Goal: Task Accomplishment & Management: Use online tool/utility

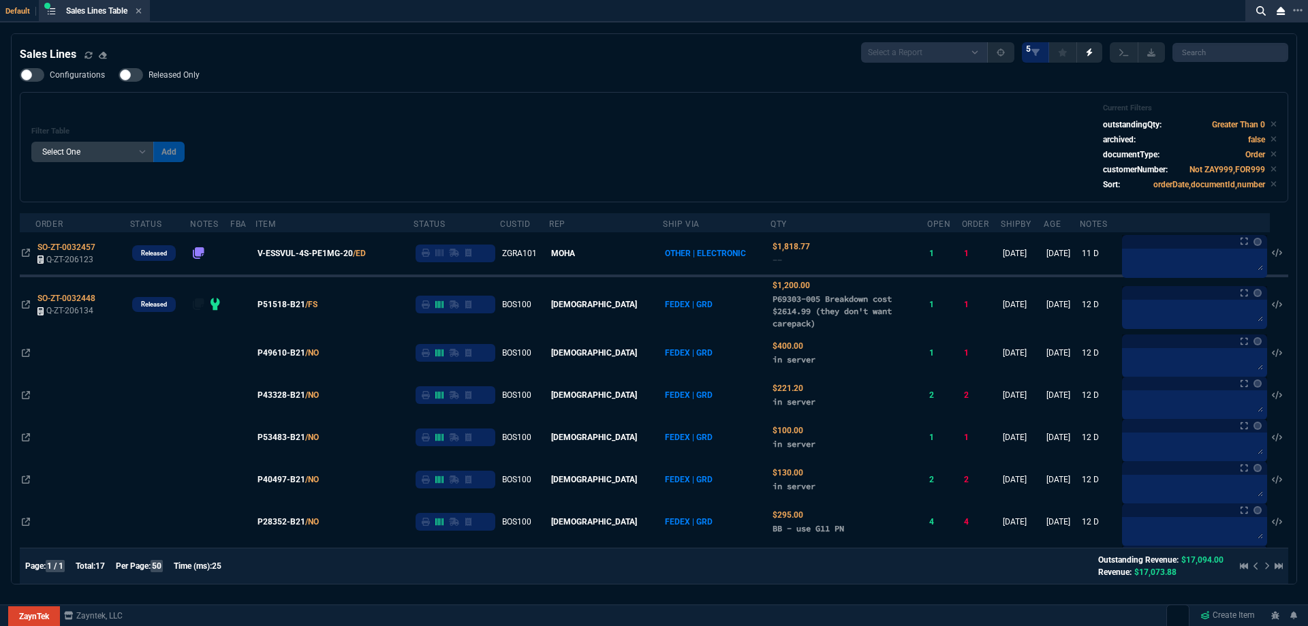
select select
click at [142, 8] on icon at bounding box center [139, 11] width 6 height 8
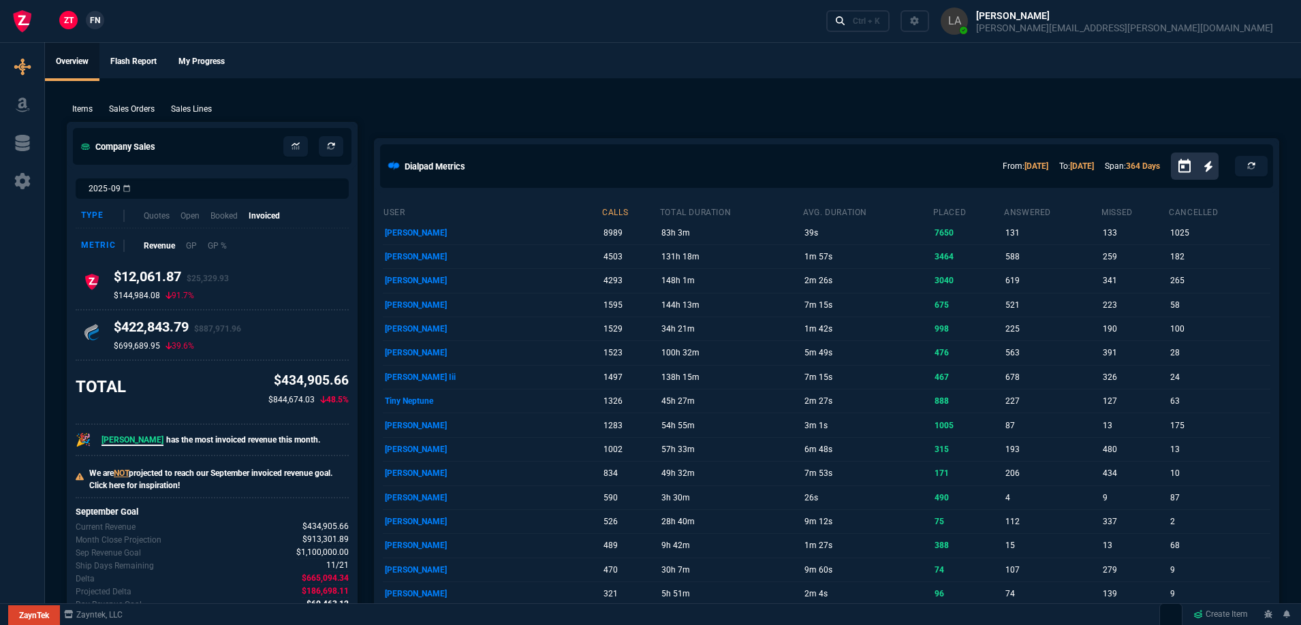
click at [96, 22] on span "FN" at bounding box center [95, 20] width 10 height 12
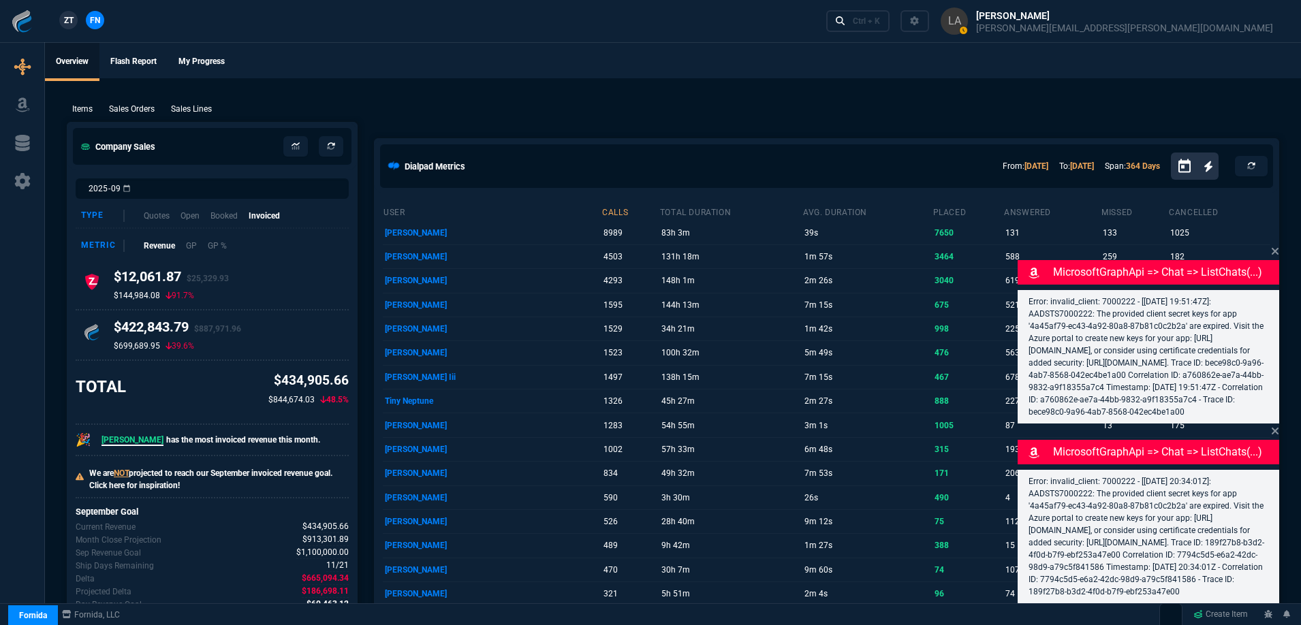
click at [197, 109] on p "Sales Lines" at bounding box center [191, 109] width 41 height 12
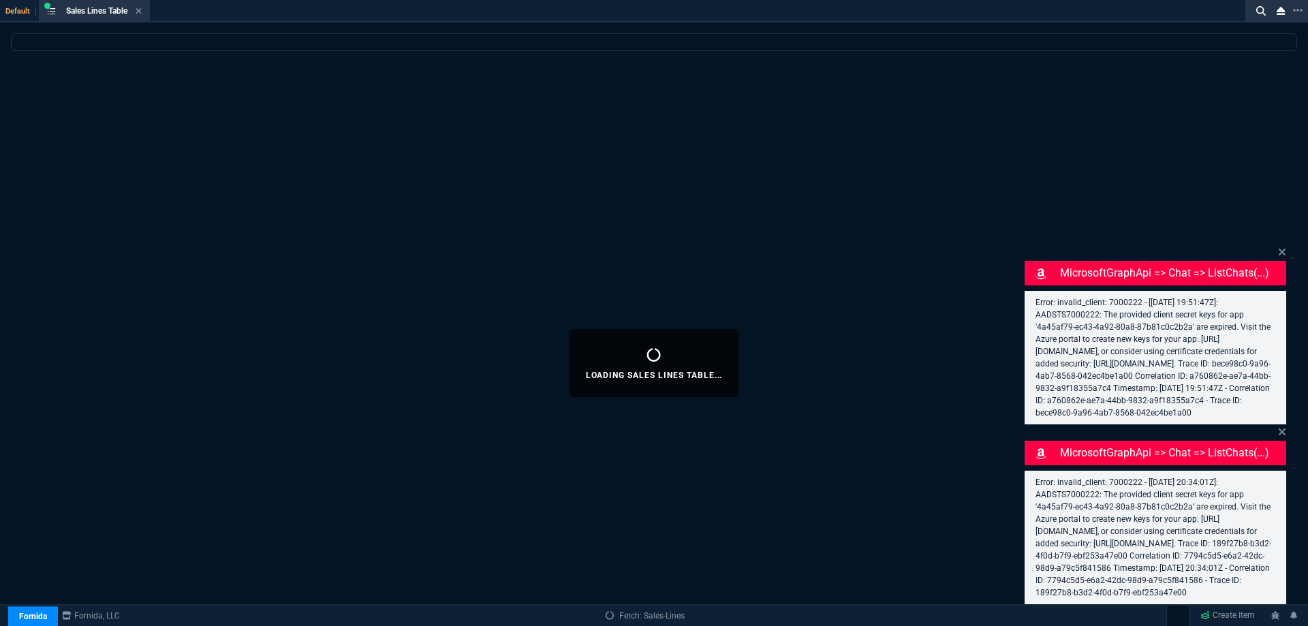
select select
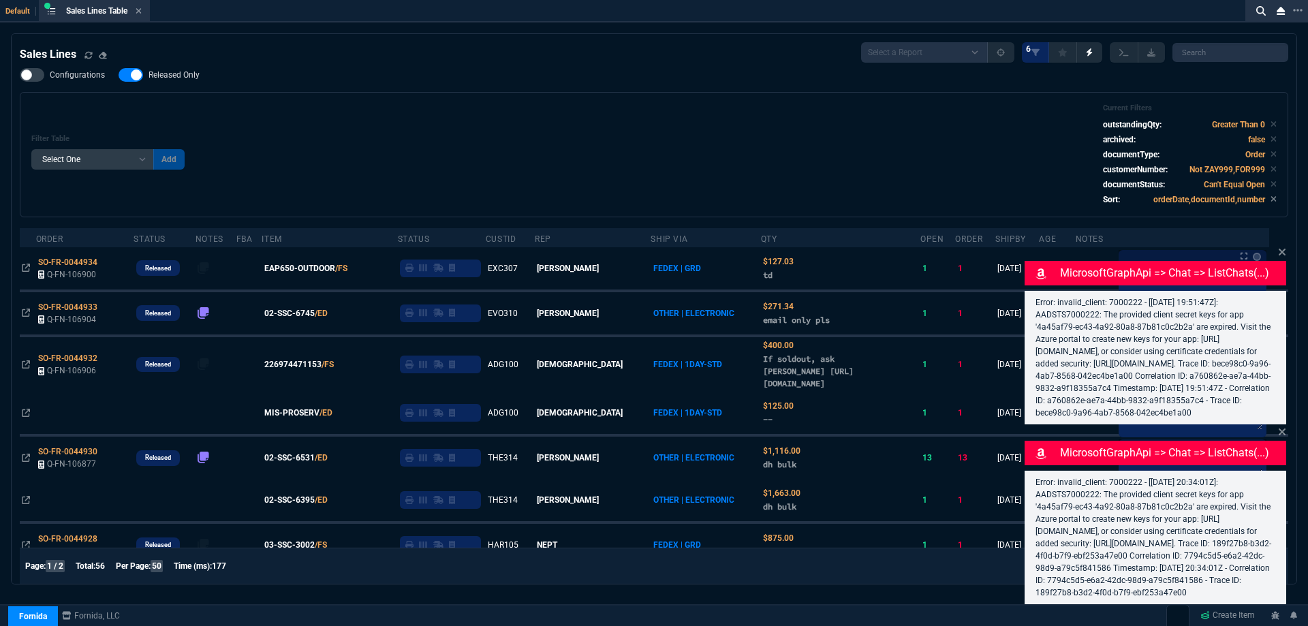
click at [193, 75] on span "Released Only" at bounding box center [174, 74] width 51 height 11
click at [119, 75] on input "Released Only" at bounding box center [118, 75] width 1 height 1
checkbox input "false"
click at [506, 99] on div "Filter Table Select One Add Filter () Age () ATS () Cond (itemVariantCode) Cust…" at bounding box center [654, 154] width 1269 height 125
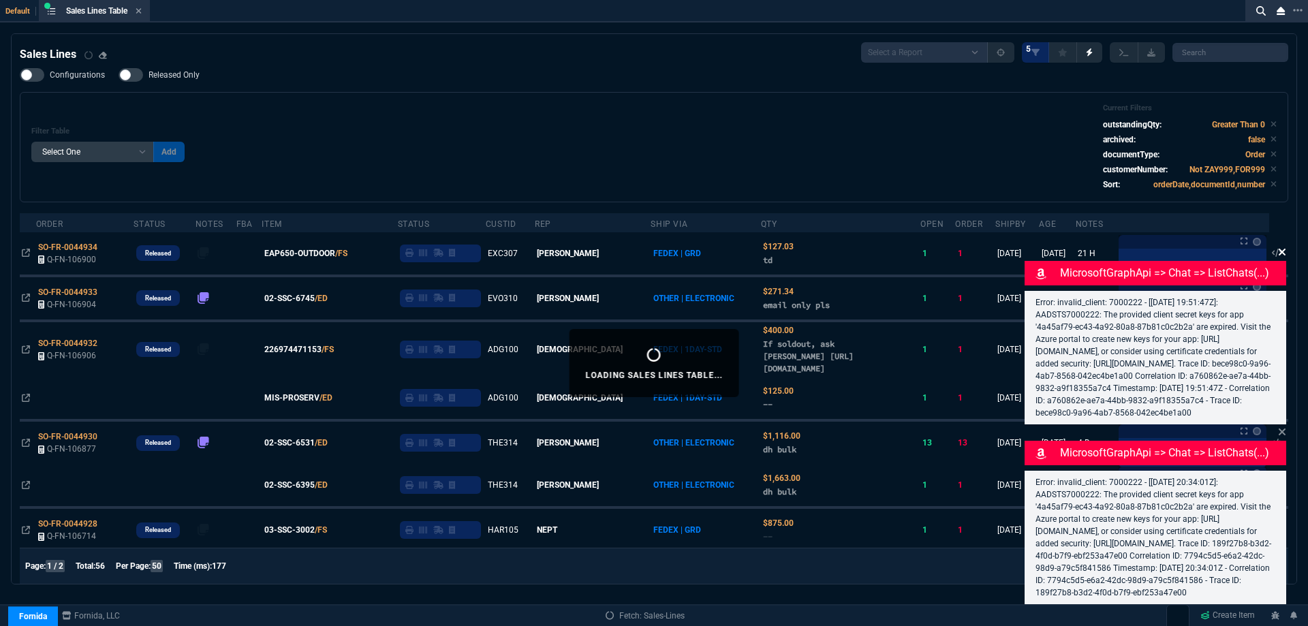
click at [1285, 247] on icon at bounding box center [1282, 252] width 8 height 11
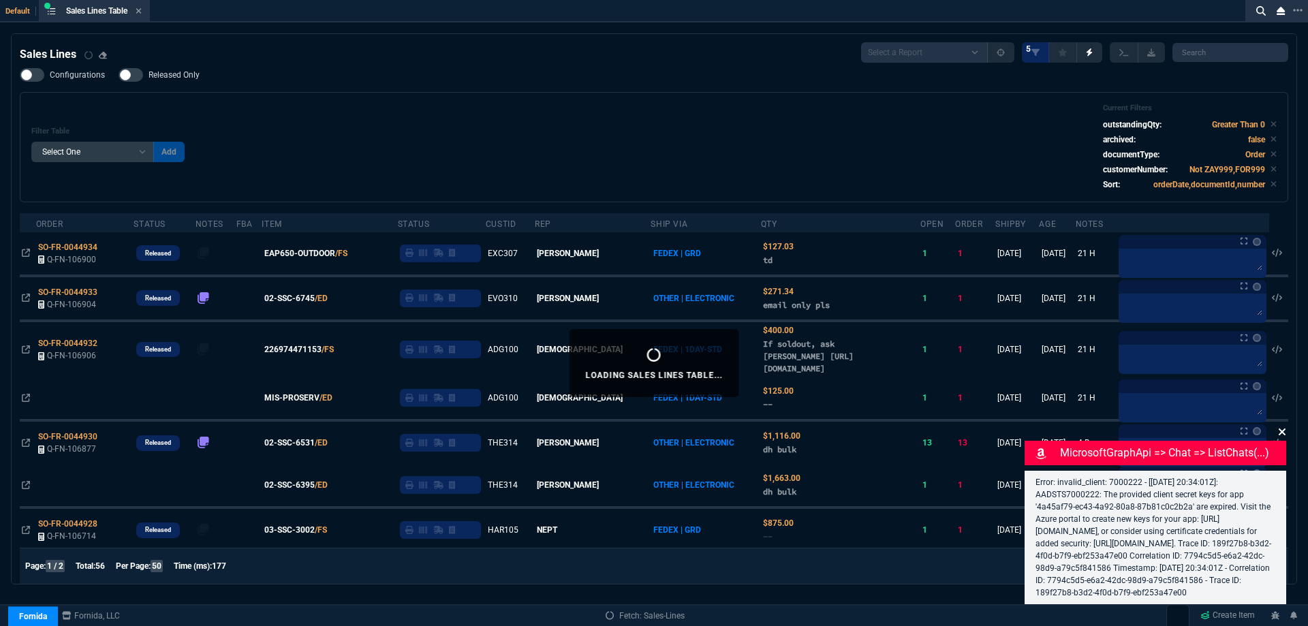
click at [1282, 429] on icon at bounding box center [1282, 432] width 7 height 7
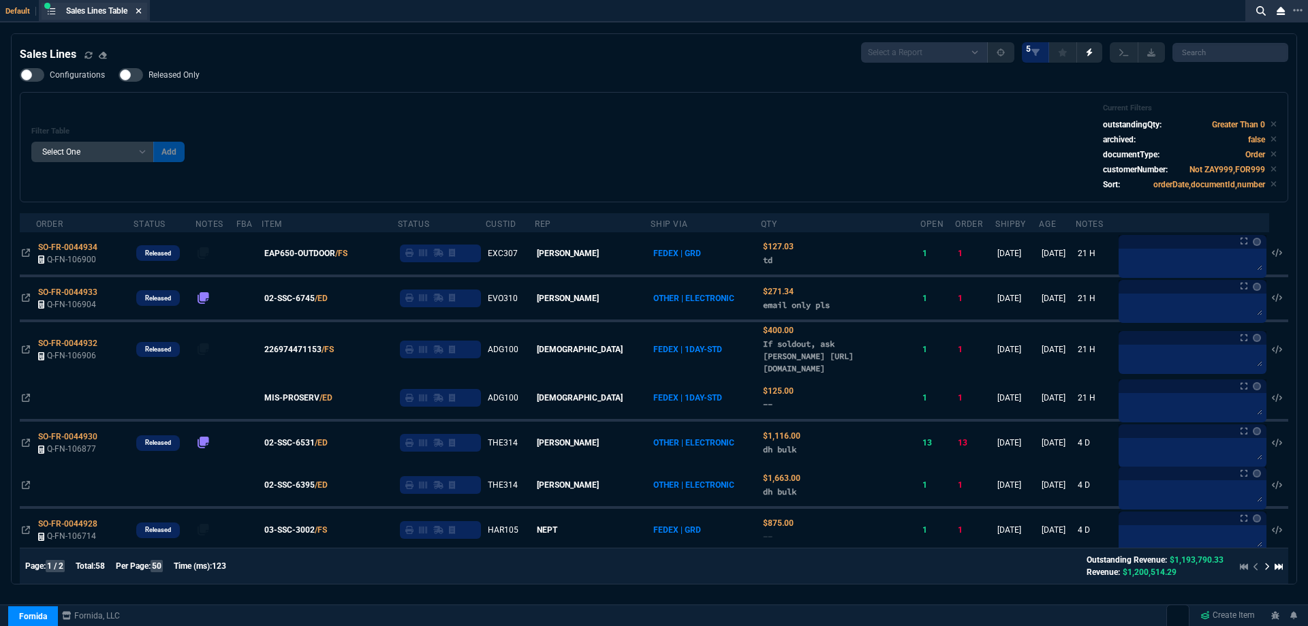
click at [142, 12] on icon at bounding box center [138, 10] width 5 height 5
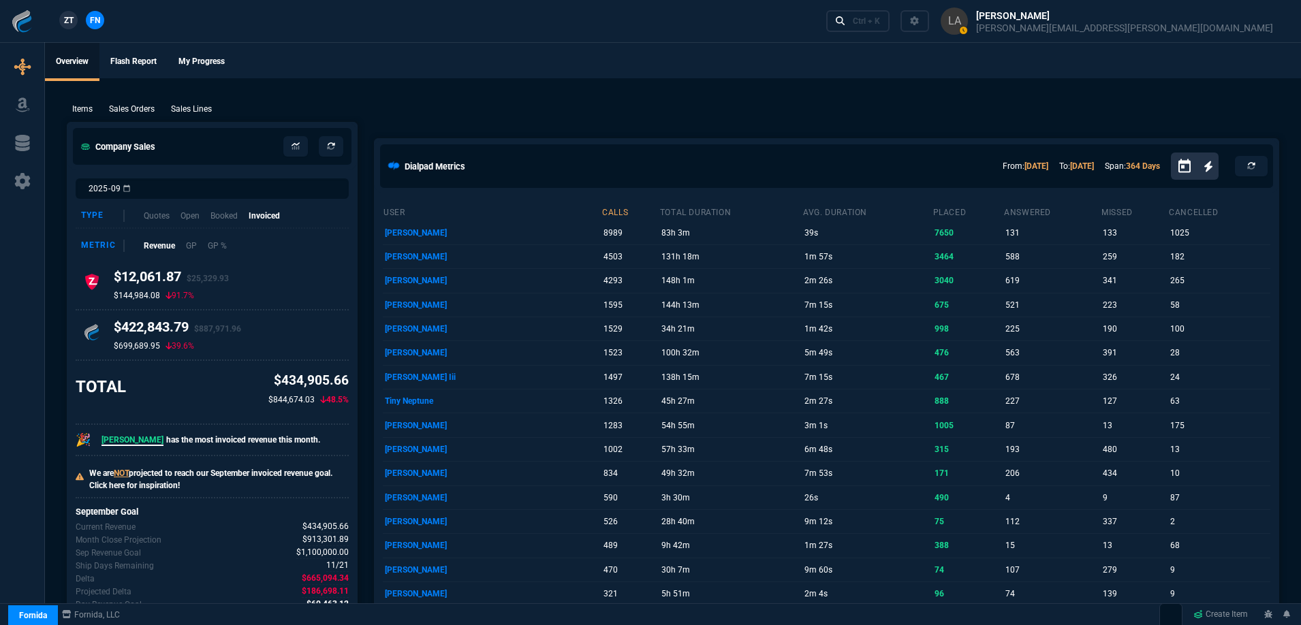
click at [61, 14] on link "ZT" at bounding box center [68, 20] width 18 height 18
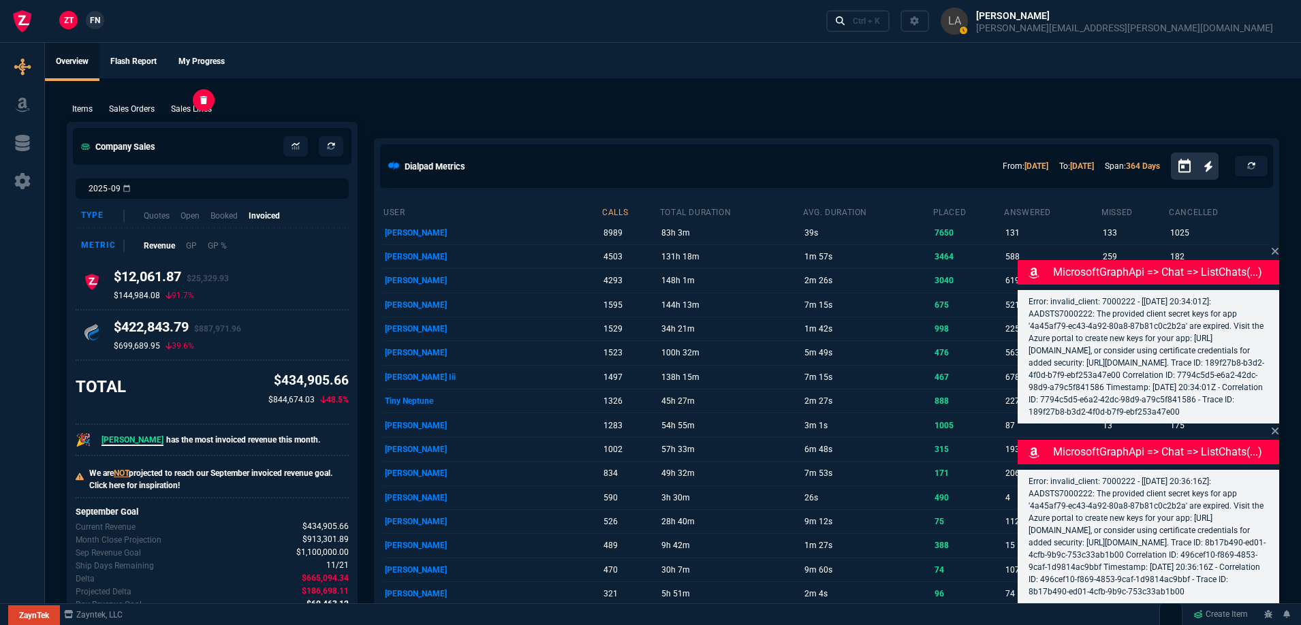
click at [183, 108] on p "Sales Lines" at bounding box center [191, 109] width 41 height 12
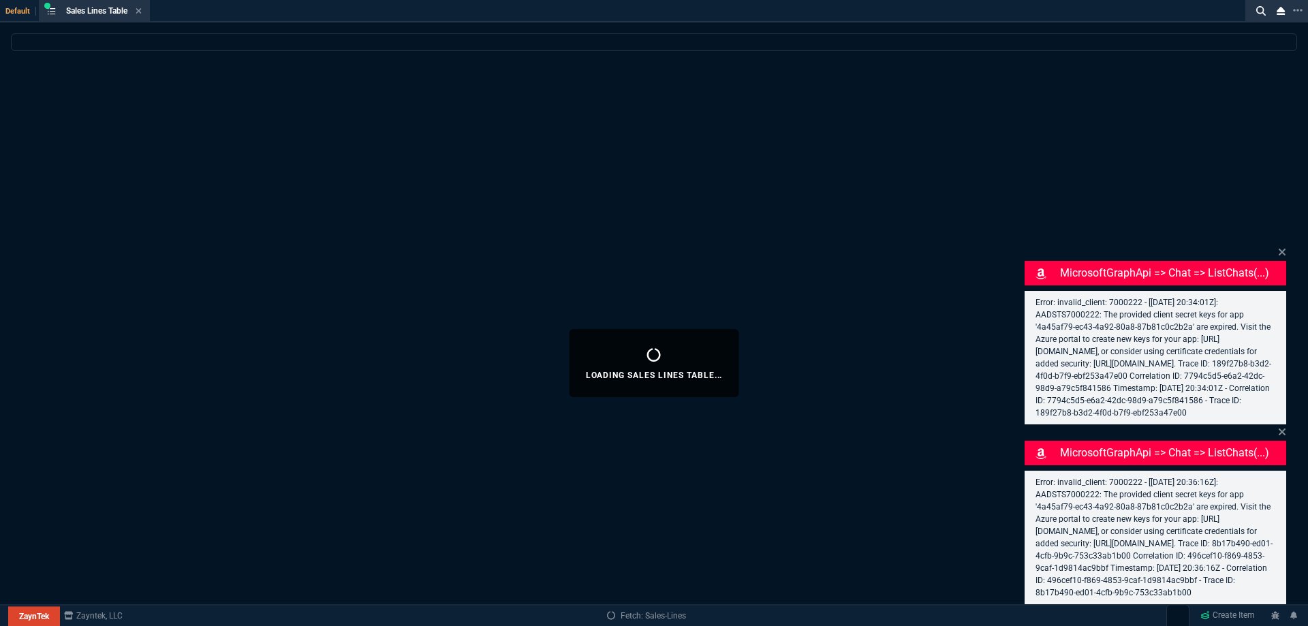
select select
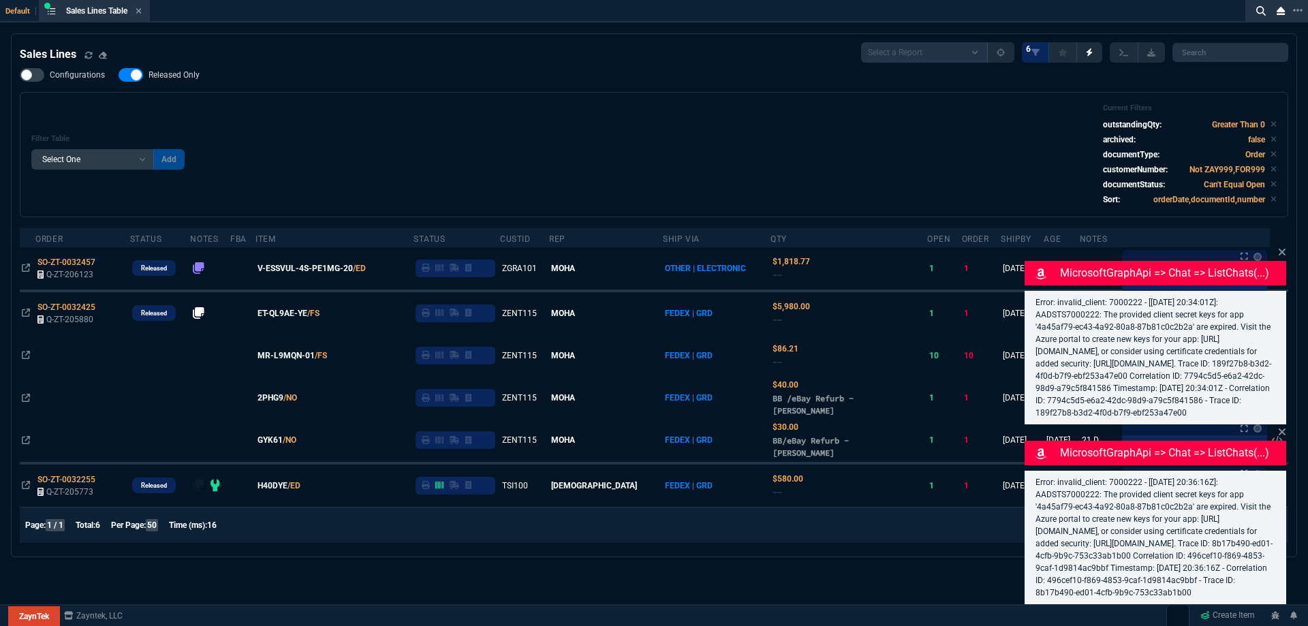
click at [1277, 245] on div "MicrosoftGraphApi => chat => listChats(...) Error: invalid_client: 7000222 - [2…" at bounding box center [1156, 335] width 262 height 180
click at [1280, 247] on icon at bounding box center [1282, 252] width 8 height 11
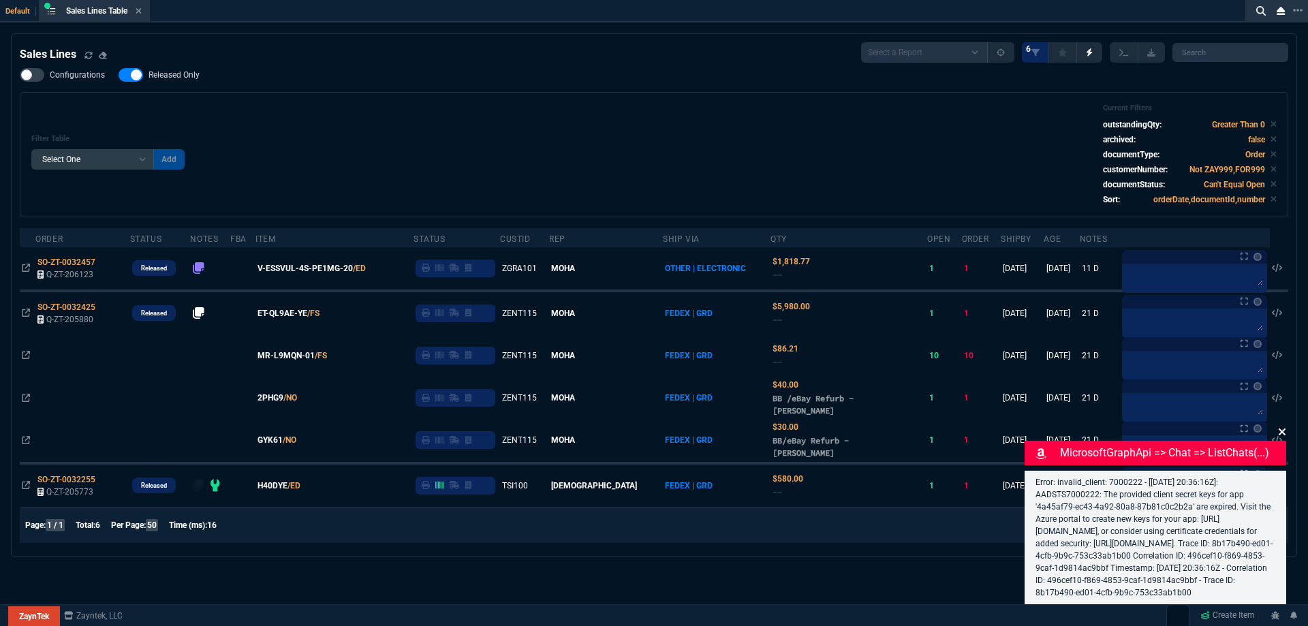
click at [1280, 429] on icon at bounding box center [1282, 432] width 7 height 7
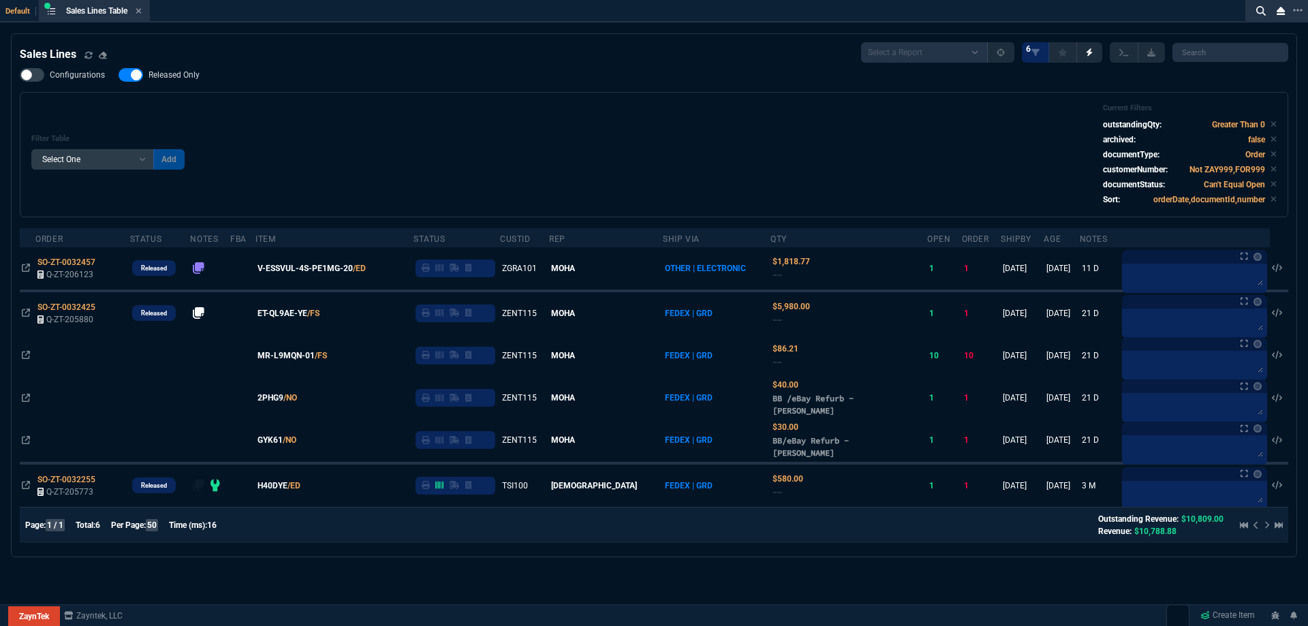
click at [160, 69] on label "Released Only" at bounding box center [166, 75] width 95 height 14
click at [119, 75] on input "Released Only" at bounding box center [118, 75] width 1 height 1
checkbox input "false"
click at [478, 117] on div "Filter Table Select One Add Filter () Age () ATS () Cond (itemVariantCode) Cust…" at bounding box center [653, 155] width 1245 height 102
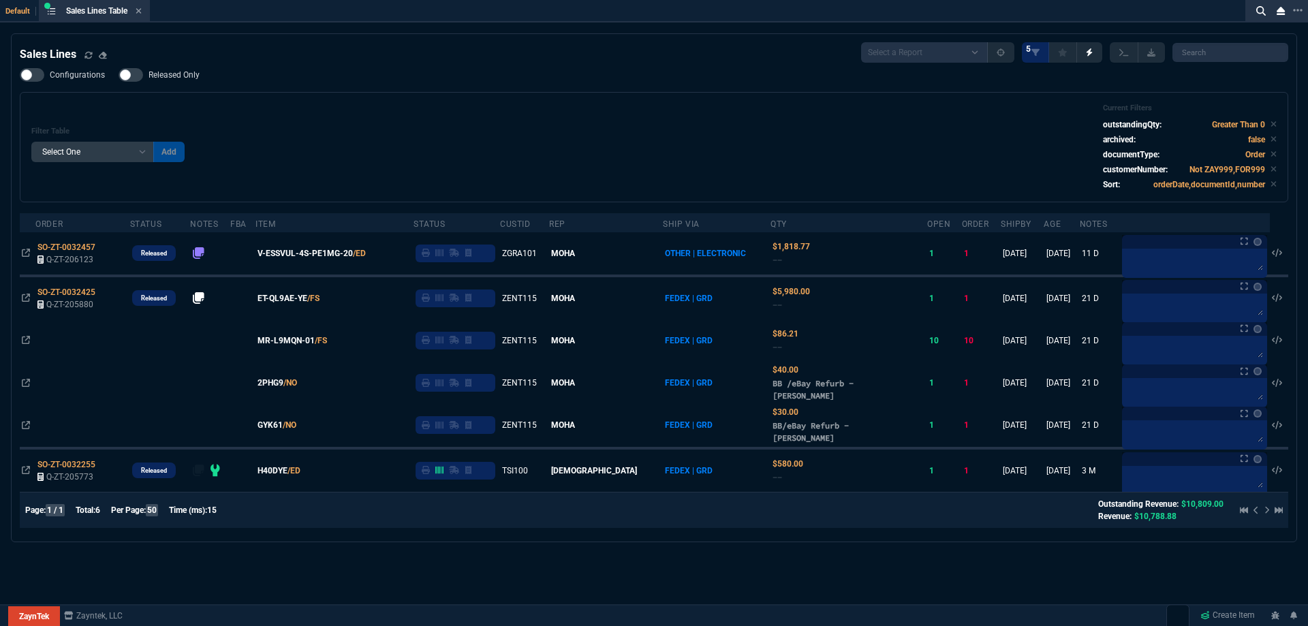
click at [142, 16] on fa-icon at bounding box center [139, 12] width 6 height 10
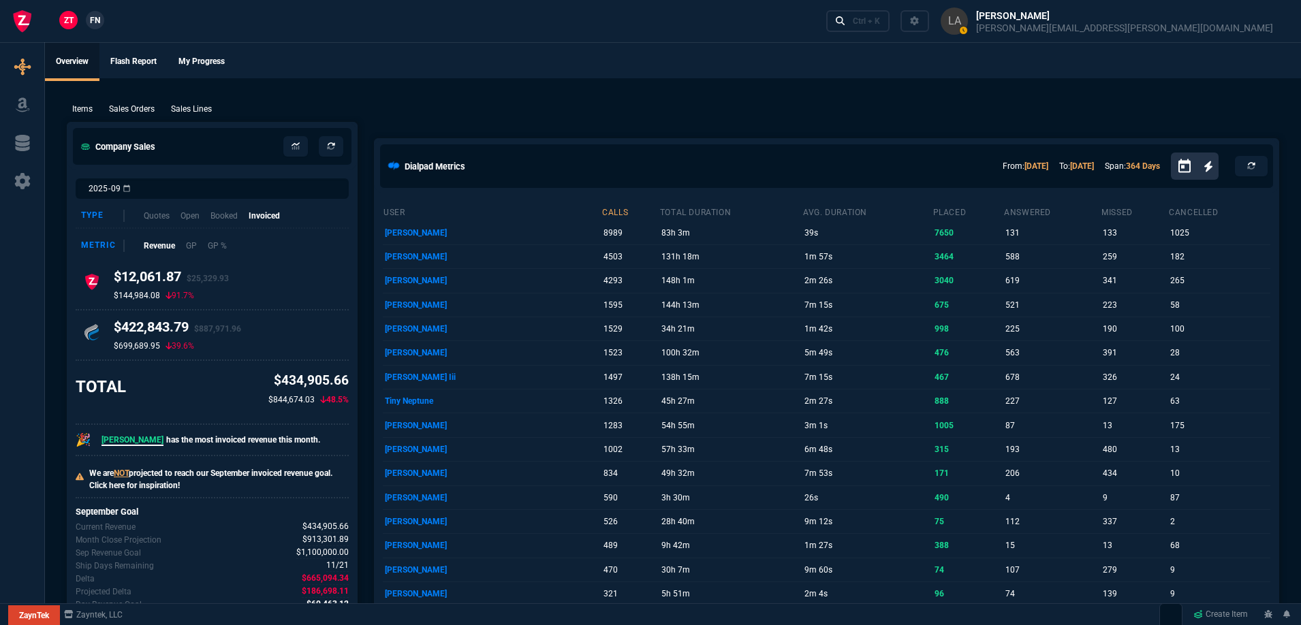
click at [97, 17] on span "FN" at bounding box center [95, 20] width 10 height 12
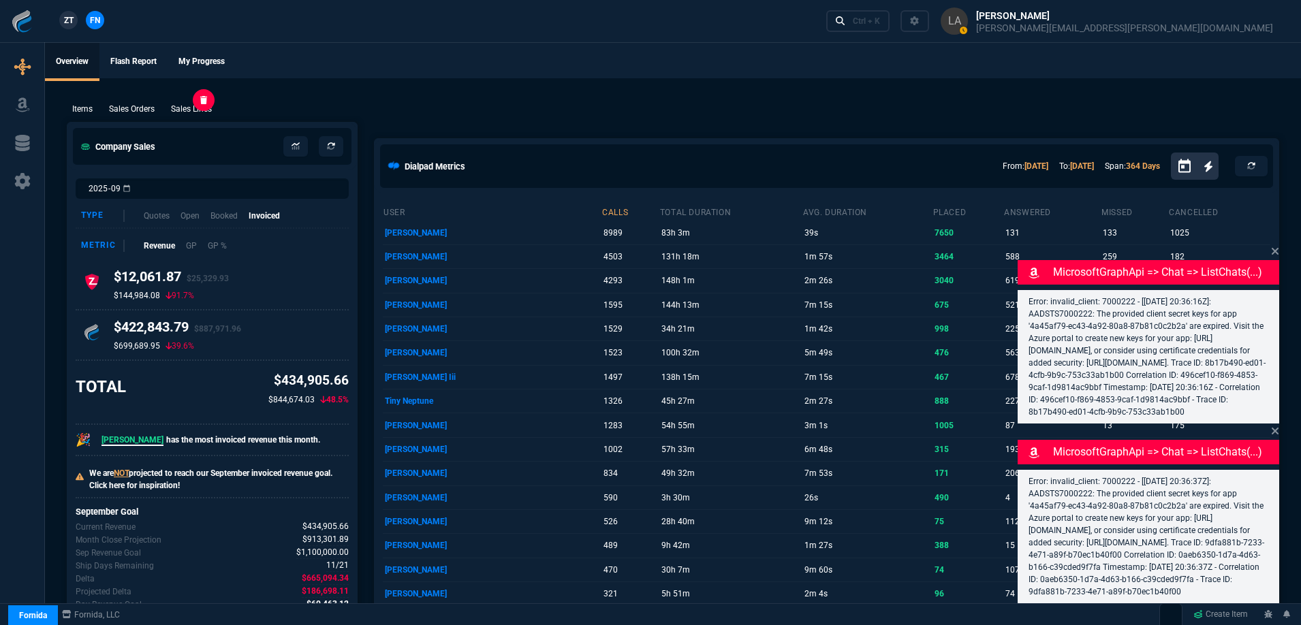
click at [187, 112] on p "Sales Lines" at bounding box center [191, 109] width 41 height 12
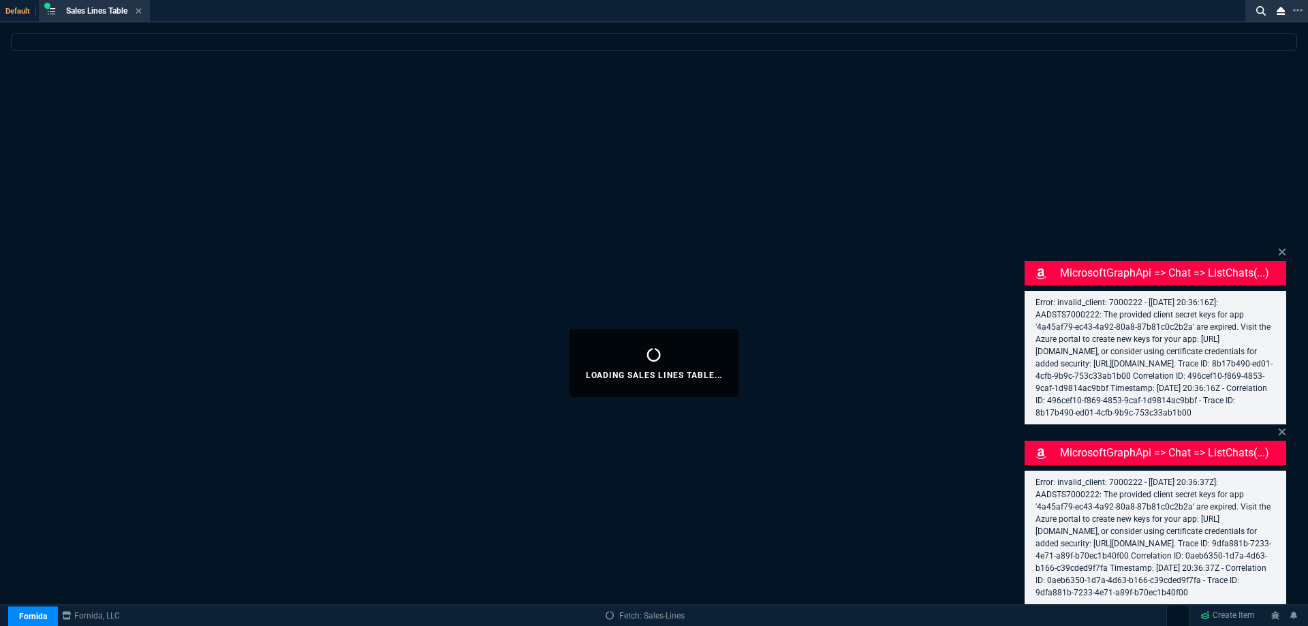
select select
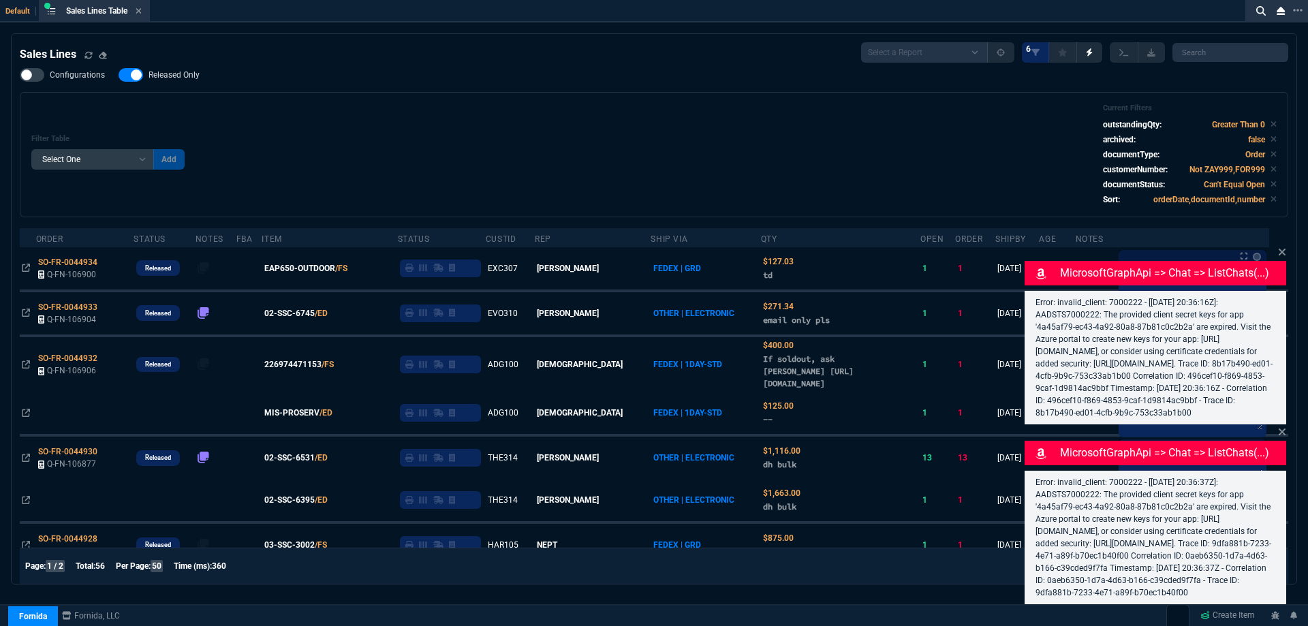
click at [173, 79] on span "Released Only" at bounding box center [174, 74] width 51 height 11
click at [119, 76] on input "Released Only" at bounding box center [118, 75] width 1 height 1
checkbox input "false"
click at [404, 128] on div "Filter Table Select One Add Filter () Age () ATS () Cond (itemVariantCode) Cust…" at bounding box center [653, 155] width 1245 height 102
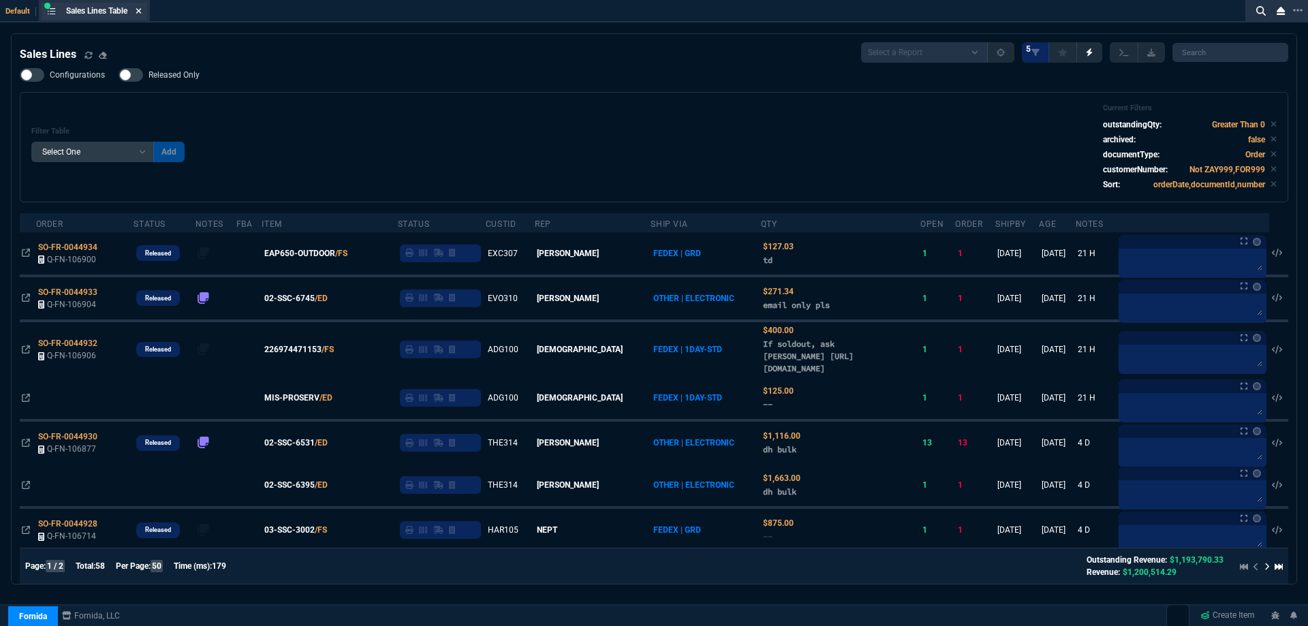
click at [170, 49] on div "Sales Lines Select a Report NEW QUERY SonicWall Sale AMZ (MTD) NEW QUERY INS100…" at bounding box center [654, 52] width 1269 height 20
click at [140, 10] on icon at bounding box center [138, 10] width 5 height 5
click at [140, 10] on div "ZT FN Ctrl + K" at bounding box center [654, 21] width 1308 height 42
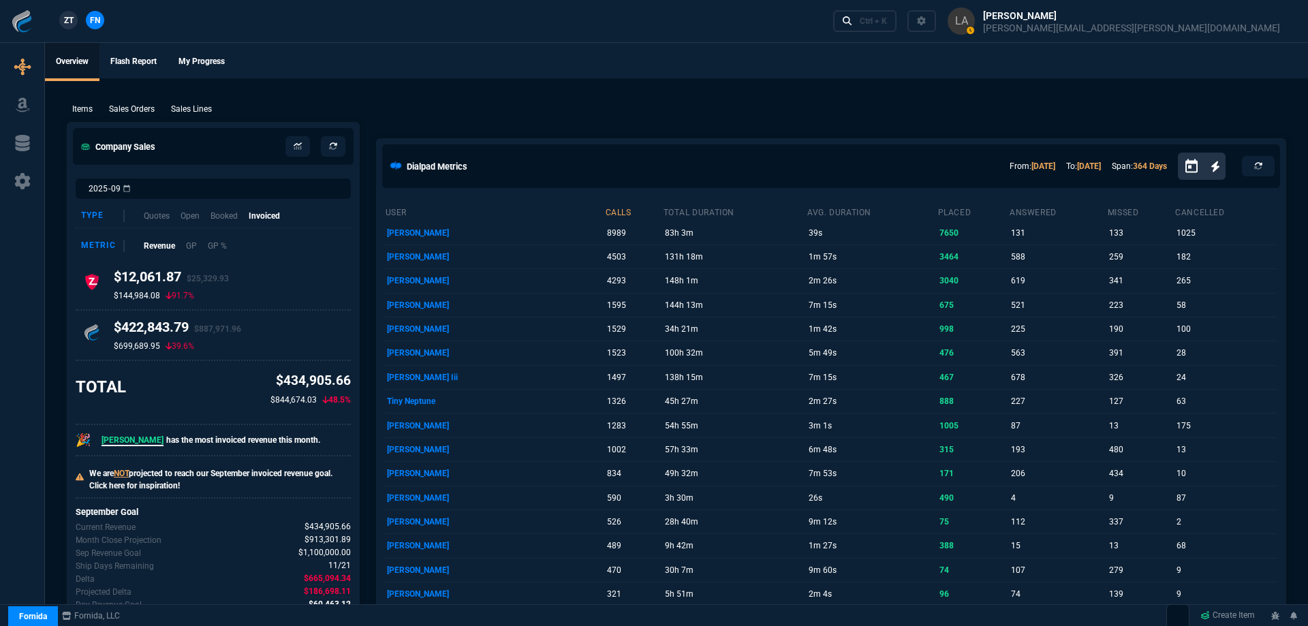
click at [140, 10] on div "ZT FN Ctrl + K" at bounding box center [654, 21] width 1308 height 42
click at [199, 108] on p "Sales Lines" at bounding box center [191, 109] width 41 height 12
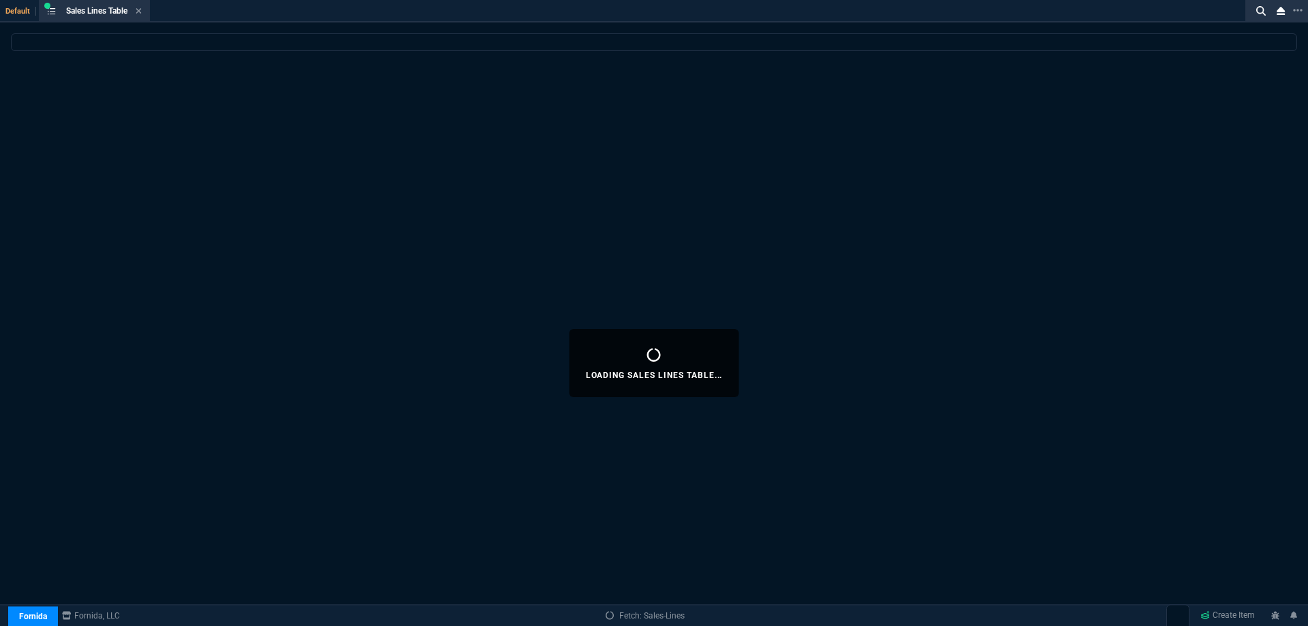
select select
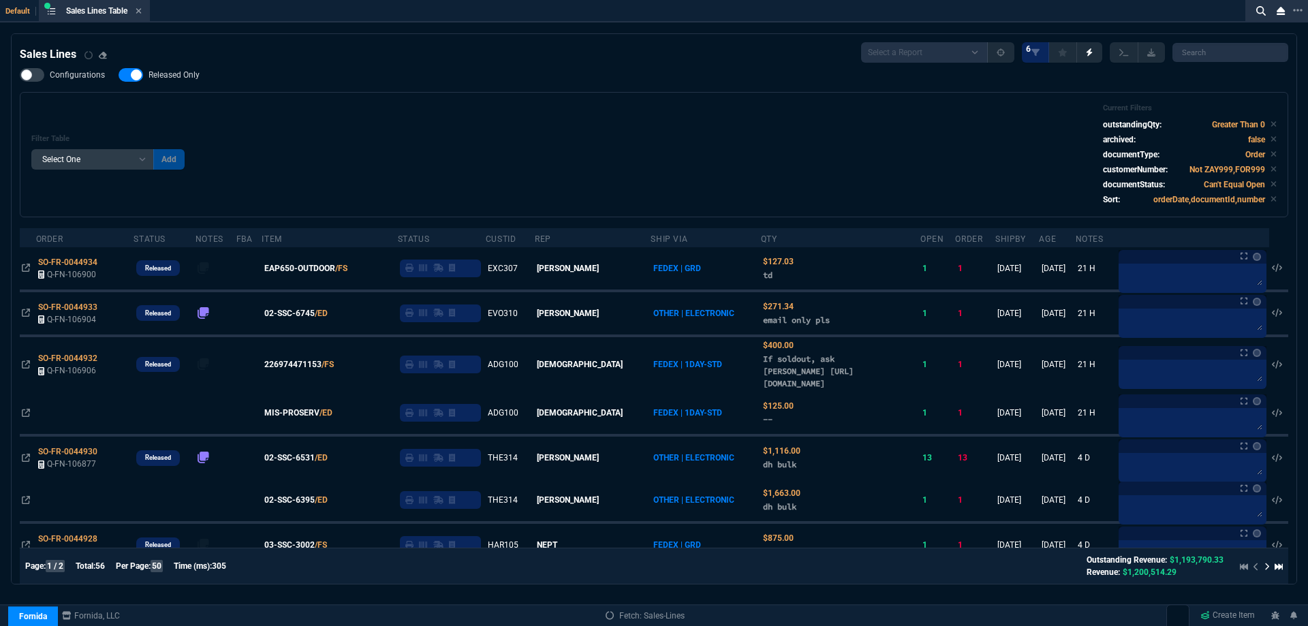
click at [187, 73] on span "Released Only" at bounding box center [174, 74] width 51 height 11
click at [119, 75] on input "Released Only" at bounding box center [118, 75] width 1 height 1
checkbox input "false"
click at [454, 123] on div "Filter Table Select One Add Filter () Age () ATS () Cond (itemVariantCode) Cust…" at bounding box center [653, 155] width 1245 height 102
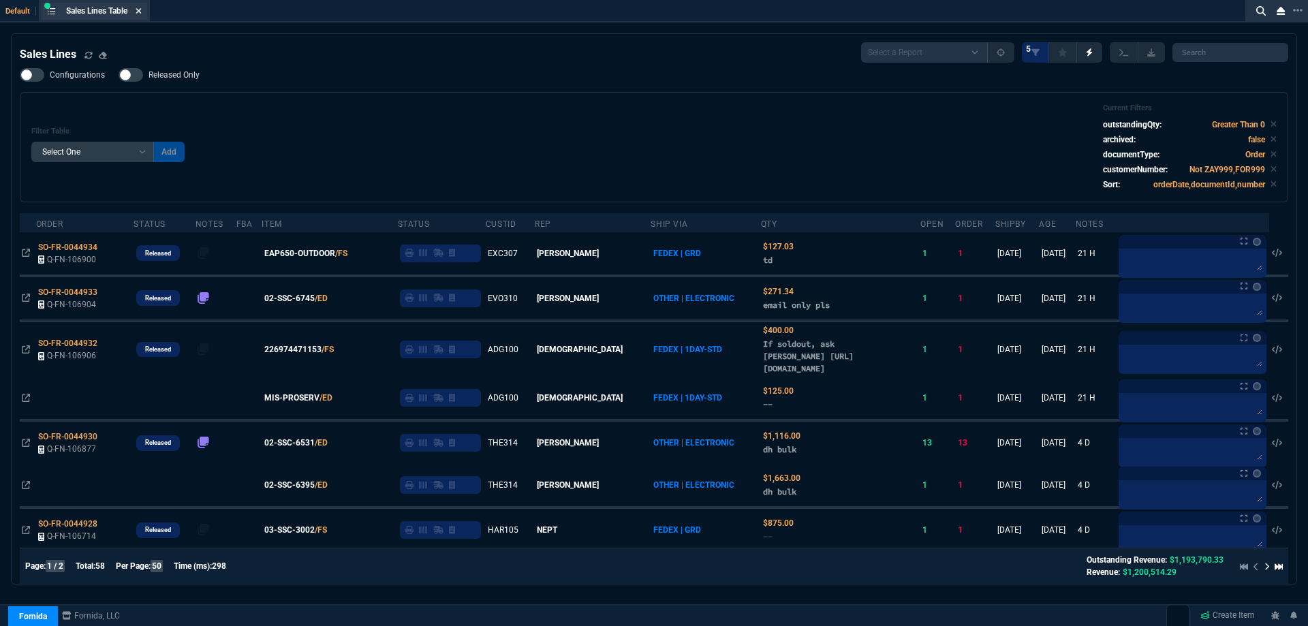
click at [142, 12] on icon at bounding box center [139, 11] width 6 height 8
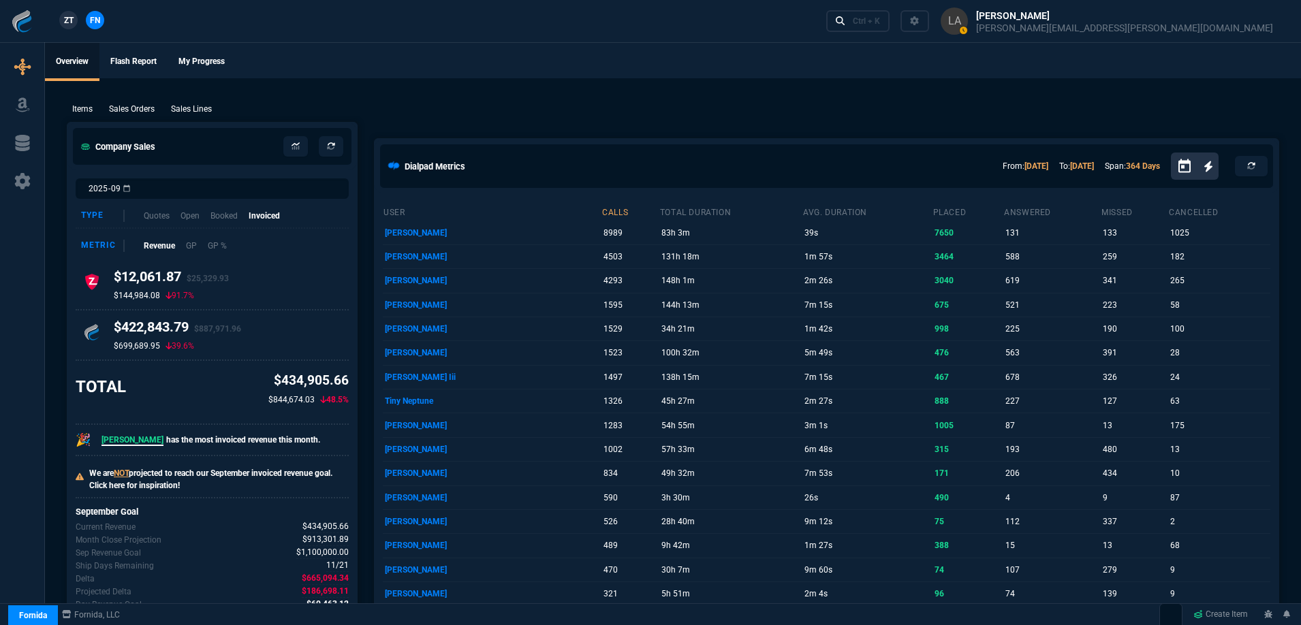
click at [71, 20] on span "ZT" at bounding box center [69, 20] width 10 height 12
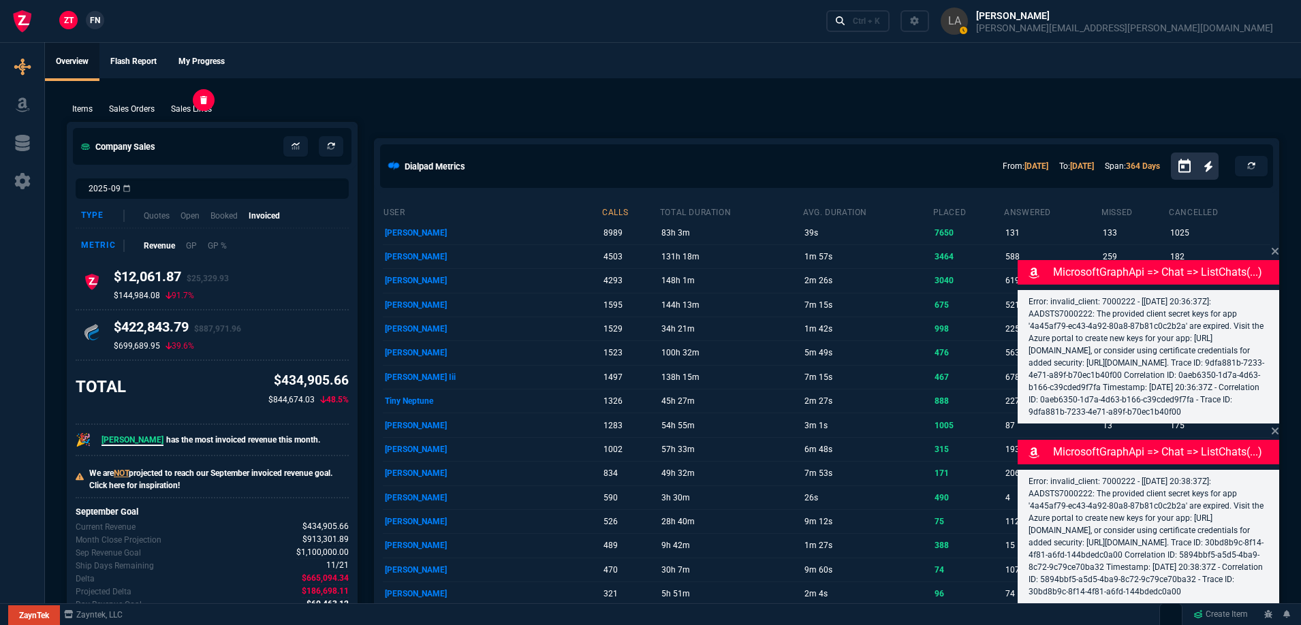
click at [190, 112] on p "Sales Lines" at bounding box center [191, 109] width 41 height 12
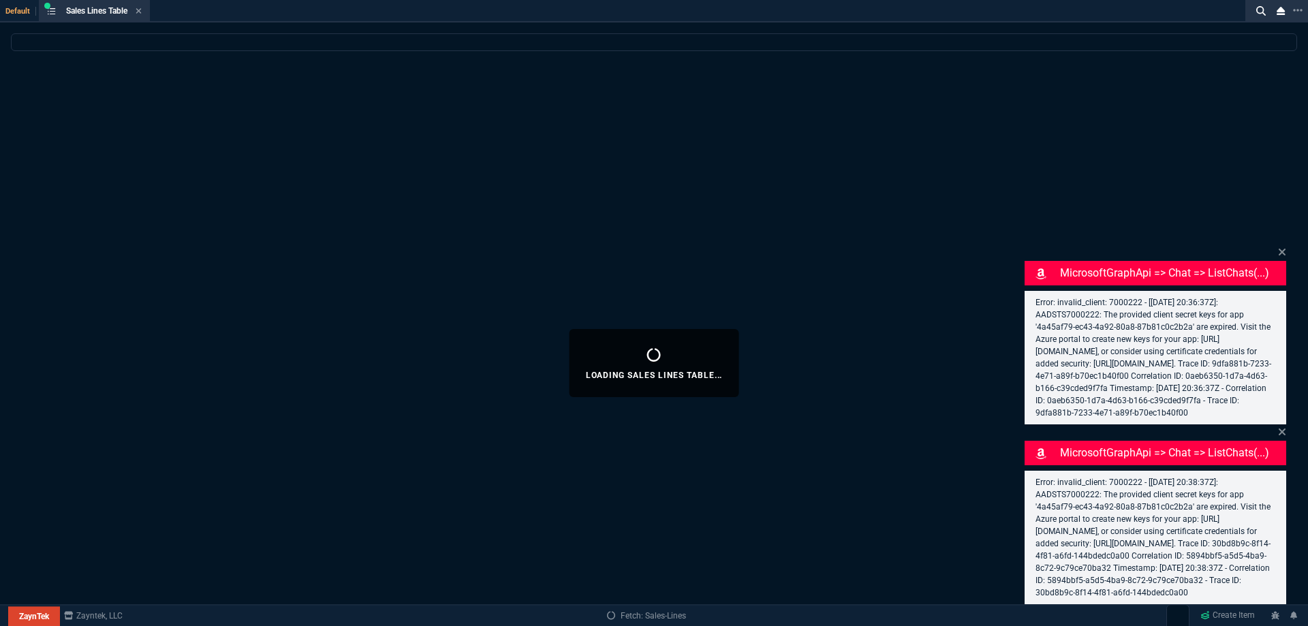
select select
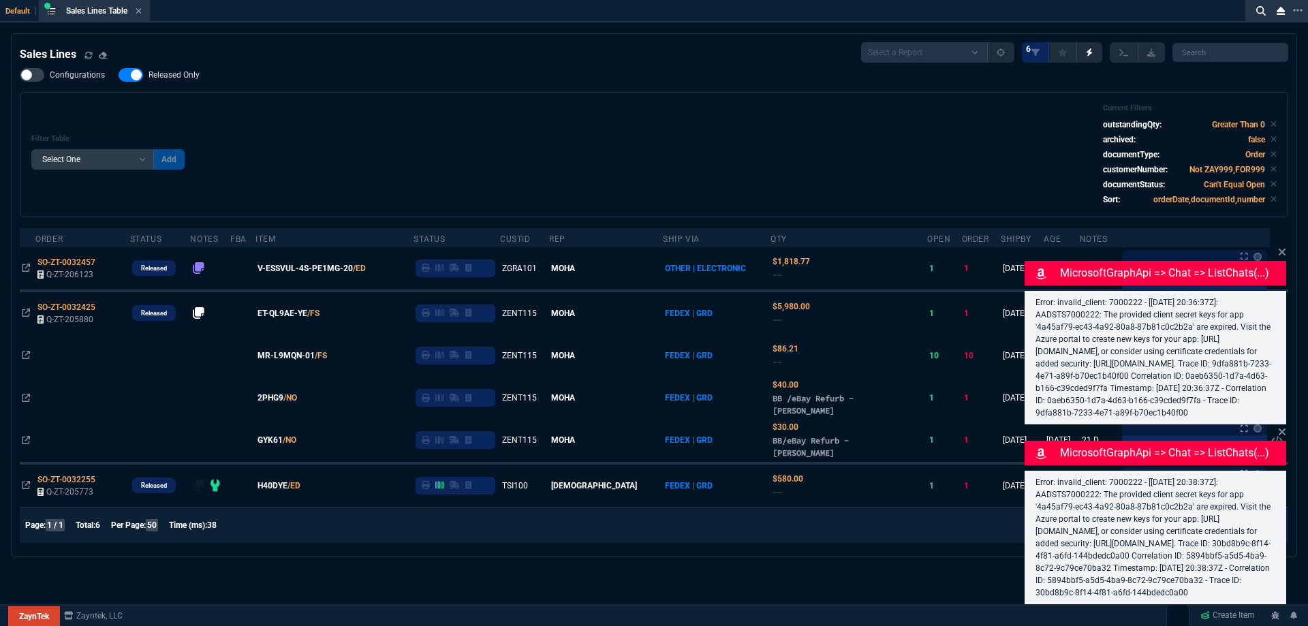
click at [1283, 249] on icon at bounding box center [1282, 252] width 7 height 7
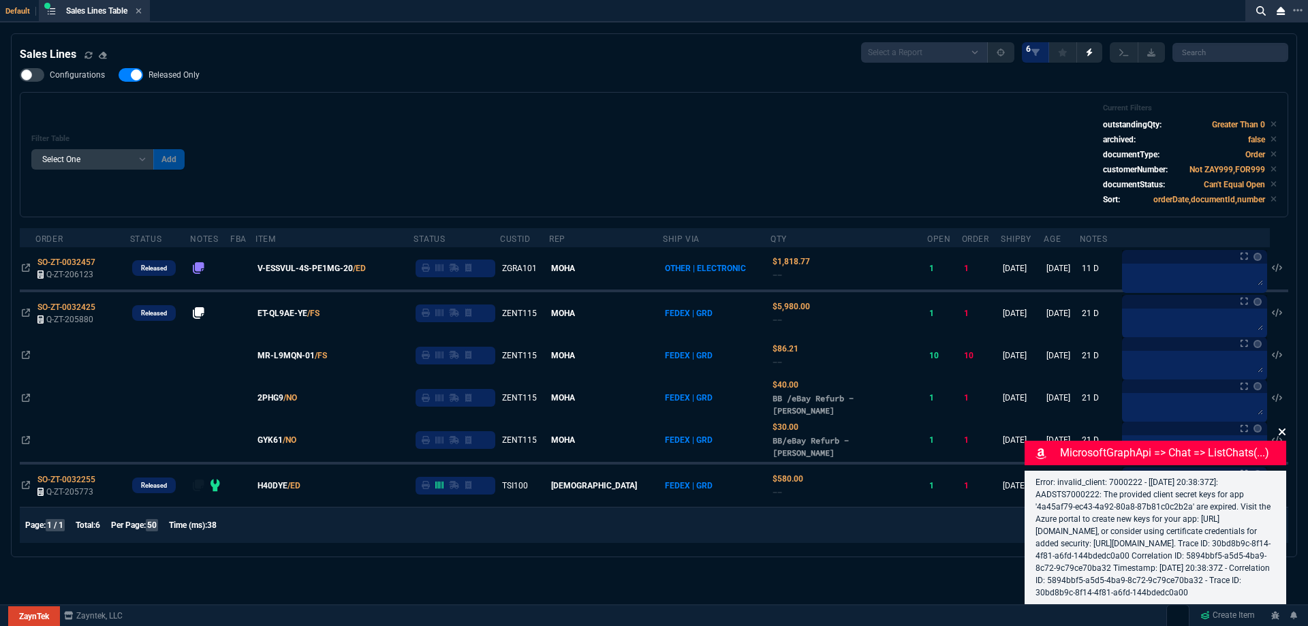
click at [1282, 427] on icon at bounding box center [1282, 432] width 8 height 11
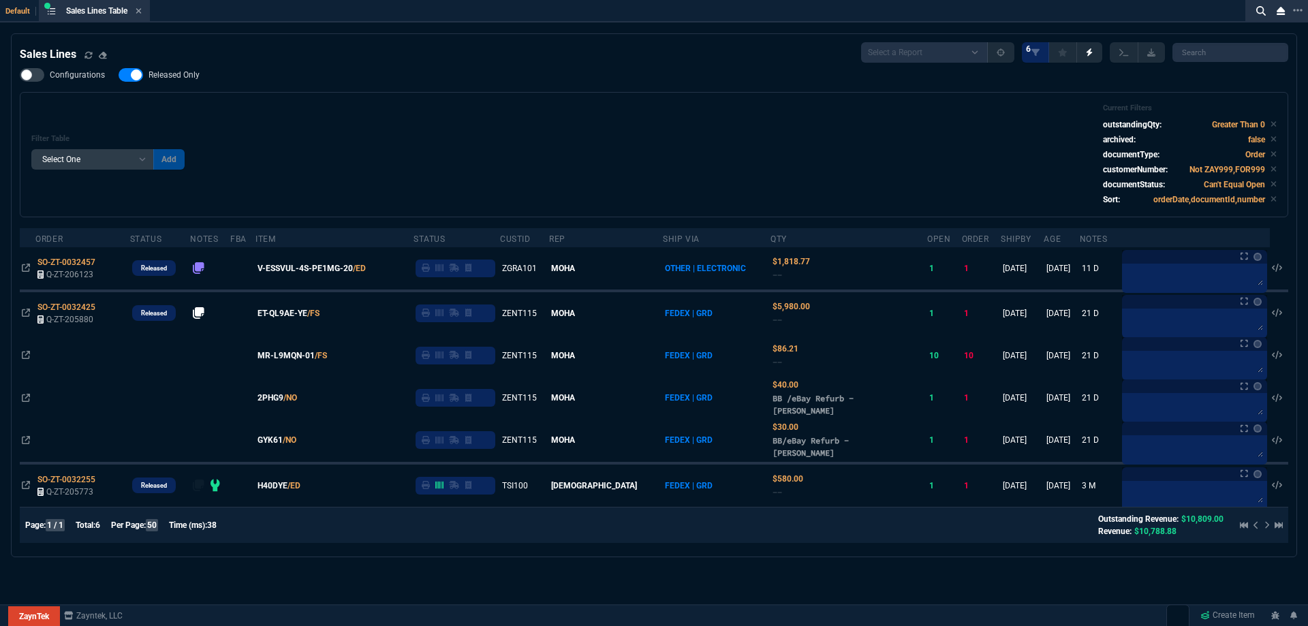
click at [168, 70] on span "Released Only" at bounding box center [174, 74] width 51 height 11
click at [119, 75] on input "Released Only" at bounding box center [118, 75] width 1 height 1
checkbox input "false"
click at [422, 92] on div "Configurations Released Only Filter Table Select One Add Filter () Age () ATS (…" at bounding box center [654, 142] width 1269 height 149
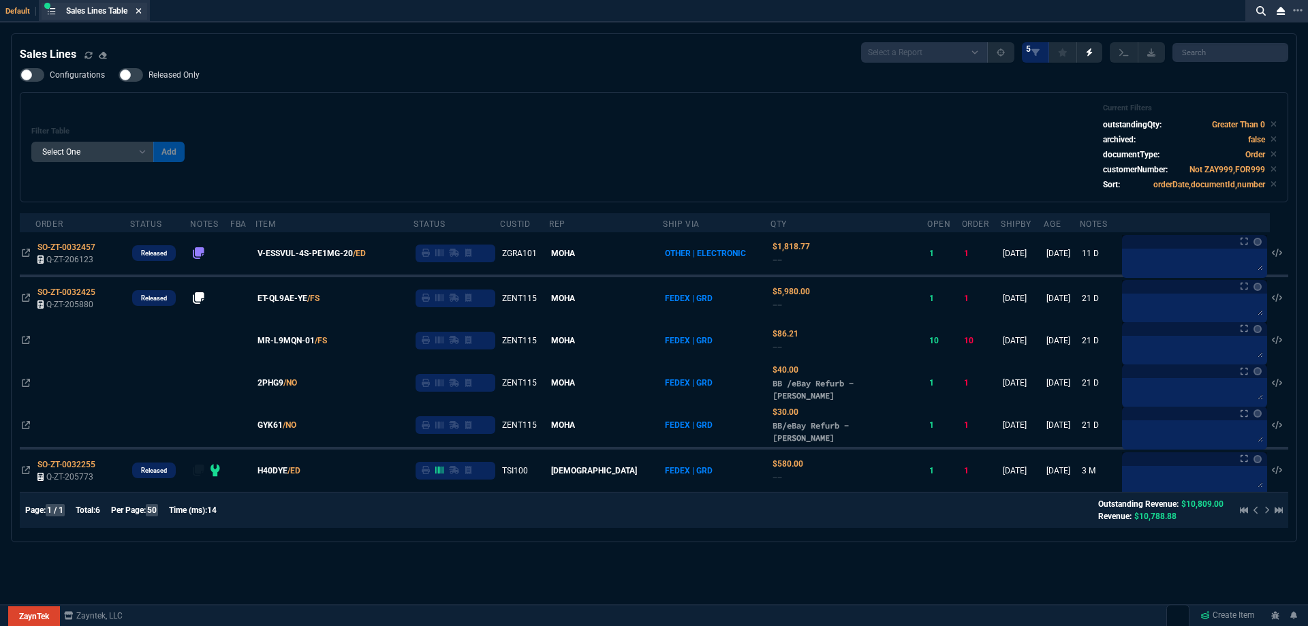
click at [141, 13] on icon at bounding box center [139, 11] width 6 height 8
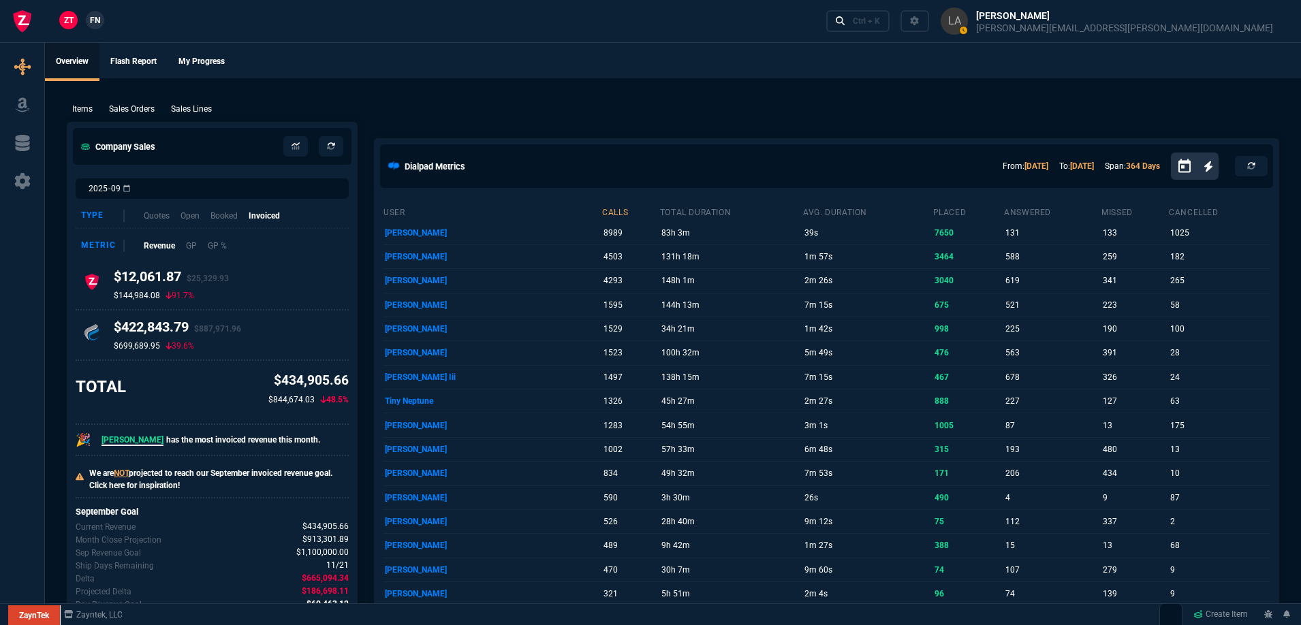
click at [90, 18] on span "FN" at bounding box center [95, 20] width 10 height 12
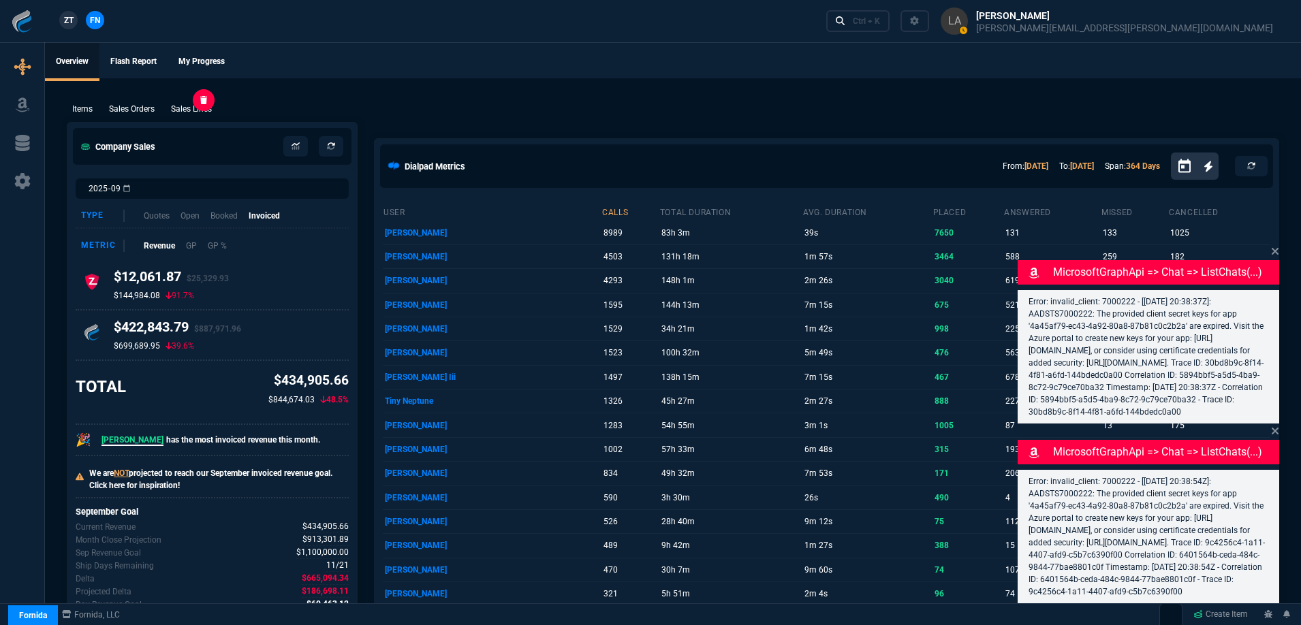
click at [208, 104] on p "Sales Lines" at bounding box center [191, 109] width 41 height 12
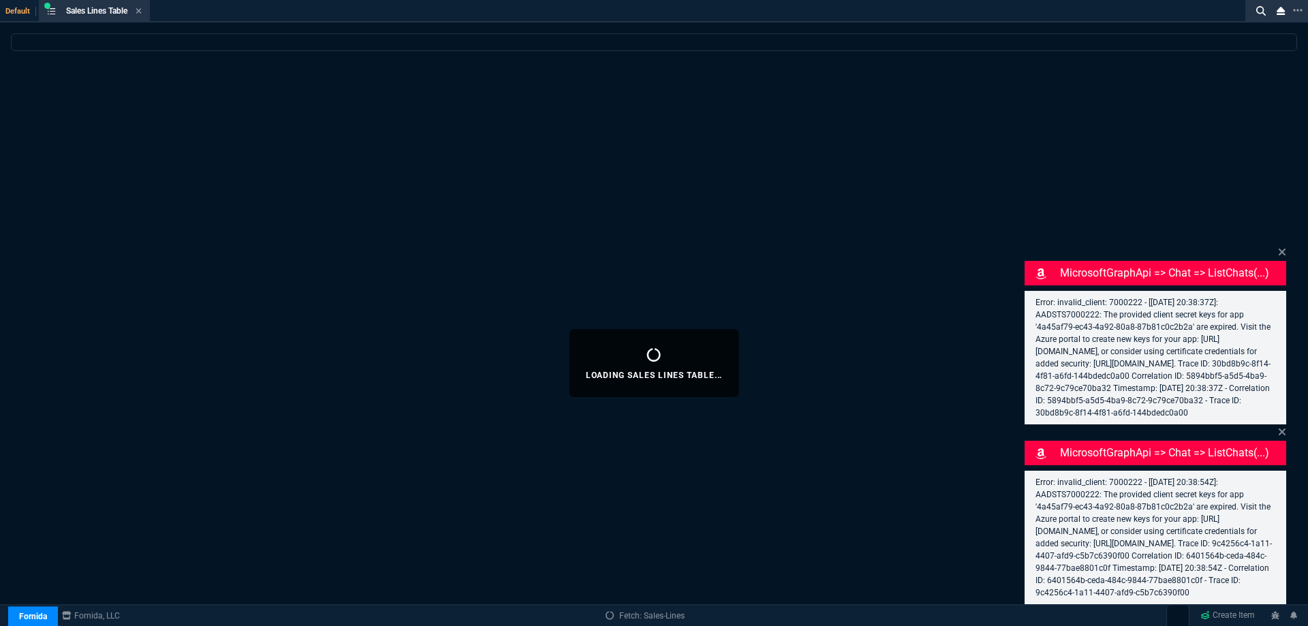
select select
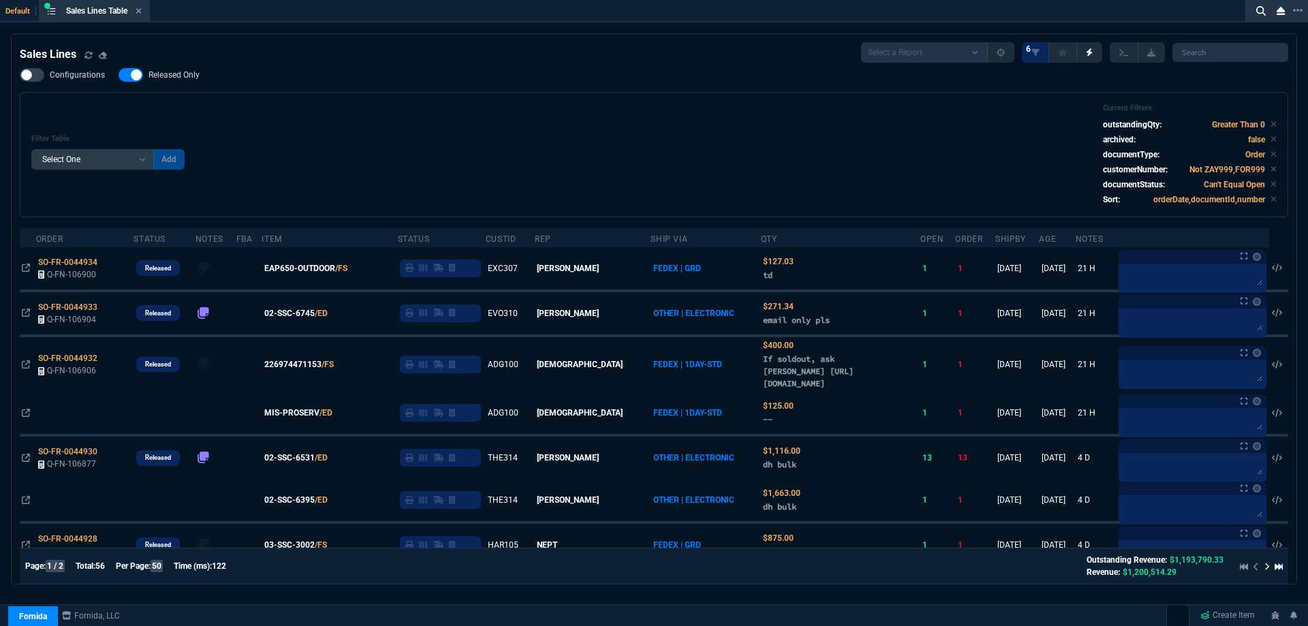
click at [186, 79] on span "Released Only" at bounding box center [174, 74] width 51 height 11
click at [119, 76] on input "Released Only" at bounding box center [118, 75] width 1 height 1
checkbox input "false"
click at [459, 106] on div "Filter Table Select One Add Filter () Age () ATS () Cond (itemVariantCode) Cust…" at bounding box center [653, 155] width 1245 height 102
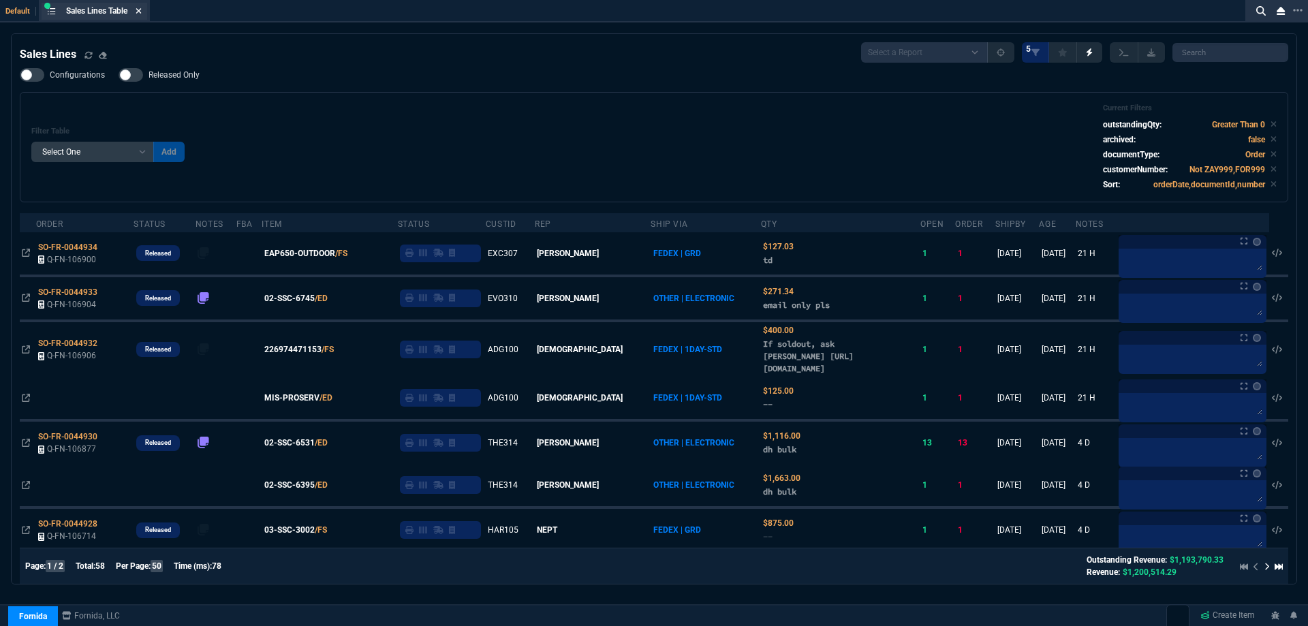
click at [142, 11] on icon at bounding box center [139, 11] width 6 height 8
click at [143, 11] on div "ZT FN Ctrl + K" at bounding box center [650, 21] width 1301 height 42
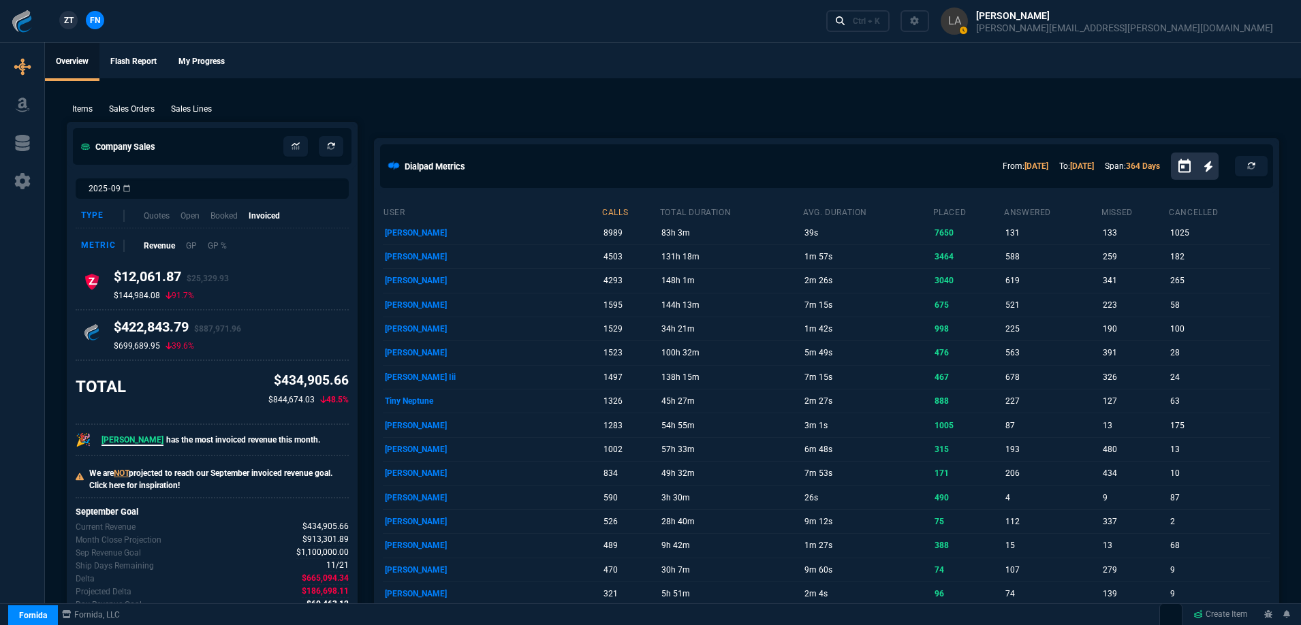
click at [74, 22] on link "ZT" at bounding box center [68, 20] width 18 height 18
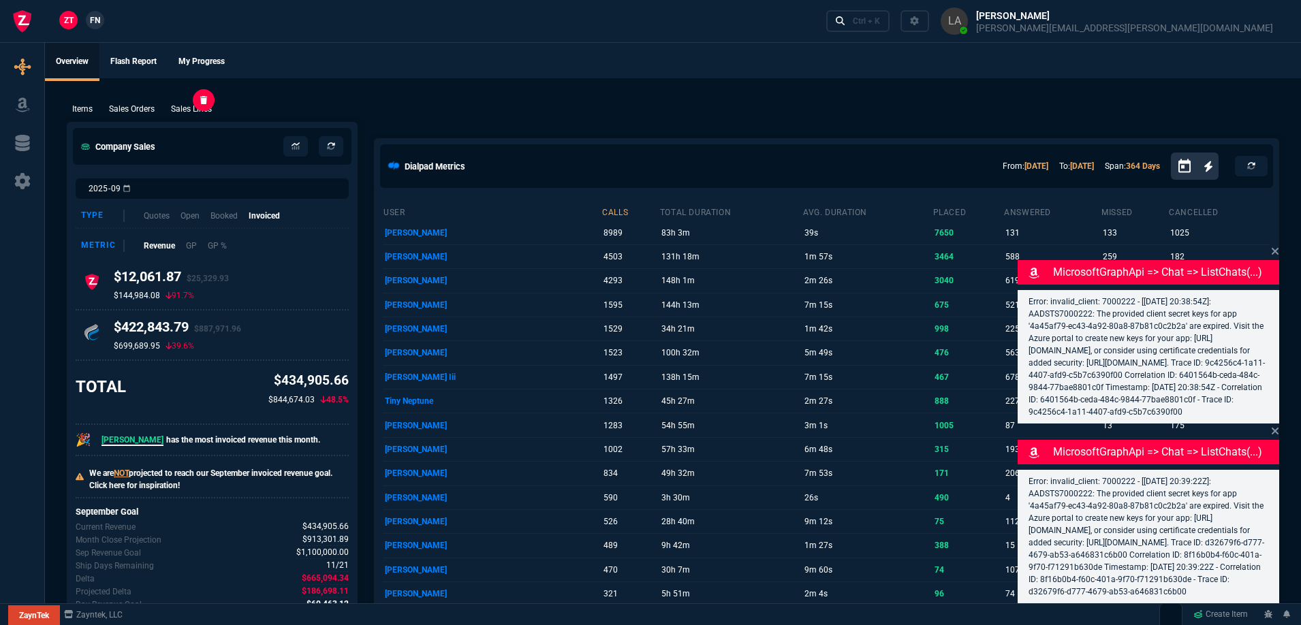
click at [203, 110] on p "Sales Lines" at bounding box center [191, 109] width 41 height 12
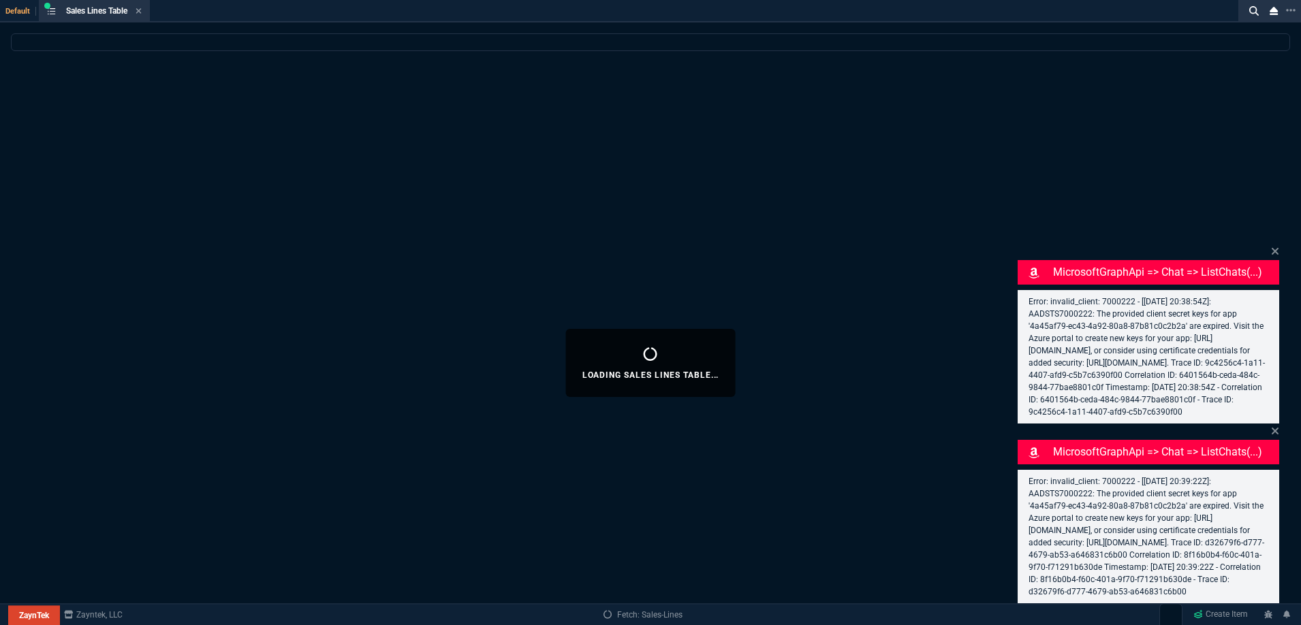
select select
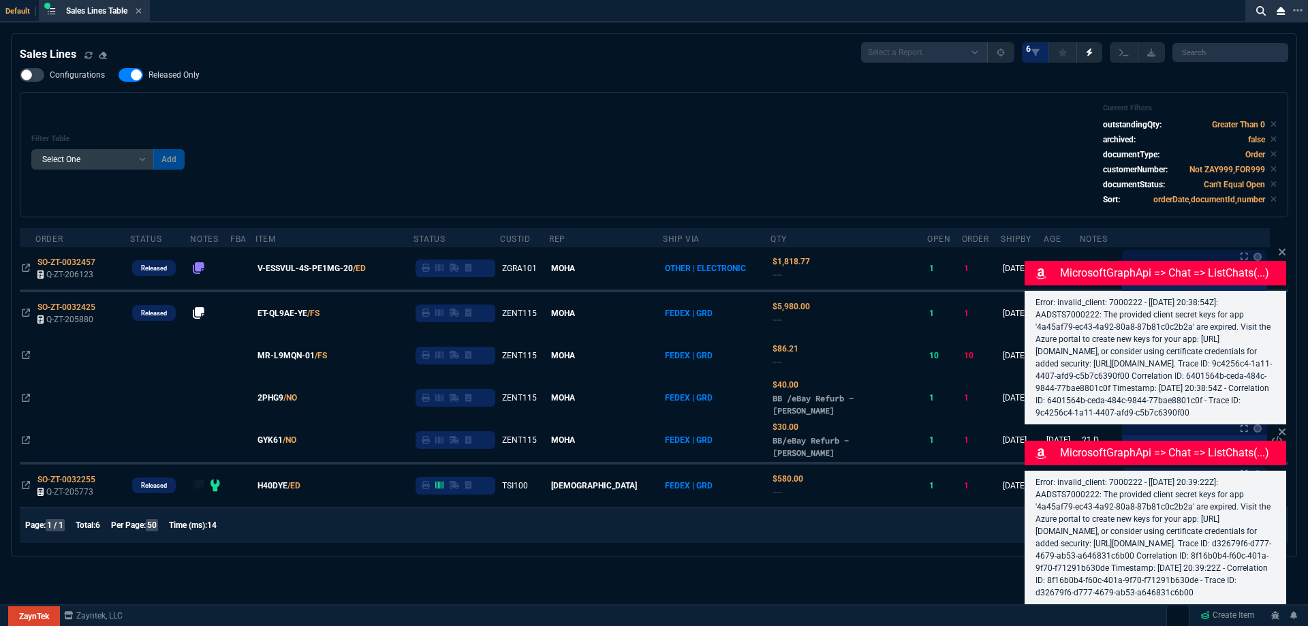
click at [173, 80] on span "Released Only" at bounding box center [174, 74] width 51 height 11
click at [119, 76] on input "Released Only" at bounding box center [118, 75] width 1 height 1
click at [443, 102] on div "Filter Table Select One Add Filter () Age () ATS () Cond (itemVariantCode) Cust…" at bounding box center [654, 154] width 1269 height 125
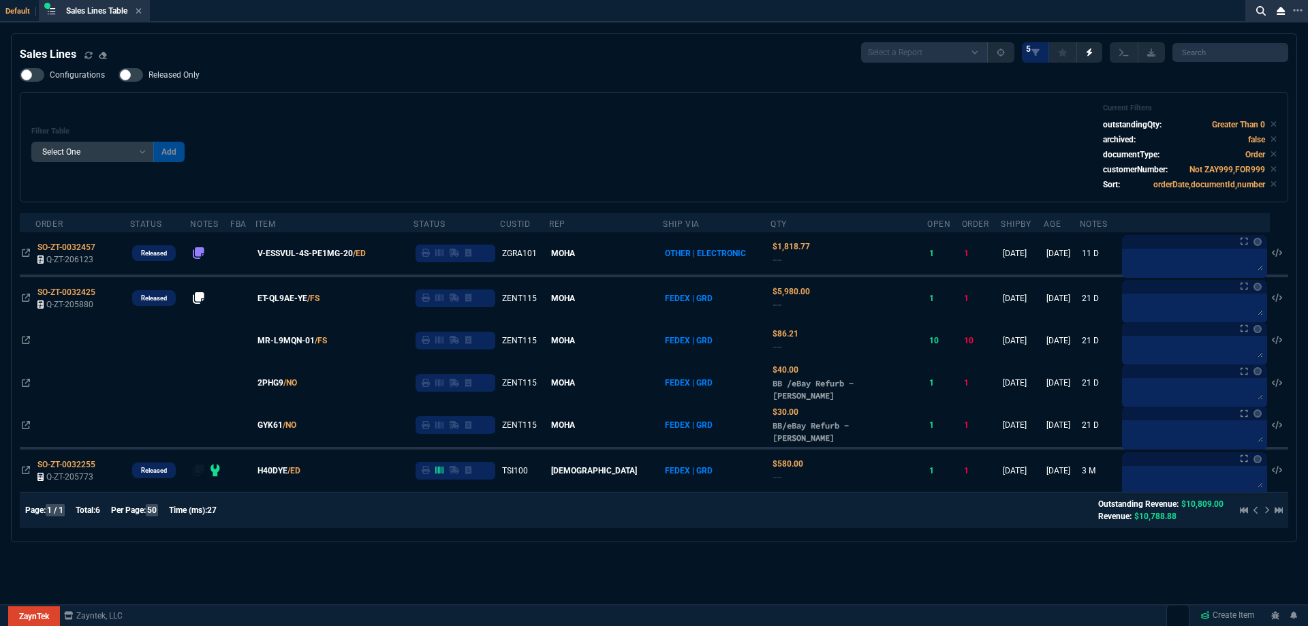
click at [189, 78] on span "Released Only" at bounding box center [174, 74] width 51 height 11
click at [119, 76] on input "Released Only" at bounding box center [118, 75] width 1 height 1
click at [334, 81] on div "Configurations Released Only Filter Table Select One Add Filter () Age () ATS (…" at bounding box center [654, 135] width 1269 height 134
click at [191, 72] on span "Released Only" at bounding box center [174, 74] width 51 height 11
click at [119, 75] on input "Released Only" at bounding box center [118, 75] width 1 height 1
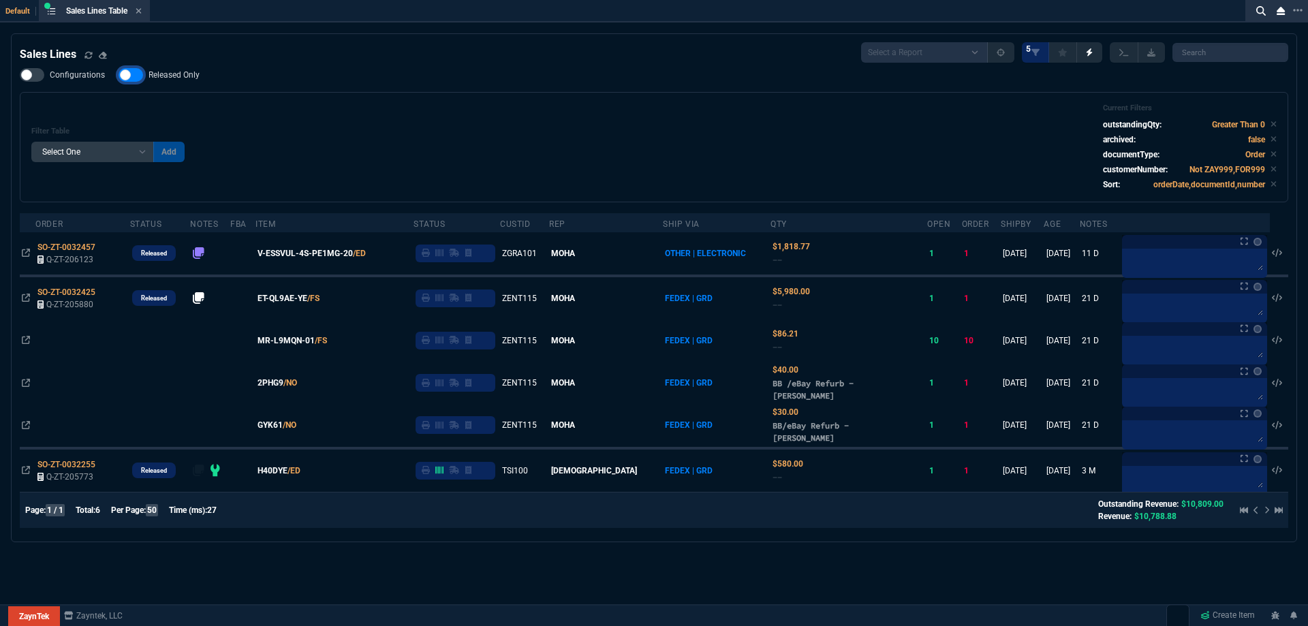
checkbox input "false"
click at [378, 114] on div "Filter Table Select One Add Filter () Age () ATS () Cond (itemVariantCode) Cust…" at bounding box center [653, 147] width 1245 height 87
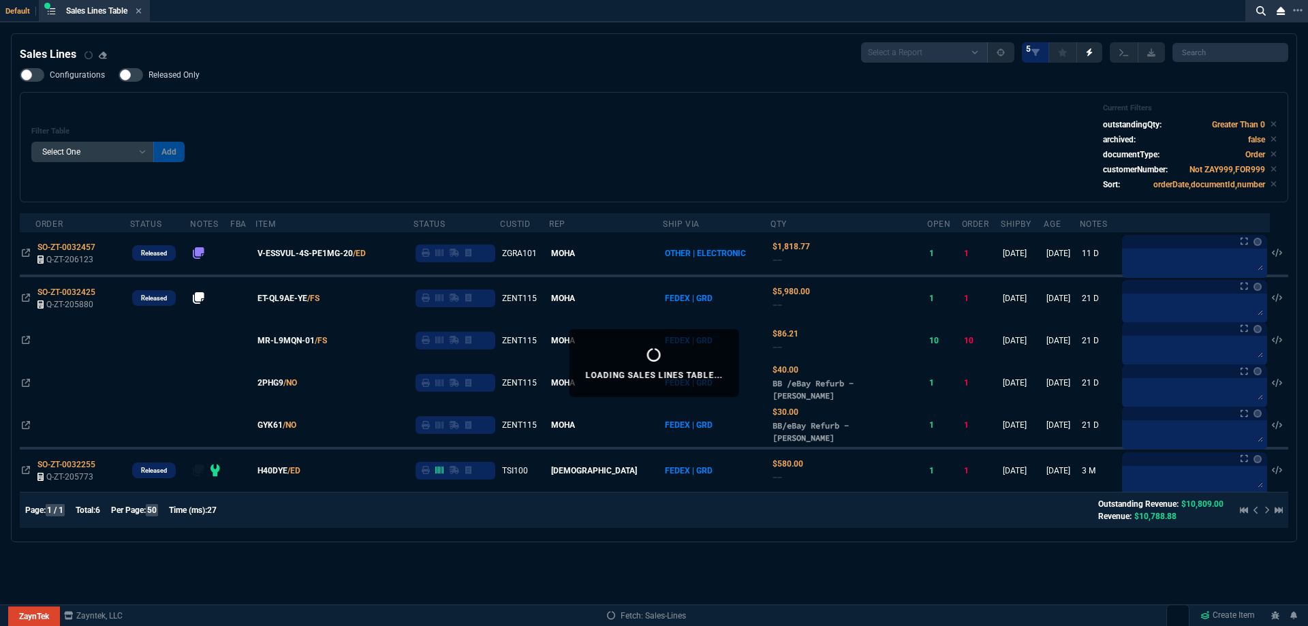
click at [140, 15] on div "ZT FN Ctrl + K" at bounding box center [654, 21] width 1308 height 42
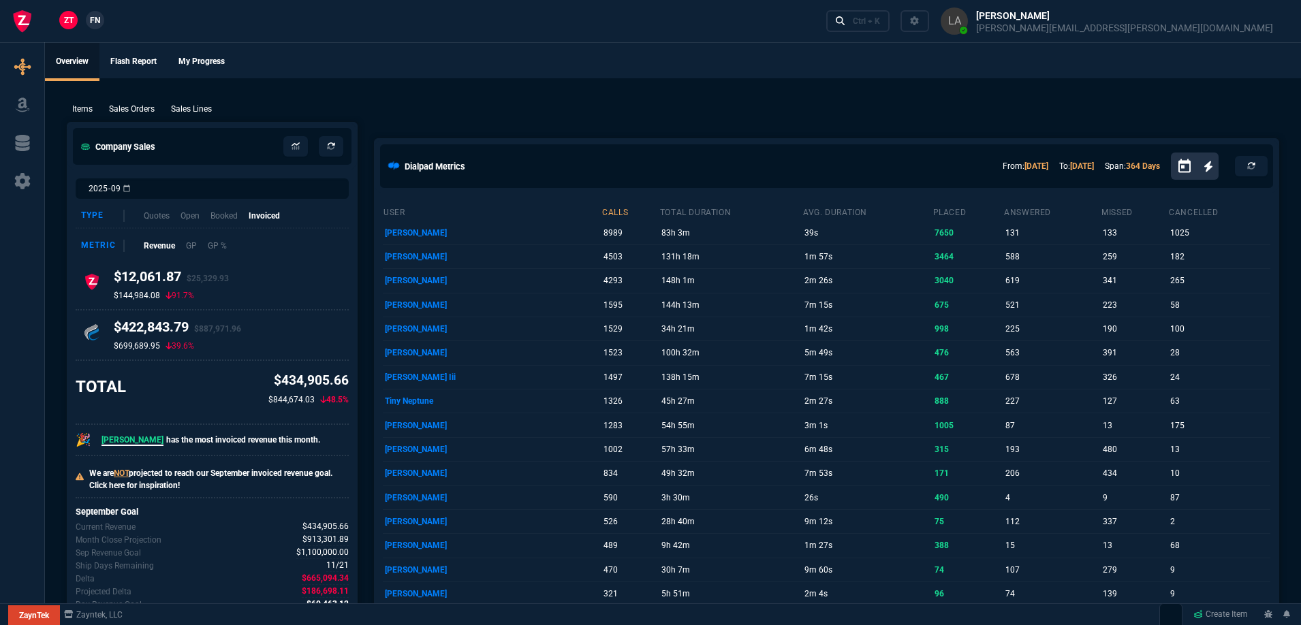
click at [101, 22] on link "FN" at bounding box center [95, 20] width 18 height 18
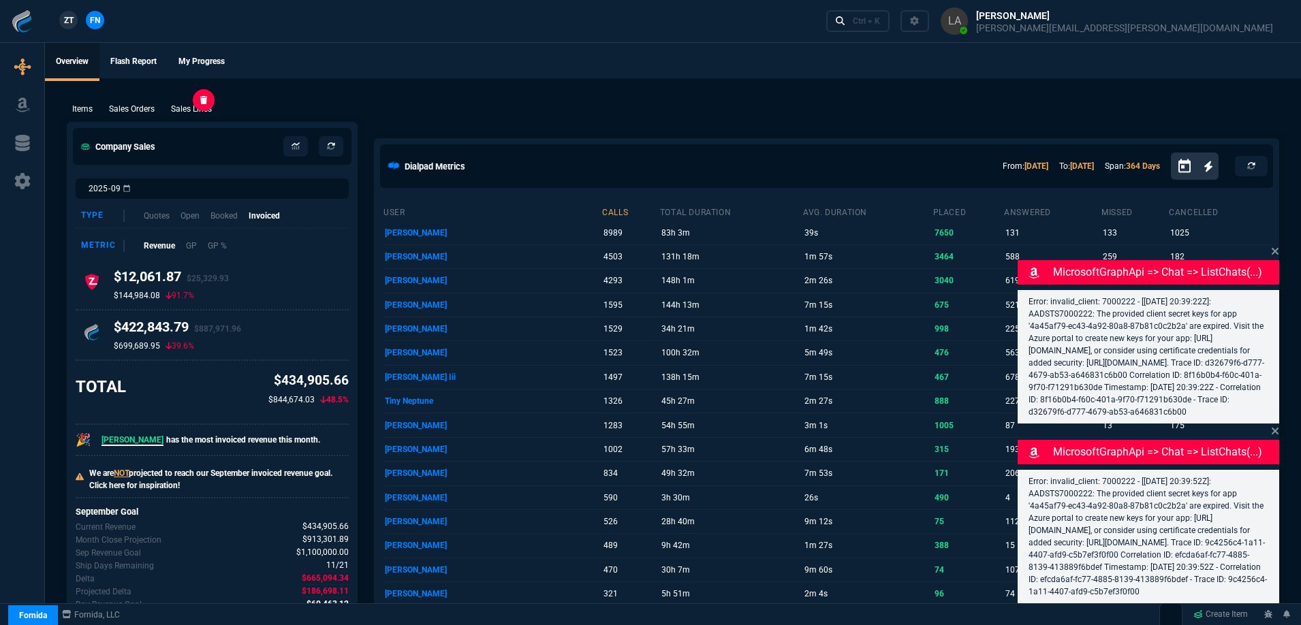
click at [206, 108] on p "Sales Lines" at bounding box center [191, 109] width 41 height 12
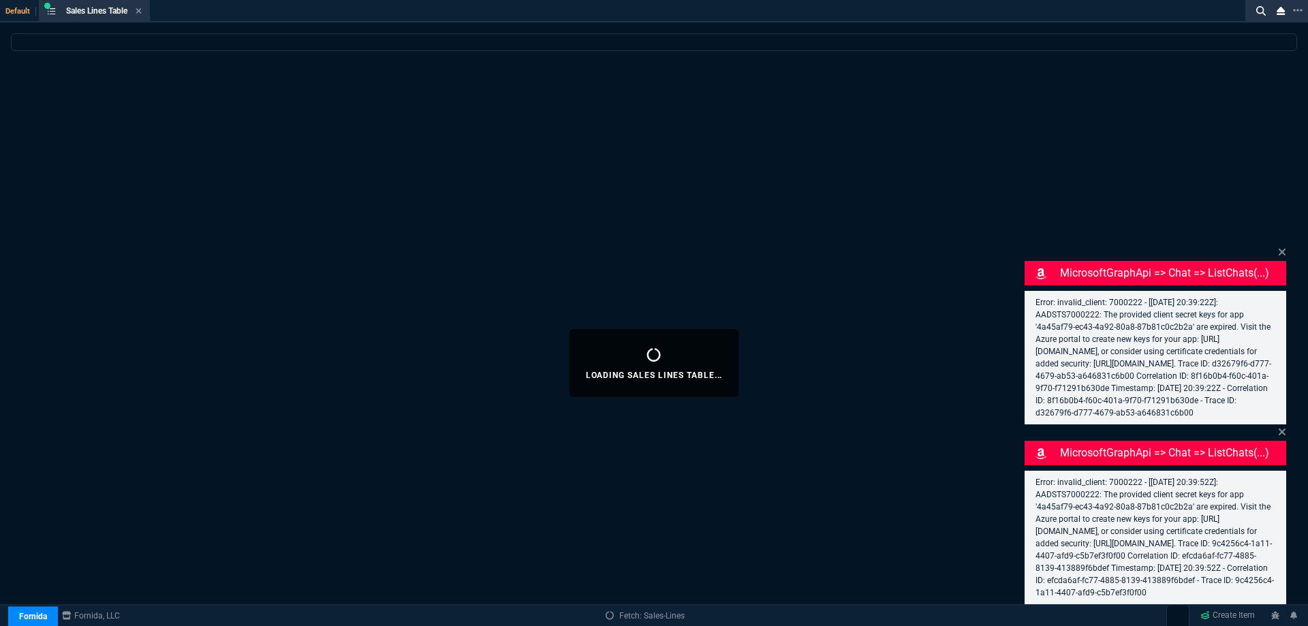
select select
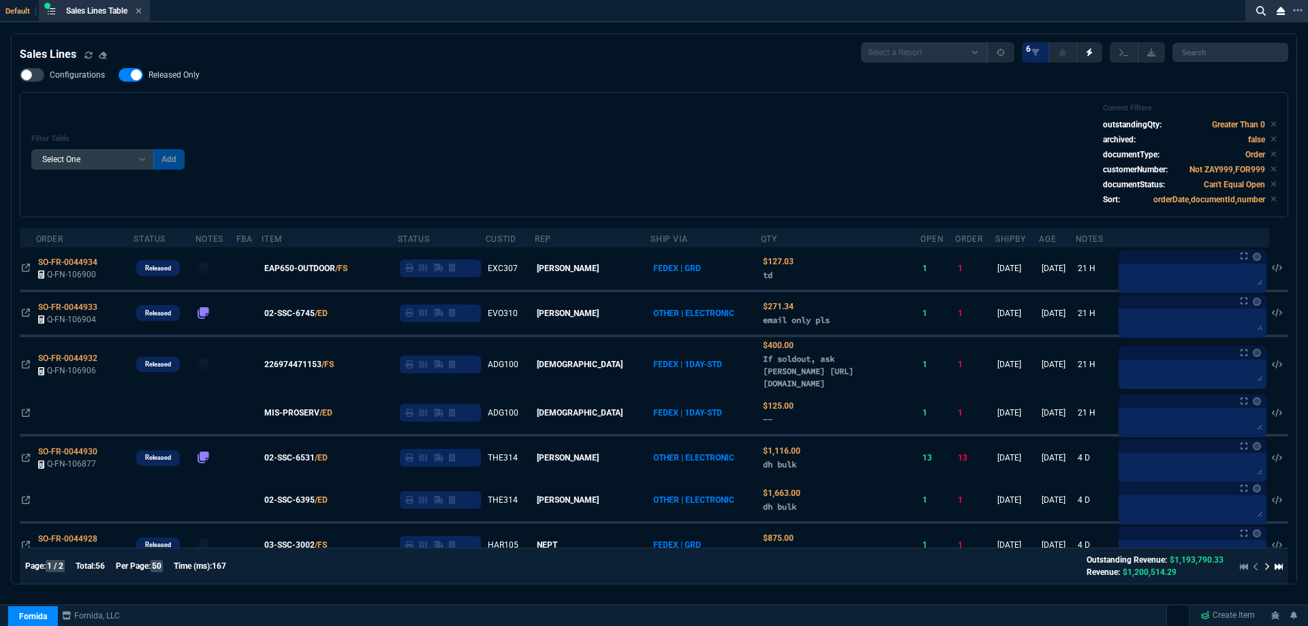
click at [192, 72] on span "Released Only" at bounding box center [174, 74] width 51 height 11
click at [119, 75] on input "Released Only" at bounding box center [118, 75] width 1 height 1
checkbox input "false"
click at [624, 123] on div "Filter Table Select One Add Filter () Age () ATS () Cond (itemVariantCode) Cust…" at bounding box center [653, 155] width 1245 height 102
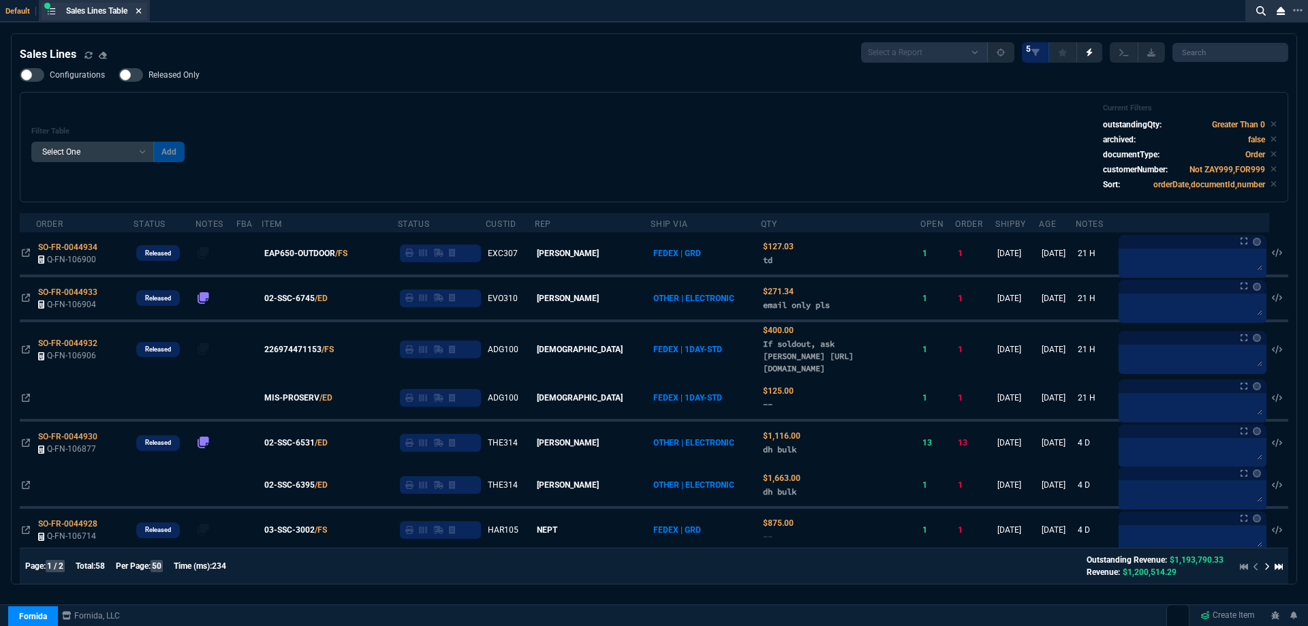
click at [139, 14] on icon at bounding box center [139, 11] width 6 height 8
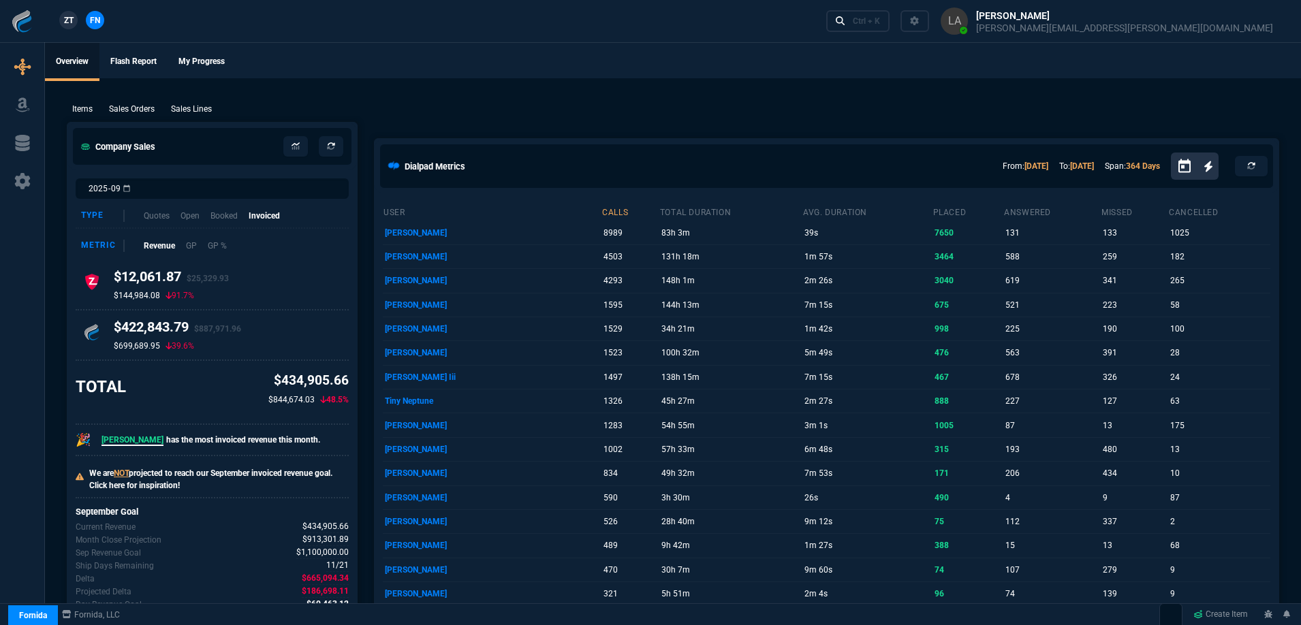
click at [70, 24] on span "ZT" at bounding box center [69, 20] width 10 height 12
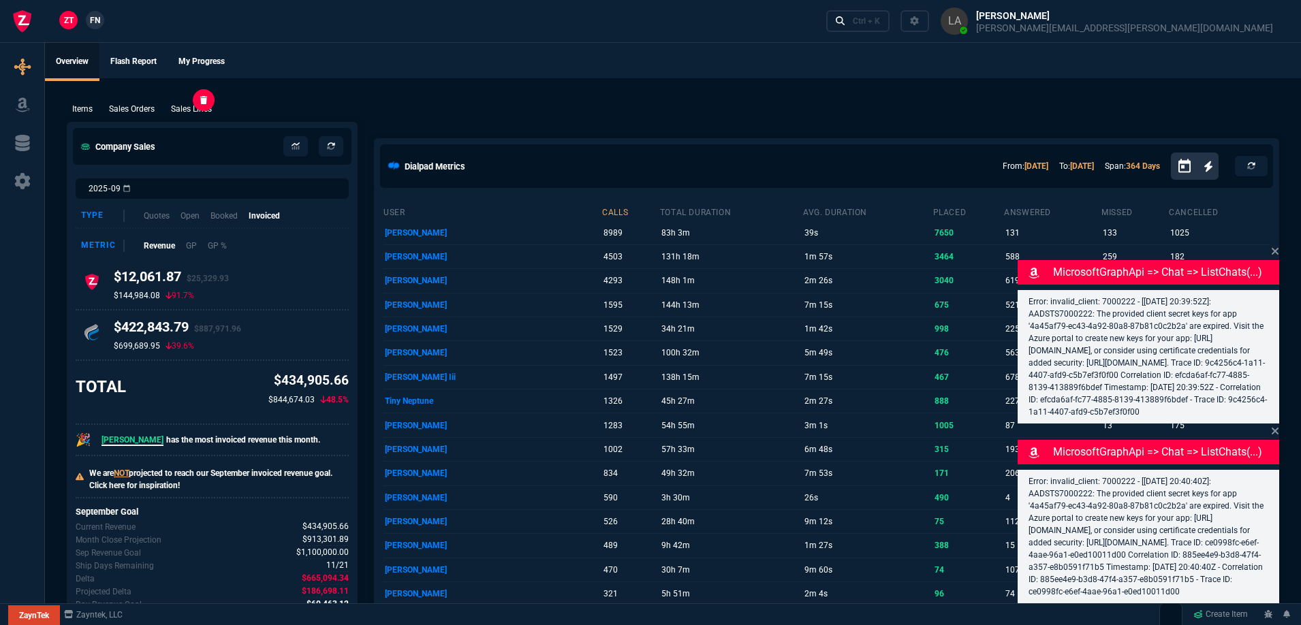
click at [185, 107] on p "Sales Lines" at bounding box center [191, 109] width 41 height 12
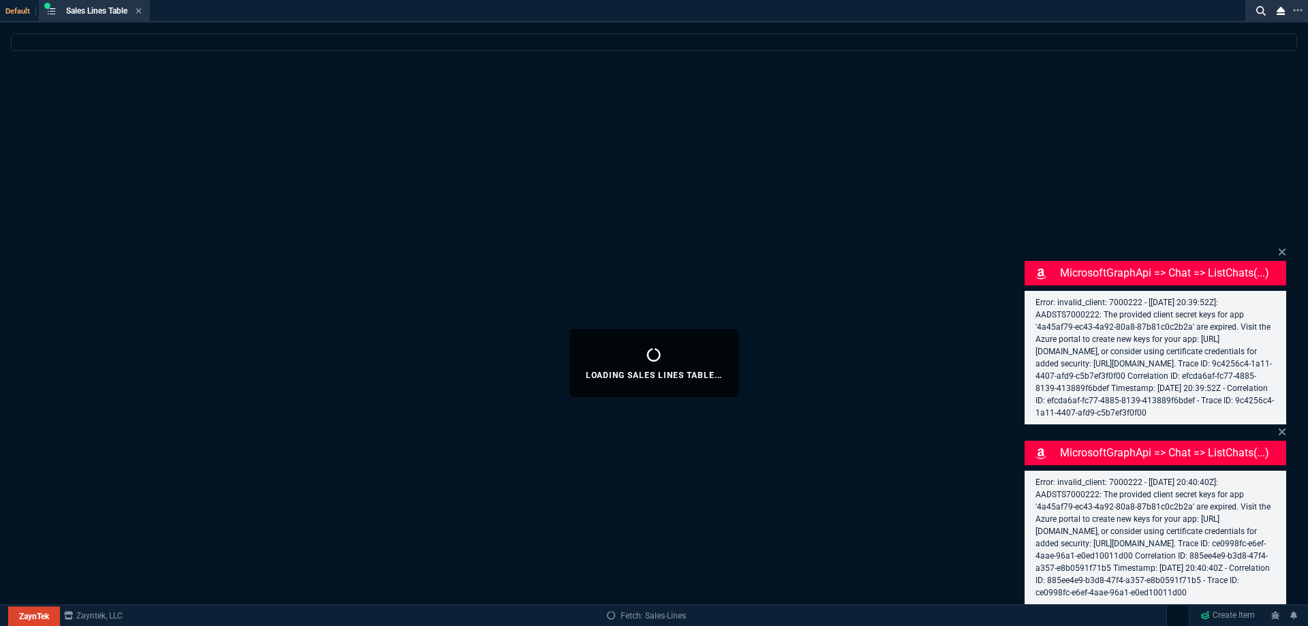
select select
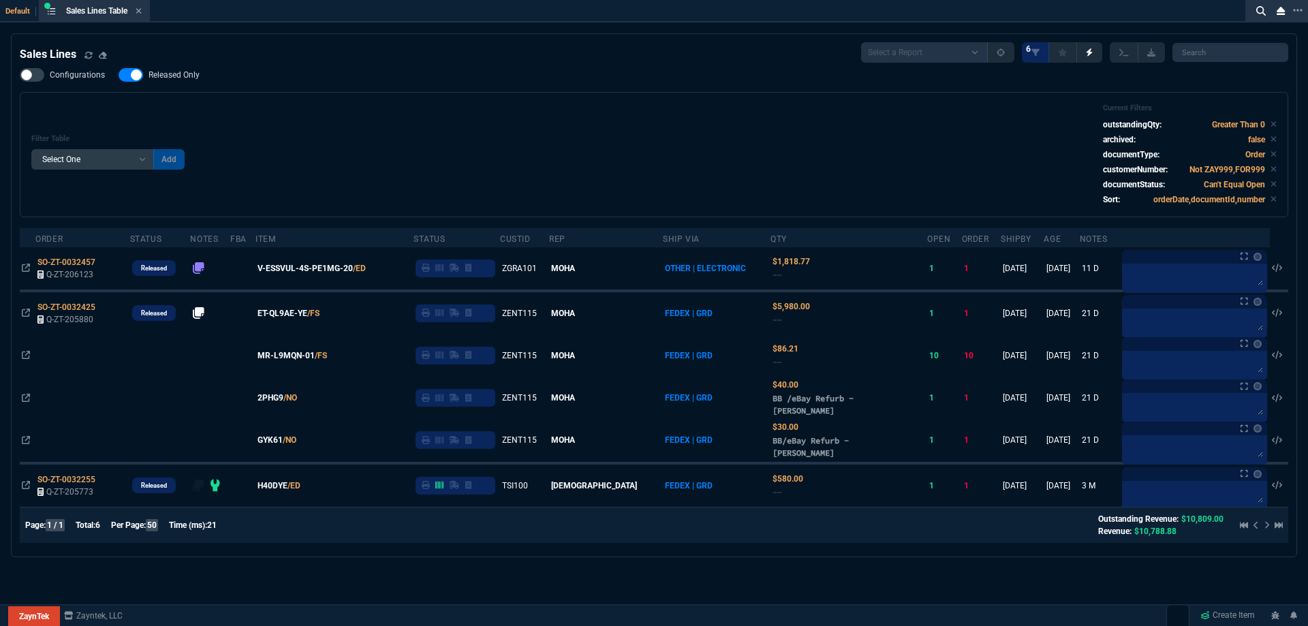
click at [190, 64] on div "Sales Lines Select a Report NEW QUERY SonicWall Sale AMZ (MTD) NEW QUERY INS100…" at bounding box center [654, 295] width 1269 height 506
click at [190, 69] on label "Released Only" at bounding box center [166, 75] width 95 height 14
click at [119, 75] on input "Released Only" at bounding box center [118, 75] width 1 height 1
checkbox input "false"
click at [447, 123] on div "Filter Table Select One Add Filter () Age () ATS () Cond (itemVariantCode) Cust…" at bounding box center [653, 155] width 1245 height 102
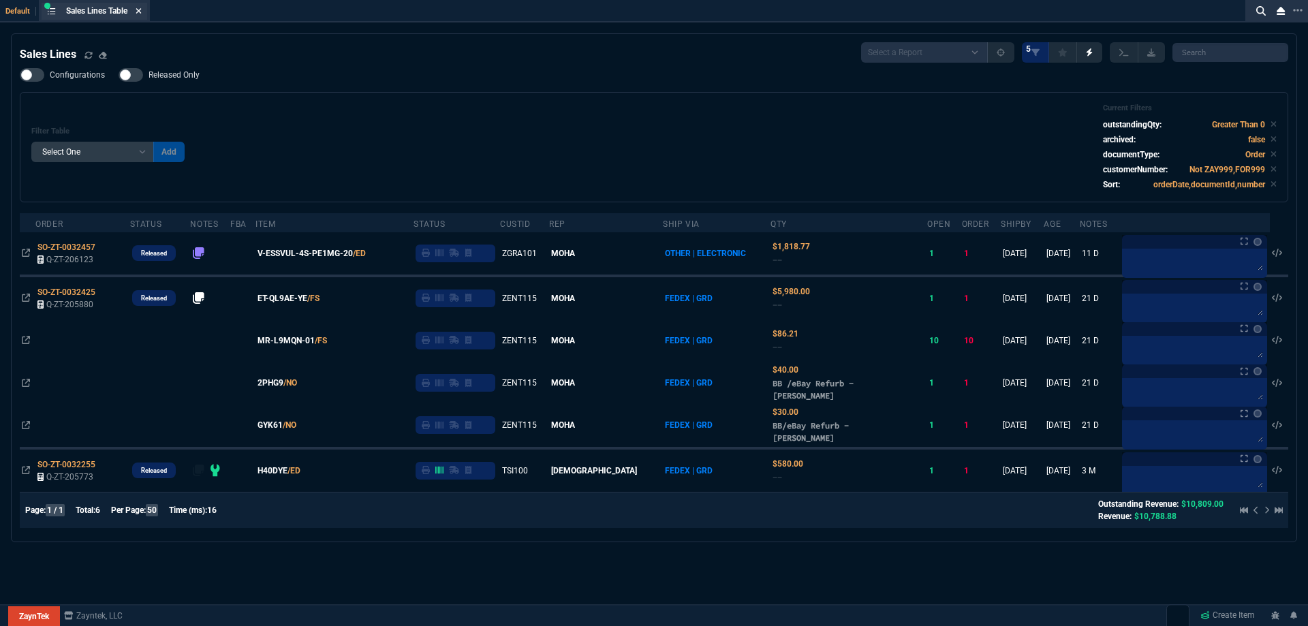
click at [142, 9] on icon at bounding box center [139, 11] width 6 height 8
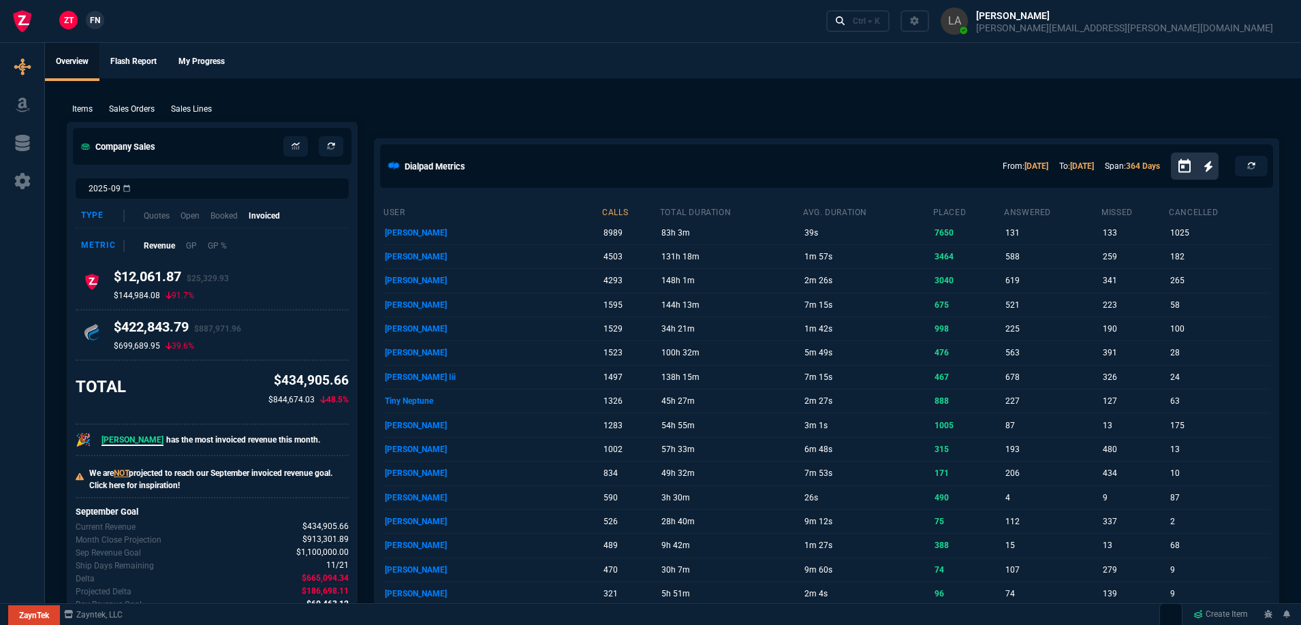
click at [98, 17] on span "FN" at bounding box center [95, 20] width 10 height 12
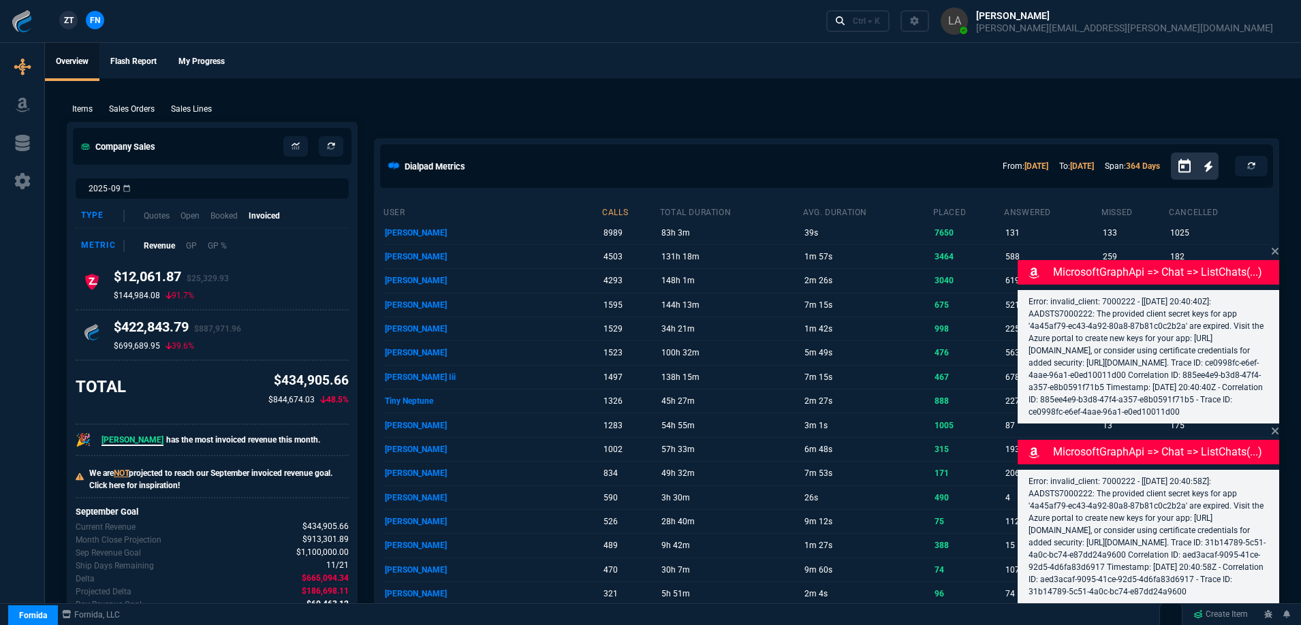
click at [69, 27] on link "ZT" at bounding box center [68, 20] width 18 height 18
click at [194, 106] on p "Sales Lines" at bounding box center [191, 109] width 41 height 12
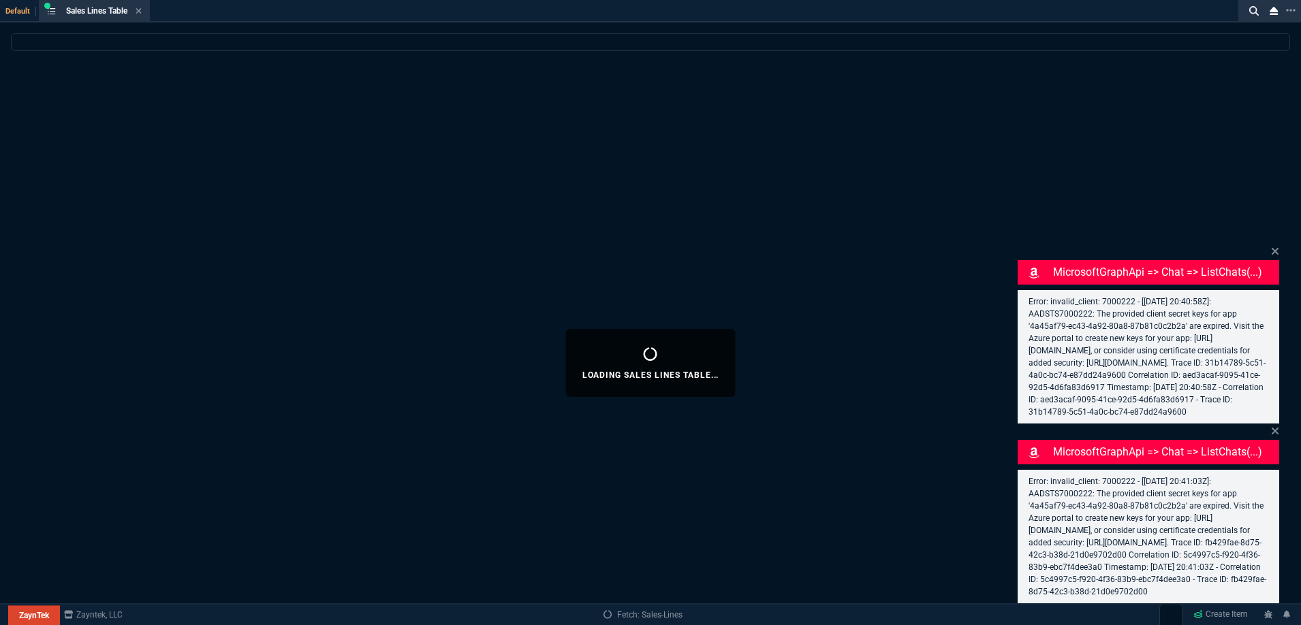
select select
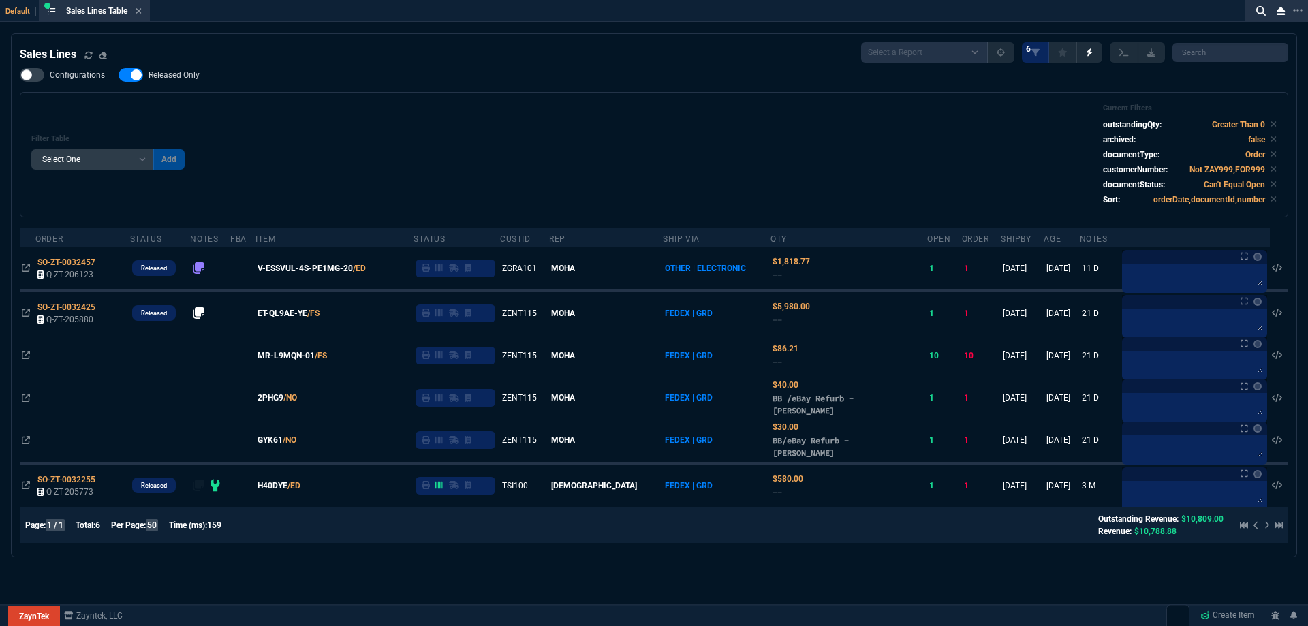
click at [180, 72] on span "Released Only" at bounding box center [174, 74] width 51 height 11
click at [119, 75] on input "Released Only" at bounding box center [118, 75] width 1 height 1
checkbox input "false"
click at [430, 119] on div "Filter Table Select One Add Filter () Age () ATS () Cond (itemVariantCode) Cust…" at bounding box center [653, 155] width 1245 height 102
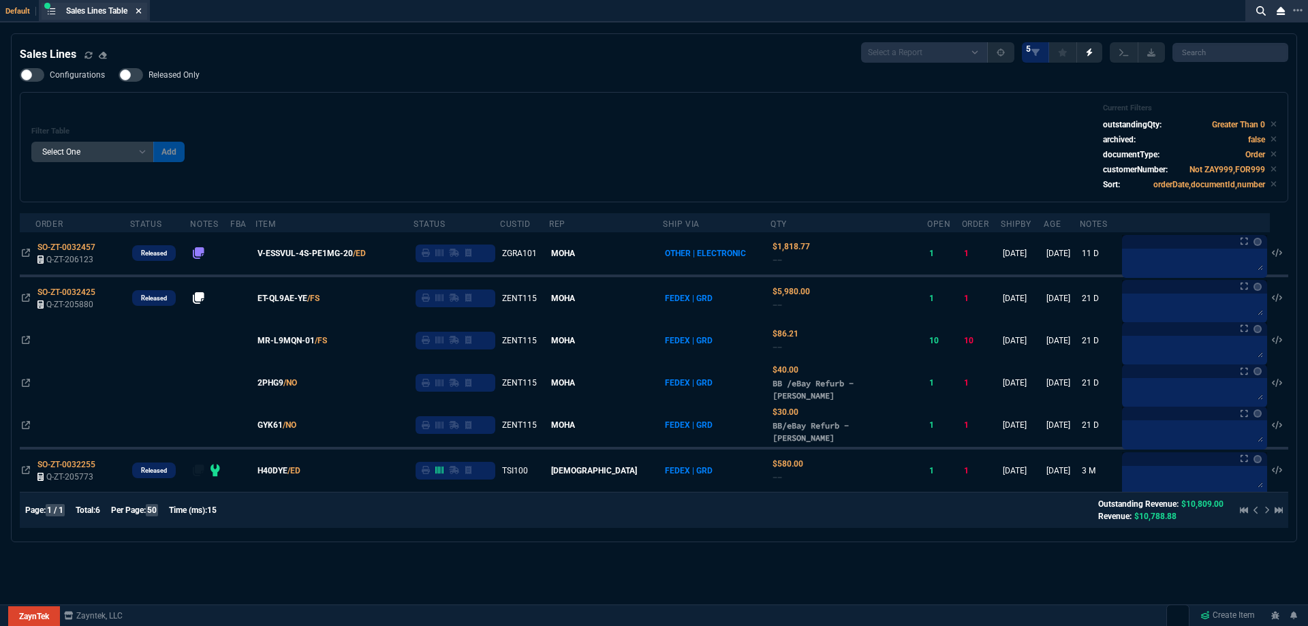
click at [142, 12] on icon at bounding box center [139, 11] width 6 height 8
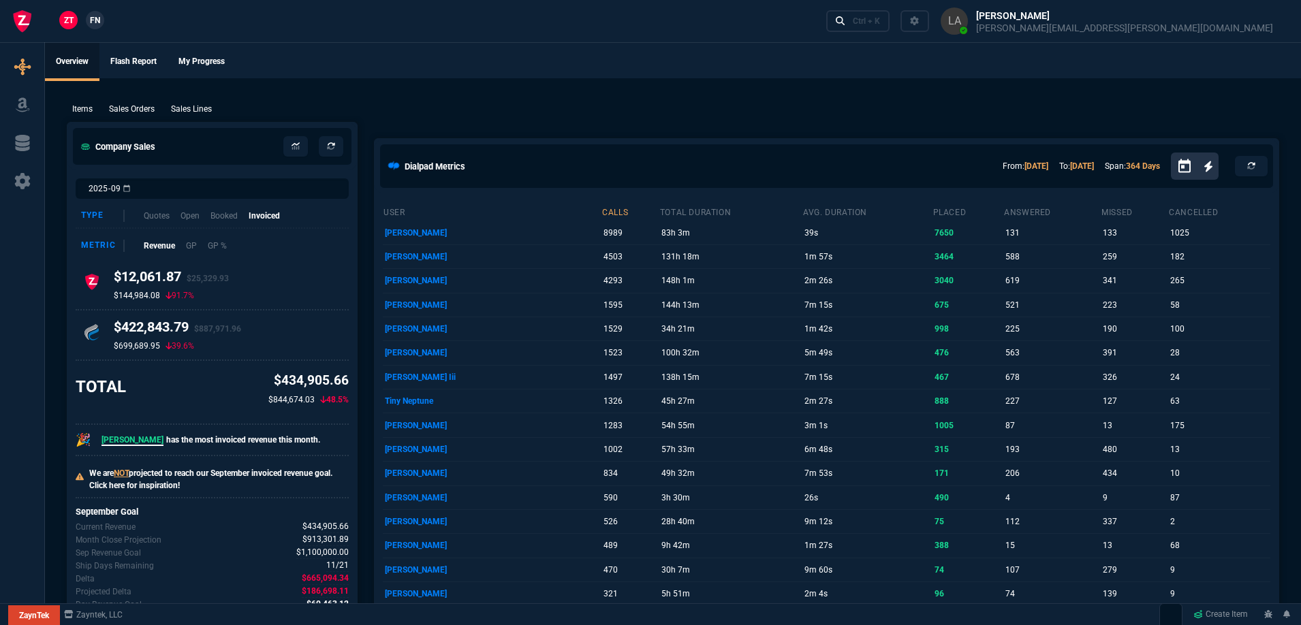
click at [99, 31] on nx-fornida-client-manager "ZT FN" at bounding box center [81, 21] width 53 height 20
click at [97, 27] on link "FN" at bounding box center [95, 20] width 18 height 18
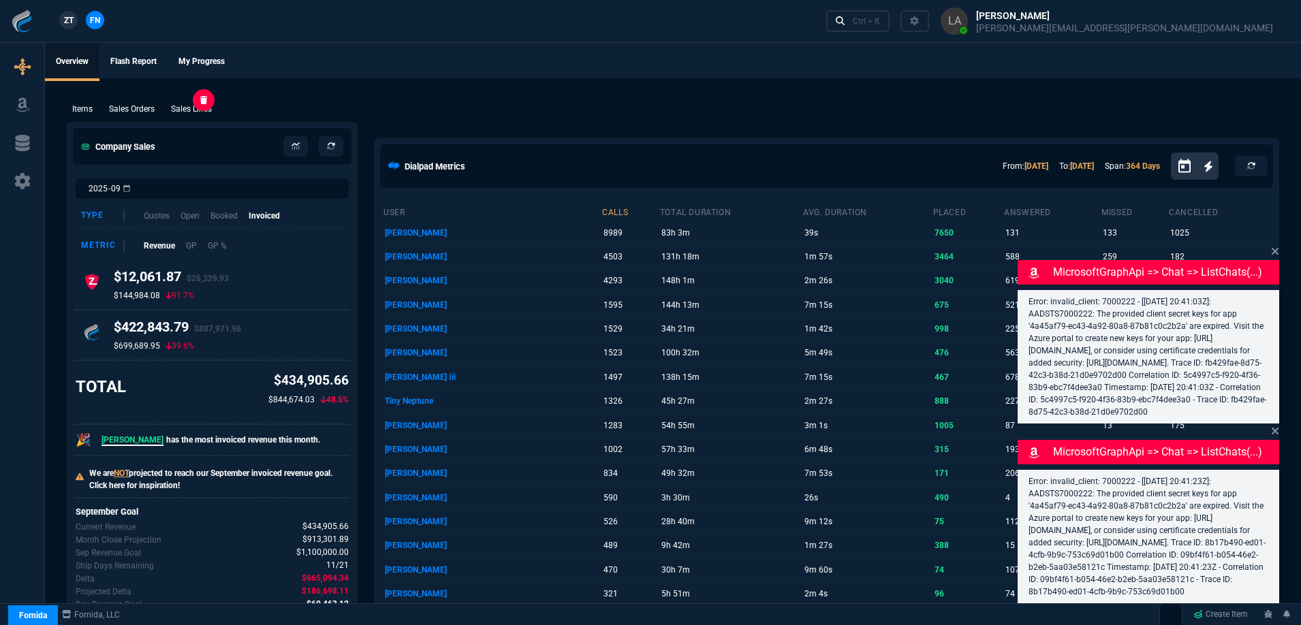
click at [190, 108] on p "Sales Lines" at bounding box center [191, 109] width 41 height 12
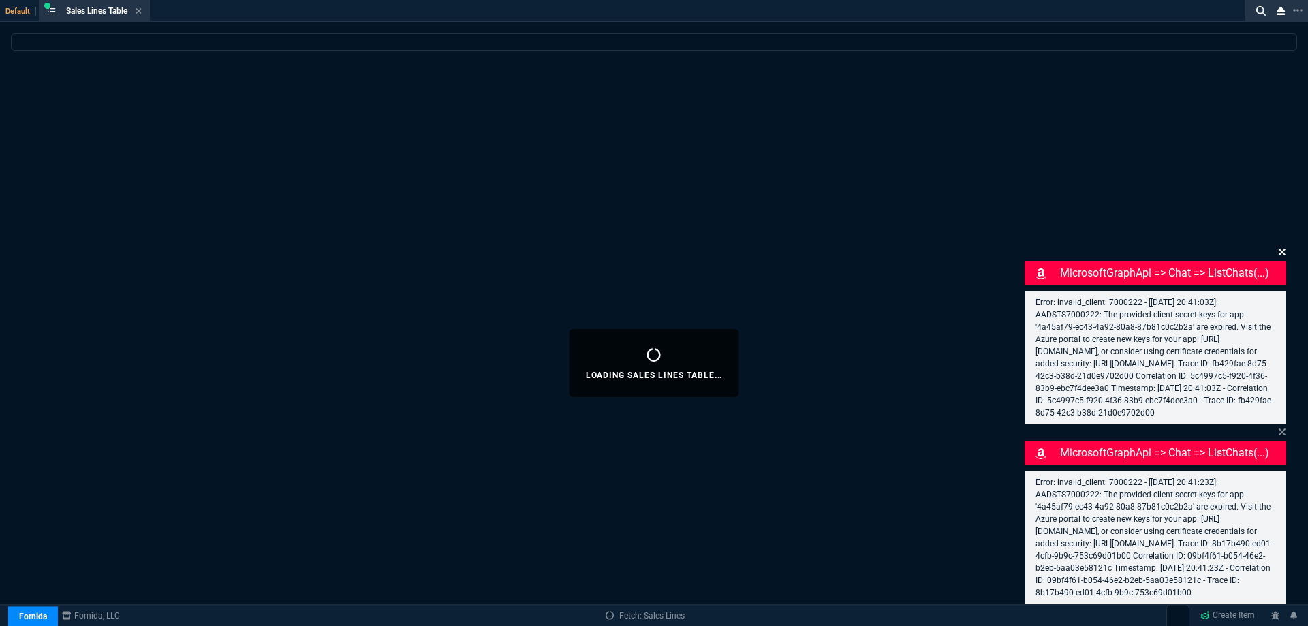
select select
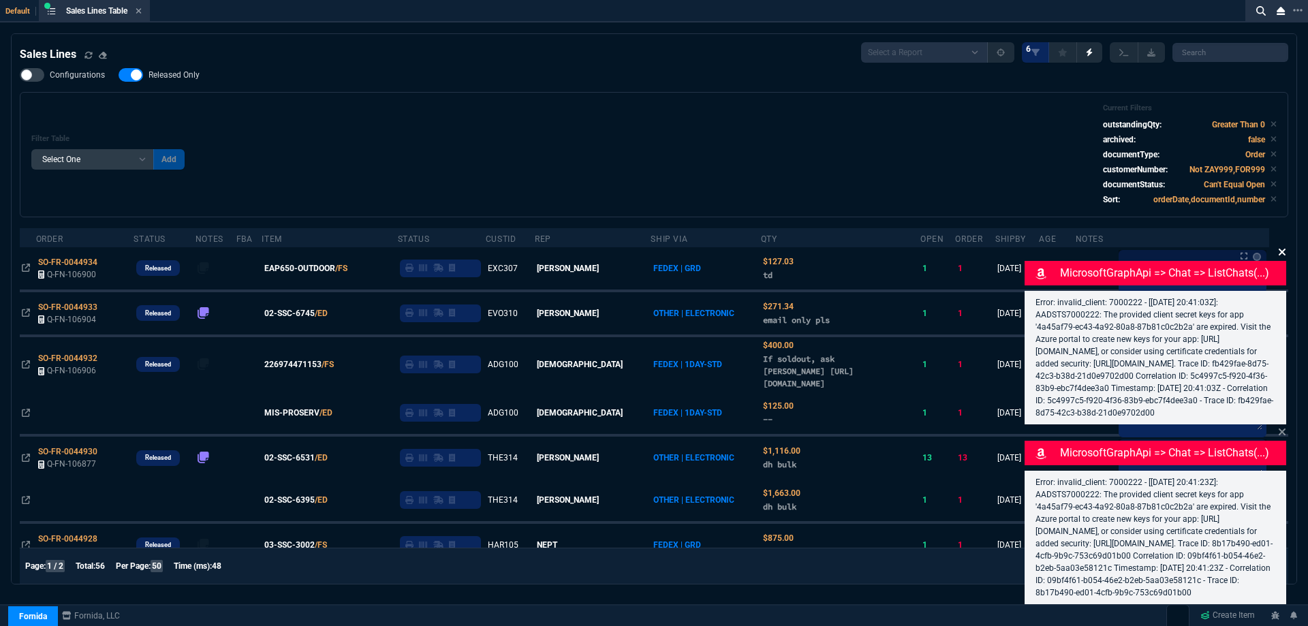
click at [1278, 247] on icon at bounding box center [1282, 252] width 8 height 11
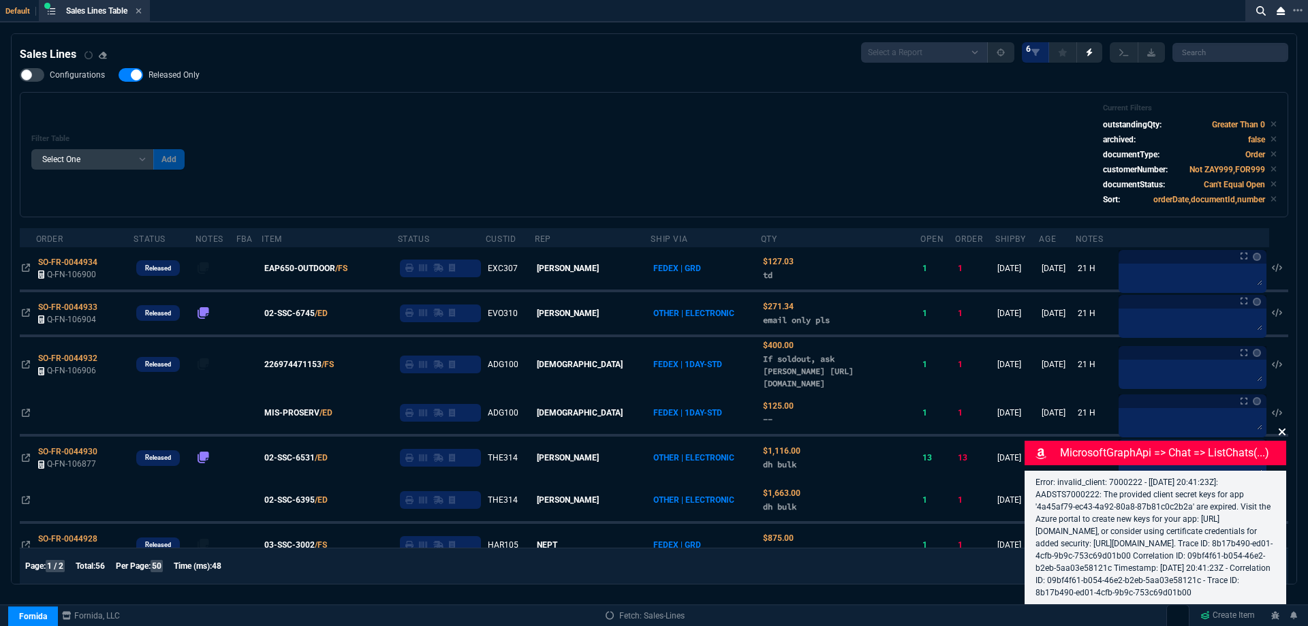
click at [1284, 441] on div "MicrosoftGraphApi => chat => listChats(...)" at bounding box center [1156, 453] width 262 height 25
click at [1285, 426] on fa-icon at bounding box center [1282, 432] width 8 height 13
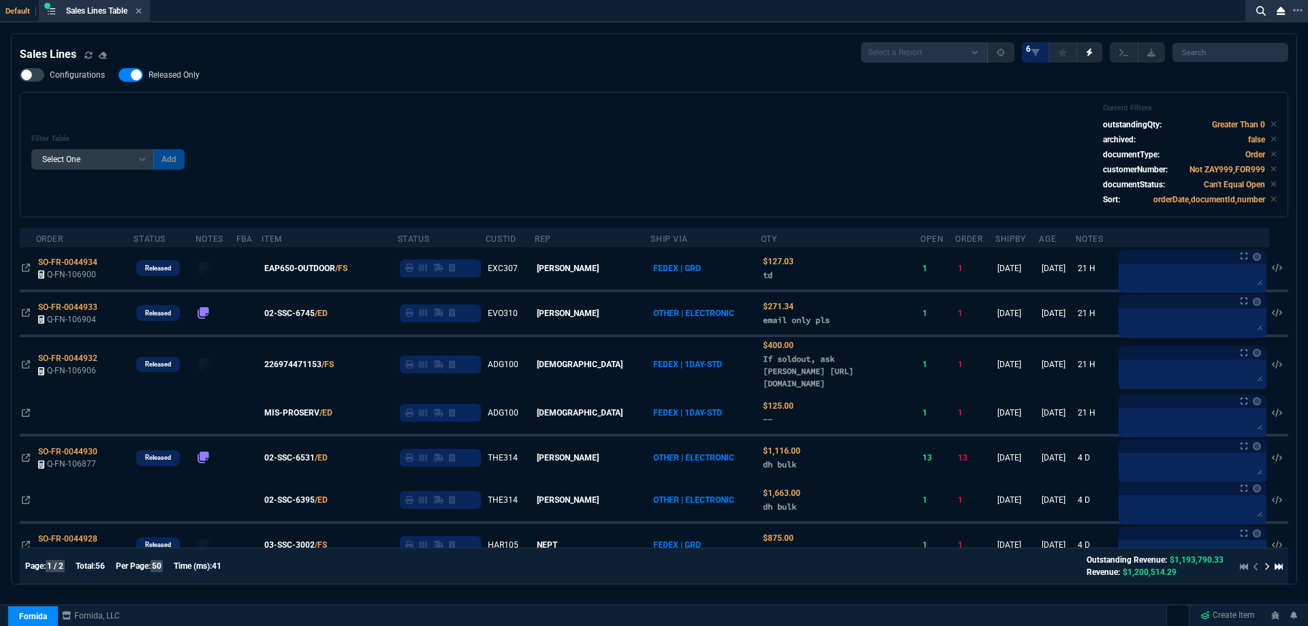
click at [197, 76] on span "Released Only" at bounding box center [174, 74] width 51 height 11
click at [119, 76] on input "Released Only" at bounding box center [118, 75] width 1 height 1
checkbox input "false"
click at [378, 74] on div "Configurations Released Only Filter Table Select One Add Filter () Age () ATS (…" at bounding box center [654, 142] width 1269 height 149
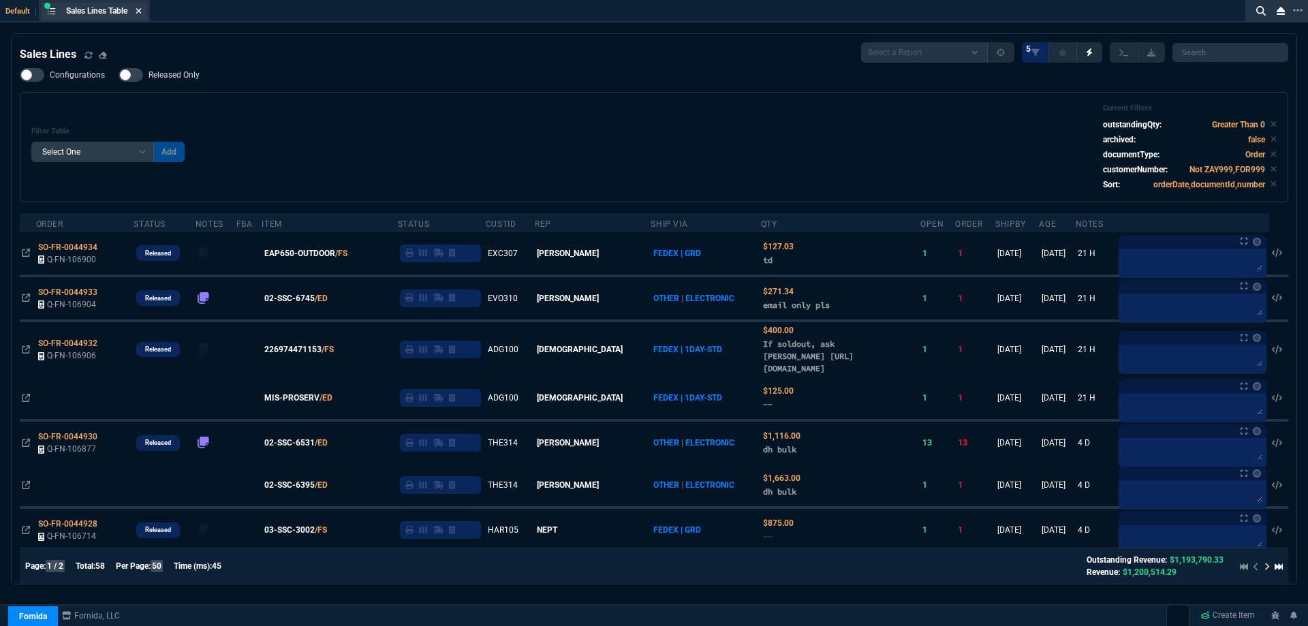
click at [138, 10] on icon at bounding box center [139, 11] width 6 height 8
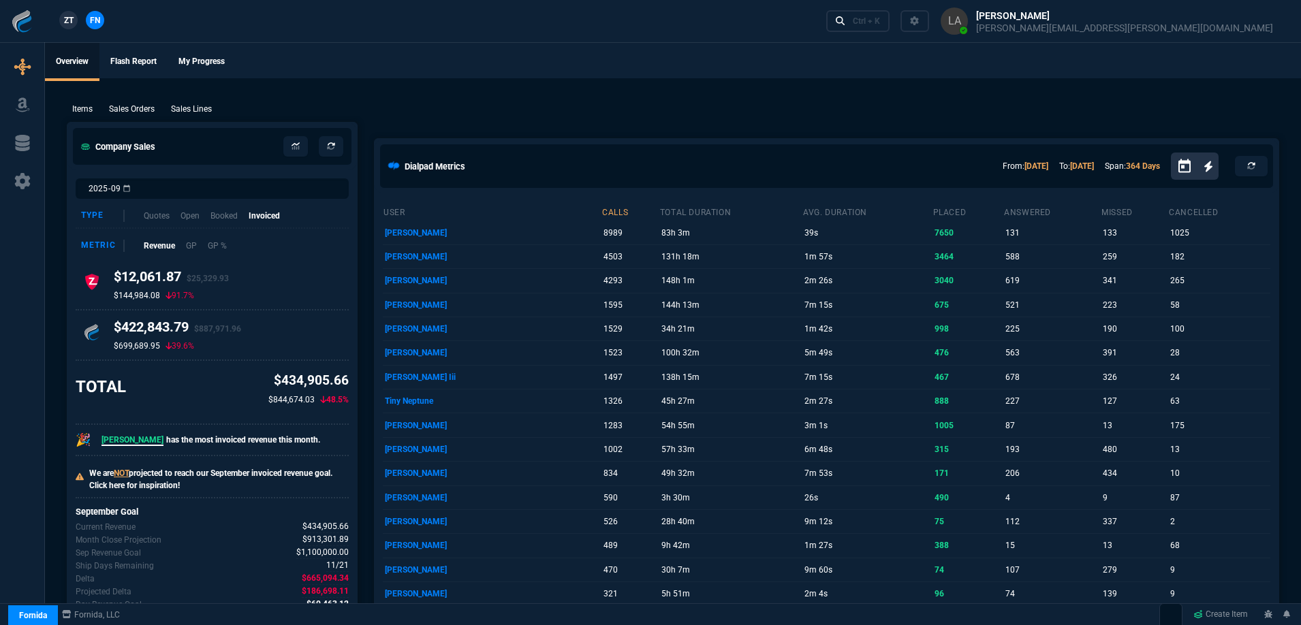
click at [72, 23] on span "ZT" at bounding box center [69, 20] width 10 height 12
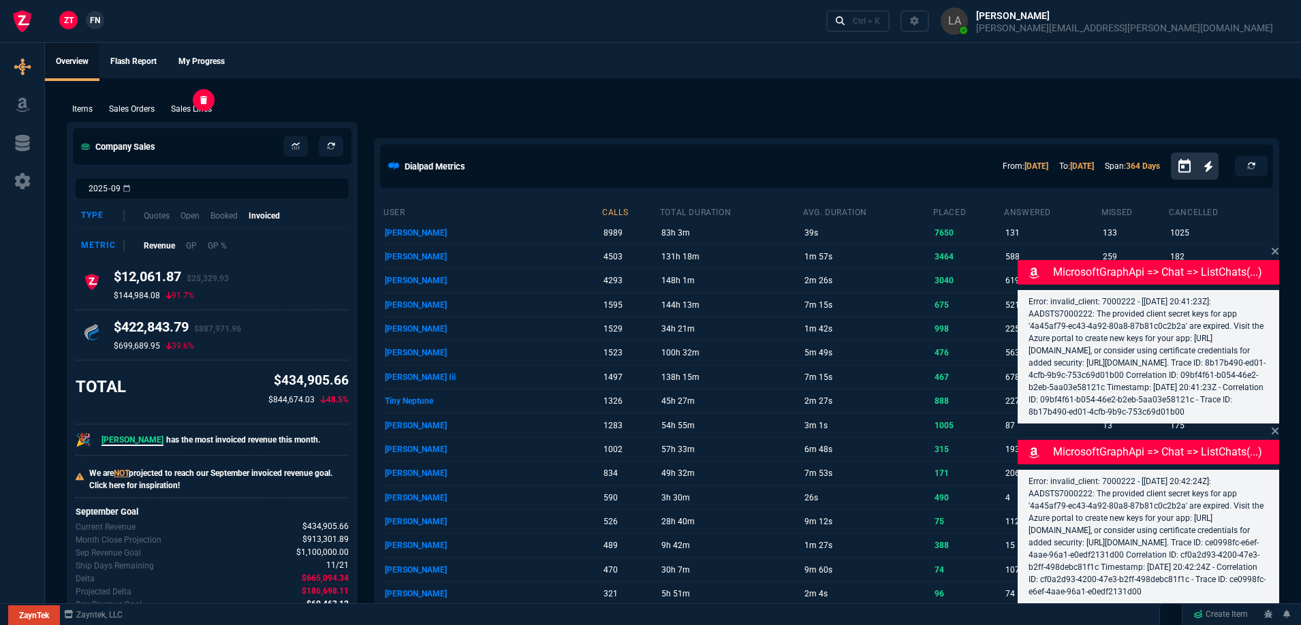
click at [187, 105] on p "Sales Lines" at bounding box center [191, 109] width 41 height 12
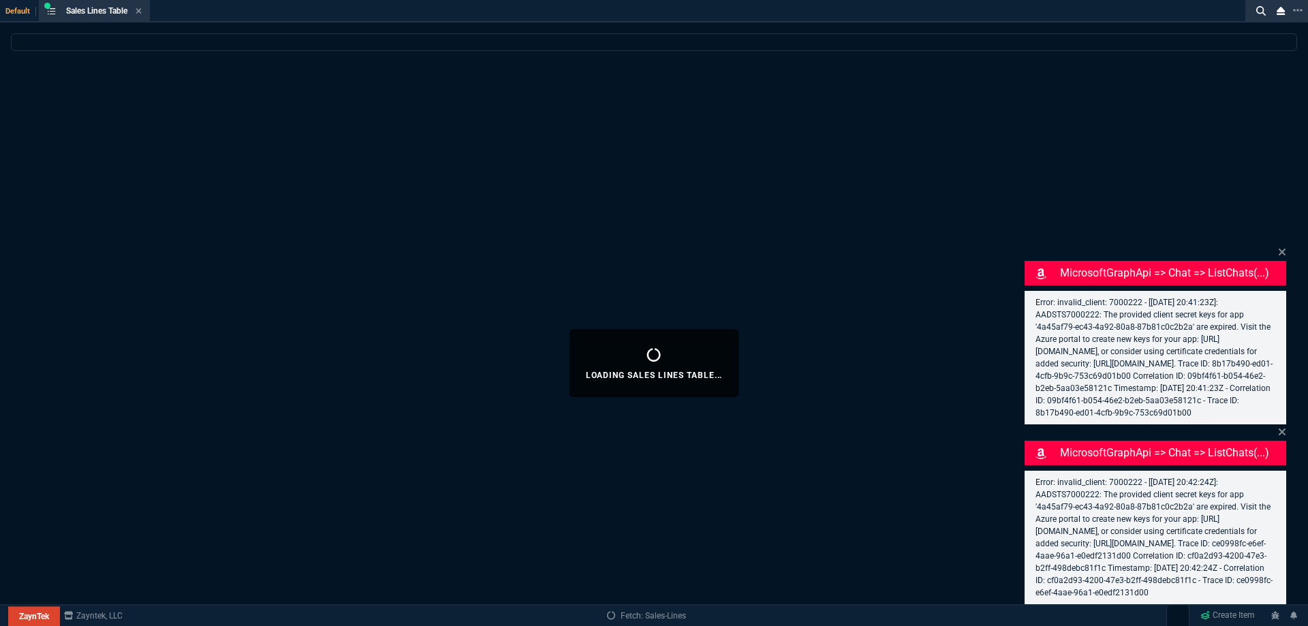
select select
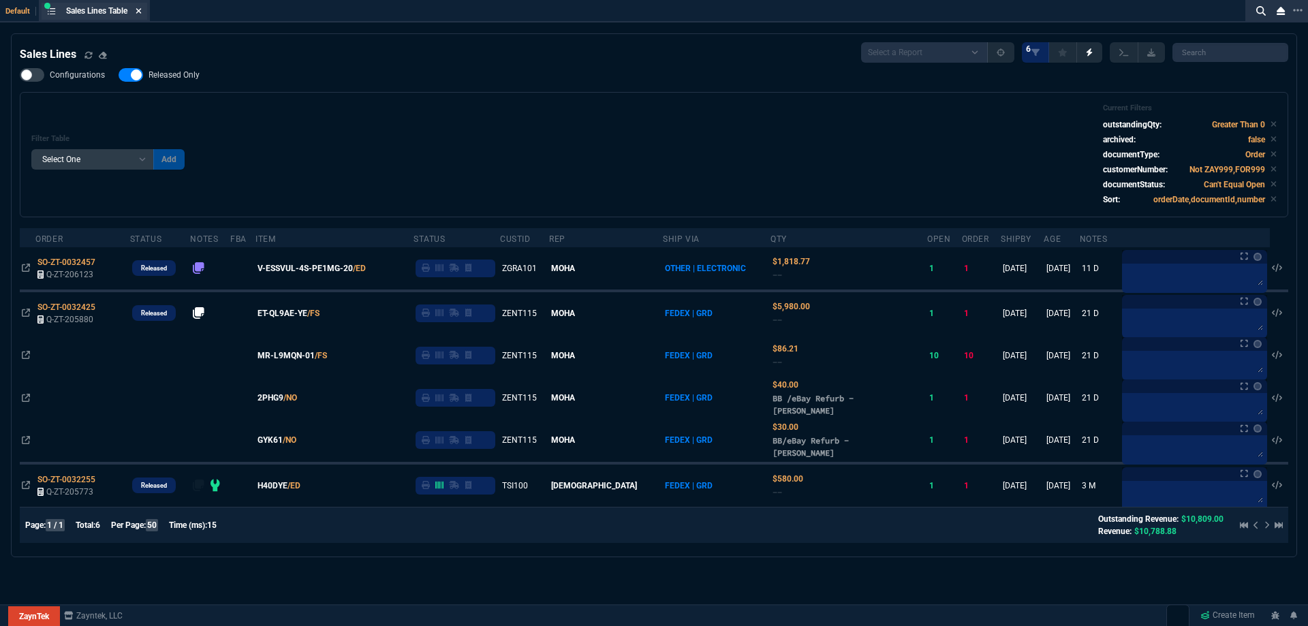
click at [141, 6] on nx-icon at bounding box center [139, 11] width 6 height 11
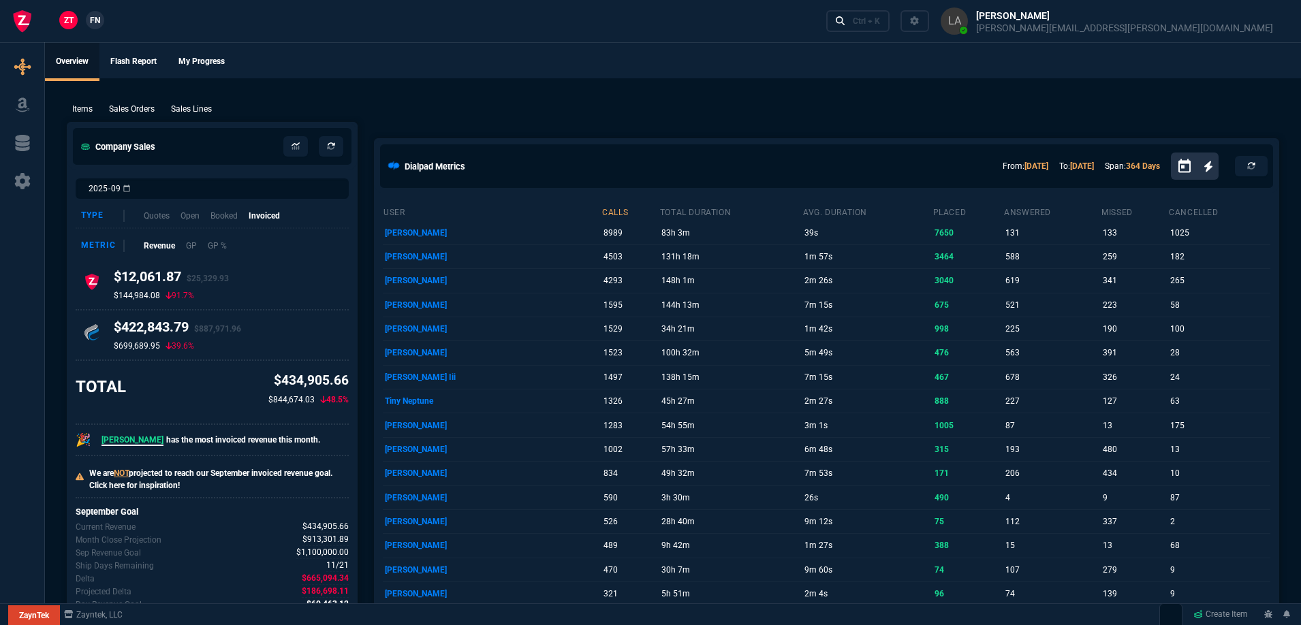
click at [100, 25] on span "FN" at bounding box center [95, 20] width 10 height 12
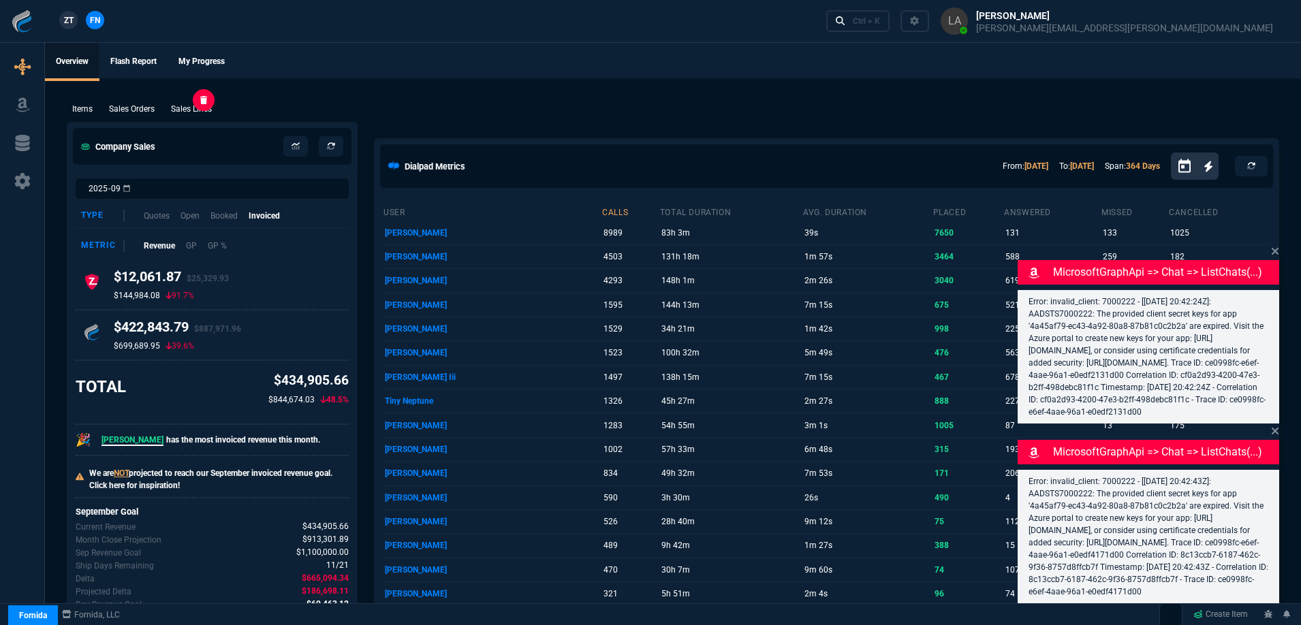
click at [185, 105] on p "Sales Lines" at bounding box center [191, 109] width 41 height 12
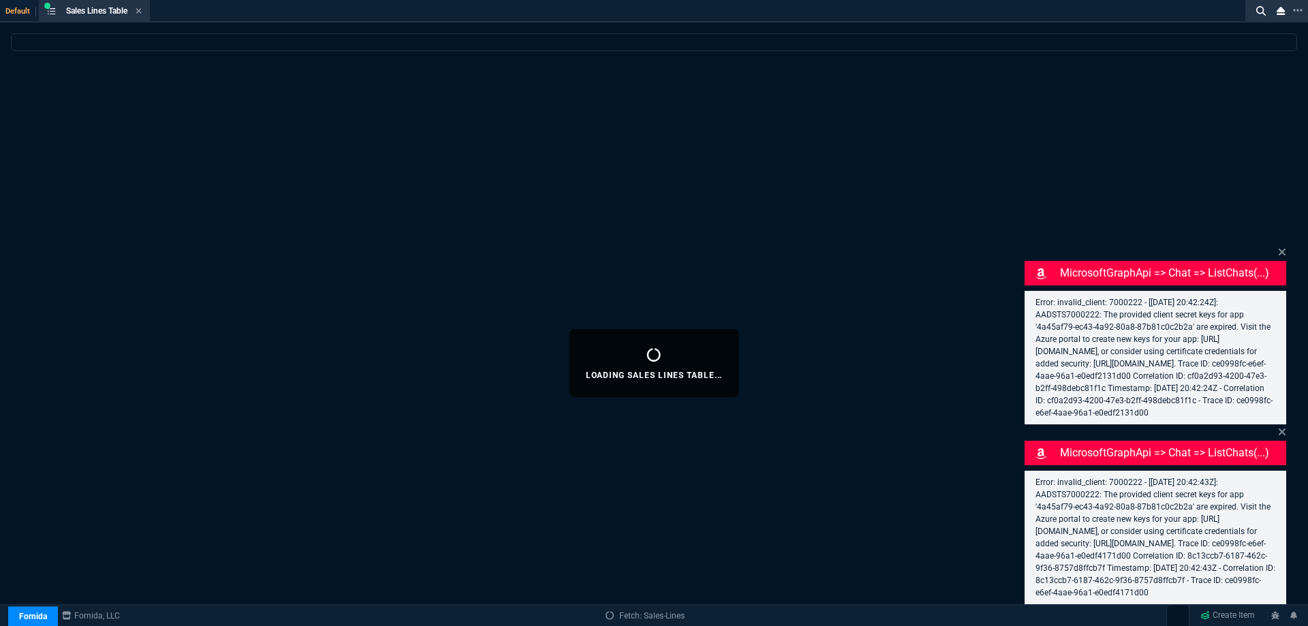
select select
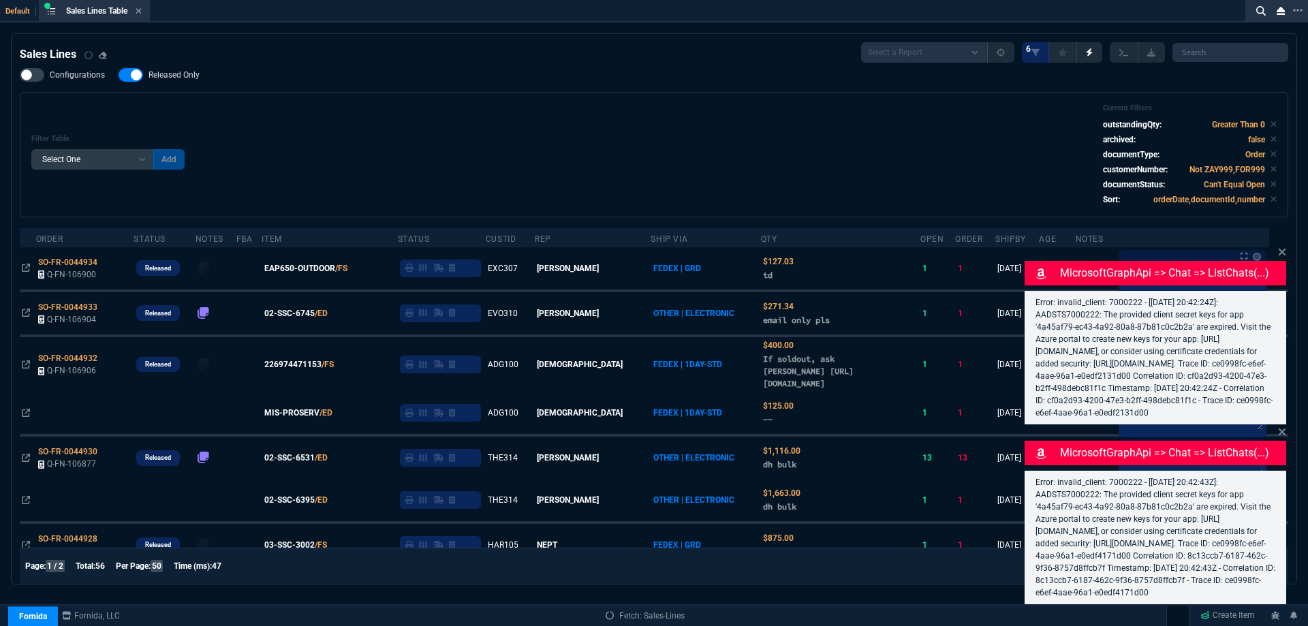
click at [173, 69] on label "Released Only" at bounding box center [166, 75] width 95 height 14
click at [119, 75] on input "Released Only" at bounding box center [118, 75] width 1 height 1
checkbox input "false"
click at [452, 116] on div "Filter Table Select One Add Filter () Age () ATS () Cond (itemVariantCode) Cust…" at bounding box center [653, 155] width 1245 height 102
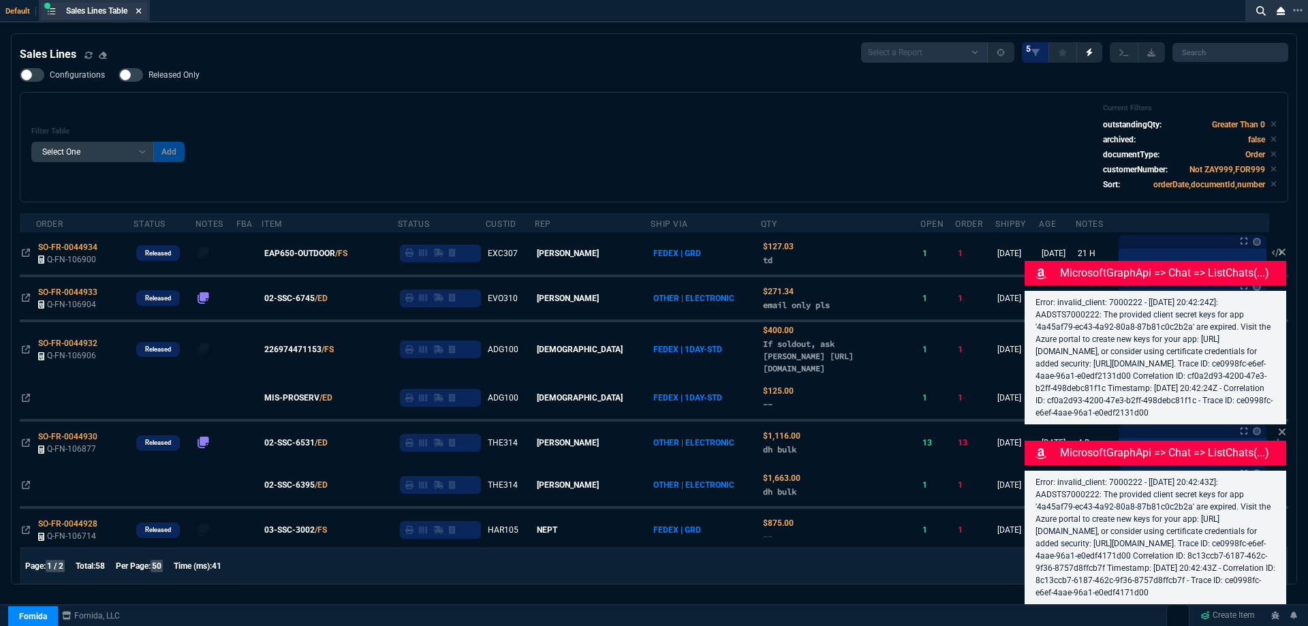
click at [141, 14] on icon at bounding box center [139, 11] width 6 height 8
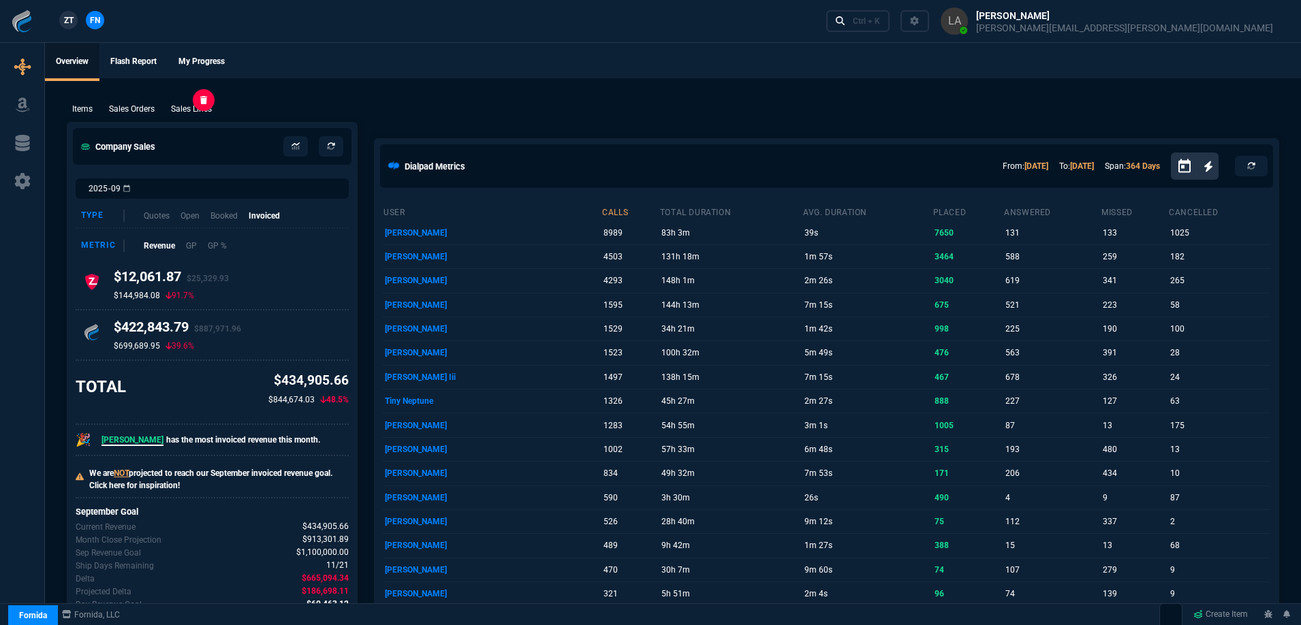
click at [194, 114] on p "Sales Lines" at bounding box center [191, 109] width 41 height 12
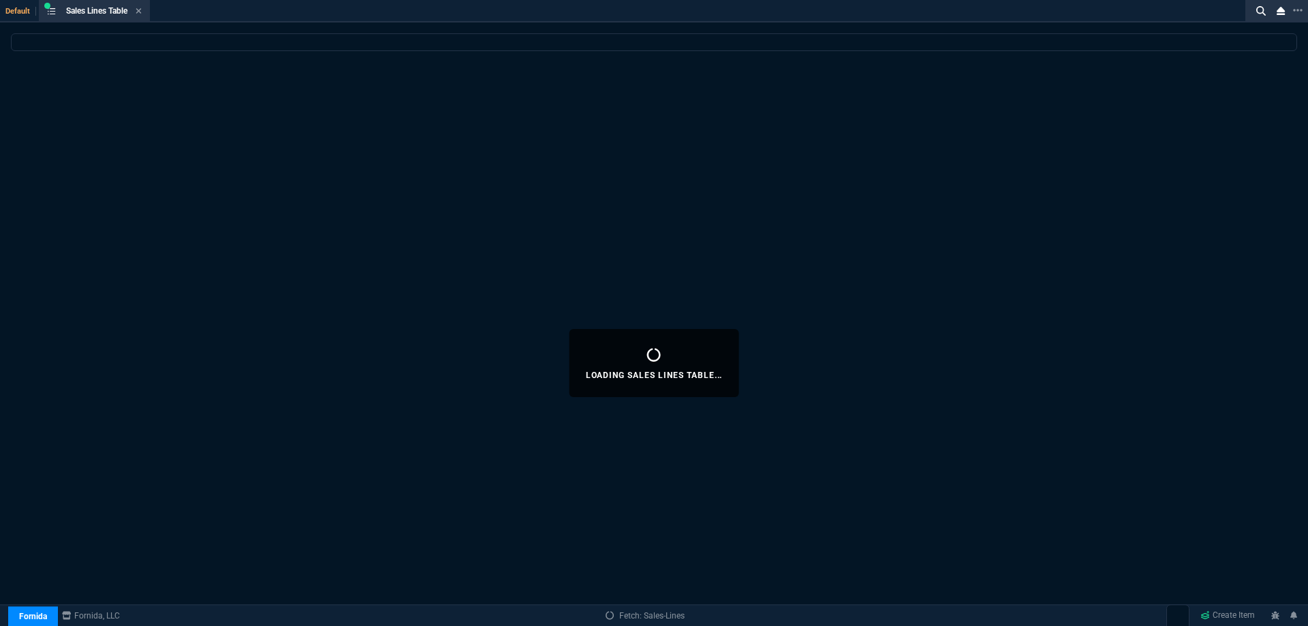
select select
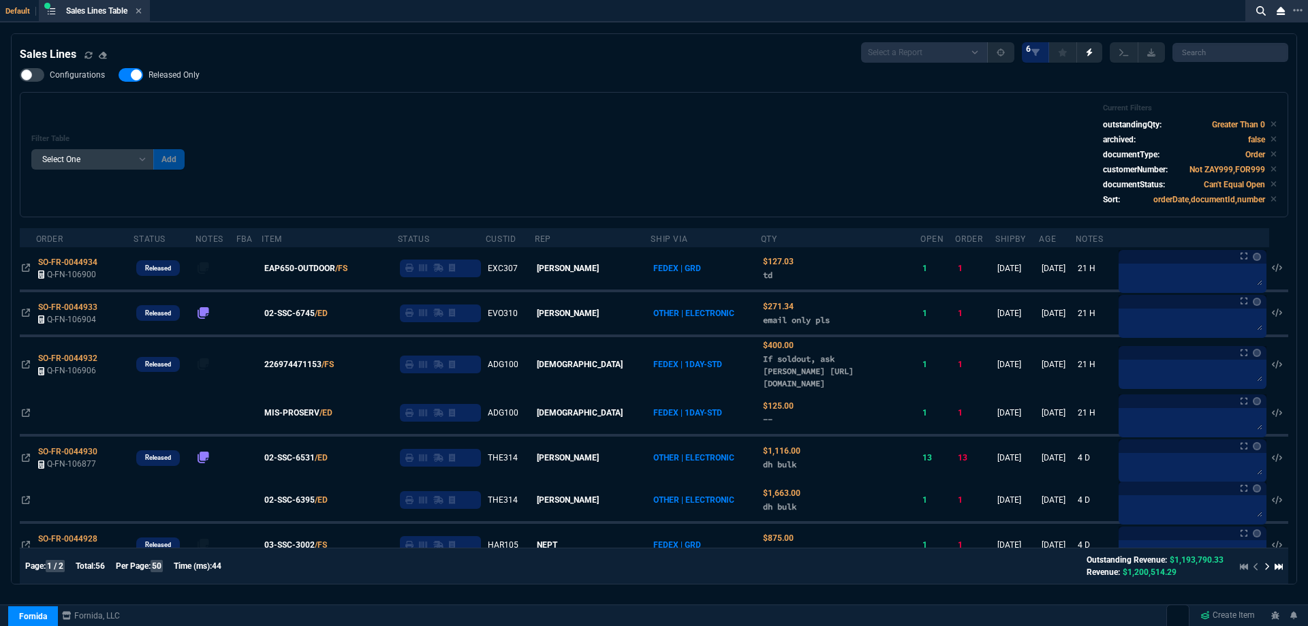
click at [174, 79] on span "Released Only" at bounding box center [174, 74] width 51 height 11
click at [119, 76] on input "Released Only" at bounding box center [118, 75] width 1 height 1
checkbox input "false"
click at [339, 106] on div "Filter Table Select One Add Filter () Age () ATS () Cond (itemVariantCode) Cust…" at bounding box center [653, 155] width 1245 height 102
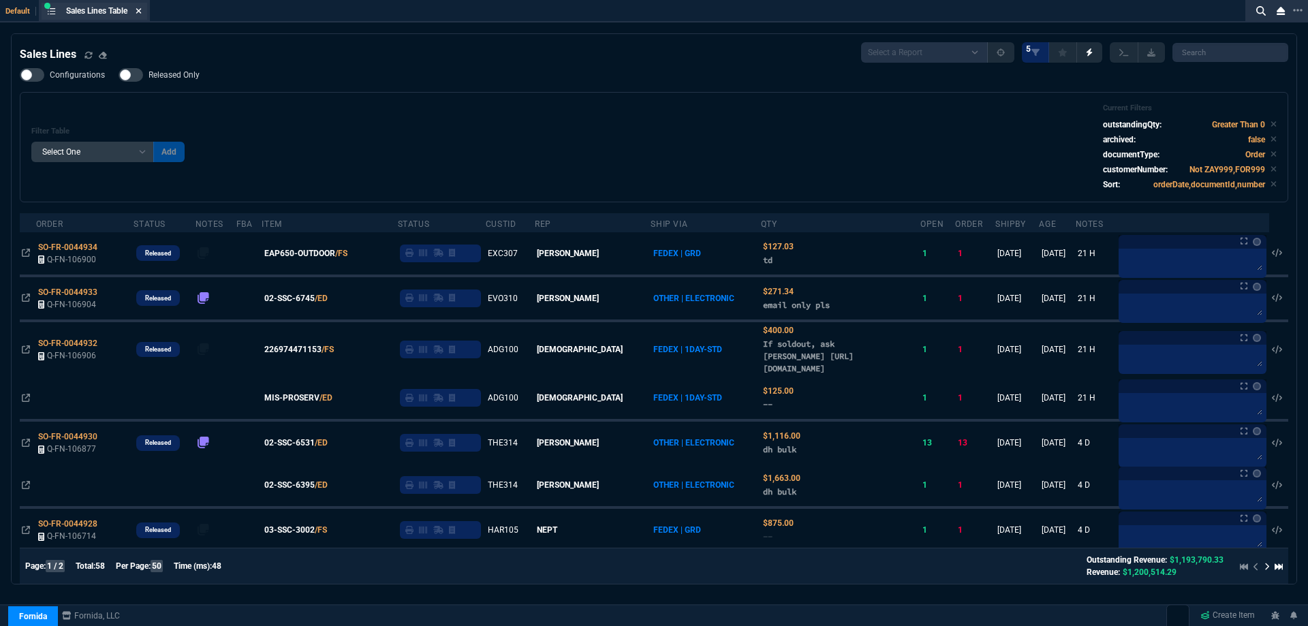
click at [140, 7] on icon at bounding box center [139, 11] width 6 height 8
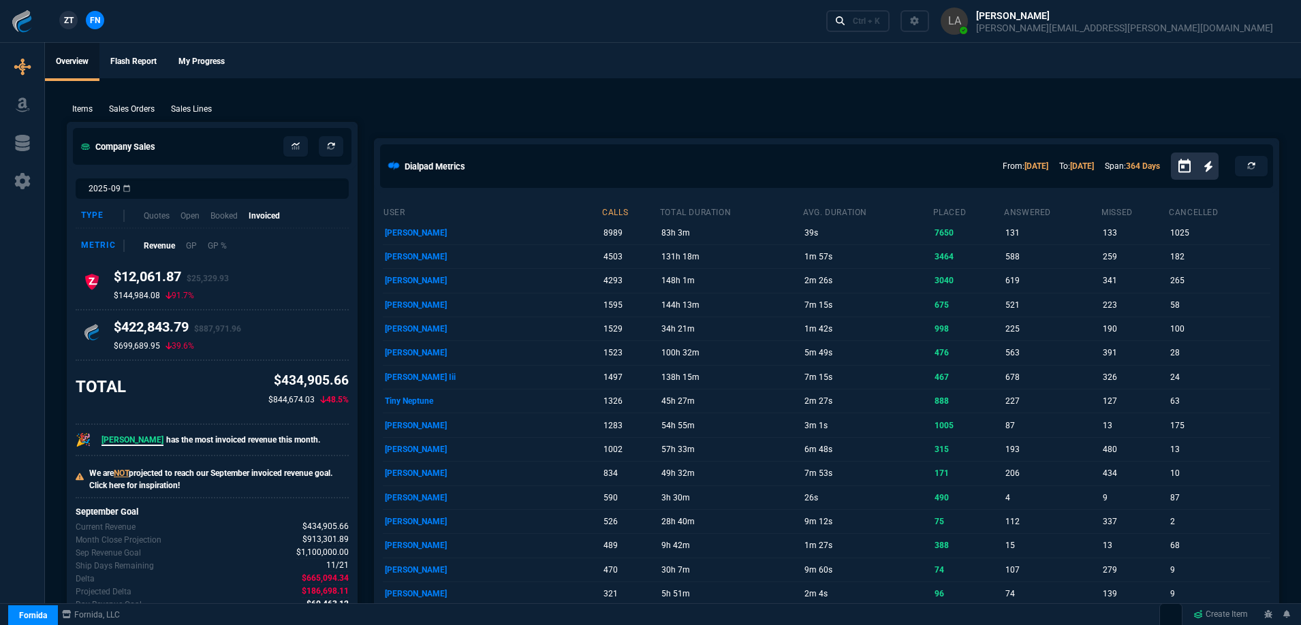
click at [76, 19] on link "ZT" at bounding box center [68, 20] width 18 height 18
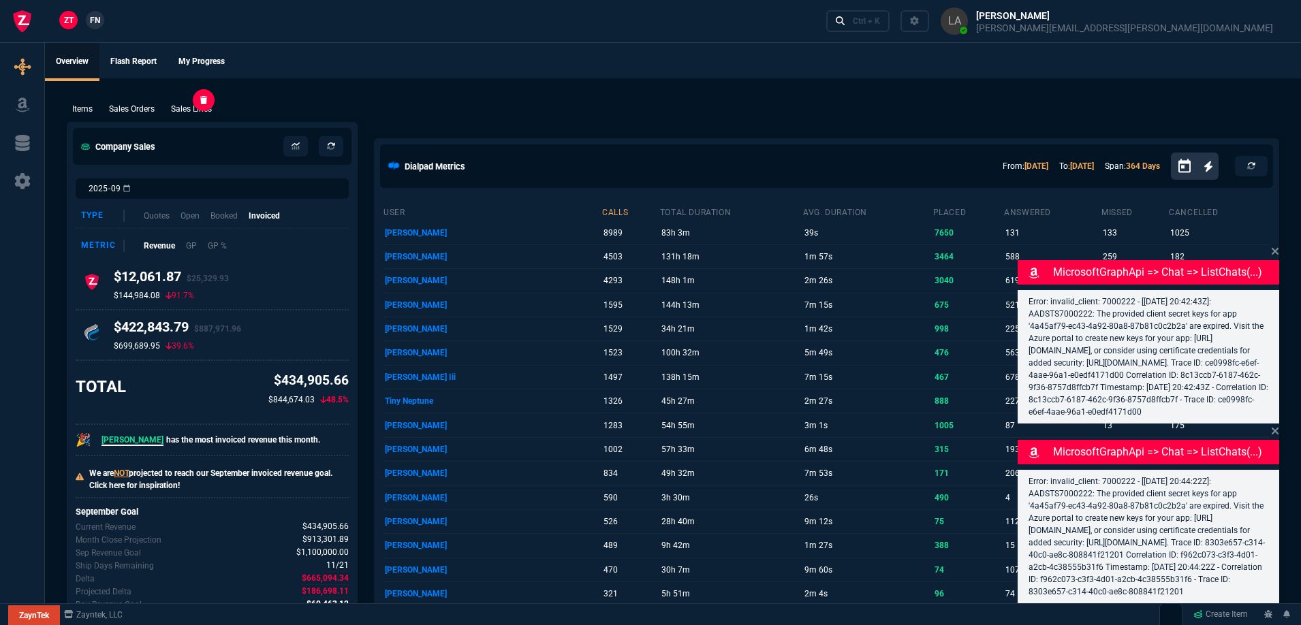
click at [189, 110] on p "Sales Lines" at bounding box center [191, 109] width 41 height 12
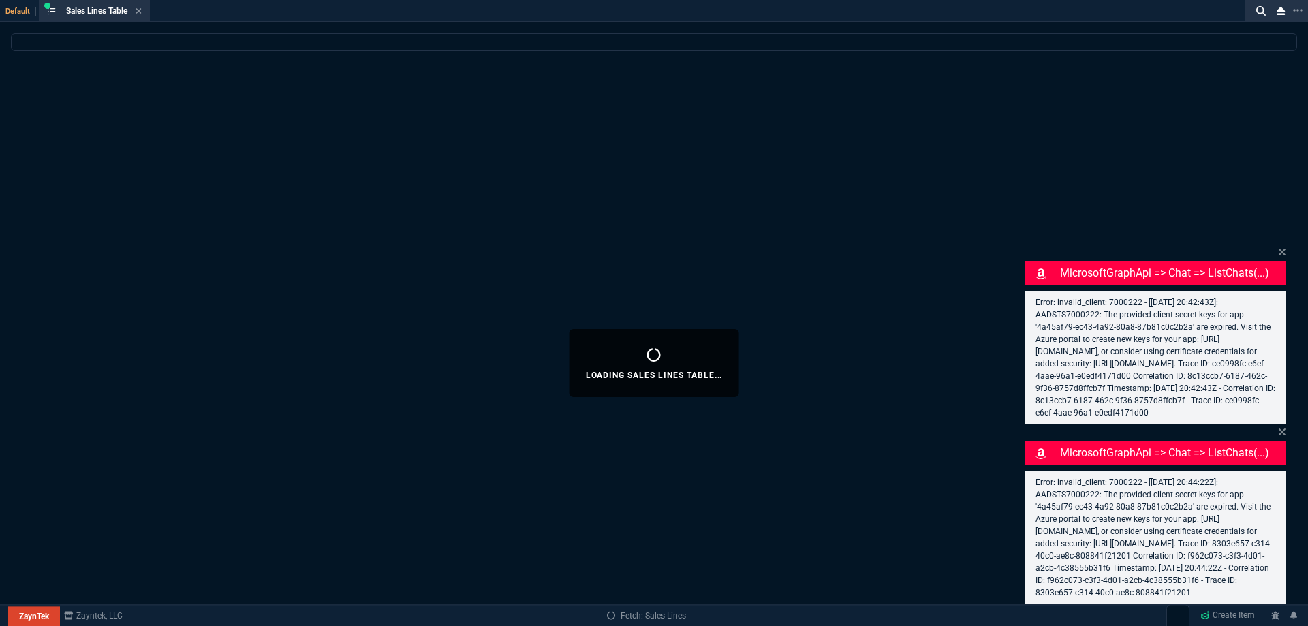
select select
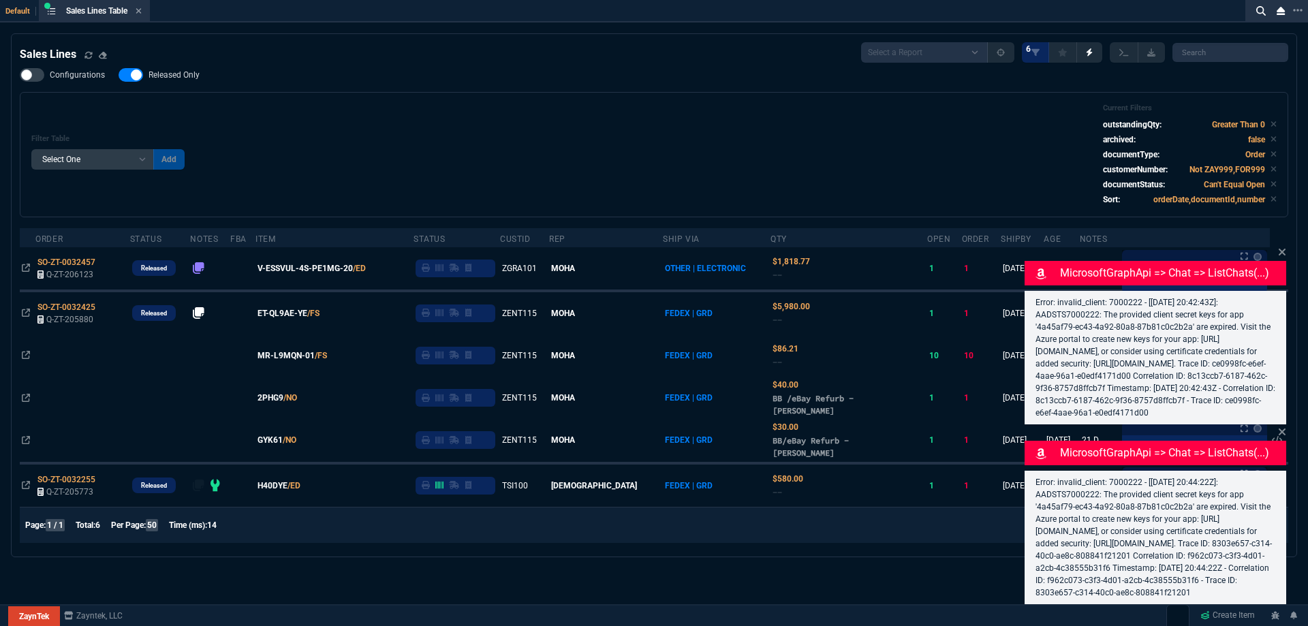
click at [190, 78] on span "Released Only" at bounding box center [174, 74] width 51 height 11
click at [119, 76] on input "Released Only" at bounding box center [118, 75] width 1 height 1
checkbox input "false"
click at [482, 138] on div "Filter Table Select One Add Filter () Age () ATS () Cond (itemVariantCode) Cust…" at bounding box center [653, 155] width 1245 height 102
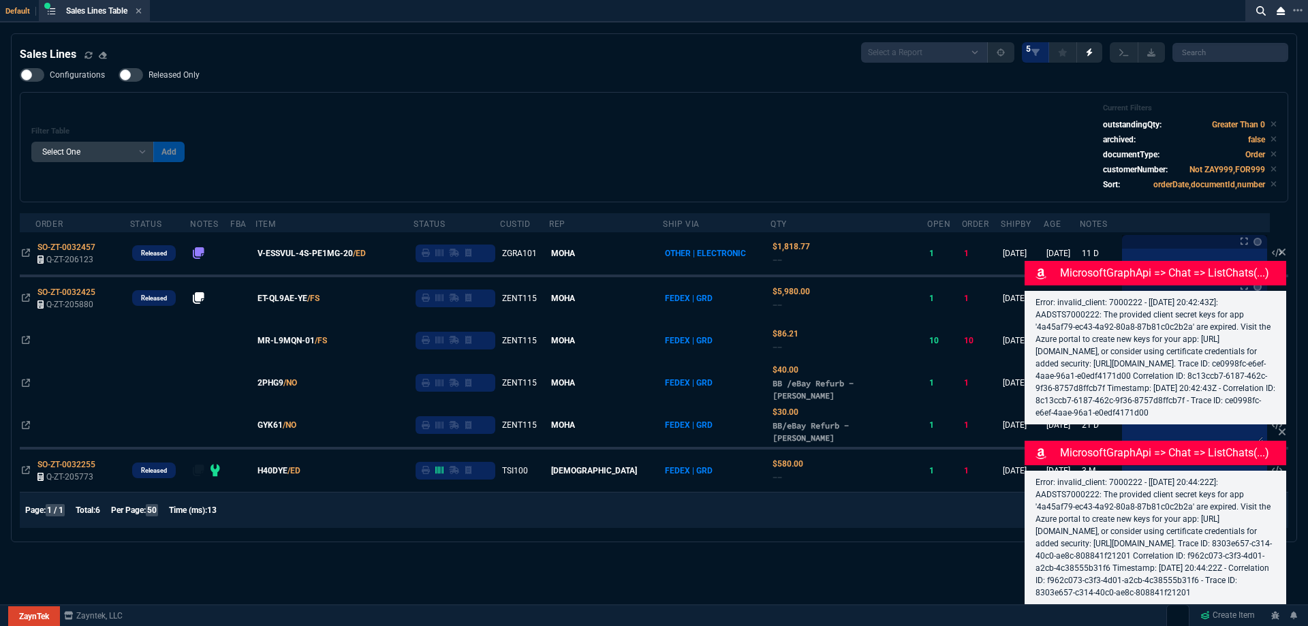
click at [141, 13] on icon at bounding box center [139, 11] width 6 height 8
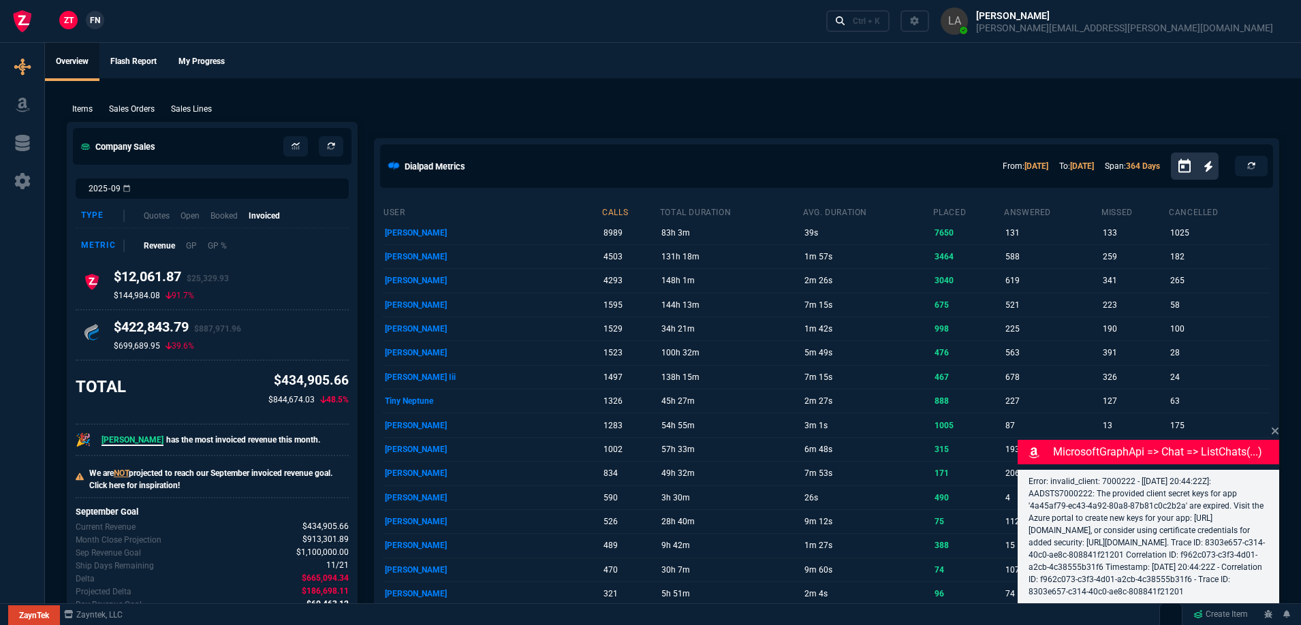
click at [102, 24] on link "FN" at bounding box center [95, 20] width 18 height 18
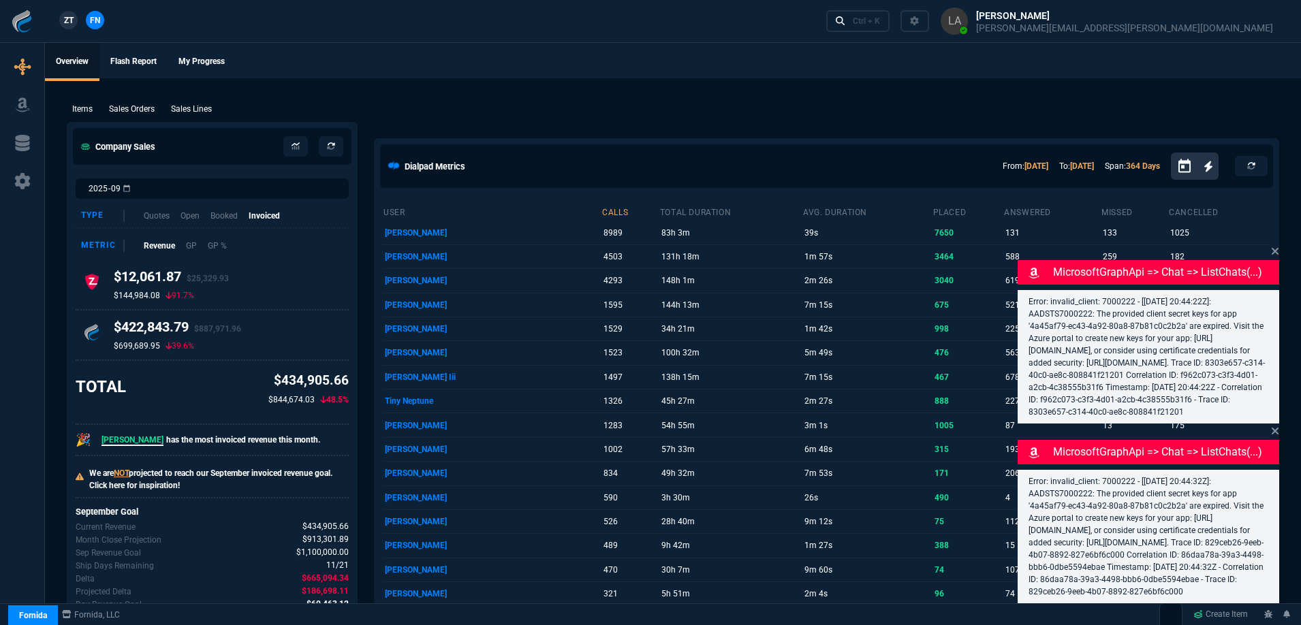
click at [194, 114] on p "Sales Lines" at bounding box center [191, 109] width 41 height 12
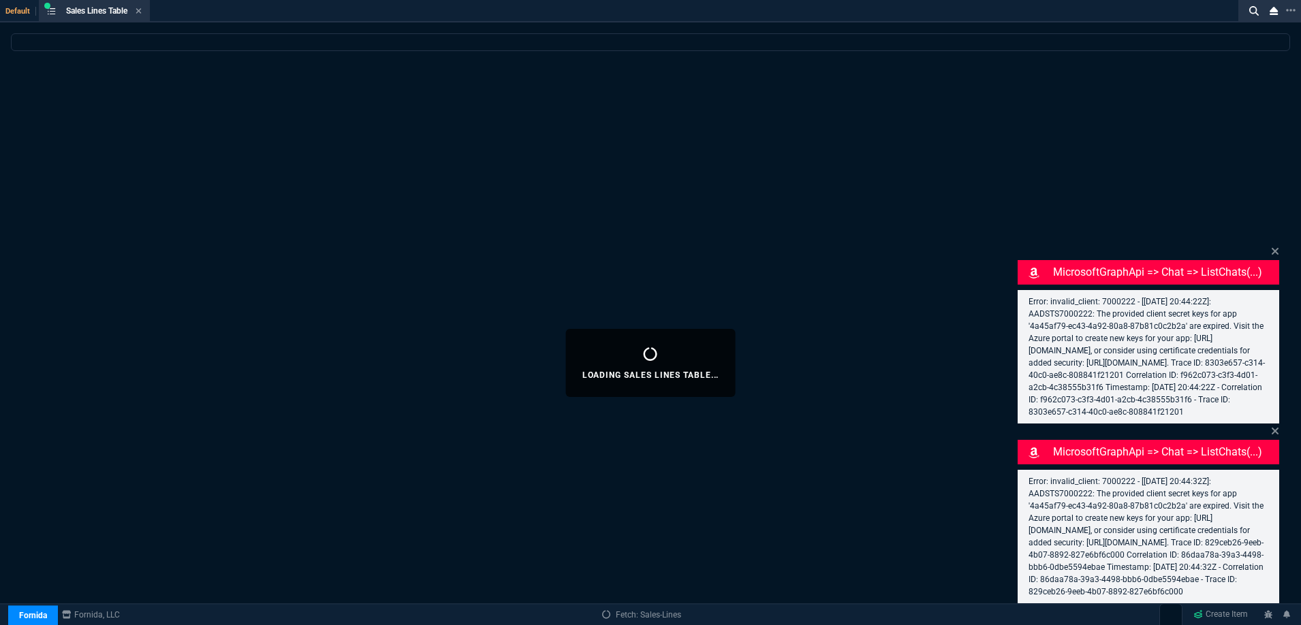
select select
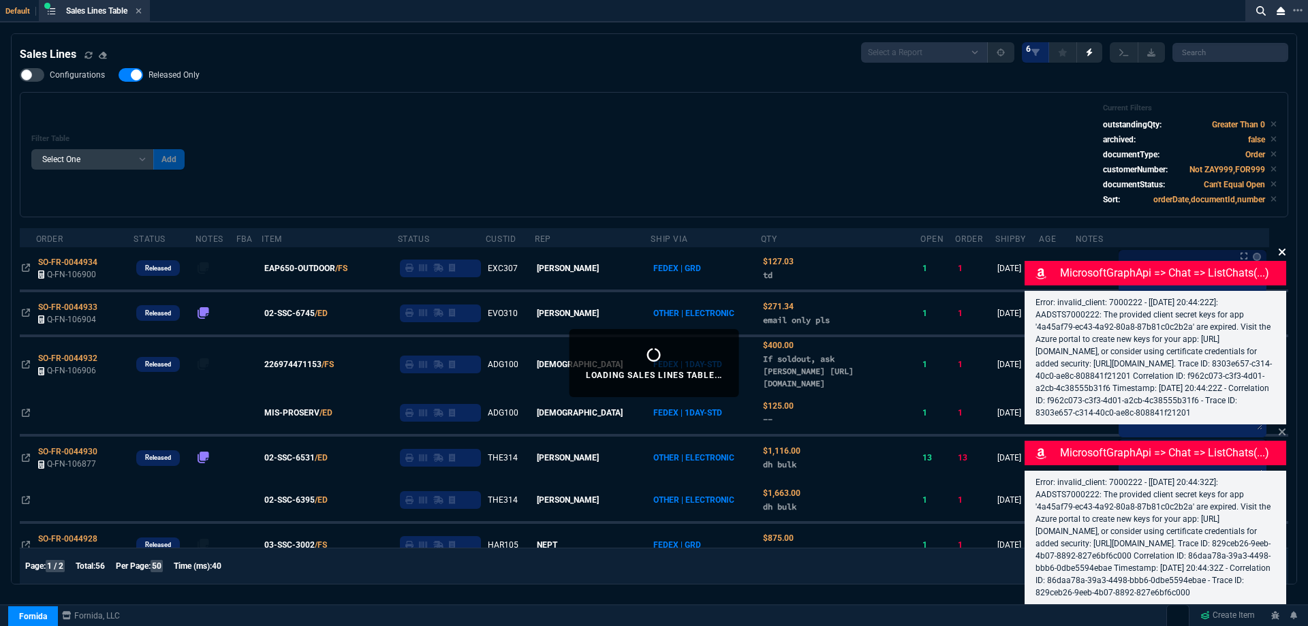
click at [1283, 247] on icon at bounding box center [1282, 252] width 8 height 11
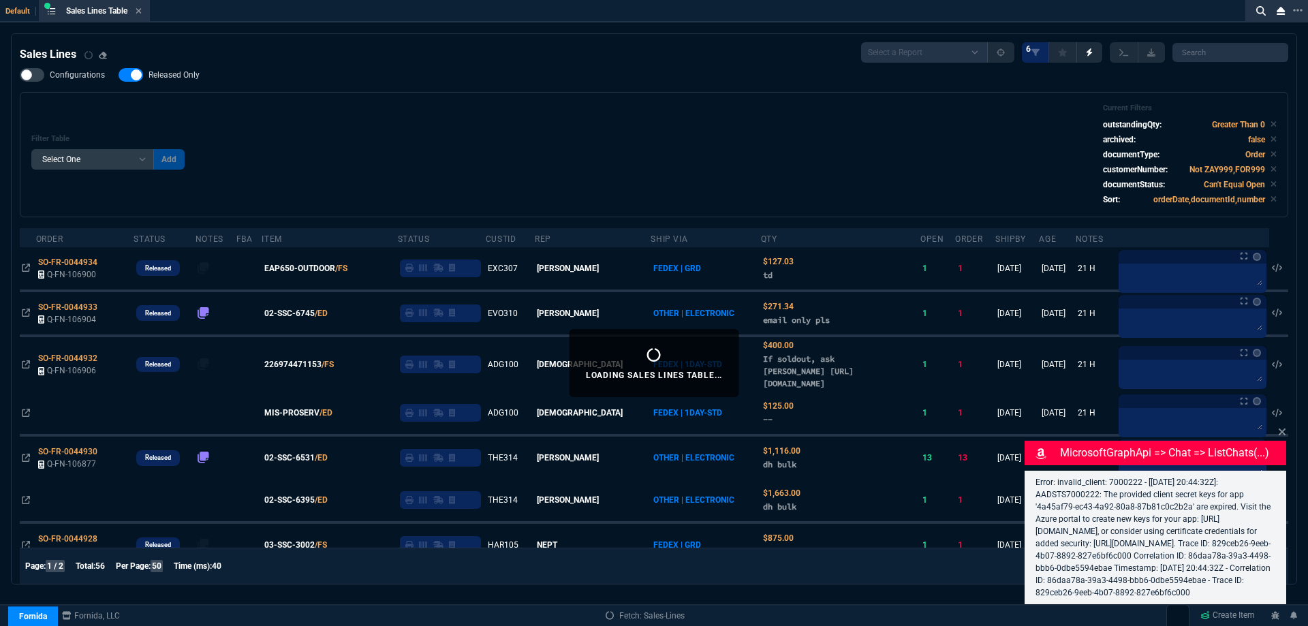
click at [146, 75] on label "Released Only" at bounding box center [166, 75] width 95 height 14
click at [119, 75] on input "Released Only" at bounding box center [118, 75] width 1 height 1
checkbox input "false"
click at [452, 114] on div "Filter Table Select One Add Filter () Age () ATS () Cond (itemVariantCode) Cust…" at bounding box center [653, 155] width 1245 height 102
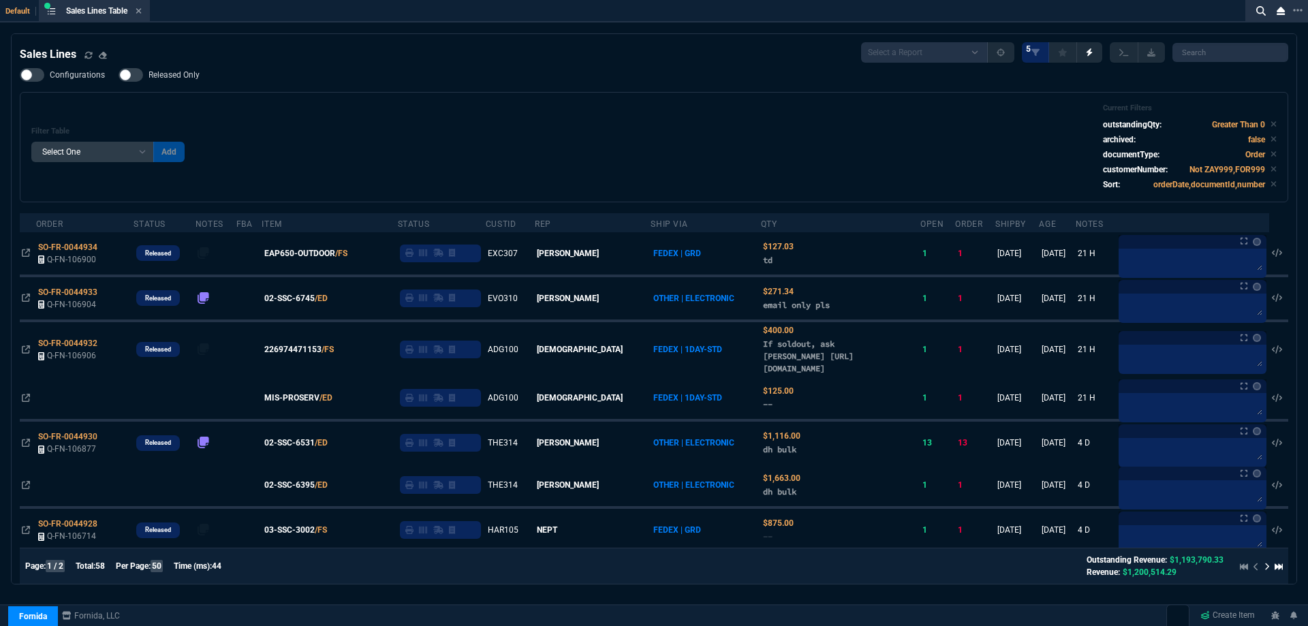
drag, startPoint x: 401, startPoint y: 96, endPoint x: 243, endPoint y: 88, distance: 159.0
click at [399, 97] on div "Filter Table Select One Add Filter () Age () ATS () Cond (itemVariantCode) Cust…" at bounding box center [654, 147] width 1269 height 110
click at [142, 12] on icon at bounding box center [139, 11] width 6 height 8
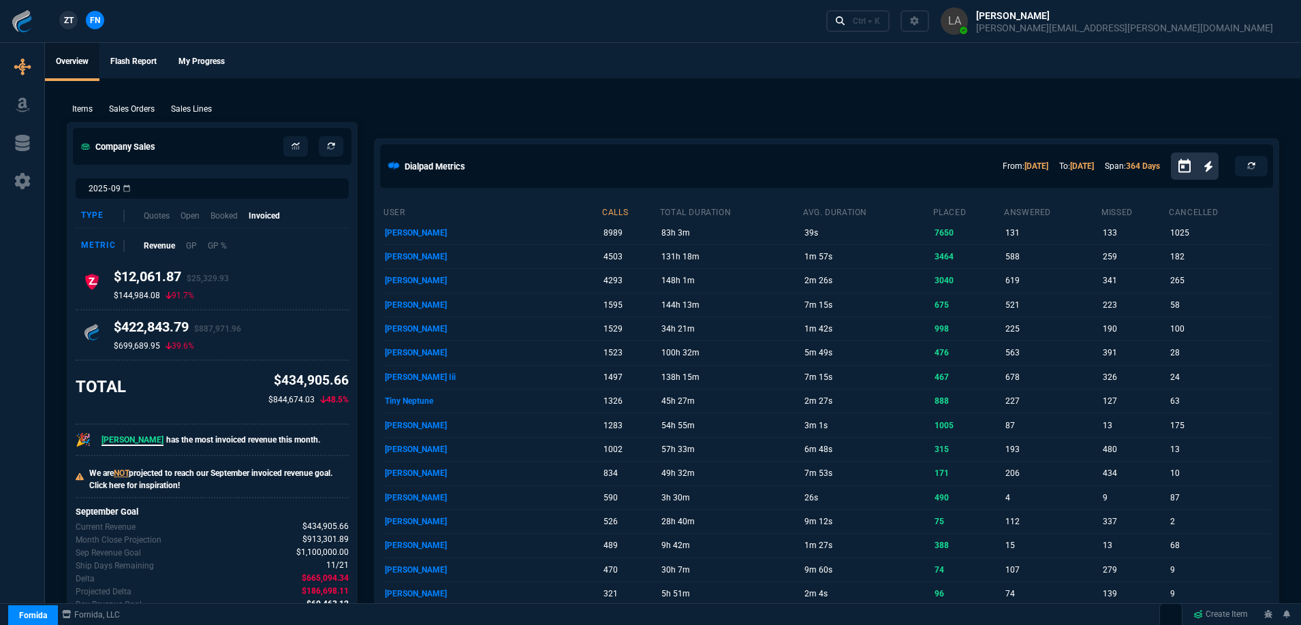
click at [78, 20] on nx-fornida-client-manager "ZT FN" at bounding box center [81, 21] width 53 height 20
click at [72, 20] on span "ZT" at bounding box center [69, 20] width 10 height 12
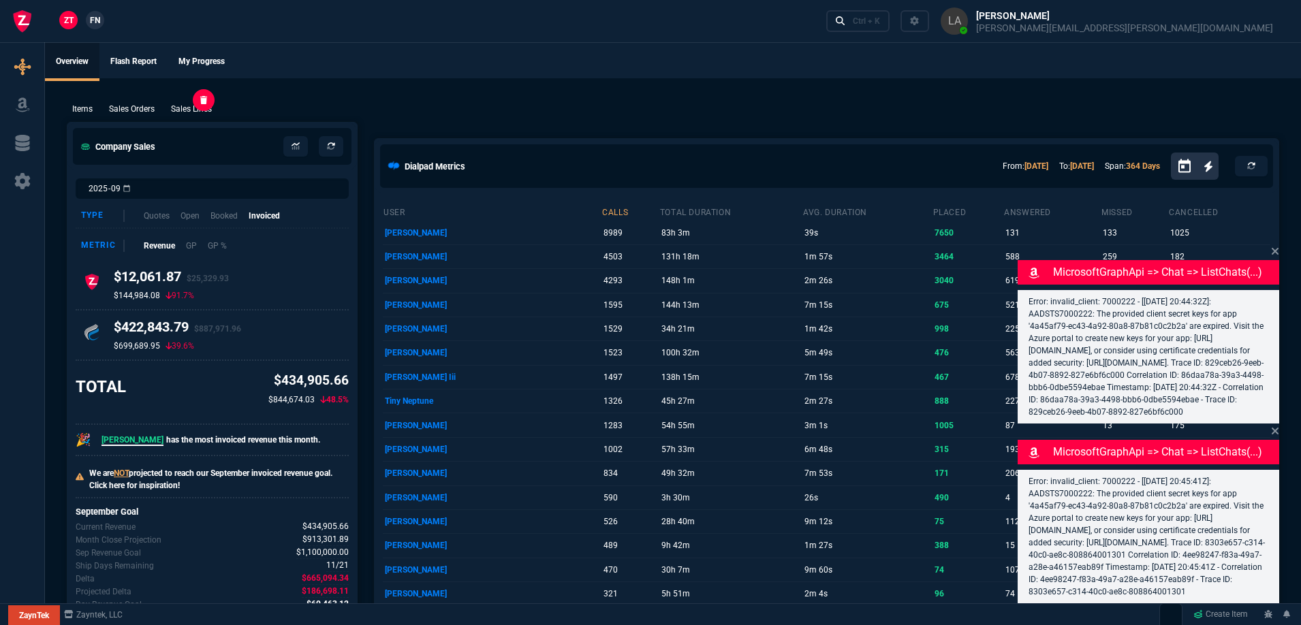
click at [188, 112] on p "Sales Lines" at bounding box center [191, 109] width 41 height 12
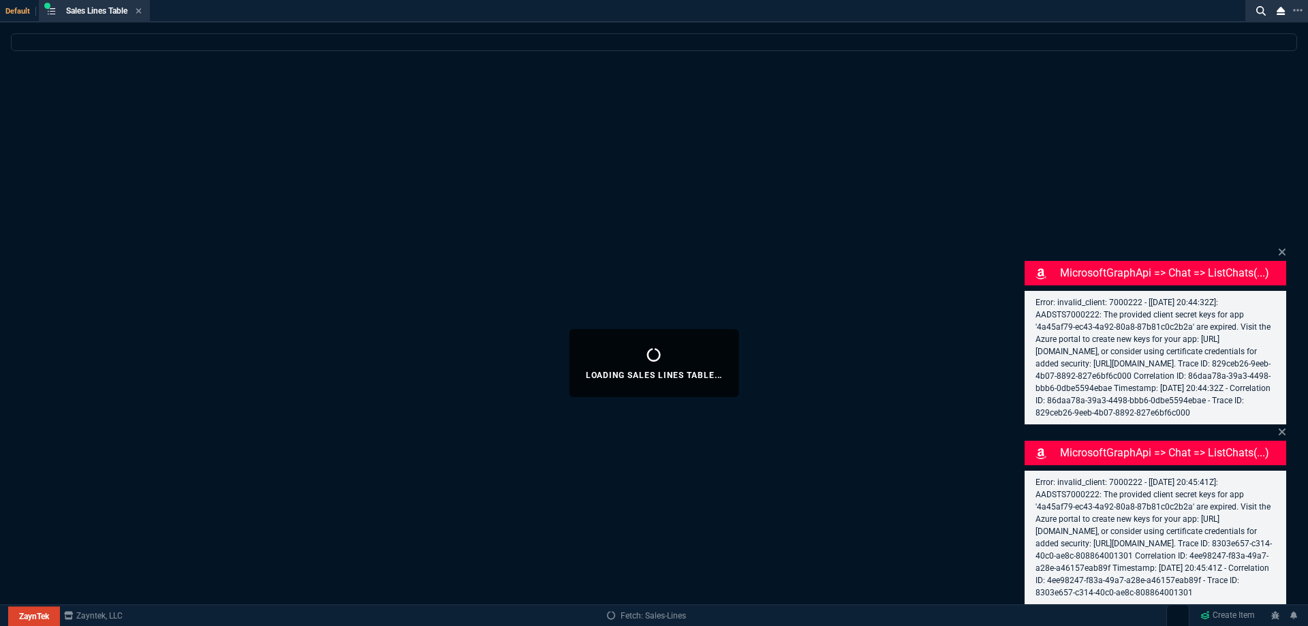
select select
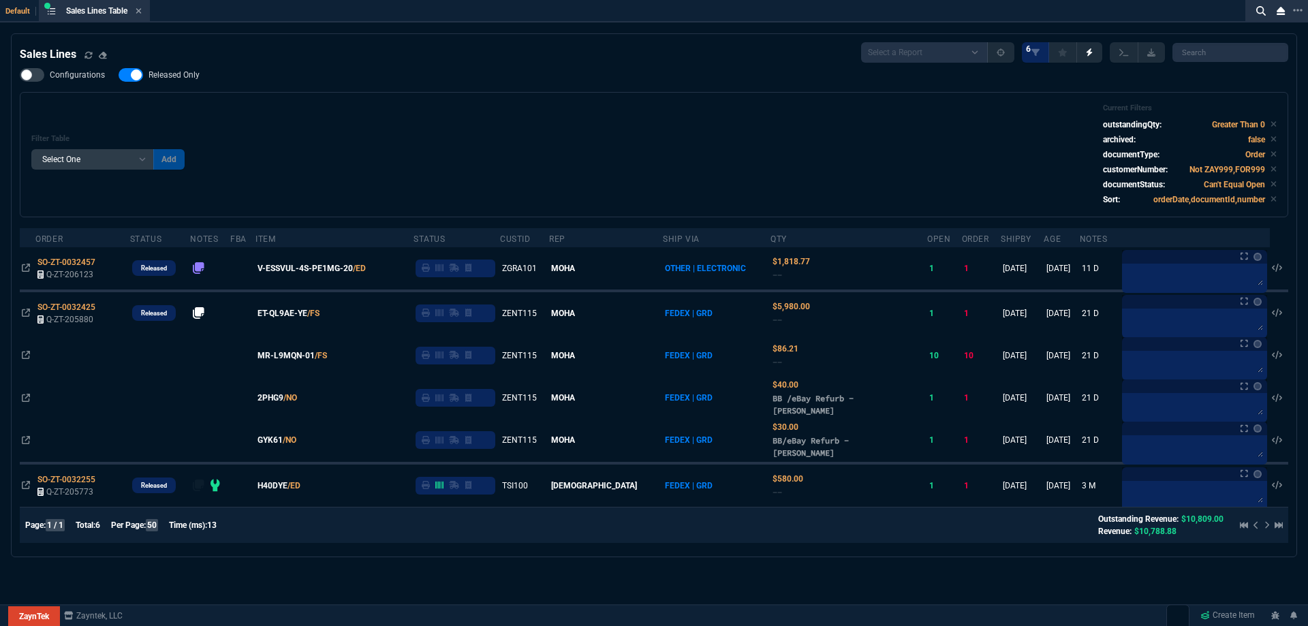
click at [476, 122] on div "Filter Table Select One Add Filter () Age () ATS () Cond (itemVariantCode) Cust…" at bounding box center [653, 155] width 1245 height 102
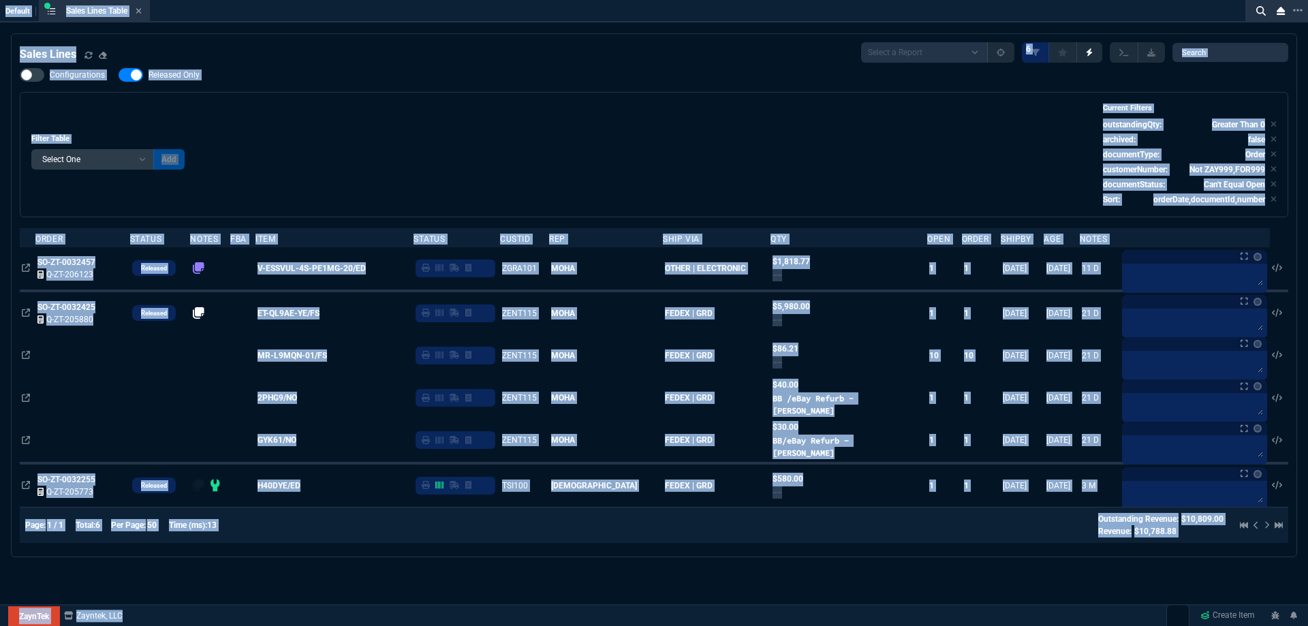
click at [463, 122] on div "Filter Table Select One Add Filter () Age () ATS () Cond (itemVariantCode) Cust…" at bounding box center [653, 155] width 1245 height 102
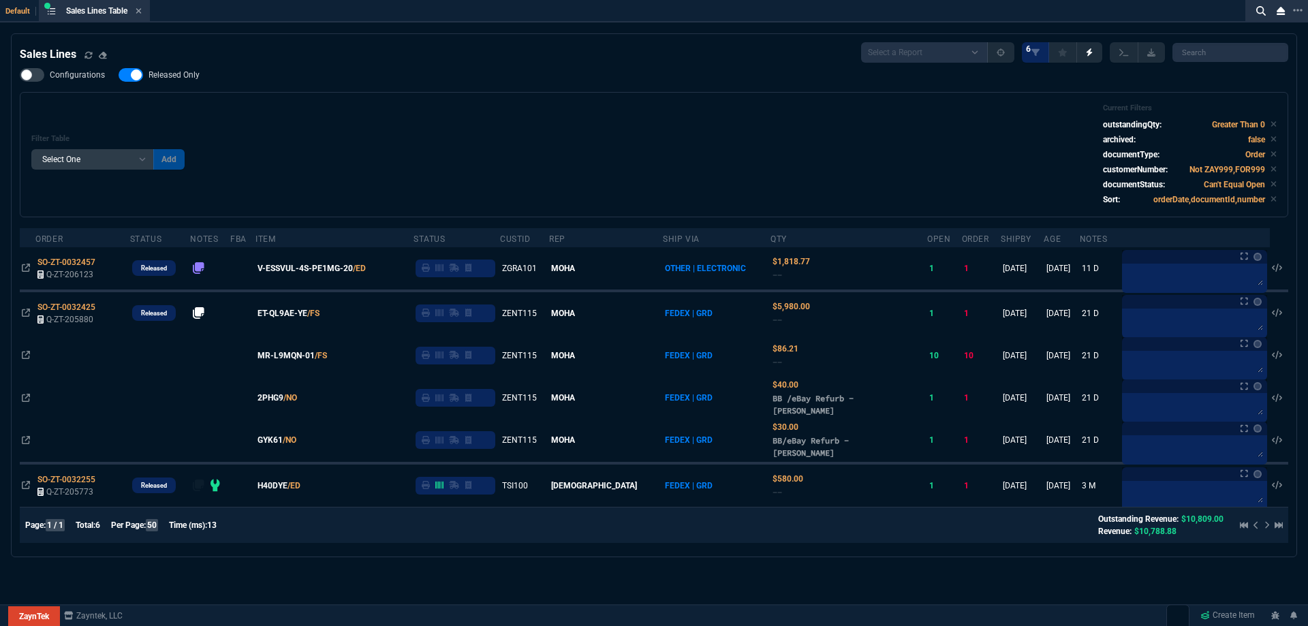
click at [470, 114] on div "Filter Table Select One Add Filter () Age () ATS () Cond (itemVariantCode) Cust…" at bounding box center [653, 155] width 1245 height 102
click at [179, 85] on div "Configurations Released Only Filter Table Select One Add Filter () Age () ATS (…" at bounding box center [654, 142] width 1269 height 149
click at [201, 80] on label "Released Only" at bounding box center [166, 75] width 95 height 14
click at [119, 76] on input "Released Only" at bounding box center [118, 75] width 1 height 1
click at [425, 109] on div "Filter Table Select One Add Filter () Age () ATS () Cond (itemVariantCode) Cust…" at bounding box center [653, 155] width 1245 height 102
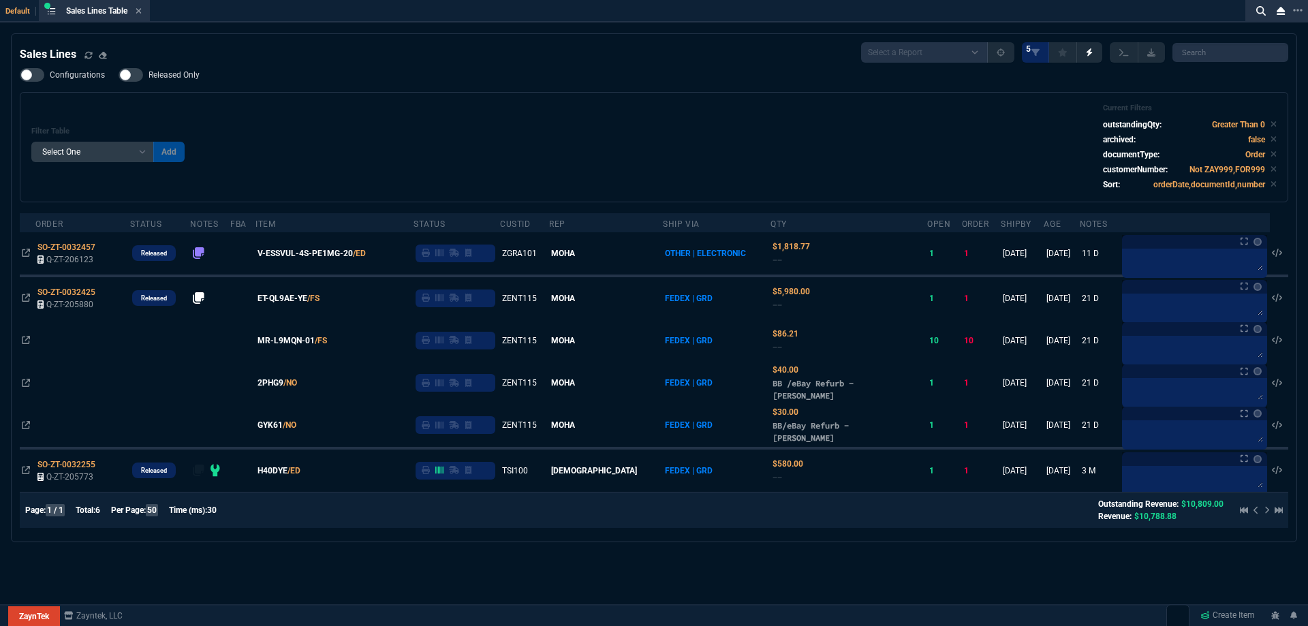
click at [188, 72] on span "Released Only" at bounding box center [174, 74] width 51 height 11
click at [119, 75] on input "Released Only" at bounding box center [118, 75] width 1 height 1
checkbox input "true"
click at [481, 117] on div "Filter Table Select One Add Filter () Age () ATS () Cond (itemVariantCode) Cust…" at bounding box center [653, 147] width 1245 height 87
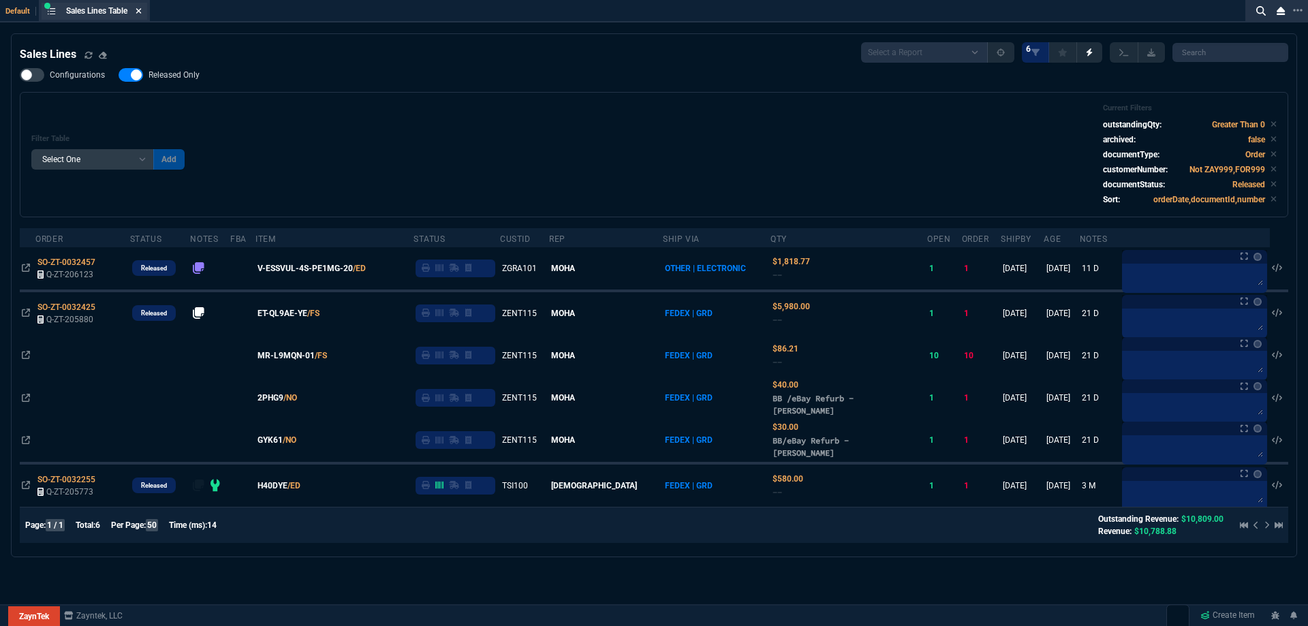
click at [139, 10] on icon at bounding box center [139, 11] width 6 height 8
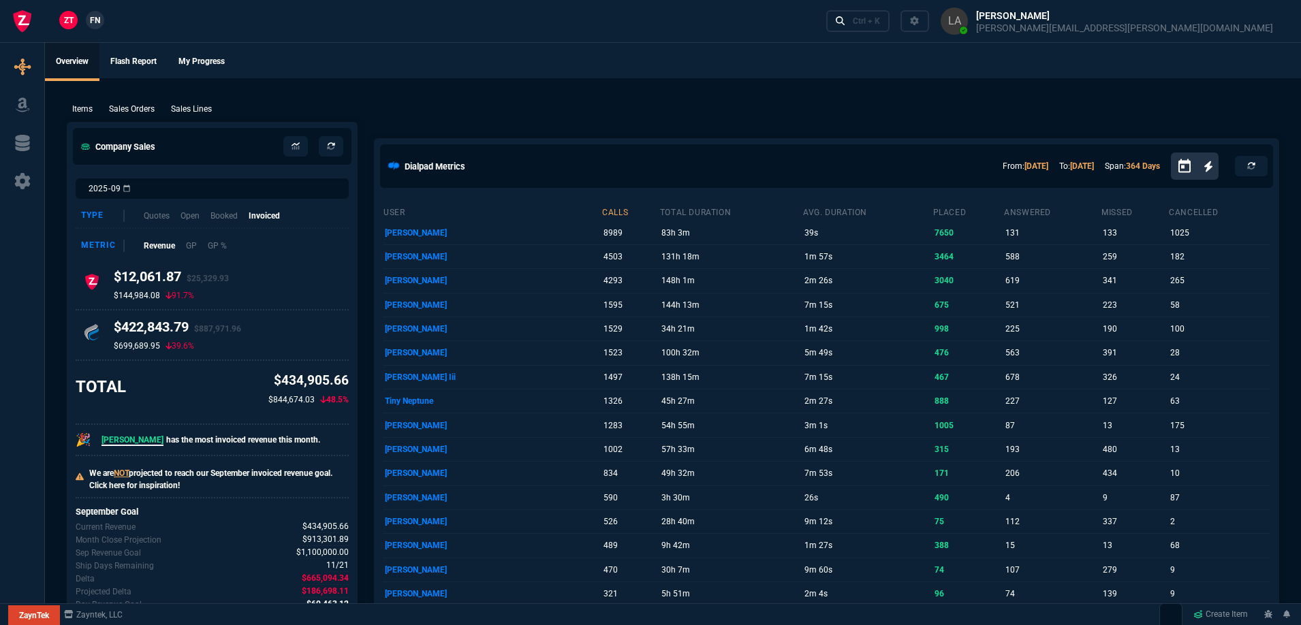
click at [103, 22] on link "FN" at bounding box center [95, 20] width 18 height 18
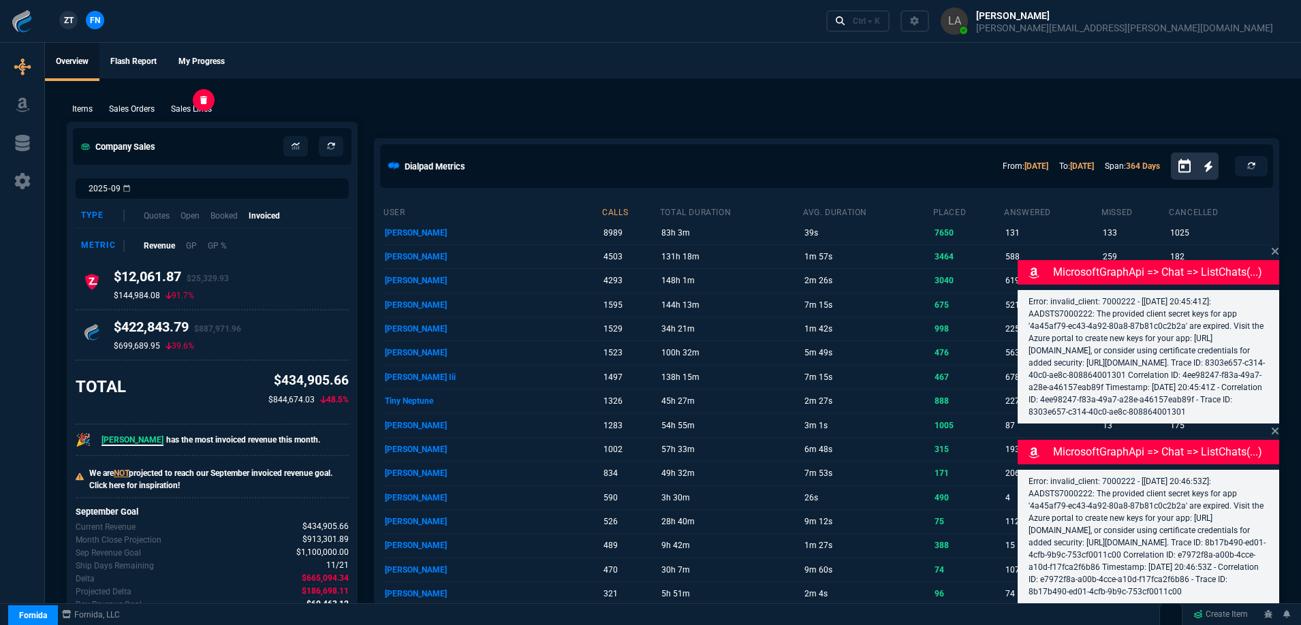
click at [202, 114] on p "Sales Lines" at bounding box center [191, 109] width 41 height 12
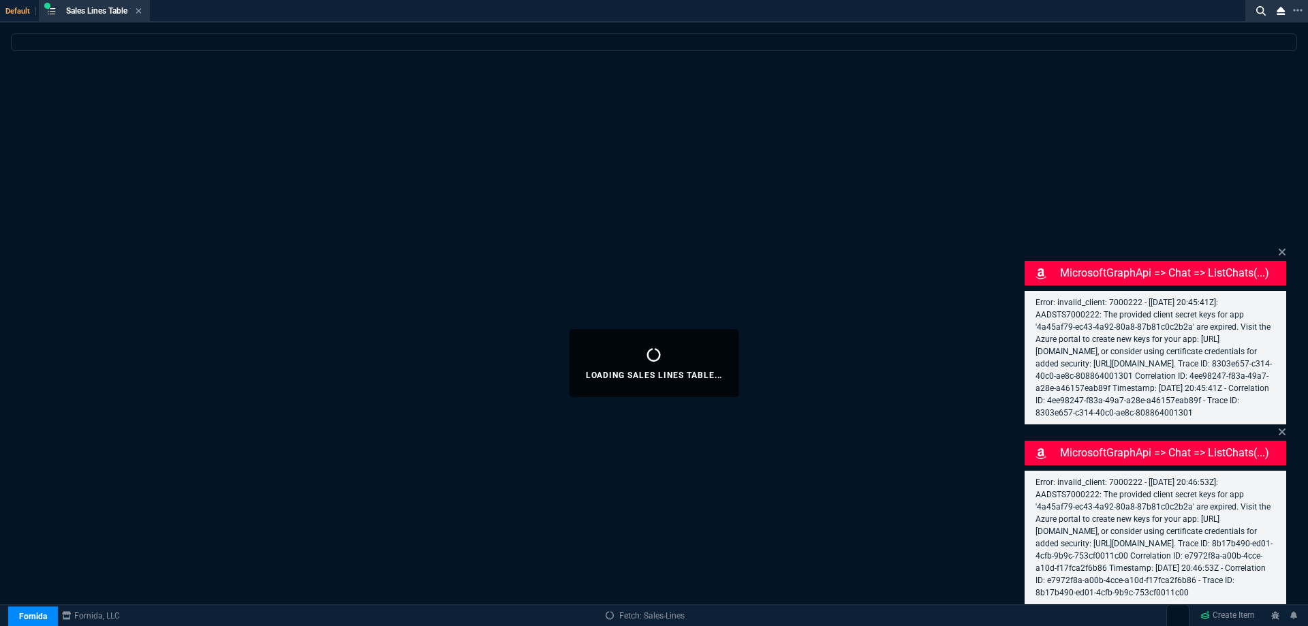
select select
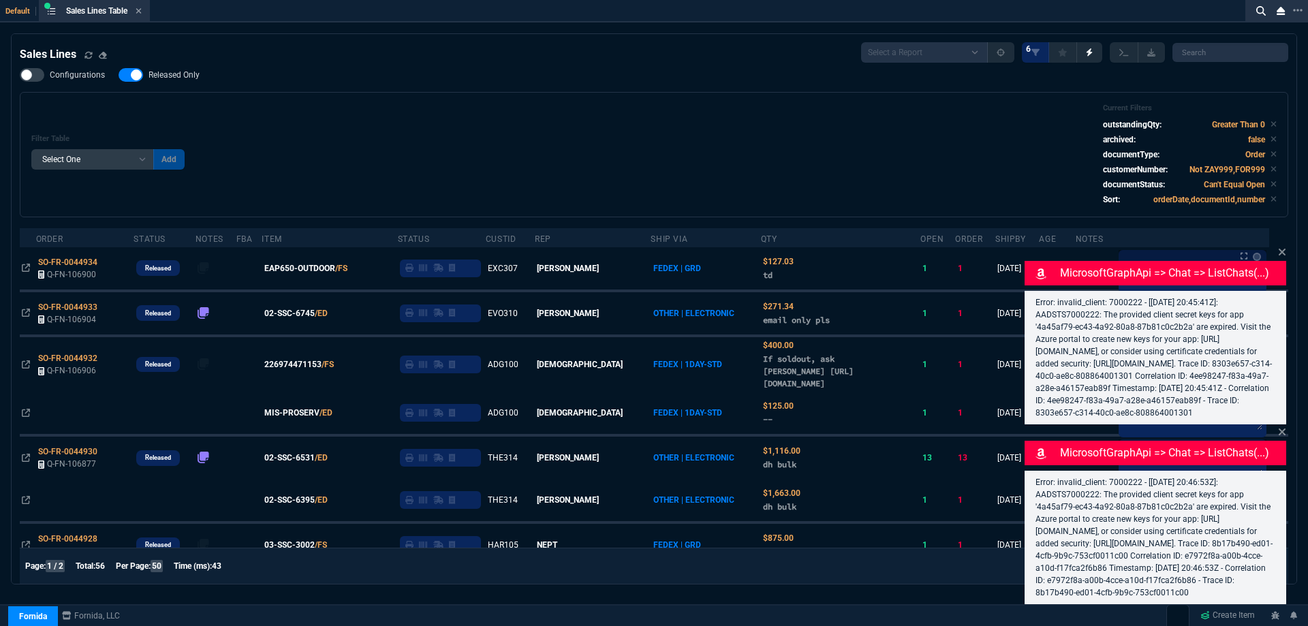
click at [193, 79] on span "Released Only" at bounding box center [174, 74] width 51 height 11
click at [119, 76] on input "Released Only" at bounding box center [118, 75] width 1 height 1
checkbox input "false"
click at [498, 110] on div "Filter Table Select One Add Filter () Age () ATS () Cond (itemVariantCode) Cust…" at bounding box center [653, 155] width 1245 height 102
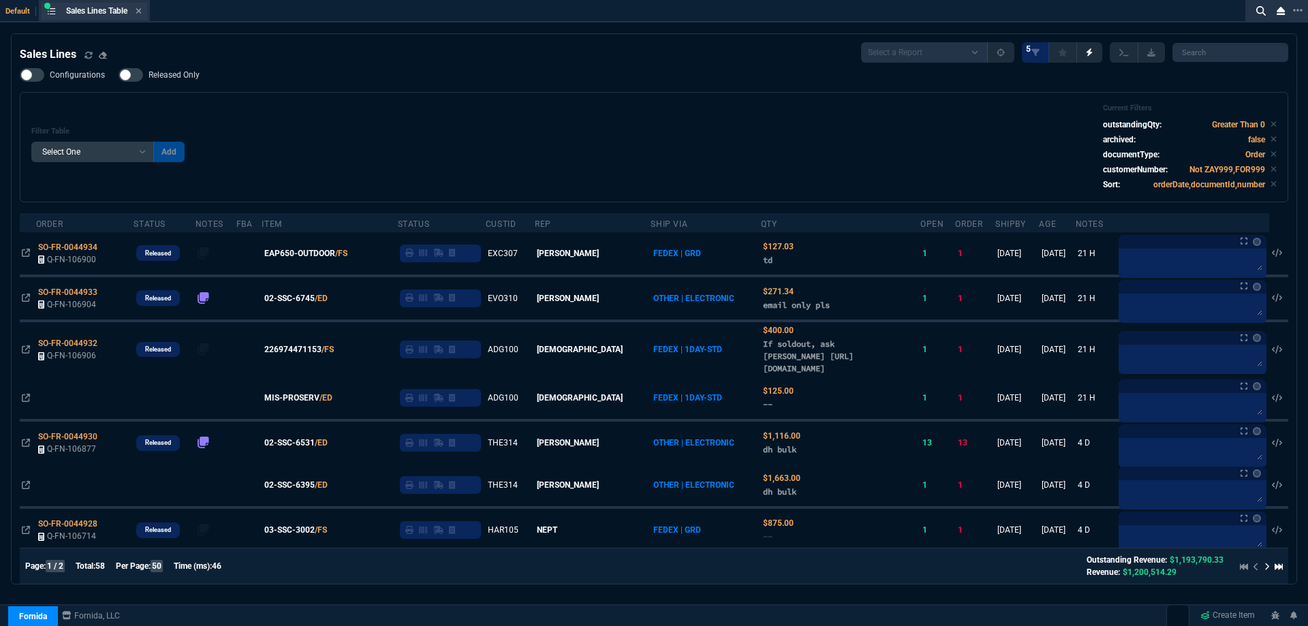
click at [136, 14] on div "Sales Lines Table Sales Line" at bounding box center [104, 11] width 76 height 12
click at [140, 12] on icon at bounding box center [139, 11] width 6 height 8
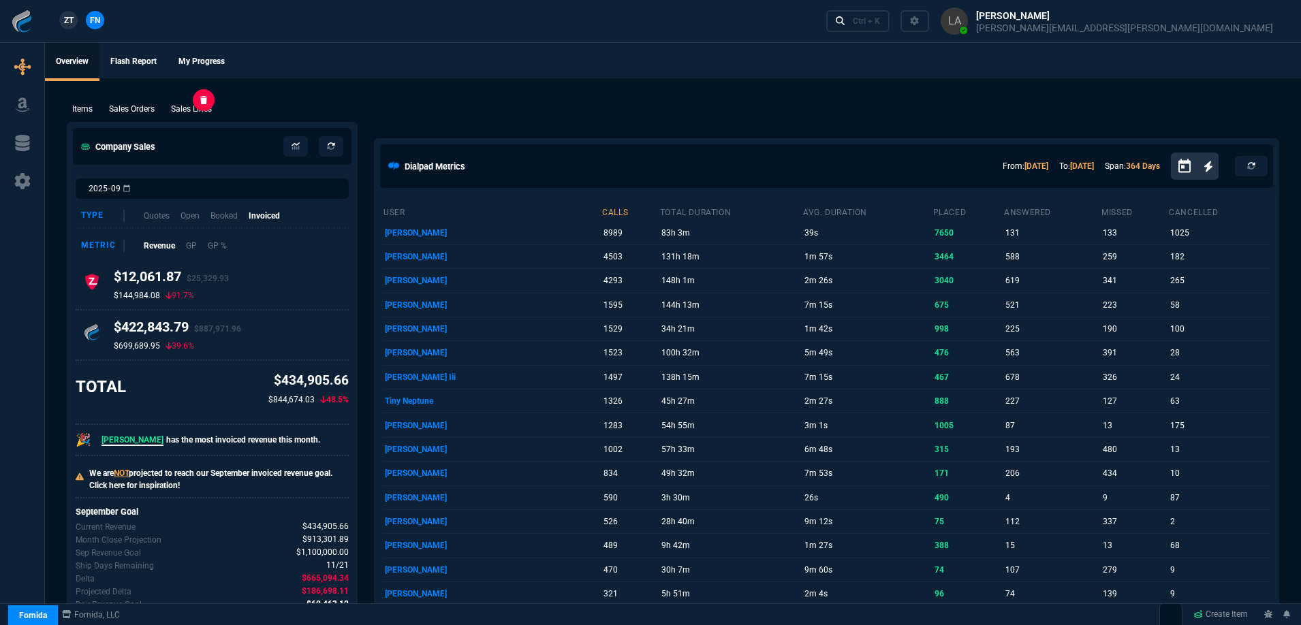
click at [198, 107] on p "Sales Lines" at bounding box center [191, 109] width 41 height 12
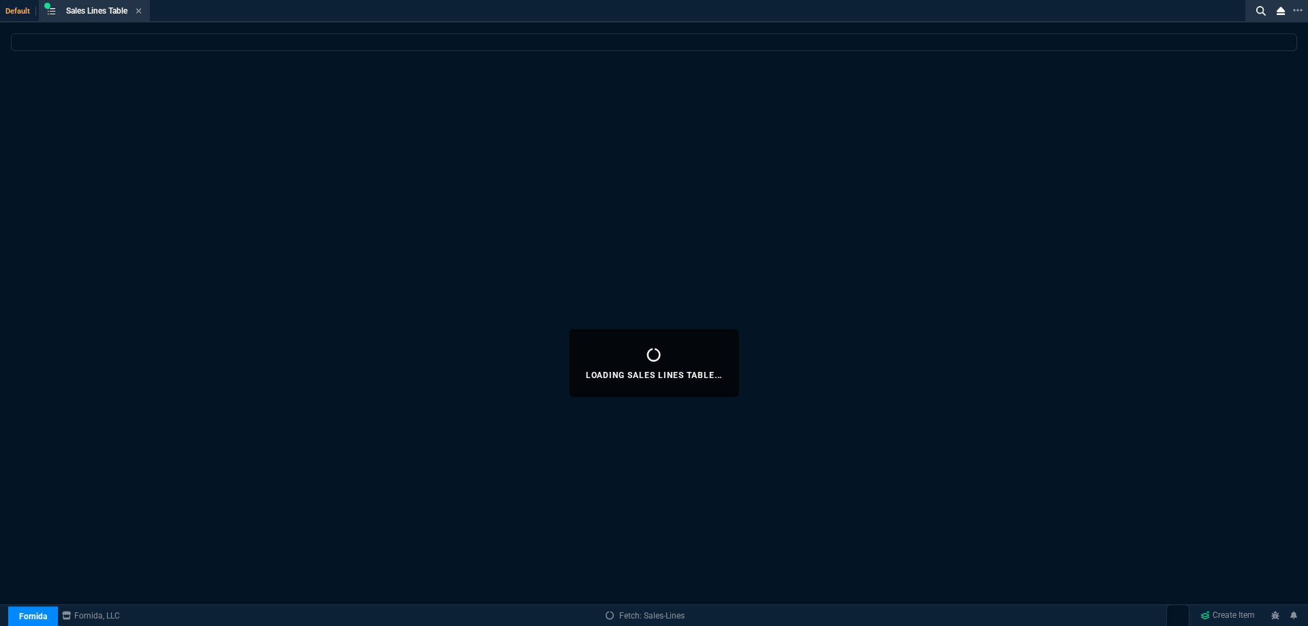
select select
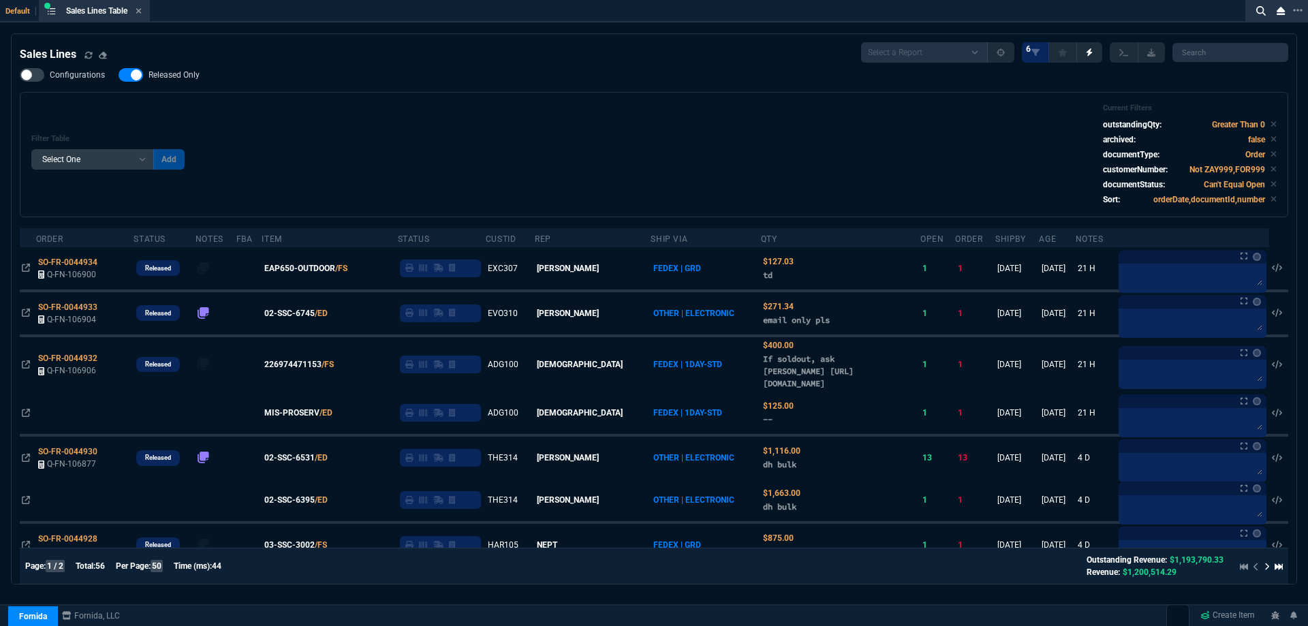
click at [142, 12] on icon at bounding box center [139, 11] width 6 height 8
click at [142, 12] on div "ZT FN Ctrl + K" at bounding box center [654, 21] width 1308 height 42
click at [141, 12] on div "ZT FN Ctrl + K" at bounding box center [654, 21] width 1308 height 42
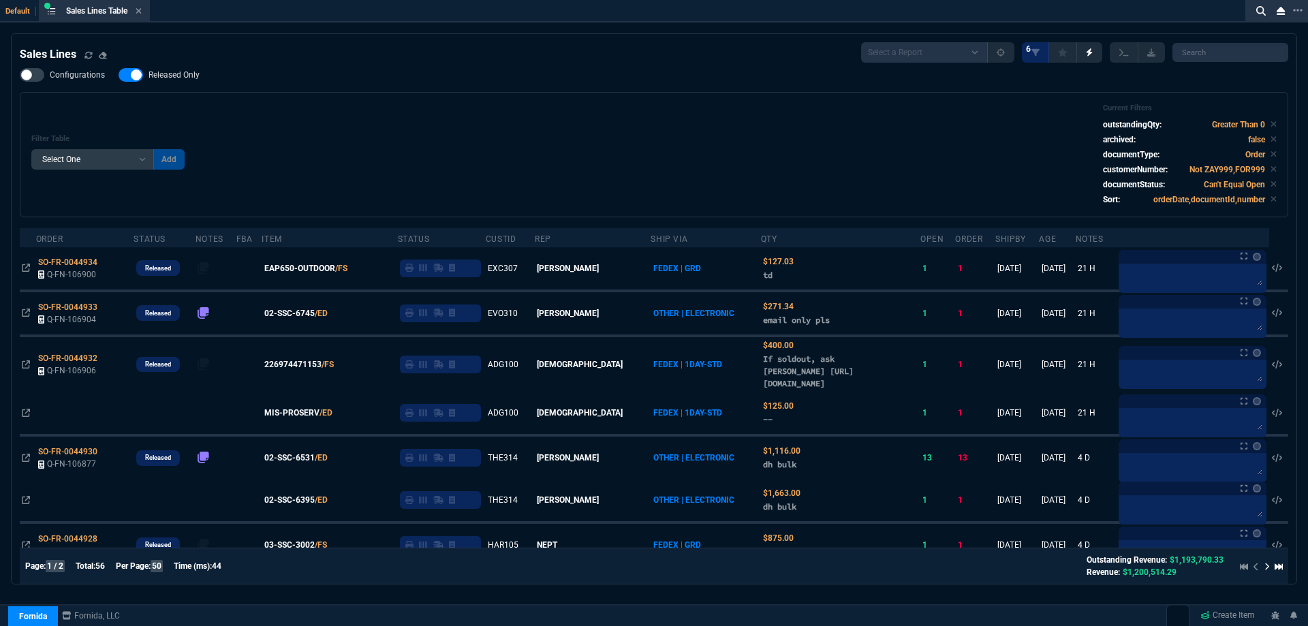
click at [141, 12] on div "ZT FN Ctrl + K" at bounding box center [654, 21] width 1308 height 42
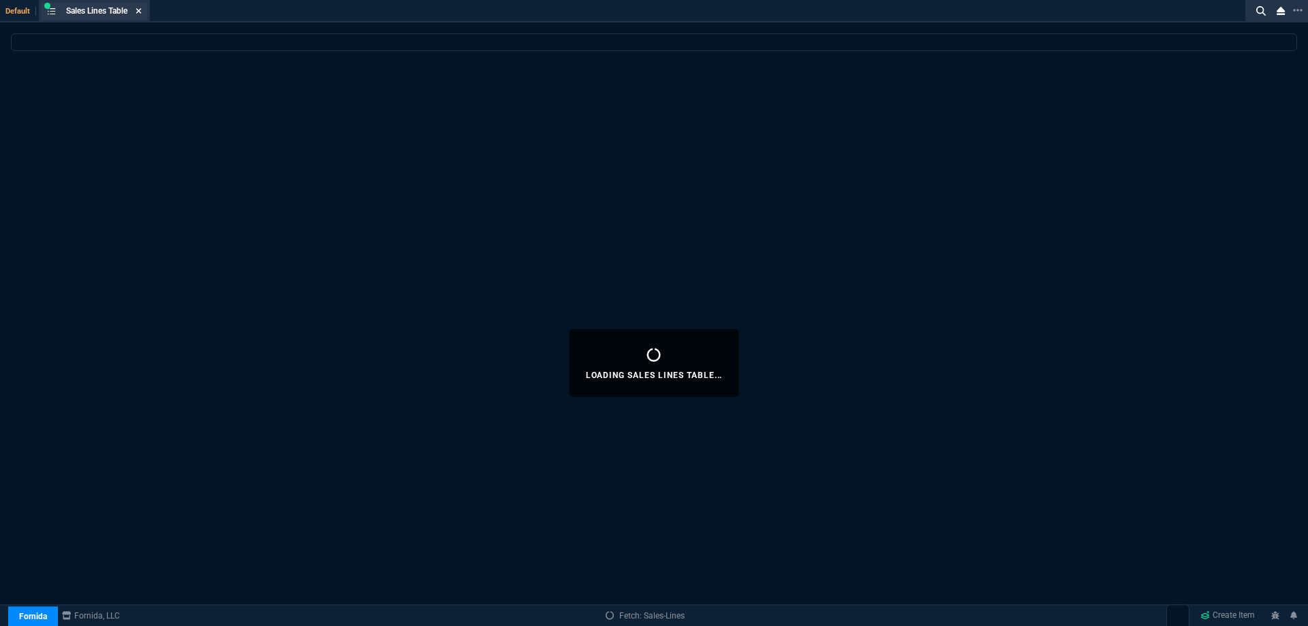
click at [141, 12] on icon at bounding box center [138, 10] width 5 height 5
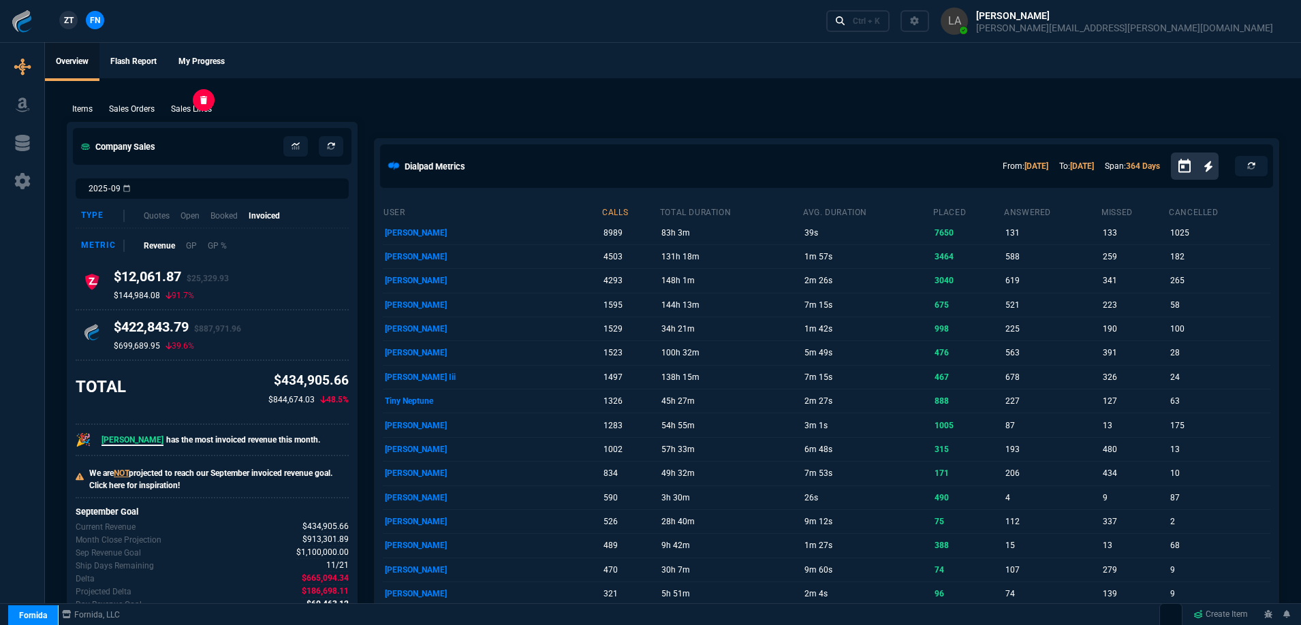
click at [206, 112] on p "Sales Lines" at bounding box center [191, 109] width 41 height 12
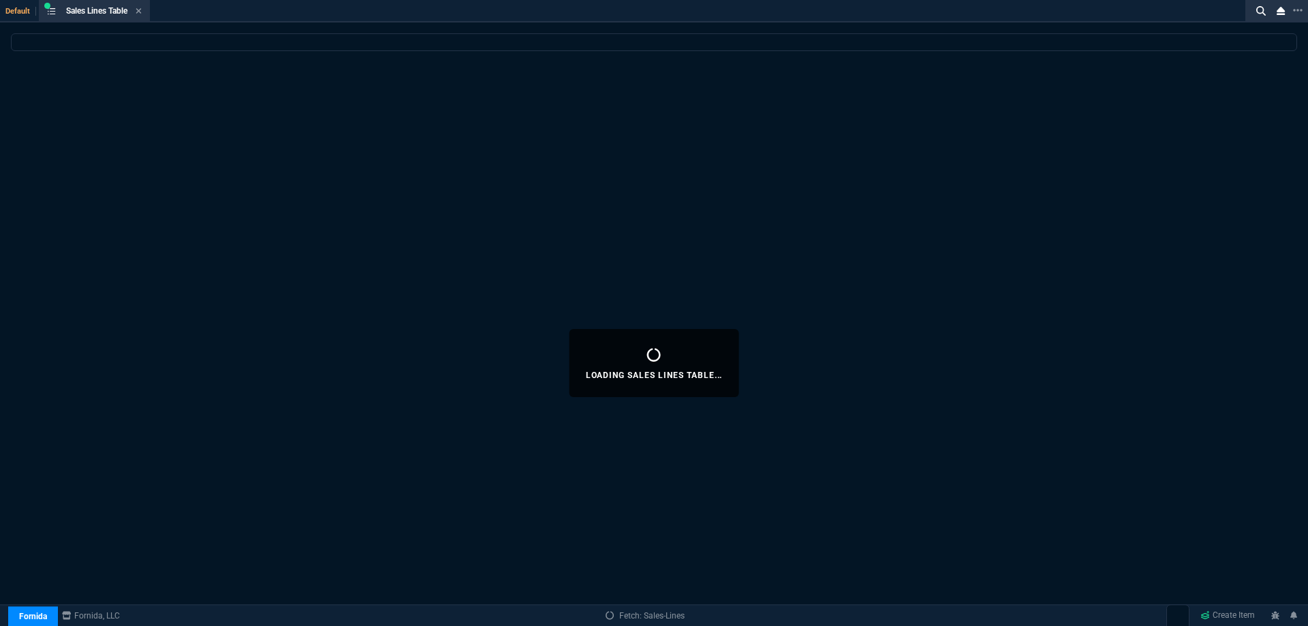
select select
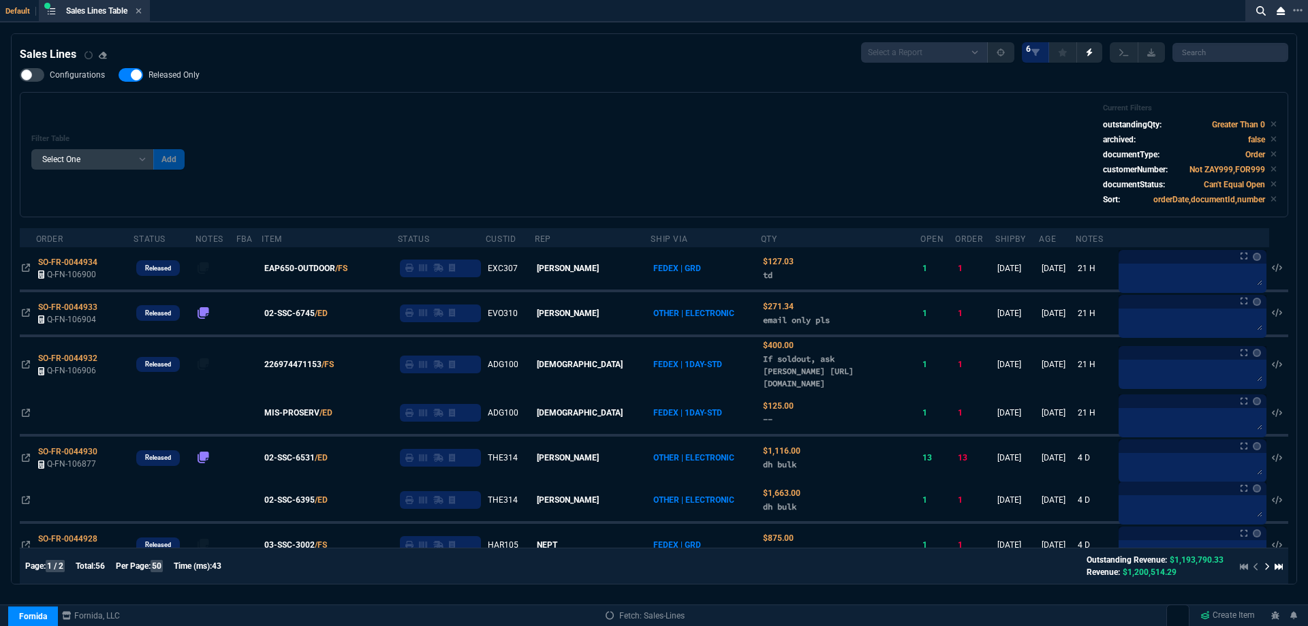
click at [186, 80] on span "Released Only" at bounding box center [174, 74] width 51 height 11
click at [119, 76] on input "Released Only" at bounding box center [118, 75] width 1 height 1
checkbox input "false"
click at [431, 161] on div "Filter Table Select One Add Filter () Age () ATS () Cond (itemVariantCode) Cust…" at bounding box center [653, 155] width 1245 height 102
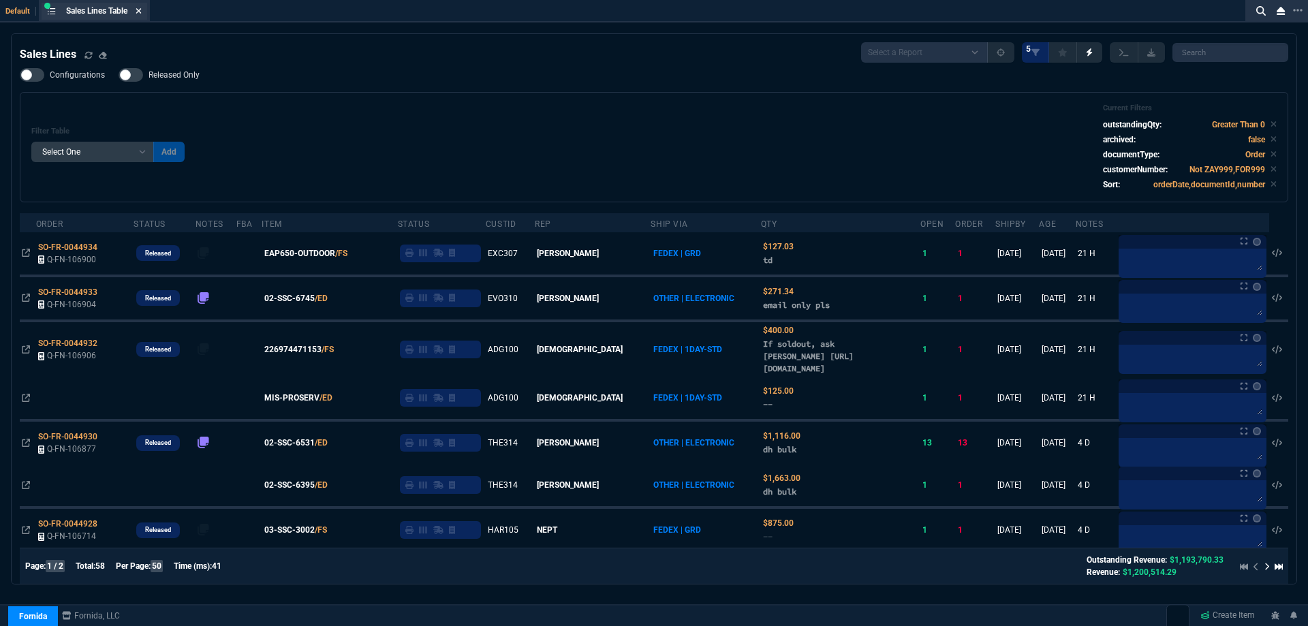
click at [139, 14] on icon at bounding box center [139, 11] width 6 height 8
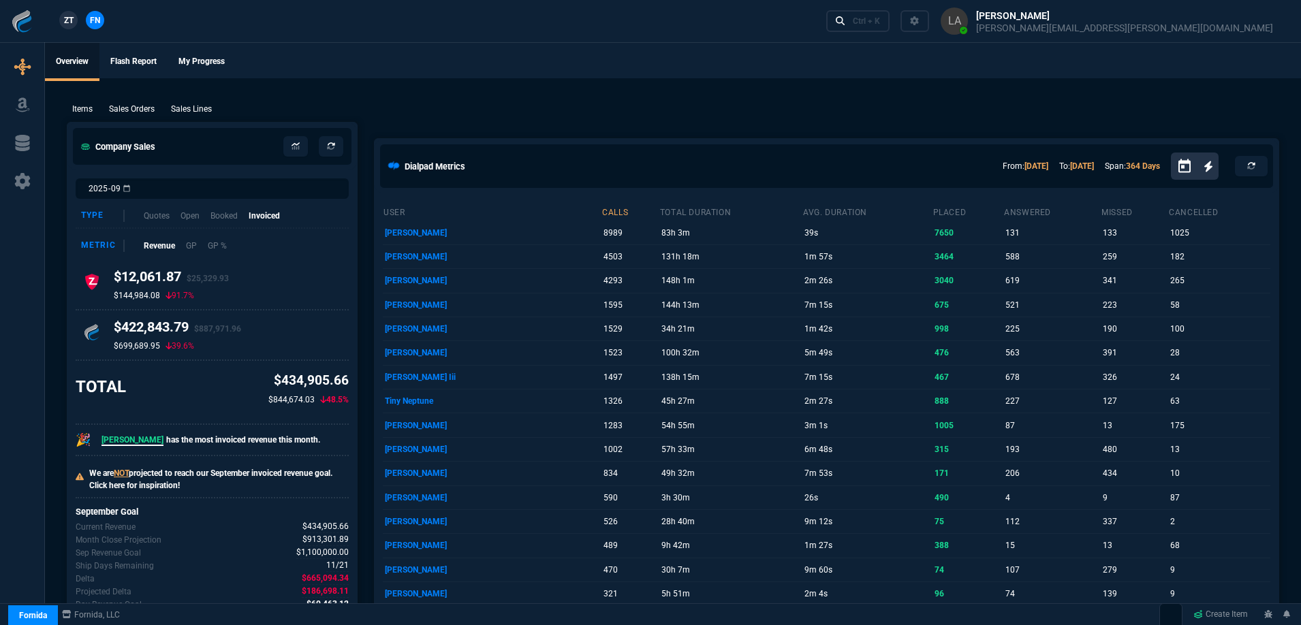
click at [71, 24] on span "ZT" at bounding box center [69, 20] width 10 height 12
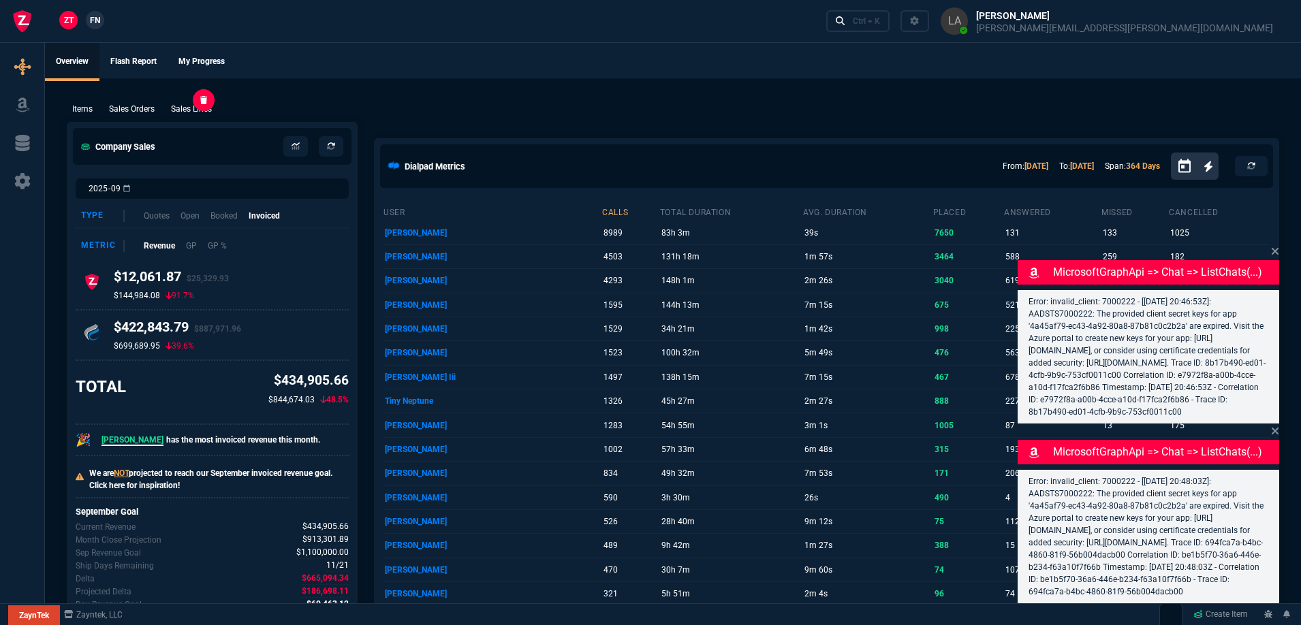
click at [190, 112] on p "Sales Lines" at bounding box center [191, 109] width 41 height 12
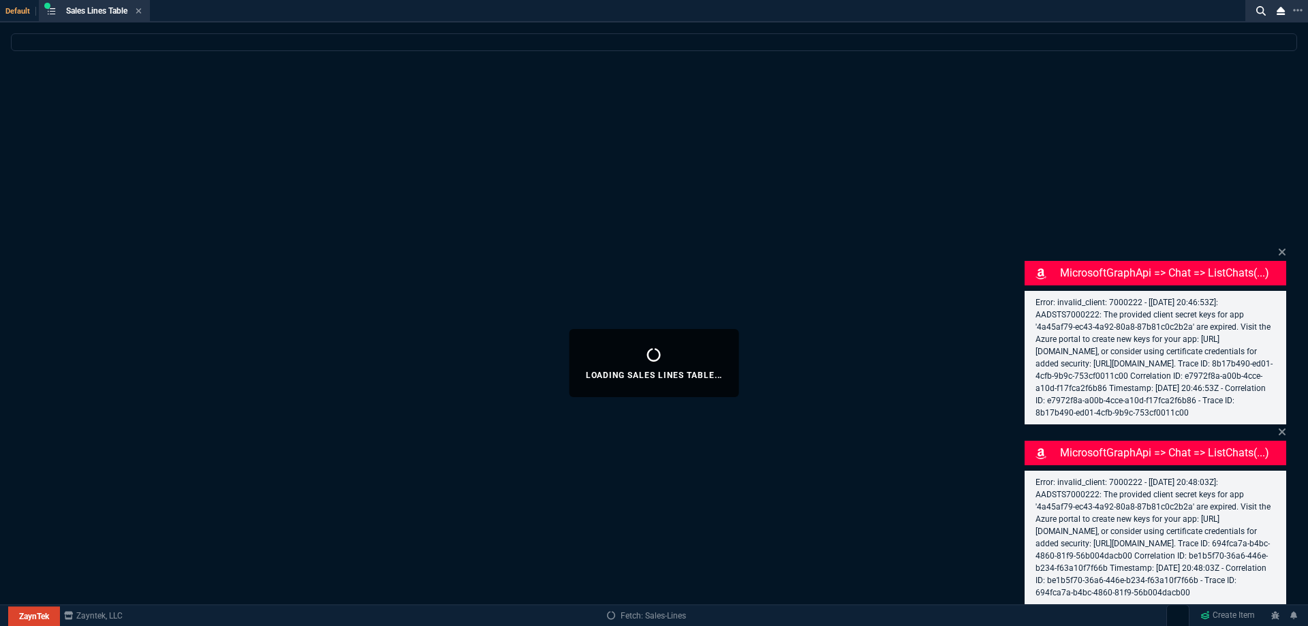
select select
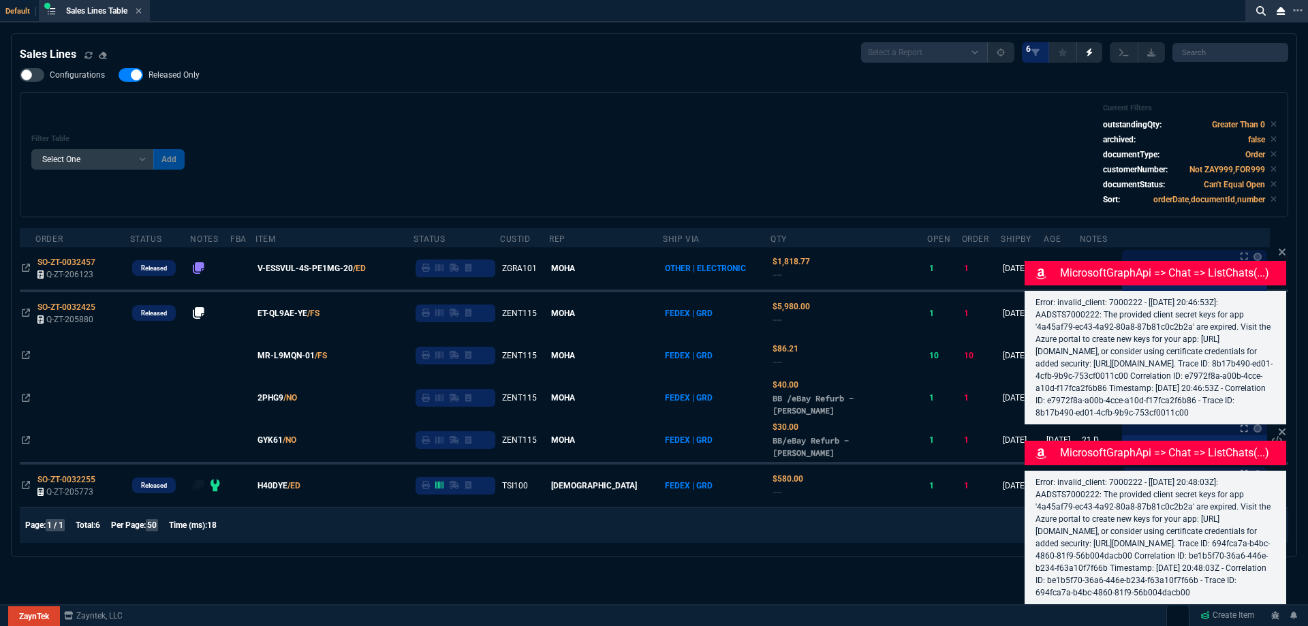
drag, startPoint x: 184, startPoint y: 80, endPoint x: 356, endPoint y: 116, distance: 176.1
click at [184, 81] on label "Released Only" at bounding box center [166, 75] width 95 height 14
click at [119, 76] on input "Released Only" at bounding box center [118, 75] width 1 height 1
checkbox input "false"
drag, startPoint x: 356, startPoint y: 116, endPoint x: 351, endPoint y: 121, distance: 7.7
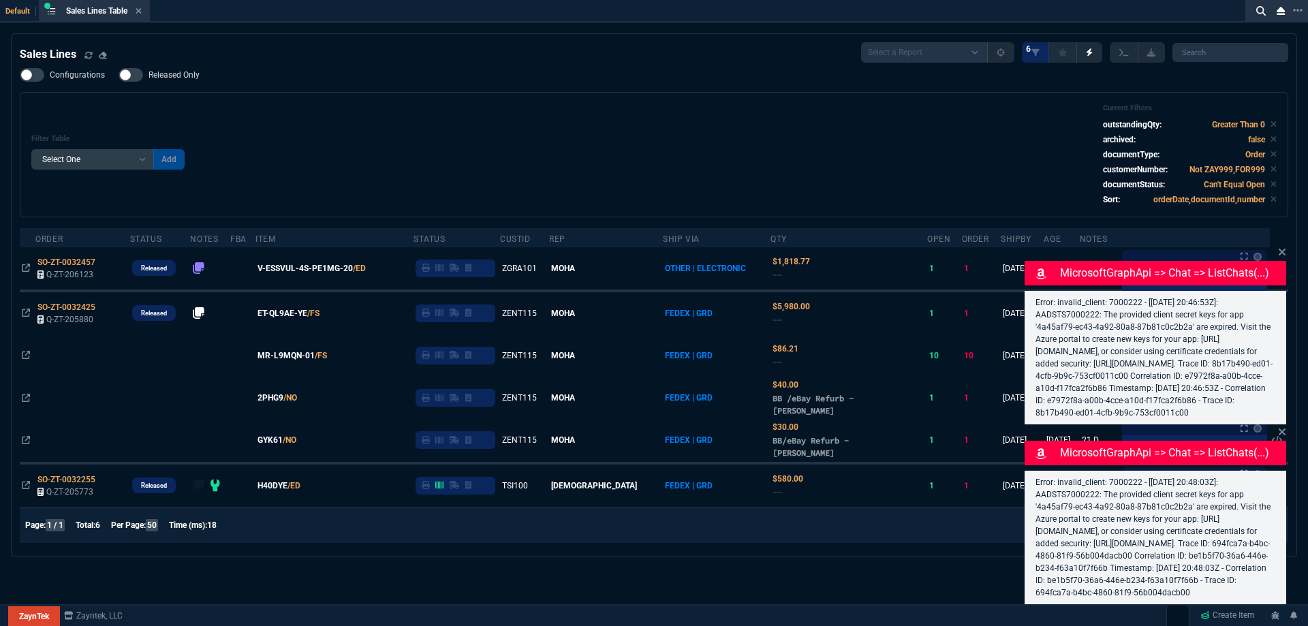
click at [355, 116] on div "Filter Table Select One Add Filter () Age () ATS () Cond (itemVariantCode) Cust…" at bounding box center [653, 155] width 1245 height 102
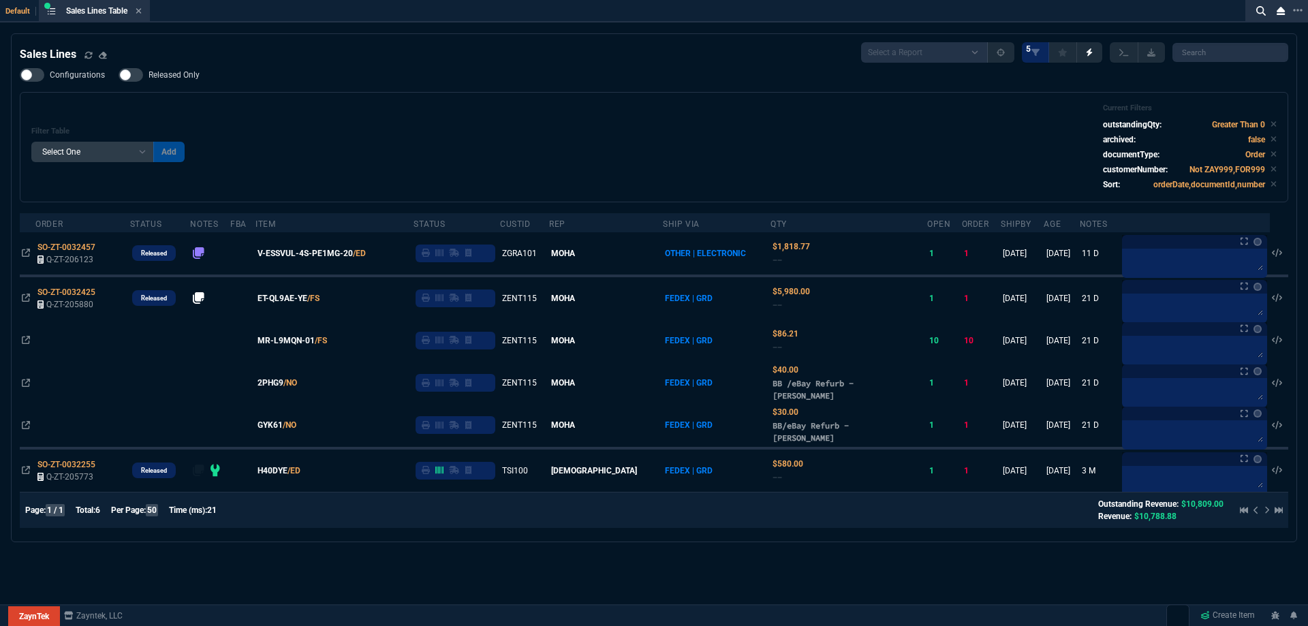
click at [138, 14] on icon at bounding box center [139, 11] width 6 height 8
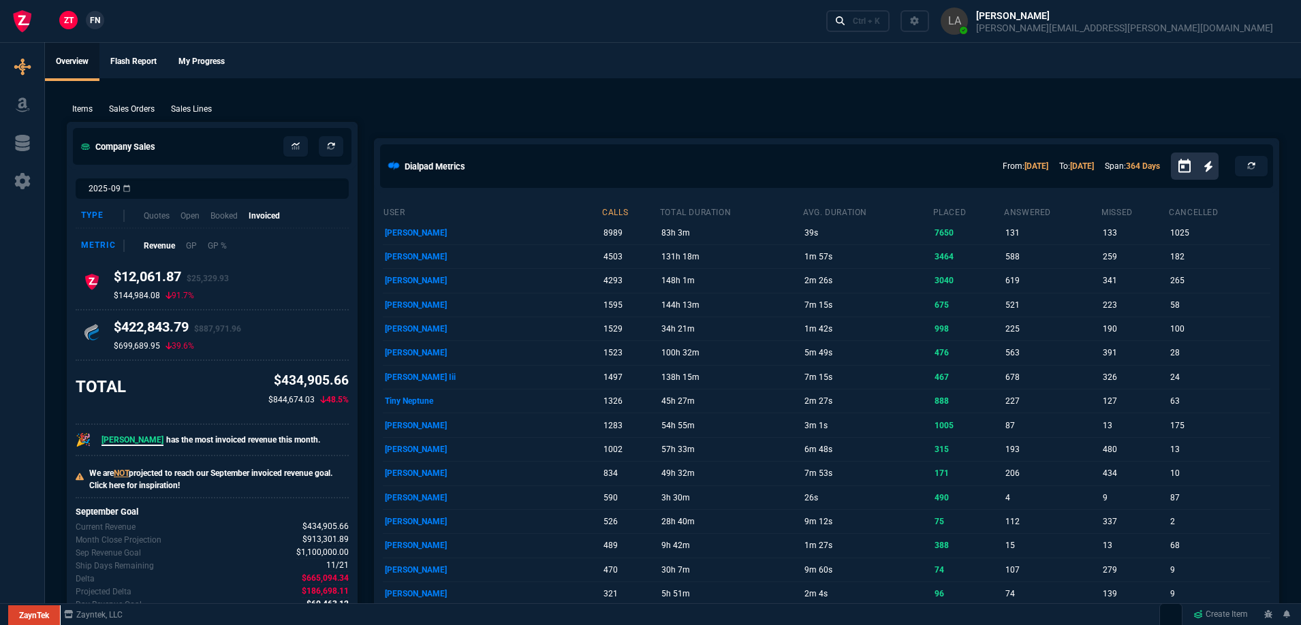
click at [99, 29] on nx-fornida-client-manager "ZT FN" at bounding box center [81, 21] width 53 height 20
click at [186, 104] on p "Sales Lines" at bounding box center [191, 109] width 41 height 12
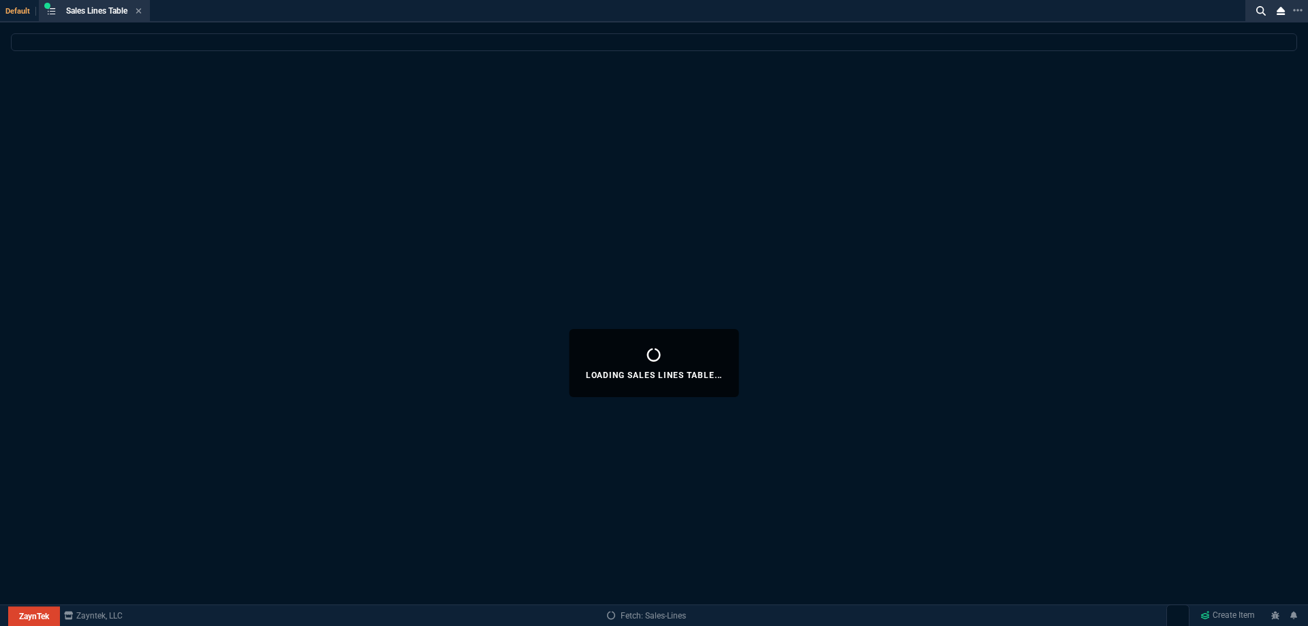
select select
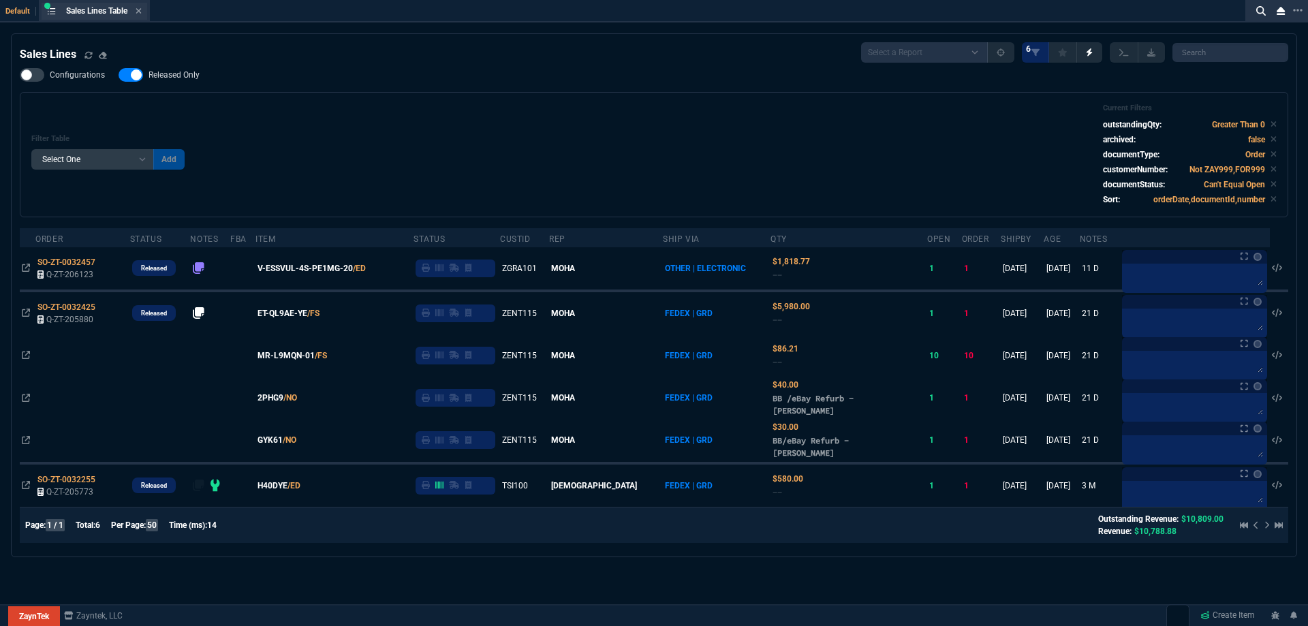
click at [145, 15] on div "Sales Lines Table Sales Line" at bounding box center [95, 11] width 106 height 17
click at [142, 13] on icon at bounding box center [138, 10] width 5 height 5
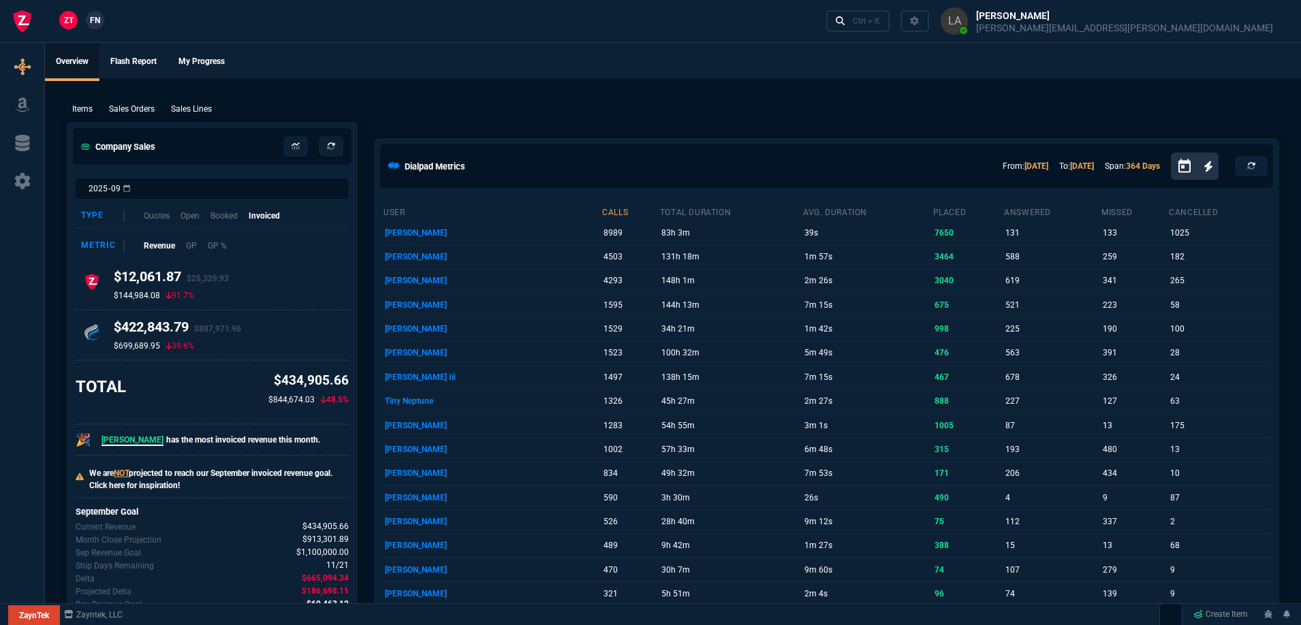
click at [91, 29] on nx-fornida-client-manager "ZT FN" at bounding box center [81, 21] width 53 height 20
click at [95, 26] on span "FN" at bounding box center [95, 20] width 10 height 12
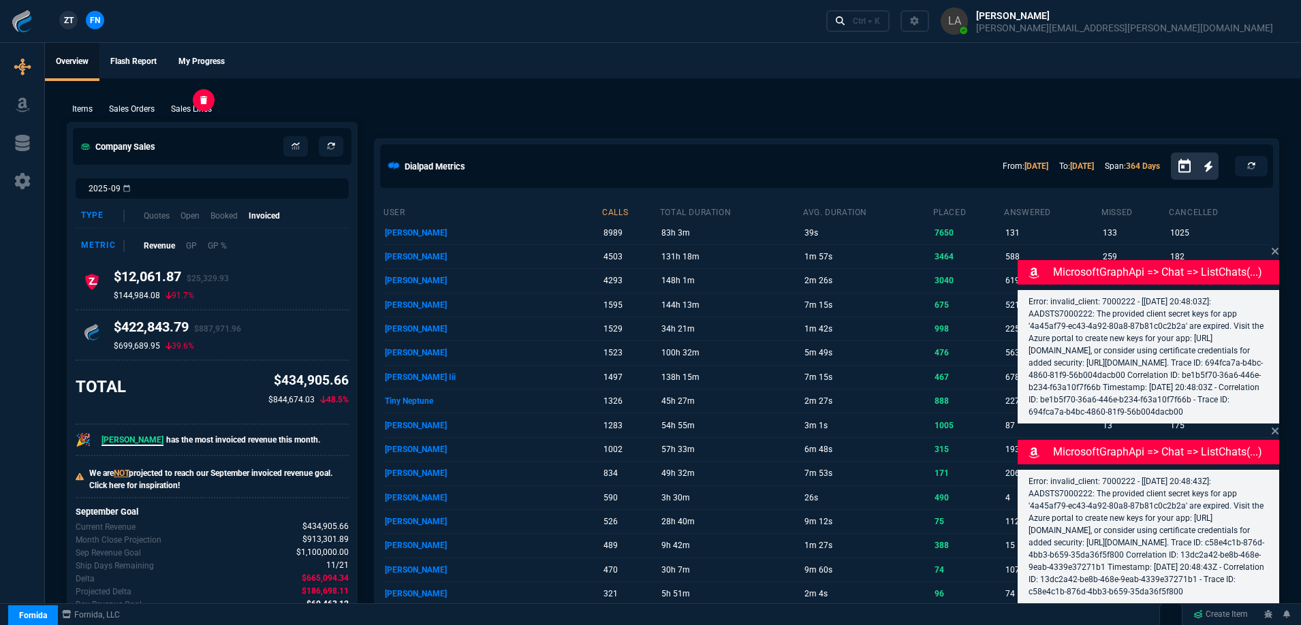
click at [169, 109] on div "Sales Lines" at bounding box center [192, 109] width 52 height 12
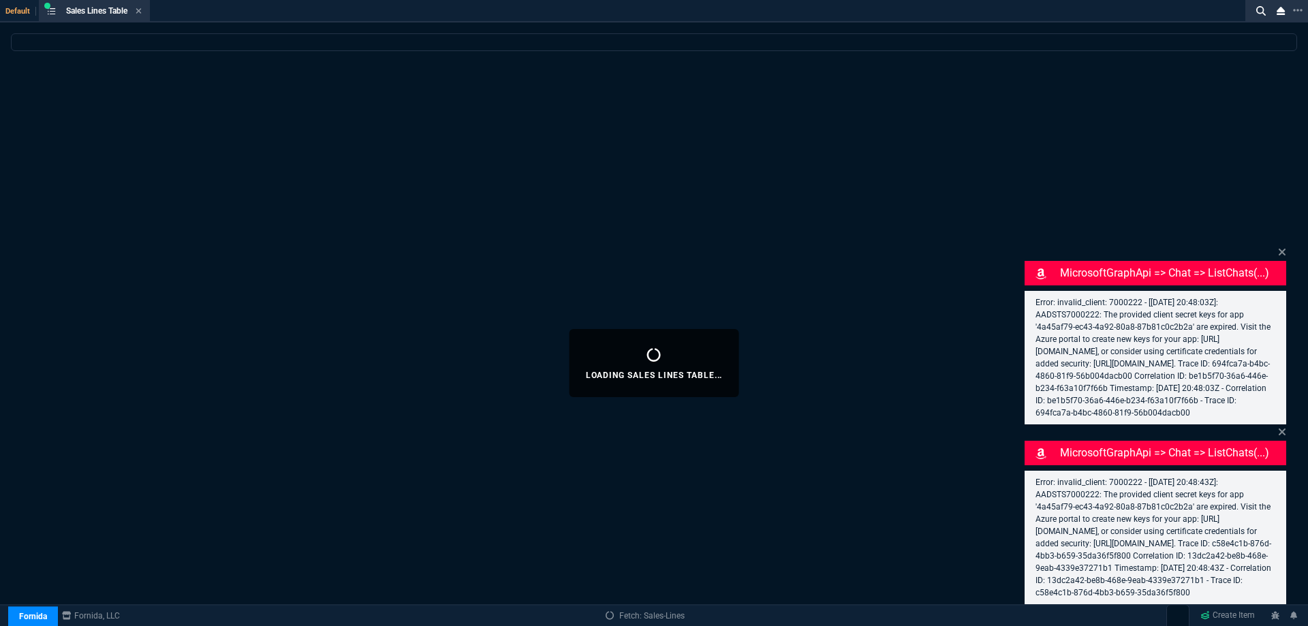
select select
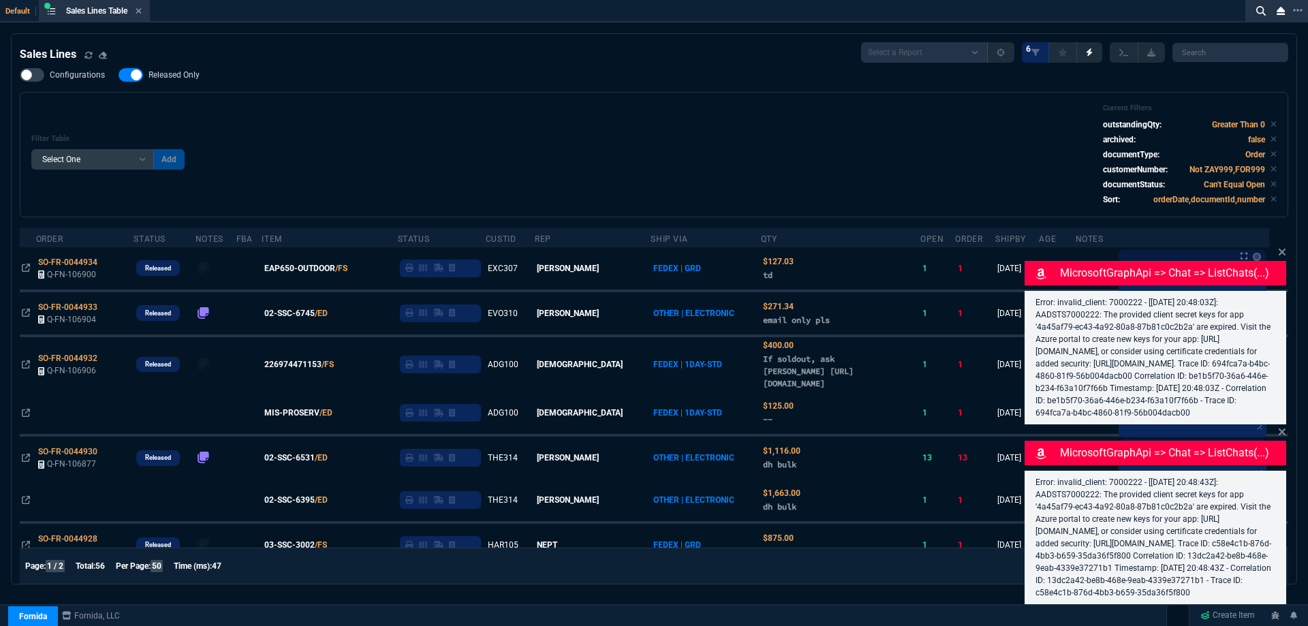
click at [180, 80] on span "Released Only" at bounding box center [174, 74] width 51 height 11
click at [119, 76] on input "Released Only" at bounding box center [118, 75] width 1 height 1
click at [379, 80] on div "Configurations Released Only Filter Table Select One Add Filter () Age () ATS (…" at bounding box center [654, 142] width 1269 height 149
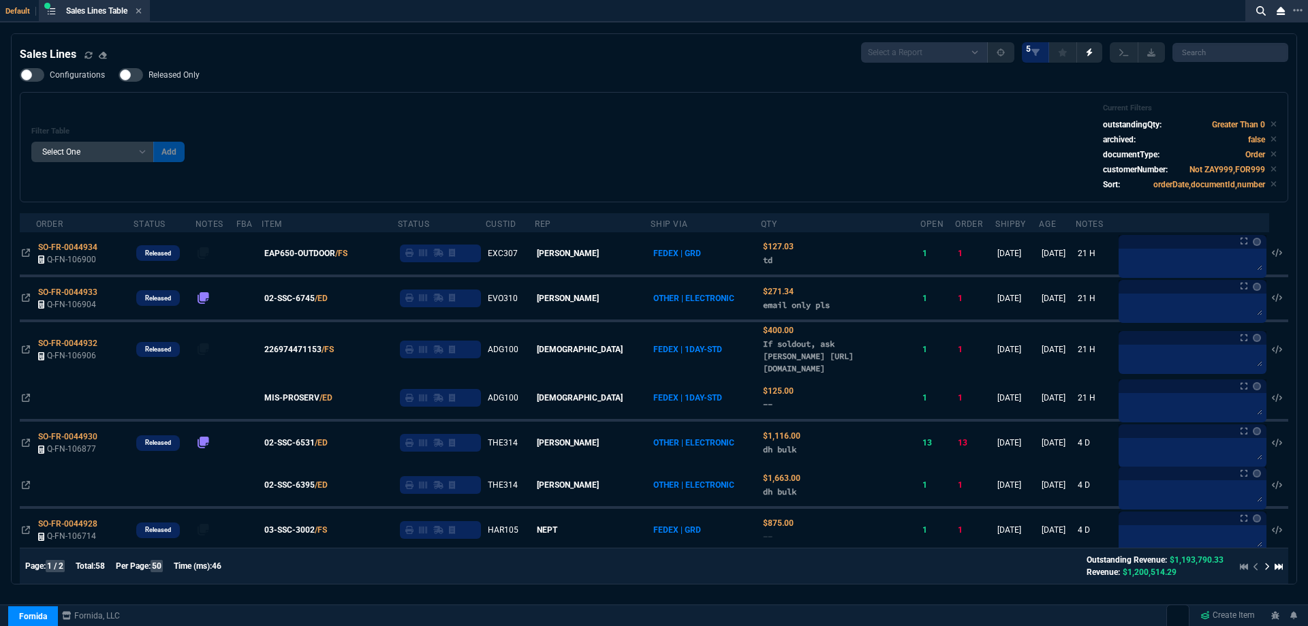
click at [152, 80] on span "Released Only" at bounding box center [174, 74] width 51 height 11
click at [119, 76] on input "Released Only" at bounding box center [118, 75] width 1 height 1
click at [525, 89] on div "Configurations Released Only Filter Table Select One Add Filter () Age () ATS (…" at bounding box center [654, 135] width 1269 height 134
click at [181, 80] on span "Released Only" at bounding box center [174, 74] width 51 height 11
click at [119, 76] on input "Released Only" at bounding box center [118, 75] width 1 height 1
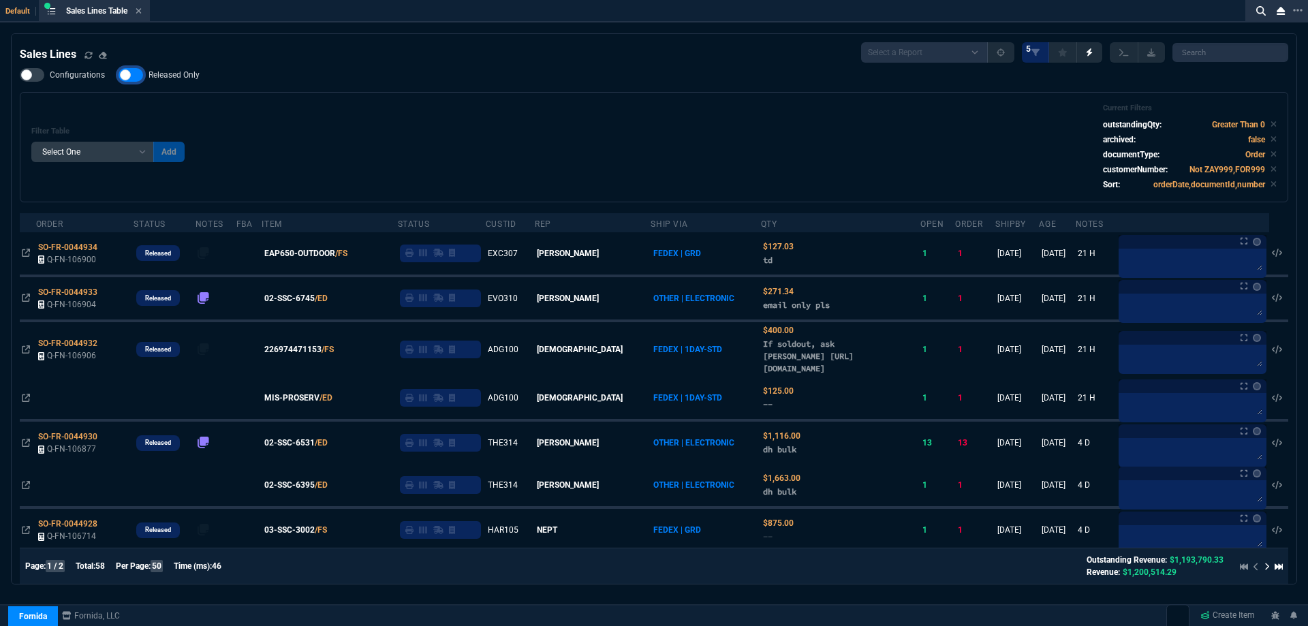
checkbox input "false"
click at [457, 100] on div "Filter Table Select One Add Filter () Age () ATS () Cond (itemVariantCode) Cust…" at bounding box center [654, 147] width 1269 height 110
click at [140, 12] on icon at bounding box center [138, 10] width 5 height 5
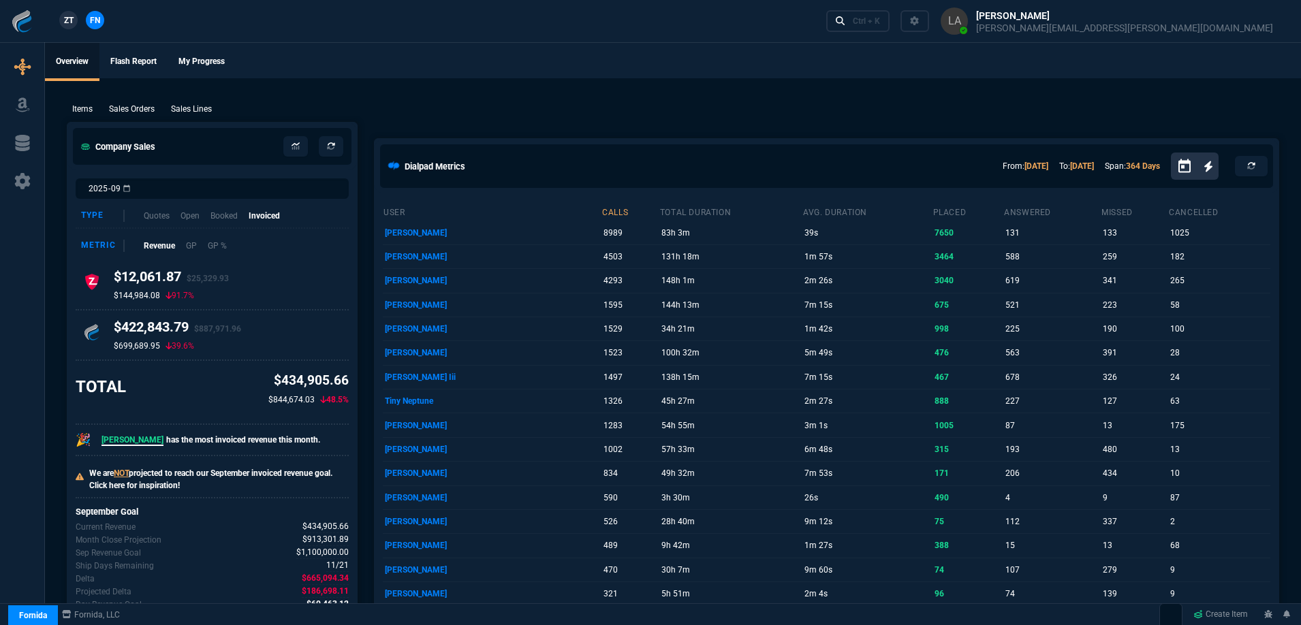
click at [72, 20] on span "ZT" at bounding box center [69, 20] width 10 height 12
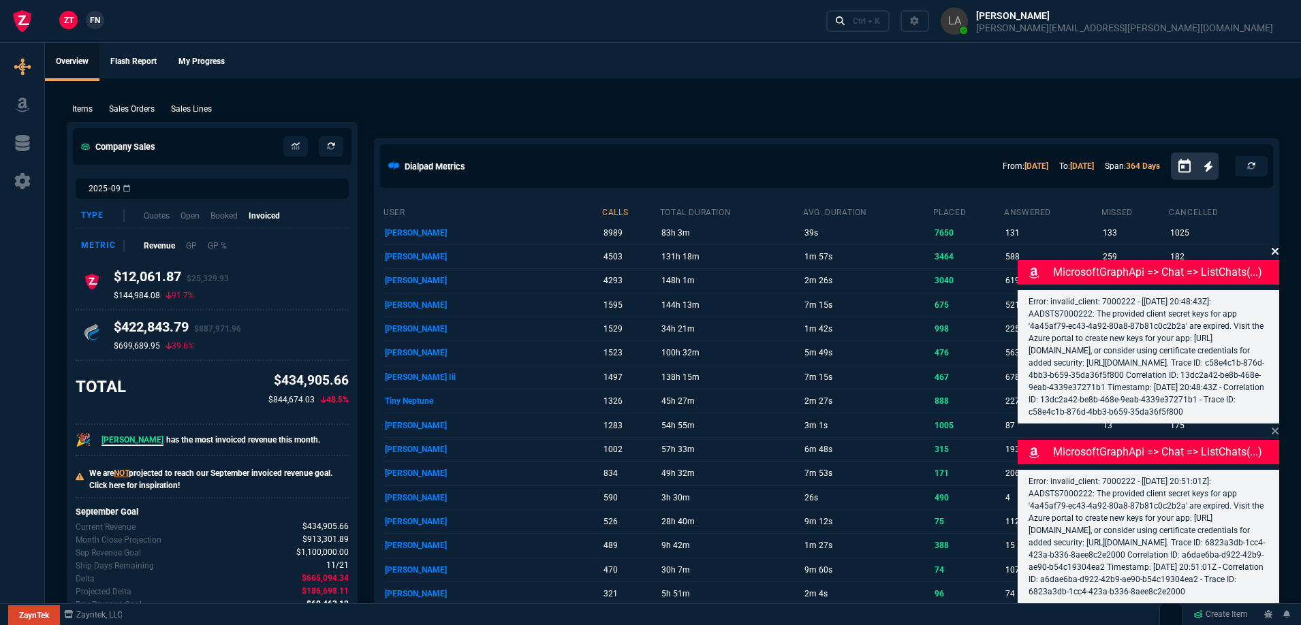
click at [1273, 246] on icon at bounding box center [1275, 251] width 8 height 11
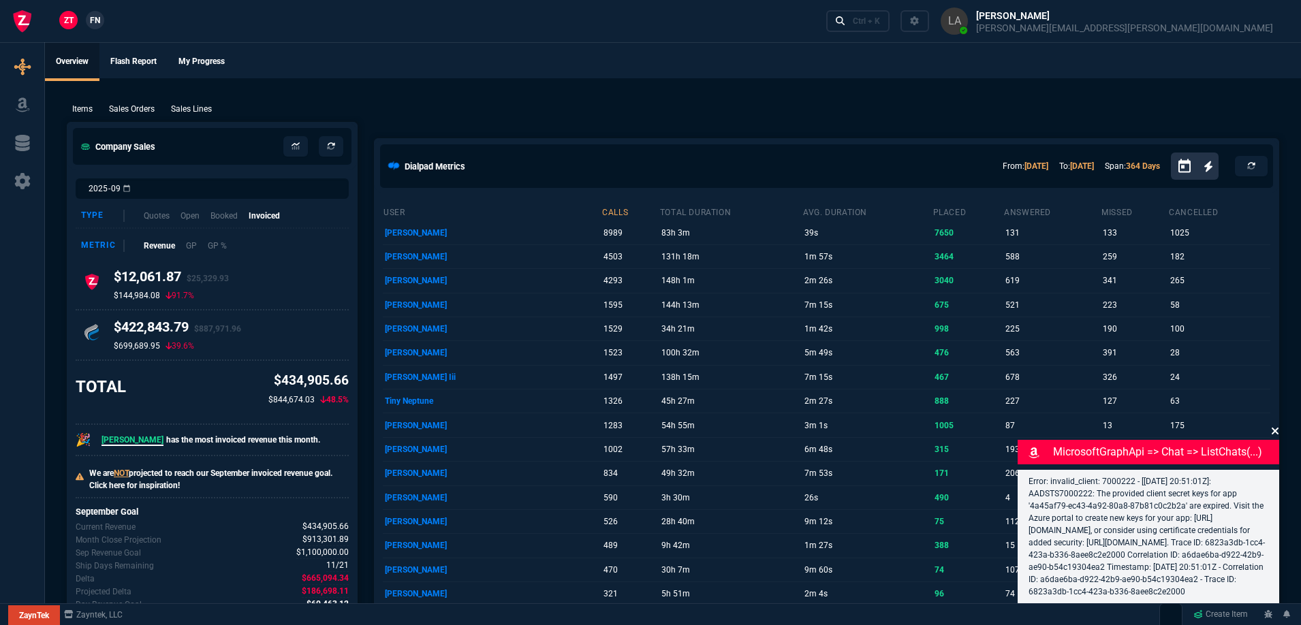
click at [1273, 426] on icon at bounding box center [1275, 431] width 8 height 11
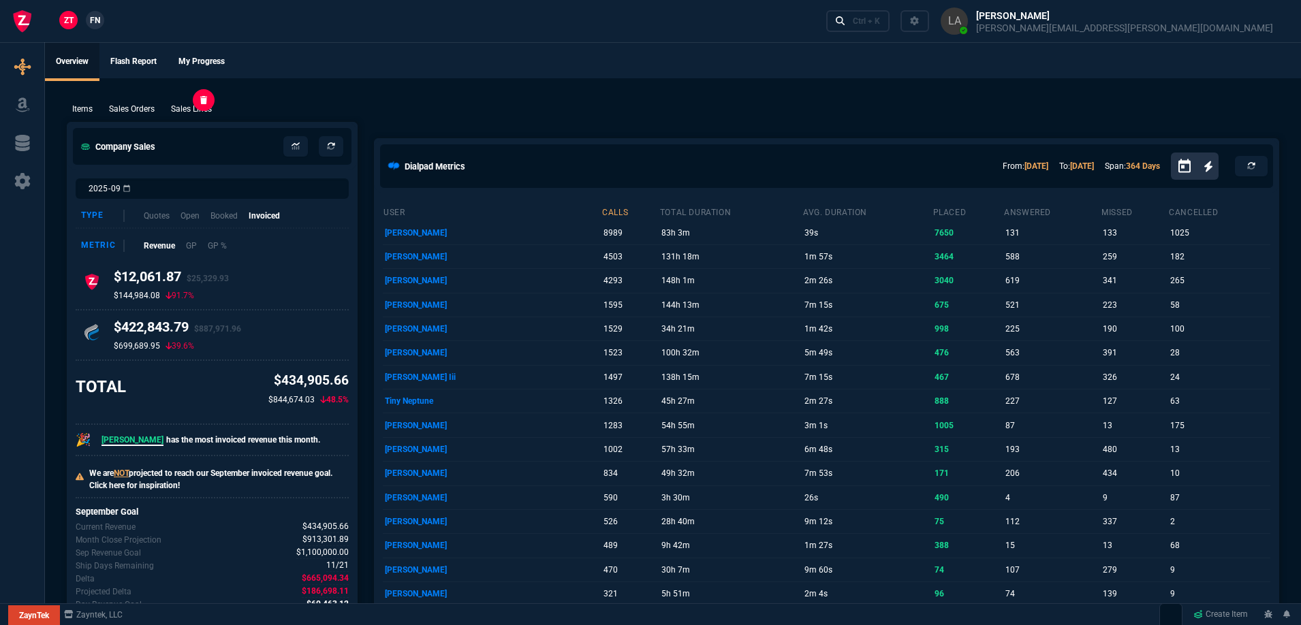
click at [193, 112] on p "Sales Lines" at bounding box center [191, 109] width 41 height 12
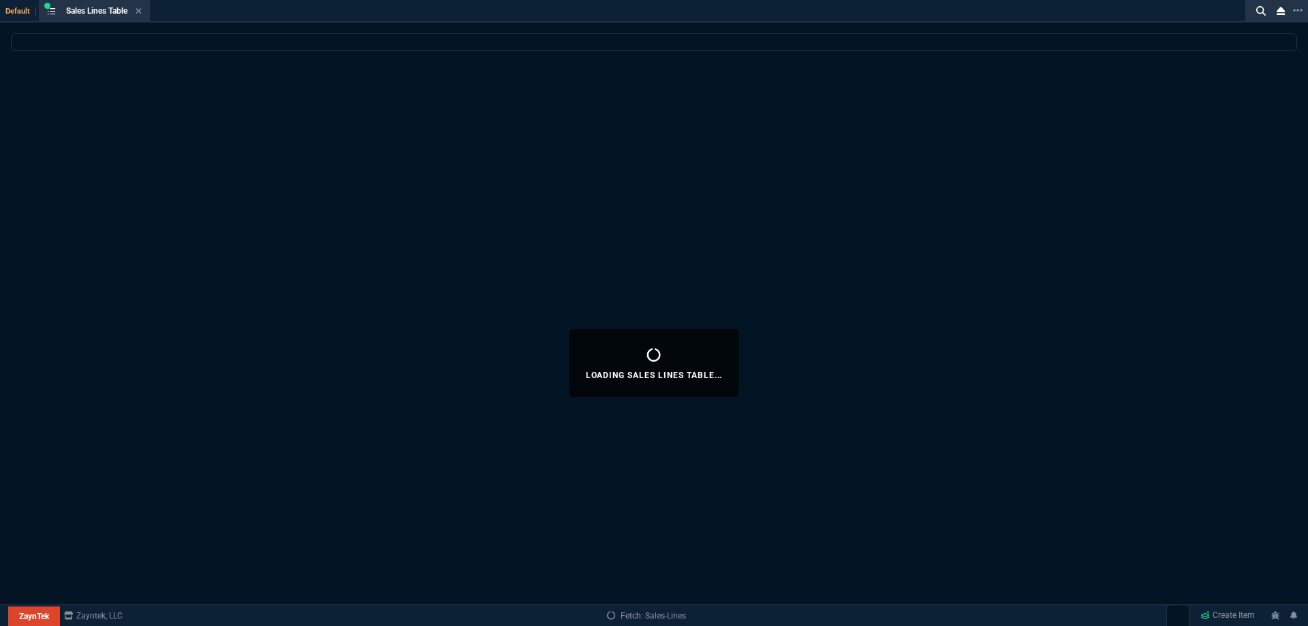
select select
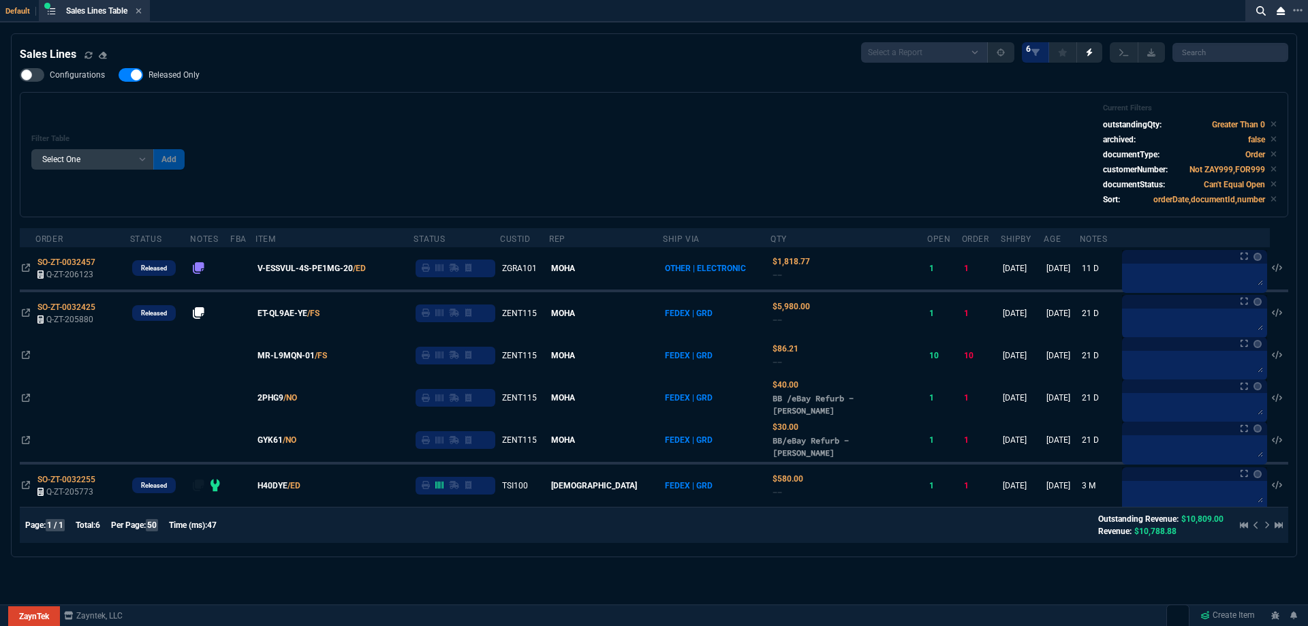
click at [179, 79] on span "Released Only" at bounding box center [174, 74] width 51 height 11
click at [119, 76] on input "Released Only" at bounding box center [118, 75] width 1 height 1
checkbox input "false"
click at [431, 154] on div "Filter Table Select One Add Filter () Age () ATS () Cond (itemVariantCode) Cust…" at bounding box center [653, 155] width 1245 height 102
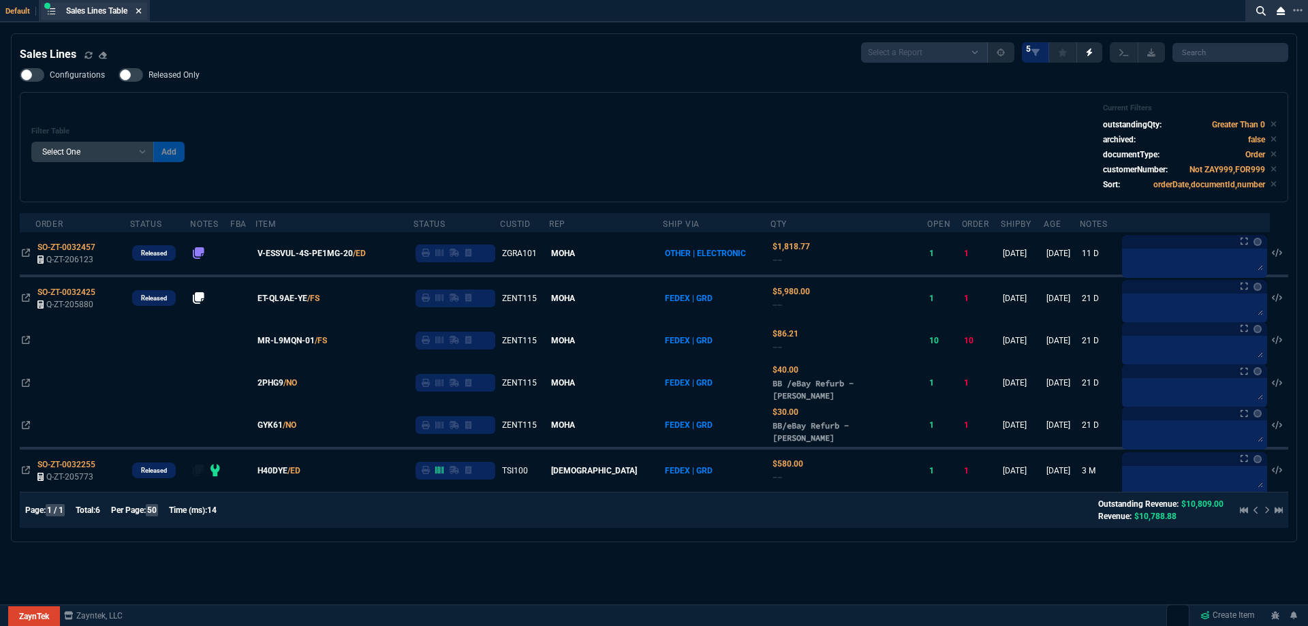
click at [139, 12] on icon at bounding box center [139, 11] width 6 height 8
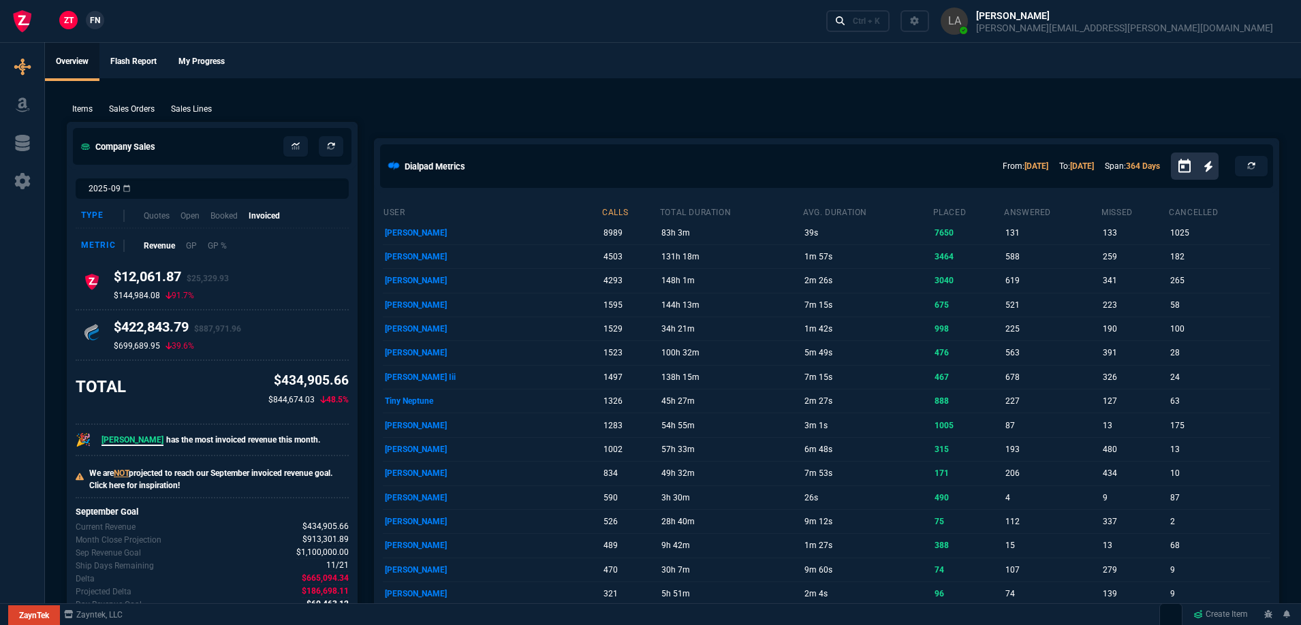
click at [102, 20] on link "FN" at bounding box center [95, 20] width 18 height 18
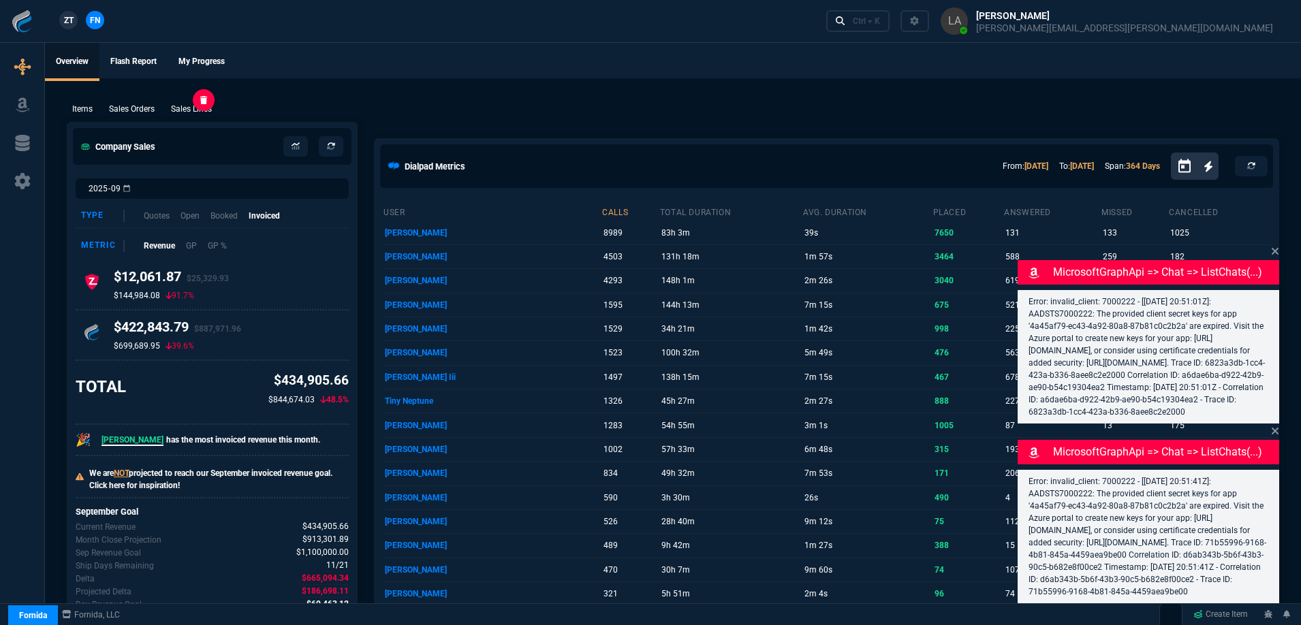
click at [208, 108] on p "Sales Lines" at bounding box center [191, 109] width 41 height 12
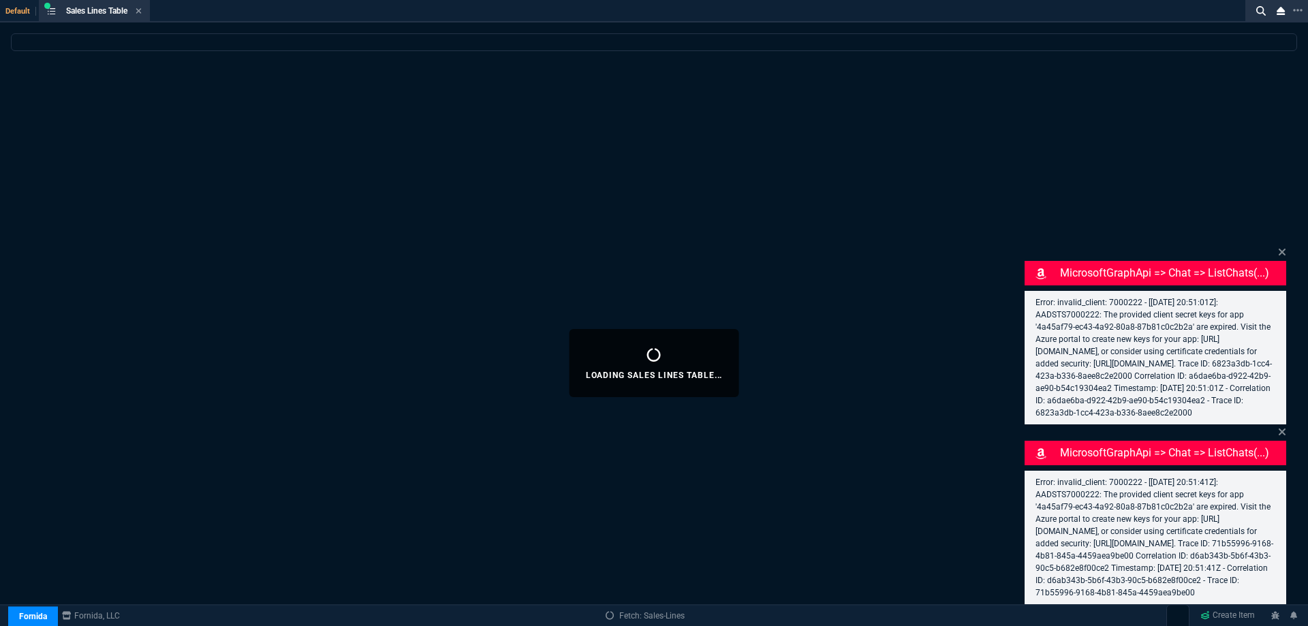
select select
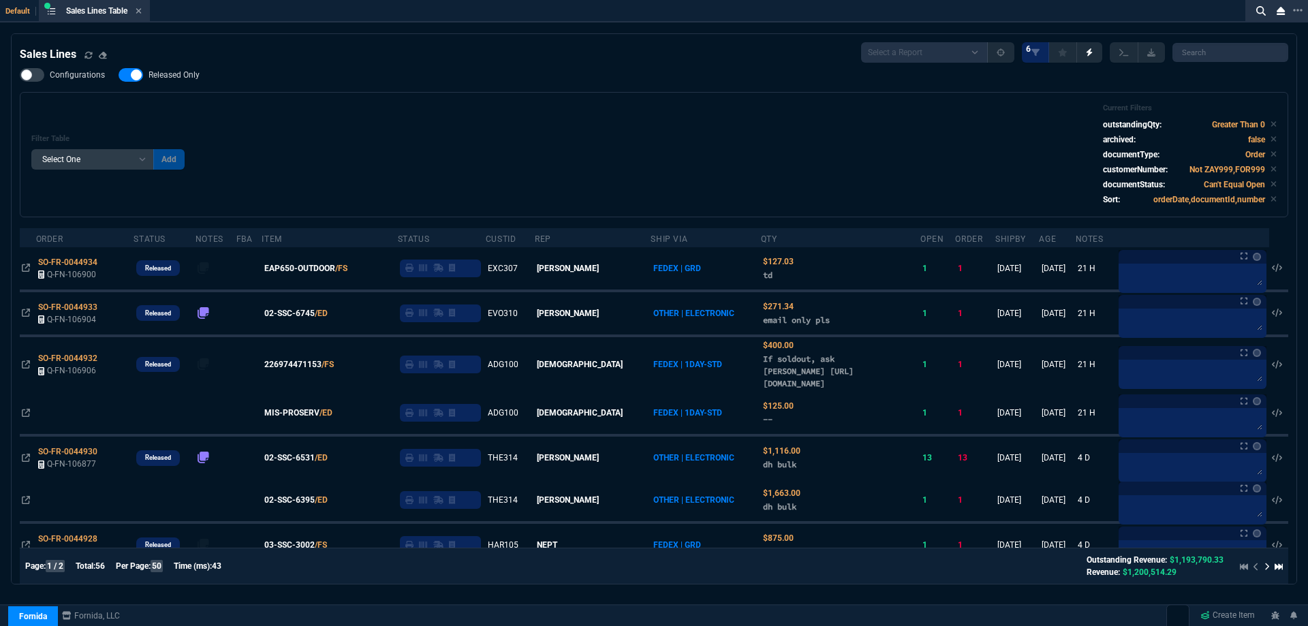
click at [182, 78] on span "Released Only" at bounding box center [174, 74] width 51 height 11
click at [119, 76] on input "Released Only" at bounding box center [118, 75] width 1 height 1
checkbox input "false"
click at [307, 48] on div "Sales Lines Select a Report NEW QUERY SonicWall Sale AMZ (MTD) NEW QUERY INS100…" at bounding box center [654, 52] width 1269 height 20
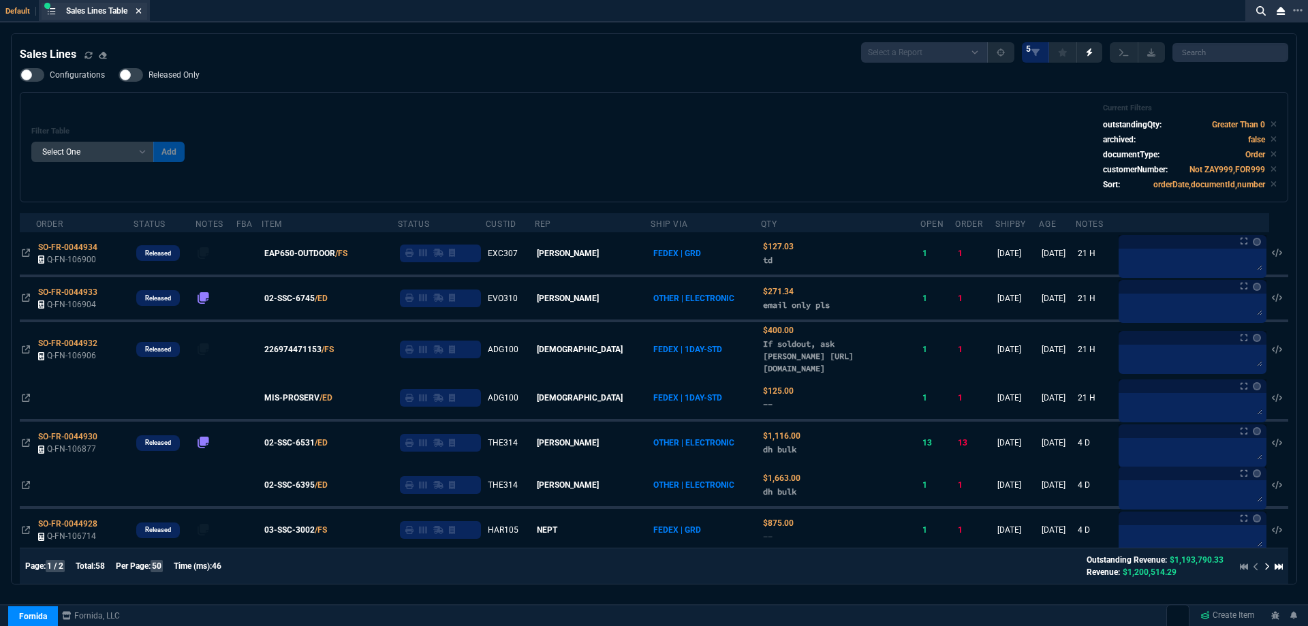
click at [141, 14] on icon at bounding box center [139, 11] width 6 height 8
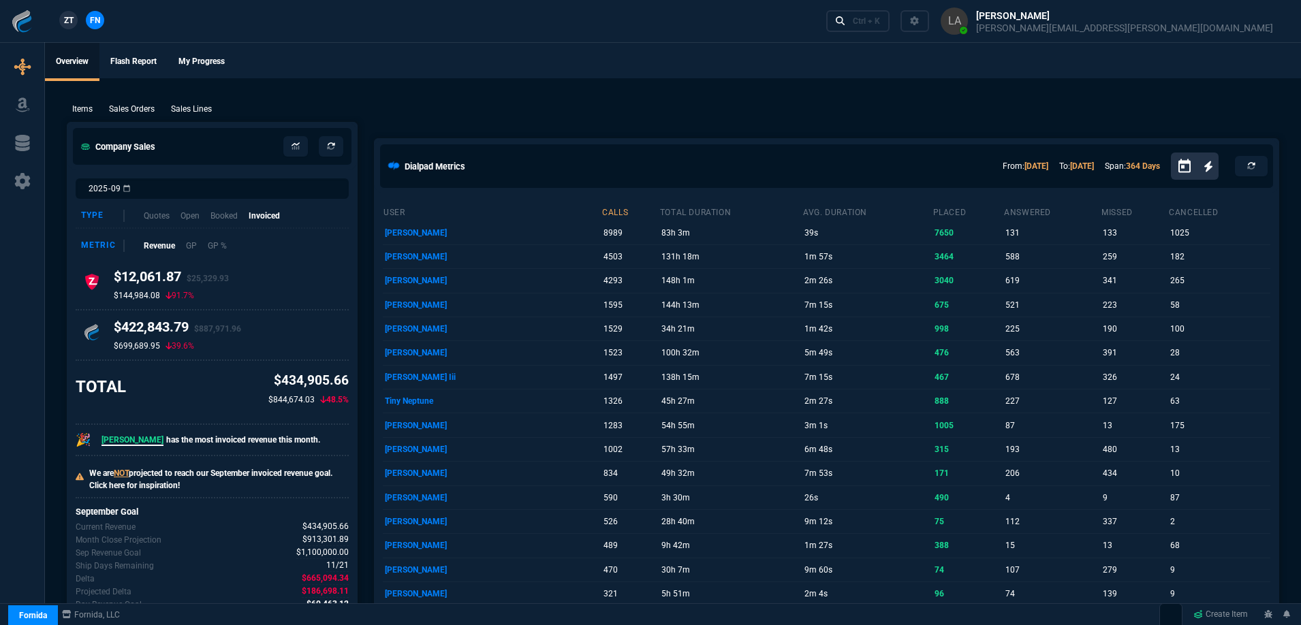
click at [71, 21] on span "ZT" at bounding box center [69, 20] width 10 height 12
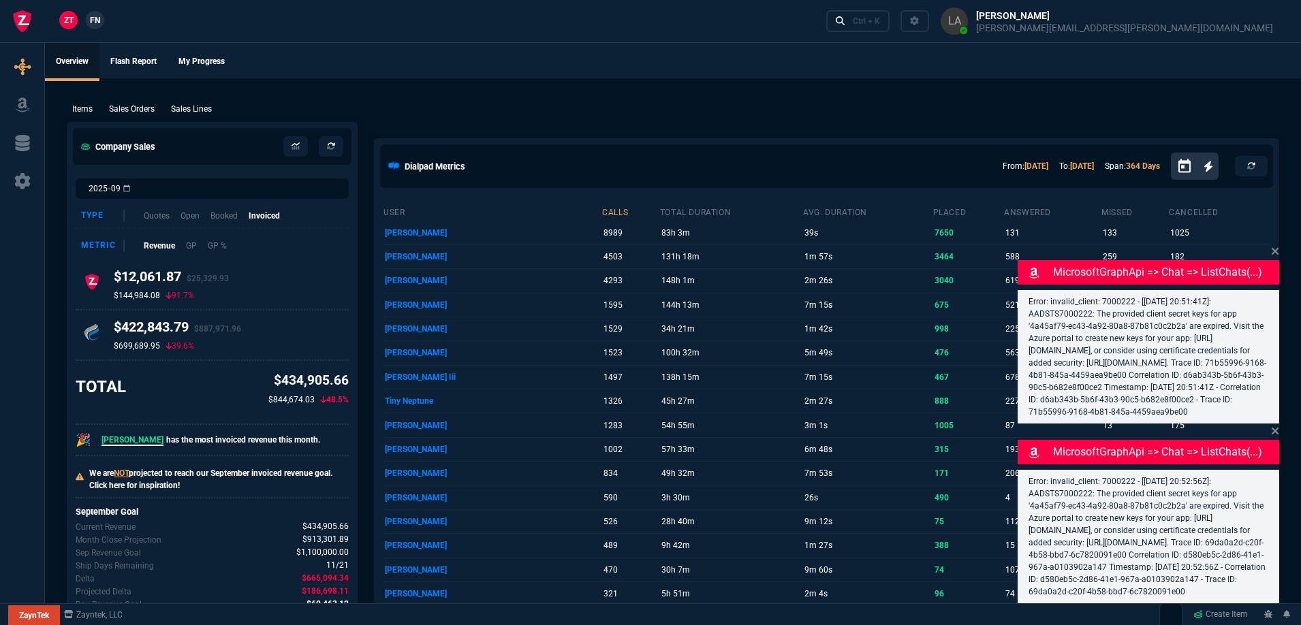
click at [180, 110] on p "Sales Lines" at bounding box center [191, 109] width 41 height 12
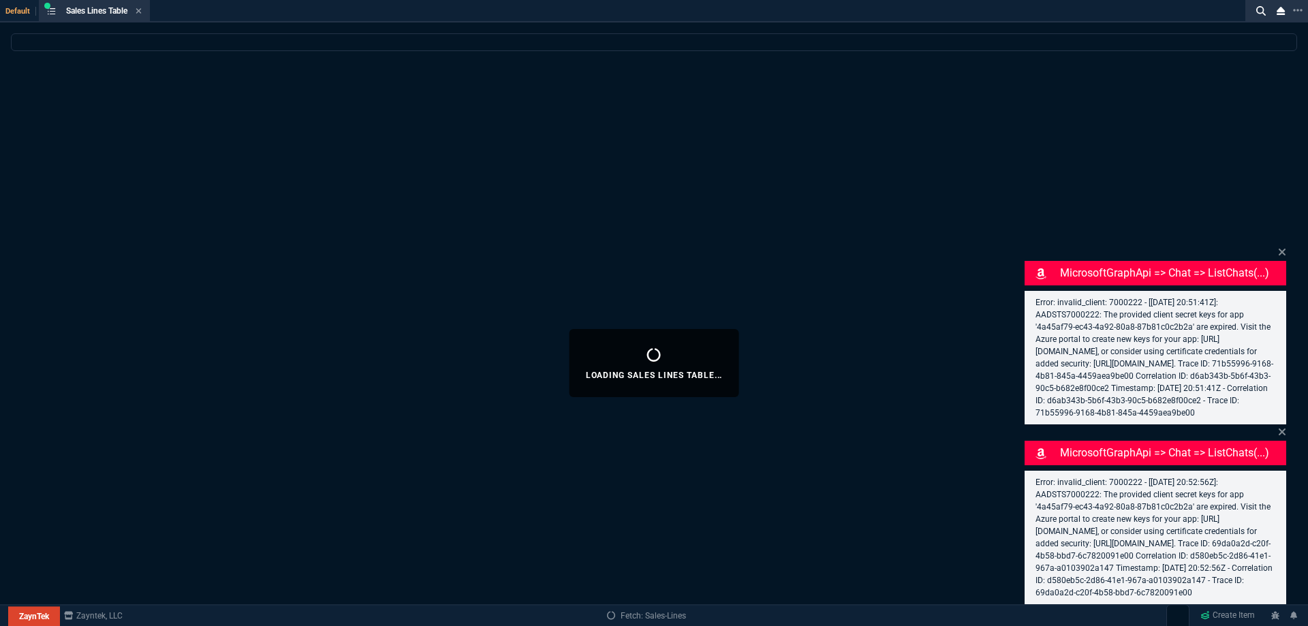
select select
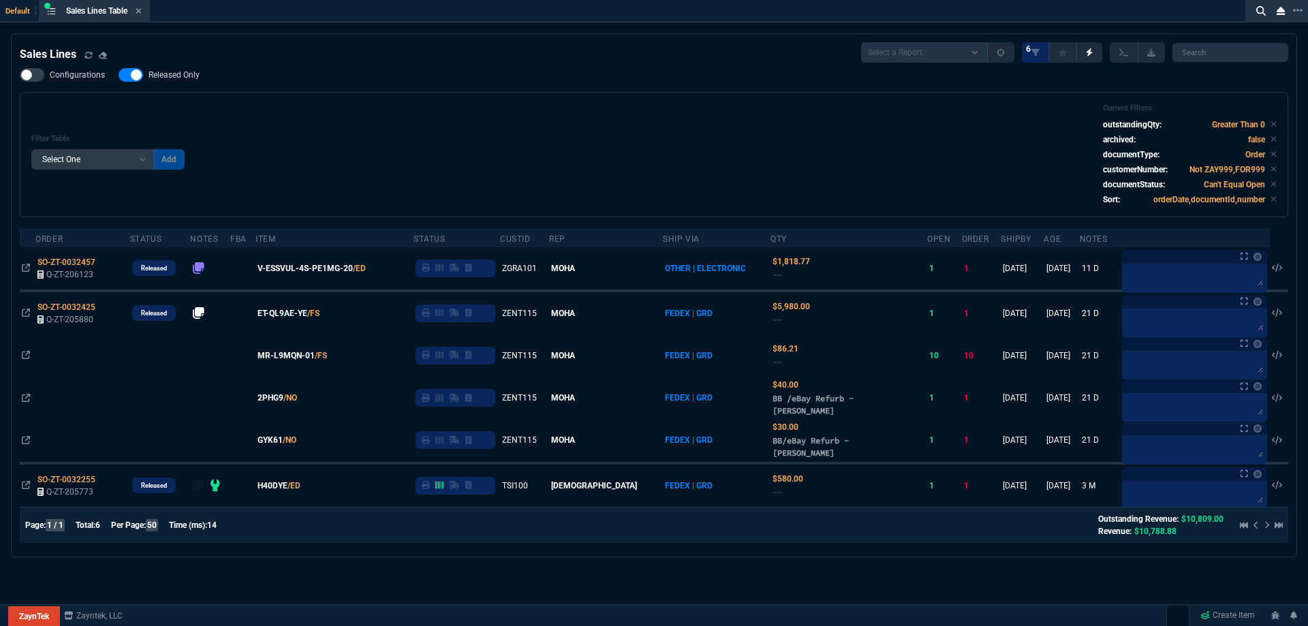
click at [173, 79] on span "Released Only" at bounding box center [174, 74] width 51 height 11
click at [119, 76] on input "Released Only" at bounding box center [118, 75] width 1 height 1
checkbox input "false"
click at [418, 105] on div "Filter Table Select One Add Filter () Age () ATS () Cond (itemVariantCode) Cust…" at bounding box center [653, 155] width 1245 height 102
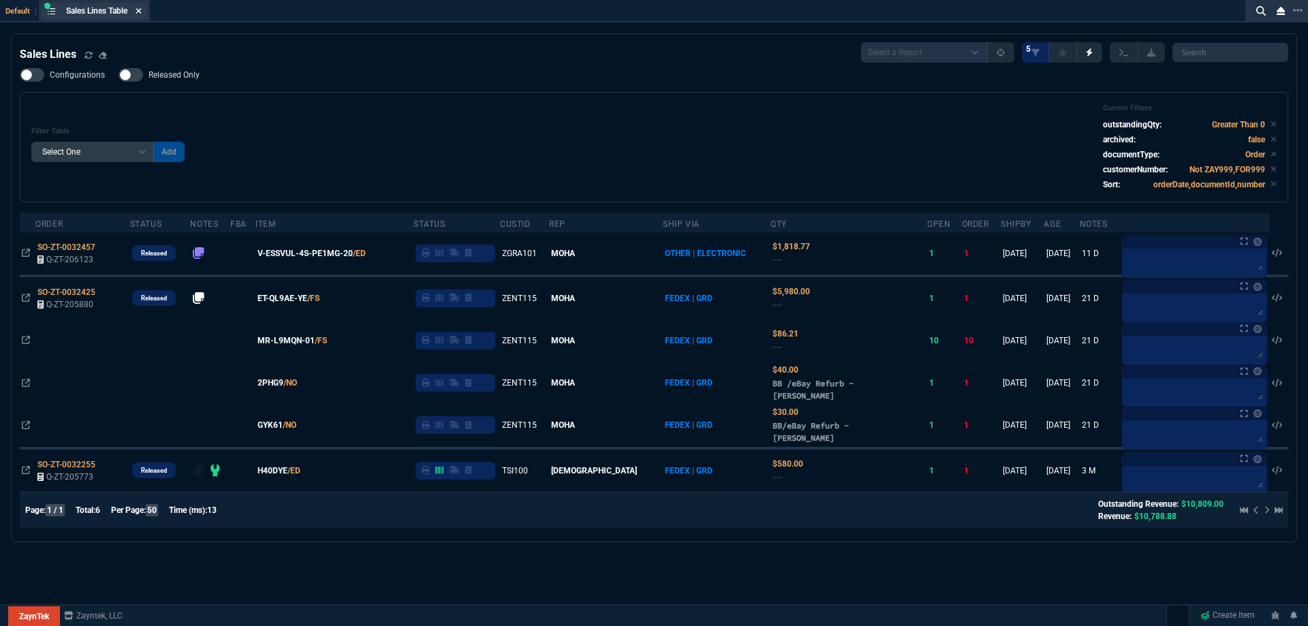
click at [142, 10] on icon at bounding box center [139, 11] width 6 height 8
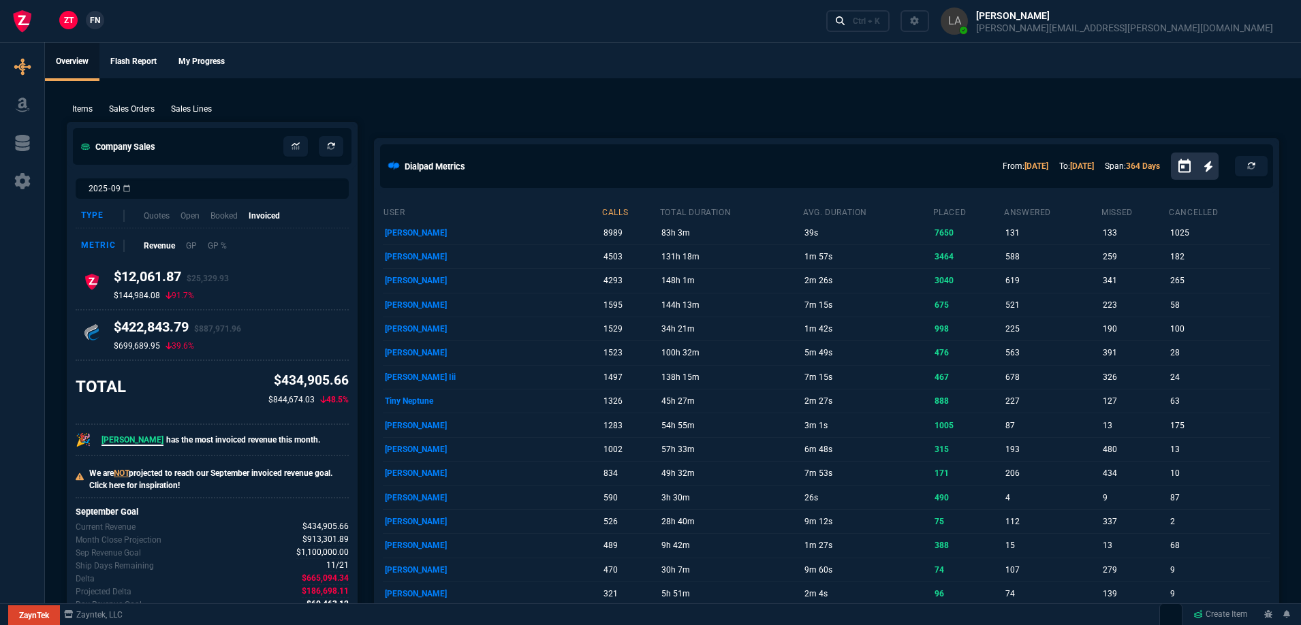
click at [94, 17] on span "FN" at bounding box center [95, 20] width 10 height 12
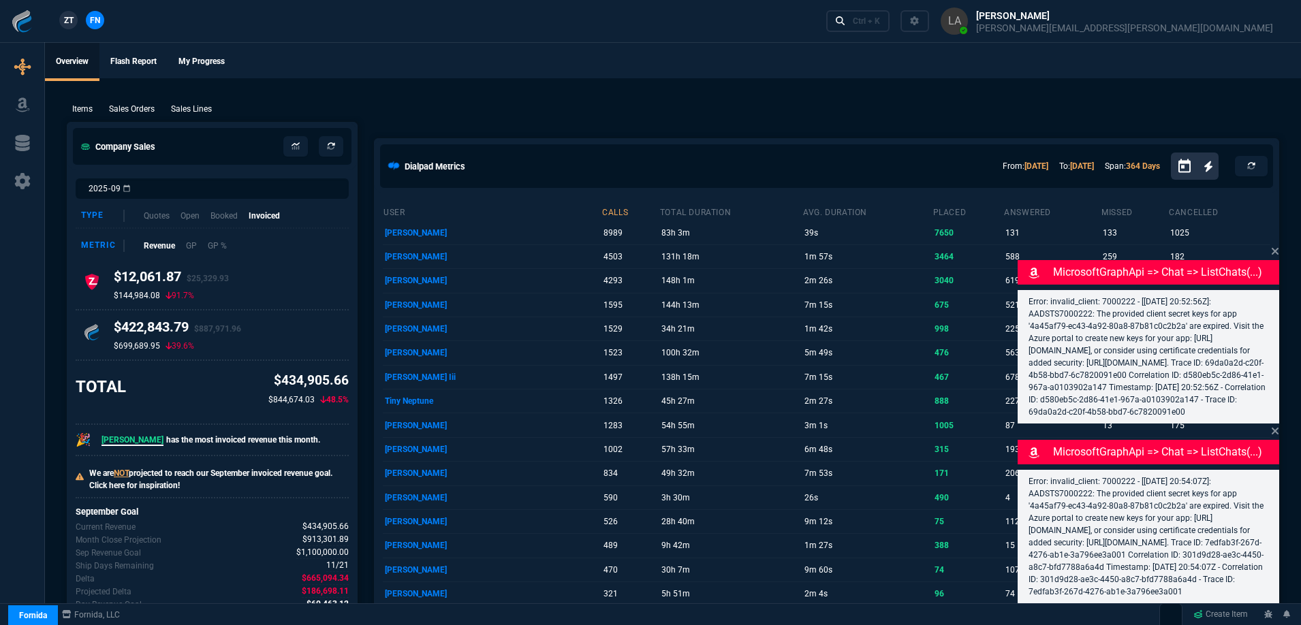
click at [195, 111] on p "Sales Lines" at bounding box center [191, 109] width 41 height 12
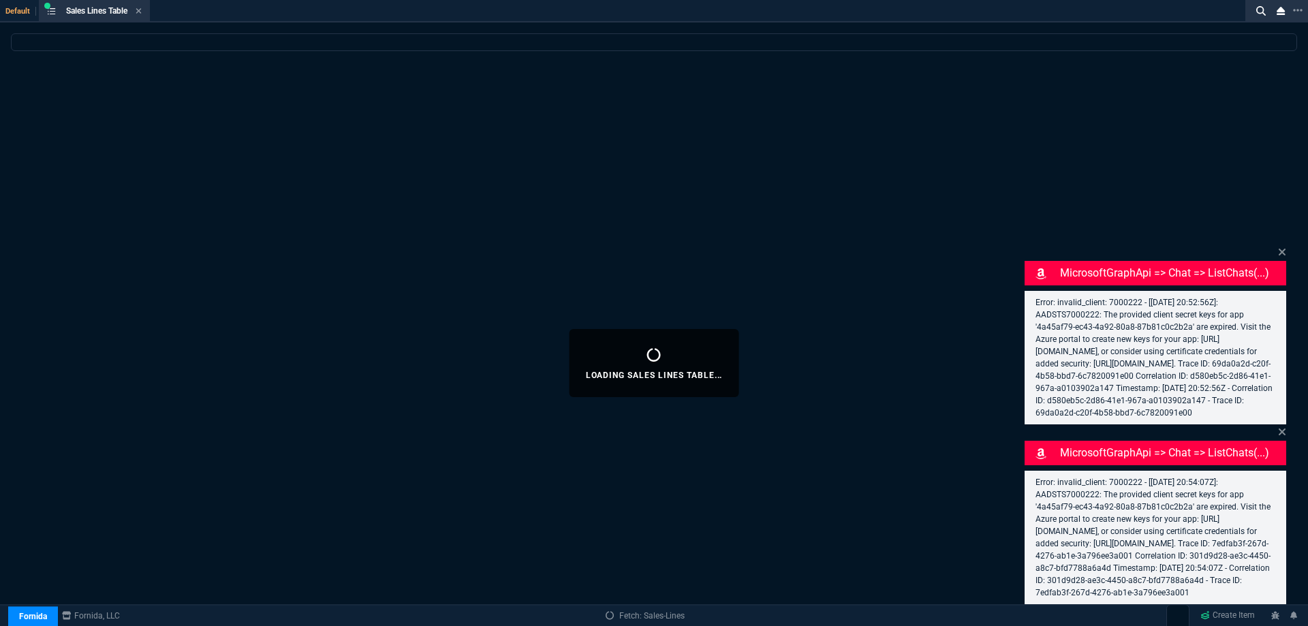
select select
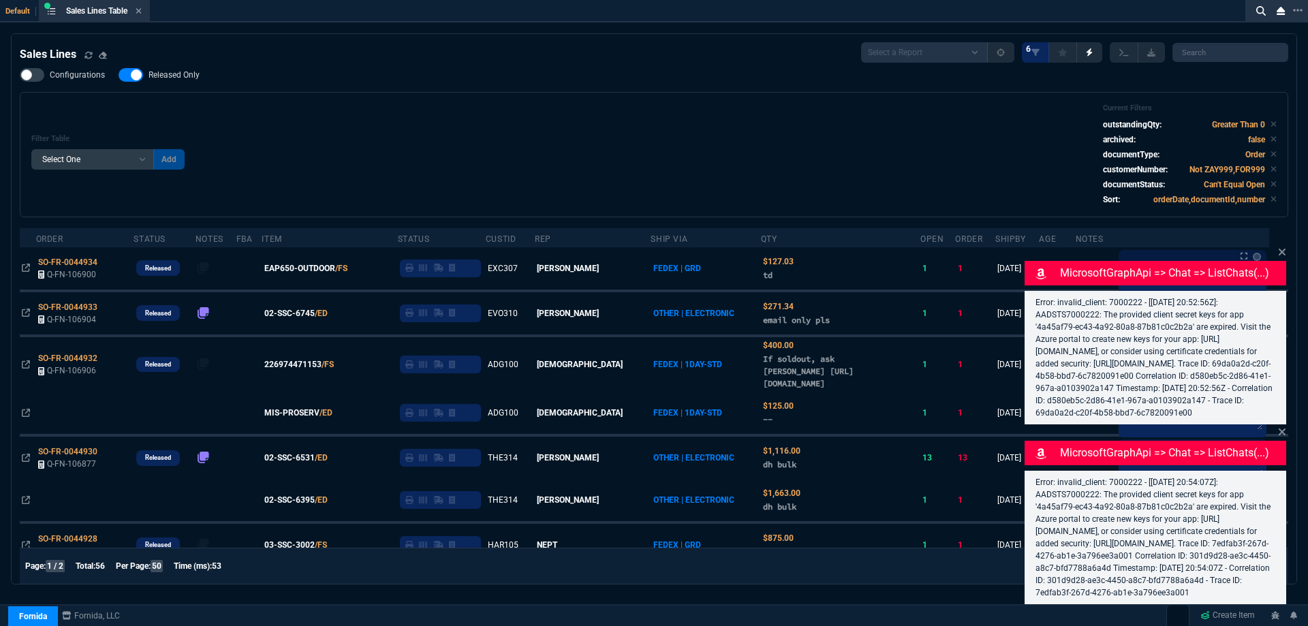
click at [173, 78] on span "Released Only" at bounding box center [174, 74] width 51 height 11
click at [119, 76] on input "Released Only" at bounding box center [118, 75] width 1 height 1
checkbox input "false"
click at [392, 102] on div "Filter Table Select One Add Filter () Age () ATS () Cond (itemVariantCode) Cust…" at bounding box center [654, 154] width 1269 height 125
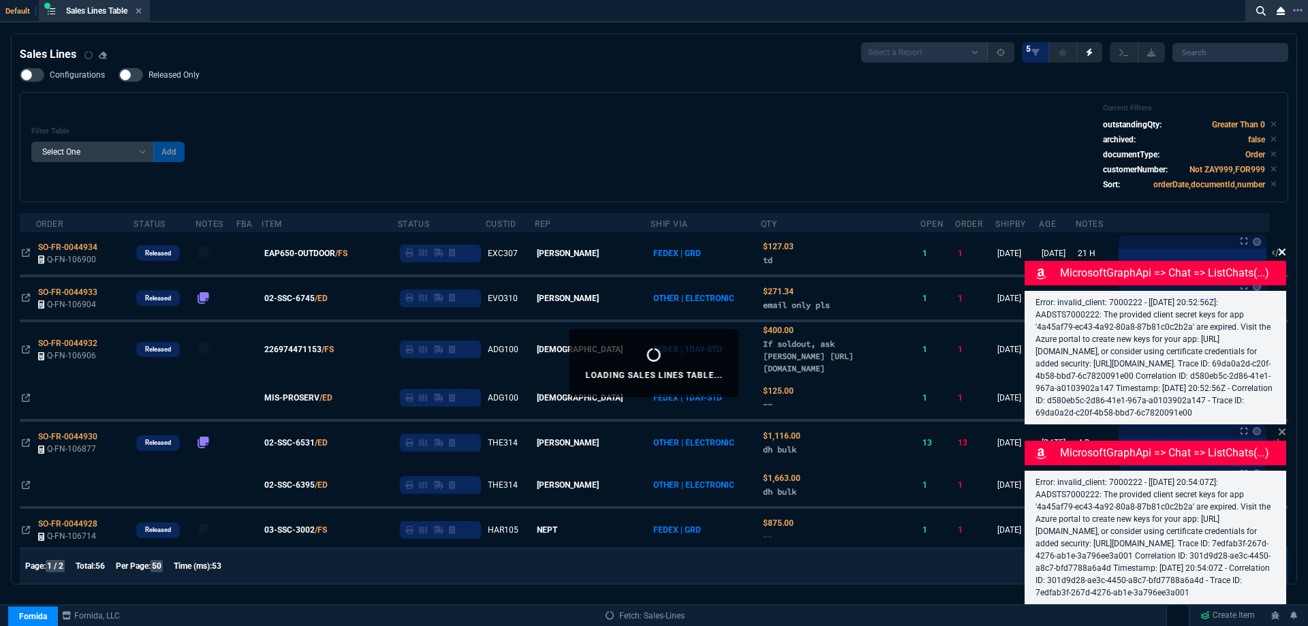
click at [1286, 247] on icon at bounding box center [1282, 252] width 8 height 11
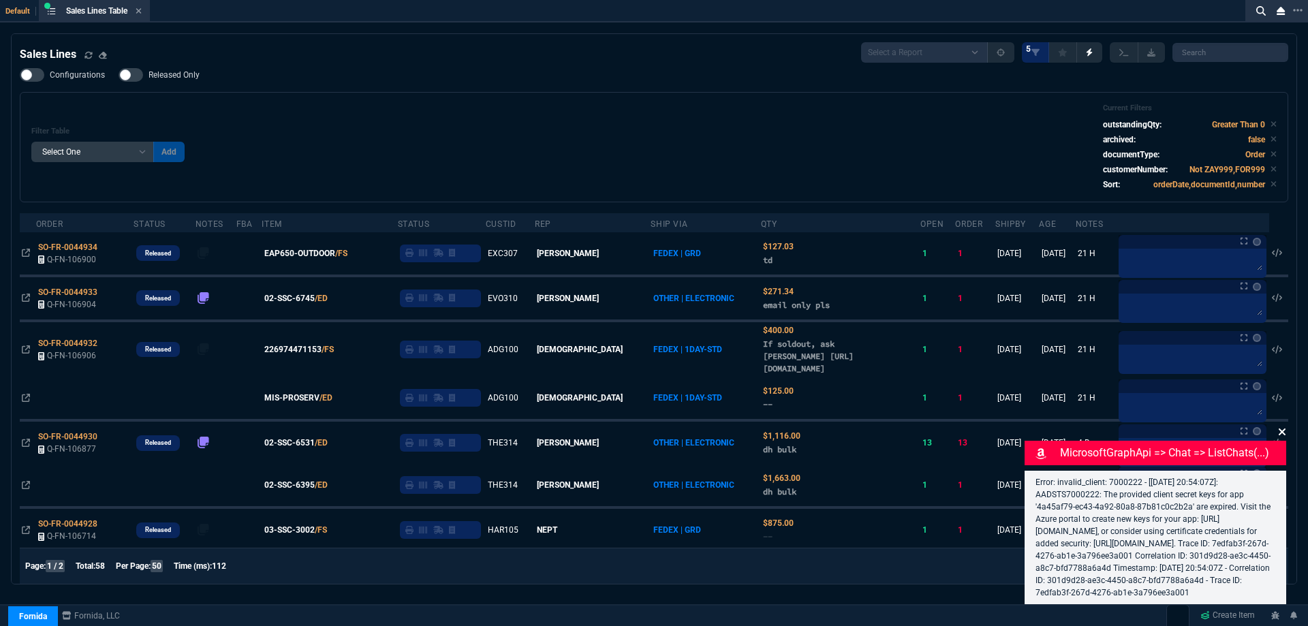
click at [1284, 429] on icon at bounding box center [1282, 432] width 7 height 7
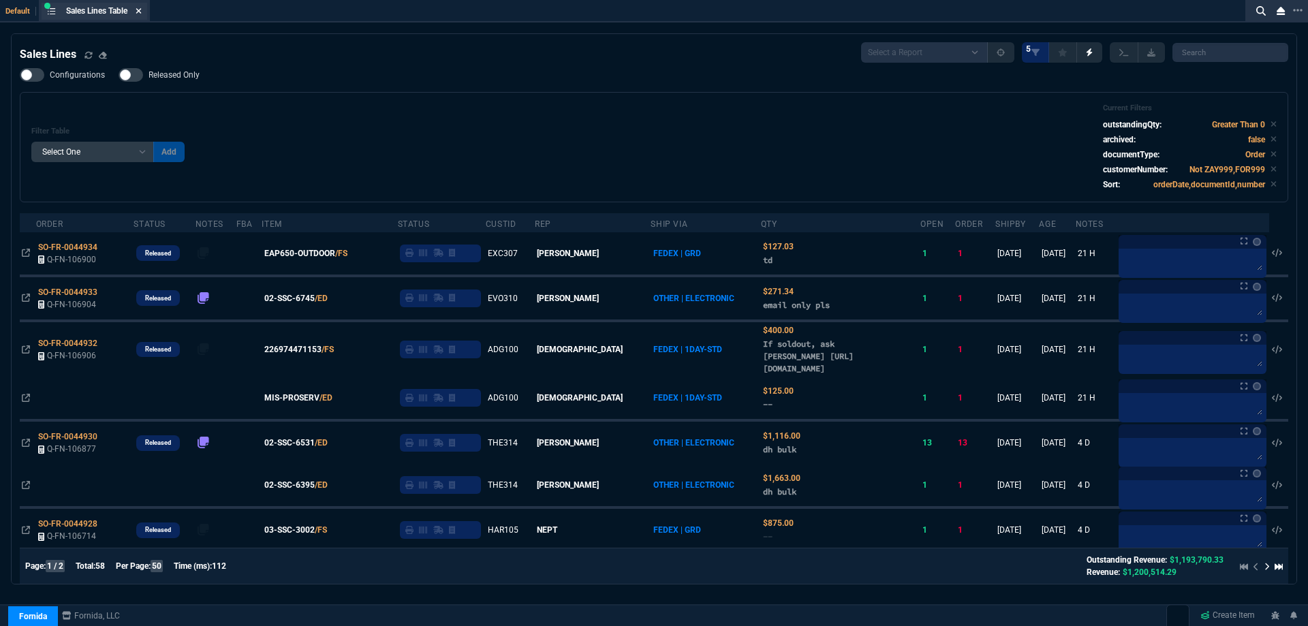
click at [142, 12] on icon at bounding box center [138, 10] width 5 height 5
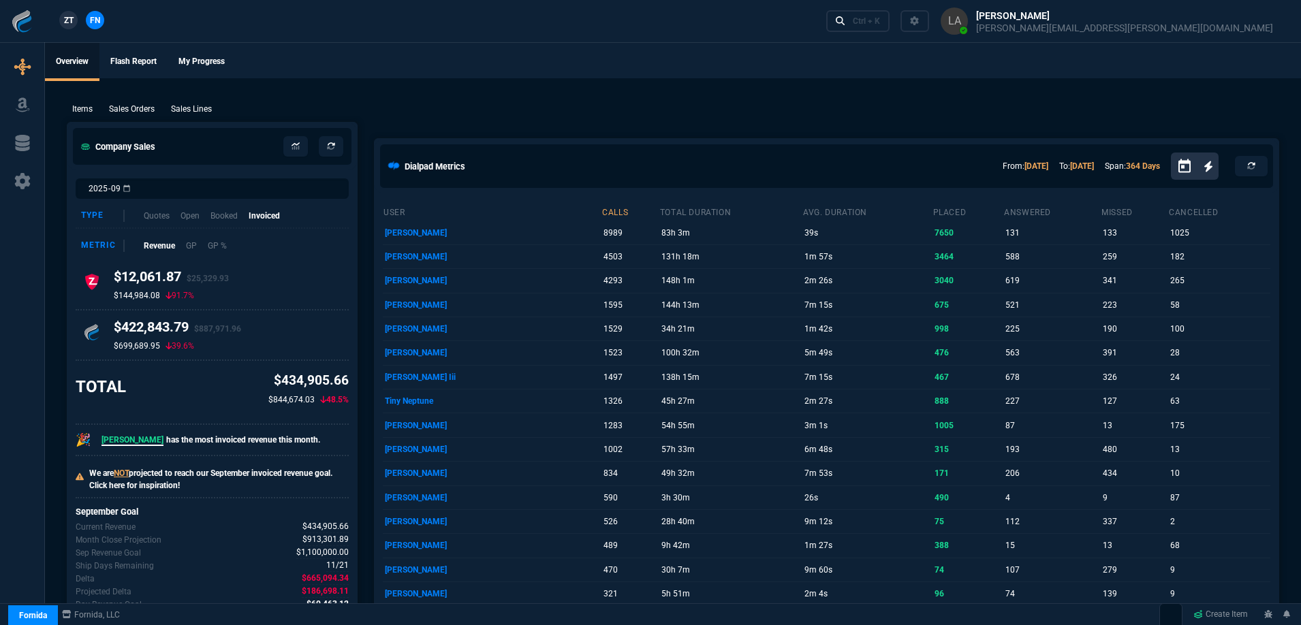
click at [67, 24] on span "ZT" at bounding box center [69, 20] width 10 height 12
click at [192, 111] on p "Sales Lines" at bounding box center [191, 109] width 41 height 12
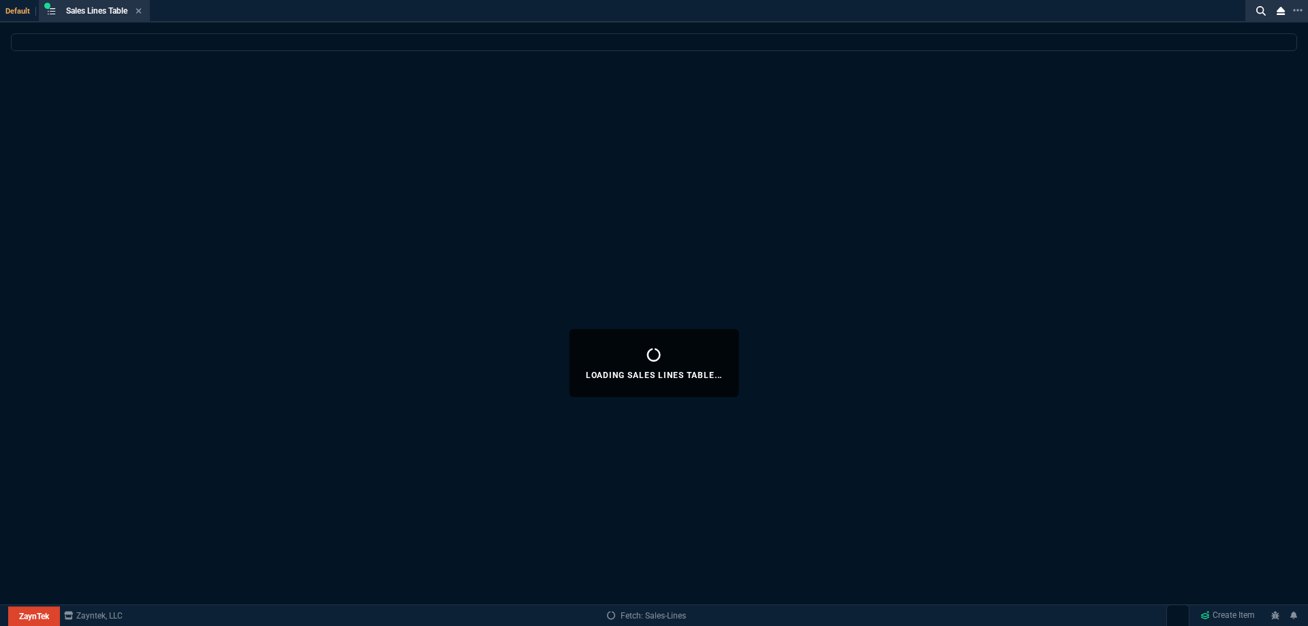
select select
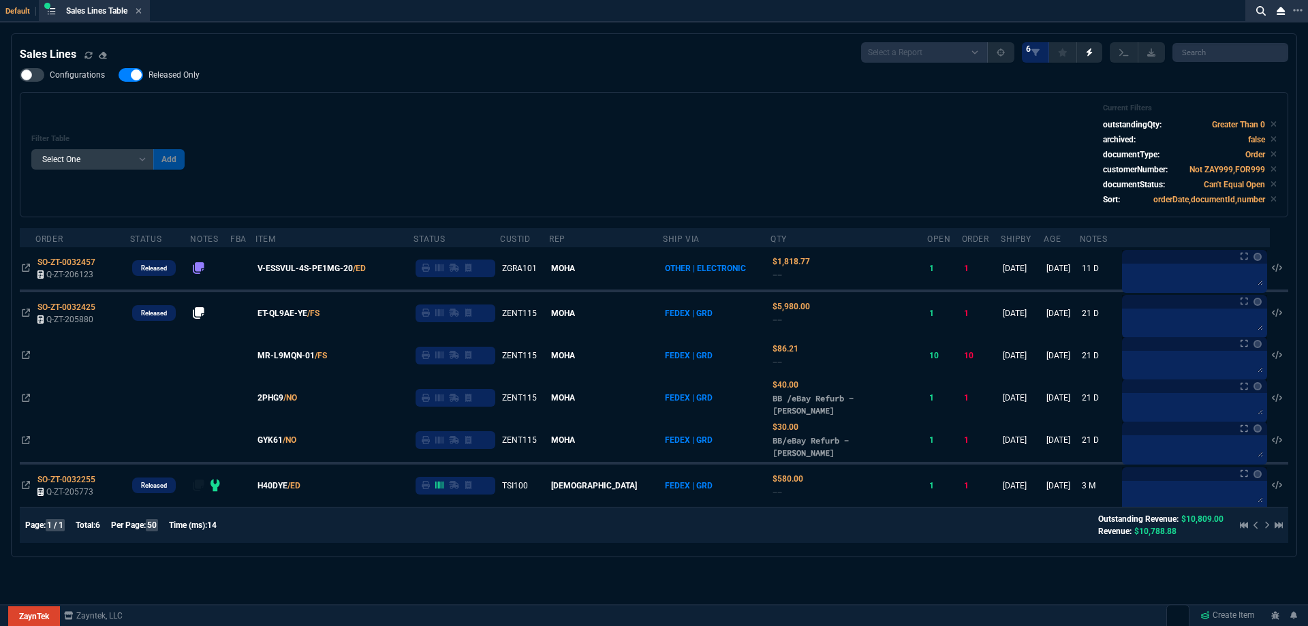
click at [181, 82] on label "Released Only" at bounding box center [166, 75] width 95 height 14
click at [119, 76] on input "Released Only" at bounding box center [118, 75] width 1 height 1
checkbox input "false"
click at [491, 110] on div "Filter Table Select One Add Filter () Age () ATS () Cond (itemVariantCode) Cust…" at bounding box center [653, 155] width 1245 height 102
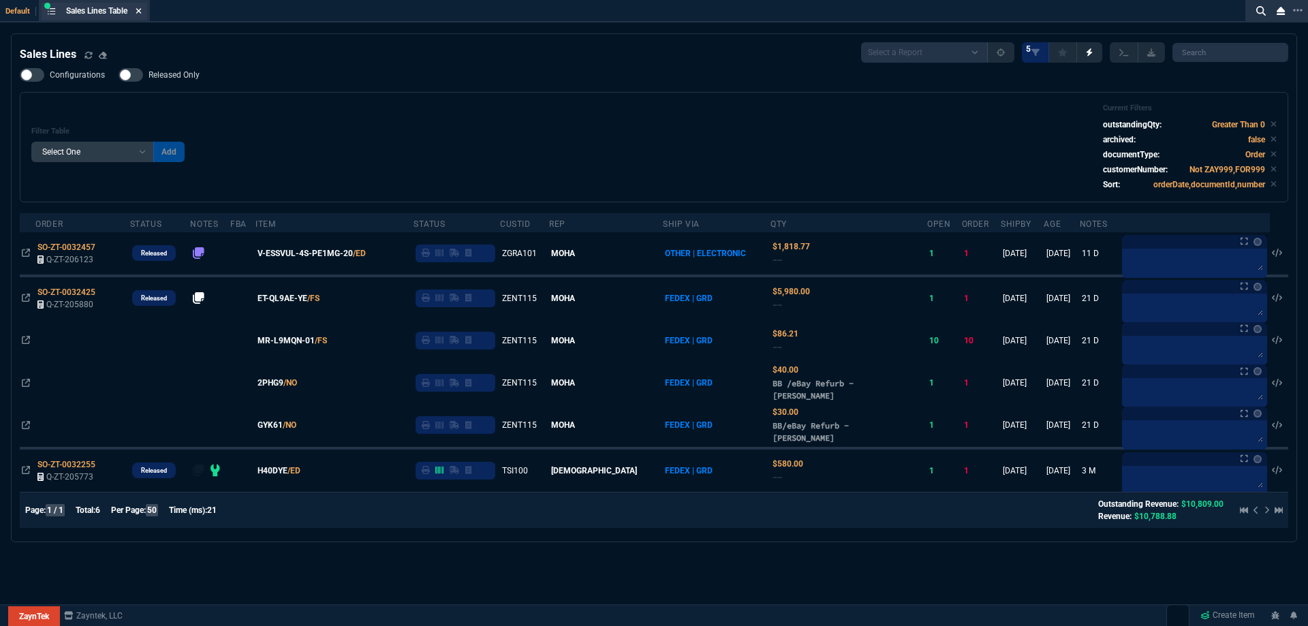
click at [141, 12] on icon at bounding box center [138, 10] width 5 height 5
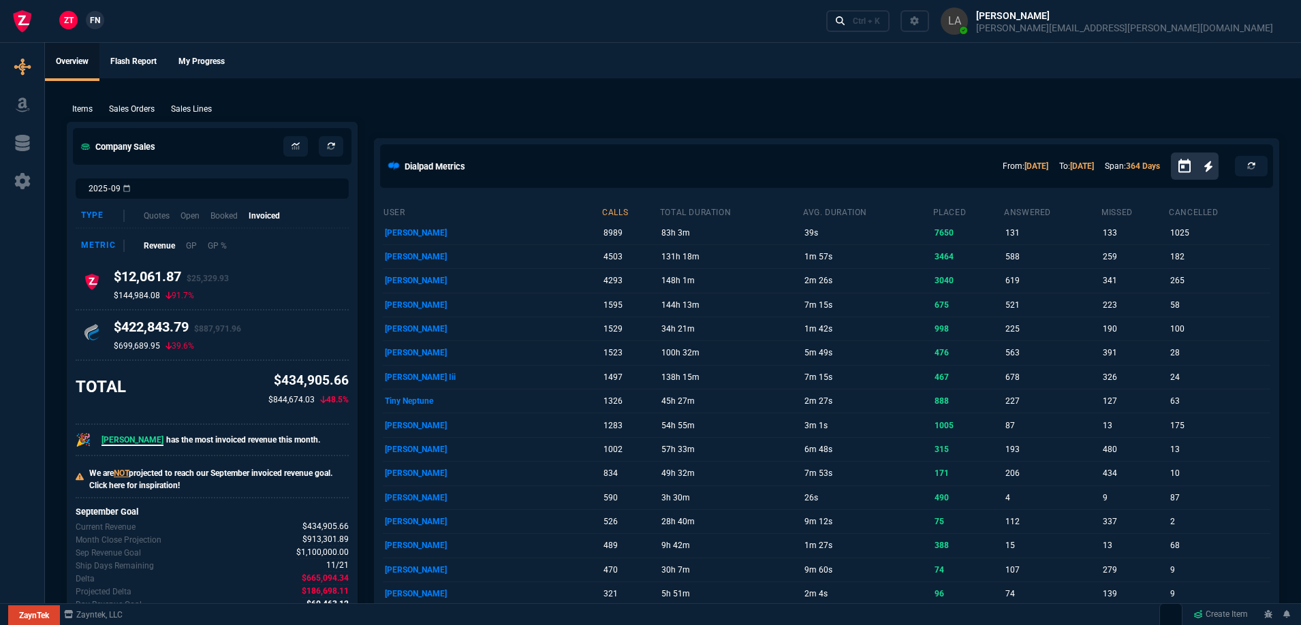
click at [96, 28] on link "FN" at bounding box center [95, 20] width 18 height 18
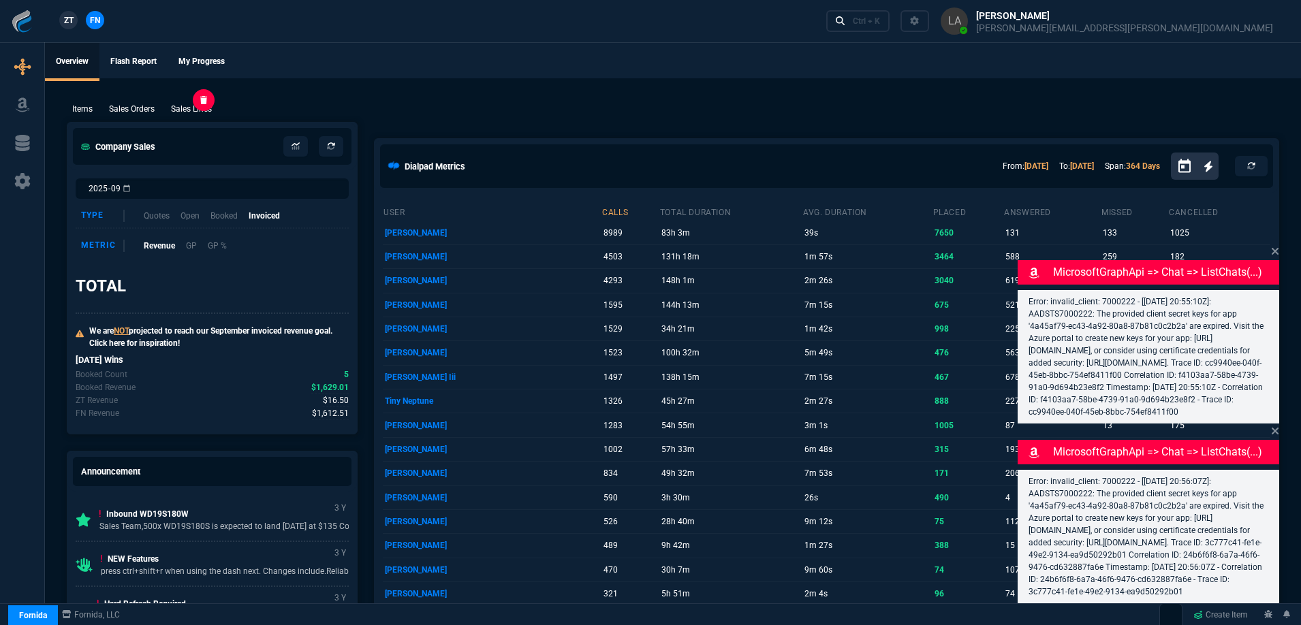
click at [204, 108] on p "Sales Lines" at bounding box center [191, 109] width 41 height 12
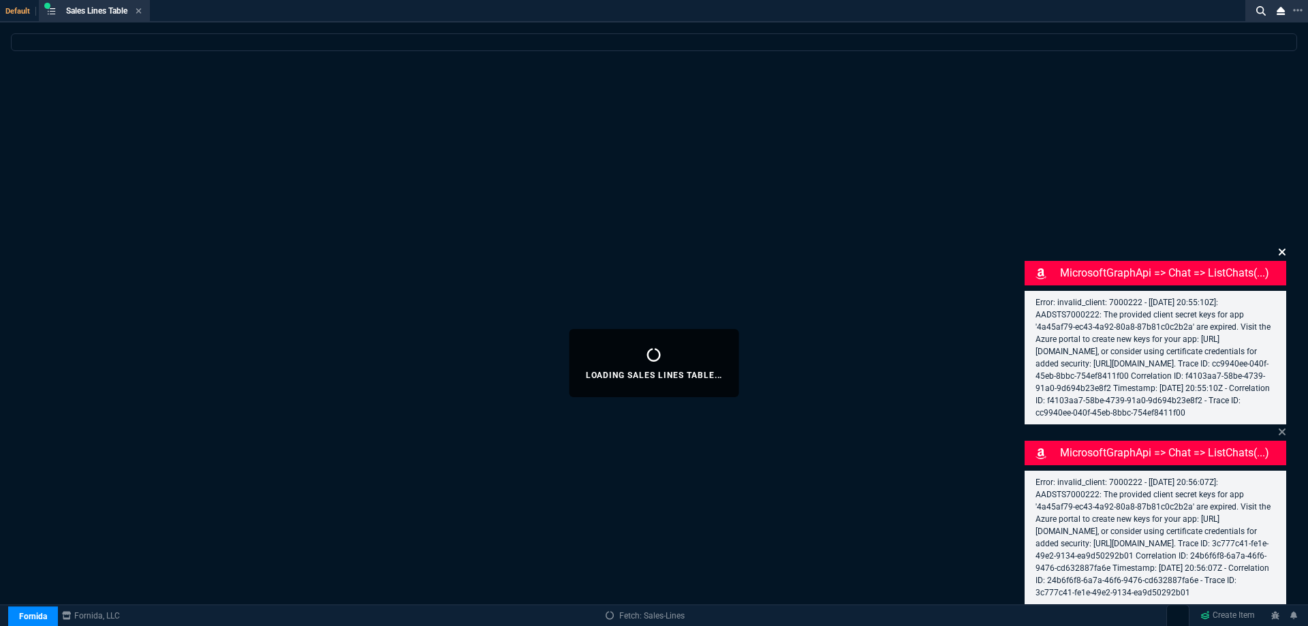
click at [1283, 247] on icon at bounding box center [1282, 252] width 8 height 11
select select
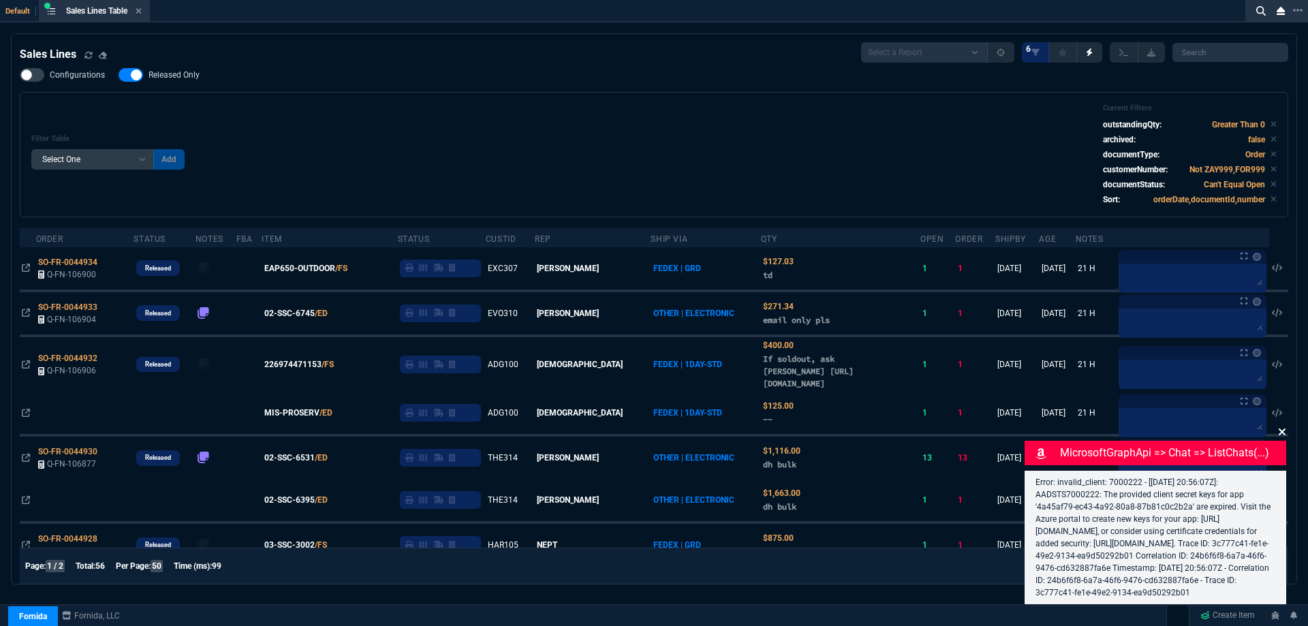
click at [1282, 427] on icon at bounding box center [1282, 432] width 8 height 11
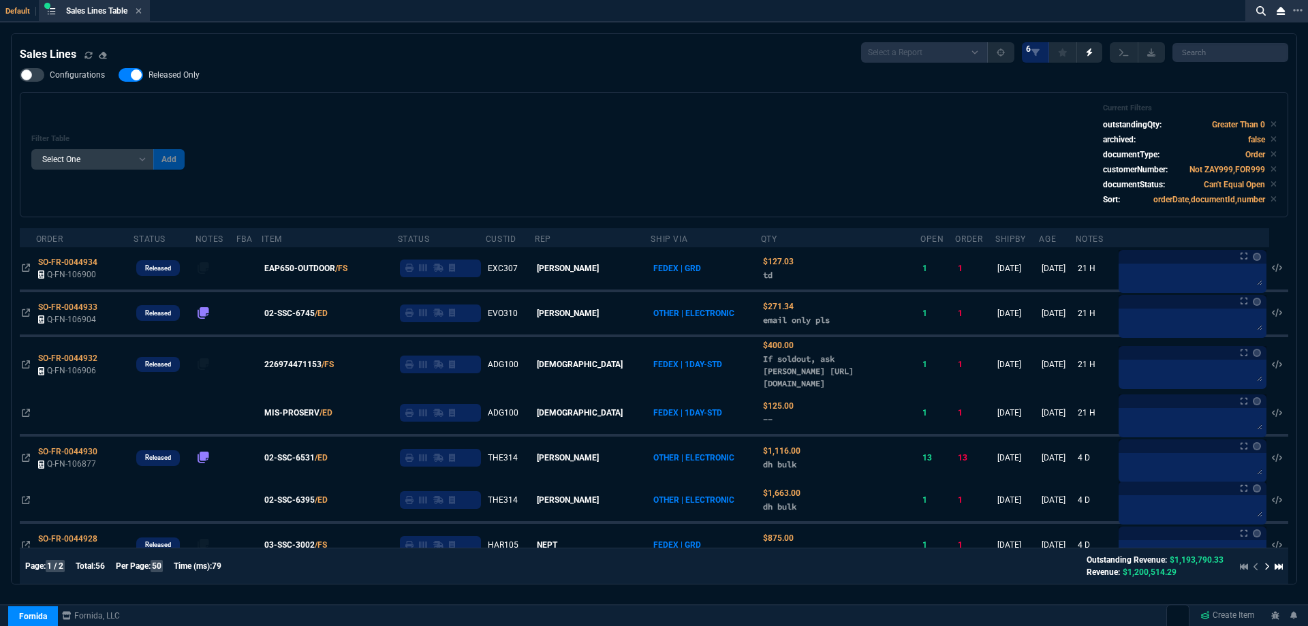
drag, startPoint x: 172, startPoint y: 79, endPoint x: 760, endPoint y: 146, distance: 591.8
click at [172, 79] on span "Released Only" at bounding box center [174, 74] width 51 height 11
click at [119, 76] on input "Released Only" at bounding box center [118, 75] width 1 height 1
checkbox input "false"
click at [778, 149] on div "Filter Table Select One Add Filter () Age () ATS () Cond (itemVariantCode) Cust…" at bounding box center [653, 155] width 1245 height 102
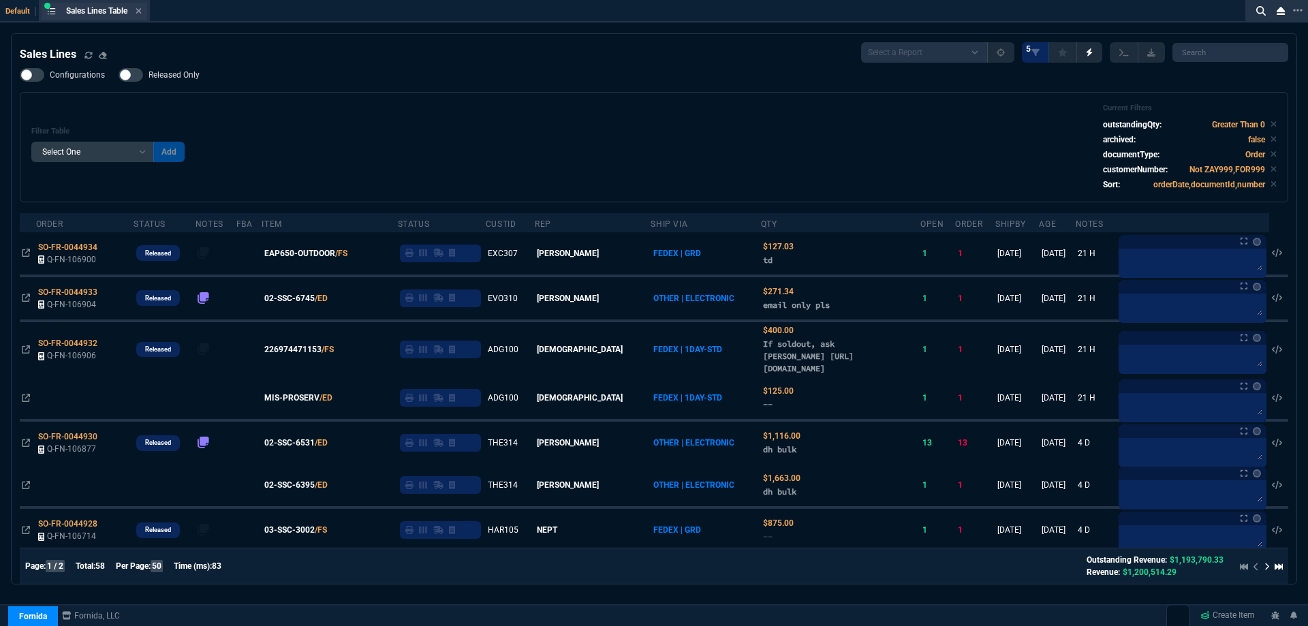
click at [145, 16] on div "Sales Lines Table Sales Line" at bounding box center [95, 11] width 106 height 17
click at [142, 13] on icon at bounding box center [138, 10] width 5 height 5
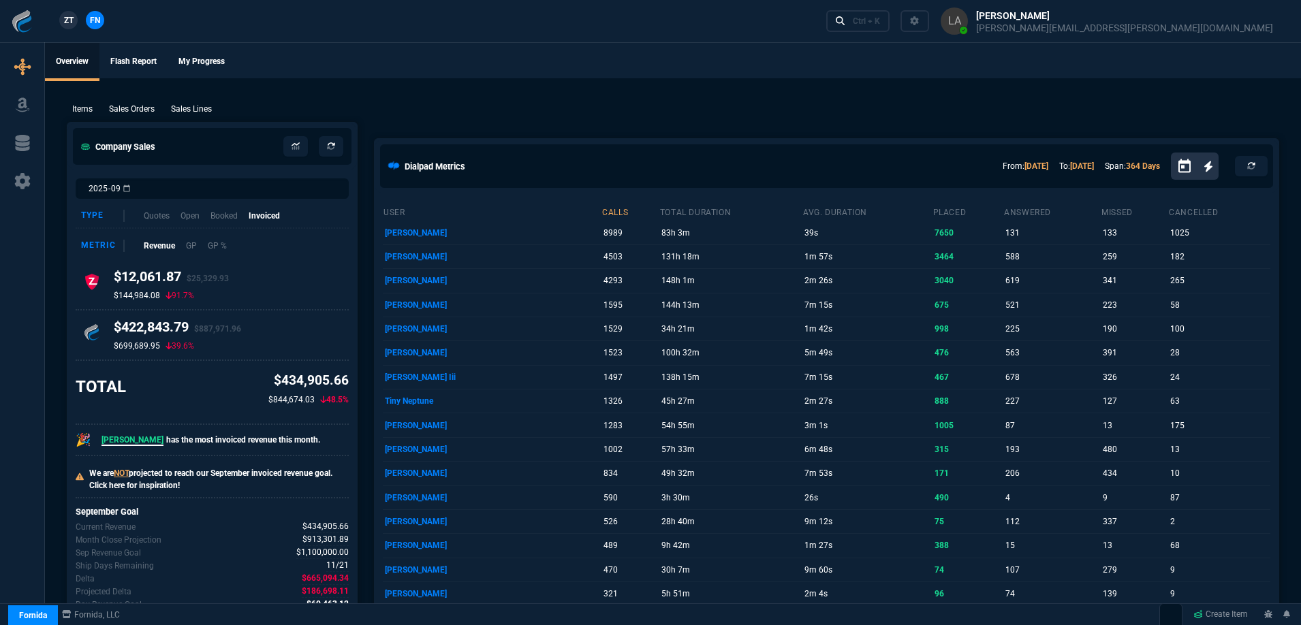
click at [70, 20] on span "ZT" at bounding box center [69, 20] width 10 height 12
click at [212, 115] on p "Sales Lines" at bounding box center [191, 109] width 41 height 12
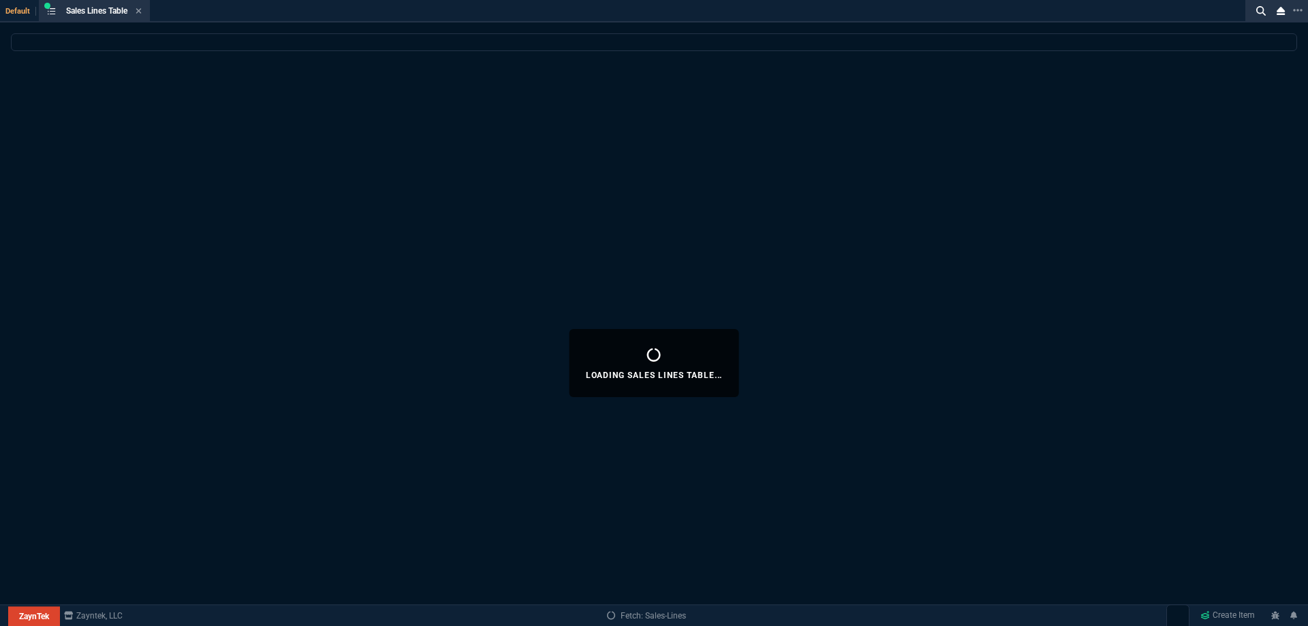
select select
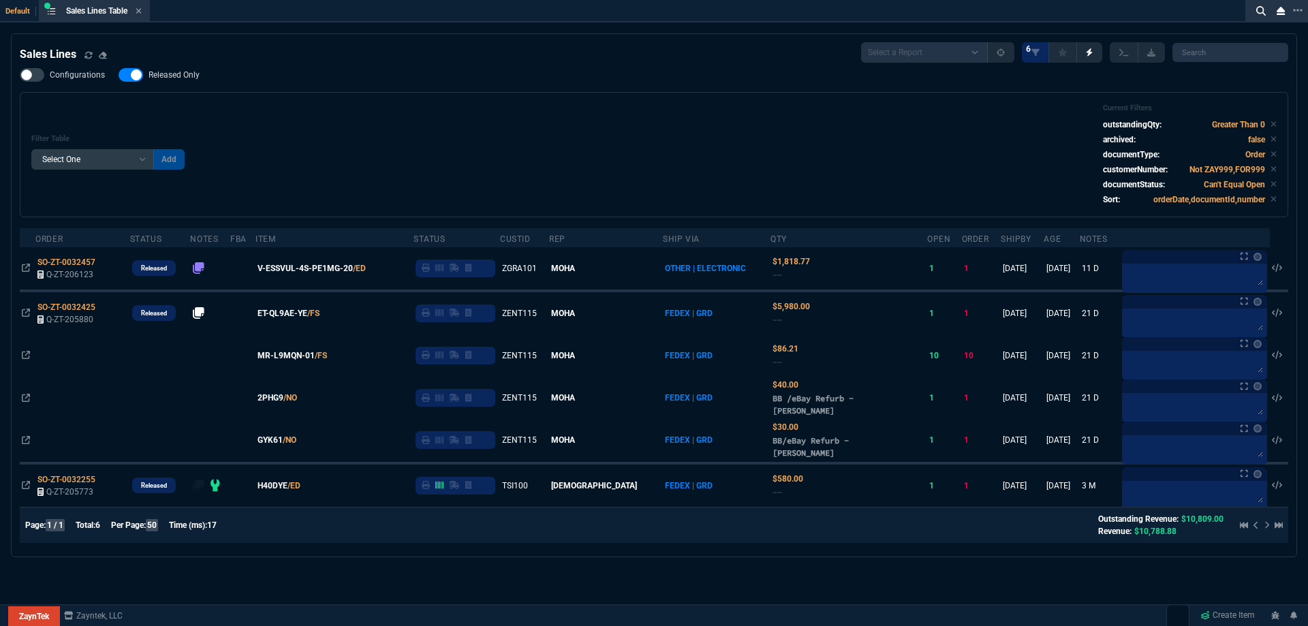
click at [181, 75] on span "Released Only" at bounding box center [174, 74] width 51 height 11
click at [119, 75] on input "Released Only" at bounding box center [118, 75] width 1 height 1
checkbox input "false"
click at [366, 136] on div "Filter Table Select One Add Filter () Age () ATS () Cond (itemVariantCode) Cust…" at bounding box center [653, 155] width 1245 height 102
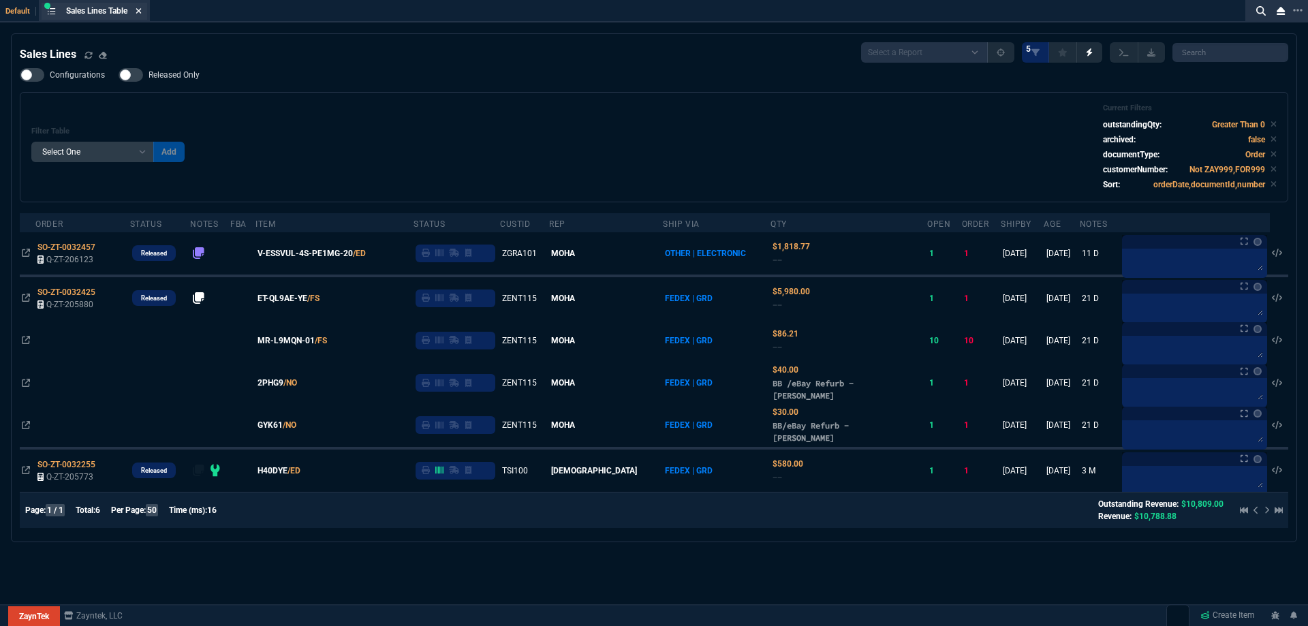
click at [139, 14] on icon at bounding box center [139, 11] width 6 height 8
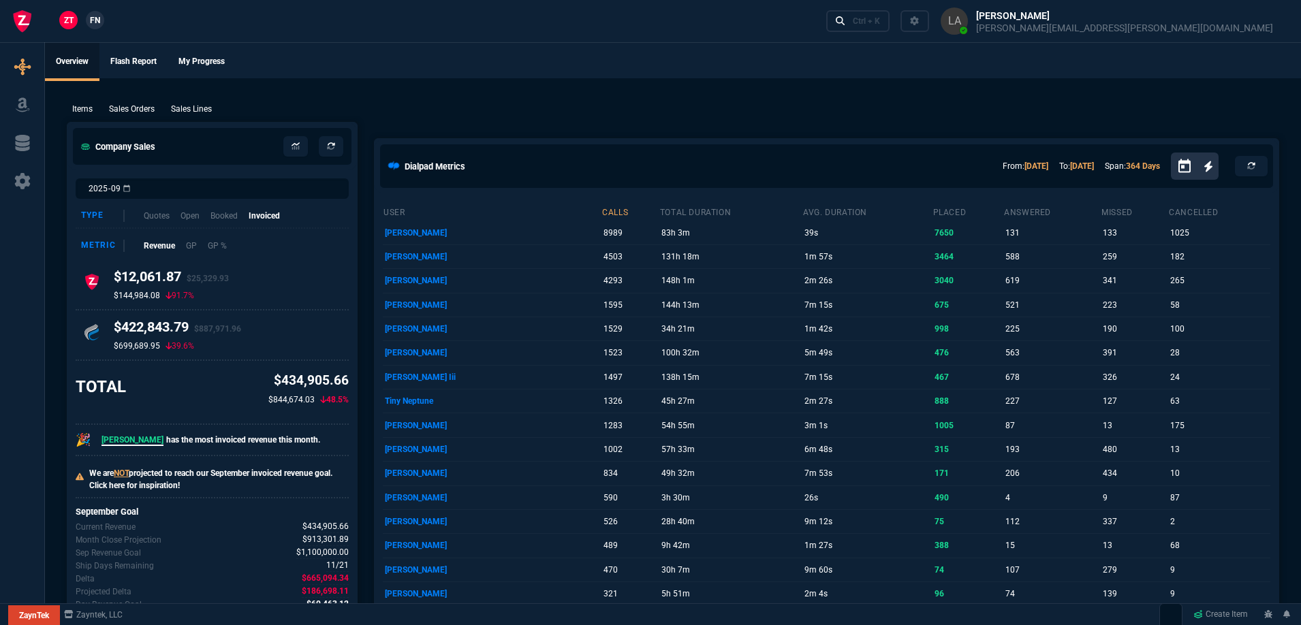
click at [99, 19] on span "FN" at bounding box center [95, 20] width 10 height 12
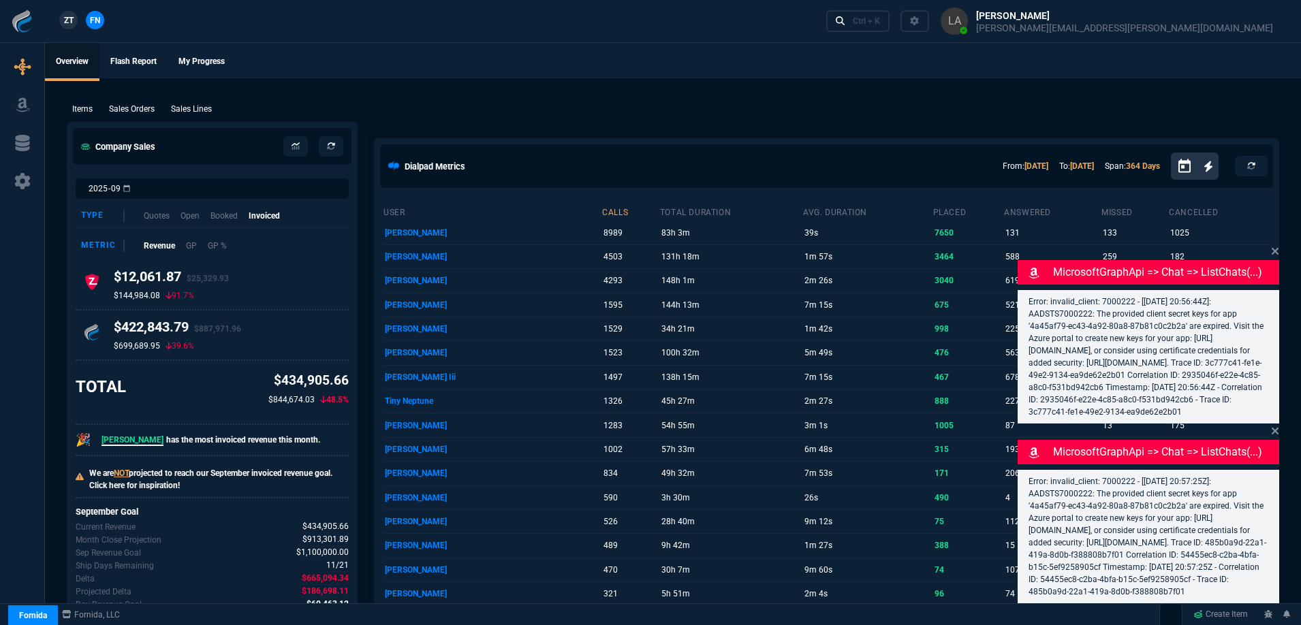
click at [194, 105] on p "Sales Lines" at bounding box center [191, 109] width 41 height 12
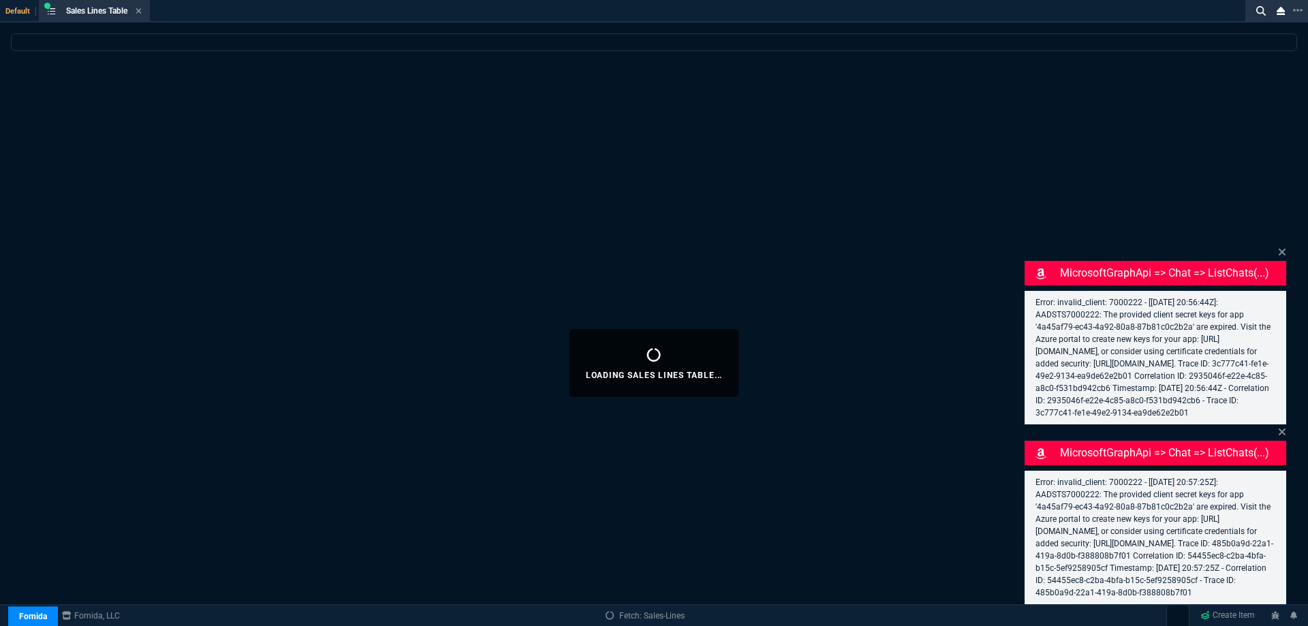
select select
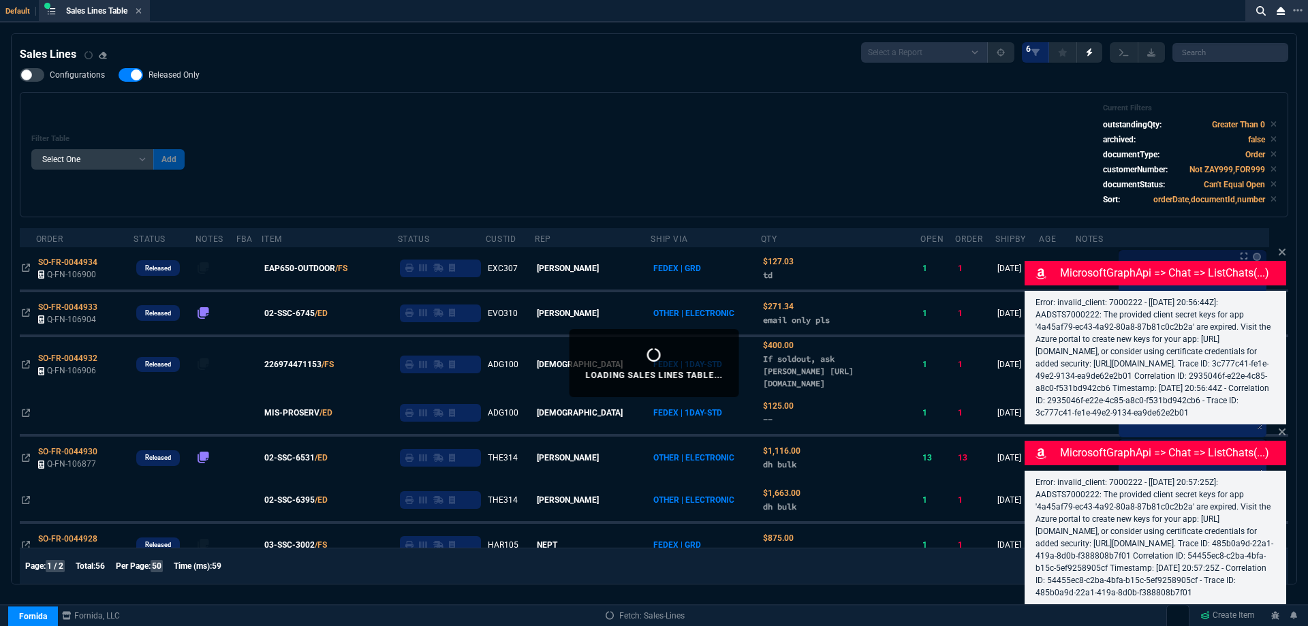
click at [140, 8] on div "ZT FN Ctrl + K" at bounding box center [654, 21] width 1308 height 42
click at [141, 11] on div "ZT FN Ctrl + K" at bounding box center [654, 21] width 1308 height 42
click at [141, 12] on div "ZT FN Ctrl + K" at bounding box center [654, 21] width 1308 height 42
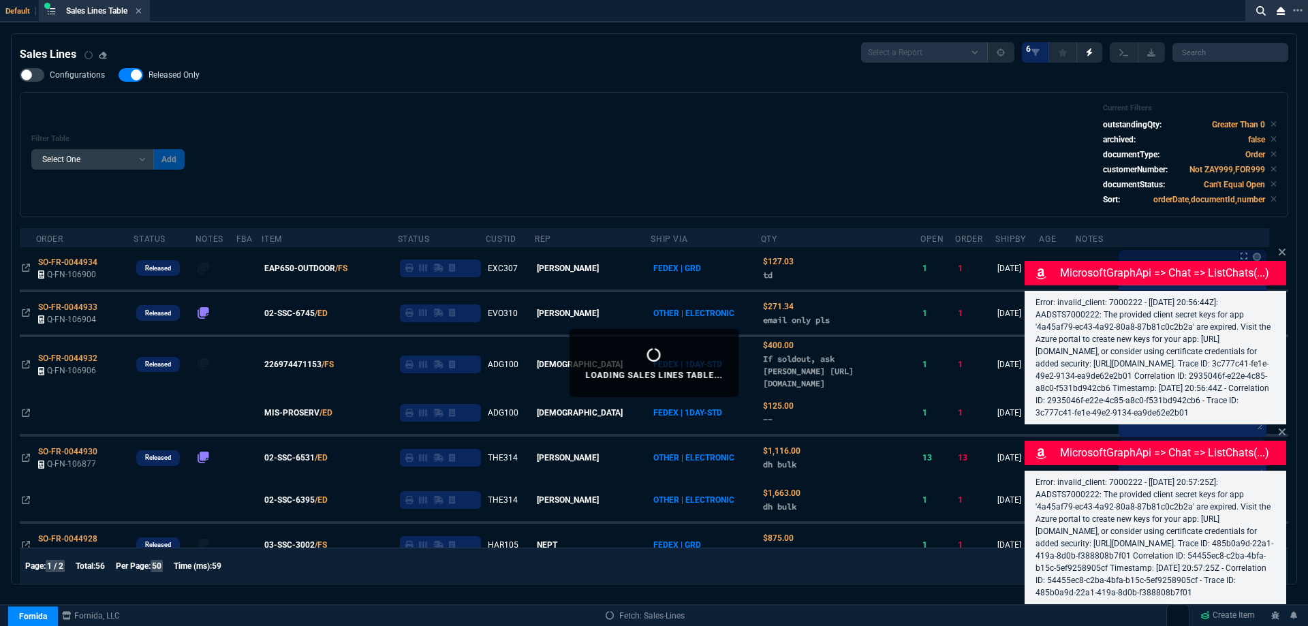
click at [144, 14] on div "ZT FN Ctrl + K" at bounding box center [654, 21] width 1308 height 42
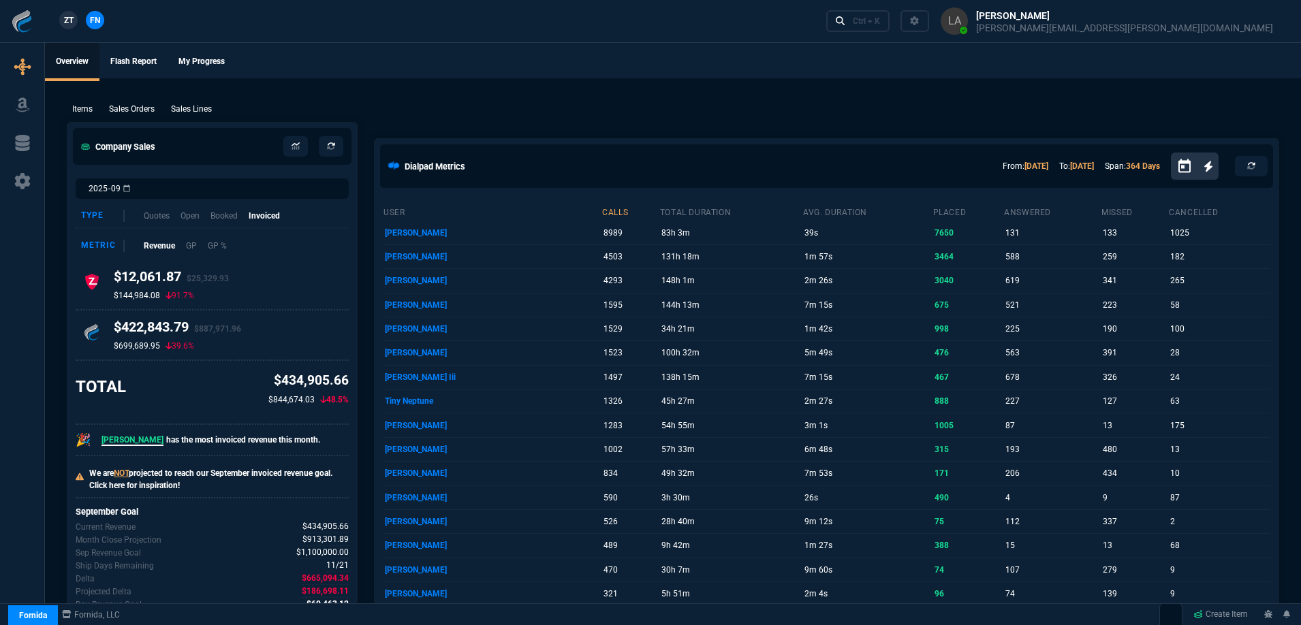
click at [72, 25] on span "ZT" at bounding box center [69, 20] width 10 height 12
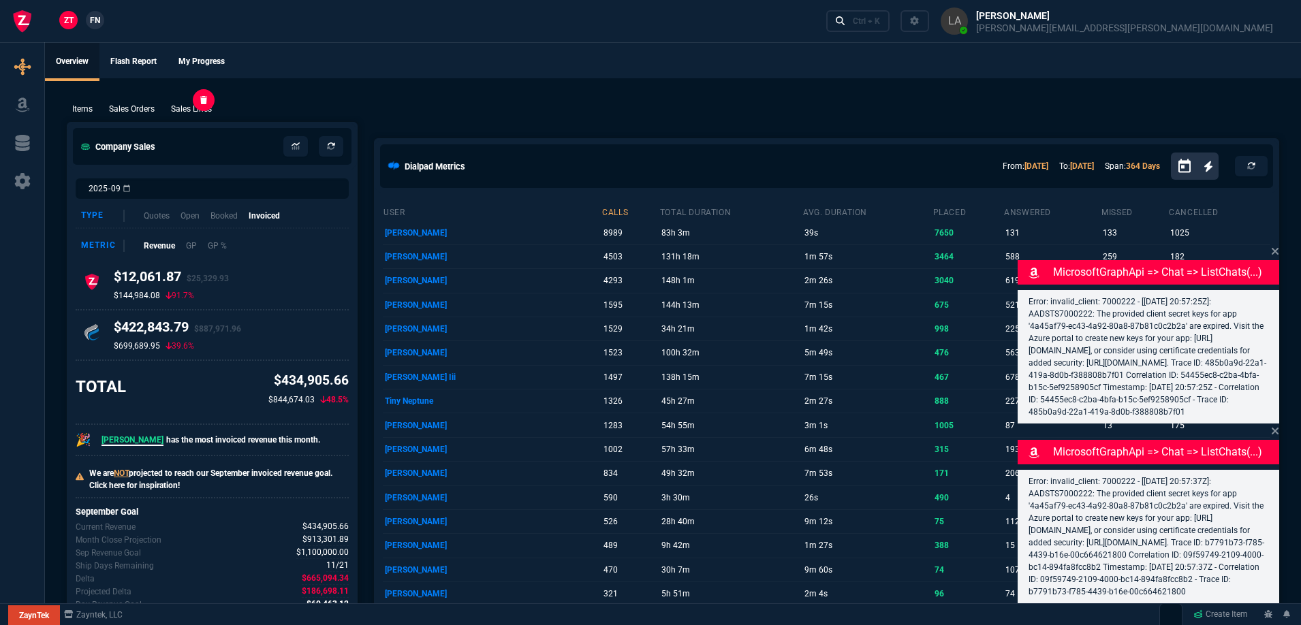
click at [177, 109] on p "Sales Lines" at bounding box center [191, 109] width 41 height 12
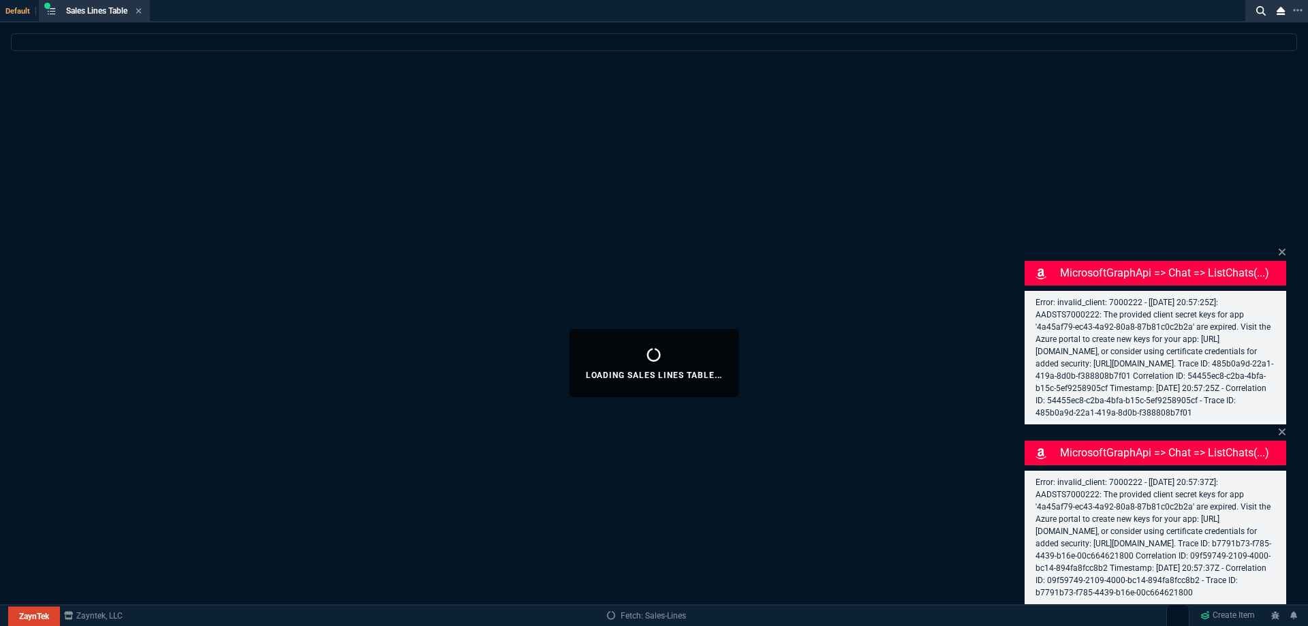
select select
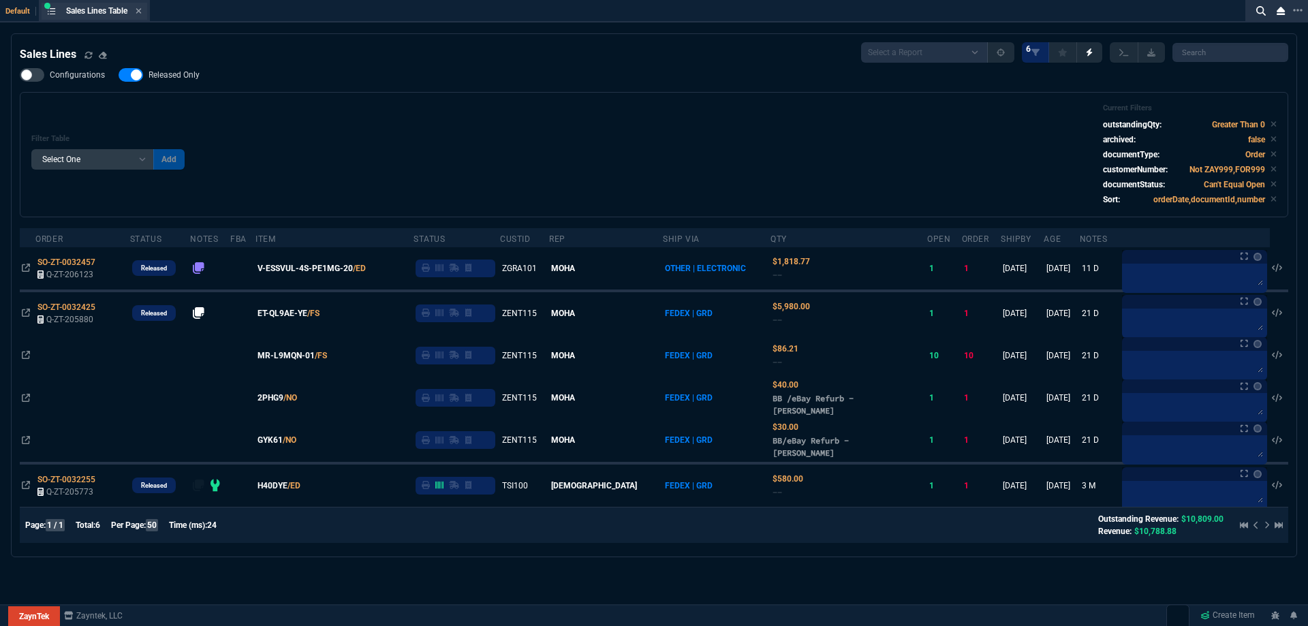
click at [145, 14] on div "Sales Lines Table Sales Line" at bounding box center [95, 11] width 106 height 17
click at [141, 11] on icon at bounding box center [138, 10] width 5 height 5
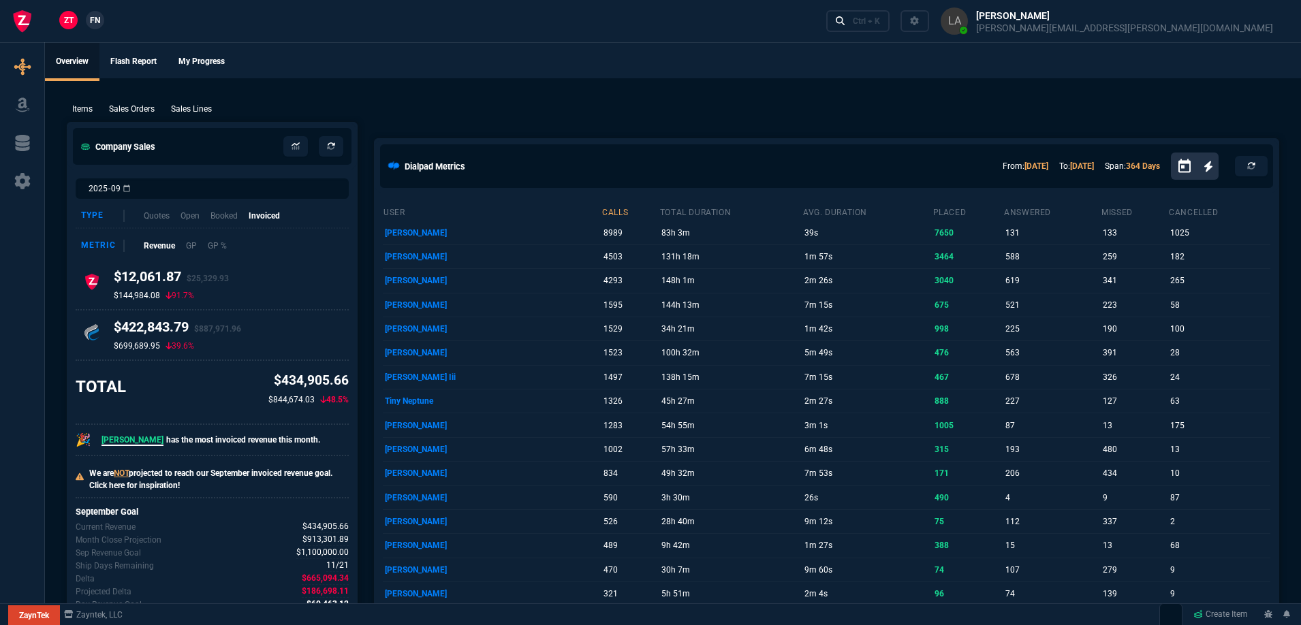
click at [103, 22] on link "FN" at bounding box center [95, 20] width 18 height 18
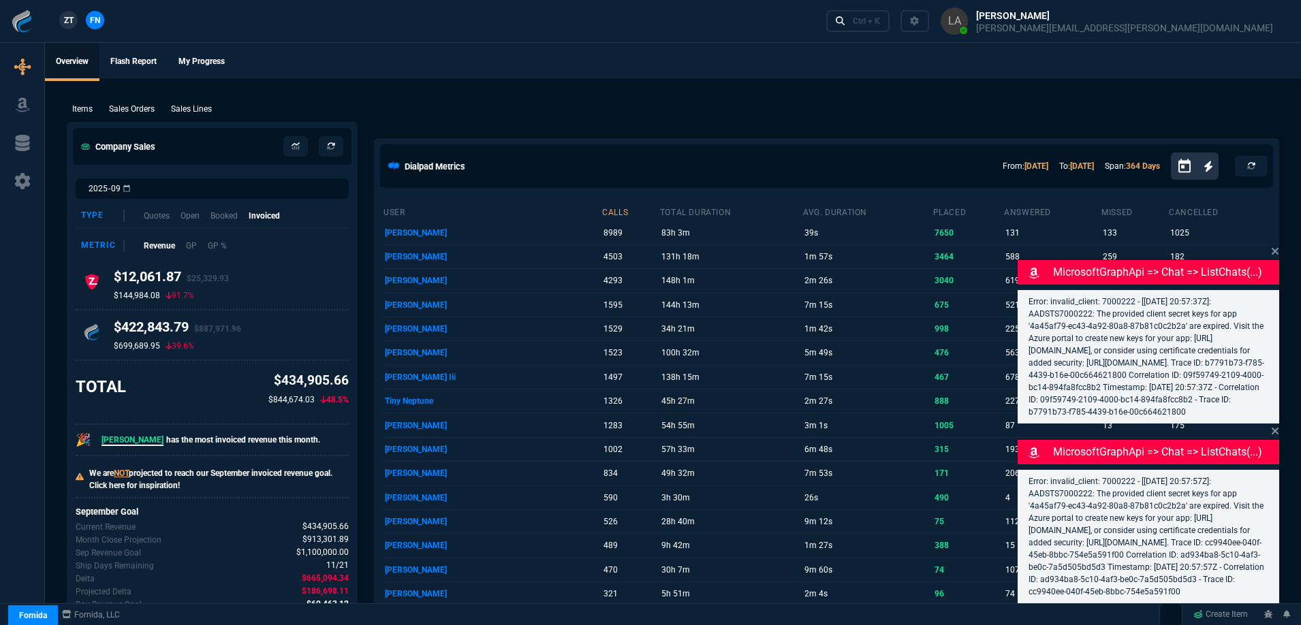
click at [195, 109] on p "Sales Lines" at bounding box center [191, 109] width 41 height 12
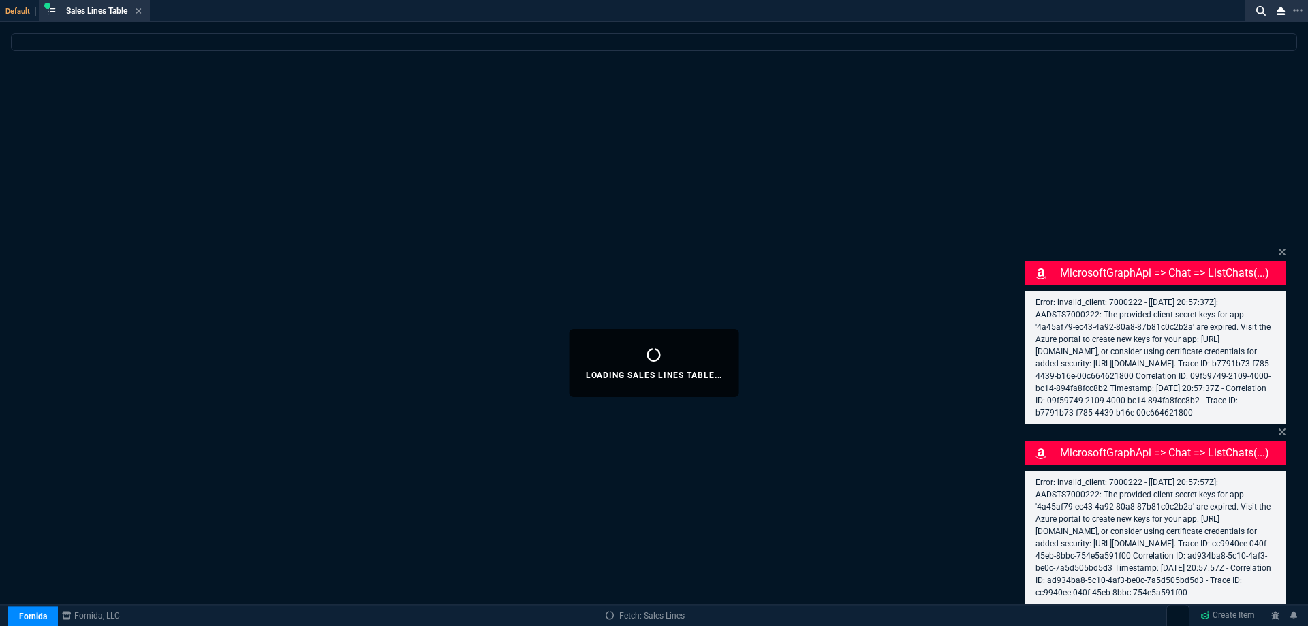
select select
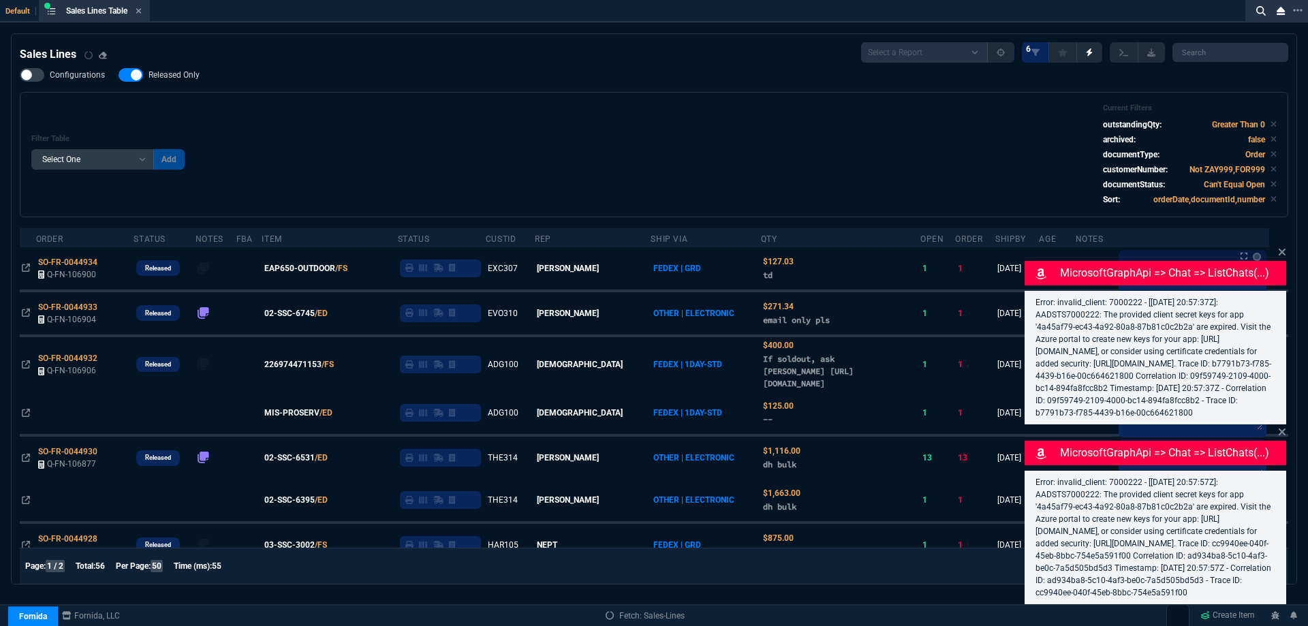
click at [202, 76] on label "Released Only" at bounding box center [166, 75] width 95 height 14
click at [119, 76] on input "Released Only" at bounding box center [118, 75] width 1 height 1
click at [193, 77] on span "Released Only" at bounding box center [174, 74] width 51 height 11
click at [119, 76] on input "Released Only" at bounding box center [118, 75] width 1 height 1
click at [463, 117] on div "Filter Table Select One Add Filter () Age () ATS () Cond (itemVariantCode) Cust…" at bounding box center [653, 155] width 1245 height 102
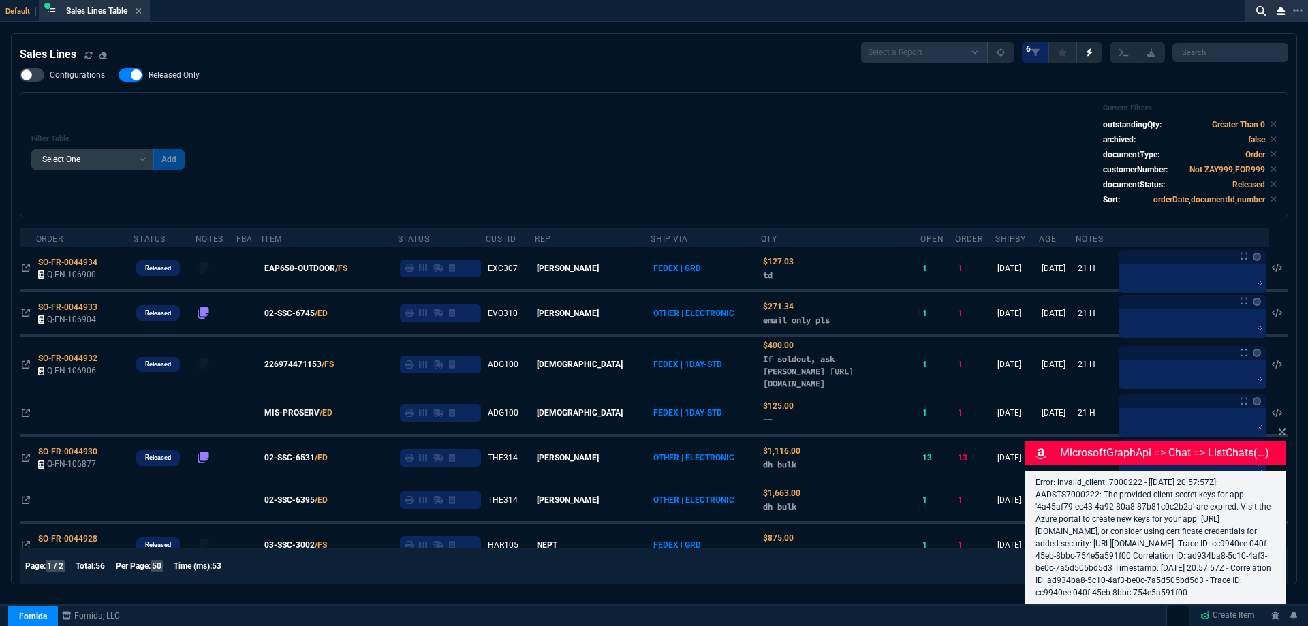
click at [184, 80] on span "Released Only" at bounding box center [174, 74] width 51 height 11
click at [119, 76] on input "Released Only" at bounding box center [118, 75] width 1 height 1
checkbox input "false"
click at [559, 123] on div "Filter Table Select One Add Filter () Age () ATS () Cond (itemVariantCode) Cust…" at bounding box center [653, 155] width 1245 height 102
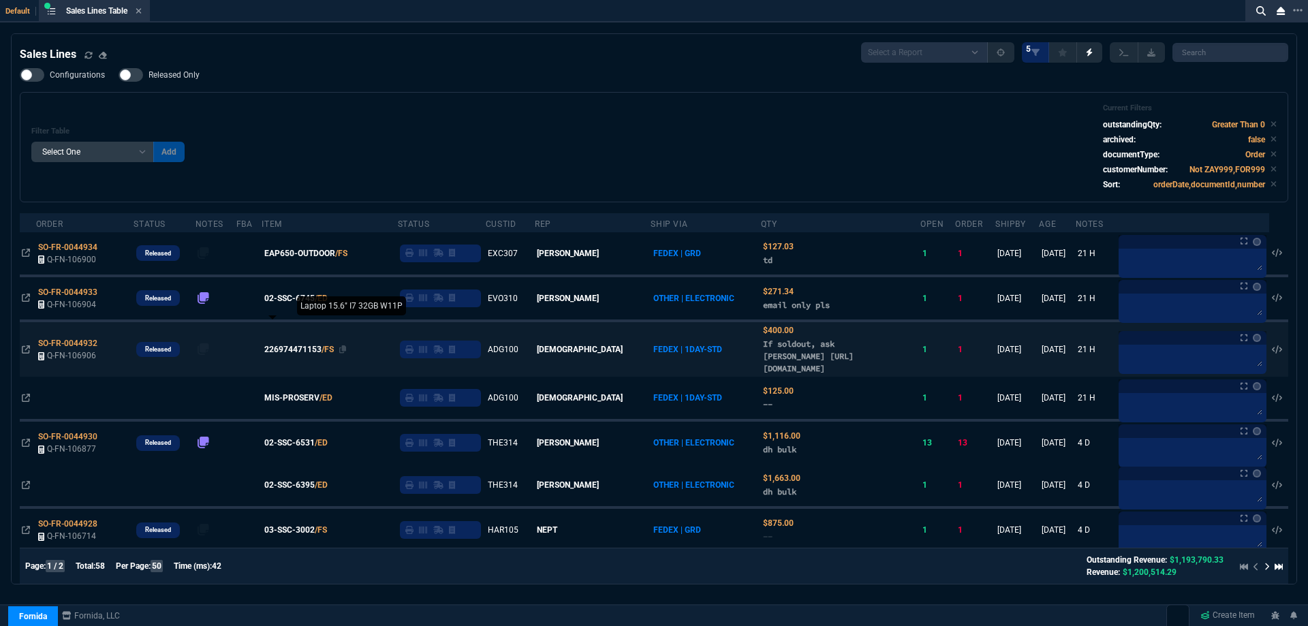
click at [298, 350] on span "226974471153" at bounding box center [292, 349] width 57 height 12
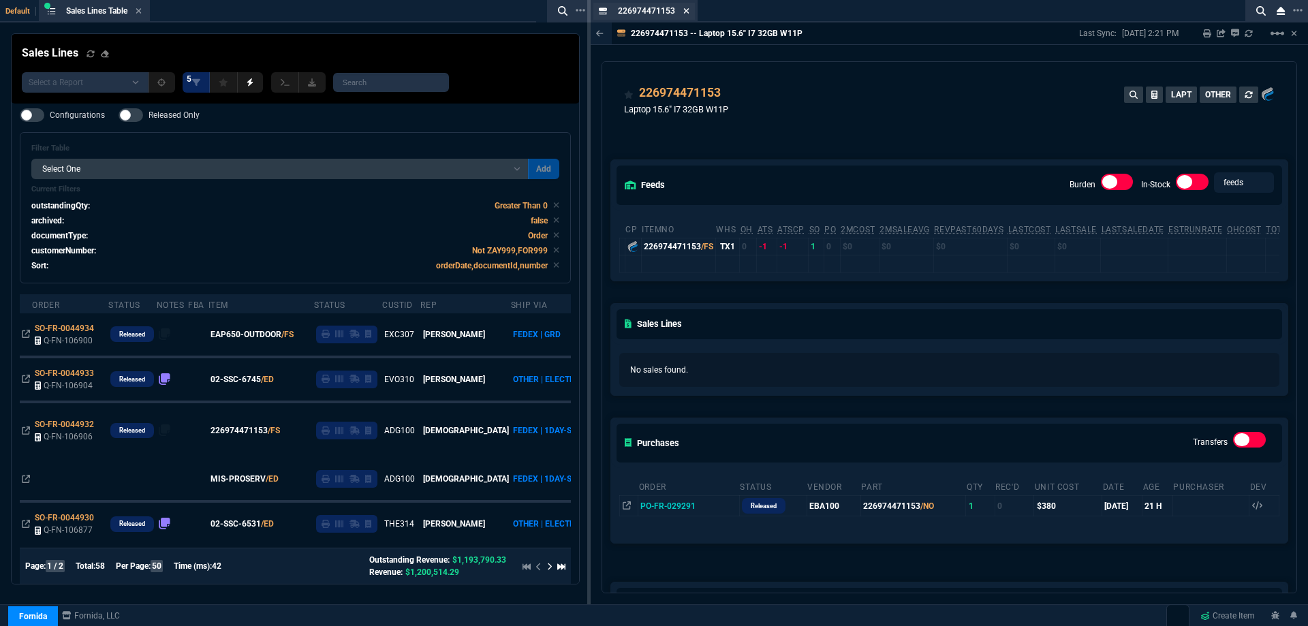
click at [685, 15] on fa-icon at bounding box center [686, 12] width 6 height 10
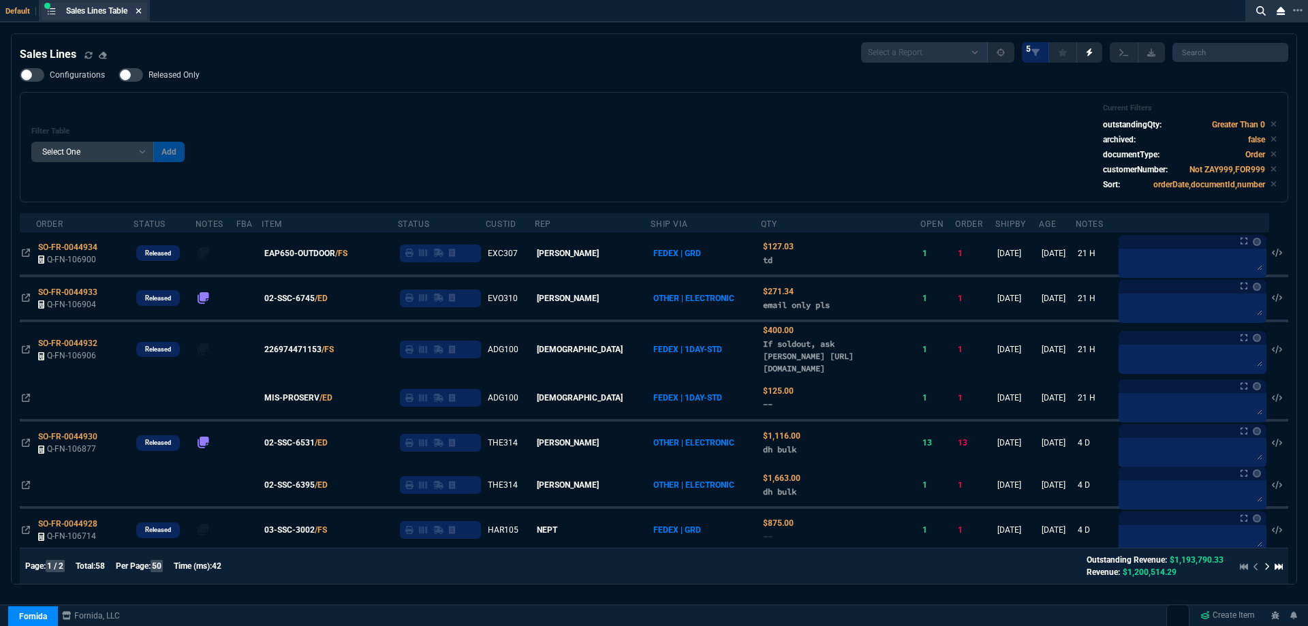
click at [142, 8] on icon at bounding box center [139, 11] width 6 height 8
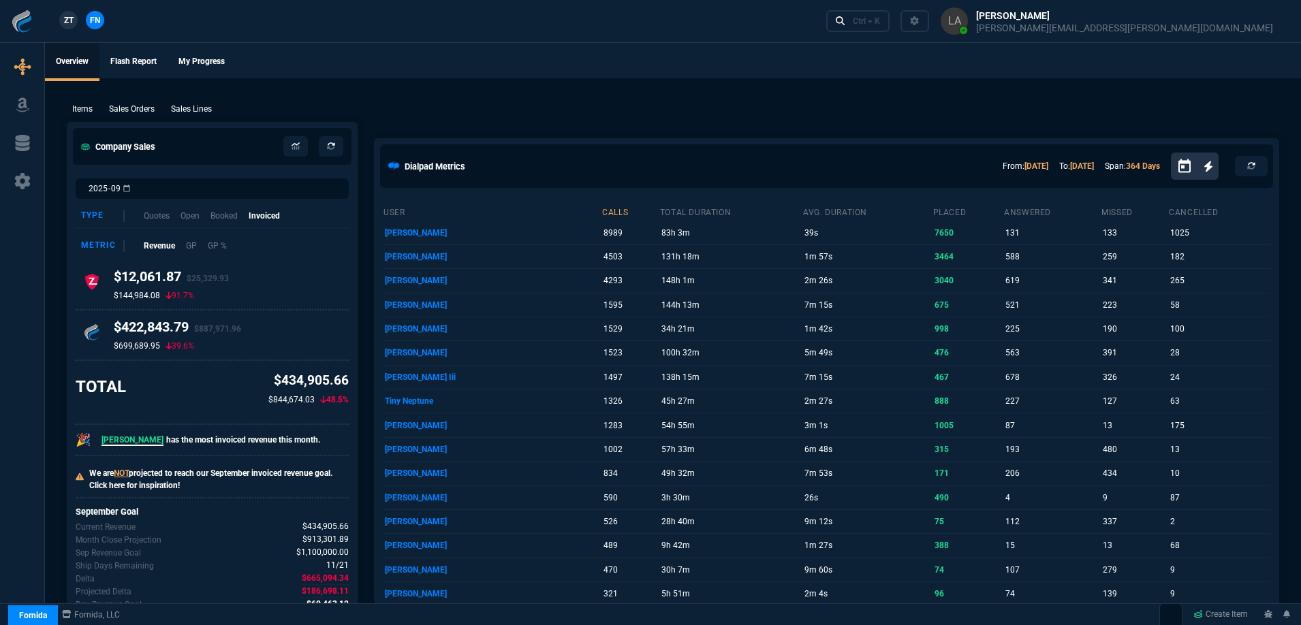
click at [61, 27] on nx-fornida-client-manager "ZT FN" at bounding box center [81, 21] width 53 height 20
click at [70, 22] on span "ZT" at bounding box center [69, 20] width 10 height 12
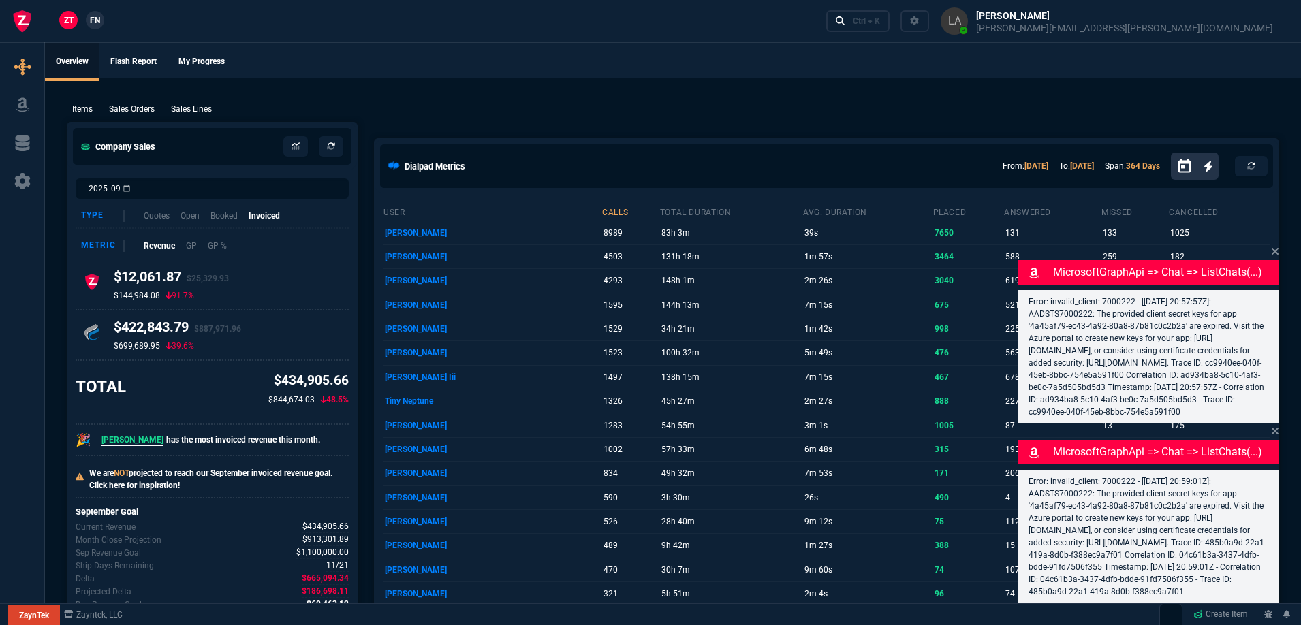
click at [193, 108] on p "Sales Lines" at bounding box center [191, 109] width 41 height 12
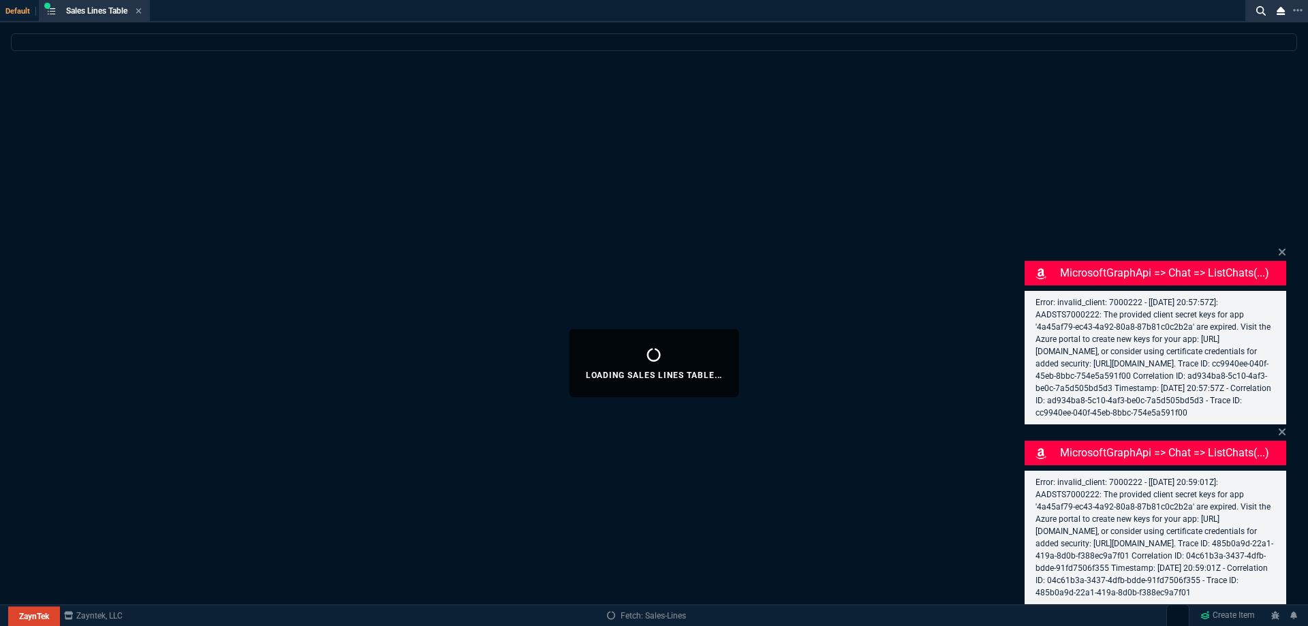
select select
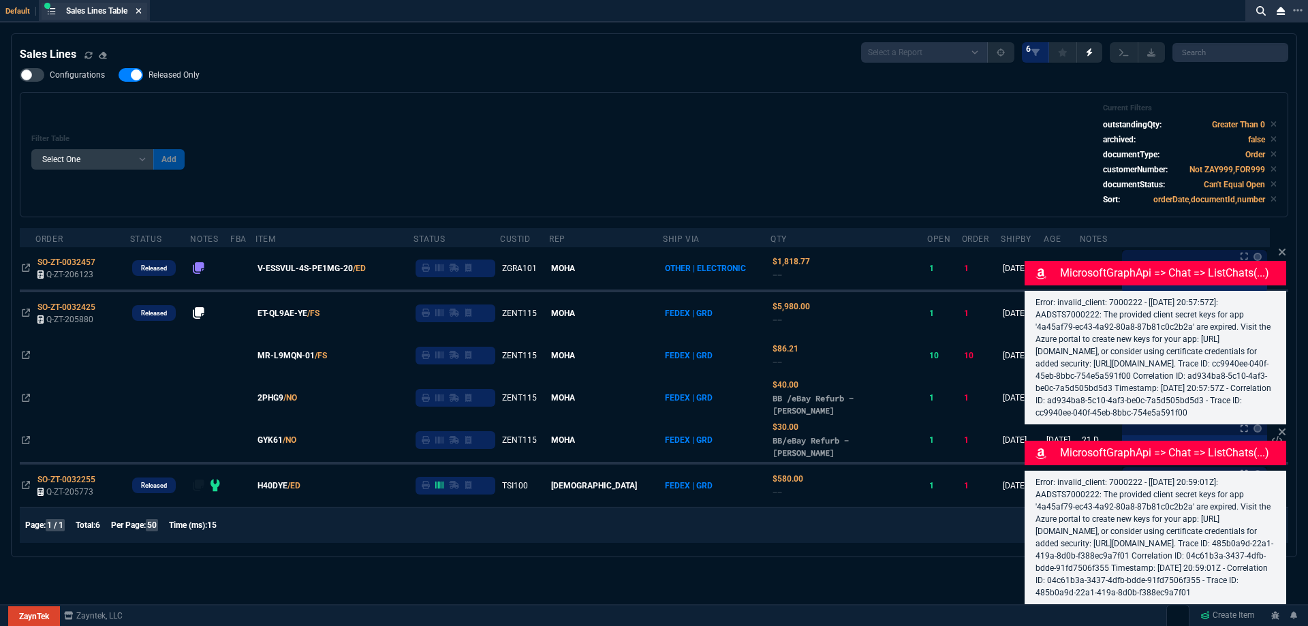
click at [139, 13] on icon at bounding box center [138, 10] width 5 height 5
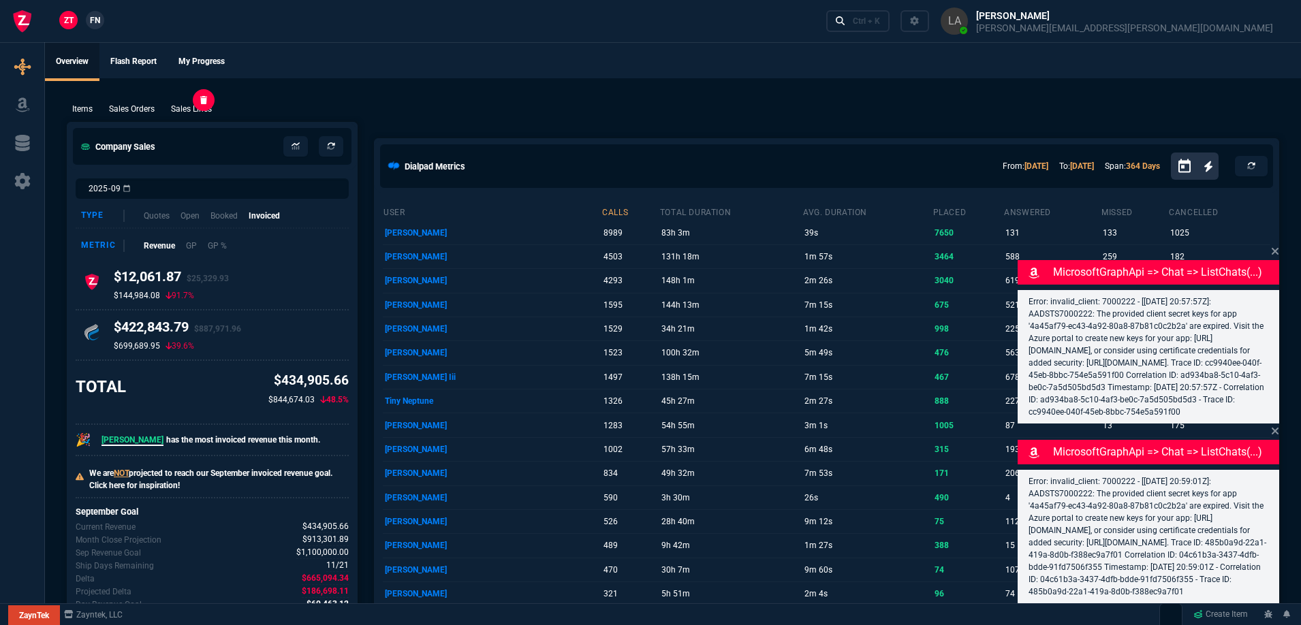
click at [202, 106] on p "Sales Lines" at bounding box center [191, 109] width 41 height 12
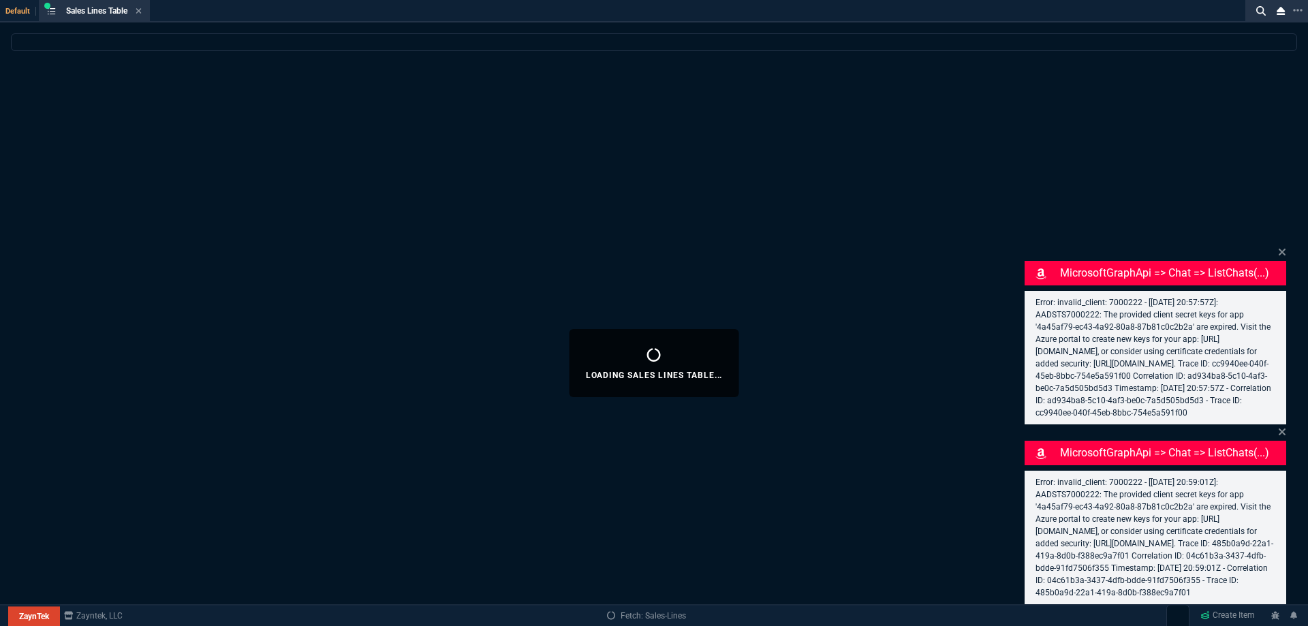
select select
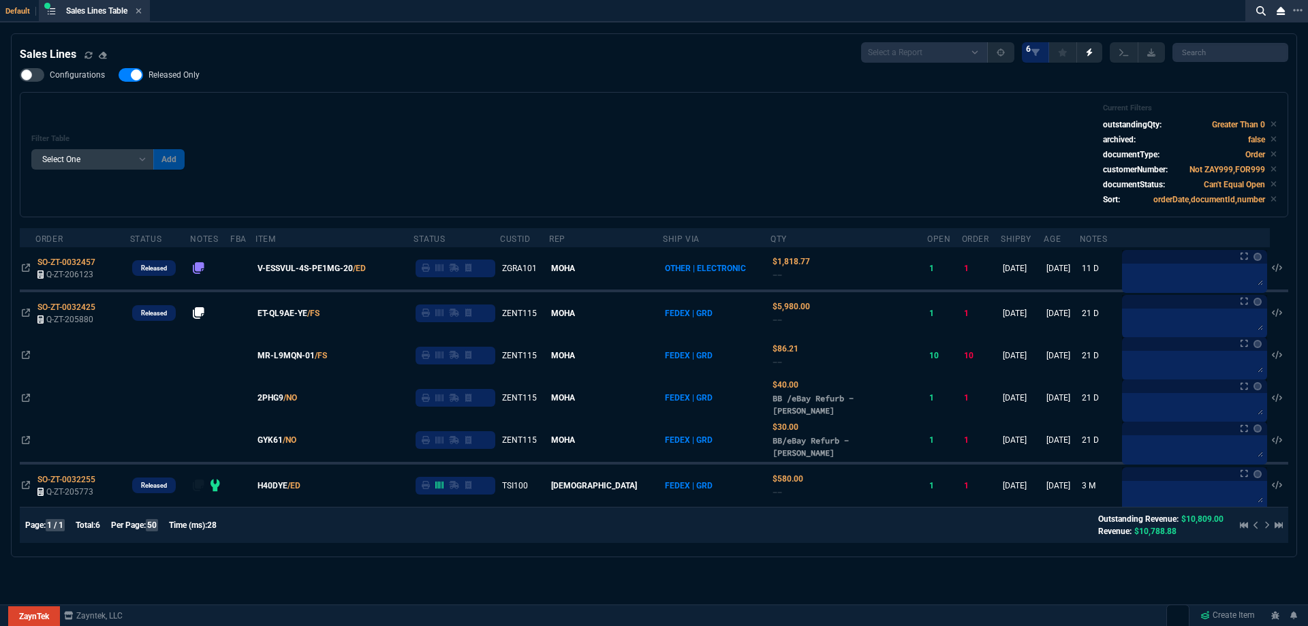
click at [174, 77] on span "Released Only" at bounding box center [174, 74] width 51 height 11
click at [119, 76] on input "Released Only" at bounding box center [118, 75] width 1 height 1
checkbox input "false"
click at [442, 115] on div "Filter Table Select One Add Filter () Age () ATS () Cond (itemVariantCode) Cust…" at bounding box center [653, 155] width 1245 height 102
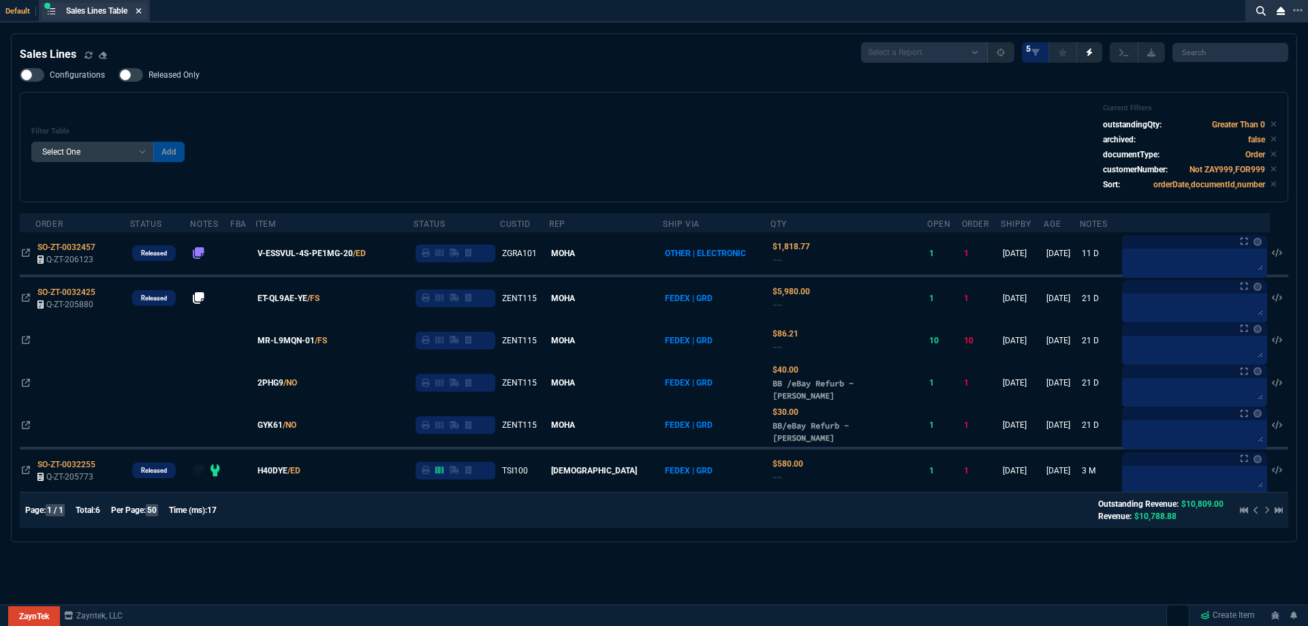
click at [142, 12] on icon at bounding box center [139, 11] width 6 height 8
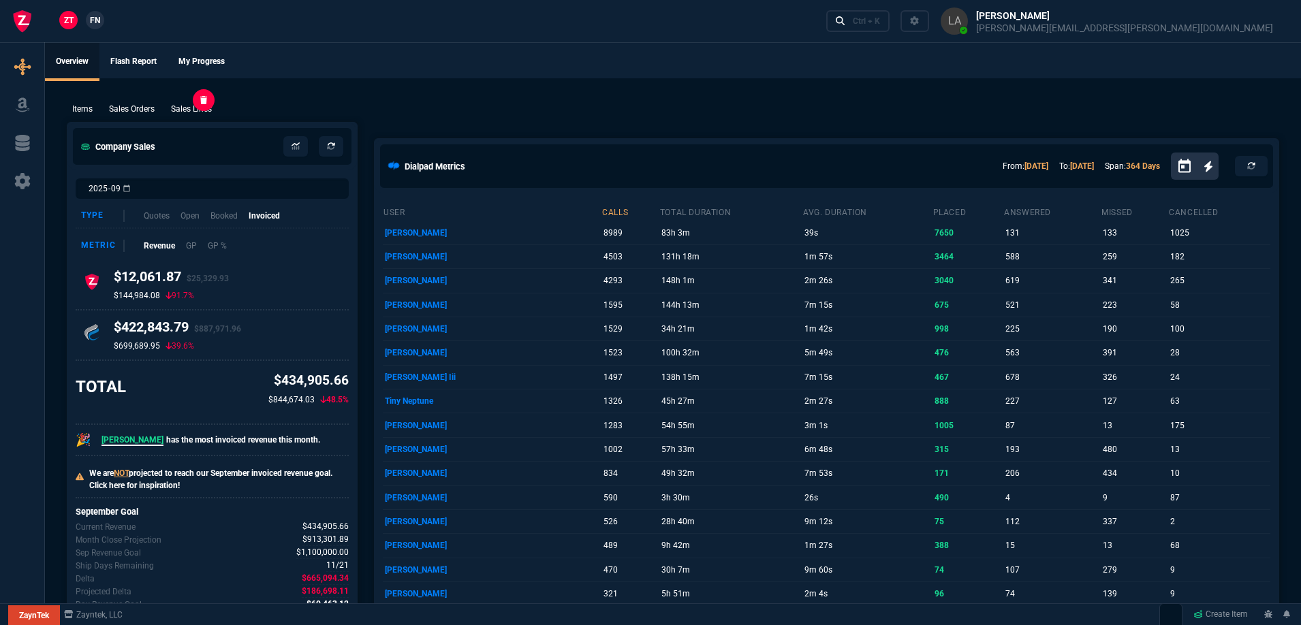
click at [211, 105] on p "Sales Lines" at bounding box center [191, 109] width 41 height 12
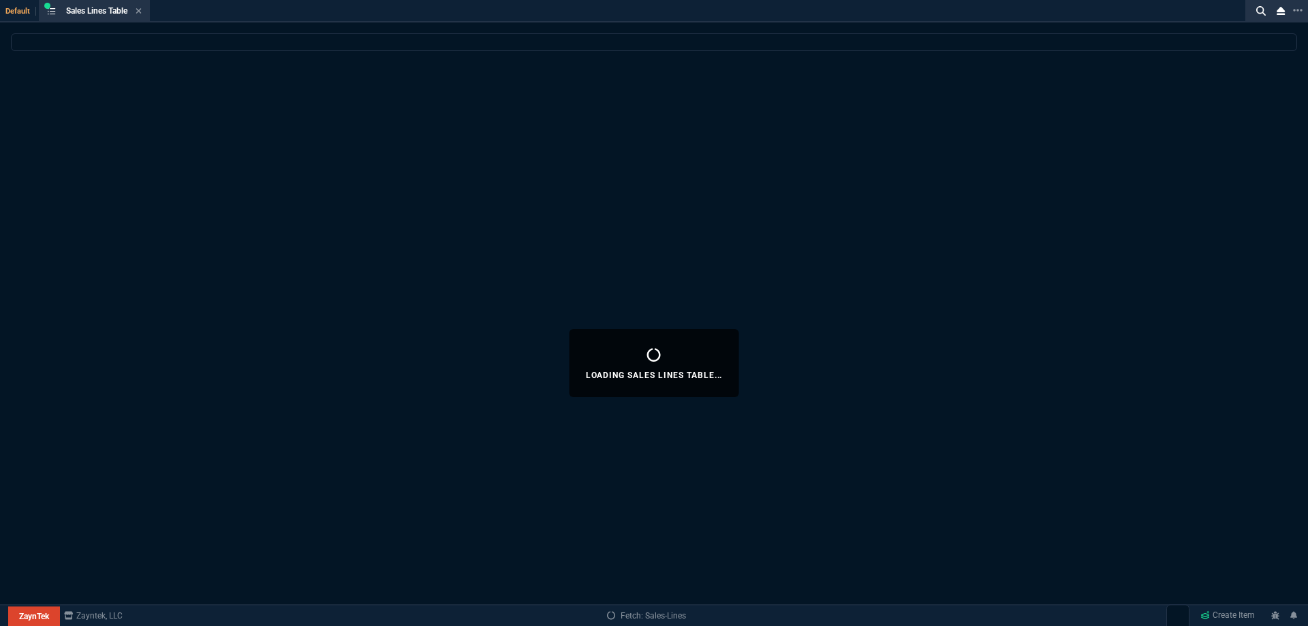
select select
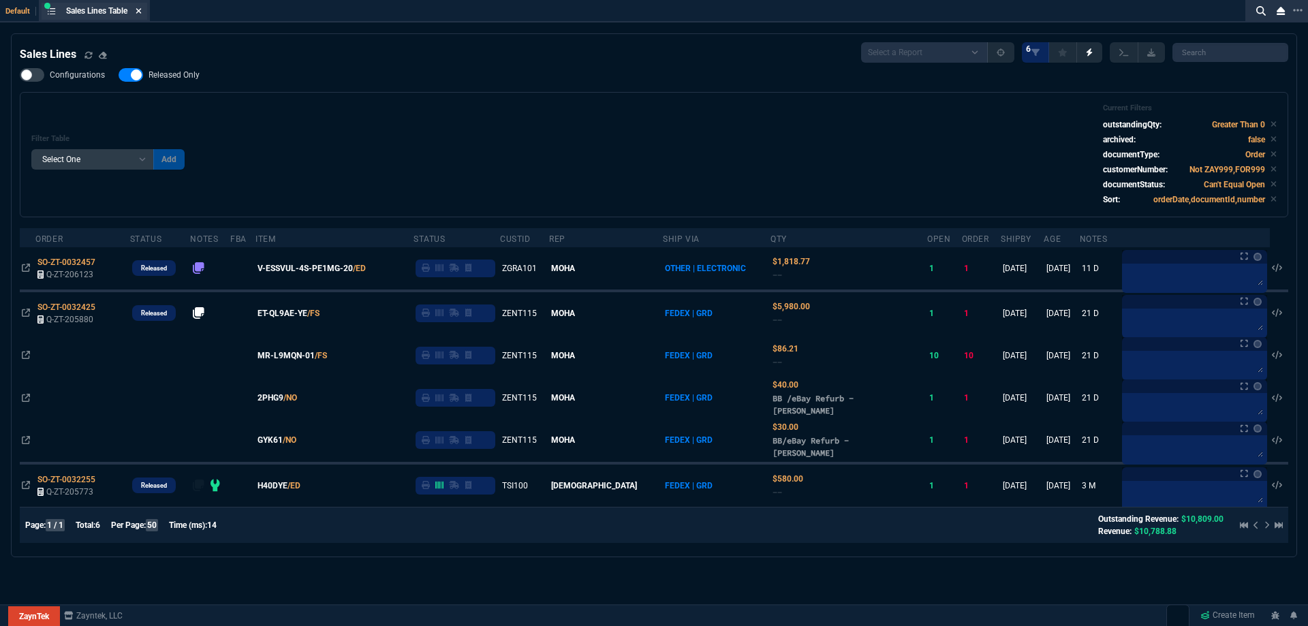
click at [140, 12] on icon at bounding box center [138, 10] width 5 height 5
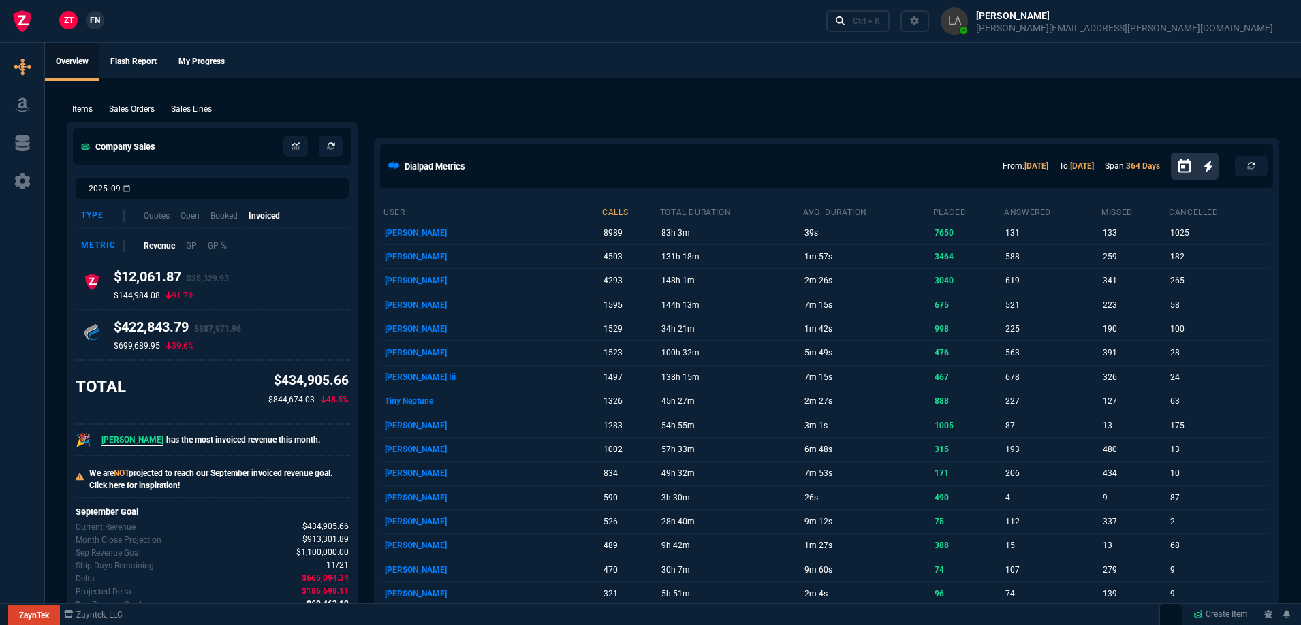
click at [99, 19] on span "FN" at bounding box center [95, 20] width 10 height 12
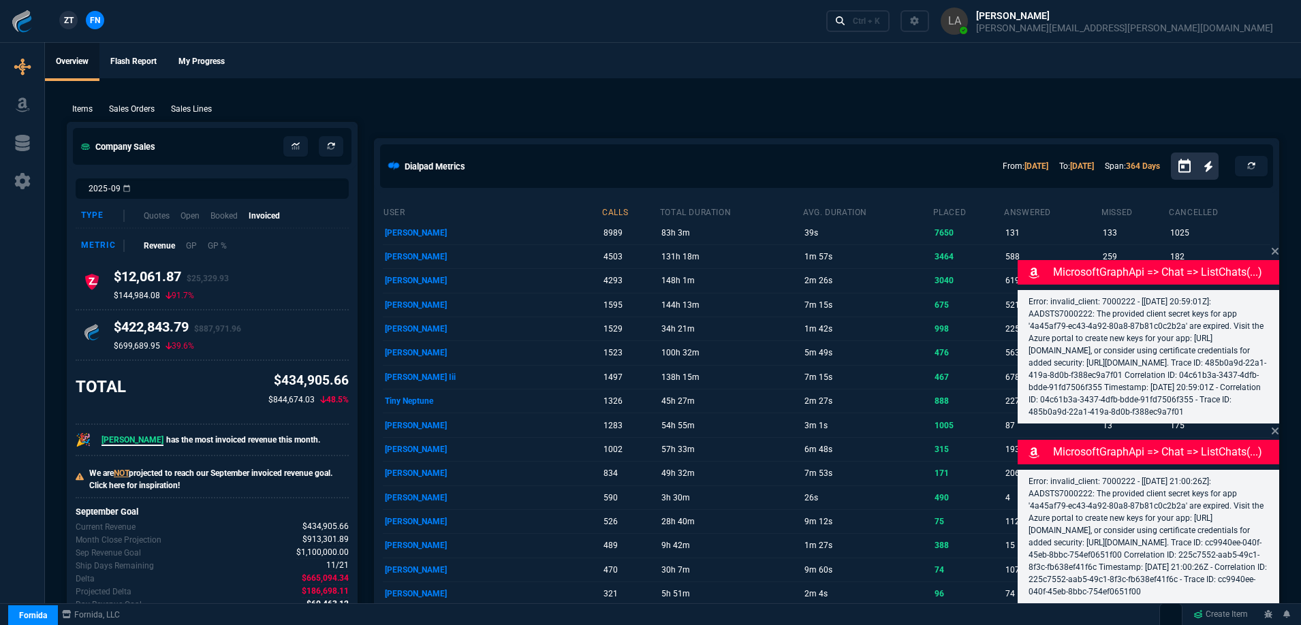
click at [183, 104] on p "Sales Lines" at bounding box center [191, 109] width 41 height 12
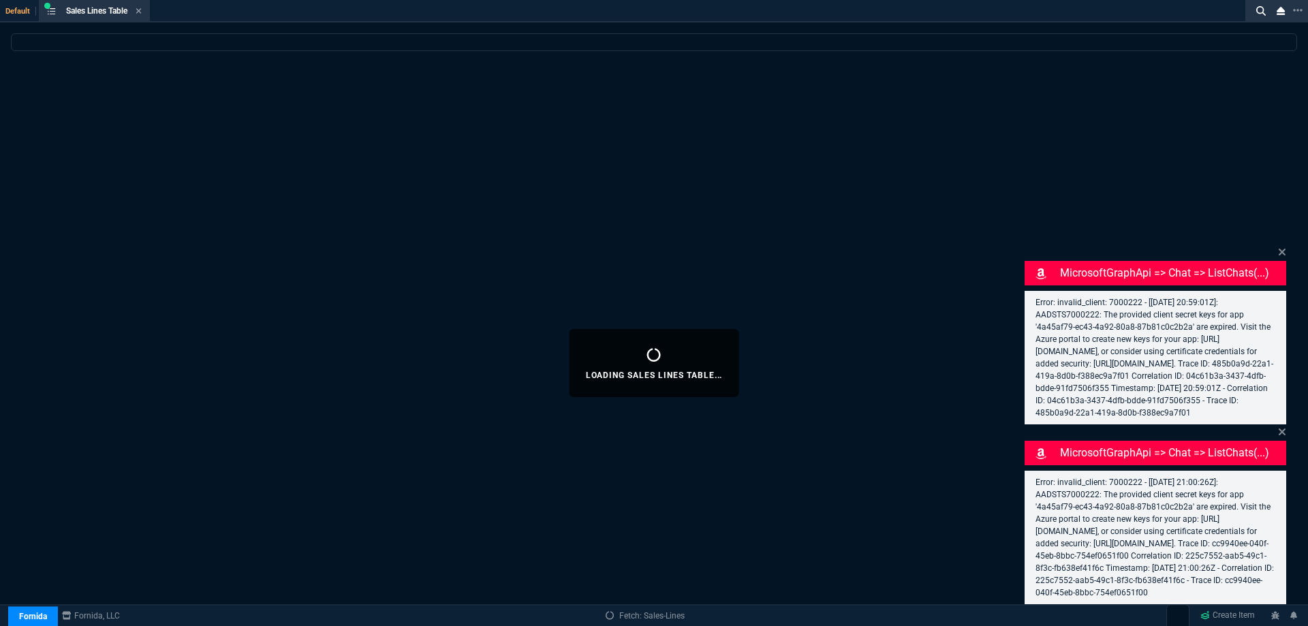
select select
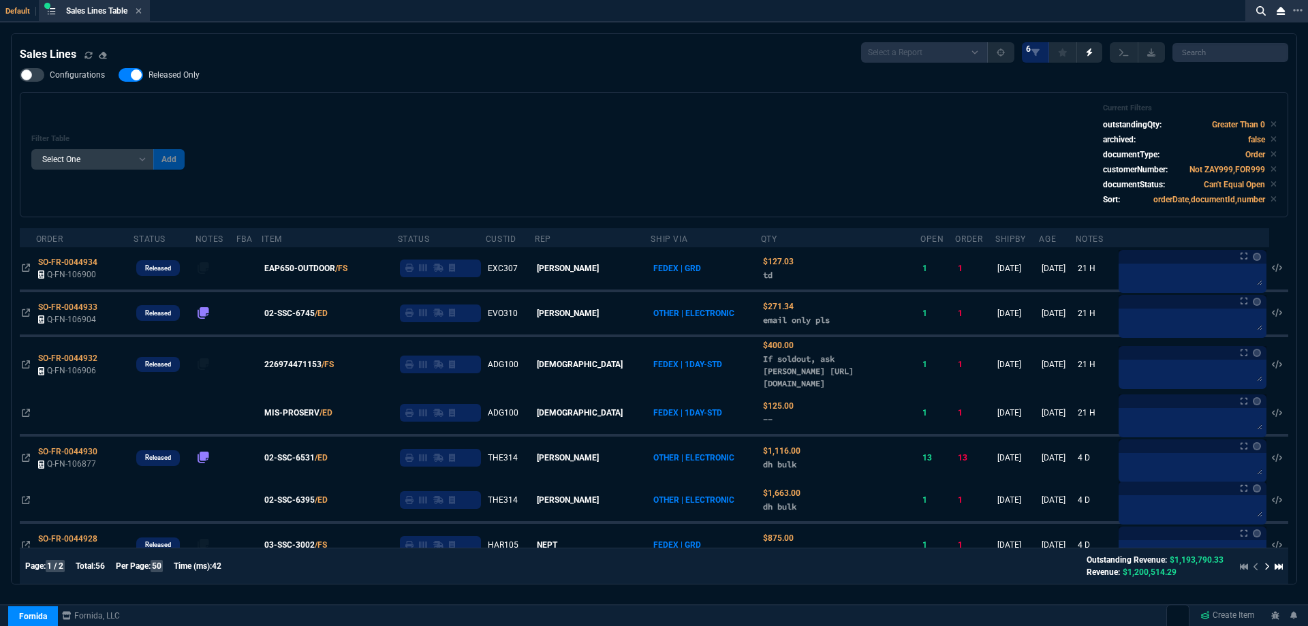
click at [170, 76] on span "Released Only" at bounding box center [174, 74] width 51 height 11
click at [119, 76] on input "Released Only" at bounding box center [118, 75] width 1 height 1
click at [563, 107] on div "Filter Table Select One Add Filter () Age () ATS () Cond (itemVariantCode) Cust…" at bounding box center [653, 155] width 1245 height 102
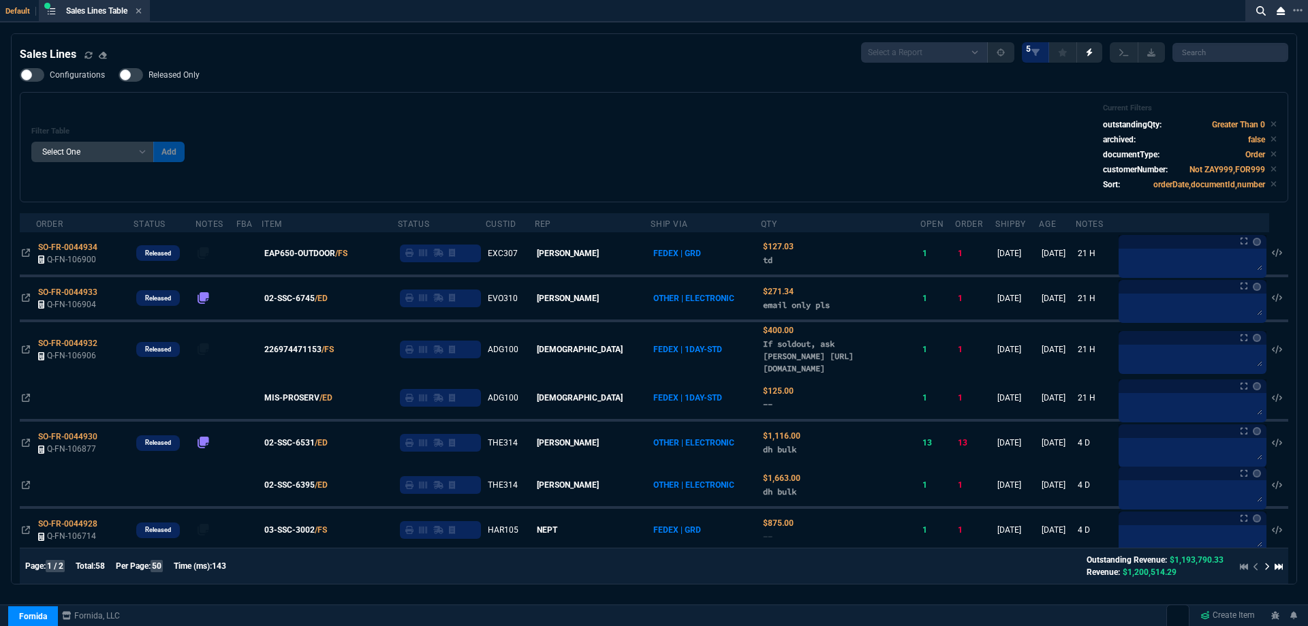
click at [168, 76] on span "Released Only" at bounding box center [174, 74] width 51 height 11
click at [119, 76] on input "Released Only" at bounding box center [118, 75] width 1 height 1
click at [426, 147] on div "Filter Table Select One Add Filter () Age () ATS () Cond (itemVariantCode) Cust…" at bounding box center [653, 147] width 1245 height 87
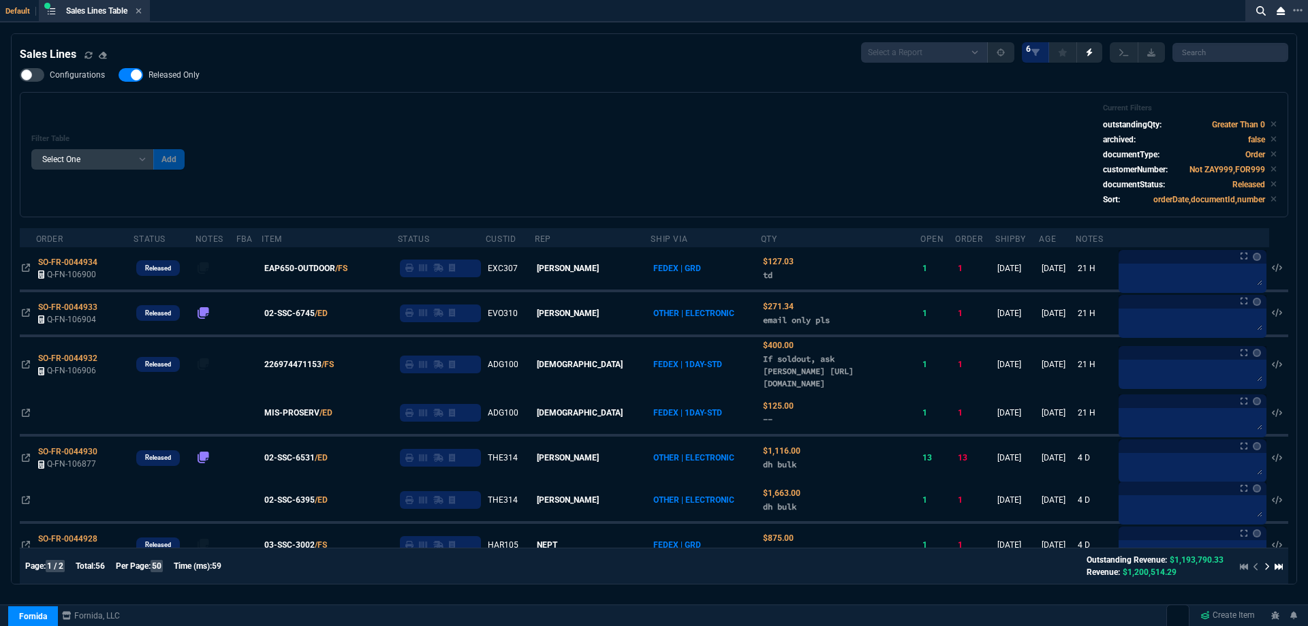
click at [181, 80] on span "Released Only" at bounding box center [174, 74] width 51 height 11
click at [119, 76] on input "Released Only" at bounding box center [118, 75] width 1 height 1
checkbox input "false"
click at [395, 117] on div "Filter Table Select One Add Filter () Age () ATS () Cond (itemVariantCode) Cust…" at bounding box center [653, 155] width 1245 height 102
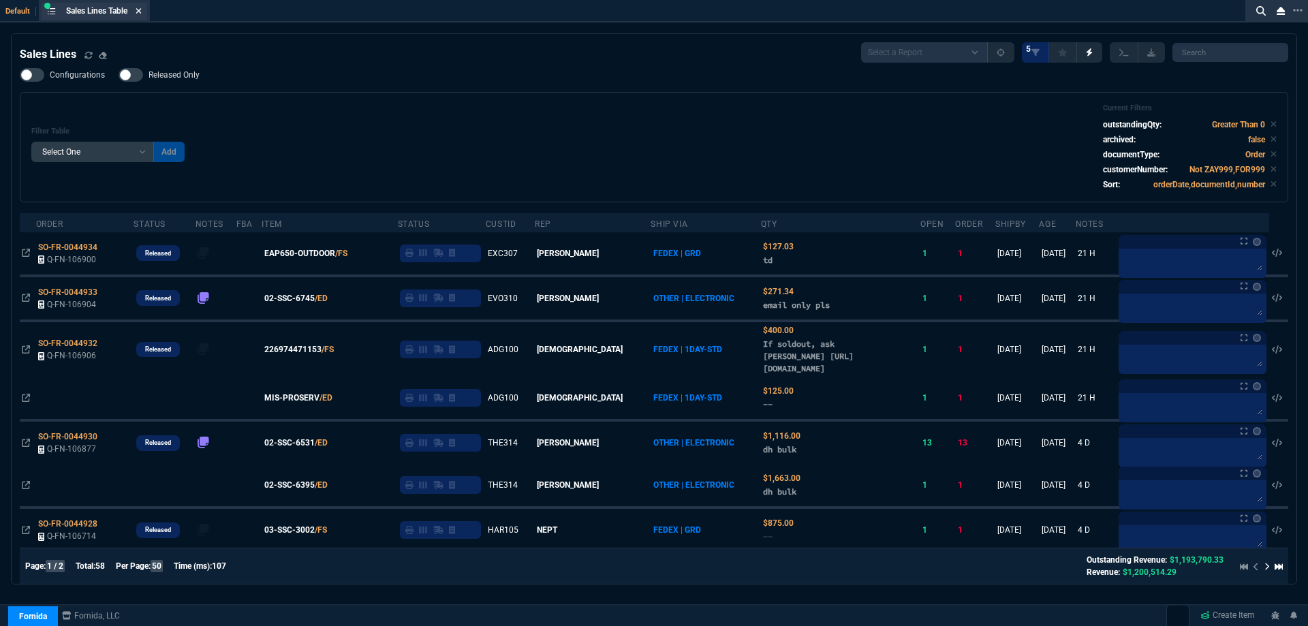
click at [140, 12] on icon at bounding box center [138, 10] width 5 height 5
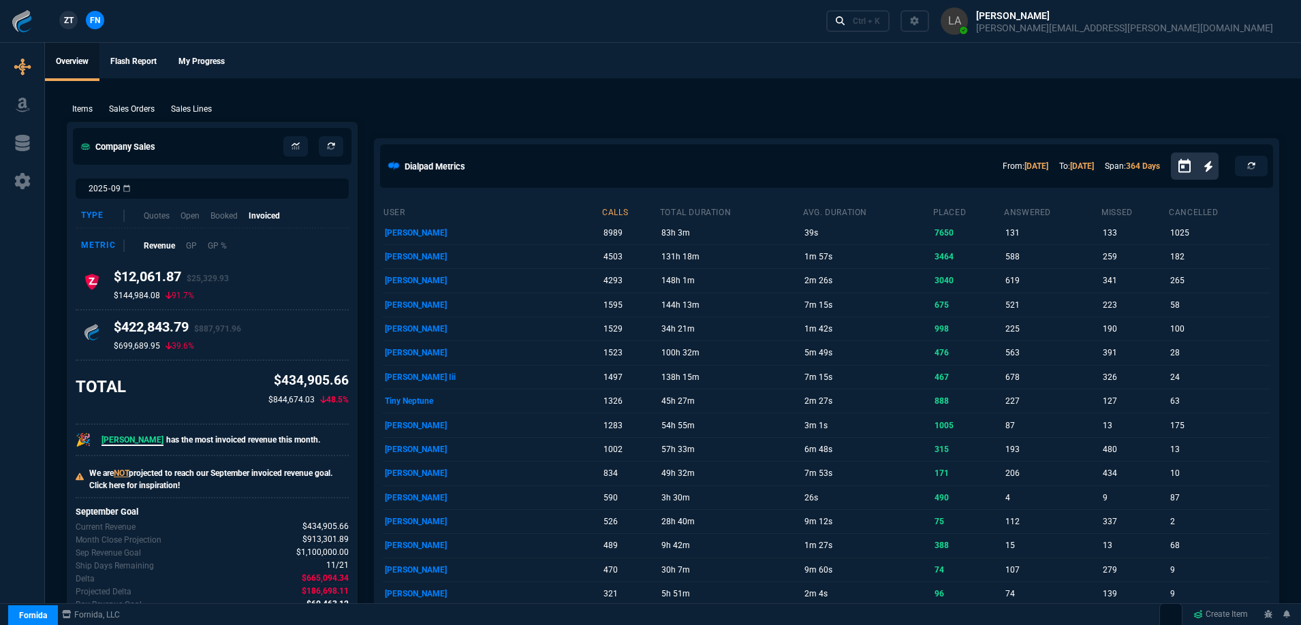
click at [68, 22] on span "ZT" at bounding box center [69, 20] width 10 height 12
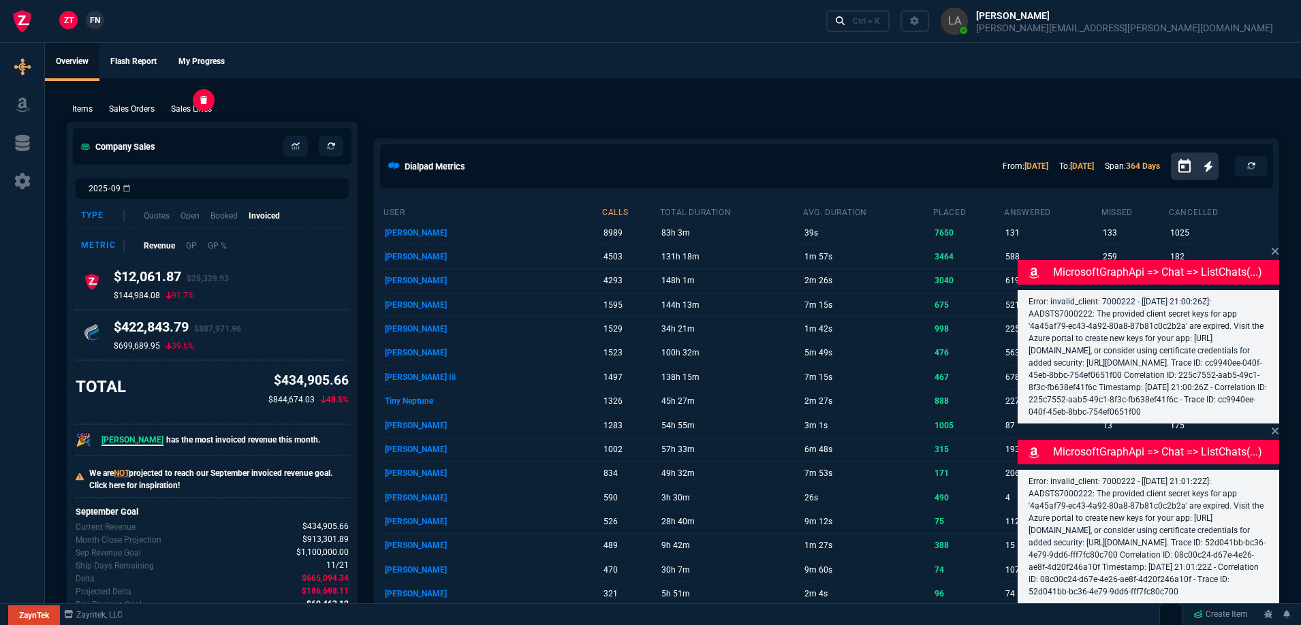
click at [189, 107] on p "Sales Lines" at bounding box center [191, 109] width 41 height 12
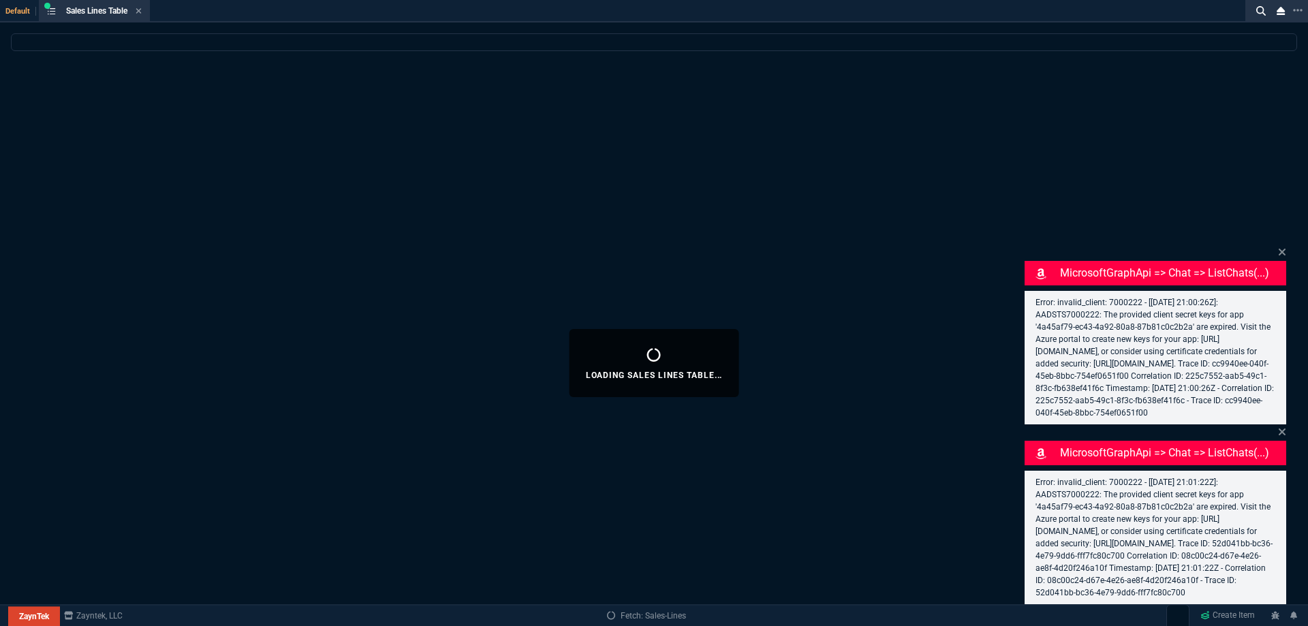
select select
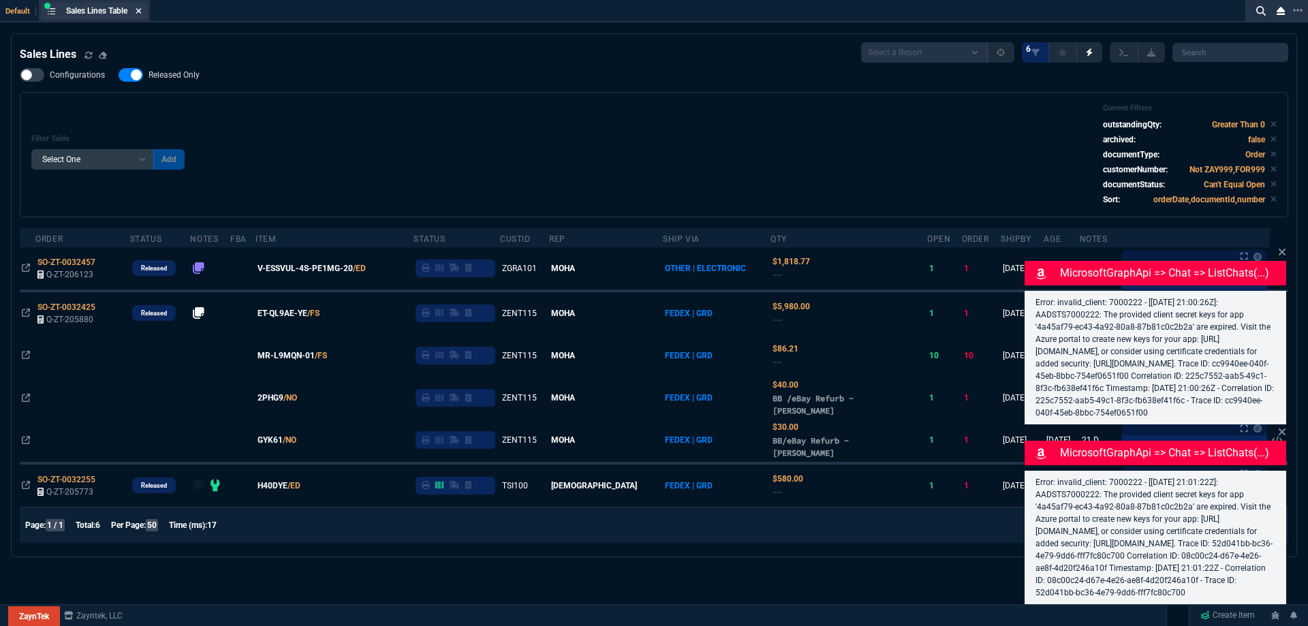
click at [142, 15] on fa-icon at bounding box center [139, 12] width 6 height 10
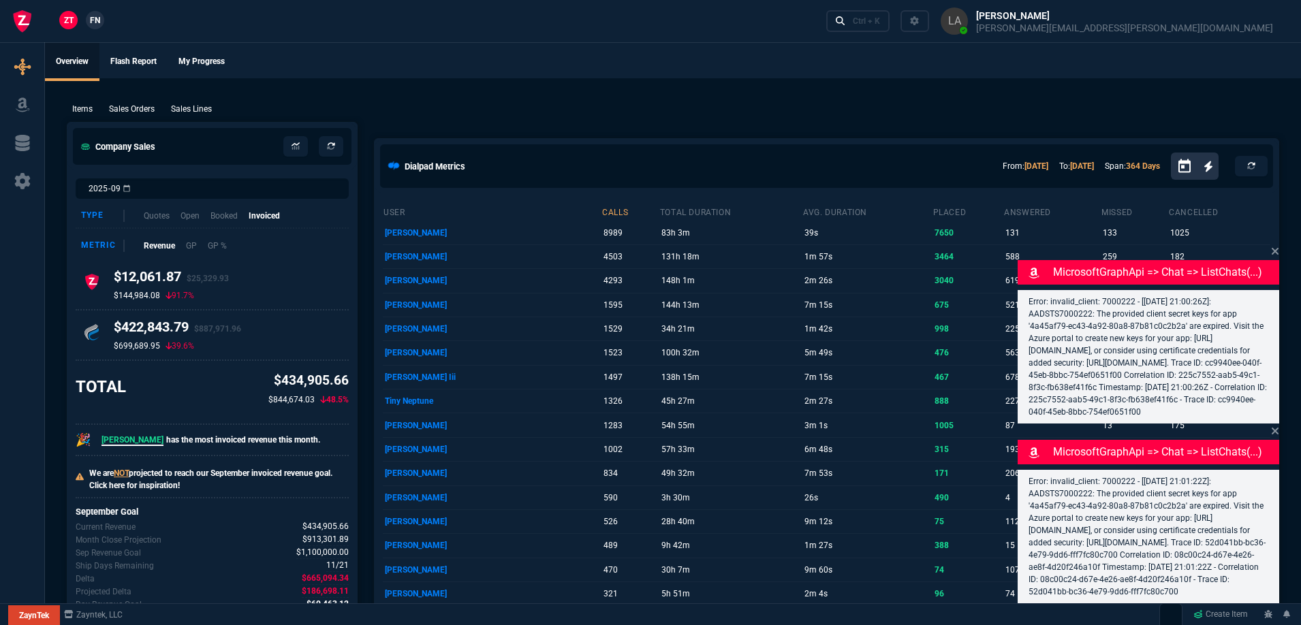
click at [103, 20] on link "FN" at bounding box center [95, 20] width 18 height 18
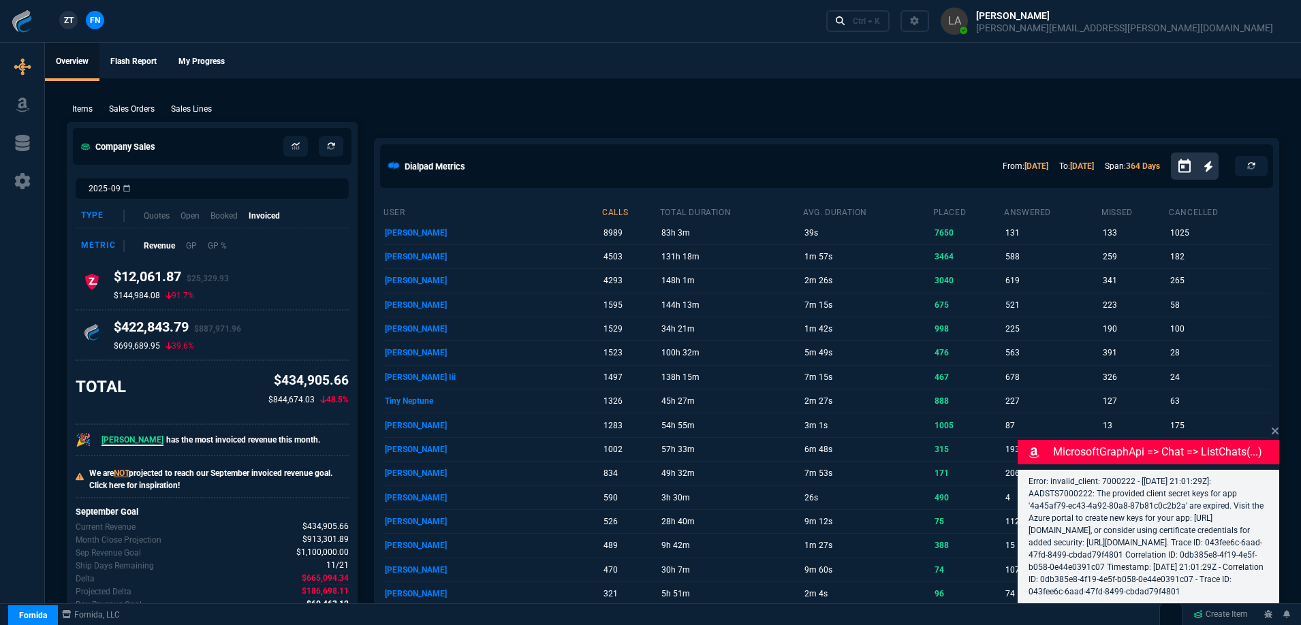
click at [198, 108] on p "Sales Lines" at bounding box center [191, 109] width 41 height 12
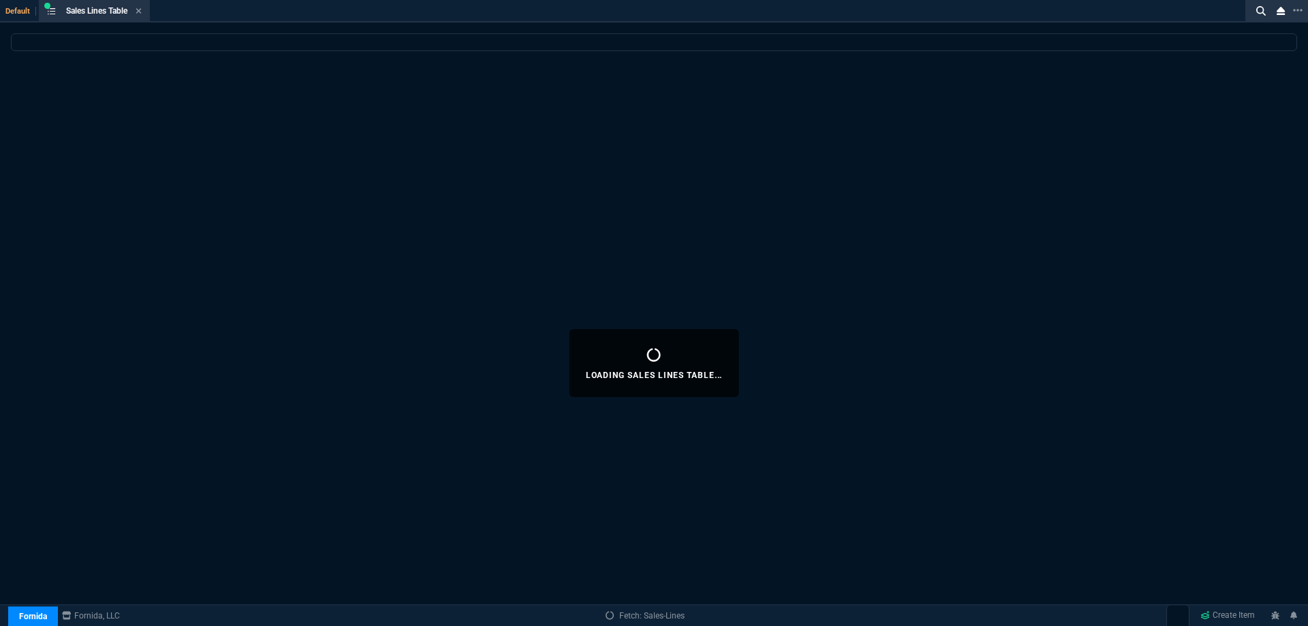
select select
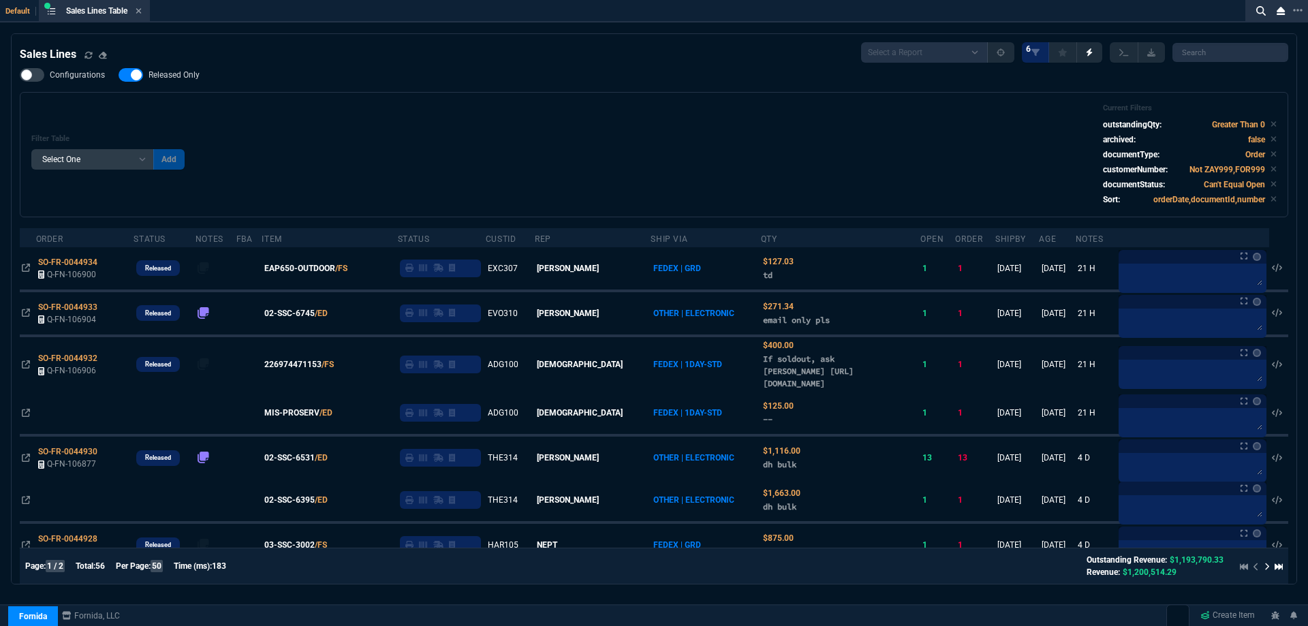
click at [185, 80] on span "Released Only" at bounding box center [174, 74] width 51 height 11
click at [119, 76] on input "Released Only" at bounding box center [118, 75] width 1 height 1
checkbox input "false"
click at [527, 98] on div "Filter Table Select One Add Filter () Age () ATS () Cond (itemVariantCode) Cust…" at bounding box center [654, 154] width 1269 height 125
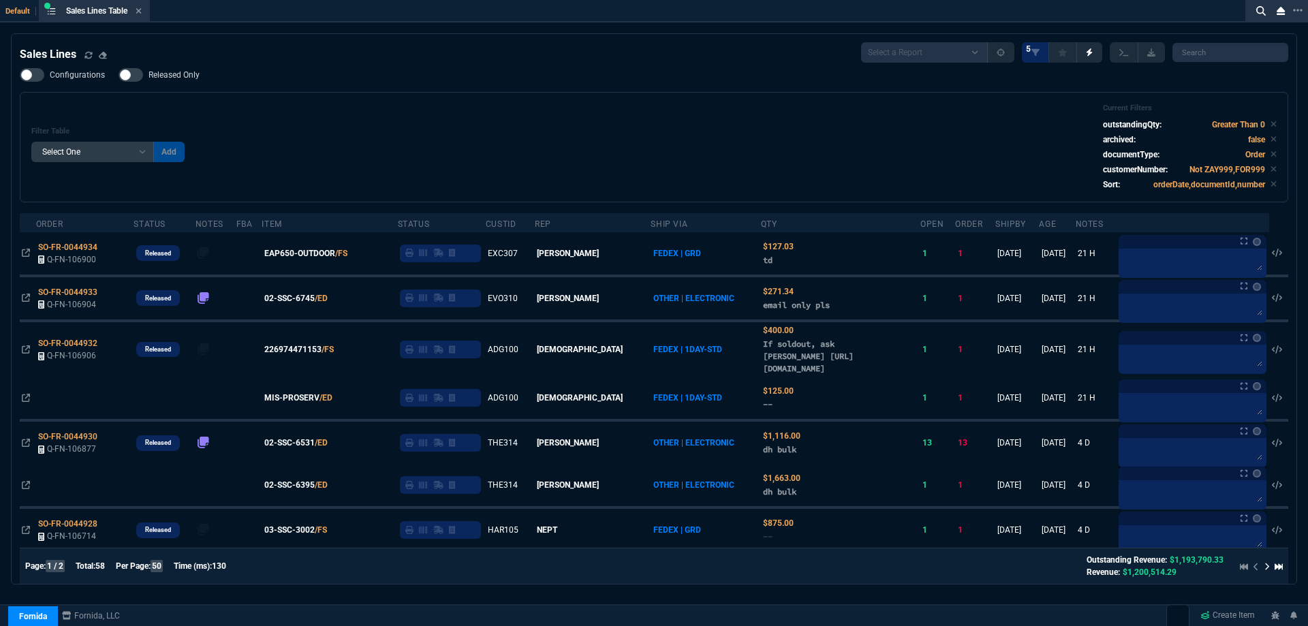
click at [142, 10] on icon at bounding box center [138, 10] width 5 height 5
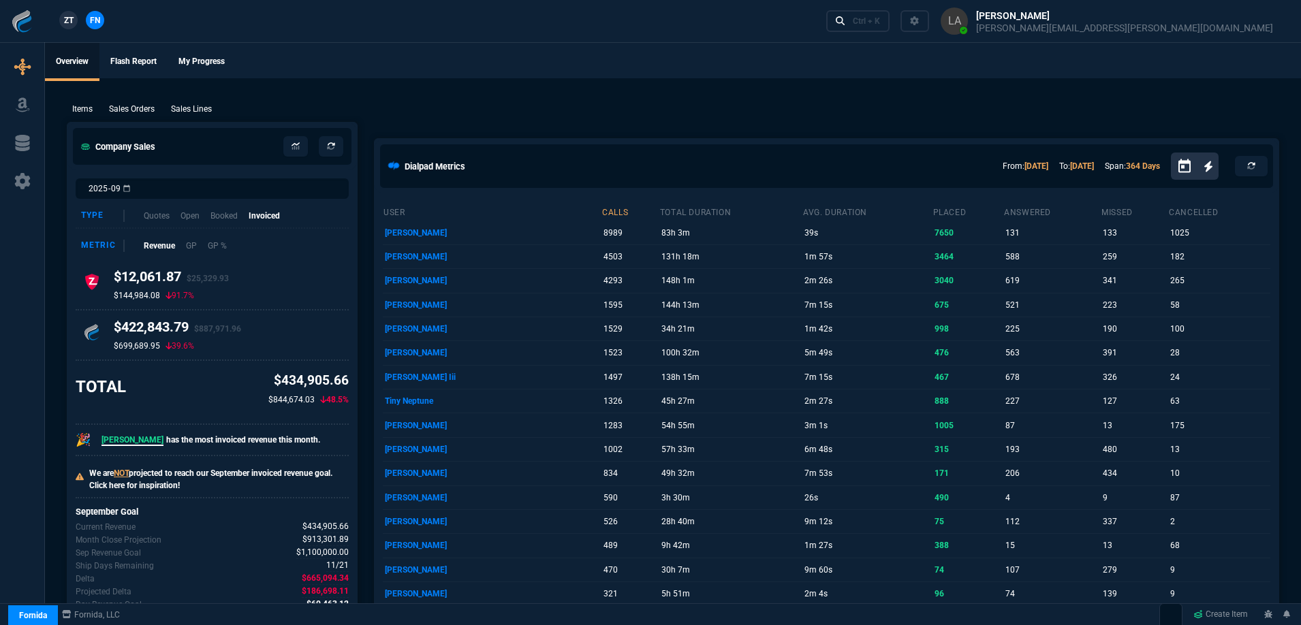
click at [72, 23] on span "ZT" at bounding box center [69, 20] width 10 height 12
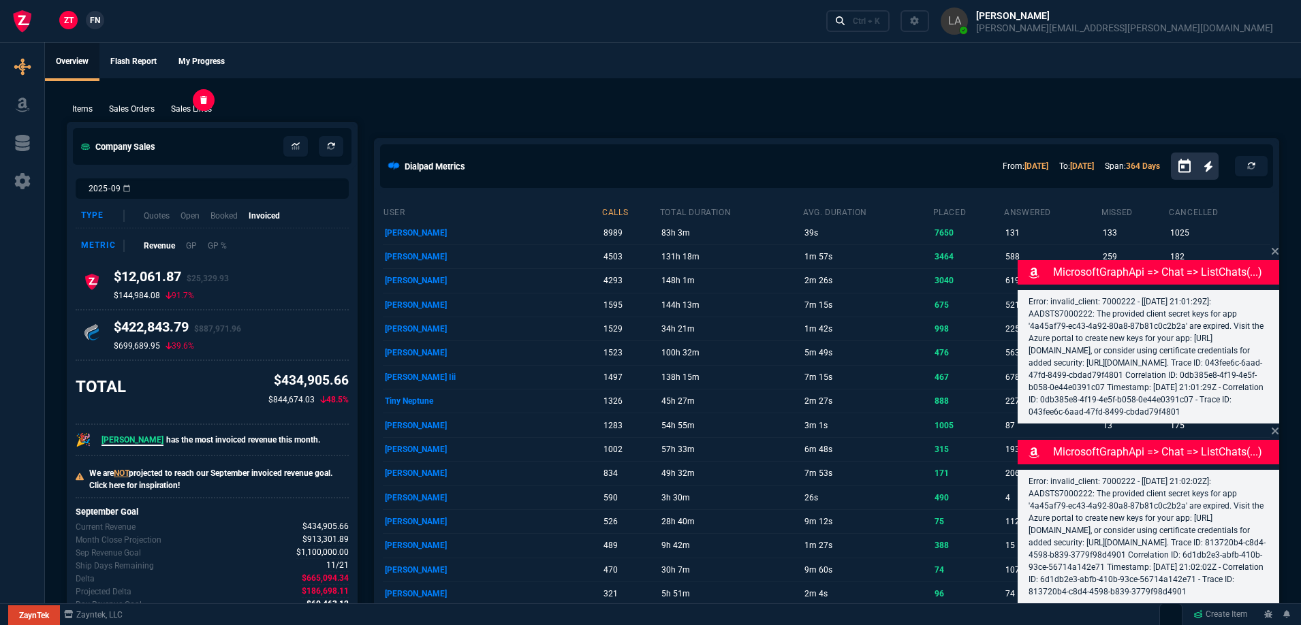
click at [175, 110] on p "Sales Lines" at bounding box center [191, 109] width 41 height 12
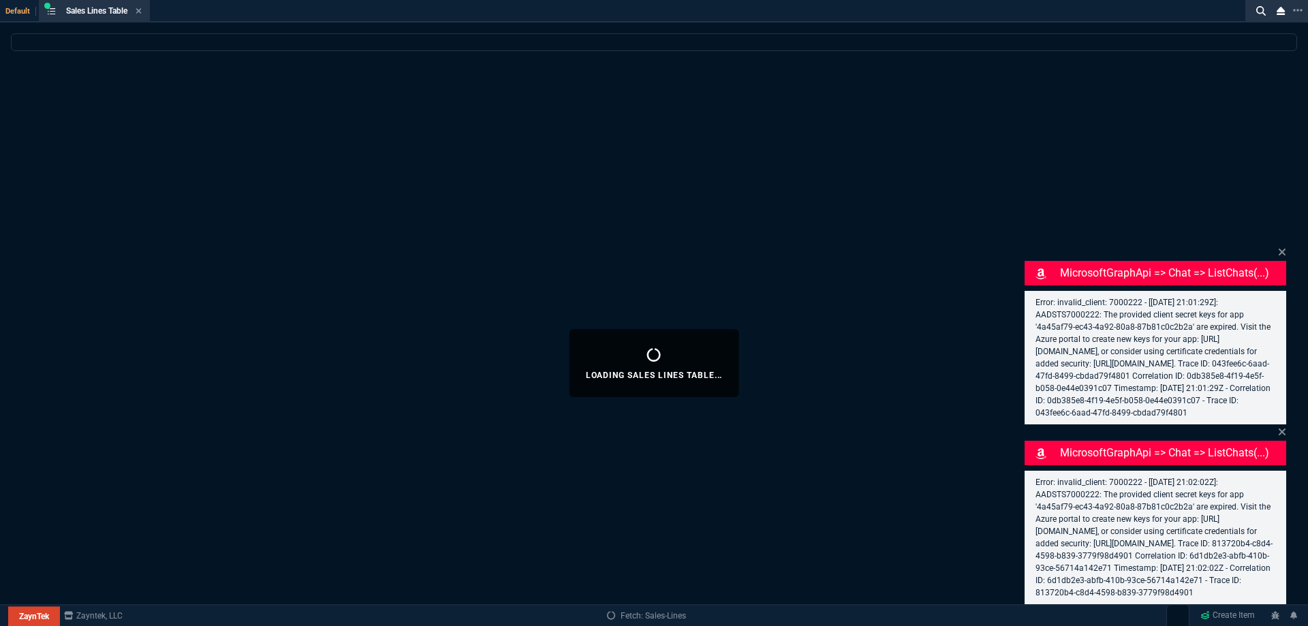
select select
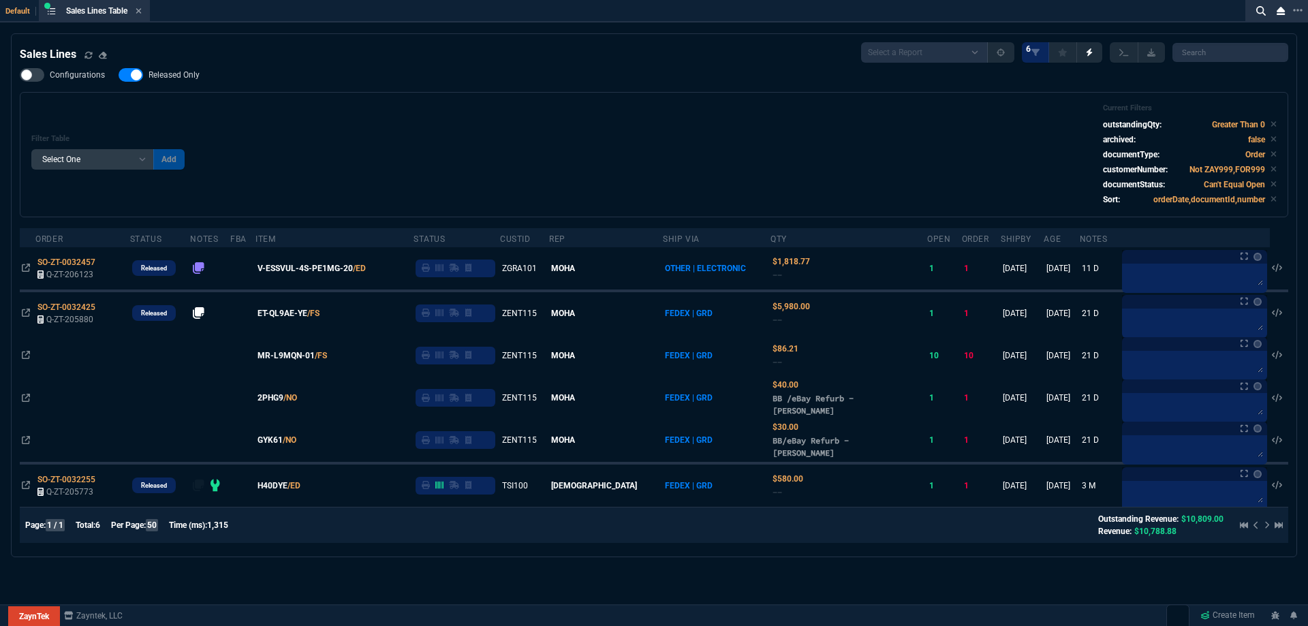
click at [155, 84] on nx-fornida-field-switch-one "Released Only" at bounding box center [166, 78] width 95 height 13
click at [178, 79] on span "Released Only" at bounding box center [174, 74] width 51 height 11
click at [119, 76] on input "Released Only" at bounding box center [118, 75] width 1 height 1
checkbox input "false"
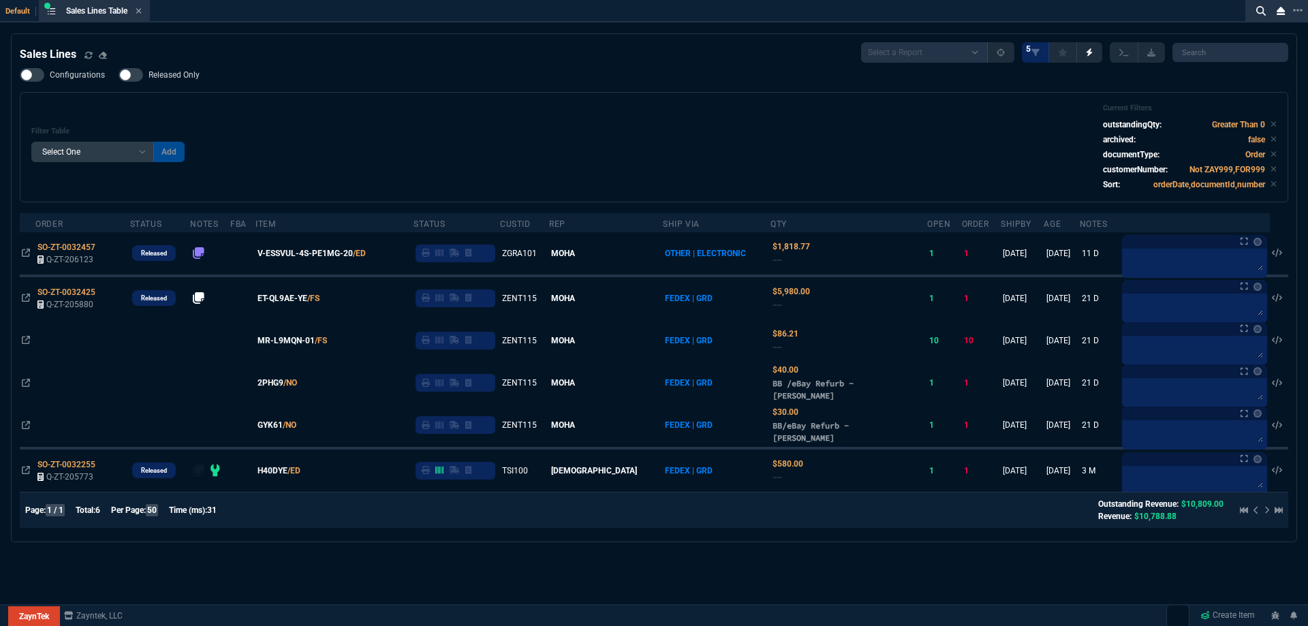
click at [260, 112] on div "Filter Table Select One Add Filter () Age () ATS () Cond (itemVariantCode) Cust…" at bounding box center [653, 147] width 1245 height 87
click at [140, 12] on icon at bounding box center [138, 10] width 5 height 5
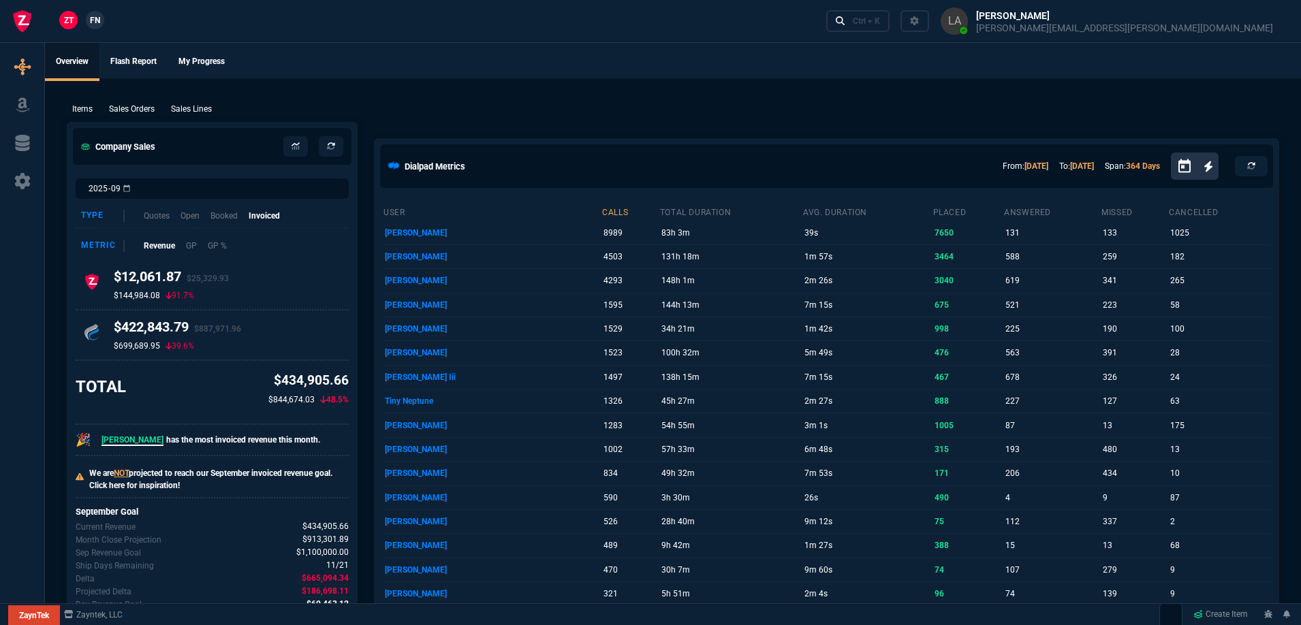
click at [95, 29] on link "FN" at bounding box center [95, 20] width 18 height 18
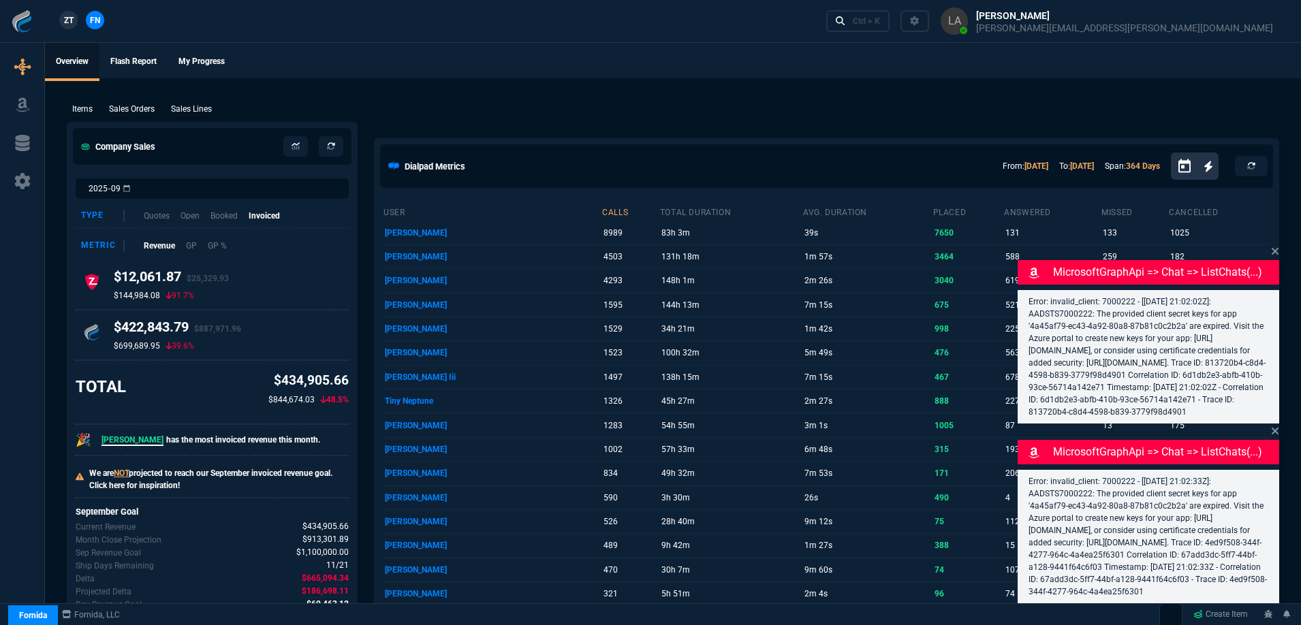
click at [173, 101] on div "Items Sales Orders Sales Lines Add Link" at bounding box center [673, 108] width 1213 height 16
click at [180, 106] on p "Sales Lines" at bounding box center [191, 109] width 41 height 12
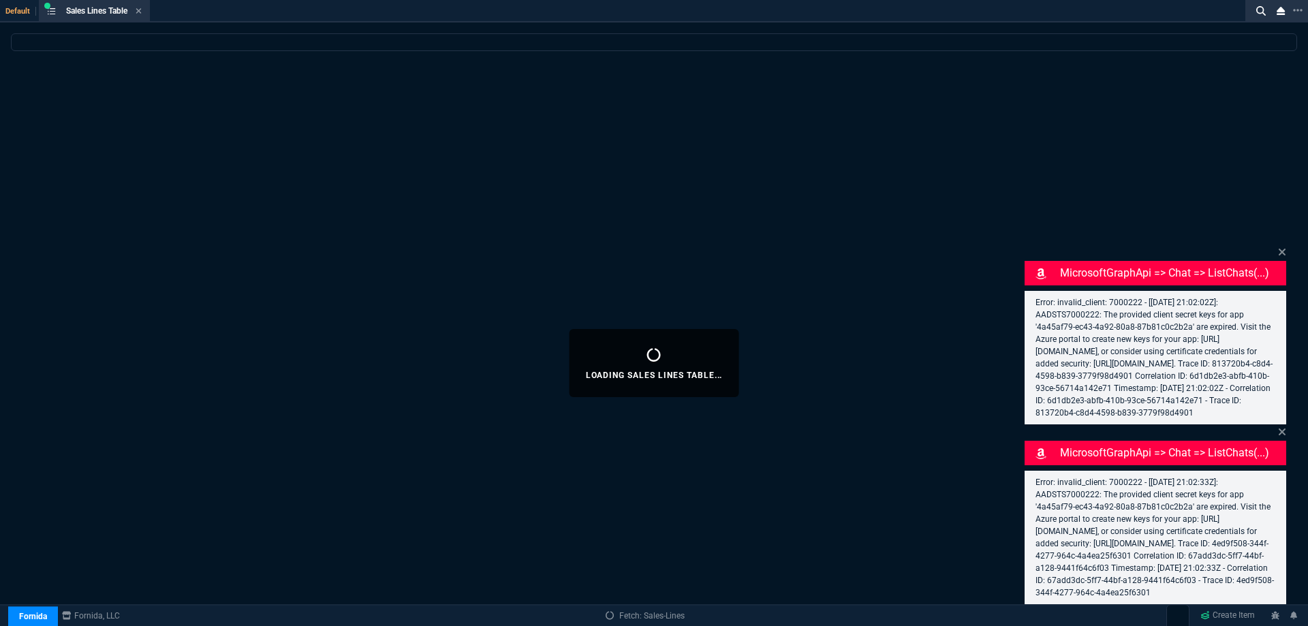
select select
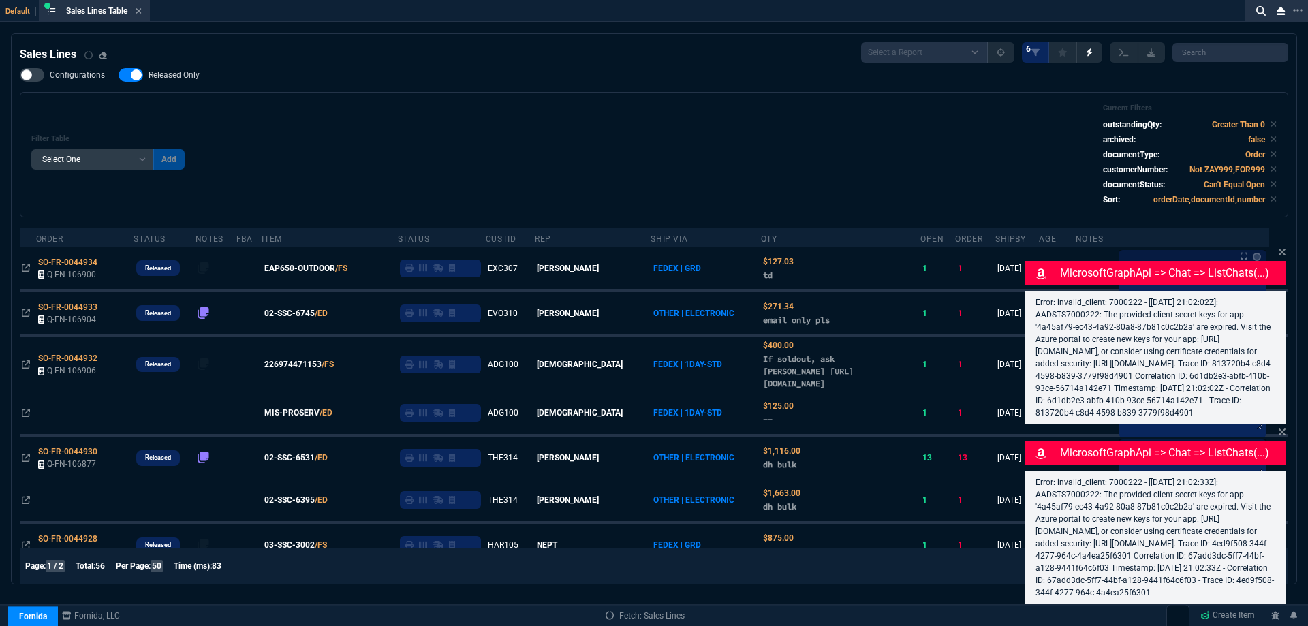
click at [181, 86] on div "Configurations Released Only Filter Table Select One Add Filter () Age () ATS (…" at bounding box center [654, 142] width 1269 height 149
click at [186, 80] on span "Released Only" at bounding box center [174, 74] width 51 height 11
click at [119, 76] on input "Released Only" at bounding box center [118, 75] width 1 height 1
checkbox input "false"
drag, startPoint x: 217, startPoint y: 85, endPoint x: 367, endPoint y: 127, distance: 156.4
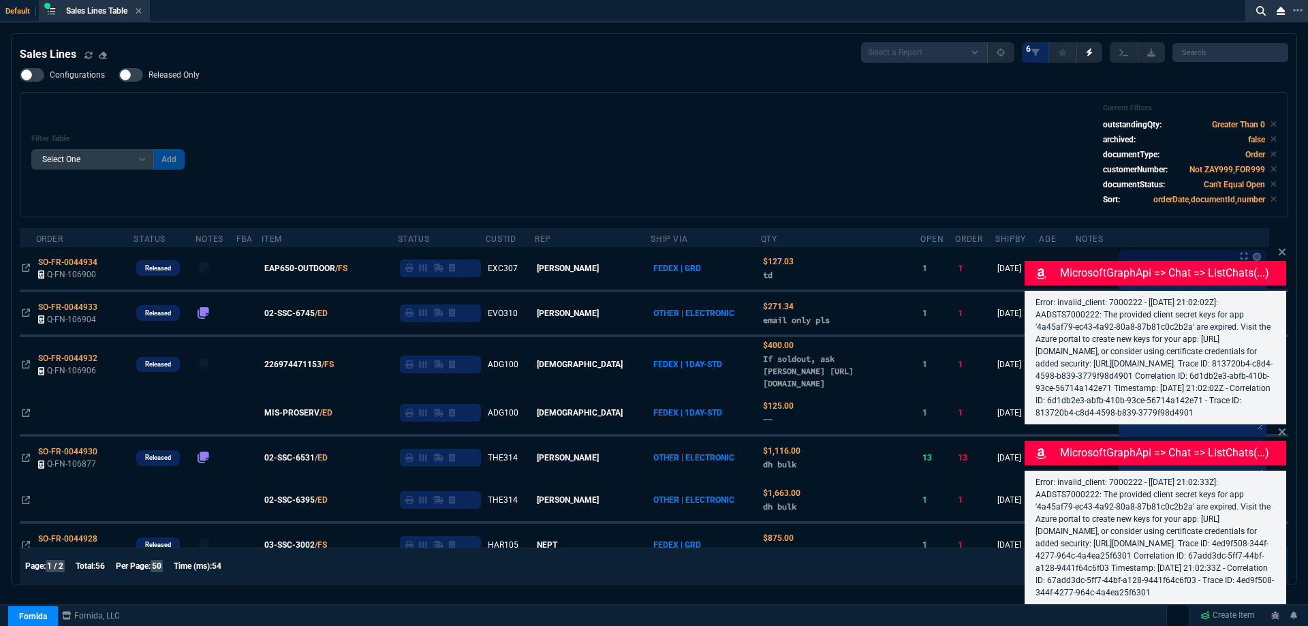
click at [219, 87] on div "Configurations Released Only Filter Table Select One Add Filter () Age () ATS (…" at bounding box center [654, 142] width 1269 height 149
click at [369, 128] on div "Filter Table Select One Add Filter () Age () ATS () Cond (itemVariantCode) Cust…" at bounding box center [653, 155] width 1245 height 102
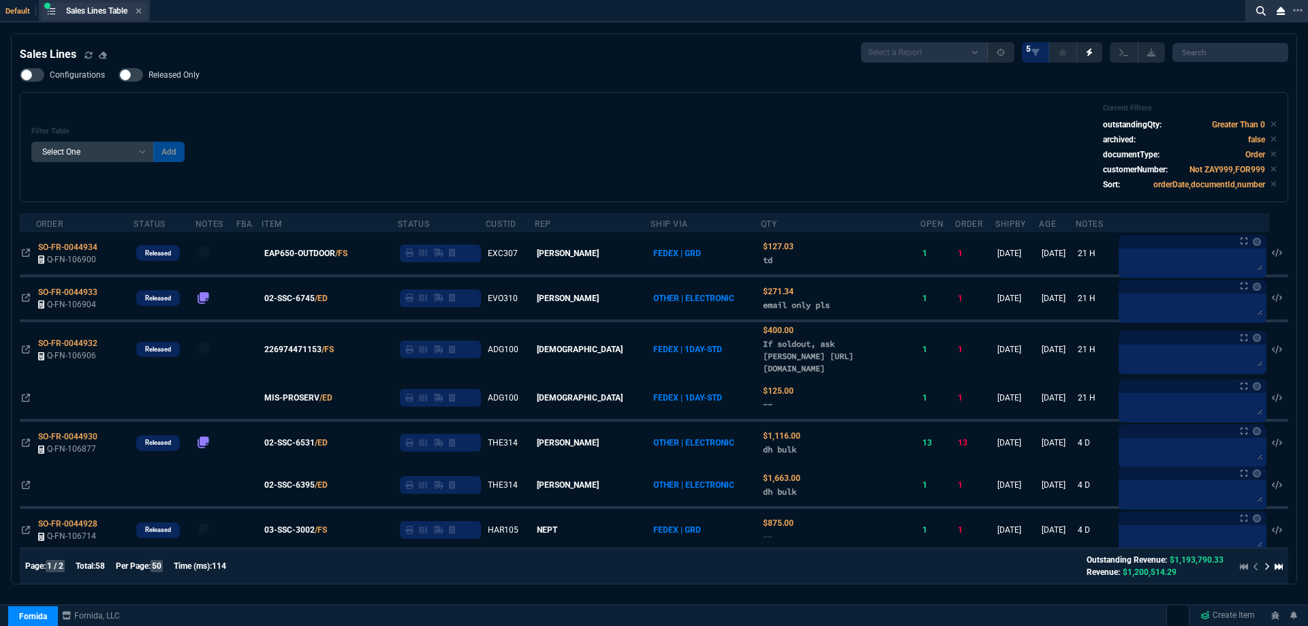
click at [144, 15] on div "Sales Lines Table Sales Line" at bounding box center [95, 11] width 106 height 17
click at [142, 14] on icon at bounding box center [139, 11] width 6 height 8
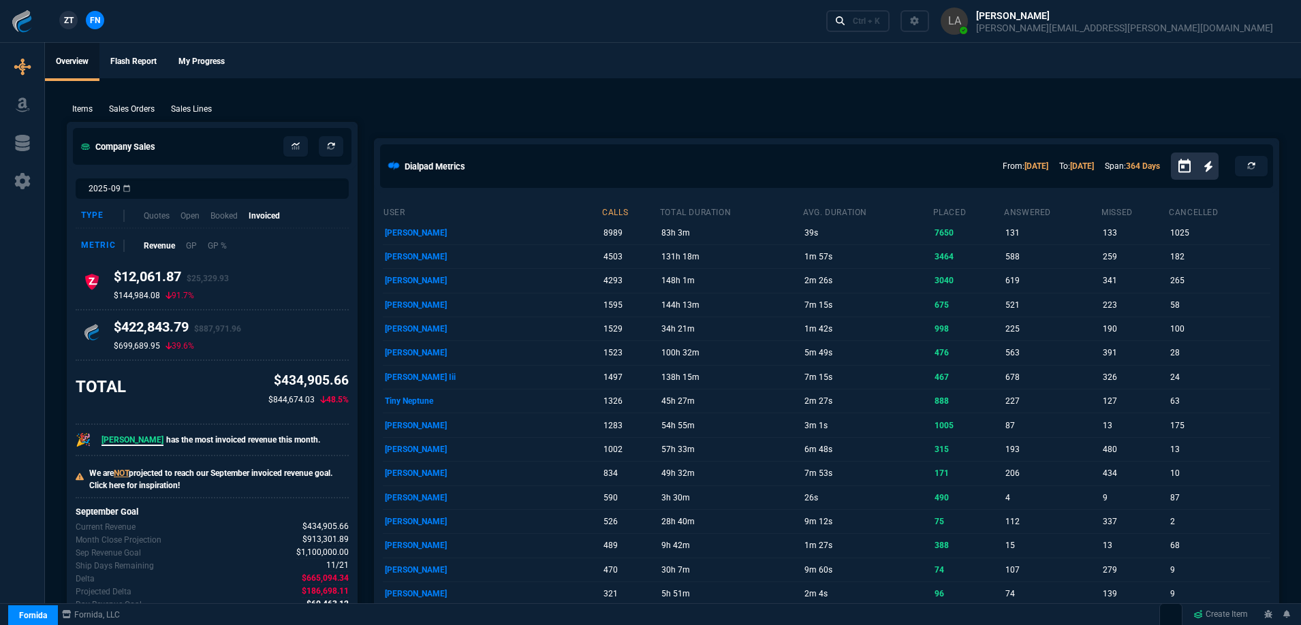
click at [71, 25] on span "ZT" at bounding box center [69, 20] width 10 height 12
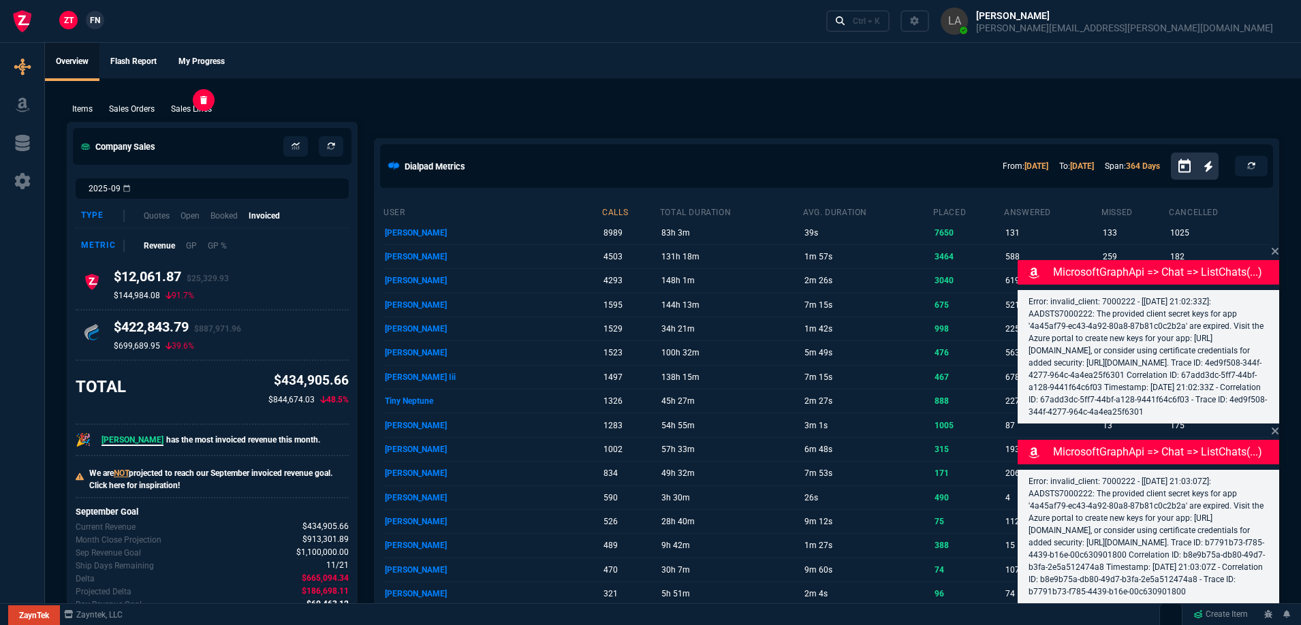
drag, startPoint x: 191, startPoint y: 104, endPoint x: 179, endPoint y: 110, distance: 13.7
click at [191, 104] on p "Sales Lines" at bounding box center [191, 109] width 41 height 12
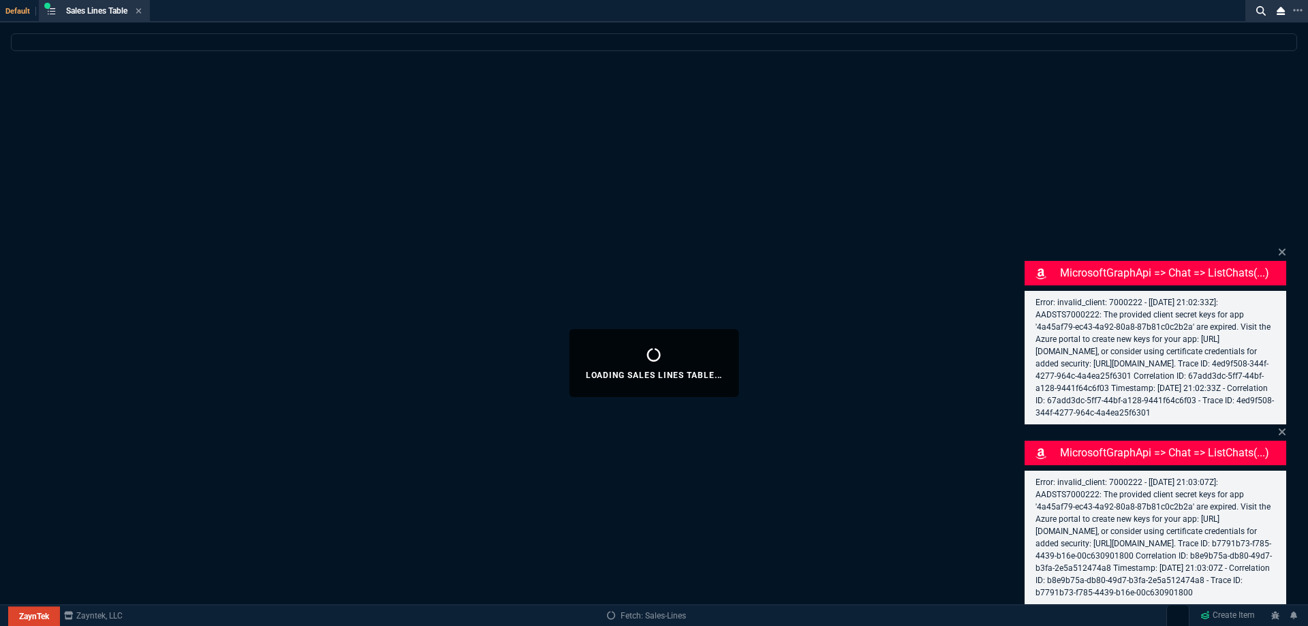
select select
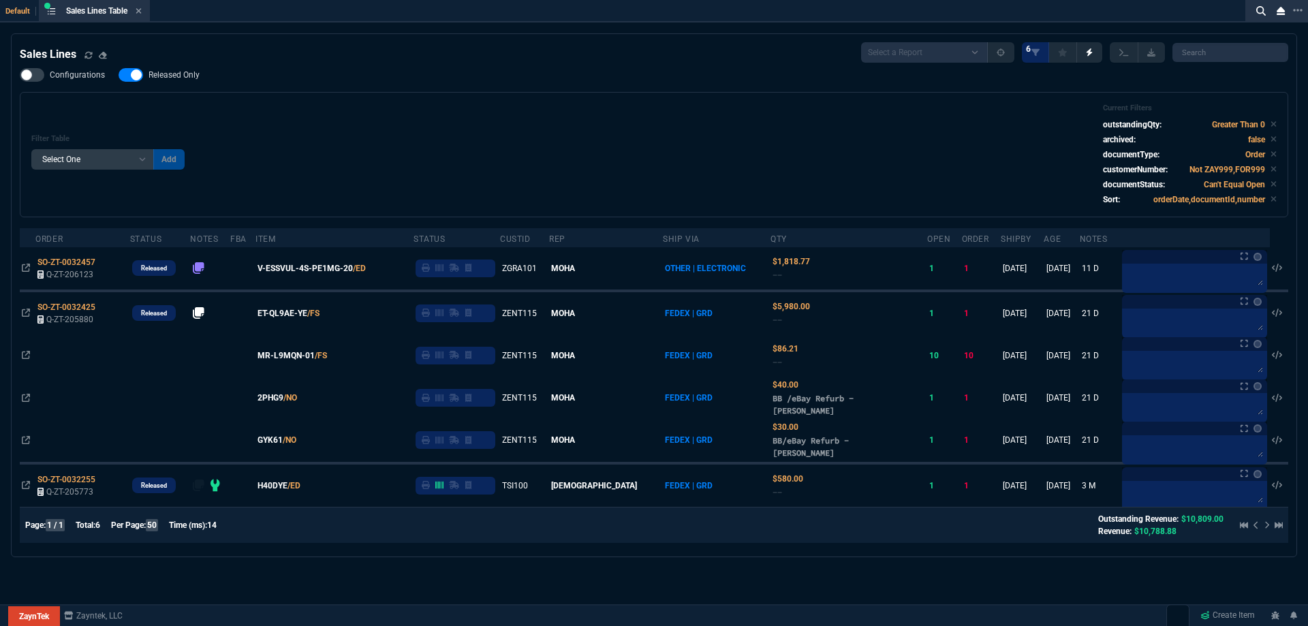
click at [163, 82] on nx-fornida-field-switch-one "Released Only" at bounding box center [166, 78] width 95 height 13
drag, startPoint x: 188, startPoint y: 80, endPoint x: 386, endPoint y: 106, distance: 200.0
click at [187, 80] on span "Released Only" at bounding box center [174, 74] width 51 height 11
click at [119, 76] on input "Released Only" at bounding box center [118, 75] width 1 height 1
checkbox input "false"
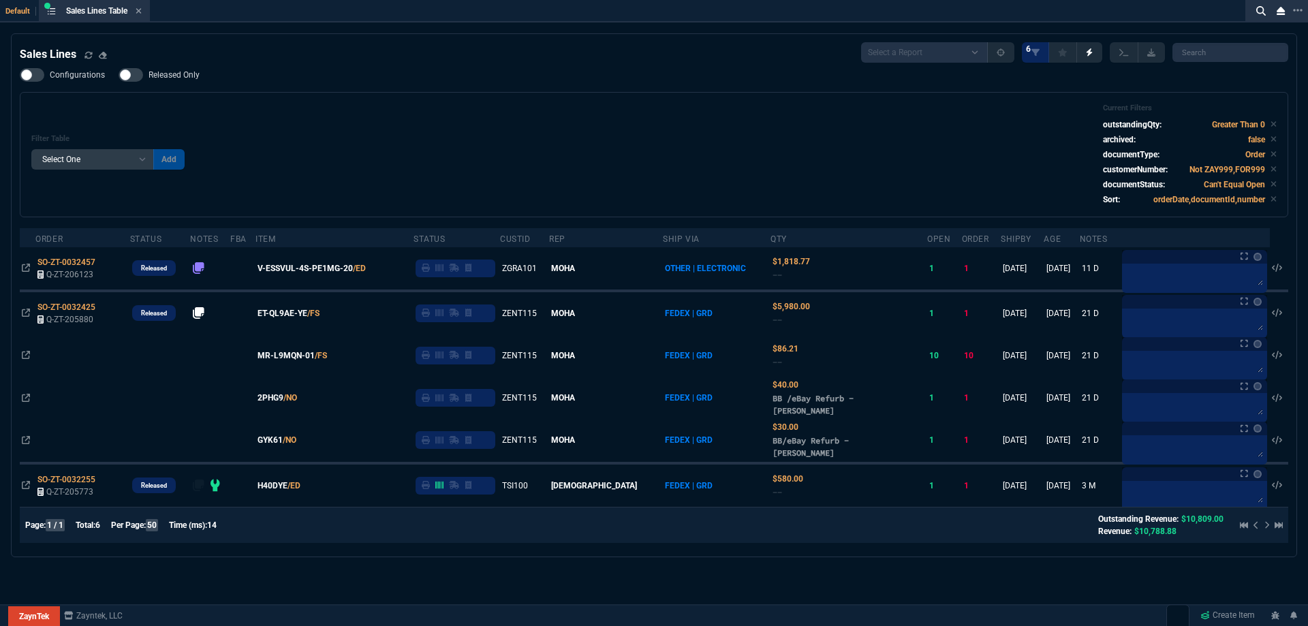
click at [386, 106] on div "Filter Table Select One Add Filter () Age () ATS () Cond (itemVariantCode) Cust…" at bounding box center [653, 155] width 1245 height 102
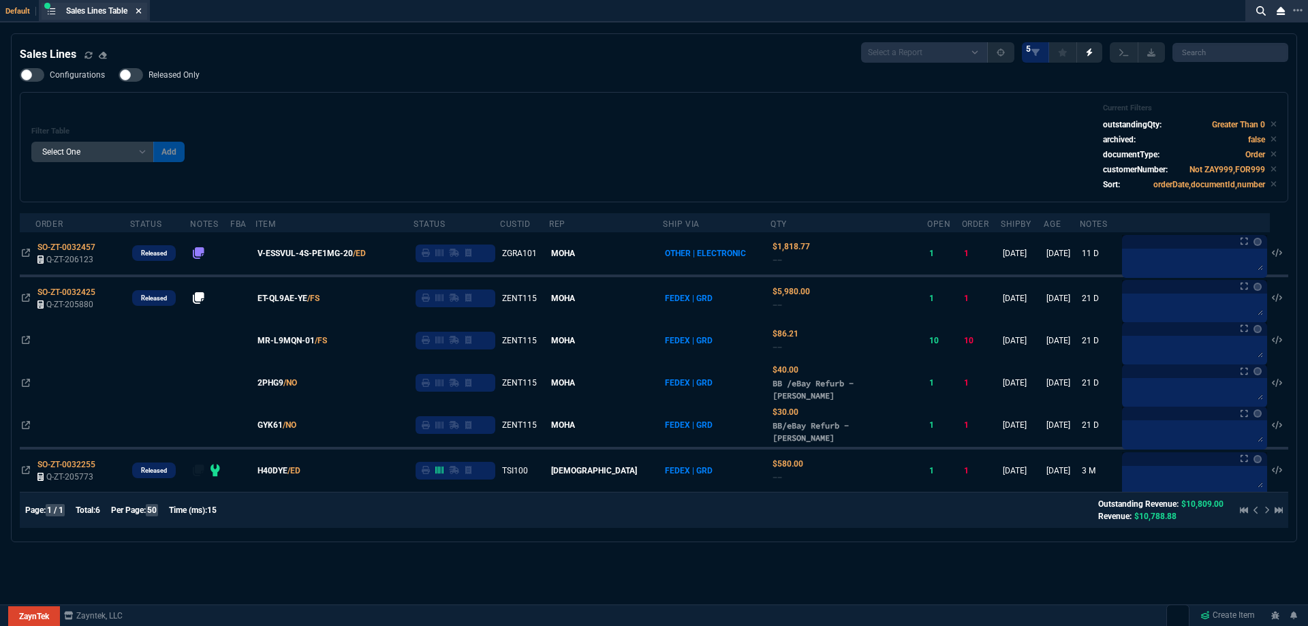
click at [142, 16] on nx-icon at bounding box center [139, 11] width 6 height 11
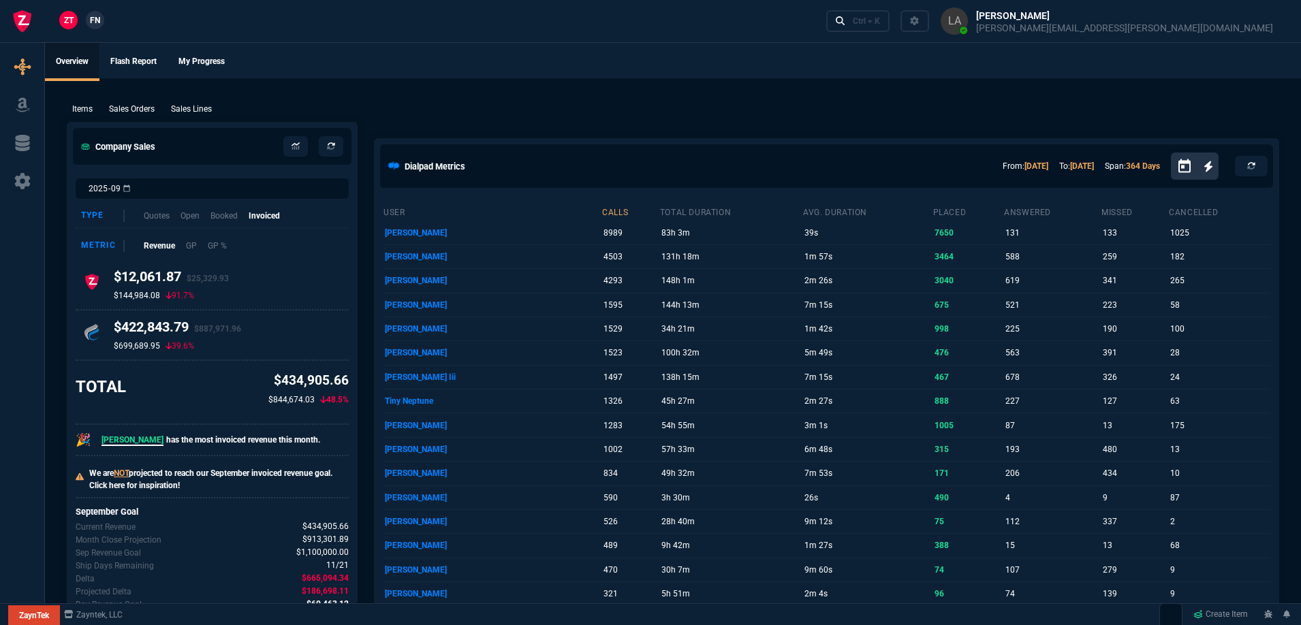
click at [93, 22] on span "FN" at bounding box center [95, 20] width 10 height 12
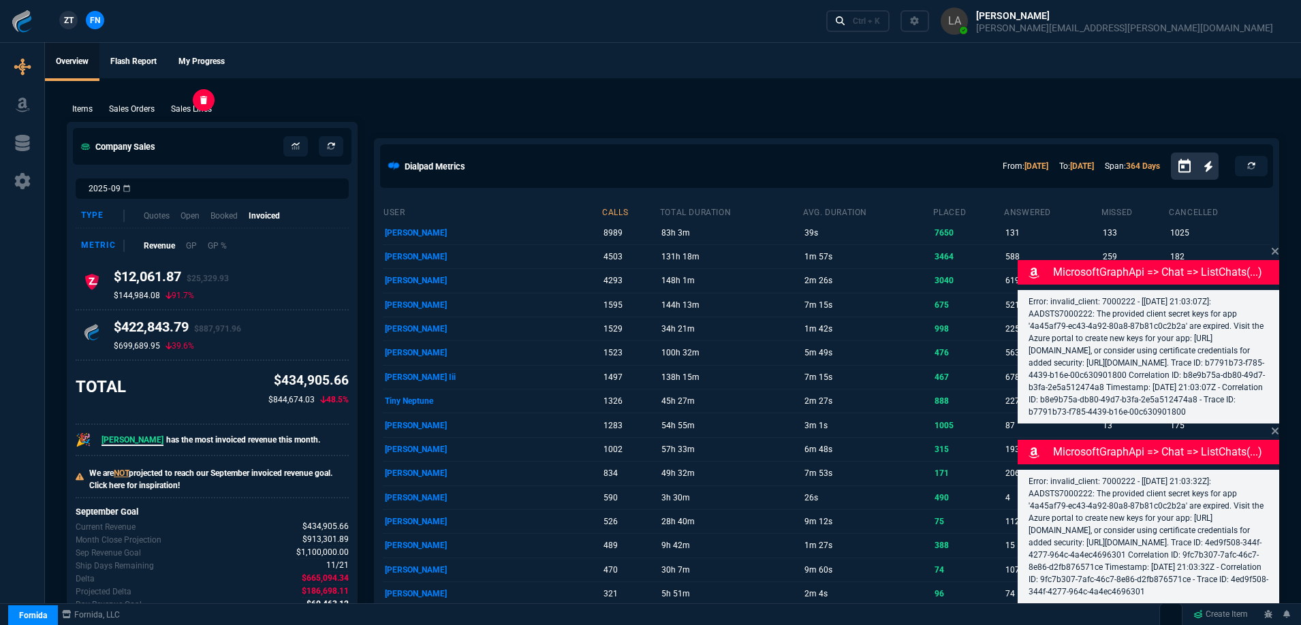
click at [190, 106] on p "Sales Lines" at bounding box center [191, 109] width 41 height 12
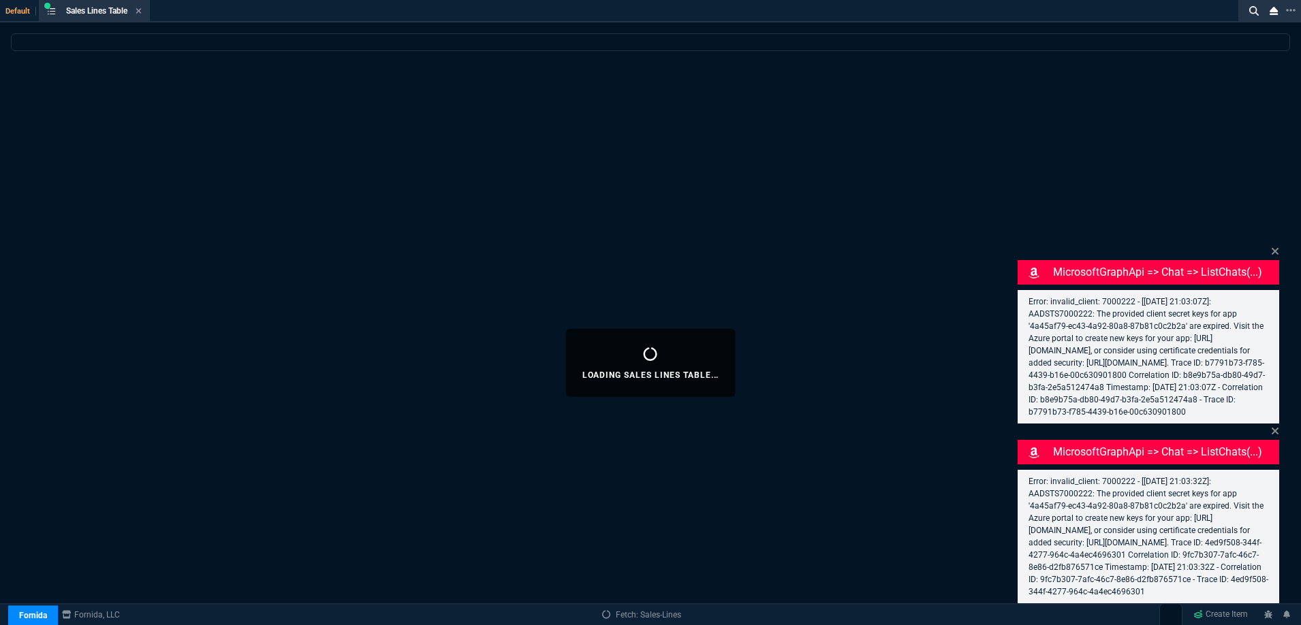
select select
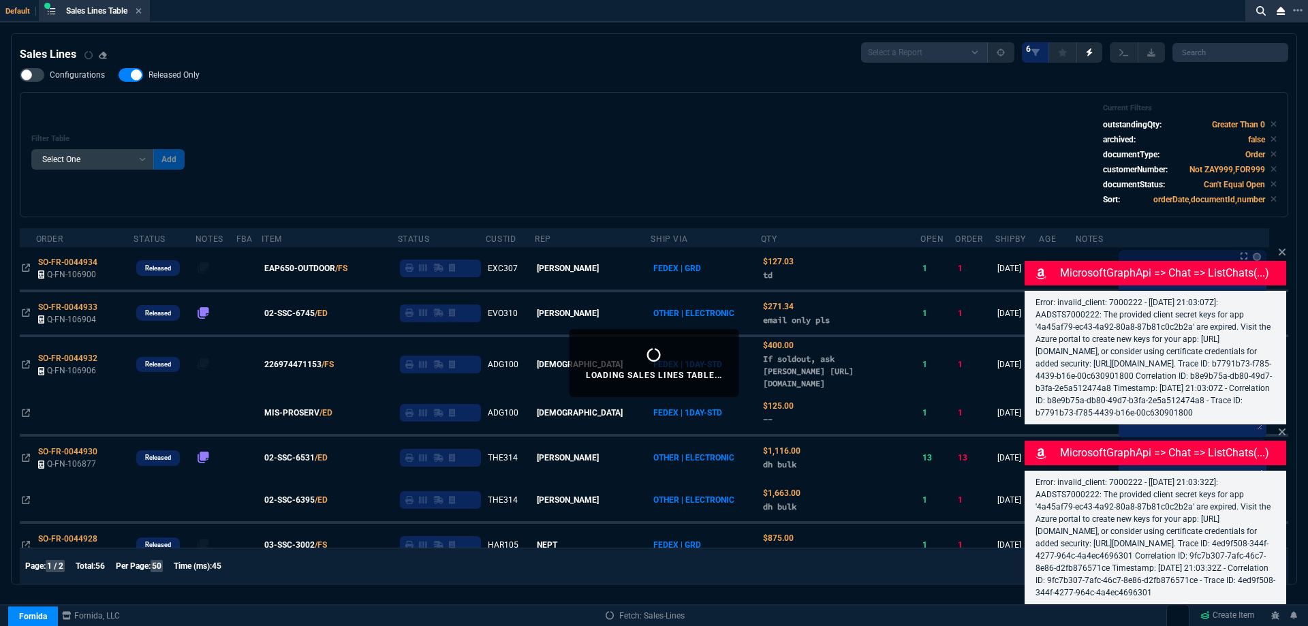
click at [165, 78] on span "Released Only" at bounding box center [174, 74] width 51 height 11
click at [119, 76] on input "Released Only" at bounding box center [118, 75] width 1 height 1
checkbox input "false"
click at [403, 115] on div "Filter Table Select One Add Filter () Age () ATS () Cond (itemVariantCode) Cust…" at bounding box center [653, 155] width 1245 height 102
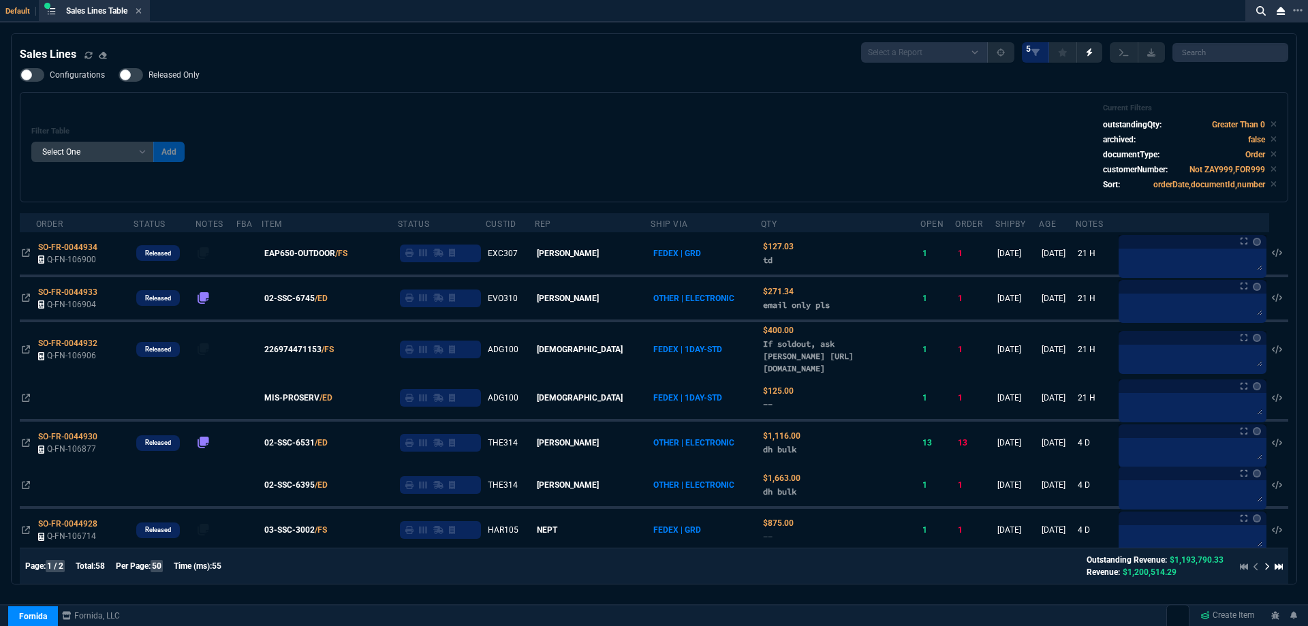
click at [138, 11] on icon at bounding box center [139, 11] width 6 height 8
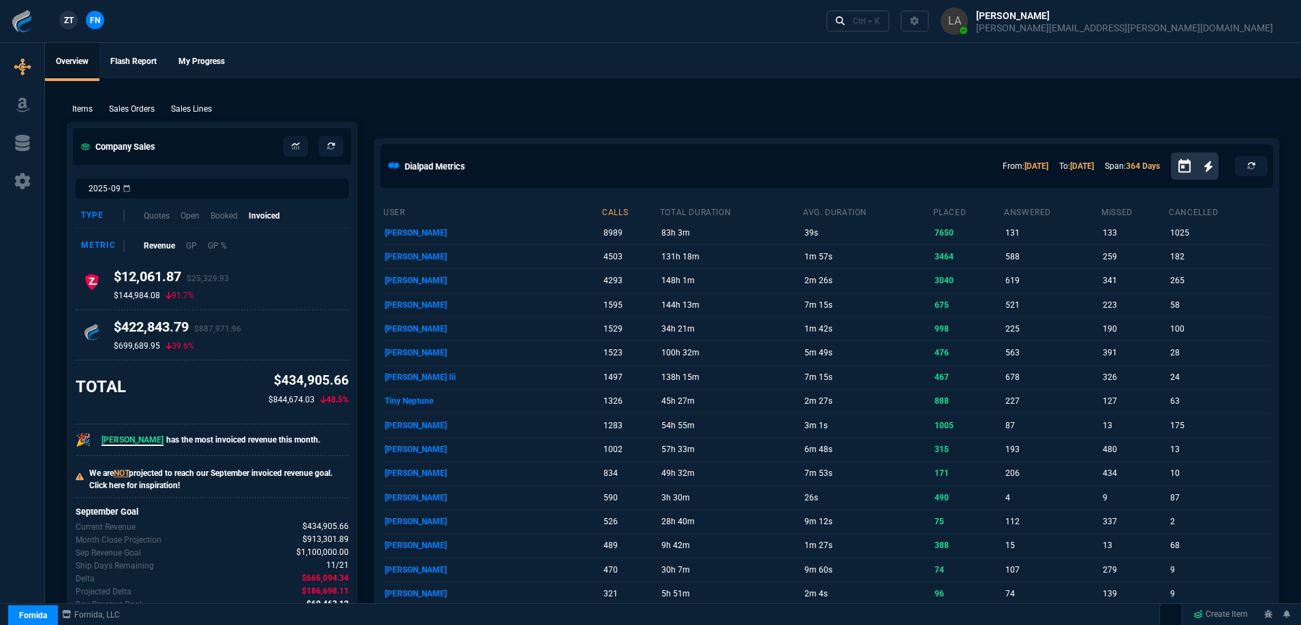
click at [67, 25] on span "ZT" at bounding box center [69, 20] width 10 height 12
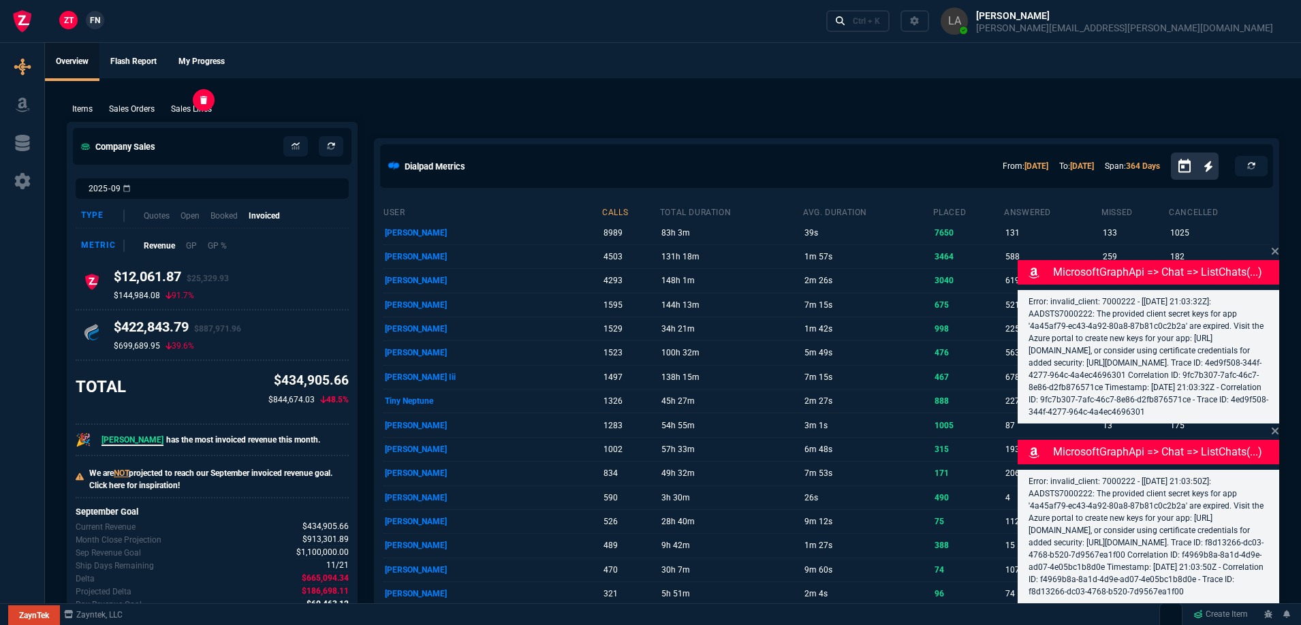
click at [188, 108] on p "Sales Lines" at bounding box center [191, 109] width 41 height 12
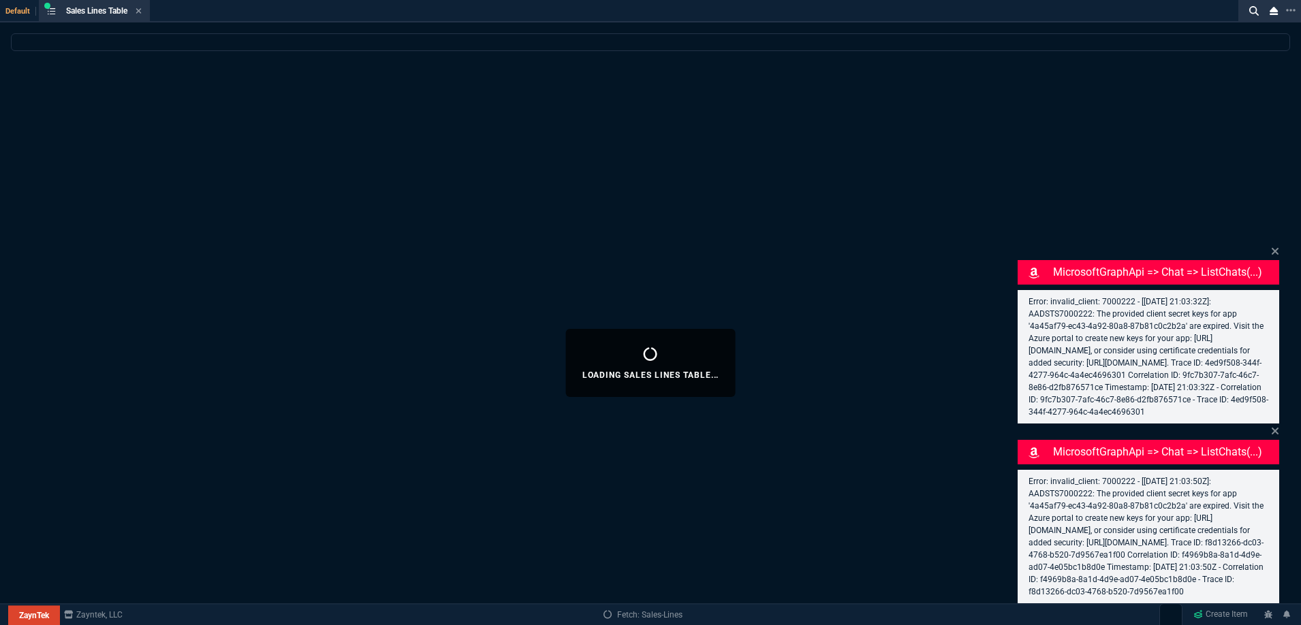
select select
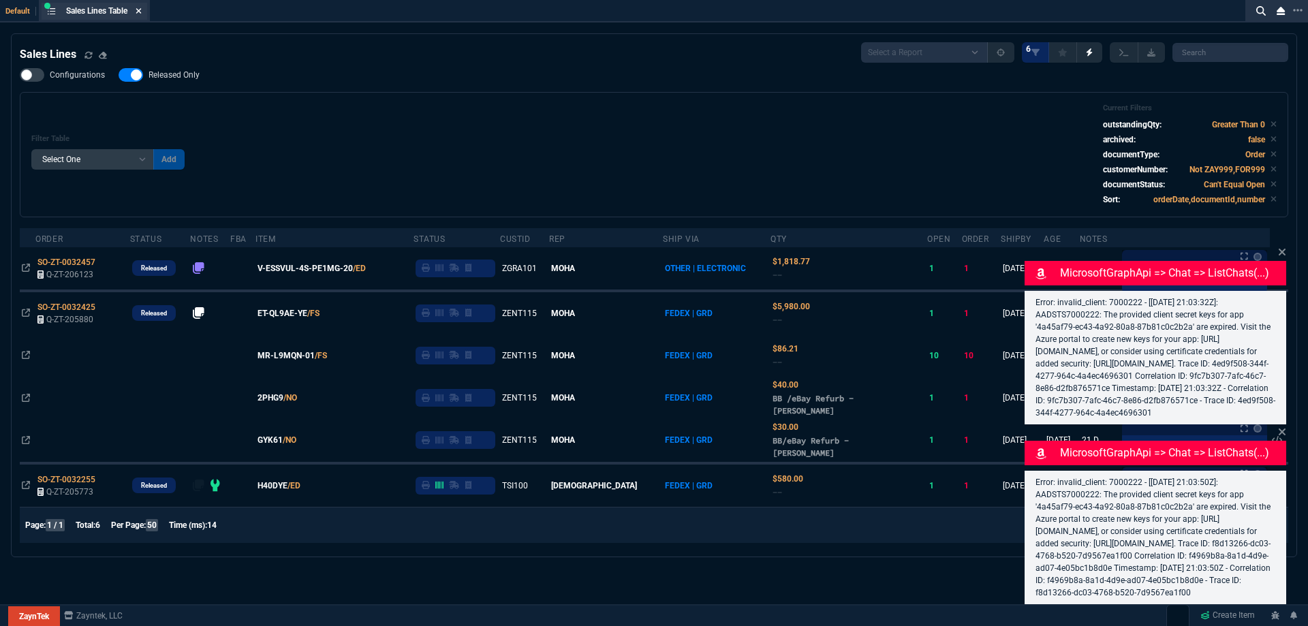
click at [142, 8] on icon at bounding box center [139, 11] width 6 height 8
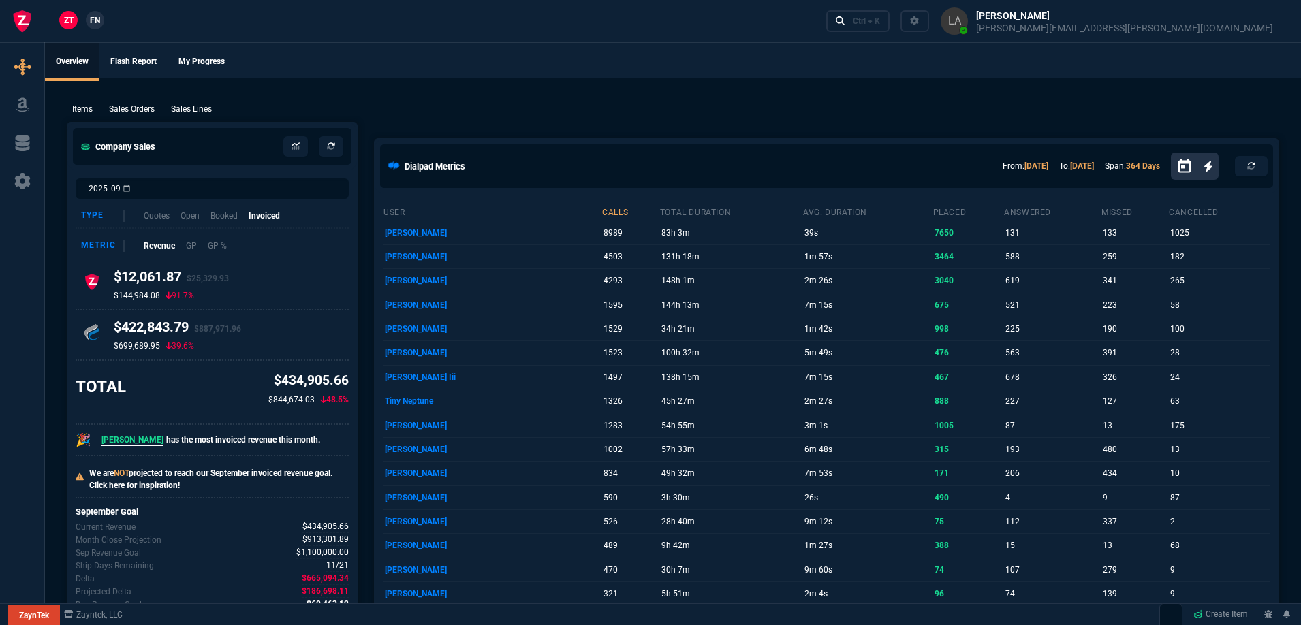
click at [89, 27] on link "FN" at bounding box center [95, 20] width 18 height 18
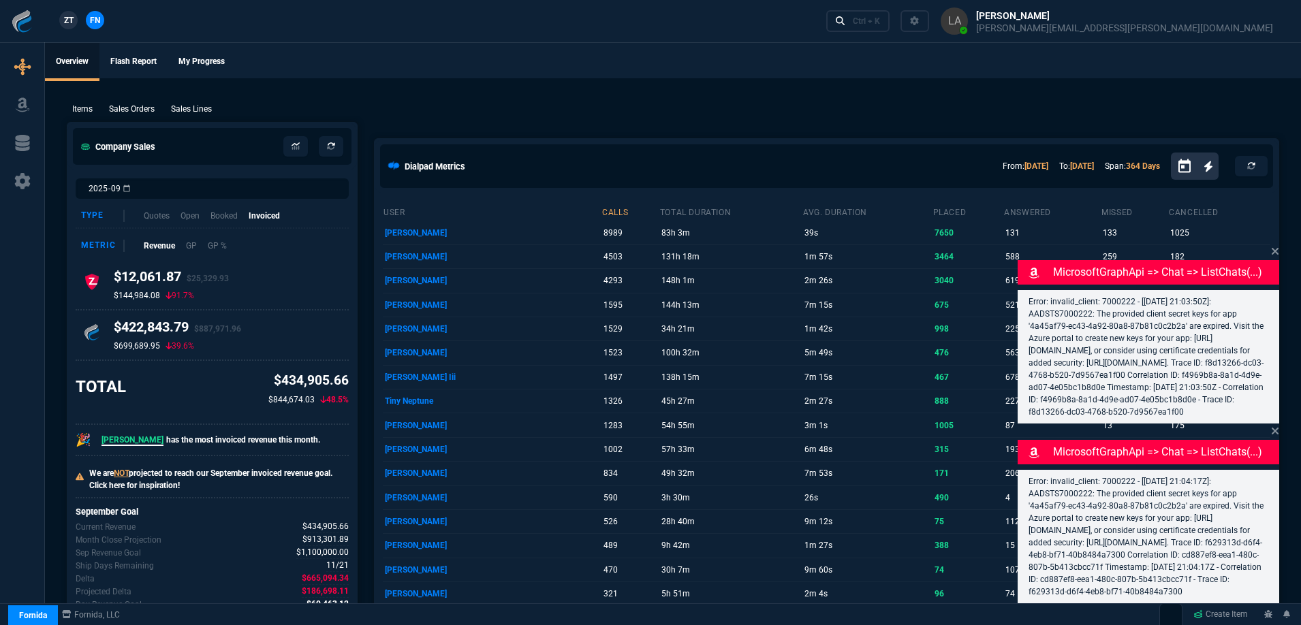
click at [193, 102] on div "Items Sales Orders Sales Lines Add Link" at bounding box center [673, 108] width 1213 height 16
click at [196, 110] on p "Sales Lines" at bounding box center [191, 109] width 41 height 12
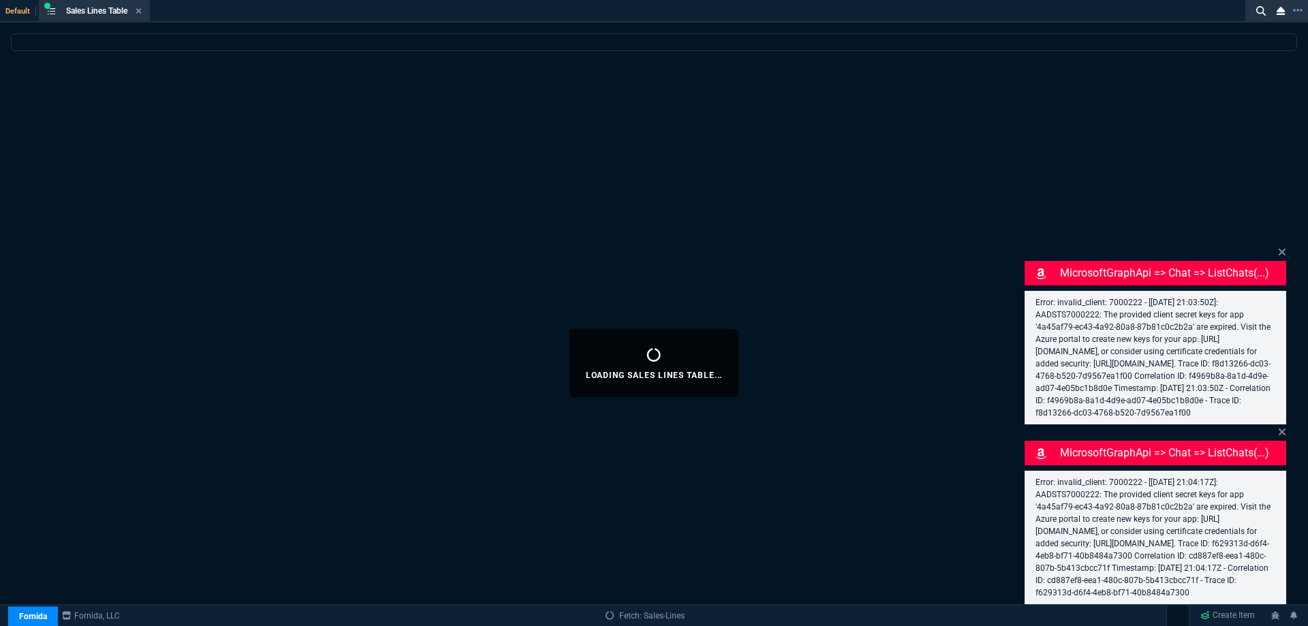
select select
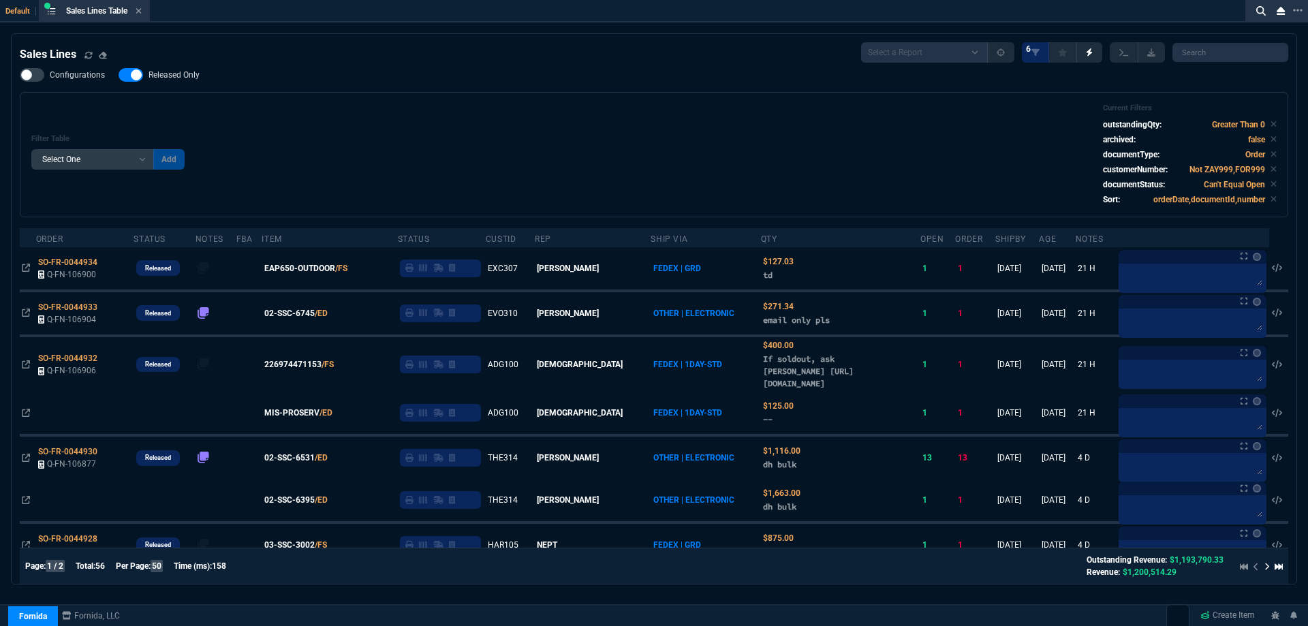
click at [194, 77] on span "Released Only" at bounding box center [174, 74] width 51 height 11
click at [119, 76] on input "Released Only" at bounding box center [118, 75] width 1 height 1
click at [403, 117] on div "Filter Table Select One Add Filter () Age () ATS () Cond (itemVariantCode) Cust…" at bounding box center [653, 155] width 1245 height 102
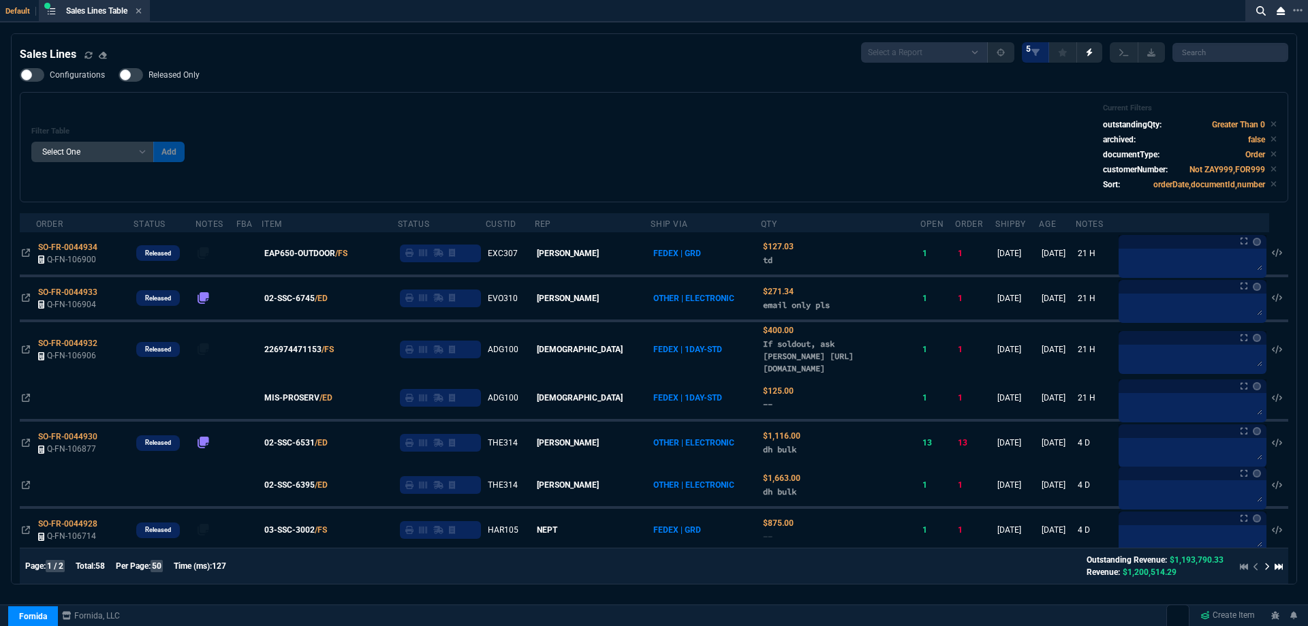
click at [178, 78] on span "Released Only" at bounding box center [174, 74] width 51 height 11
click at [119, 76] on input "Released Only" at bounding box center [118, 75] width 1 height 1
click at [306, 110] on div "Filter Table Select One Add Filter () Age () ATS () Cond (itemVariantCode) Cust…" at bounding box center [653, 147] width 1245 height 87
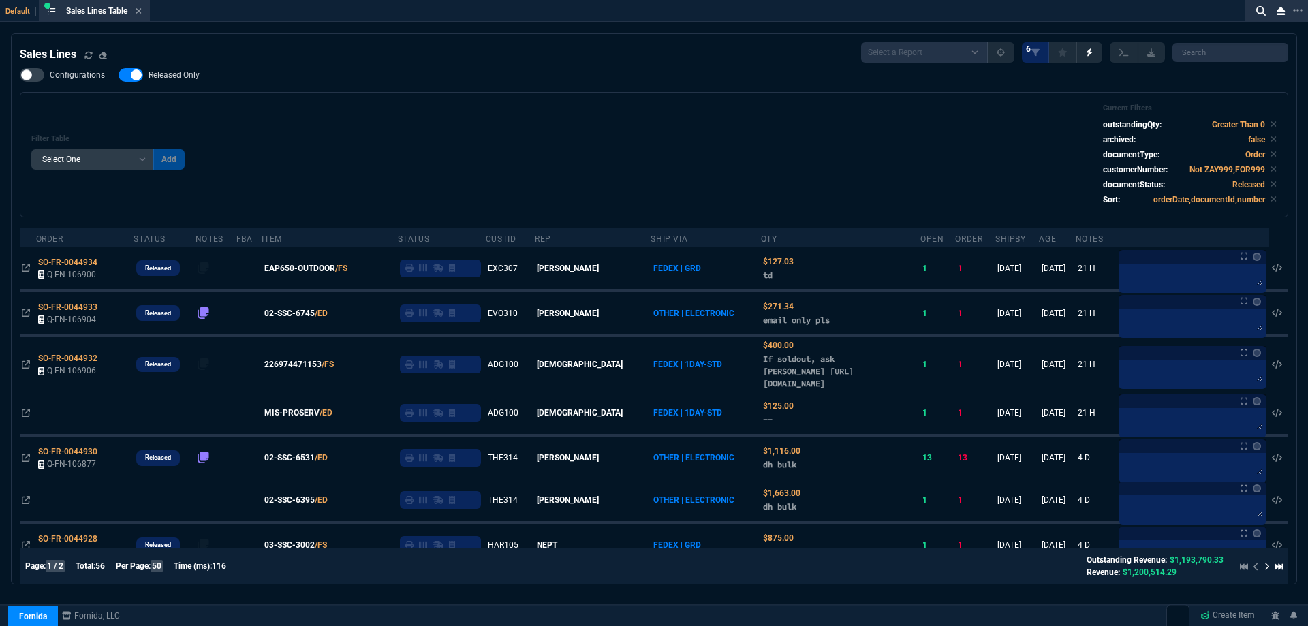
click at [181, 73] on span "Released Only" at bounding box center [174, 74] width 51 height 11
click at [119, 75] on input "Released Only" at bounding box center [118, 75] width 1 height 1
checkbox input "false"
click at [444, 112] on div "Filter Table Select One Add Filter () Age () ATS () Cond (itemVariantCode) Cust…" at bounding box center [653, 155] width 1245 height 102
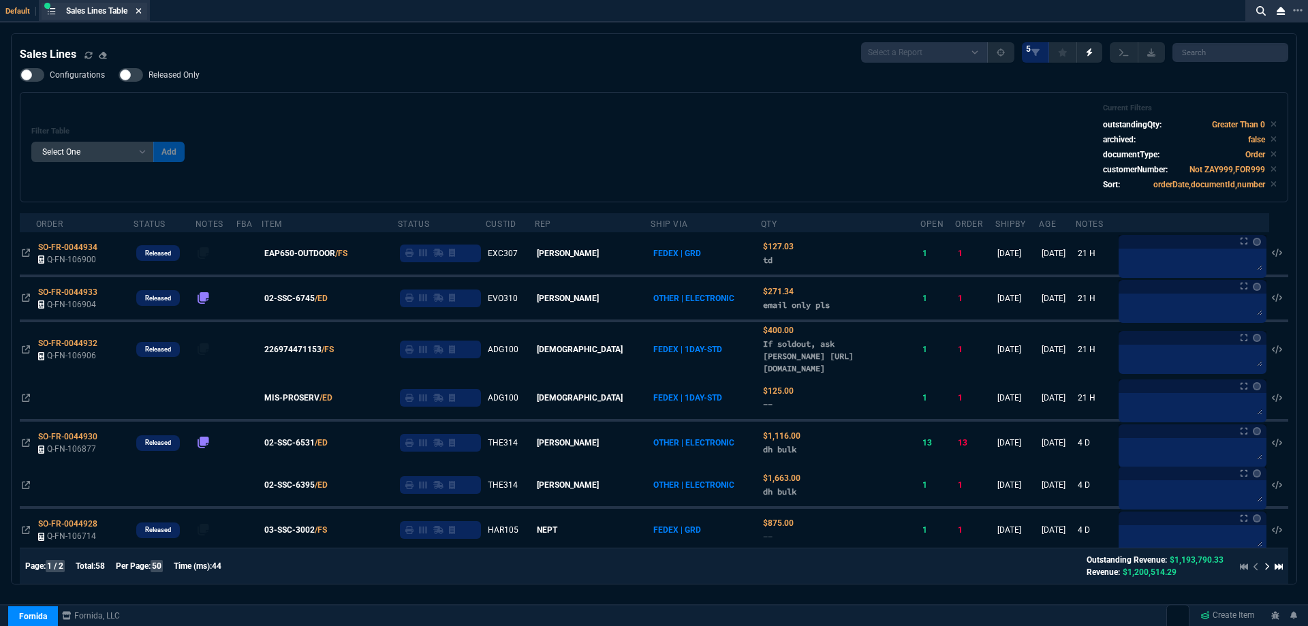
click at [142, 13] on icon at bounding box center [139, 11] width 6 height 8
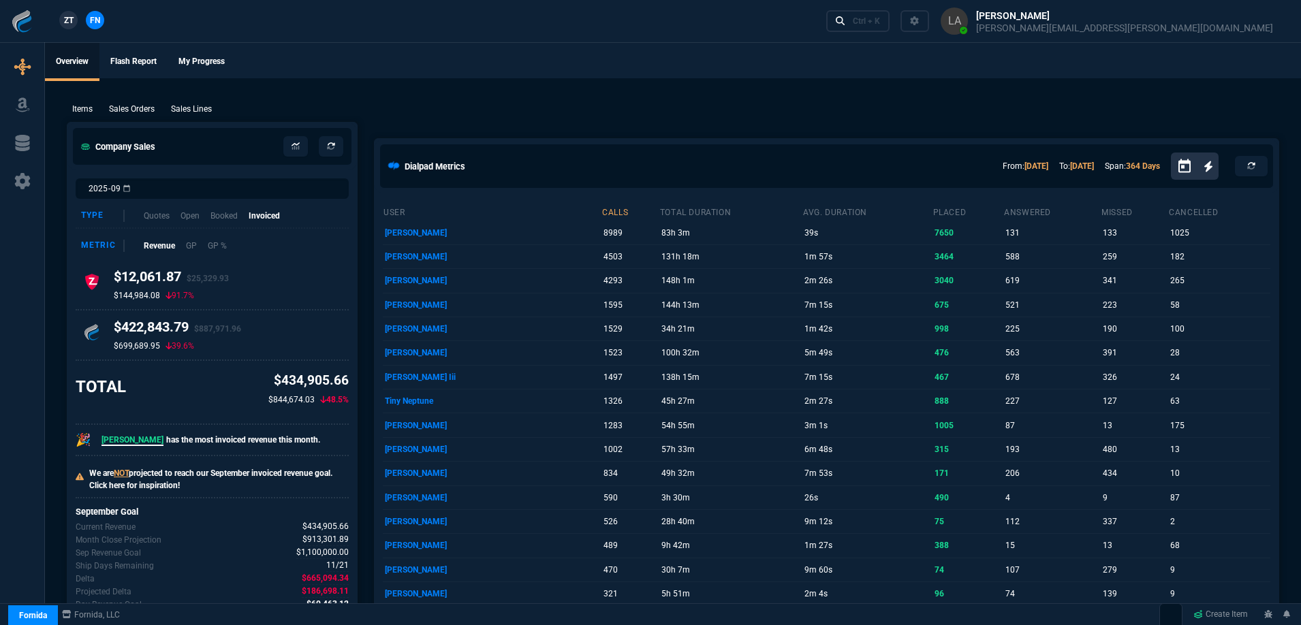
click at [64, 25] on span "ZT" at bounding box center [69, 20] width 10 height 12
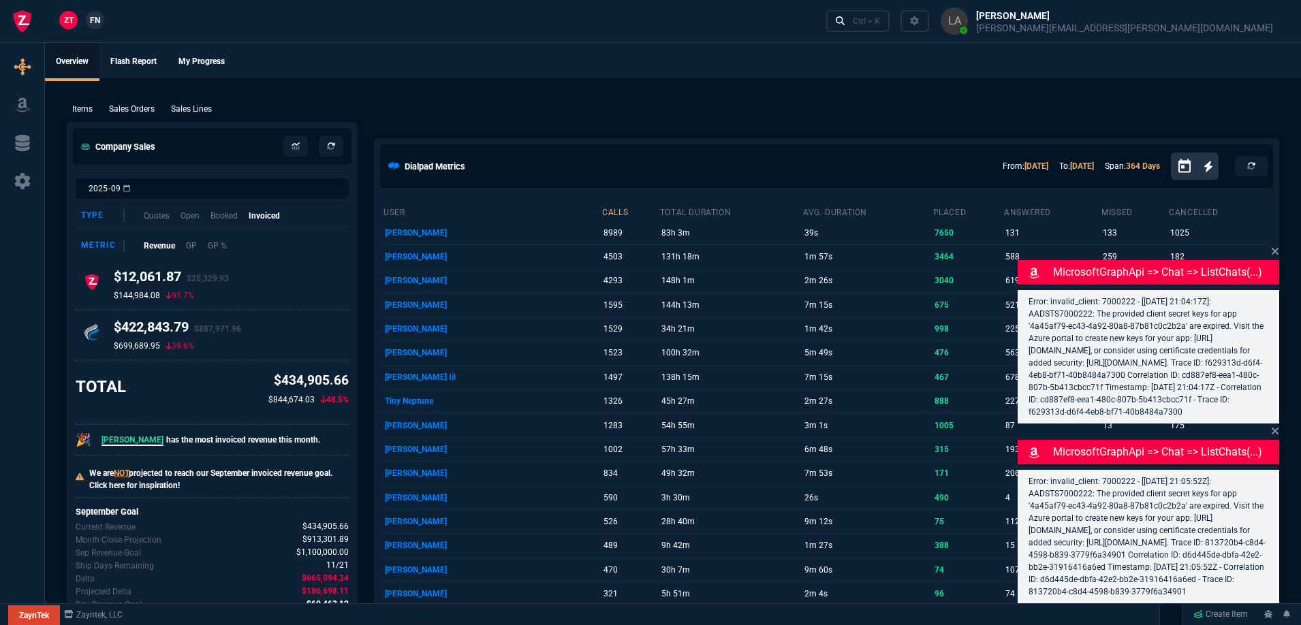
drag, startPoint x: 177, startPoint y: 106, endPoint x: 170, endPoint y: 80, distance: 26.1
click at [177, 106] on p "Sales Lines" at bounding box center [191, 109] width 41 height 12
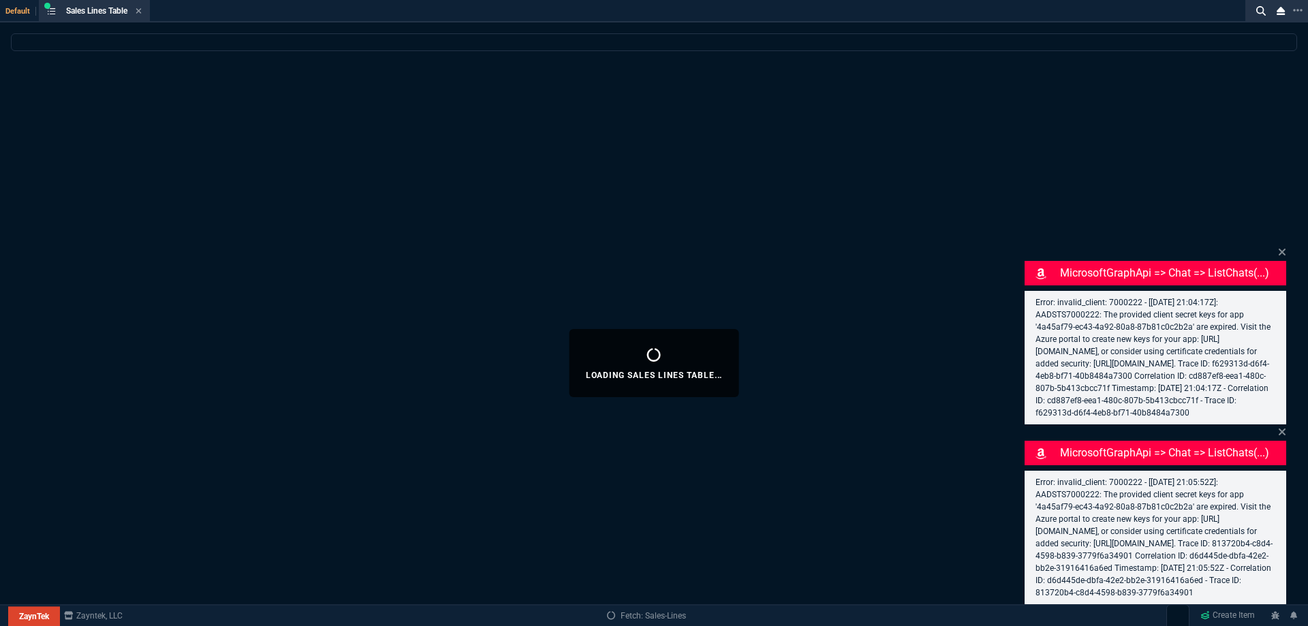
select select
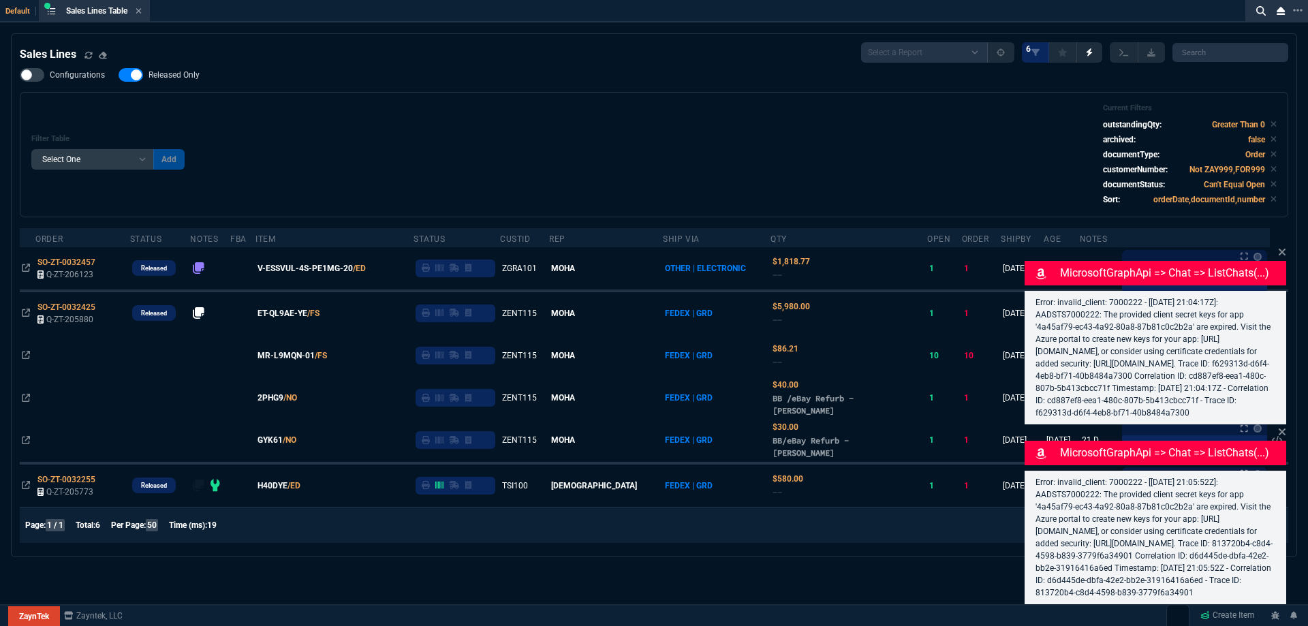
click at [180, 68] on div "Sales Lines Select a Report NEW QUERY SonicWall Sale AMZ (MTD) NEW QUERY INS100…" at bounding box center [654, 295] width 1269 height 506
click at [193, 80] on span "Released Only" at bounding box center [174, 74] width 51 height 11
click at [119, 76] on input "Released Only" at bounding box center [118, 75] width 1 height 1
checkbox input "false"
click at [475, 122] on div "Filter Table Select One Add Filter () Age () ATS () Cond (itemVariantCode) Cust…" at bounding box center [653, 155] width 1245 height 102
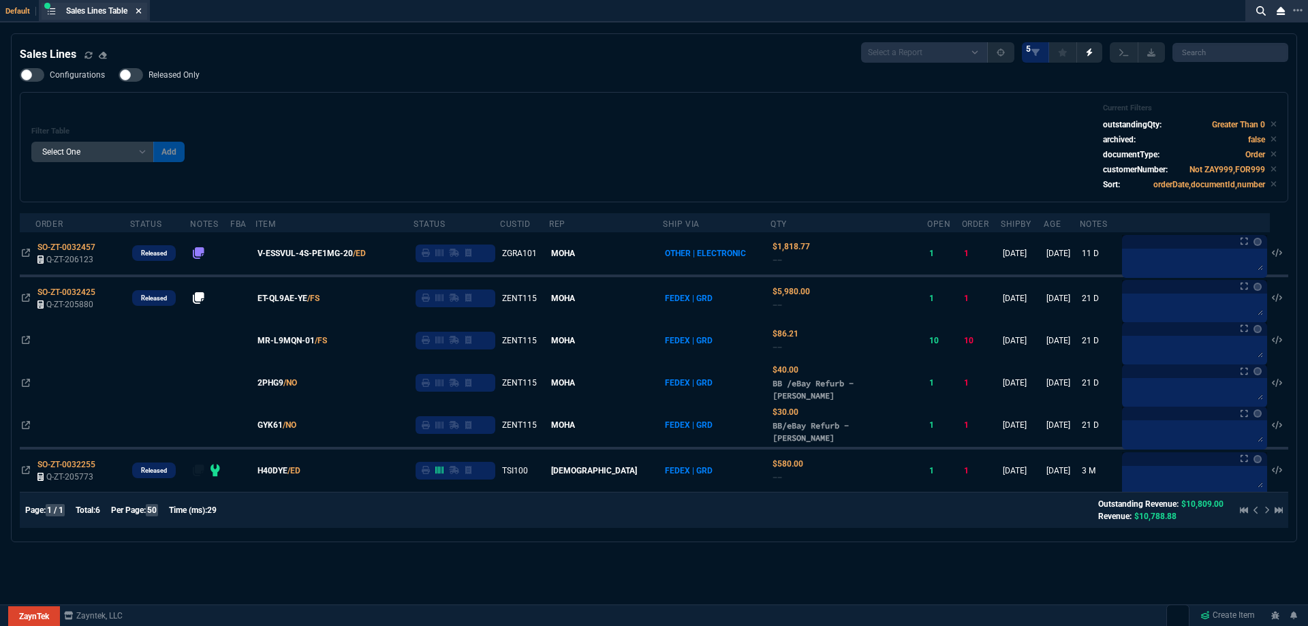
click at [140, 7] on icon at bounding box center [139, 11] width 6 height 8
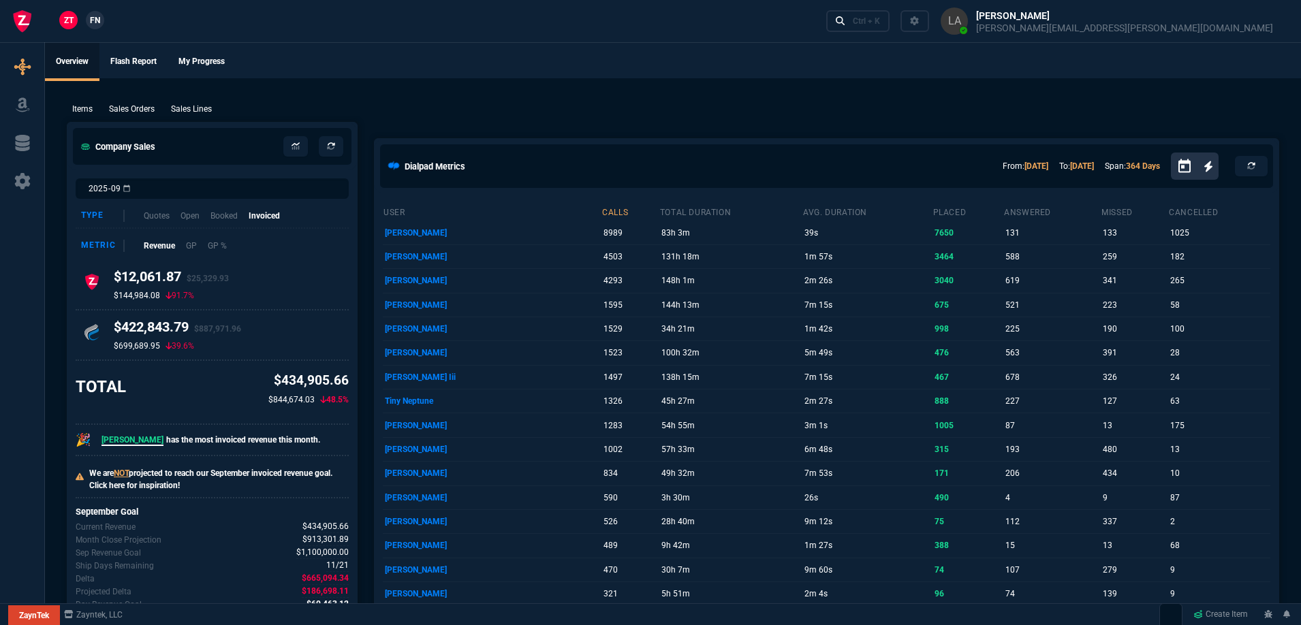
click at [102, 19] on link "FN" at bounding box center [95, 20] width 18 height 18
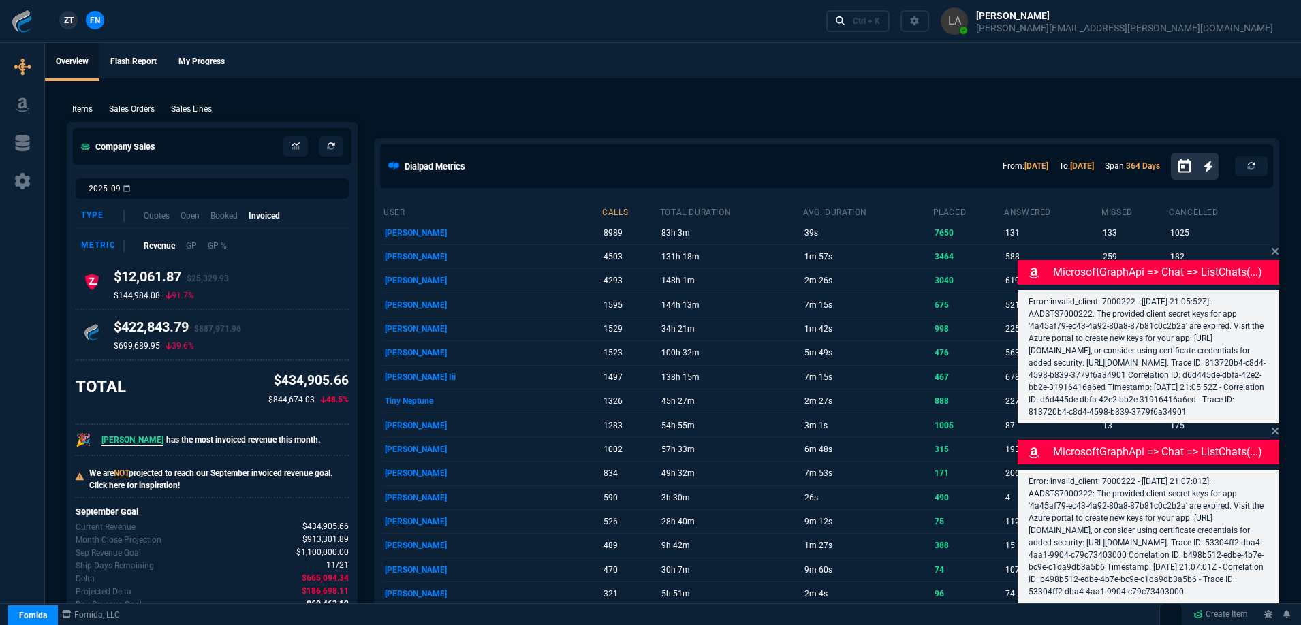
click at [181, 106] on p "Sales Lines" at bounding box center [191, 109] width 41 height 12
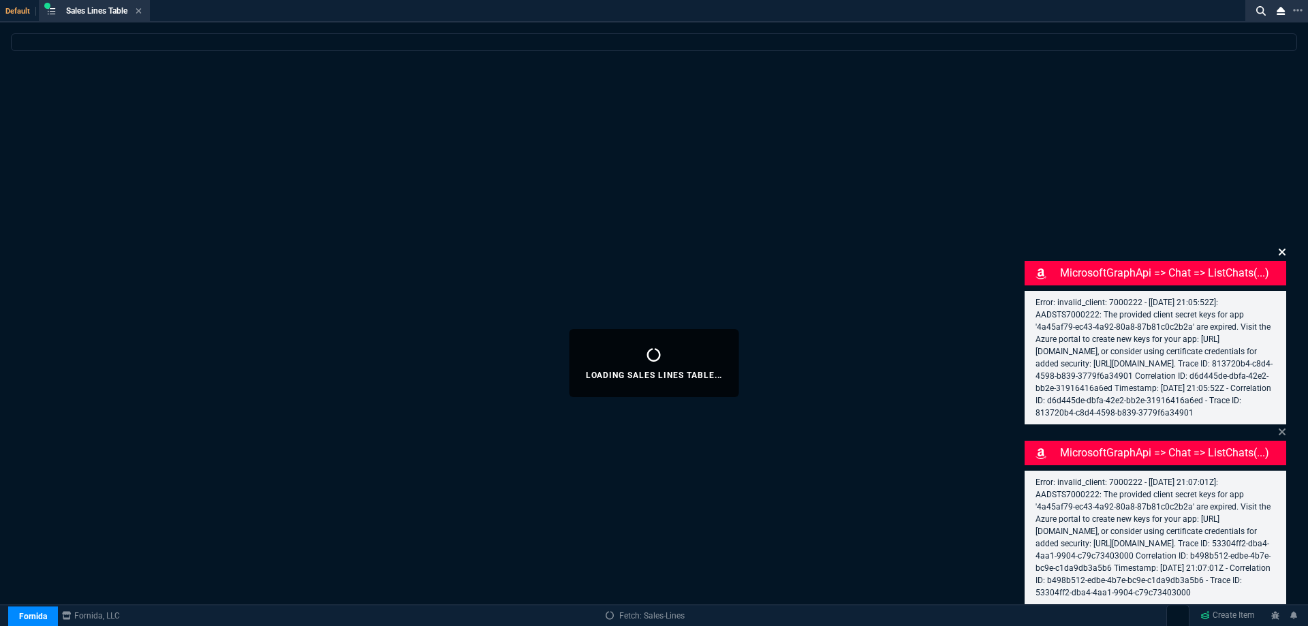
click at [1282, 247] on icon at bounding box center [1282, 252] width 8 height 11
select select
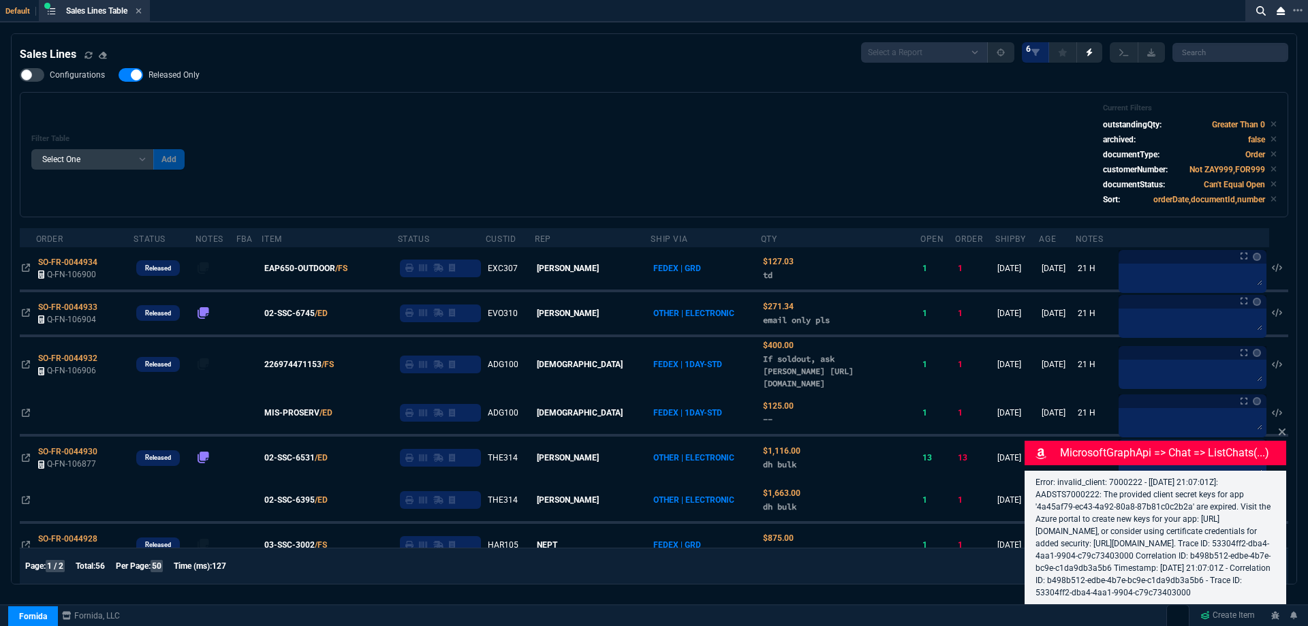
click at [1282, 429] on icon at bounding box center [1282, 432] width 7 height 7
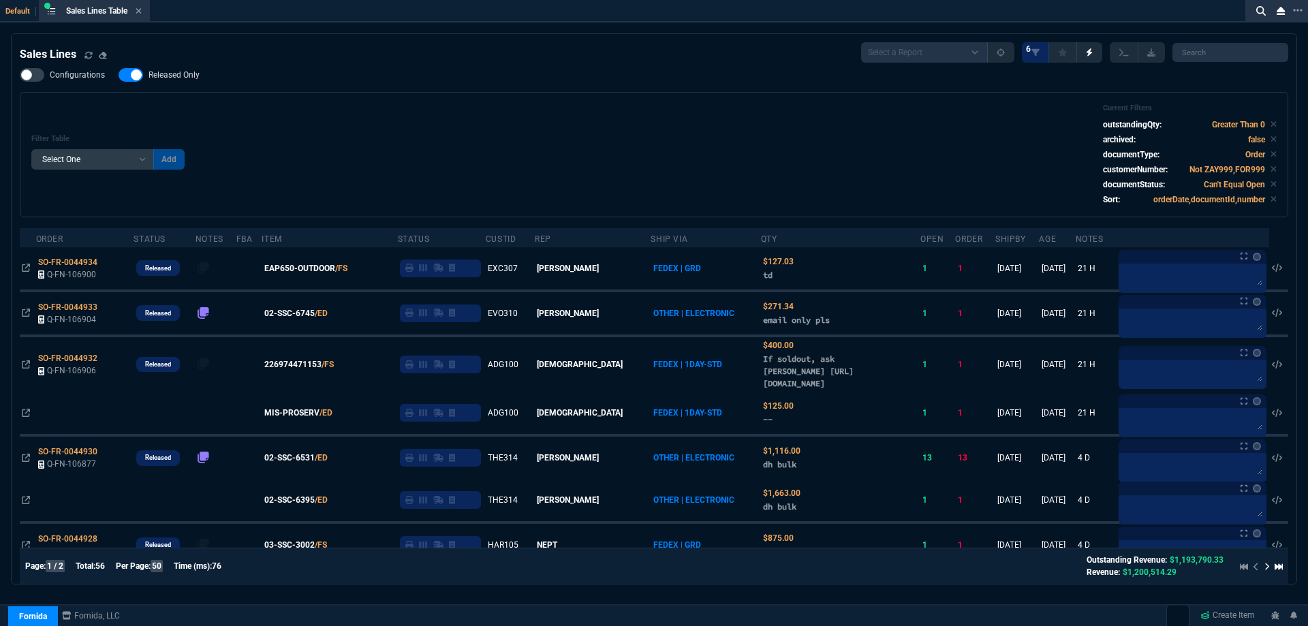
click at [191, 84] on nx-fornida-field-switch-one "Released Only" at bounding box center [166, 78] width 95 height 13
click at [187, 82] on label "Released Only" at bounding box center [166, 75] width 95 height 14
click at [119, 76] on input "Released Only" at bounding box center [118, 75] width 1 height 1
checkbox input "false"
click at [508, 106] on div "Filter Table Select One Add Filter () Age () ATS () Cond (itemVariantCode) Cust…" at bounding box center [653, 155] width 1245 height 102
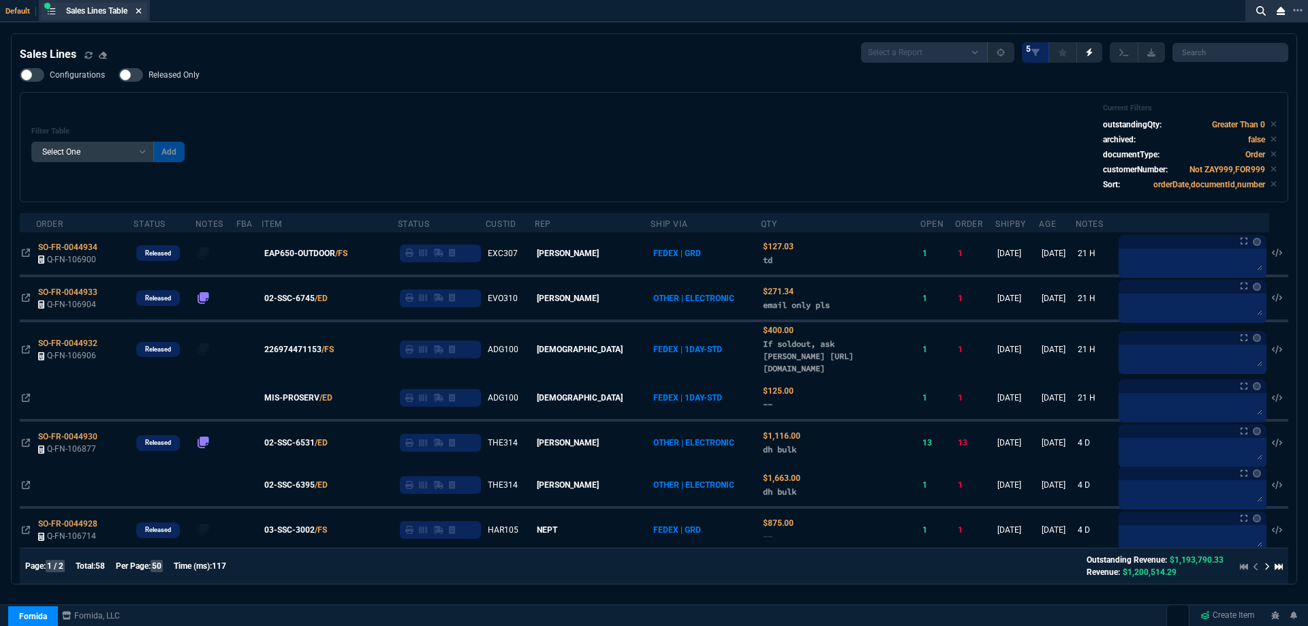
click at [142, 9] on icon at bounding box center [138, 10] width 5 height 5
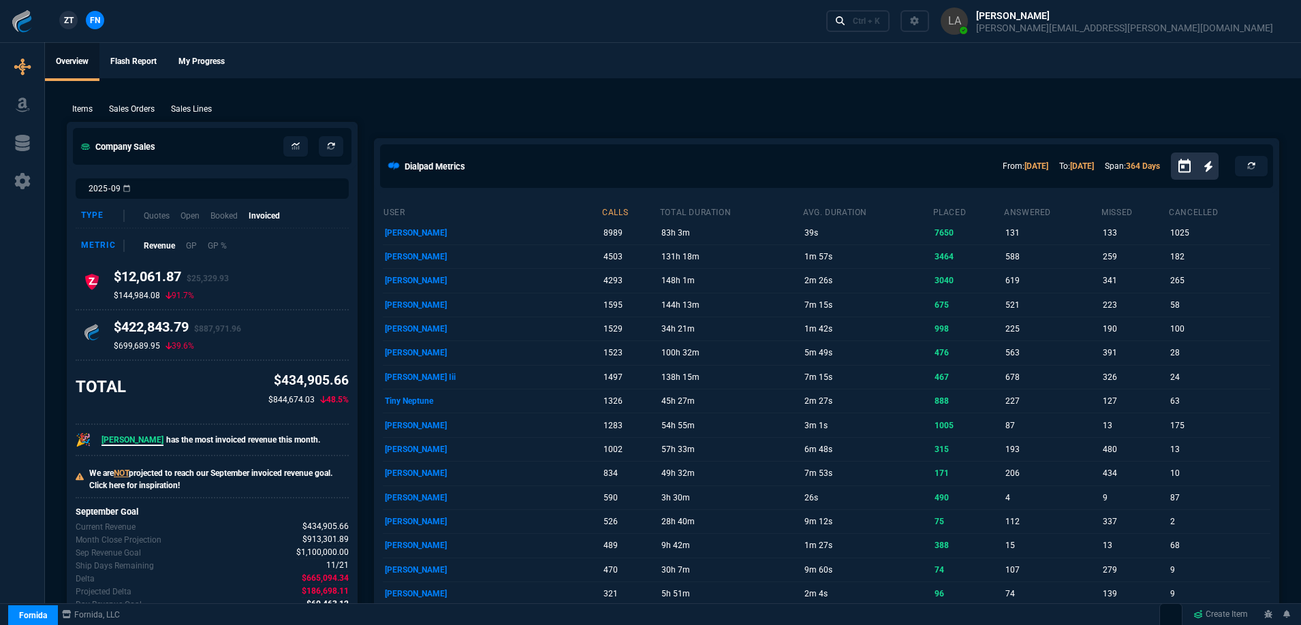
click at [67, 28] on link "ZT" at bounding box center [68, 20] width 18 height 18
click at [177, 106] on p "Sales Lines" at bounding box center [191, 109] width 41 height 12
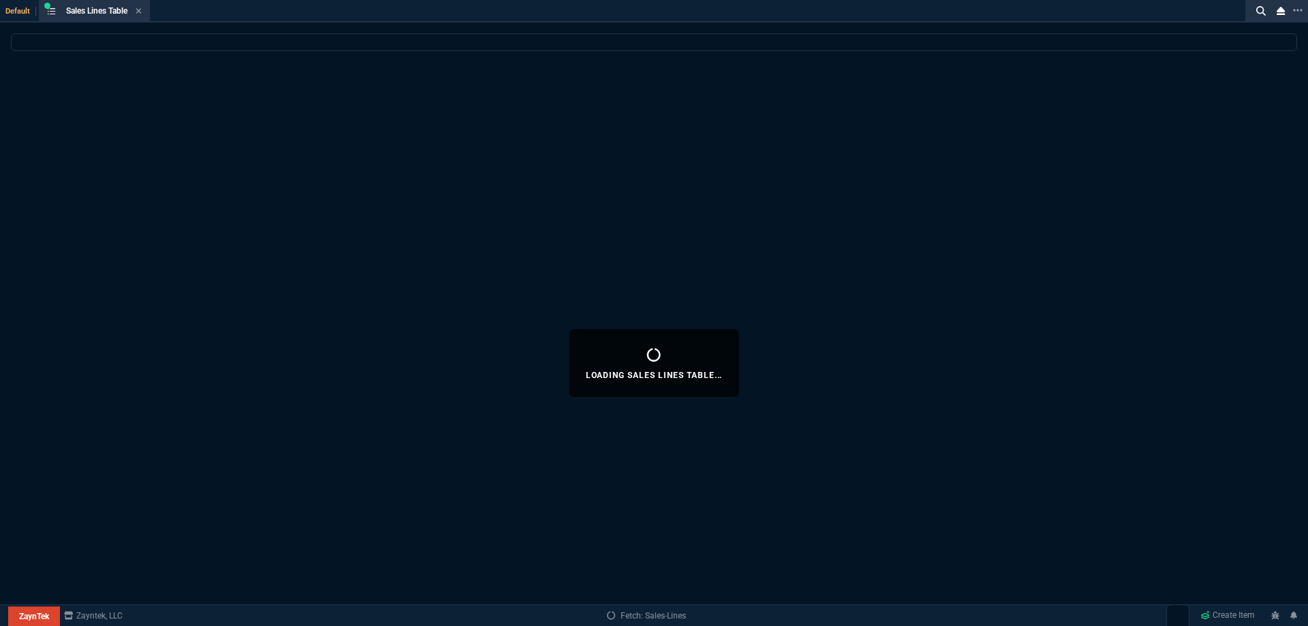
select select
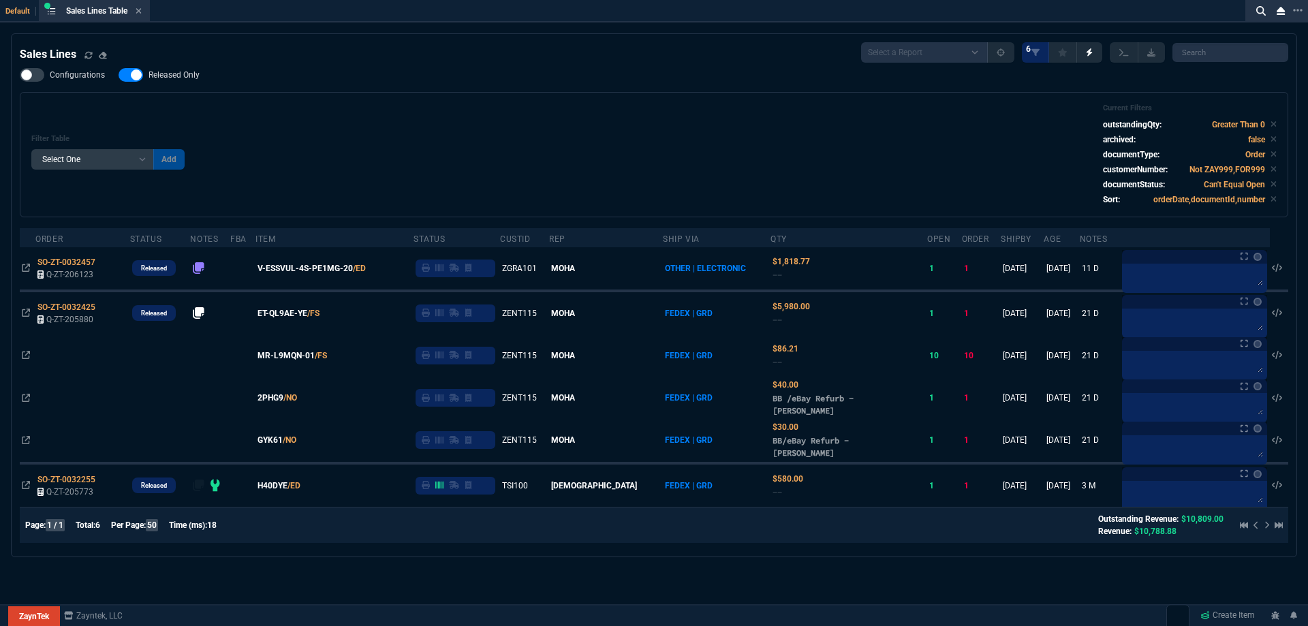
click at [190, 79] on span "Released Only" at bounding box center [174, 74] width 51 height 11
click at [119, 76] on input "Released Only" at bounding box center [118, 75] width 1 height 1
checkbox input "false"
click at [339, 133] on div "Filter Table Select One Add Filter () Age () ATS () Cond (itemVariantCode) Cust…" at bounding box center [653, 155] width 1245 height 102
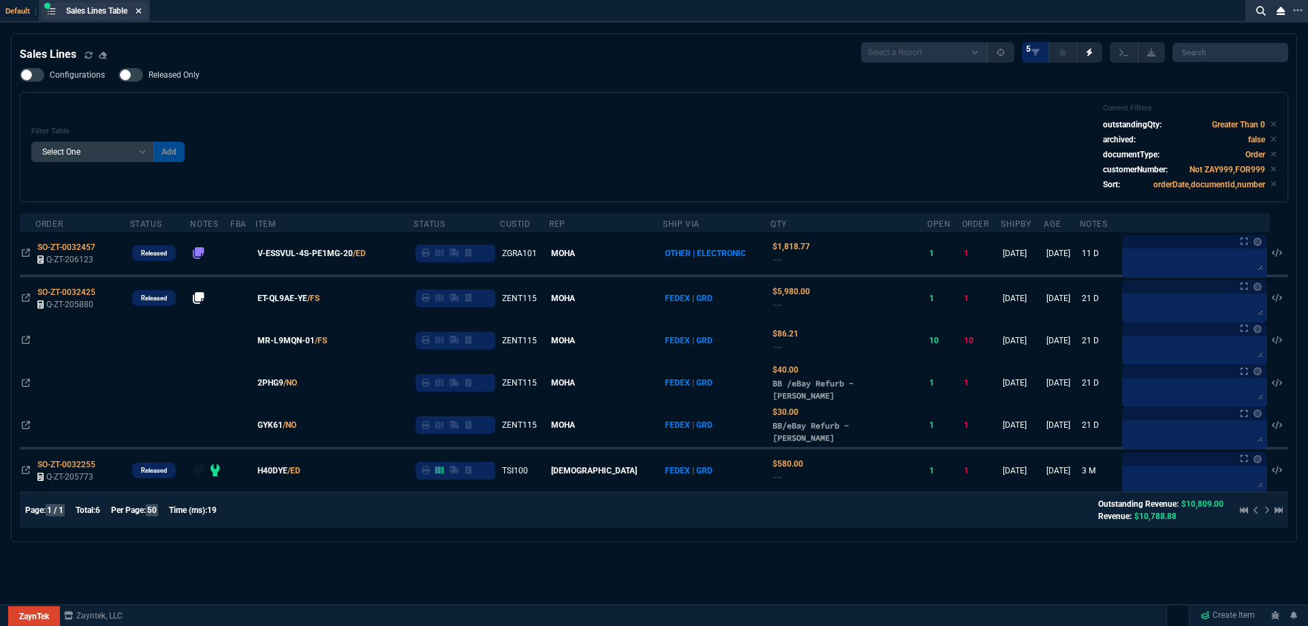
click at [141, 16] on nx-icon at bounding box center [139, 11] width 6 height 11
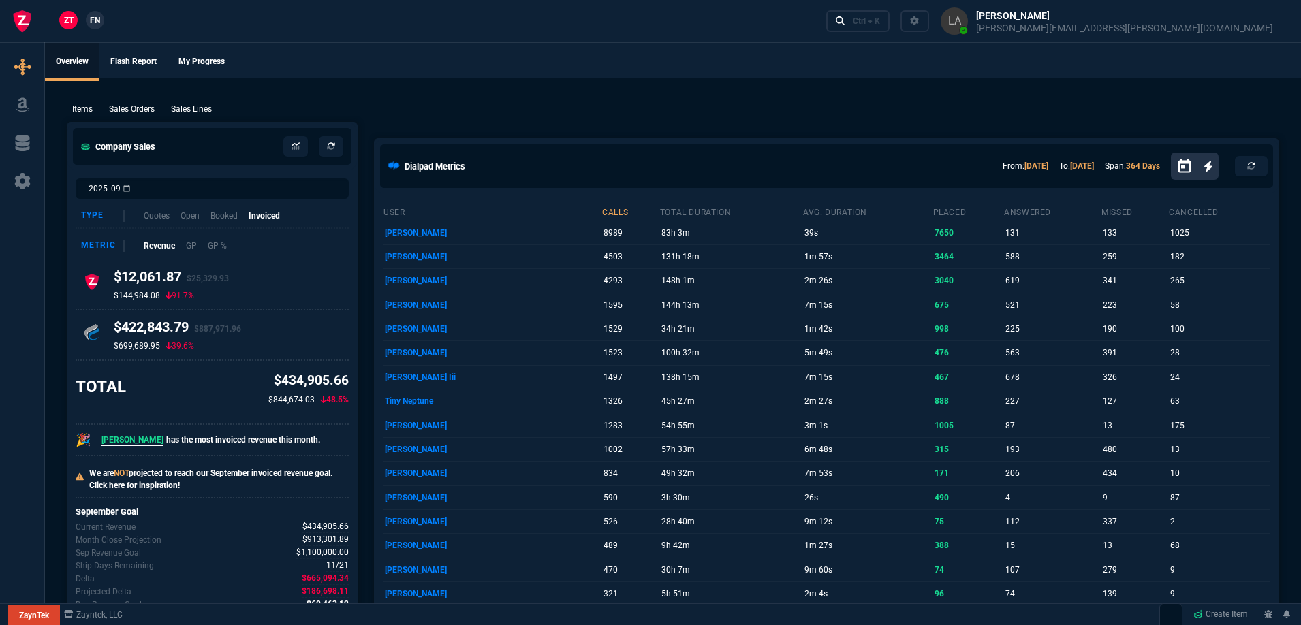
click at [97, 22] on span "FN" at bounding box center [95, 20] width 10 height 12
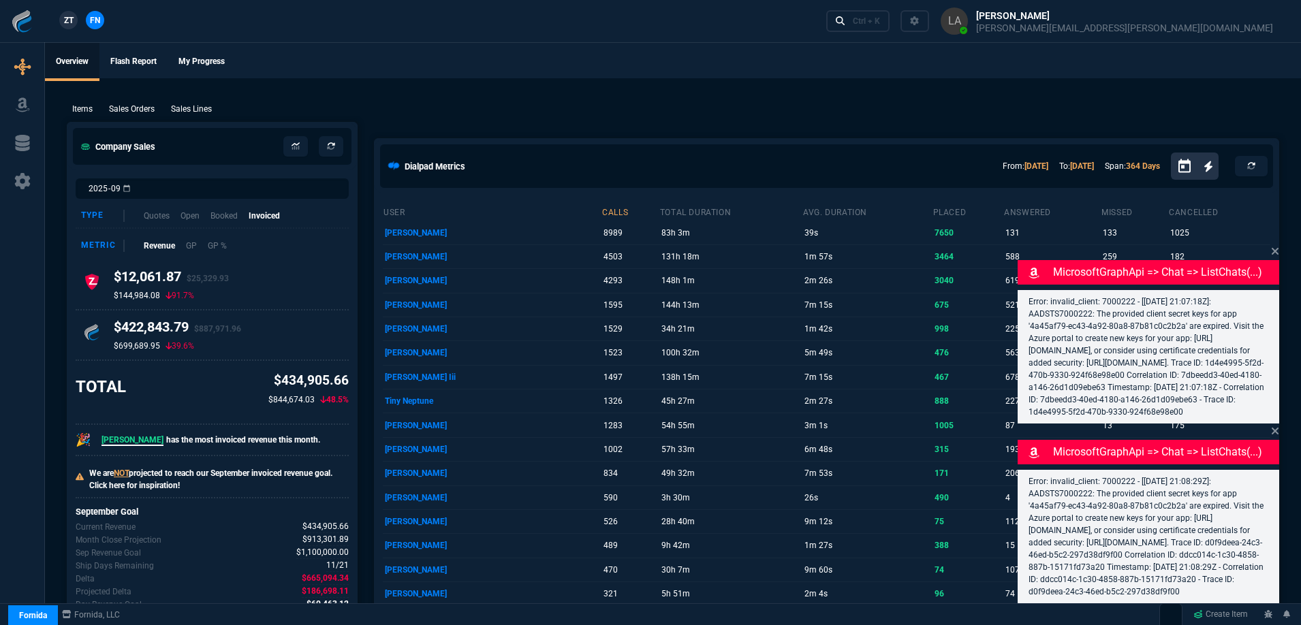
click at [74, 22] on span "ZT" at bounding box center [69, 20] width 10 height 12
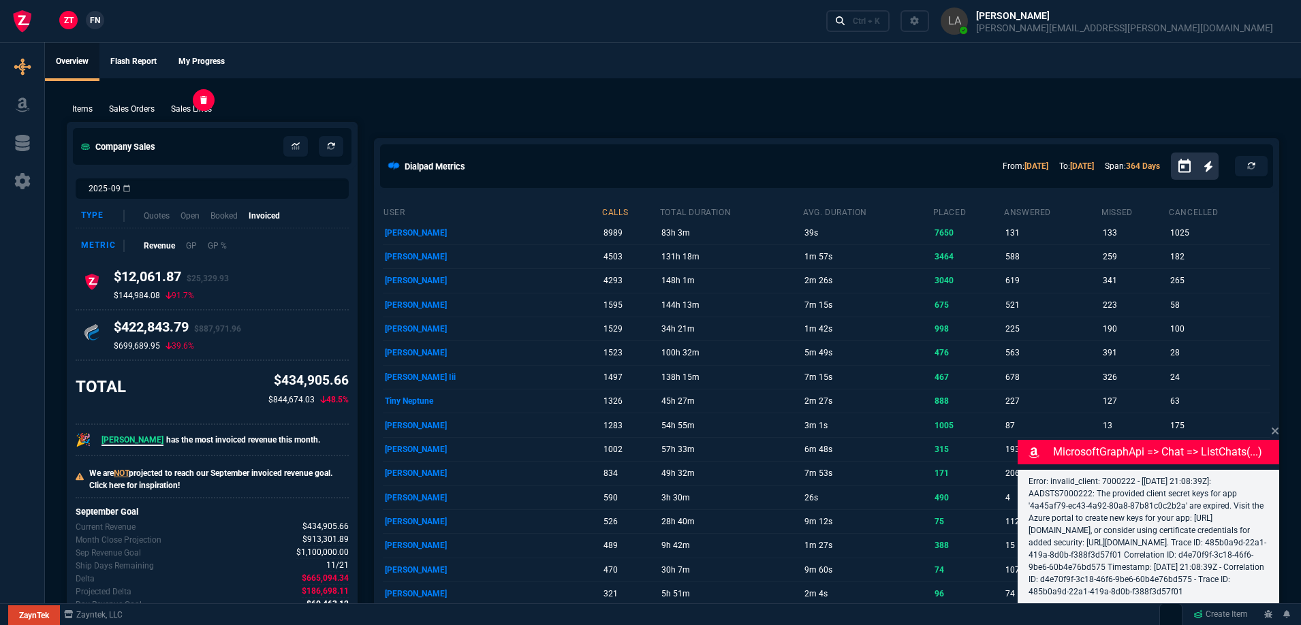
click at [179, 106] on p "Sales Lines" at bounding box center [191, 109] width 41 height 12
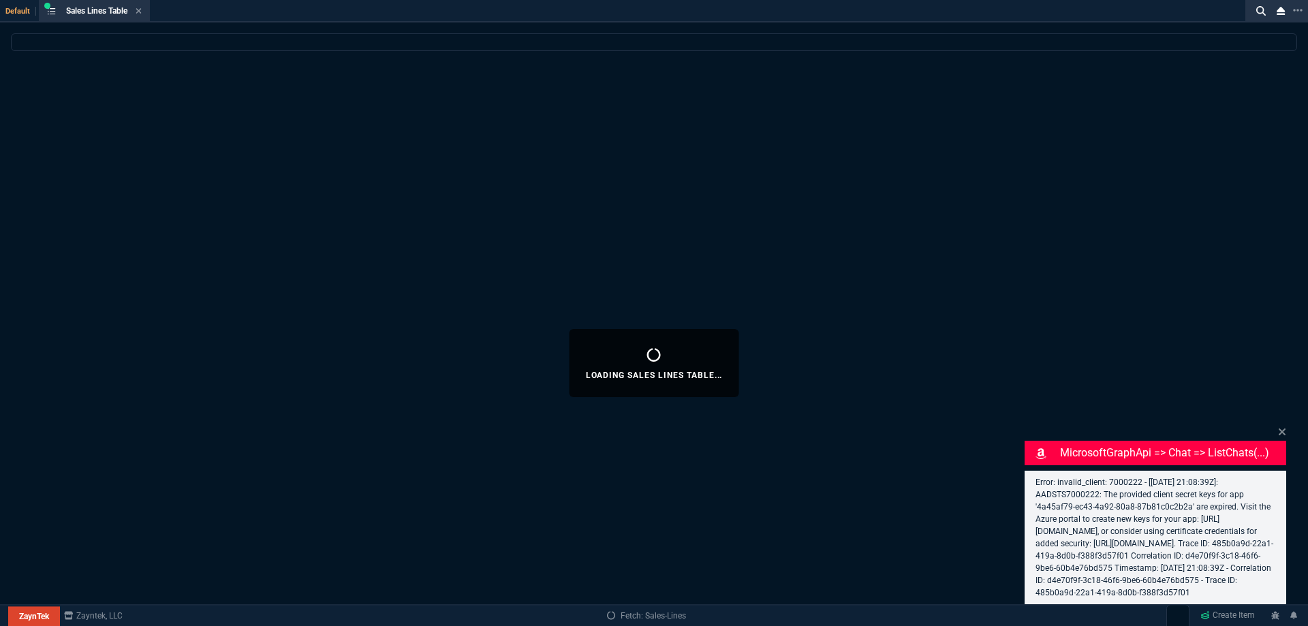
select select
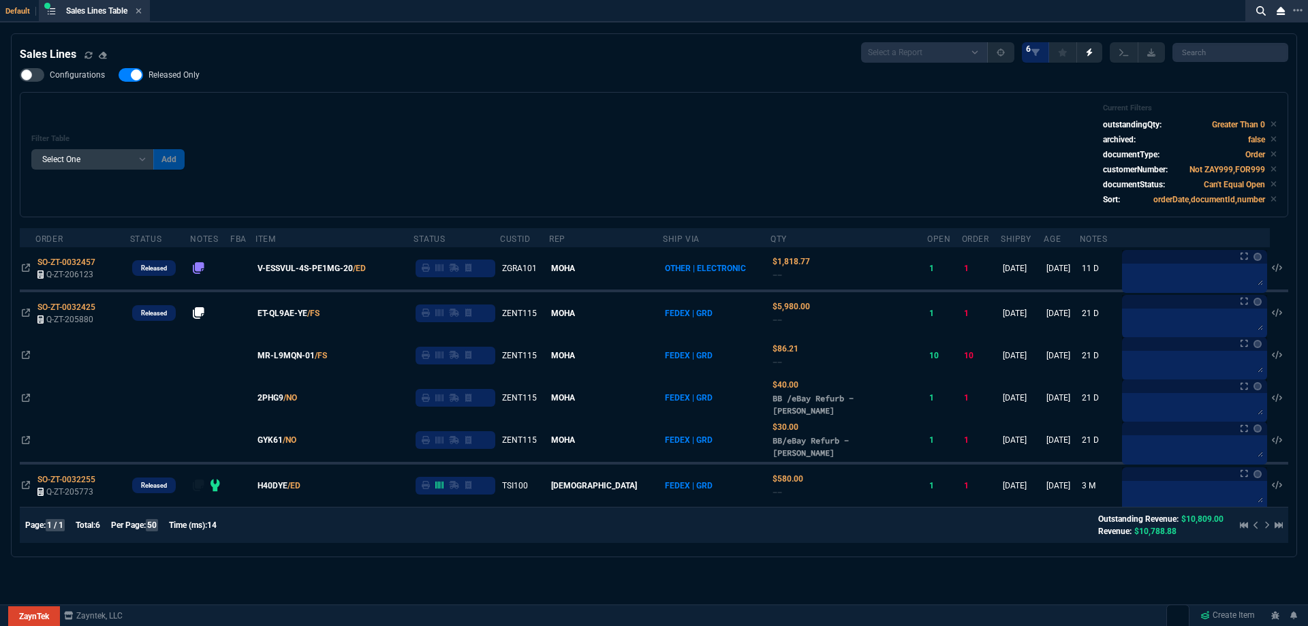
click at [198, 72] on label "Released Only" at bounding box center [166, 75] width 95 height 14
click at [119, 75] on input "Released Only" at bounding box center [118, 75] width 1 height 1
checkbox input "false"
click at [317, 91] on div "Configurations Released Only Filter Table Select One Add Filter () Age () ATS (…" at bounding box center [654, 142] width 1269 height 149
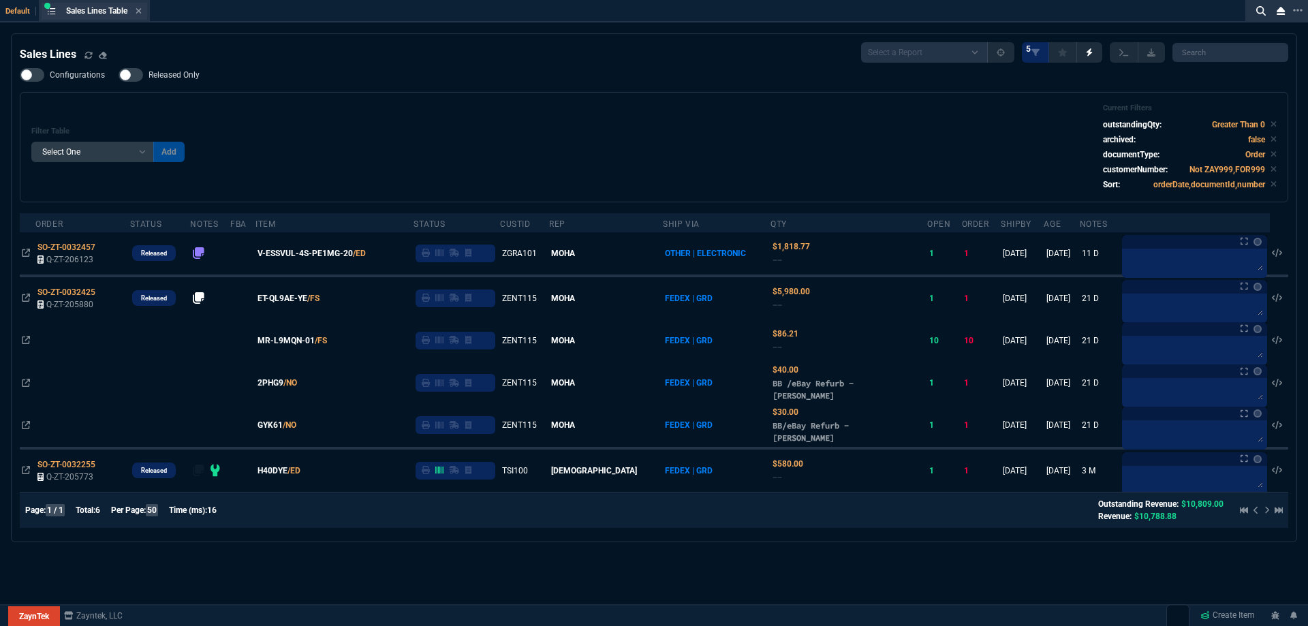
click at [141, 18] on div "Sales Lines Table Sales Line" at bounding box center [95, 11] width 106 height 17
click at [142, 13] on icon at bounding box center [139, 11] width 6 height 8
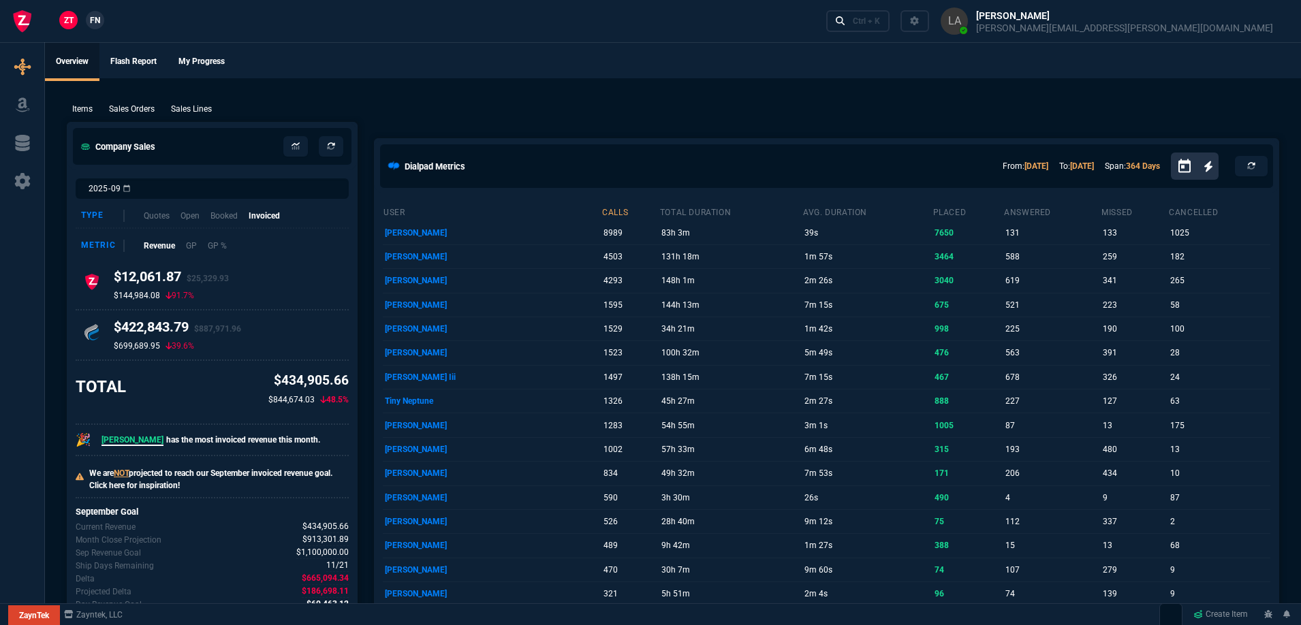
click at [97, 20] on span "FN" at bounding box center [95, 20] width 10 height 12
click at [64, 27] on link "ZT" at bounding box center [68, 20] width 18 height 18
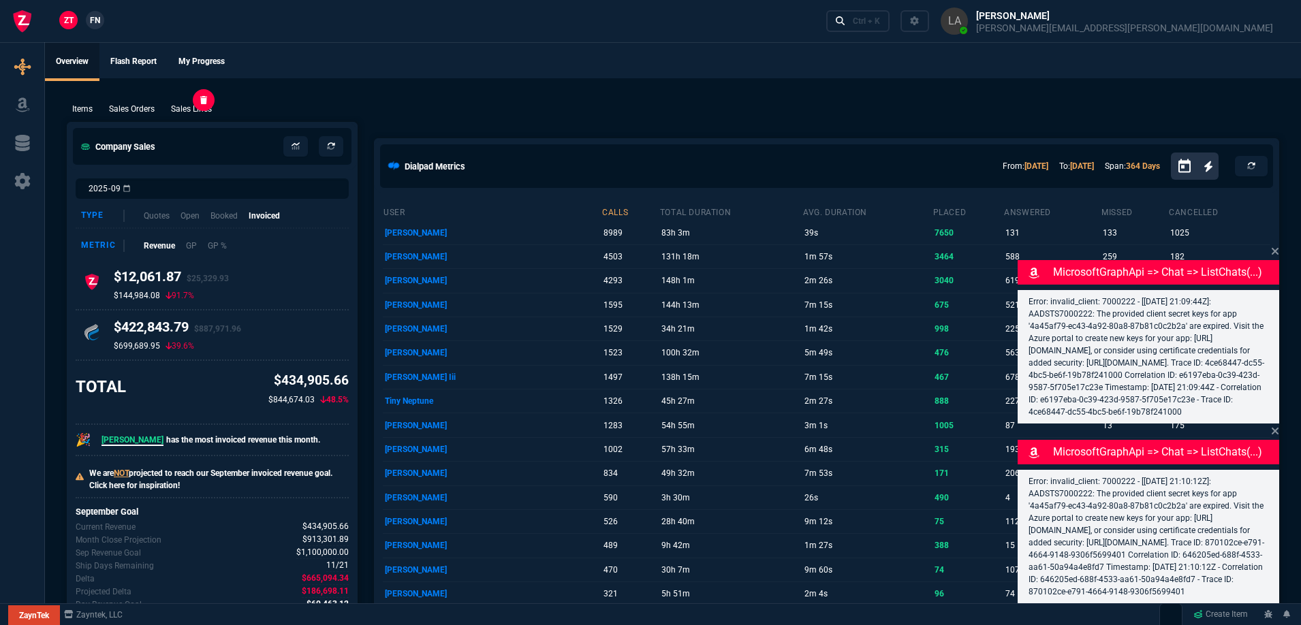
click at [203, 107] on p "Sales Lines" at bounding box center [191, 109] width 41 height 12
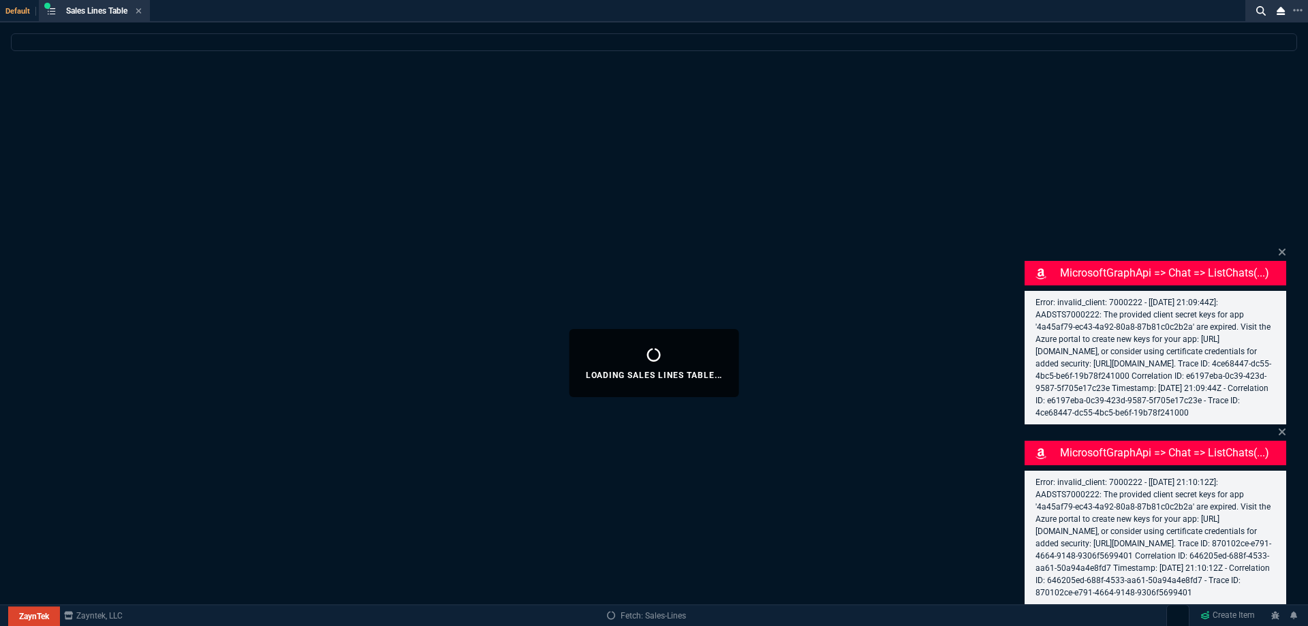
select select
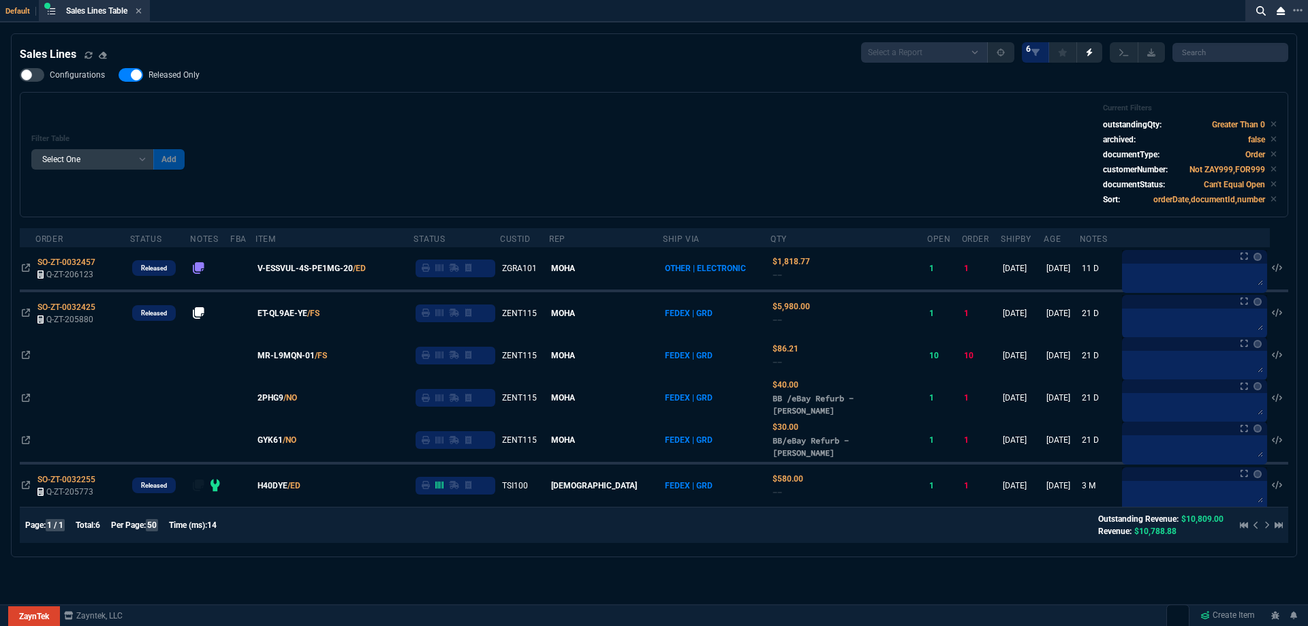
click at [186, 78] on span "Released Only" at bounding box center [174, 74] width 51 height 11
click at [119, 76] on input "Released Only" at bounding box center [118, 75] width 1 height 1
checkbox input "false"
click at [435, 140] on div "Filter Table Select One Add Filter () Age () ATS () Cond (itemVariantCode) Cust…" at bounding box center [653, 155] width 1245 height 102
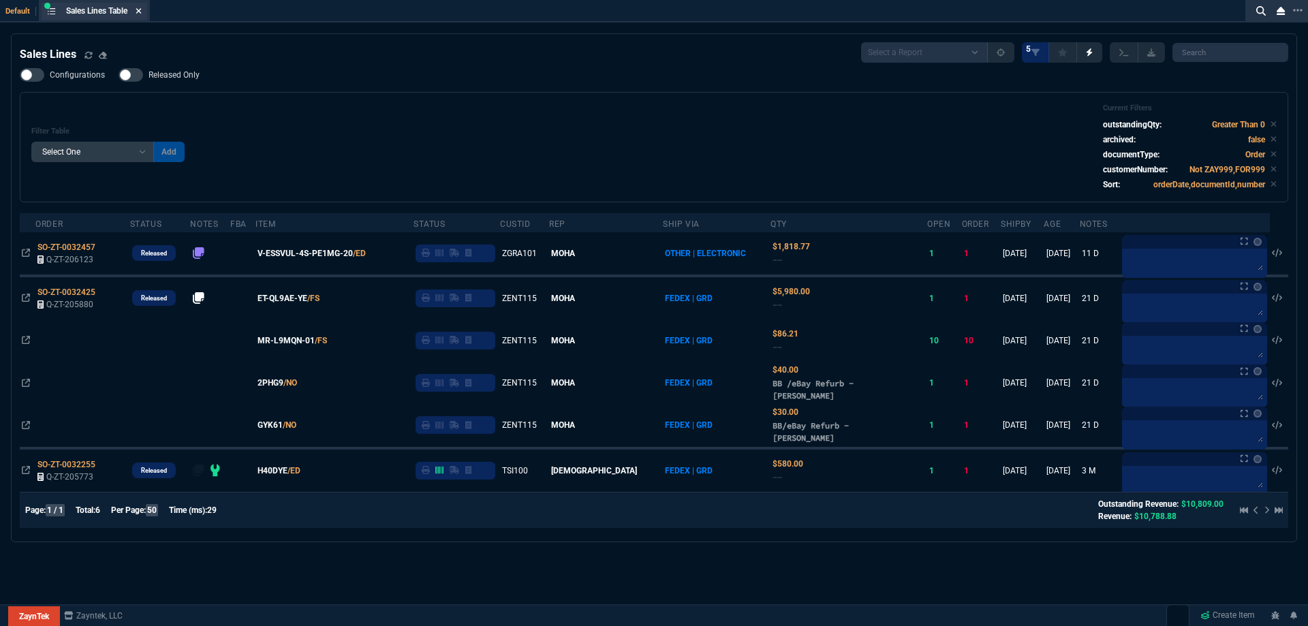
click at [142, 10] on icon at bounding box center [138, 10] width 5 height 5
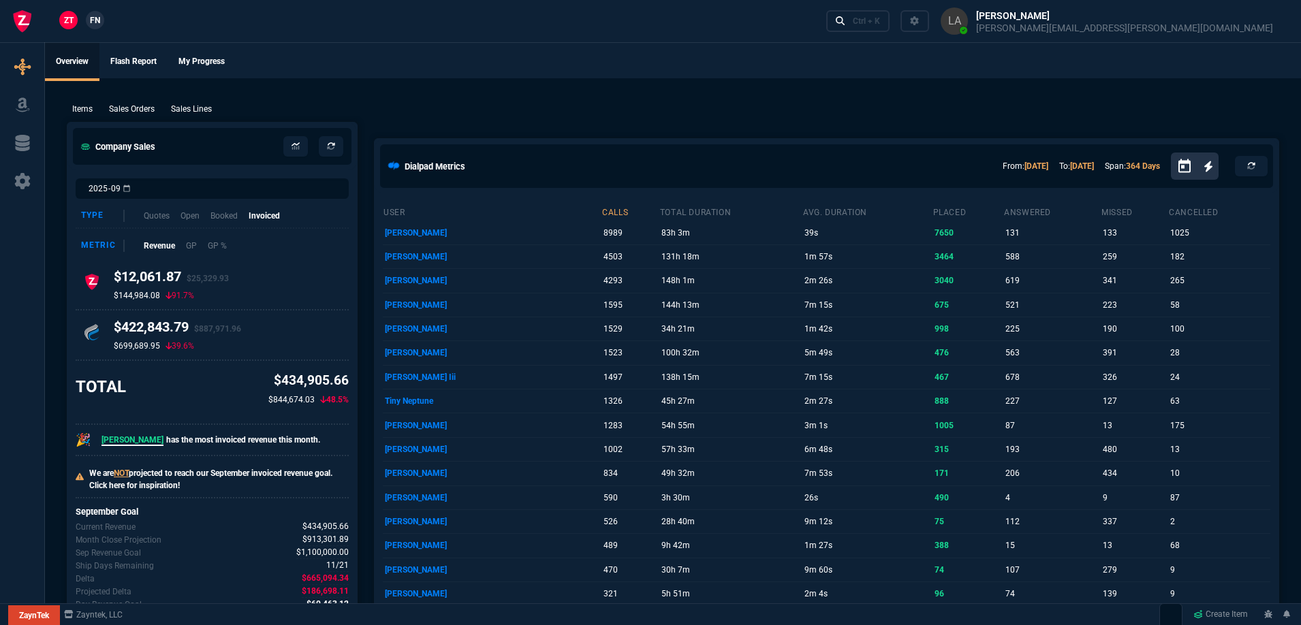
click at [91, 23] on span "FN" at bounding box center [95, 20] width 10 height 12
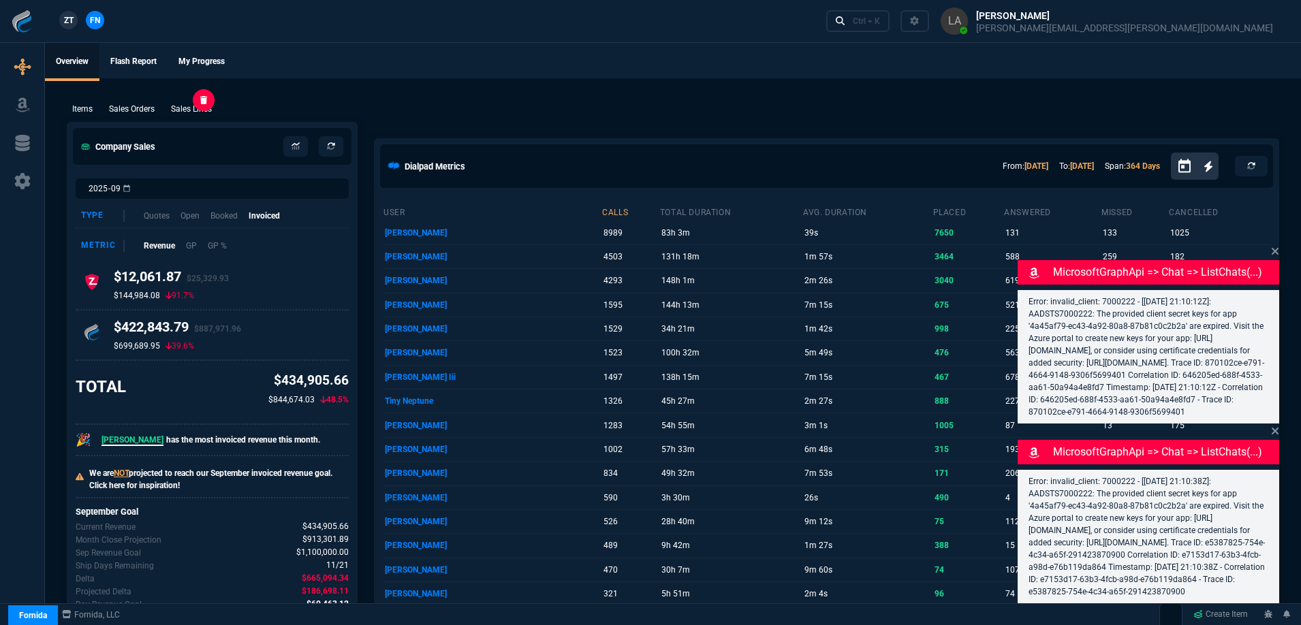
click at [202, 112] on p "Sales Lines" at bounding box center [191, 109] width 41 height 12
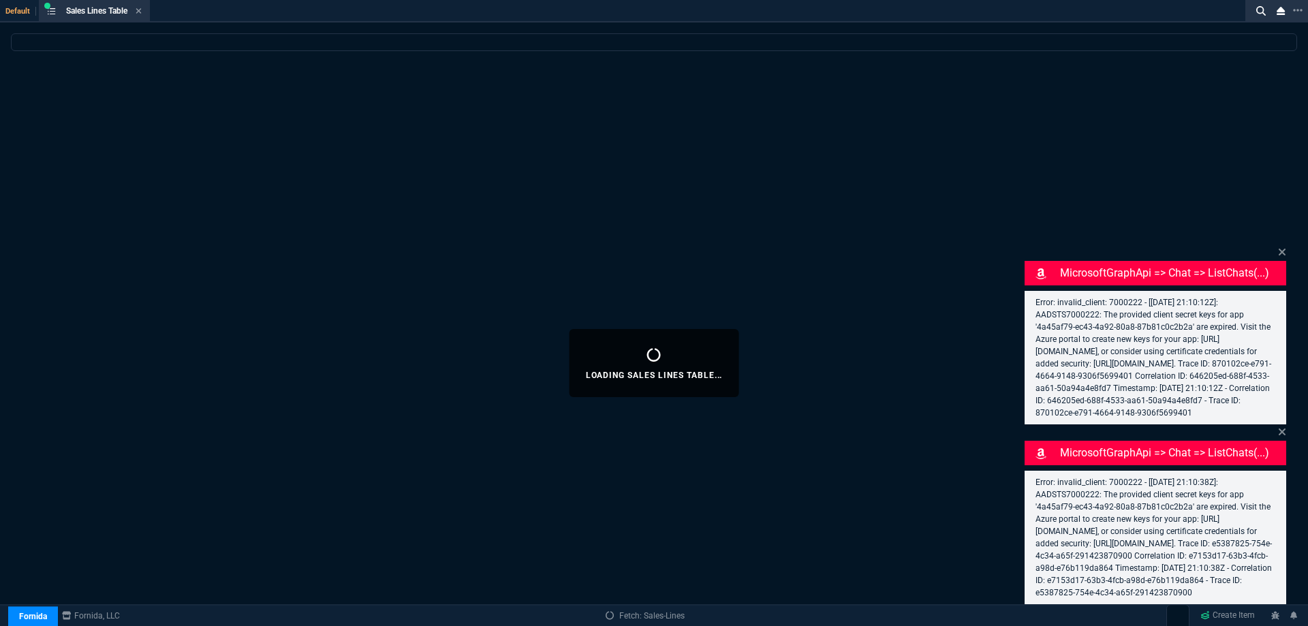
select select
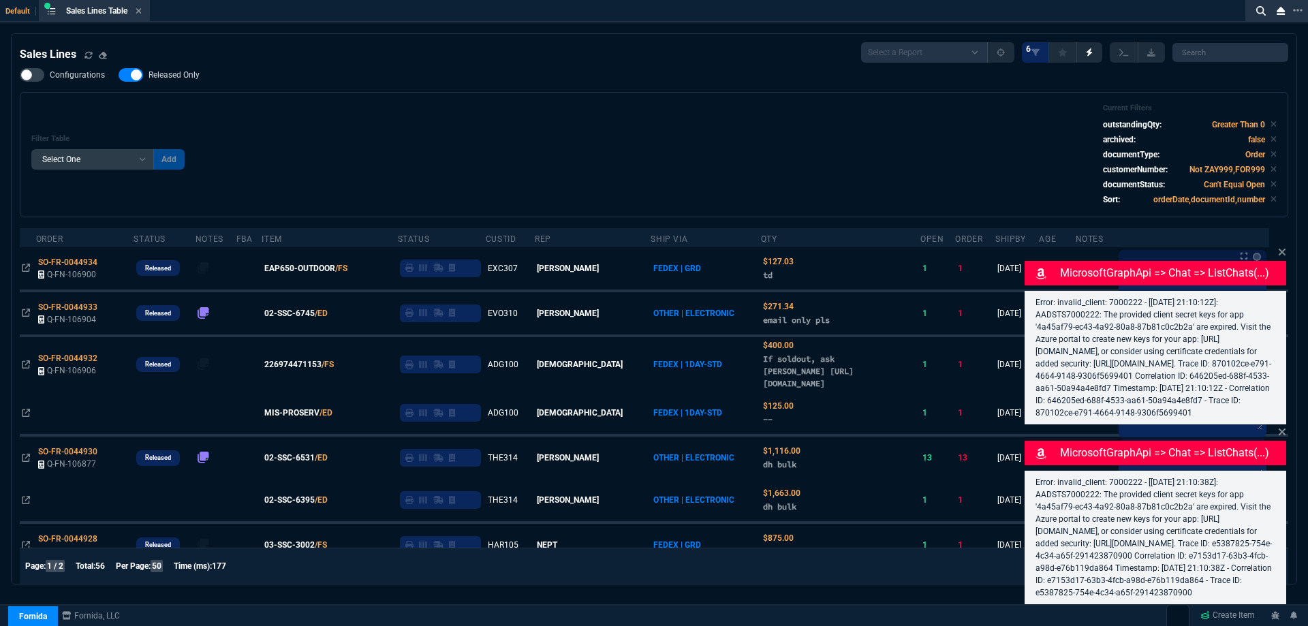
click at [191, 80] on span "Released Only" at bounding box center [174, 74] width 51 height 11
click at [119, 76] on input "Released Only" at bounding box center [118, 75] width 1 height 1
click at [576, 130] on div "Filter Table Select One Add Filter () Age () ATS () Cond (itemVariantCode) Cust…" at bounding box center [653, 155] width 1245 height 102
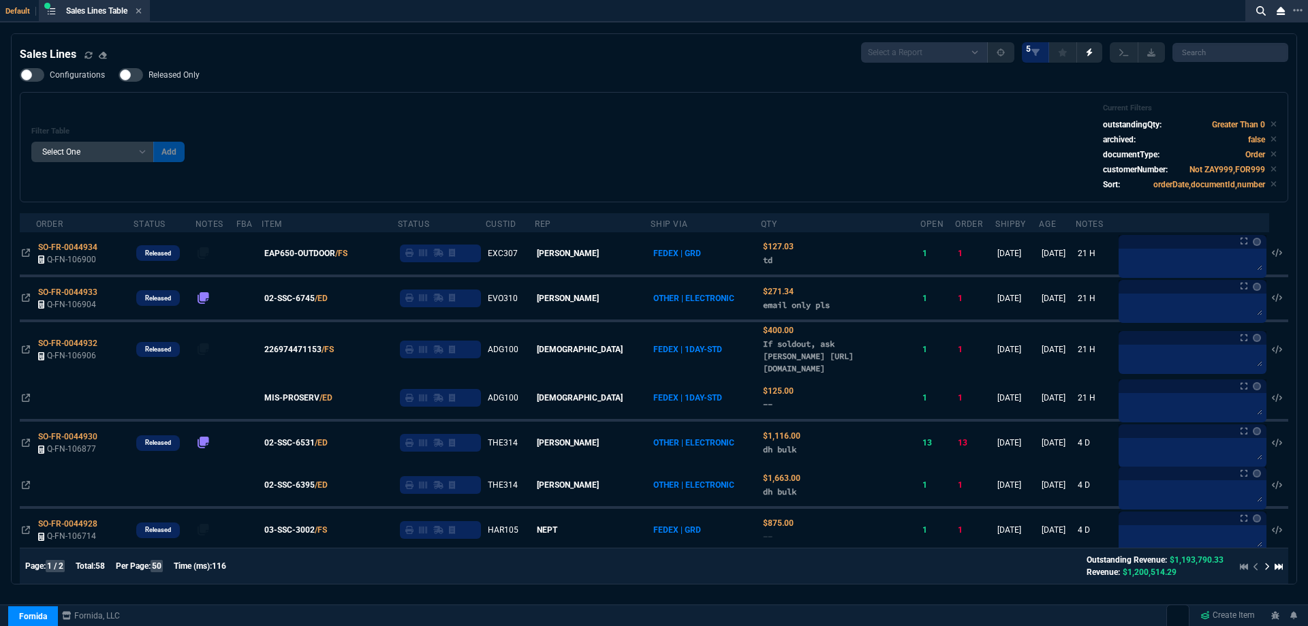
click at [174, 73] on span "Released Only" at bounding box center [174, 74] width 51 height 11
click at [119, 75] on input "Released Only" at bounding box center [118, 75] width 1 height 1
click at [469, 110] on div "Filter Table Select One Add Filter () Age () ATS () Cond (itemVariantCode) Cust…" at bounding box center [653, 147] width 1245 height 87
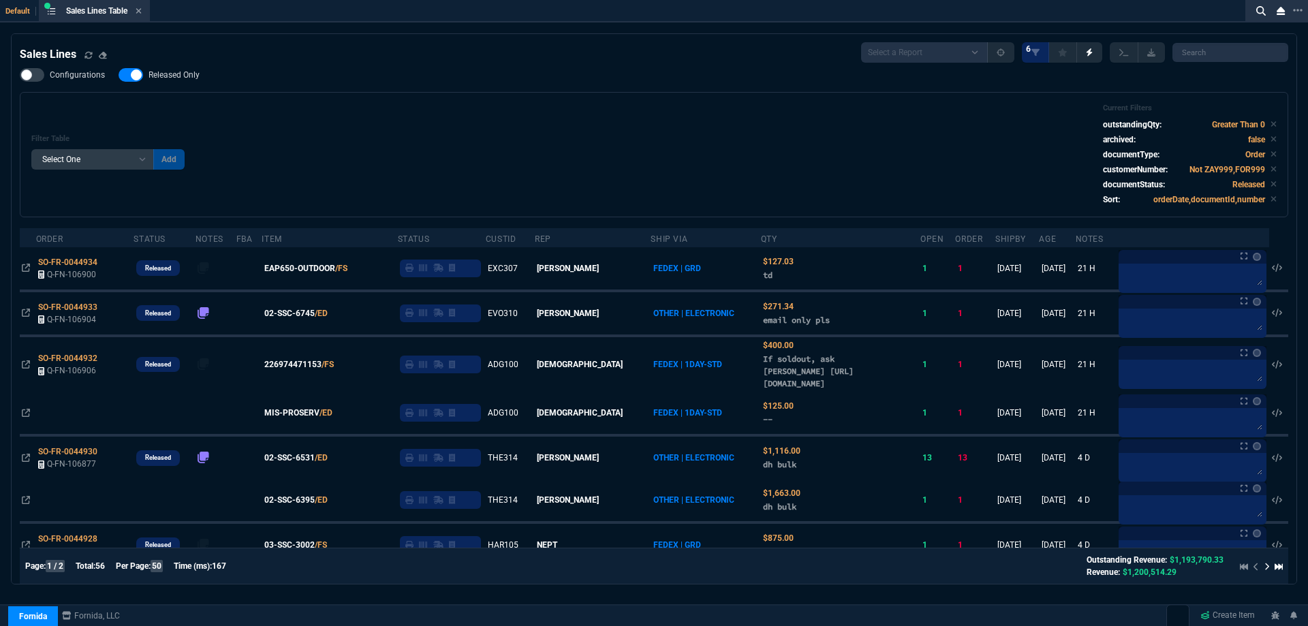
click at [189, 76] on span "Released Only" at bounding box center [174, 74] width 51 height 11
click at [119, 76] on input "Released Only" at bounding box center [118, 75] width 1 height 1
checkbox input "false"
click at [467, 100] on div "Filter Table Select One Add Filter () Age () ATS () Cond (itemVariantCode) Cust…" at bounding box center [654, 154] width 1269 height 125
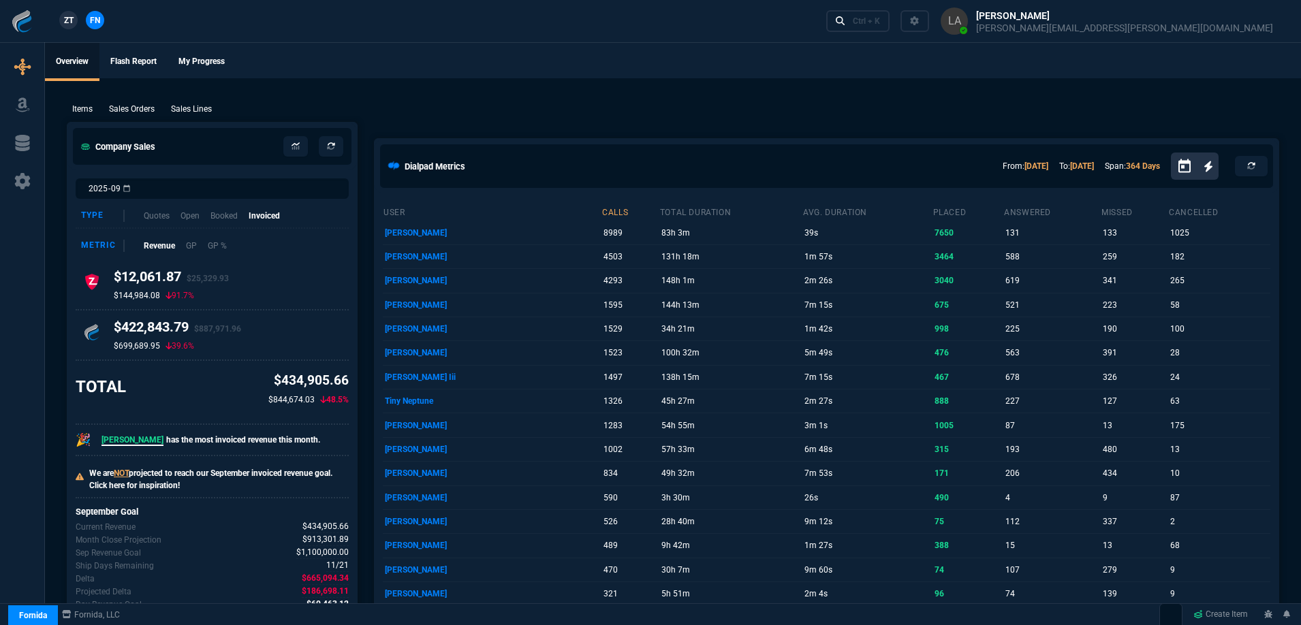
click at [69, 27] on link "ZT" at bounding box center [68, 20] width 18 height 18
click at [95, 27] on link "FN" at bounding box center [95, 20] width 18 height 18
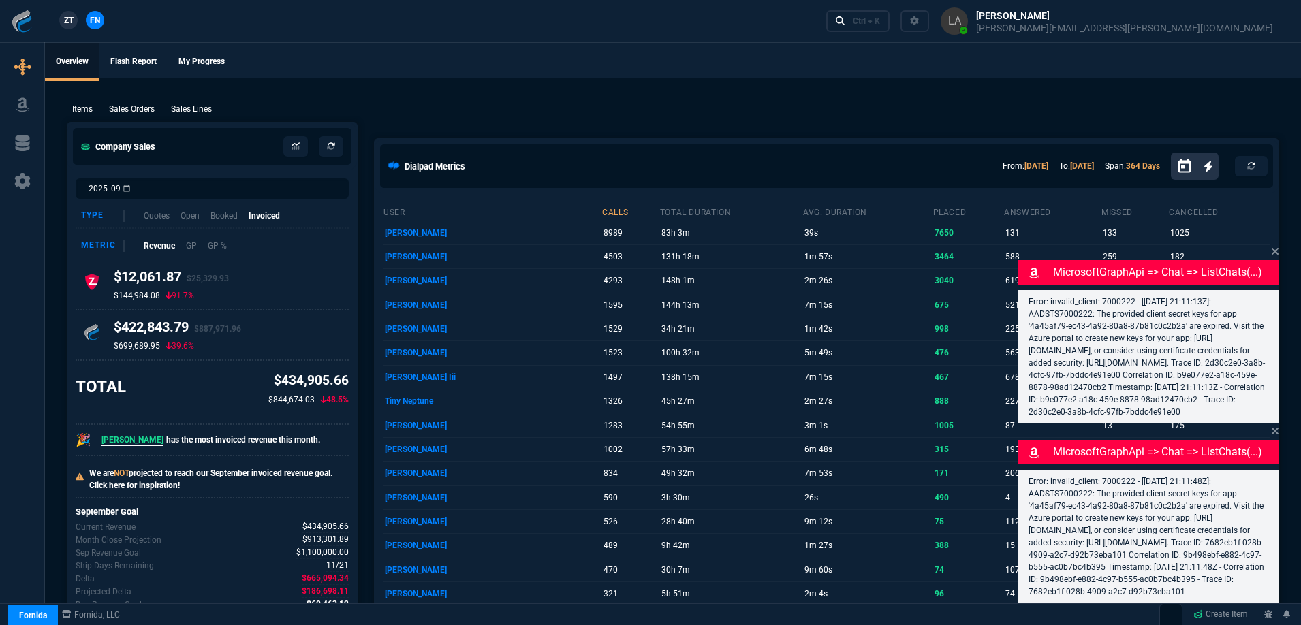
click at [1273, 246] on icon at bounding box center [1275, 251] width 8 height 11
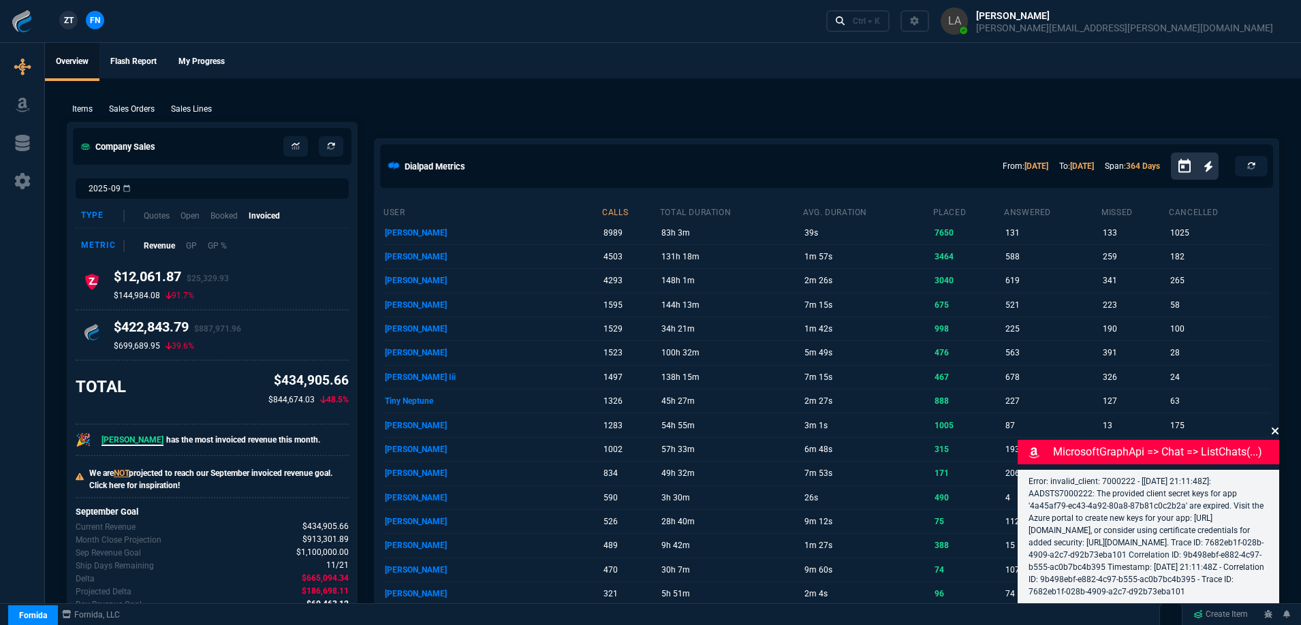
click at [1273, 426] on icon at bounding box center [1275, 431] width 8 height 11
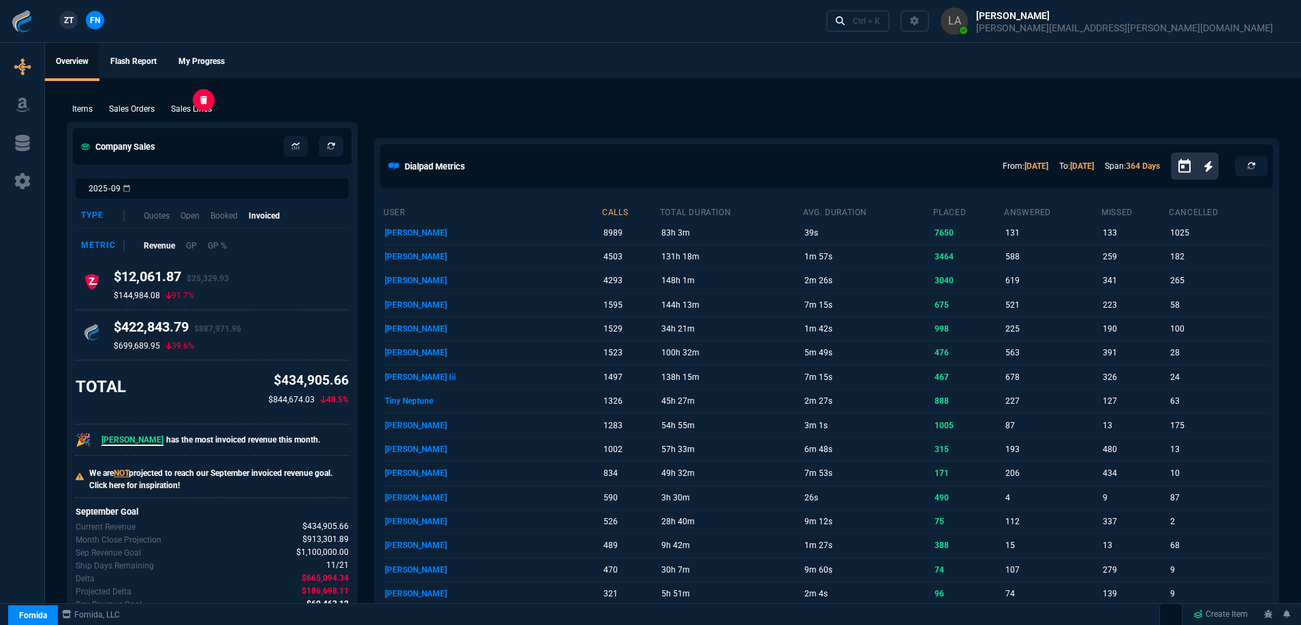
click at [204, 108] on p "Sales Lines" at bounding box center [191, 109] width 41 height 12
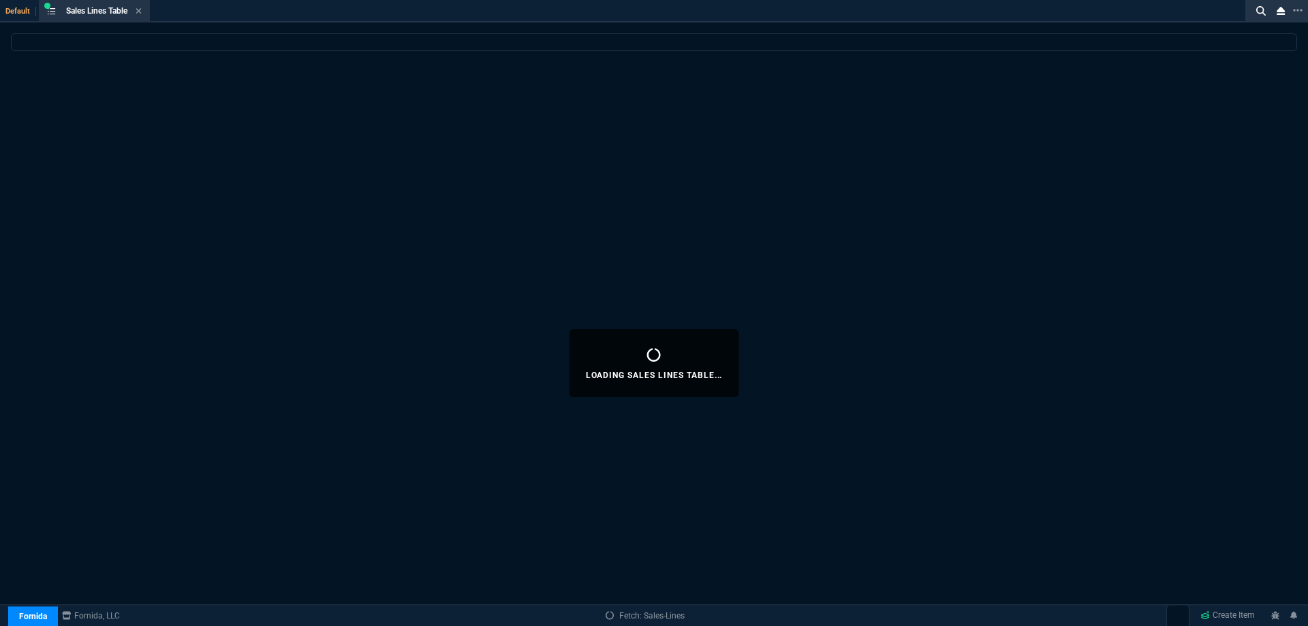
select select
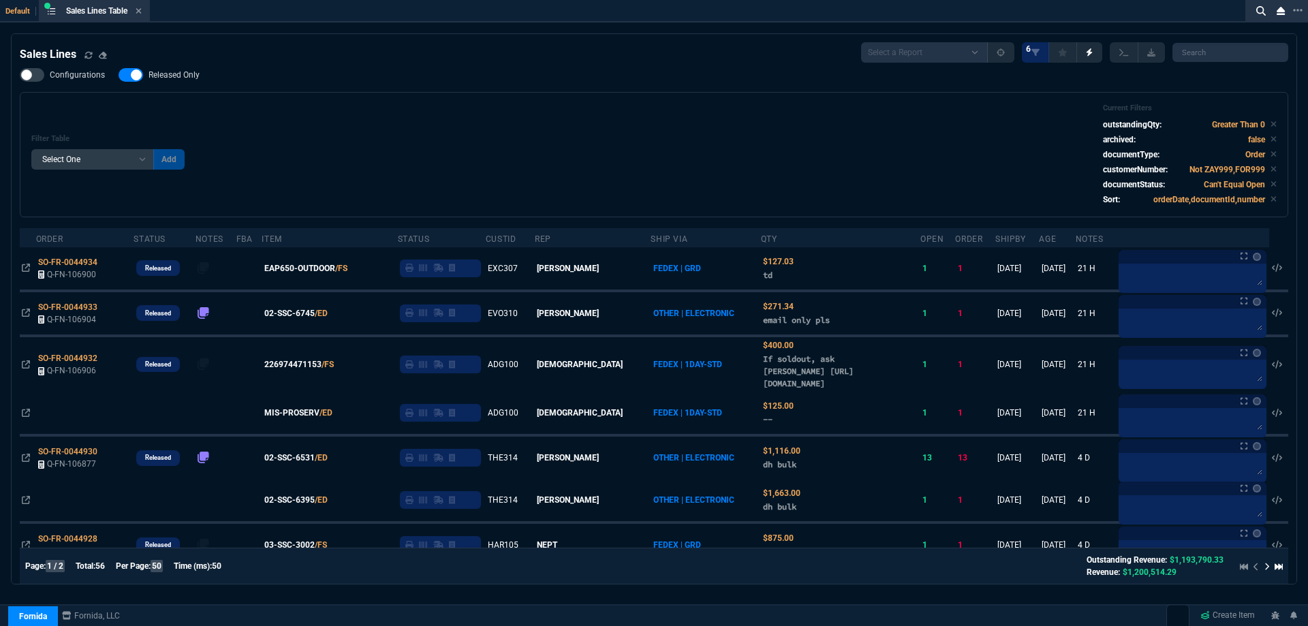
click at [159, 76] on span "Released Only" at bounding box center [174, 74] width 51 height 11
click at [119, 76] on input "Released Only" at bounding box center [118, 75] width 1 height 1
checkbox input "false"
click at [431, 102] on div "Filter Table Select One Add Filter () Age () ATS () Cond (itemVariantCode) Cust…" at bounding box center [654, 154] width 1269 height 125
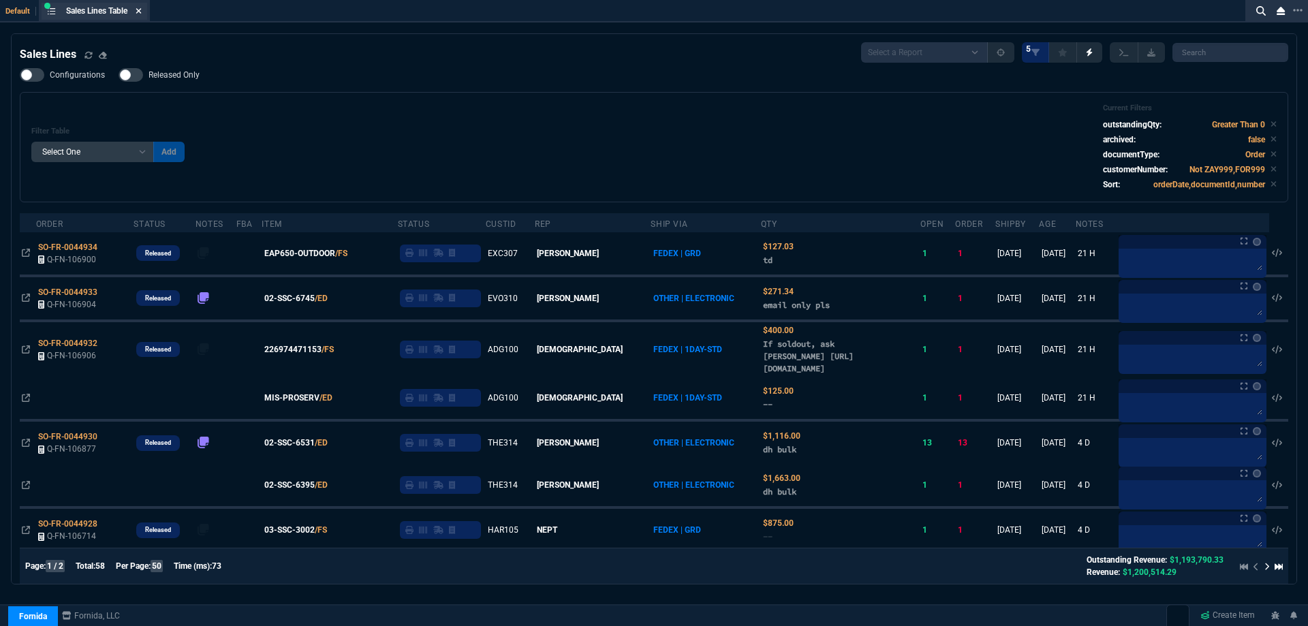
click at [142, 12] on icon at bounding box center [139, 11] width 6 height 8
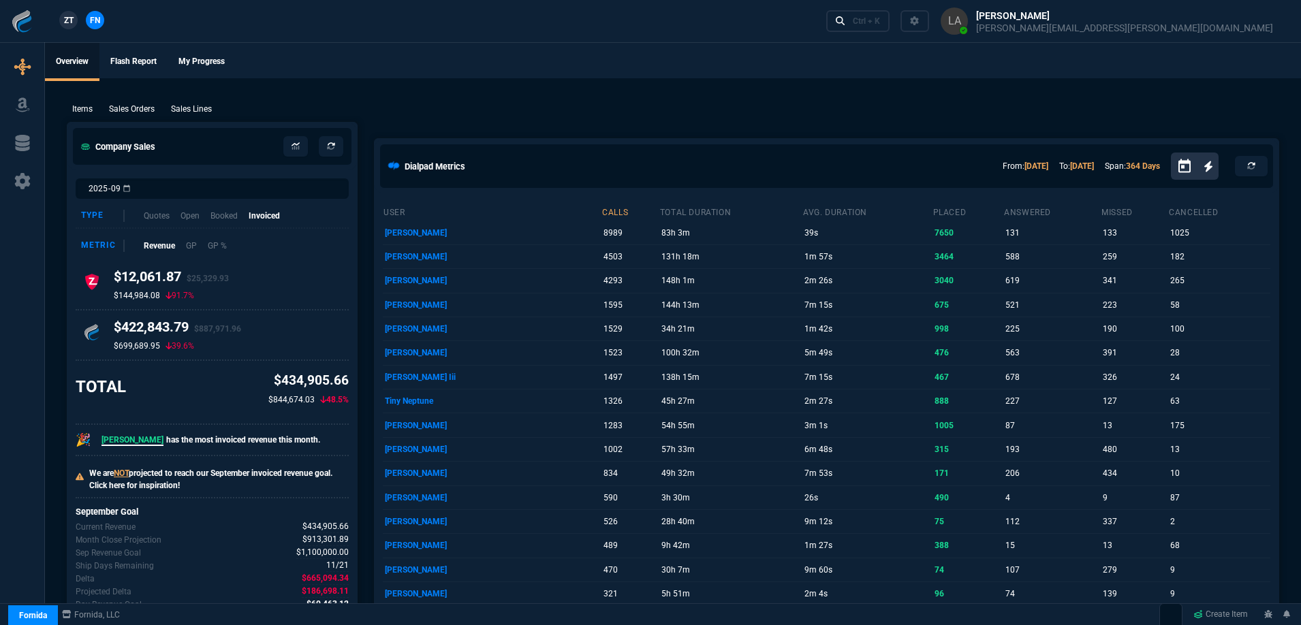
click at [72, 22] on span "ZT" at bounding box center [69, 20] width 10 height 12
click at [192, 109] on p "Sales Lines" at bounding box center [191, 109] width 41 height 12
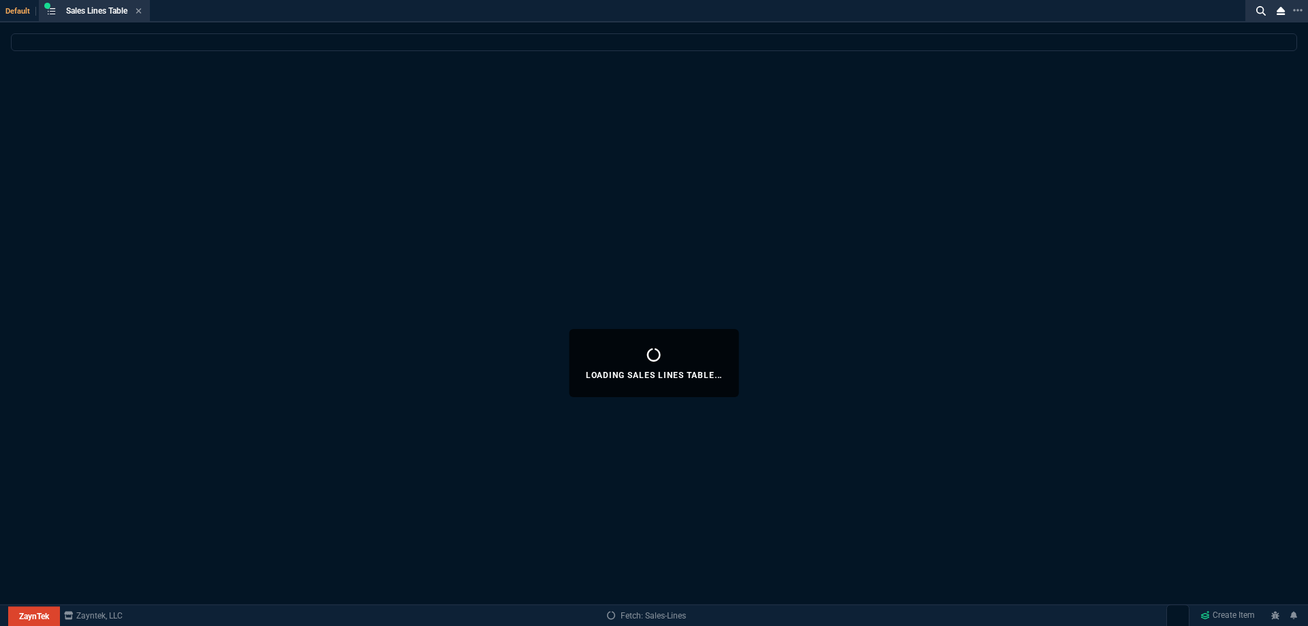
select select
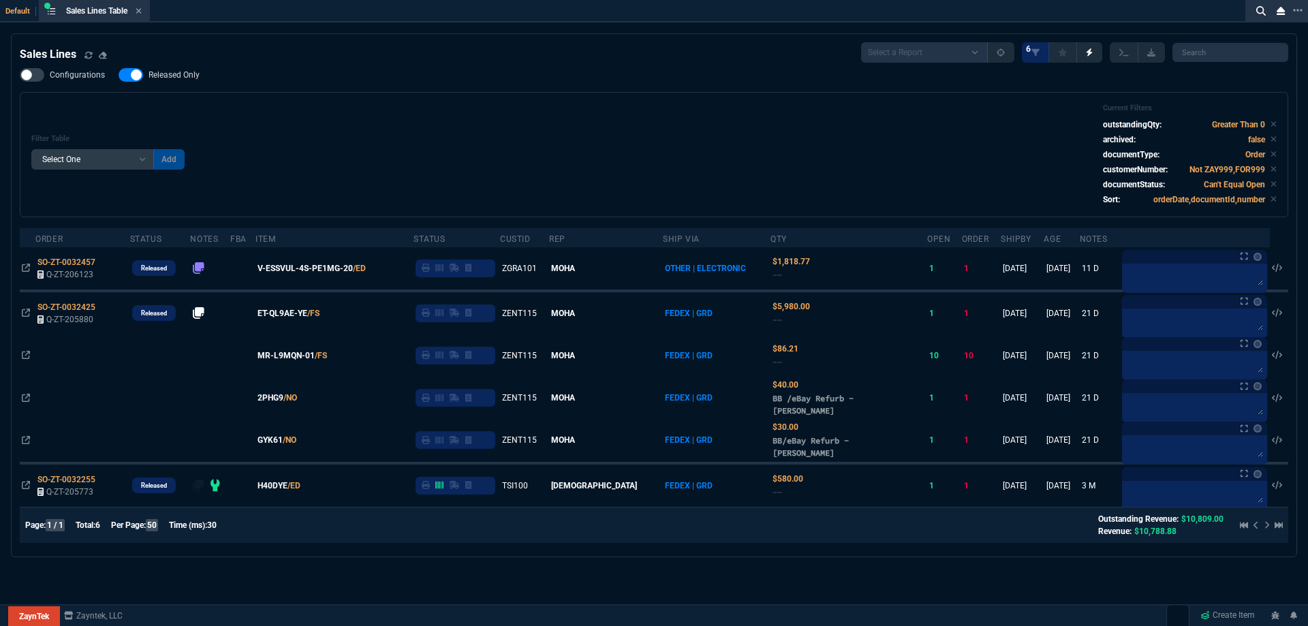
click at [181, 79] on span "Released Only" at bounding box center [174, 74] width 51 height 11
click at [119, 76] on input "Released Only" at bounding box center [118, 75] width 1 height 1
checkbox input "false"
click at [446, 102] on div "Filter Table Select One Add Filter () Age () ATS () Cond (itemVariantCode) Cust…" at bounding box center [654, 154] width 1269 height 125
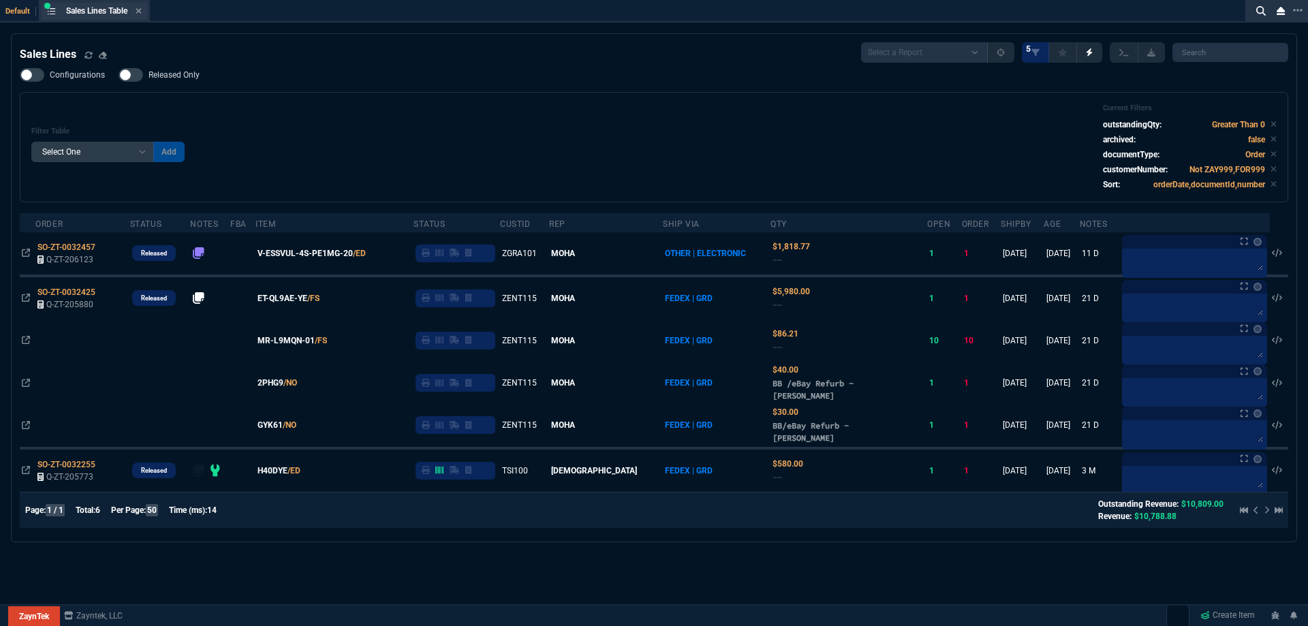
click at [135, 12] on div "Sales Lines Table Sales Line" at bounding box center [104, 11] width 76 height 12
click at [137, 12] on div "Sales Lines Table Sales Line" at bounding box center [104, 11] width 76 height 12
click at [140, 12] on icon at bounding box center [139, 11] width 6 height 8
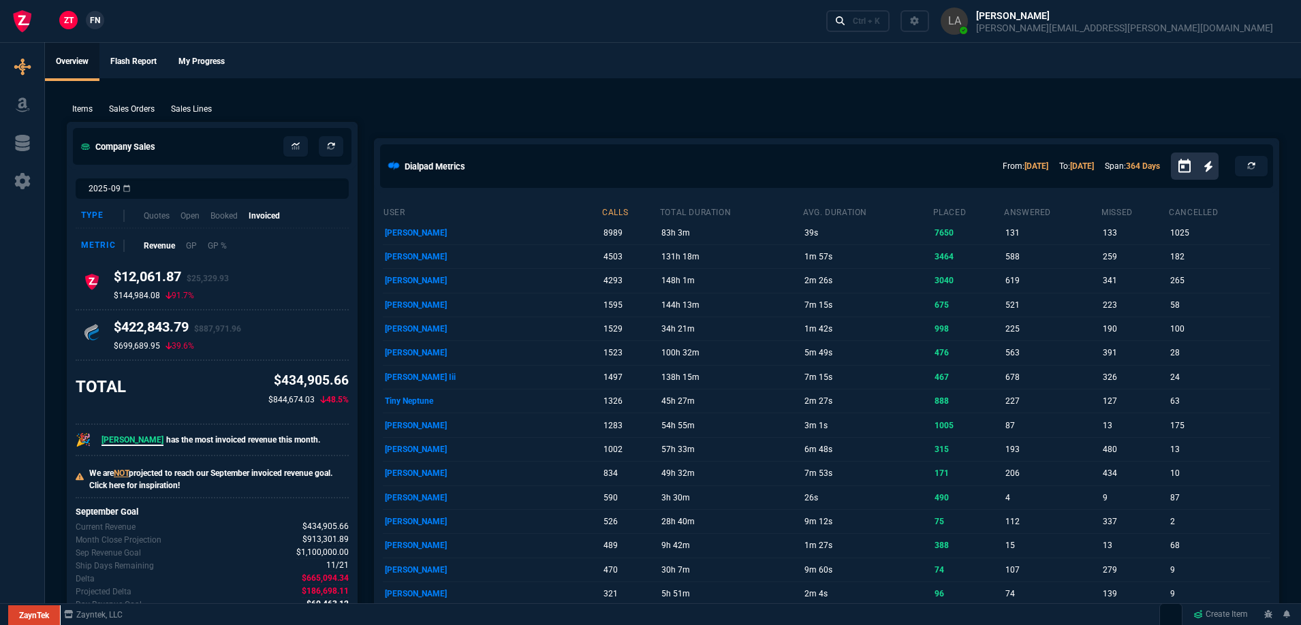
click at [93, 19] on span "FN" at bounding box center [95, 20] width 10 height 12
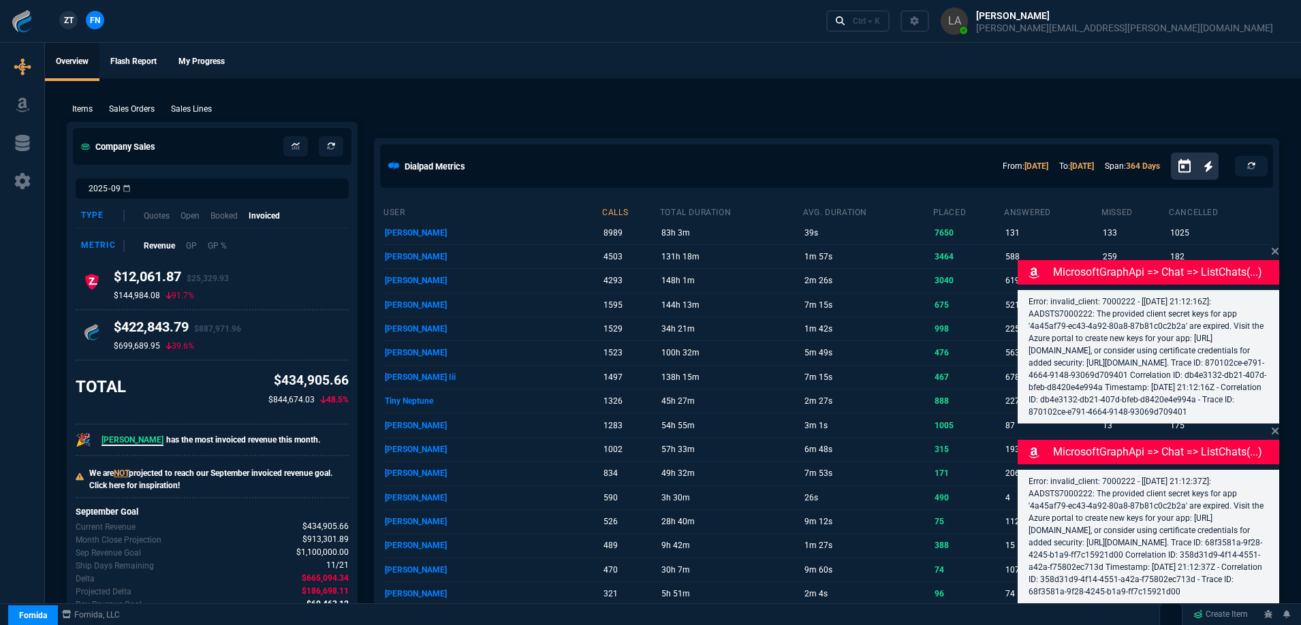
click at [202, 112] on p "Sales Lines" at bounding box center [191, 109] width 41 height 12
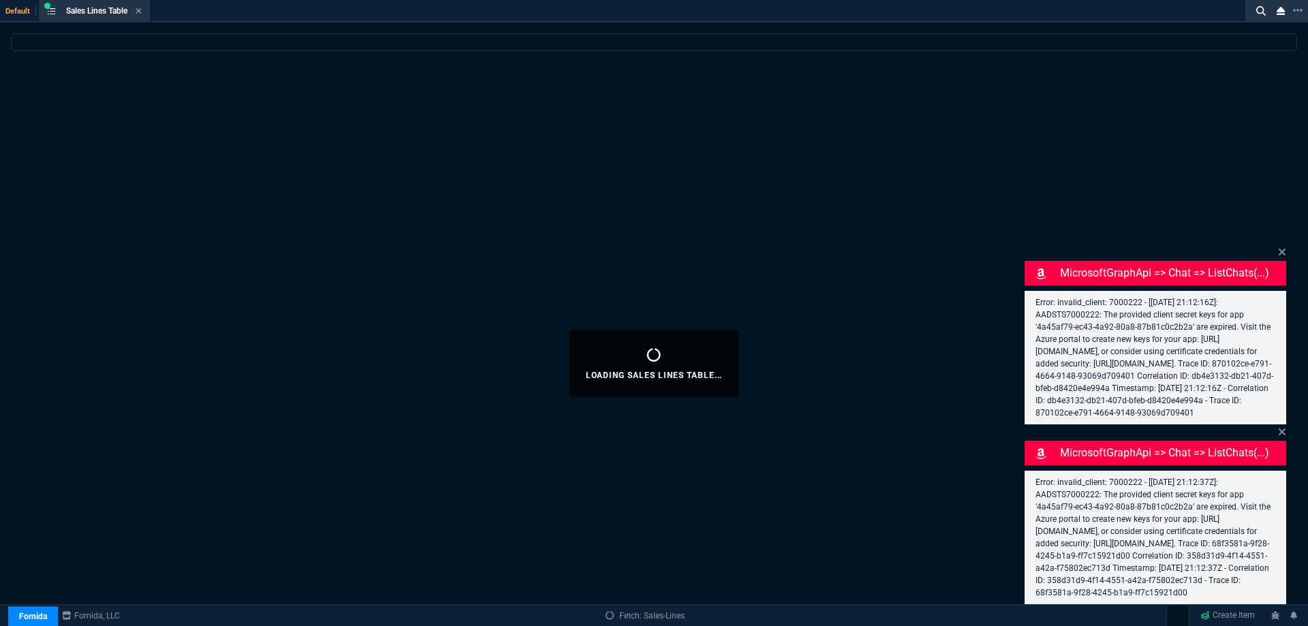
select select
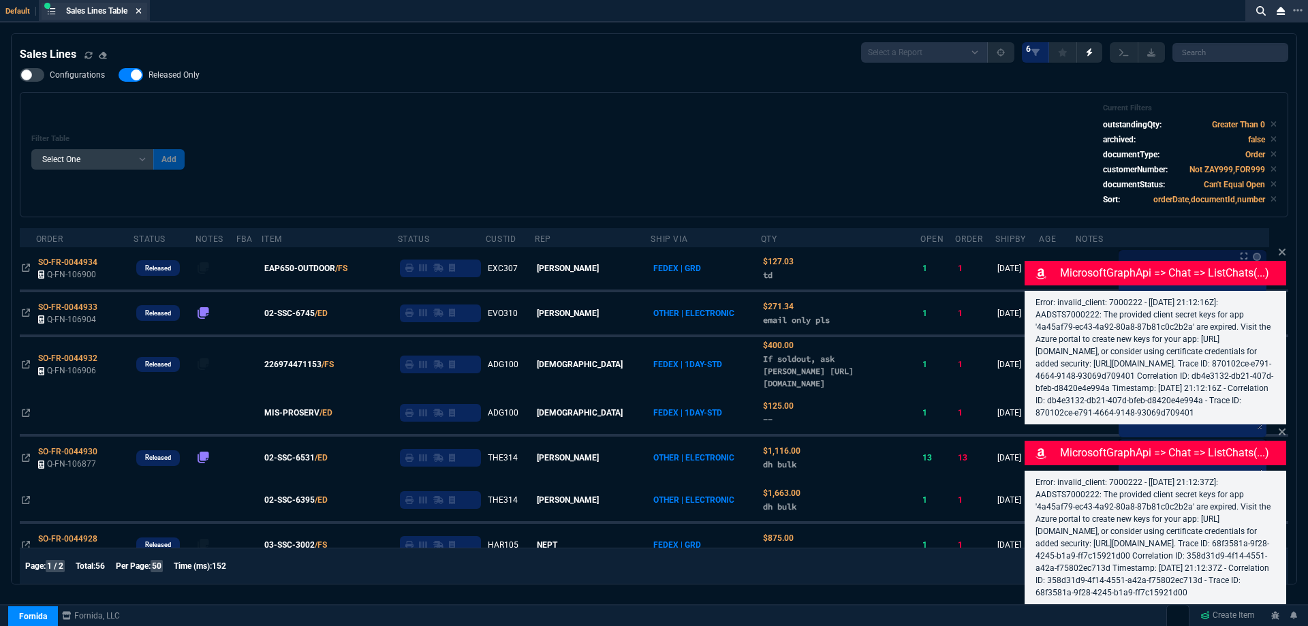
click at [142, 16] on nx-icon at bounding box center [139, 11] width 6 height 11
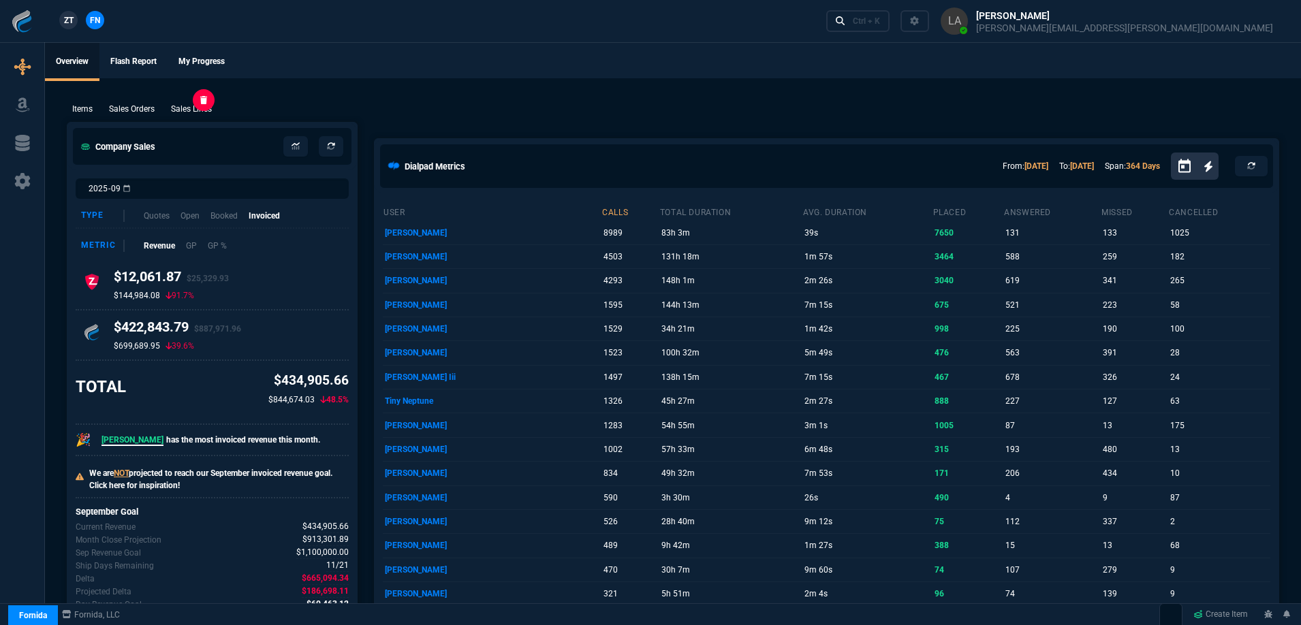
click at [189, 112] on p "Sales Lines" at bounding box center [191, 109] width 41 height 12
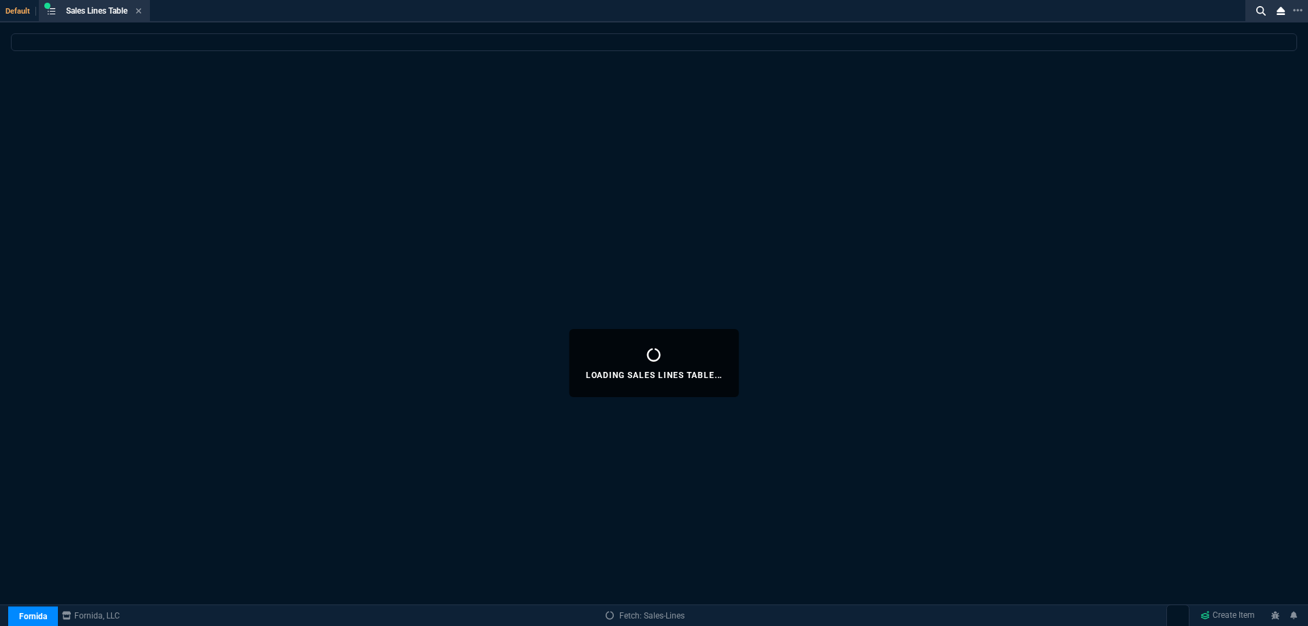
select select
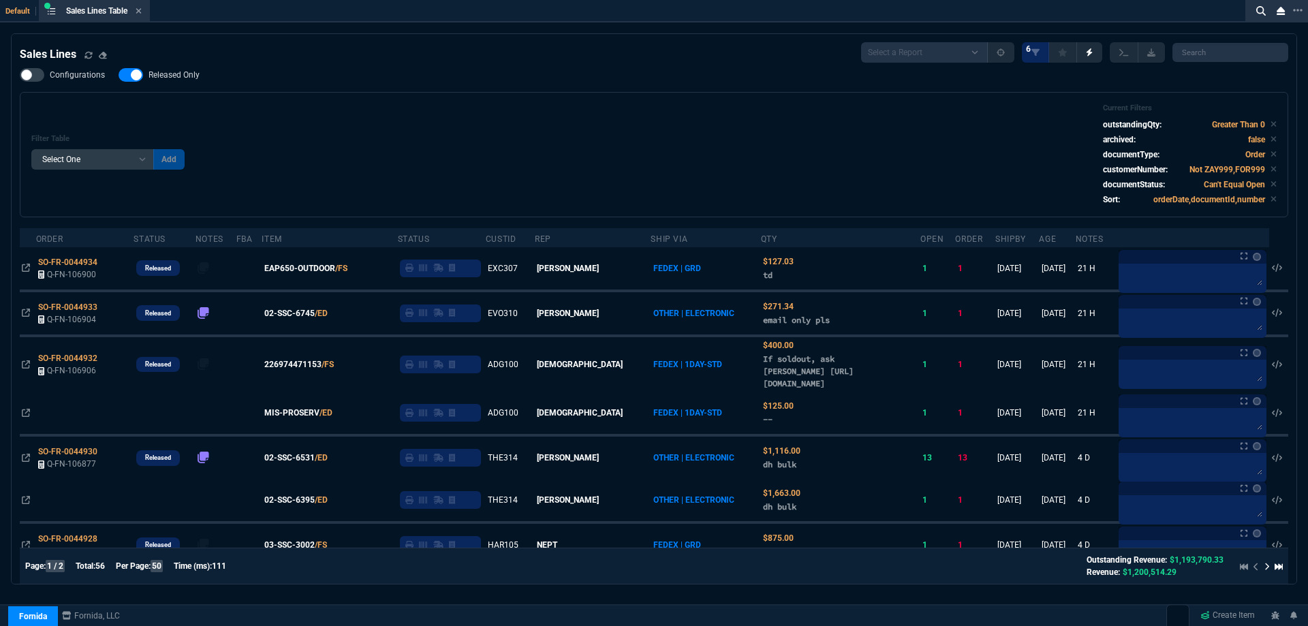
click at [170, 78] on span "Released Only" at bounding box center [174, 74] width 51 height 11
click at [119, 76] on input "Released Only" at bounding box center [118, 75] width 1 height 1
click at [354, 125] on div "Filter Table Select One Add Filter () Age () ATS () Cond (itemVariantCode) Cust…" at bounding box center [653, 155] width 1245 height 102
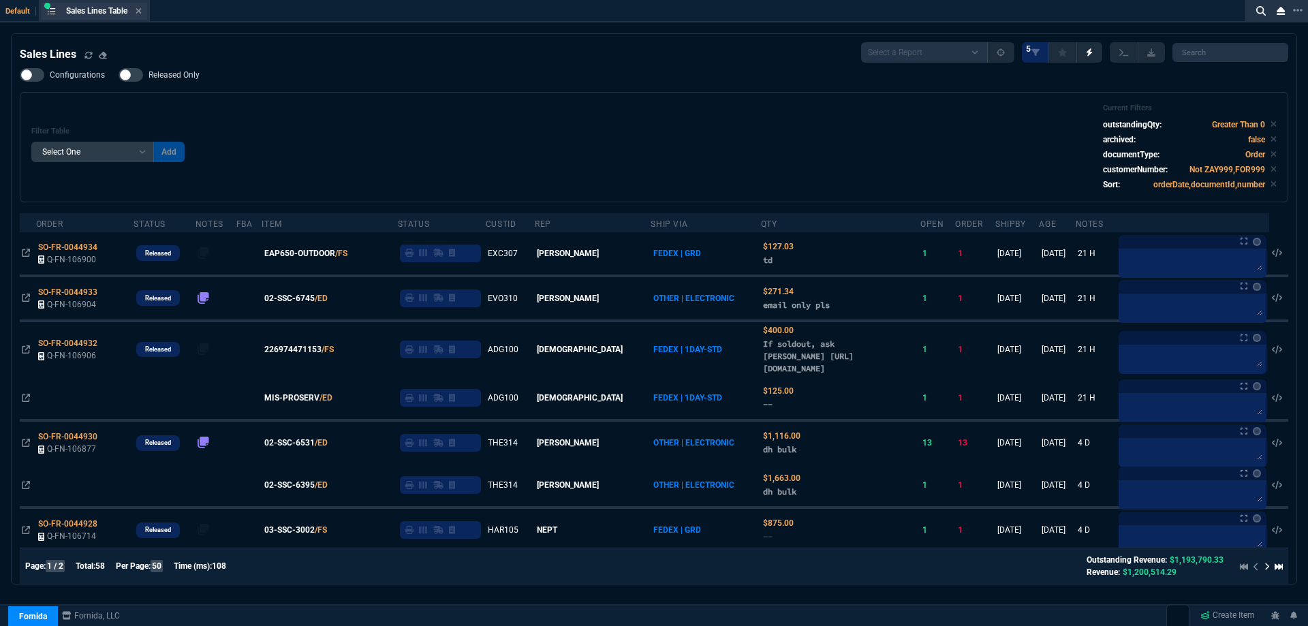
click at [145, 13] on div "Sales Lines Table Sales Line" at bounding box center [95, 11] width 106 height 17
click at [144, 13] on div "Sales Lines Table Sales Line" at bounding box center [95, 11] width 106 height 17
click at [166, 80] on span "Released Only" at bounding box center [174, 74] width 51 height 11
click at [119, 76] on input "Released Only" at bounding box center [118, 75] width 1 height 1
click at [417, 141] on div "Filter Table Select One Add Filter () Age () ATS () Cond (itemVariantCode) Cust…" at bounding box center [653, 147] width 1245 height 87
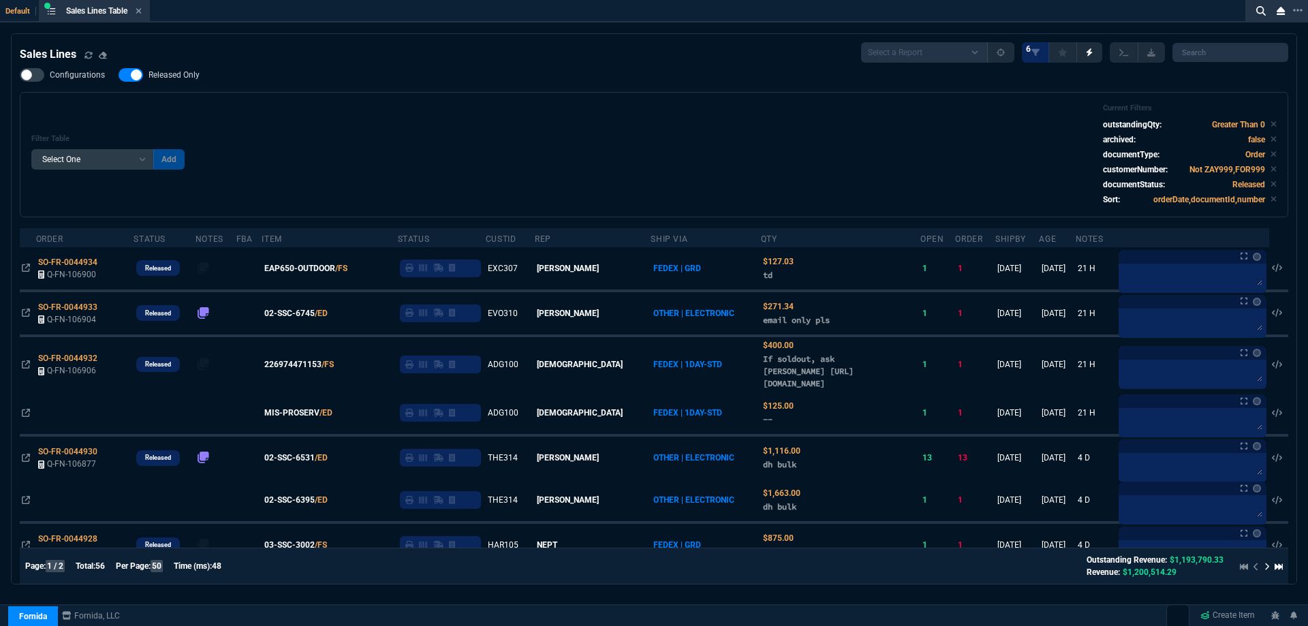
click at [185, 80] on span "Released Only" at bounding box center [174, 74] width 51 height 11
click at [119, 76] on input "Released Only" at bounding box center [118, 75] width 1 height 1
checkbox input "false"
click at [420, 124] on div "Filter Table Select One Add Filter () Age () ATS () Cond (itemVariantCode) Cust…" at bounding box center [653, 155] width 1245 height 102
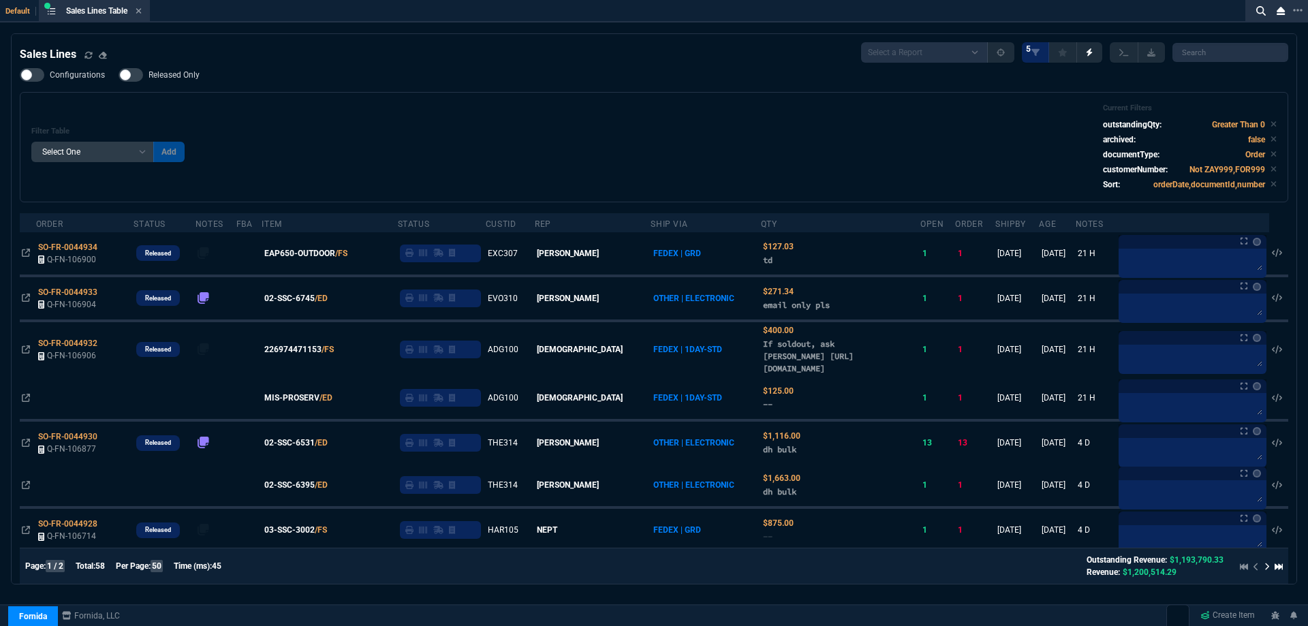
click at [499, 95] on div "Filter Table Select One Add Filter () Age () ATS () Cond (itemVariantCode) Cust…" at bounding box center [654, 147] width 1269 height 110
click at [141, 14] on icon at bounding box center [139, 11] width 6 height 8
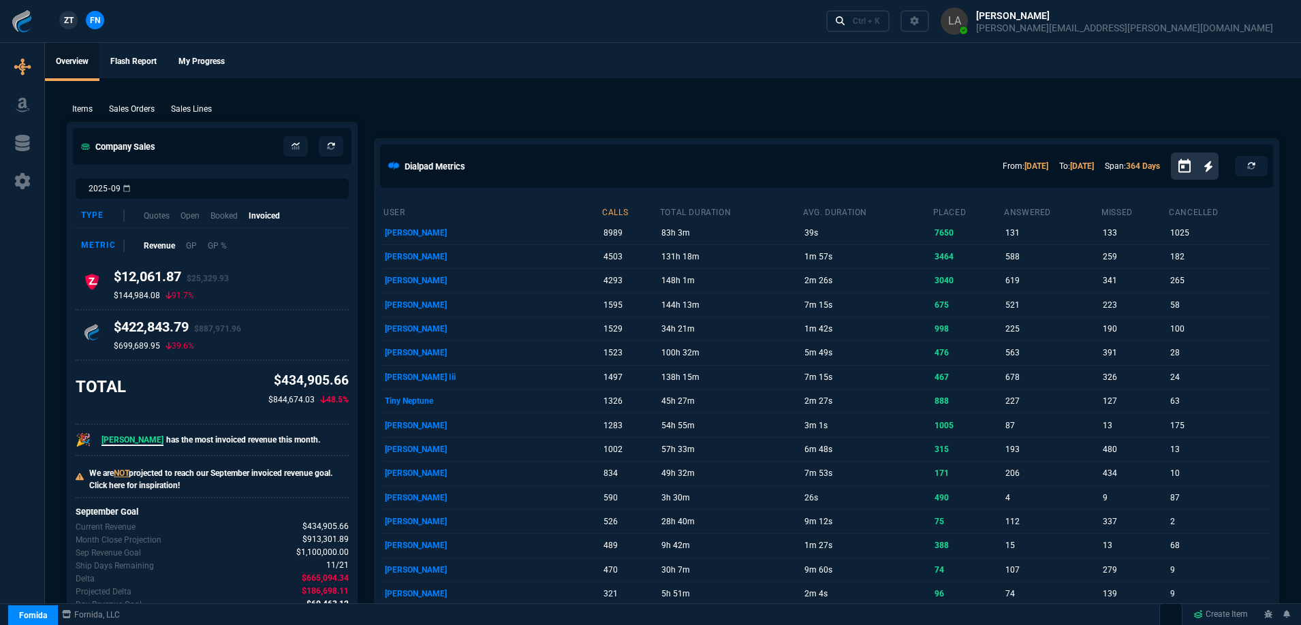
click at [72, 23] on span "ZT" at bounding box center [69, 20] width 10 height 12
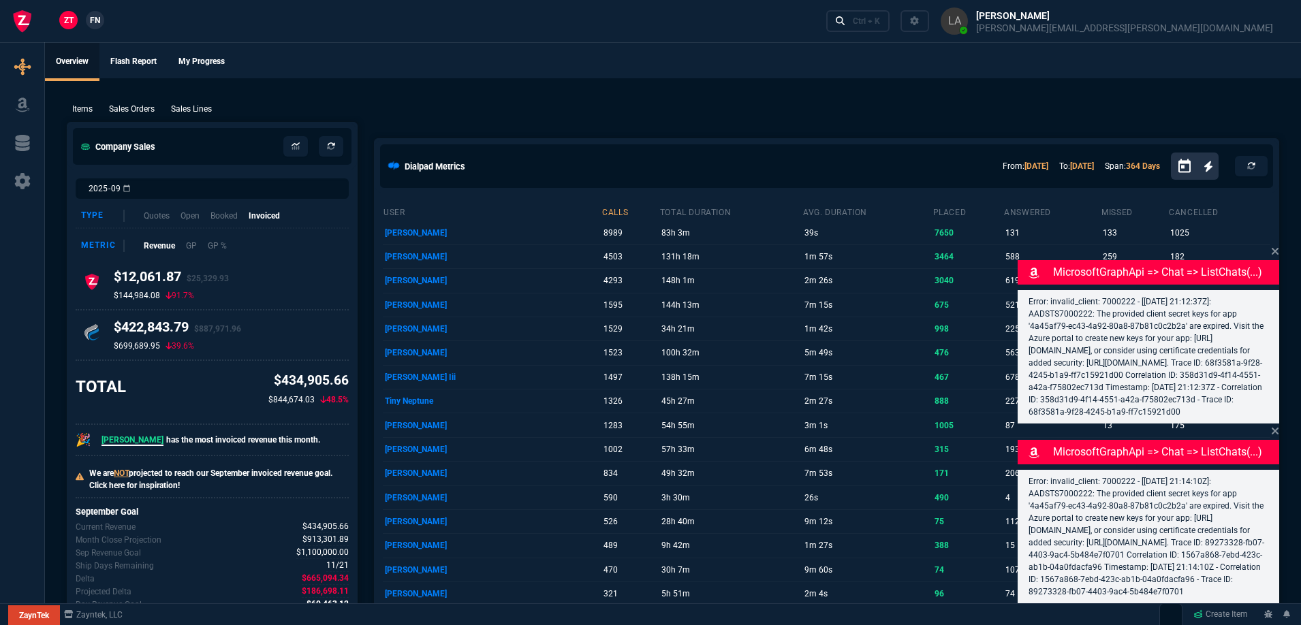
click at [200, 111] on p "Sales Lines" at bounding box center [191, 109] width 41 height 12
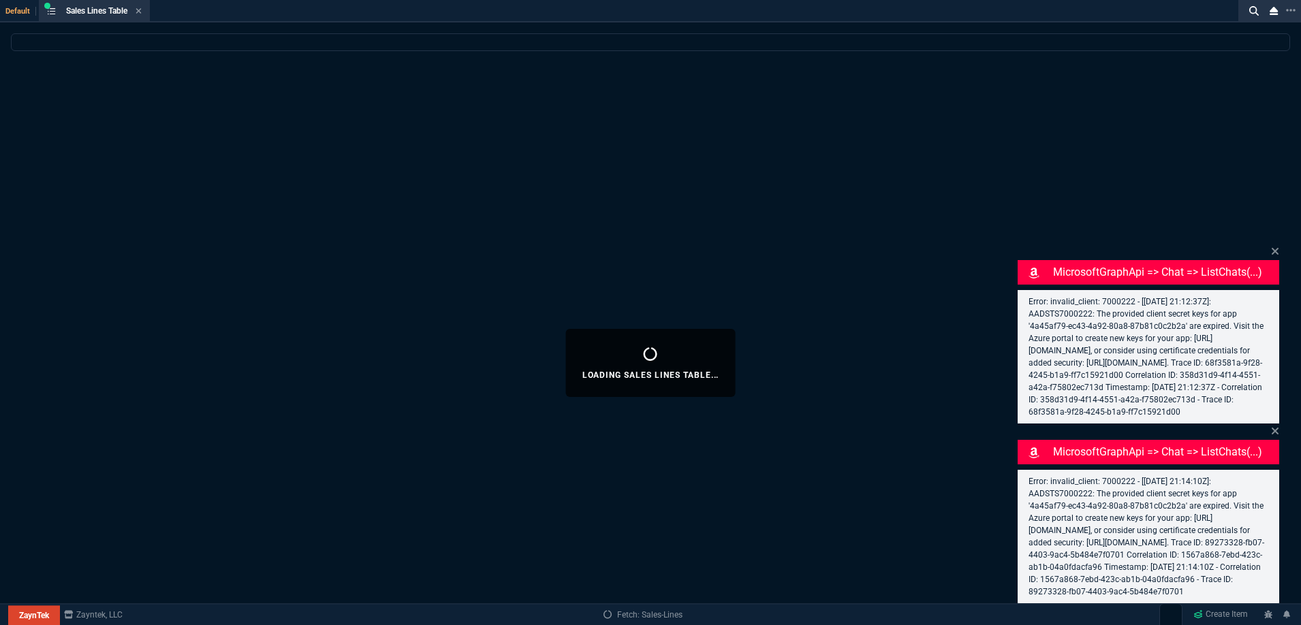
select select
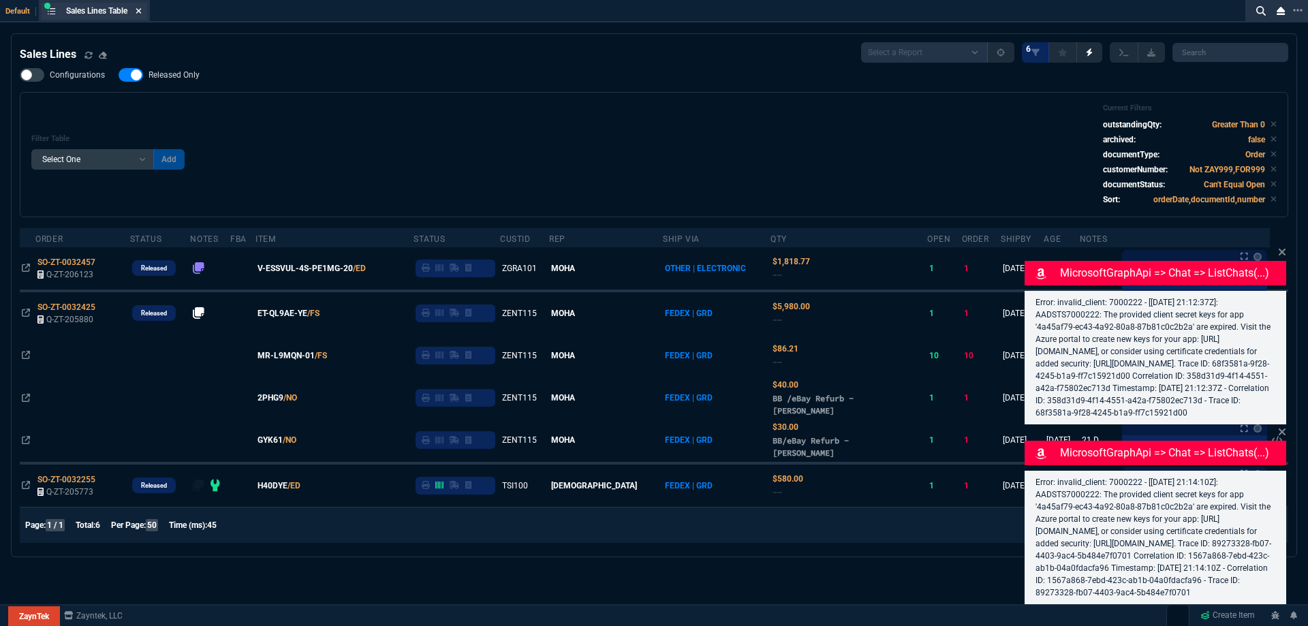
click at [140, 11] on icon at bounding box center [139, 11] width 6 height 8
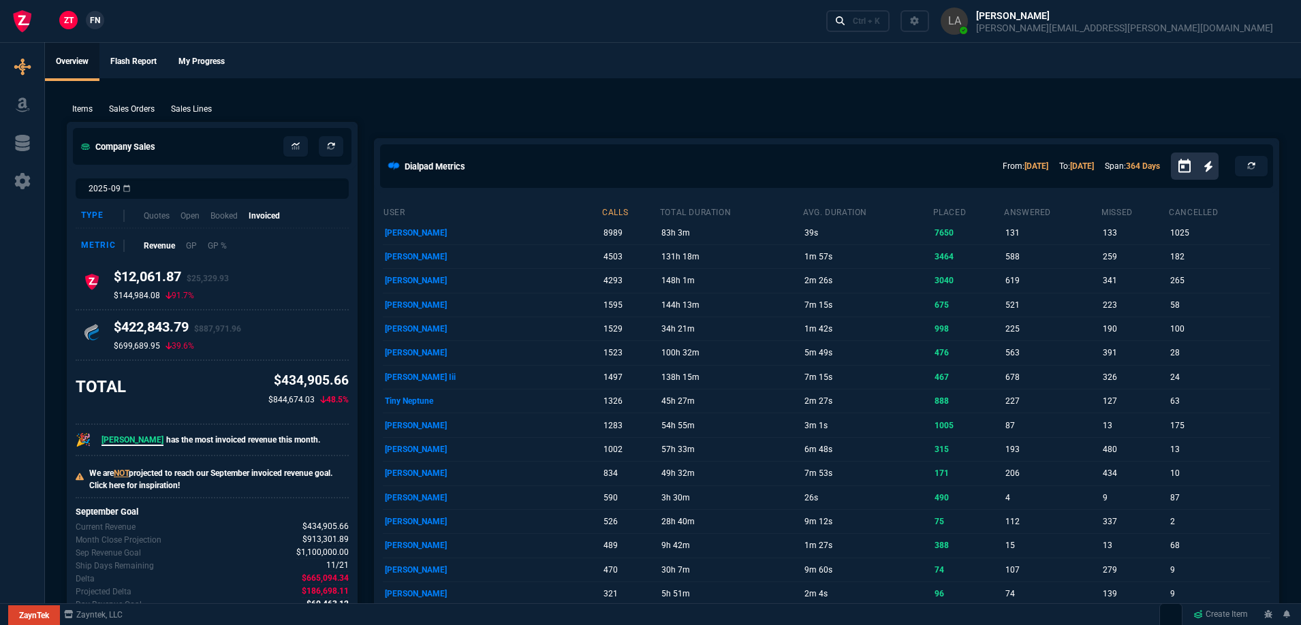
click at [95, 23] on span "FN" at bounding box center [95, 20] width 10 height 12
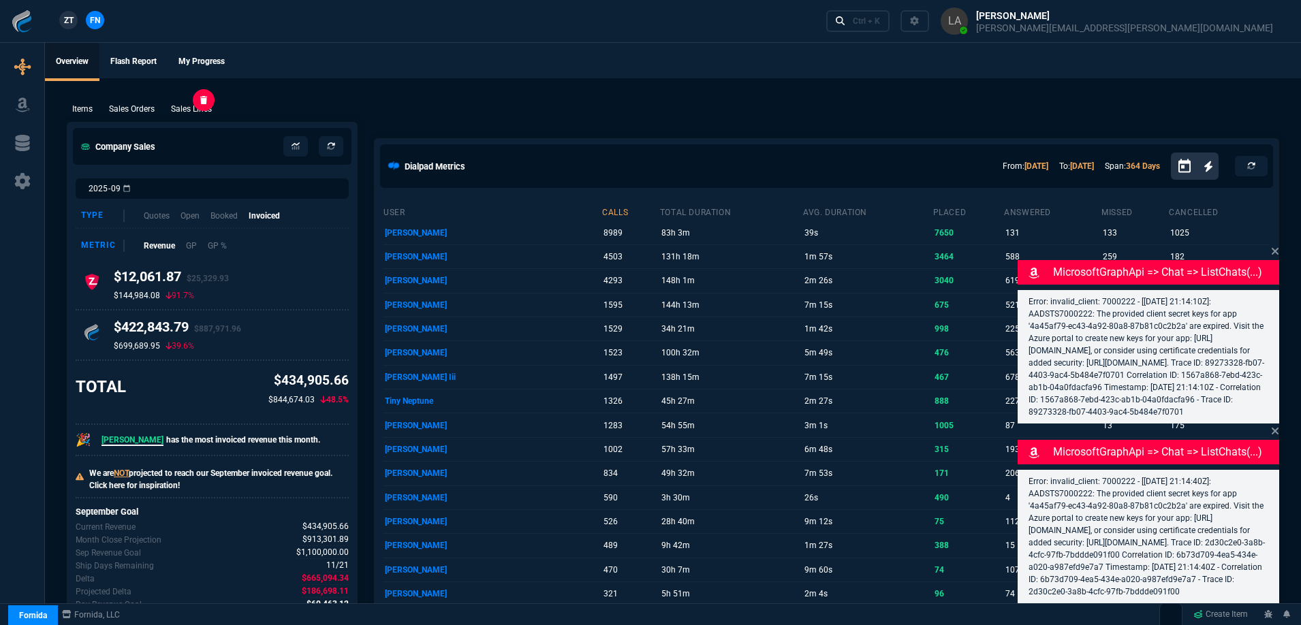
click at [193, 112] on p "Sales Lines" at bounding box center [191, 109] width 41 height 12
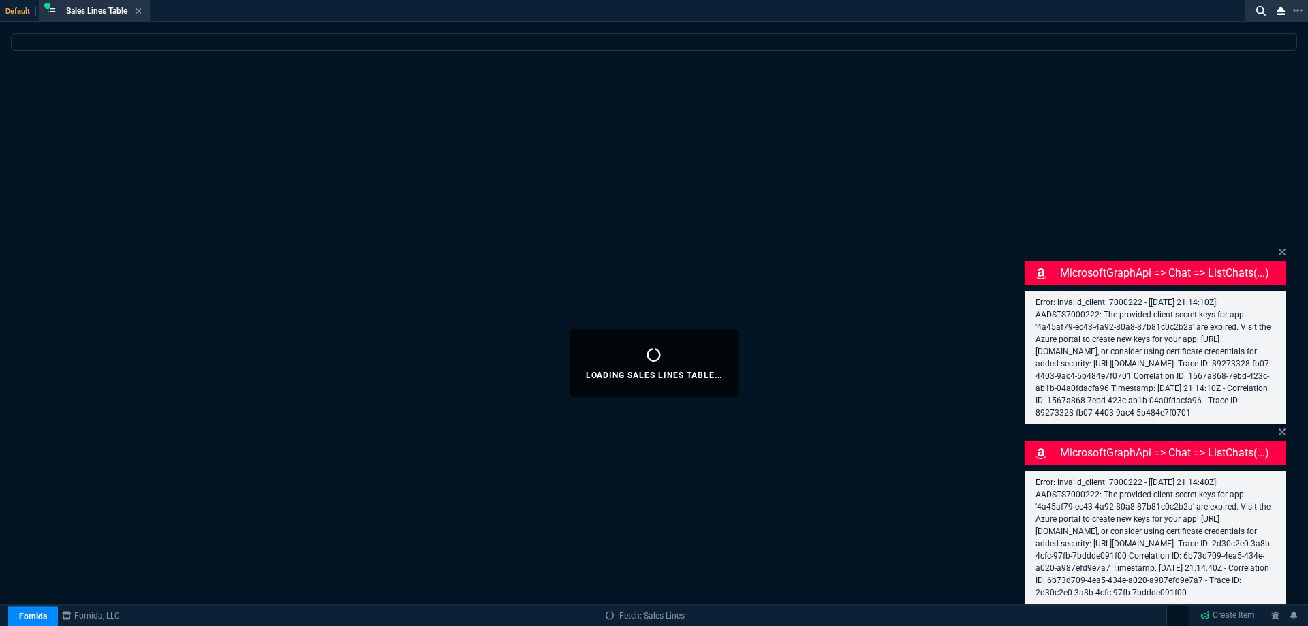
select select
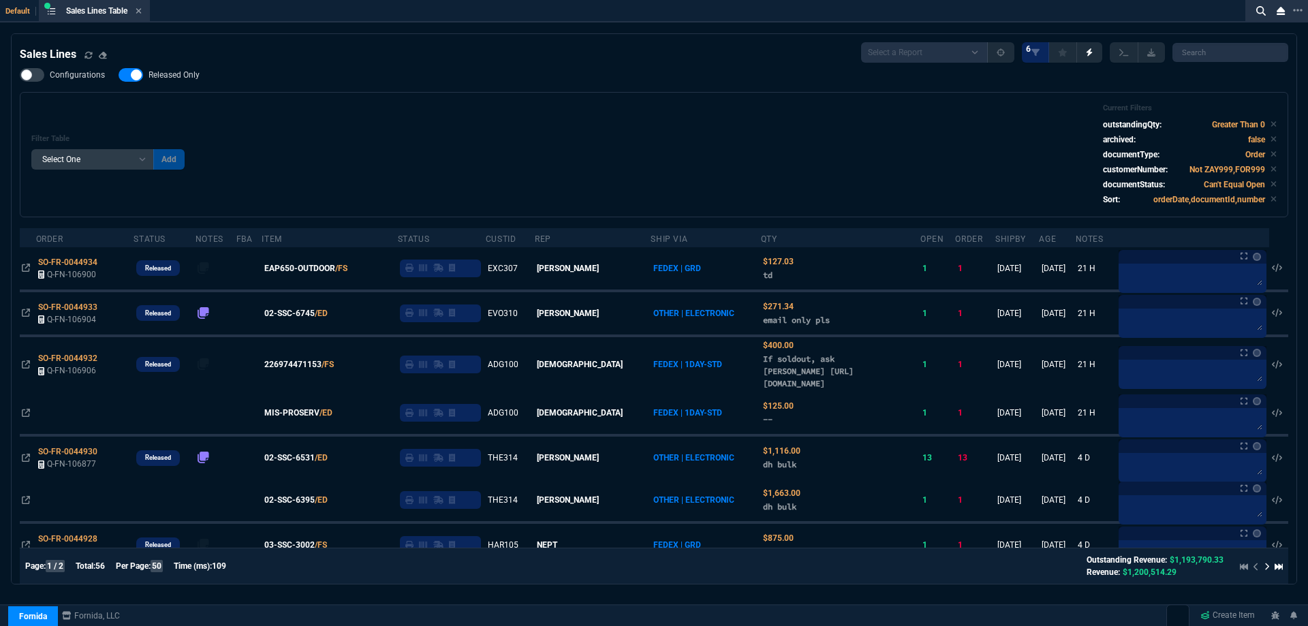
drag, startPoint x: 183, startPoint y: 75, endPoint x: 433, endPoint y: 134, distance: 257.0
click at [191, 81] on label "Released Only" at bounding box center [166, 75] width 95 height 14
click at [442, 133] on div "Filter Table Select One Add Filter () Age () ATS () Cond (itemVariantCode) Cust…" at bounding box center [653, 155] width 1245 height 102
checkbox input "false"
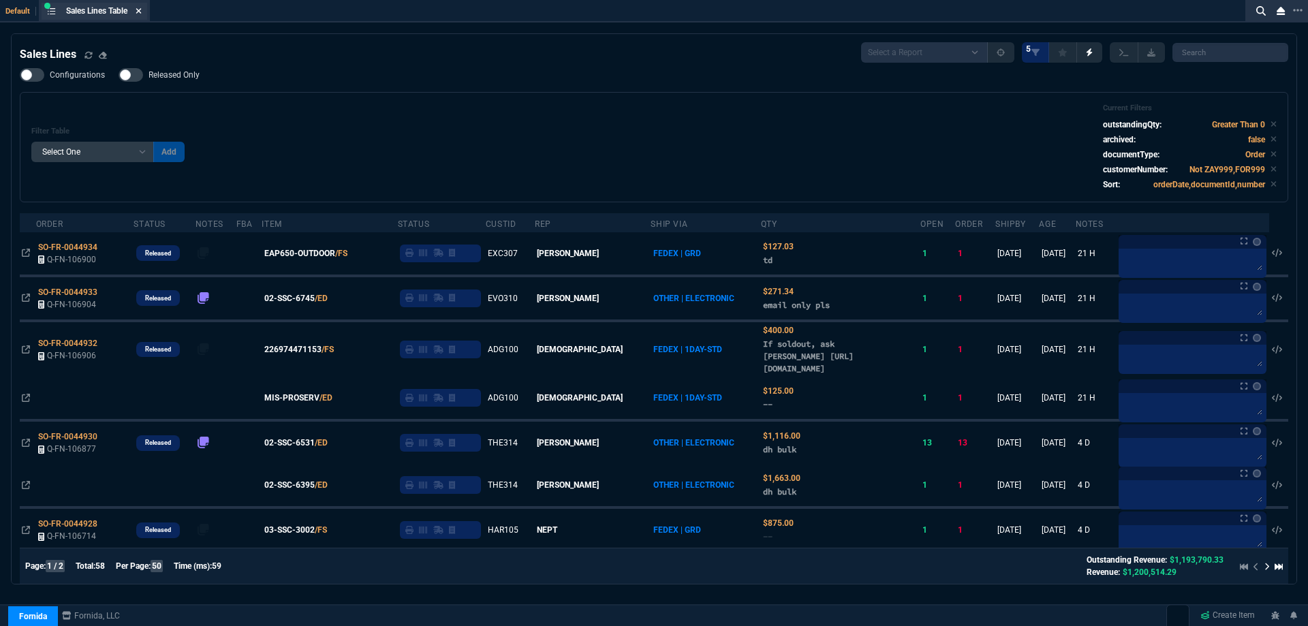
click at [141, 14] on icon at bounding box center [139, 11] width 6 height 8
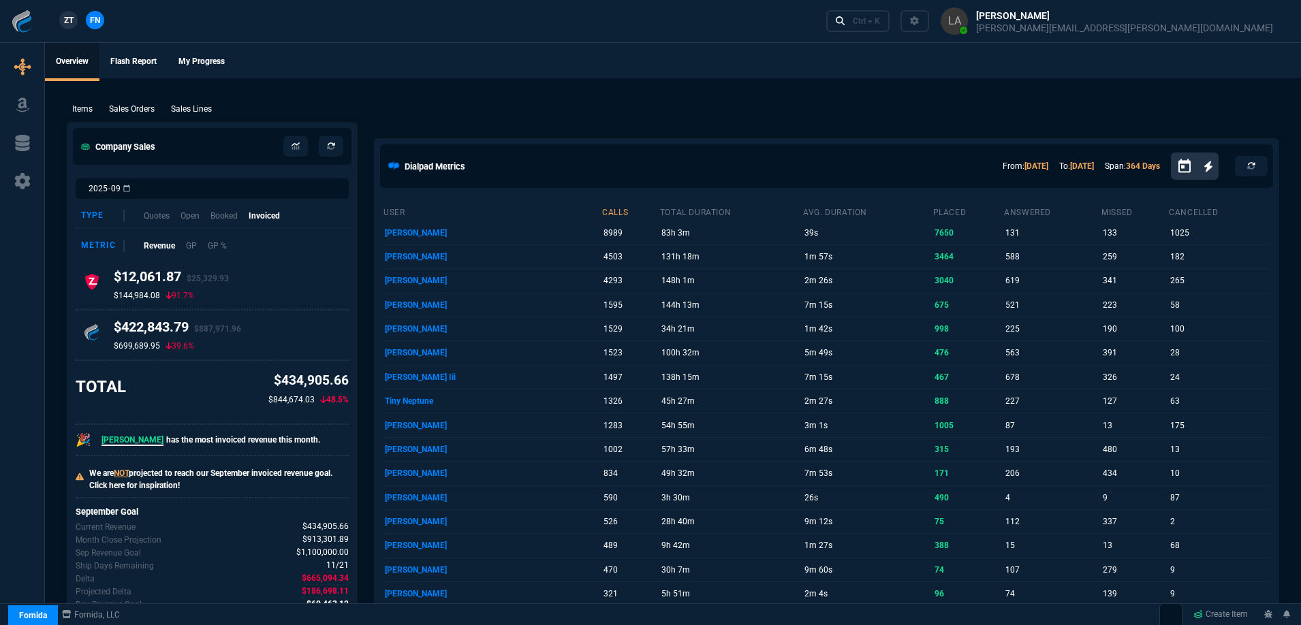
click at [73, 18] on span "ZT" at bounding box center [69, 20] width 10 height 12
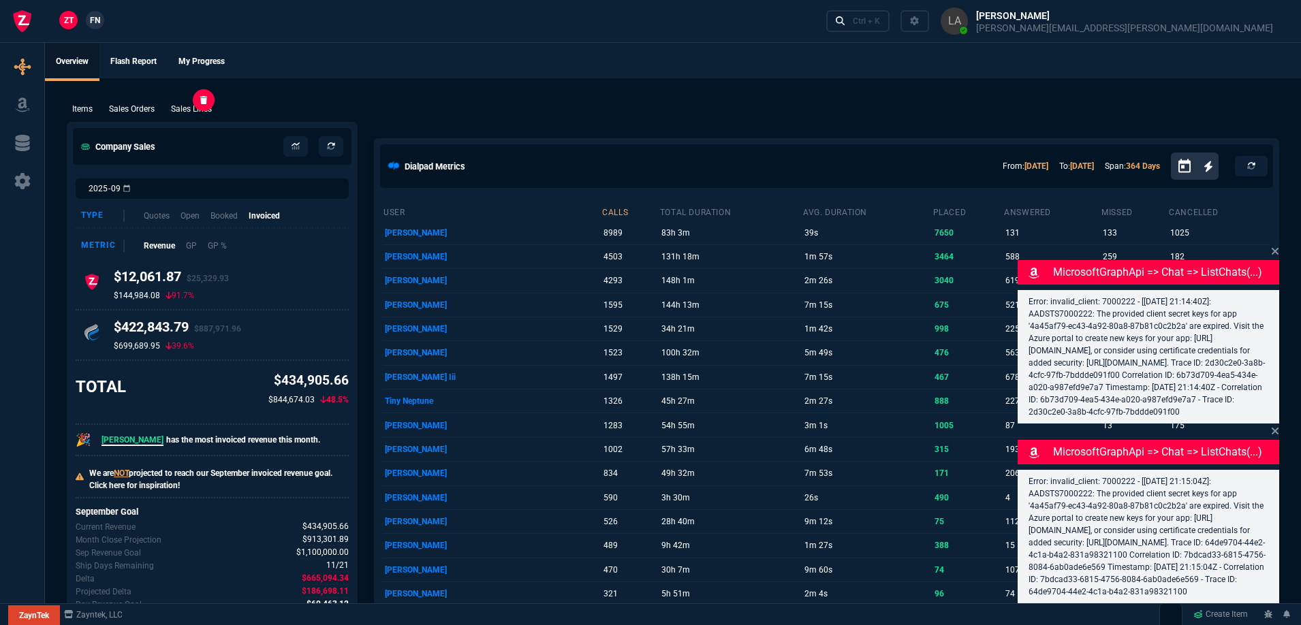
click at [191, 110] on p "Sales Lines" at bounding box center [191, 109] width 41 height 12
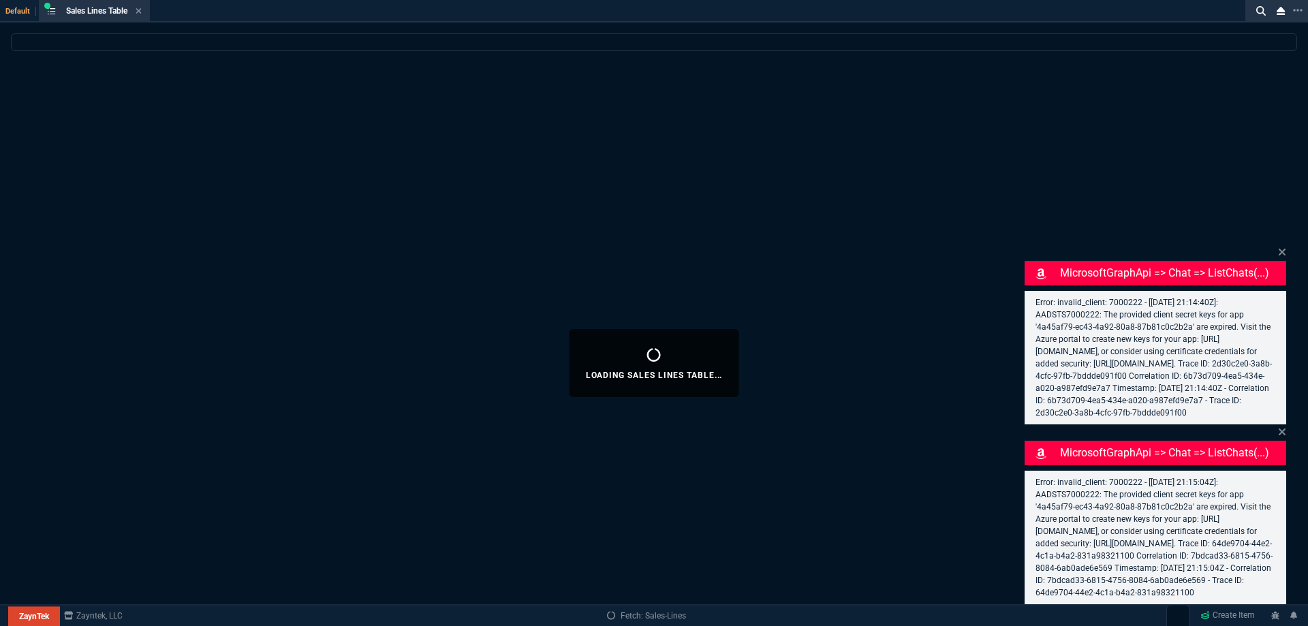
select select
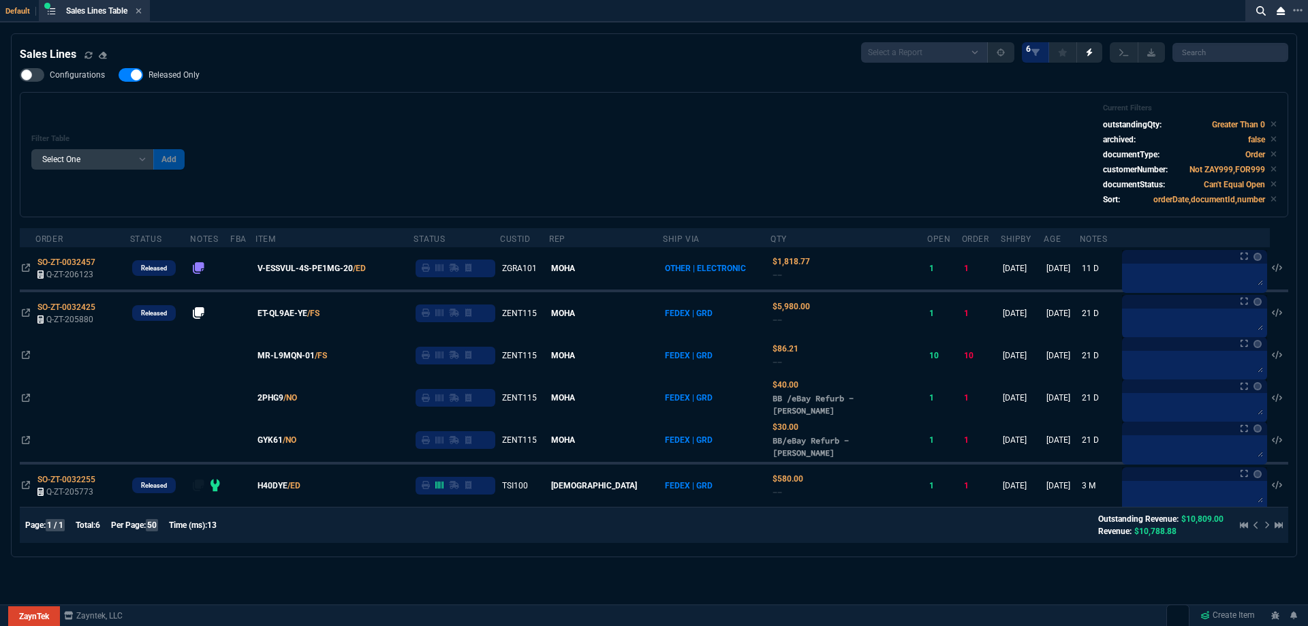
click at [189, 76] on span "Released Only" at bounding box center [174, 74] width 51 height 11
click at [119, 76] on input "Released Only" at bounding box center [118, 75] width 1 height 1
checkbox input "false"
click at [356, 113] on div "Filter Table Select One Add Filter () Age () ATS () Cond (itemVariantCode) Cust…" at bounding box center [653, 155] width 1245 height 102
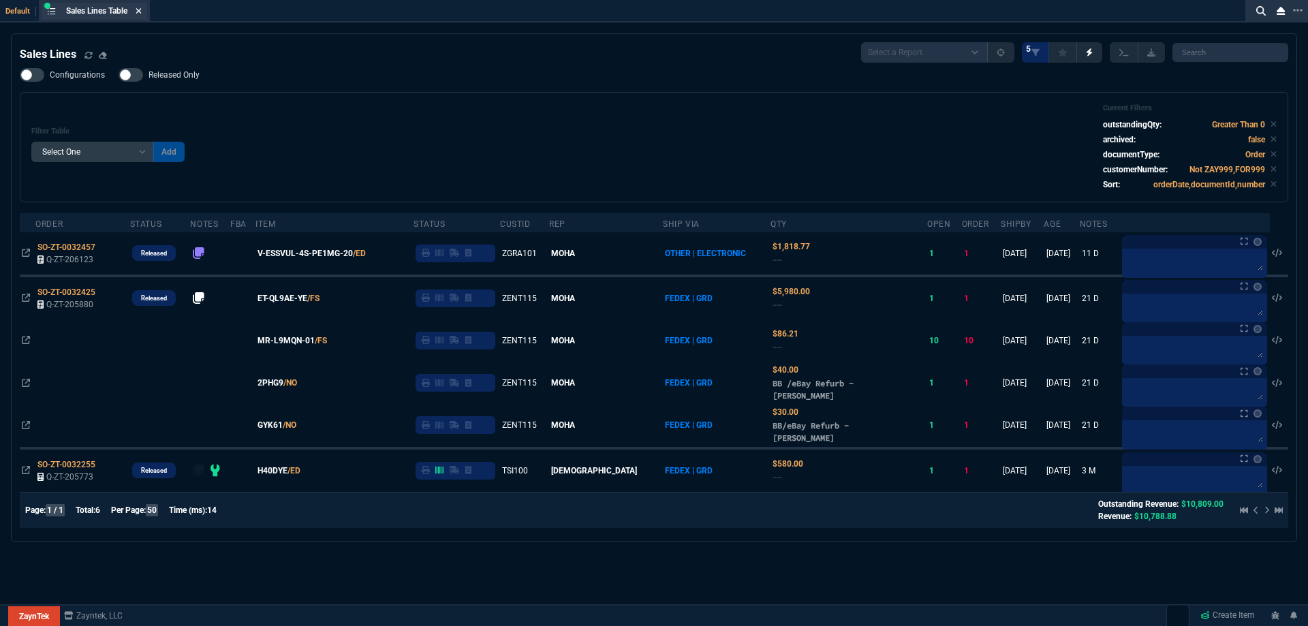
click at [141, 8] on icon at bounding box center [139, 11] width 6 height 8
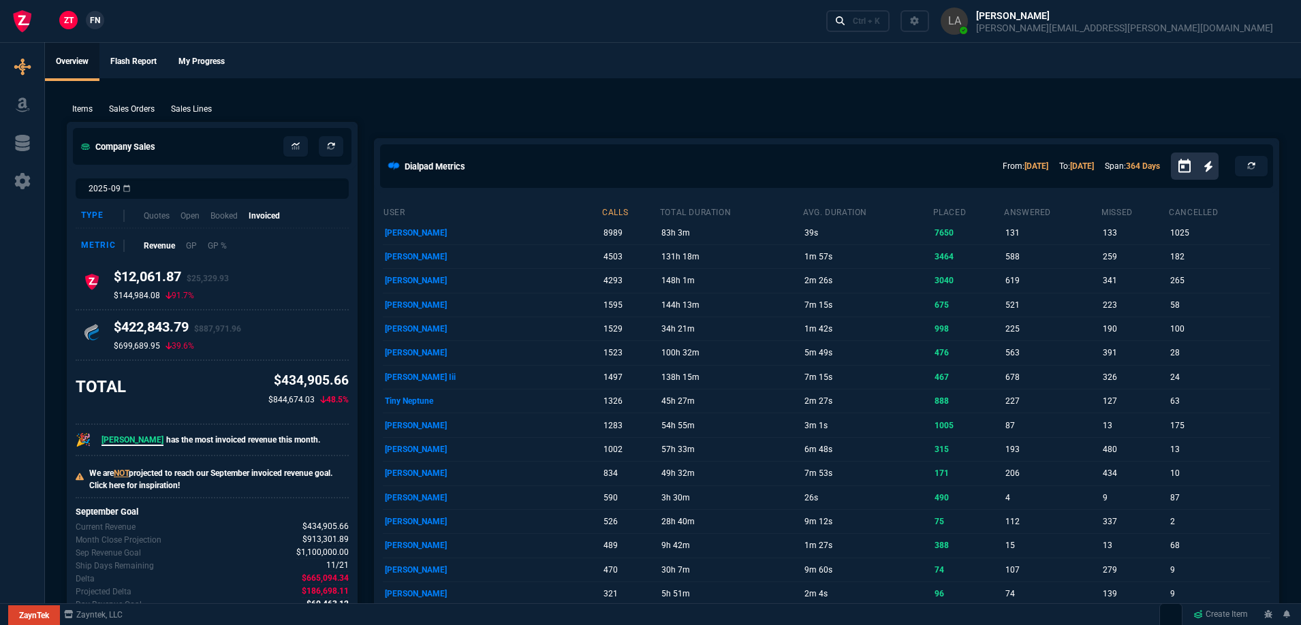
click at [96, 18] on span "FN" at bounding box center [95, 20] width 10 height 12
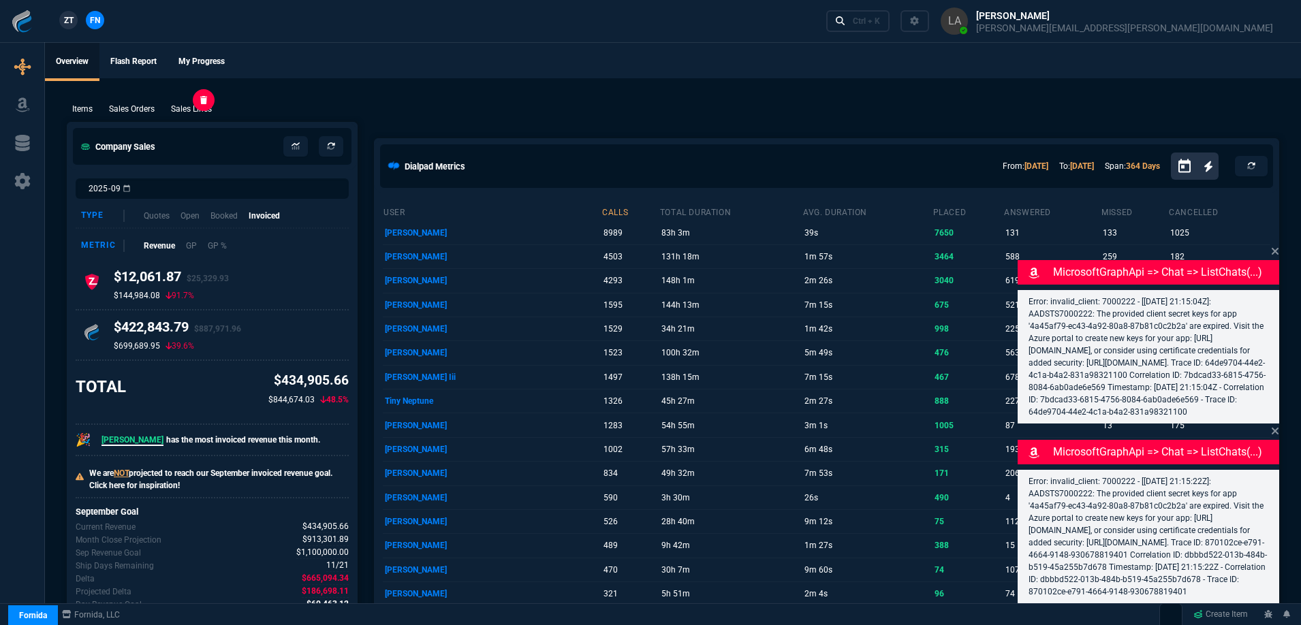
click at [206, 108] on p "Sales Lines" at bounding box center [191, 109] width 41 height 12
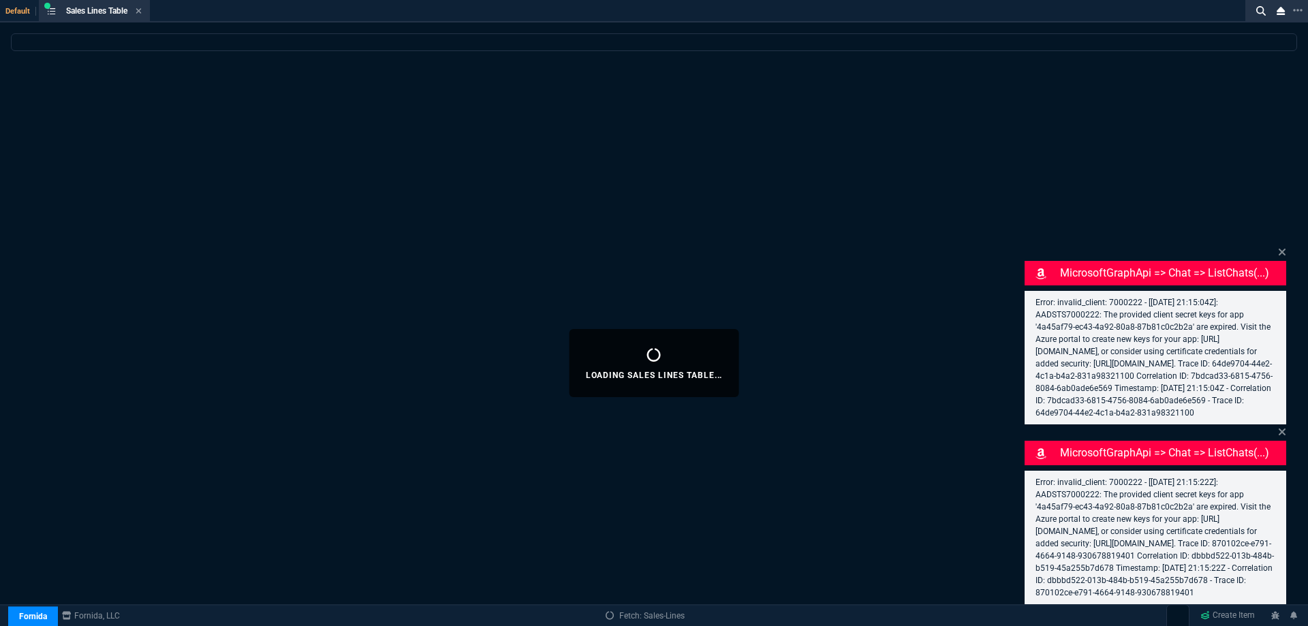
select select
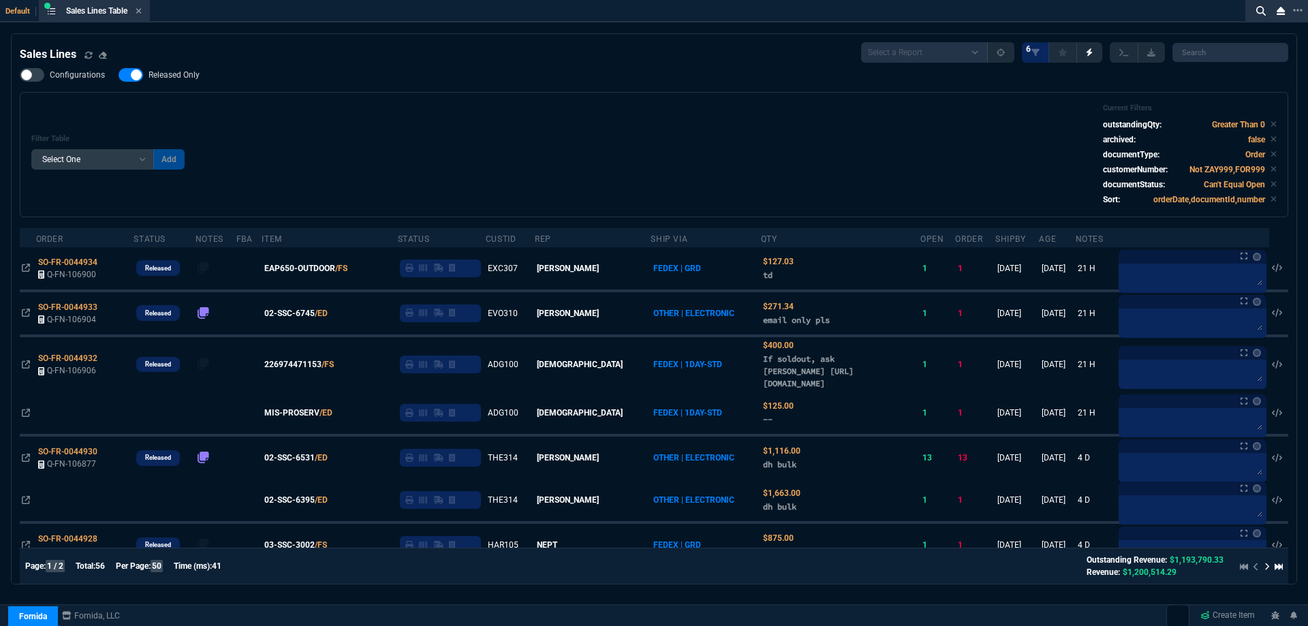
click at [196, 76] on span "Released Only" at bounding box center [174, 74] width 51 height 11
click at [119, 76] on input "Released Only" at bounding box center [118, 75] width 1 height 1
checkbox input "false"
click at [608, 100] on div "Filter Table Select One Add Filter () Age () ATS () Cond (itemVariantCode) Cust…" at bounding box center [654, 154] width 1269 height 125
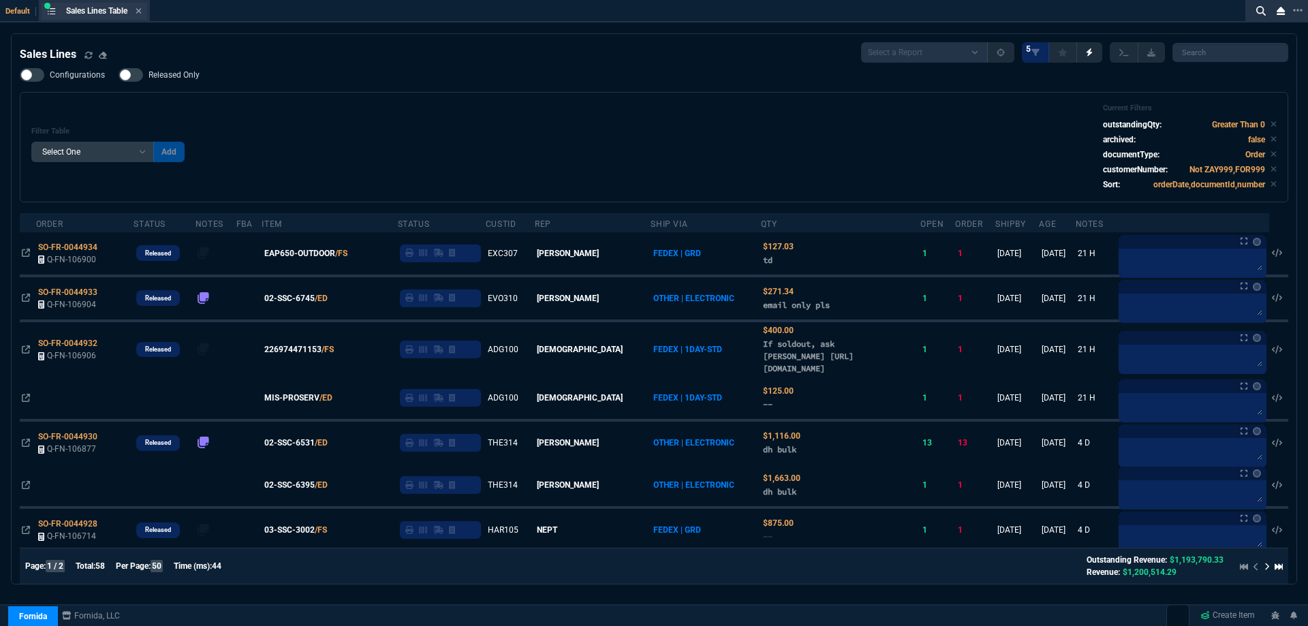
click at [146, 11] on div "Sales Lines Table Sales Line" at bounding box center [95, 11] width 106 height 17
click at [142, 11] on icon at bounding box center [138, 10] width 5 height 5
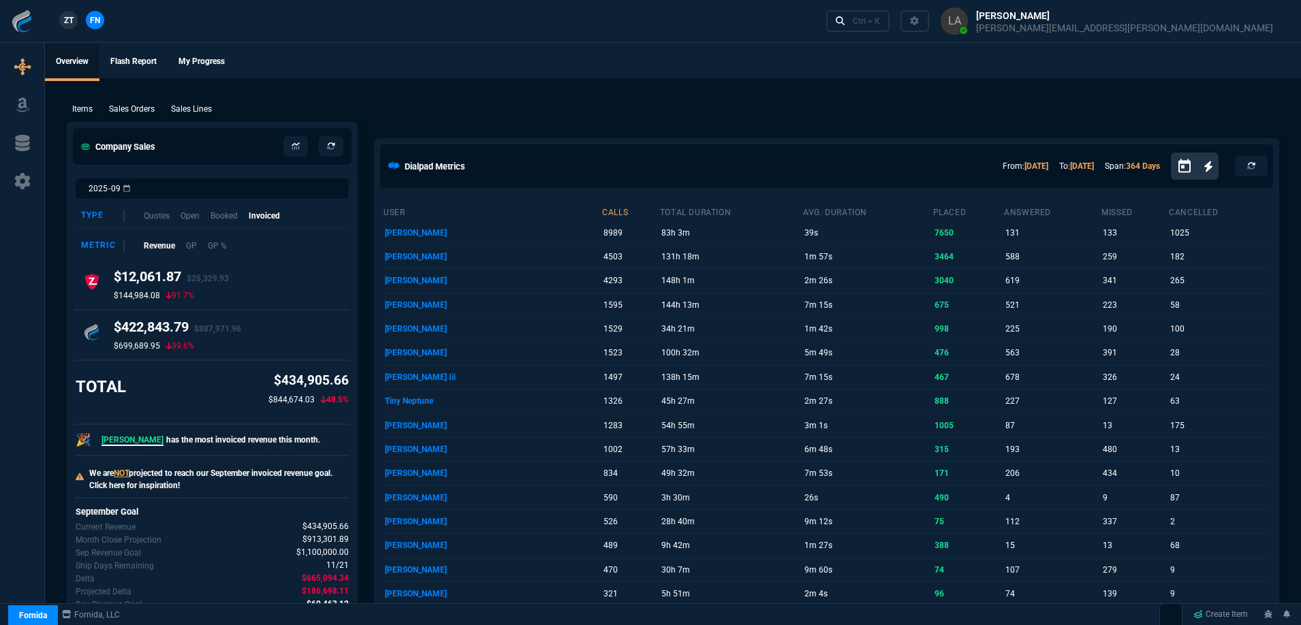
click at [72, 24] on span "ZT" at bounding box center [69, 20] width 10 height 12
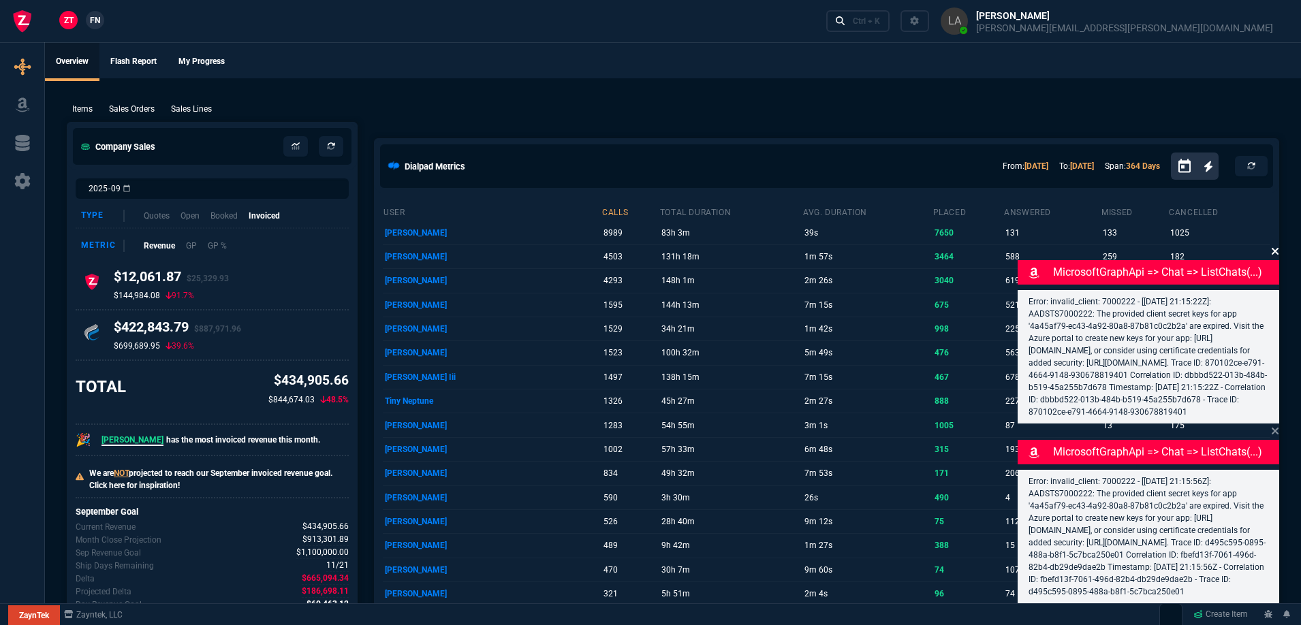
click at [1272, 246] on icon at bounding box center [1275, 251] width 8 height 11
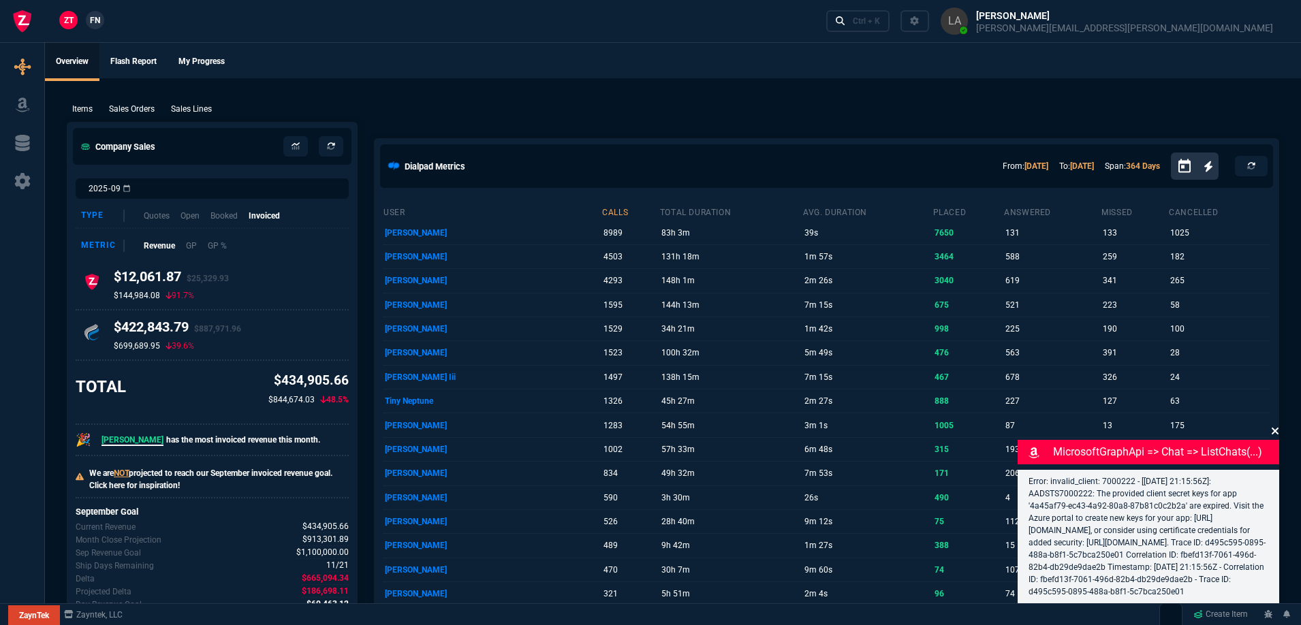
click at [1278, 426] on icon at bounding box center [1275, 431] width 8 height 11
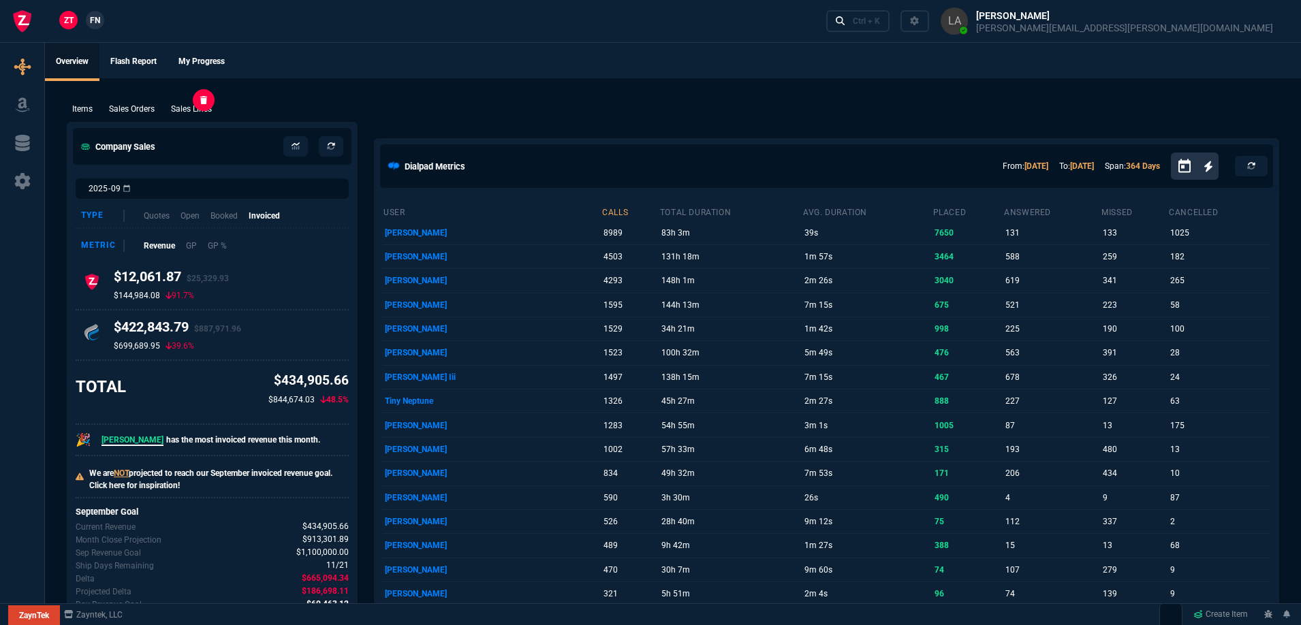
click at [199, 109] on p "Sales Lines" at bounding box center [191, 109] width 41 height 12
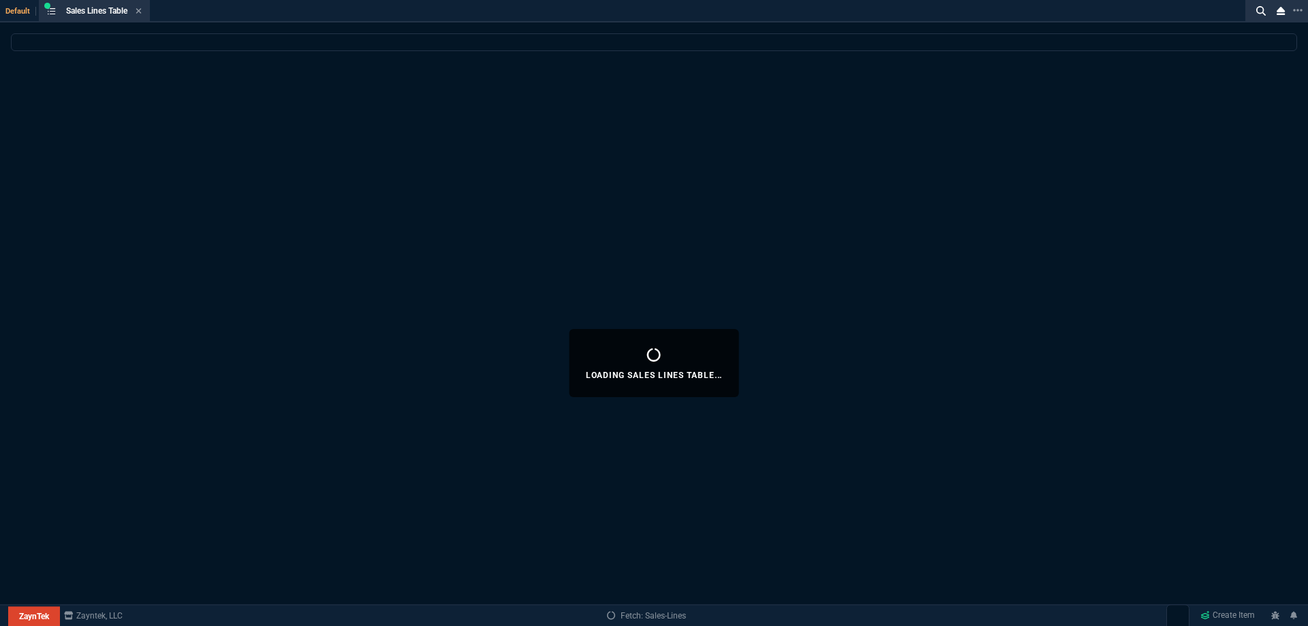
select select
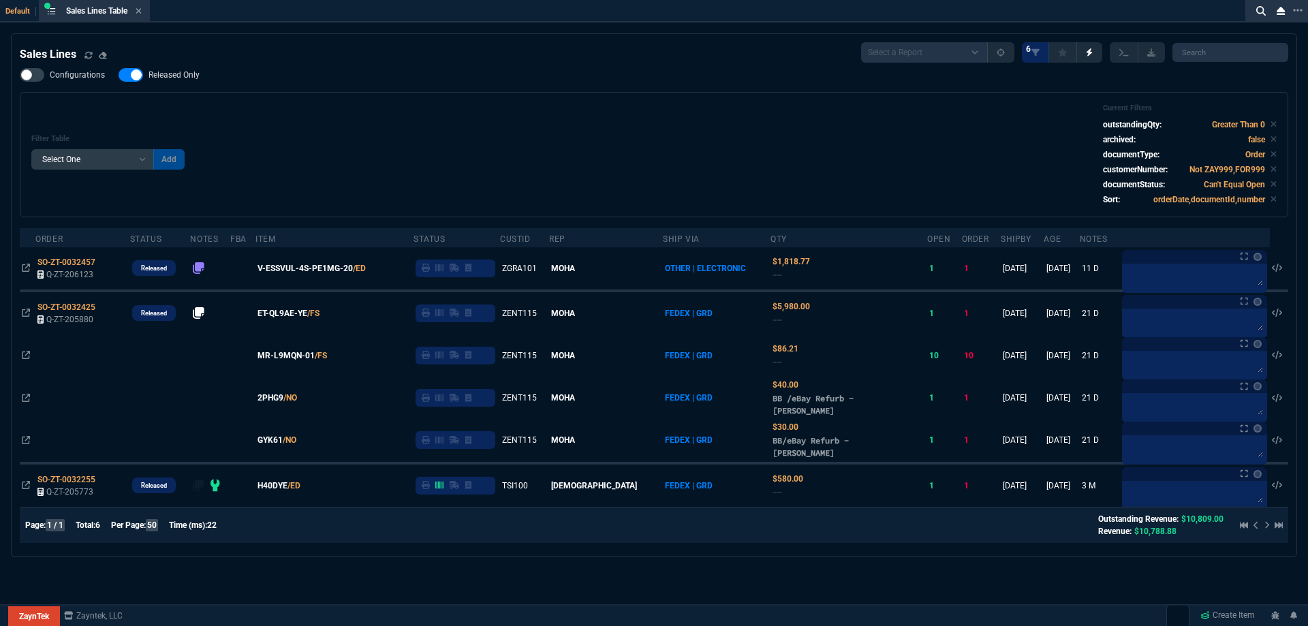
click at [149, 69] on label "Released Only" at bounding box center [166, 75] width 95 height 14
click at [119, 75] on input "Released Only" at bounding box center [118, 75] width 1 height 1
click at [503, 116] on div "Filter Table Select One Add Filter () Age () ATS () Cond (itemVariantCode) Cust…" at bounding box center [653, 155] width 1245 height 102
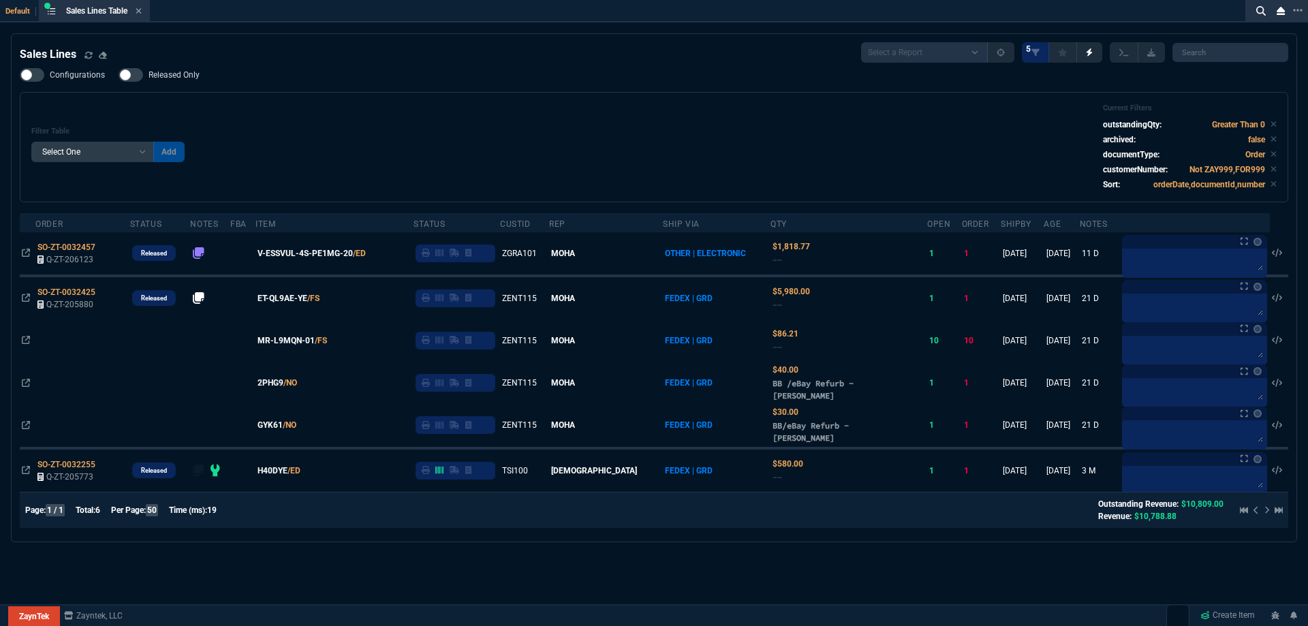
click at [188, 78] on span "Released Only" at bounding box center [174, 74] width 51 height 11
click at [119, 76] on input "Released Only" at bounding box center [118, 75] width 1 height 1
checkbox input "true"
click at [491, 119] on div "Filter Table Select One Add Filter () Age () ATS () Cond (itemVariantCode) Cust…" at bounding box center [653, 147] width 1245 height 87
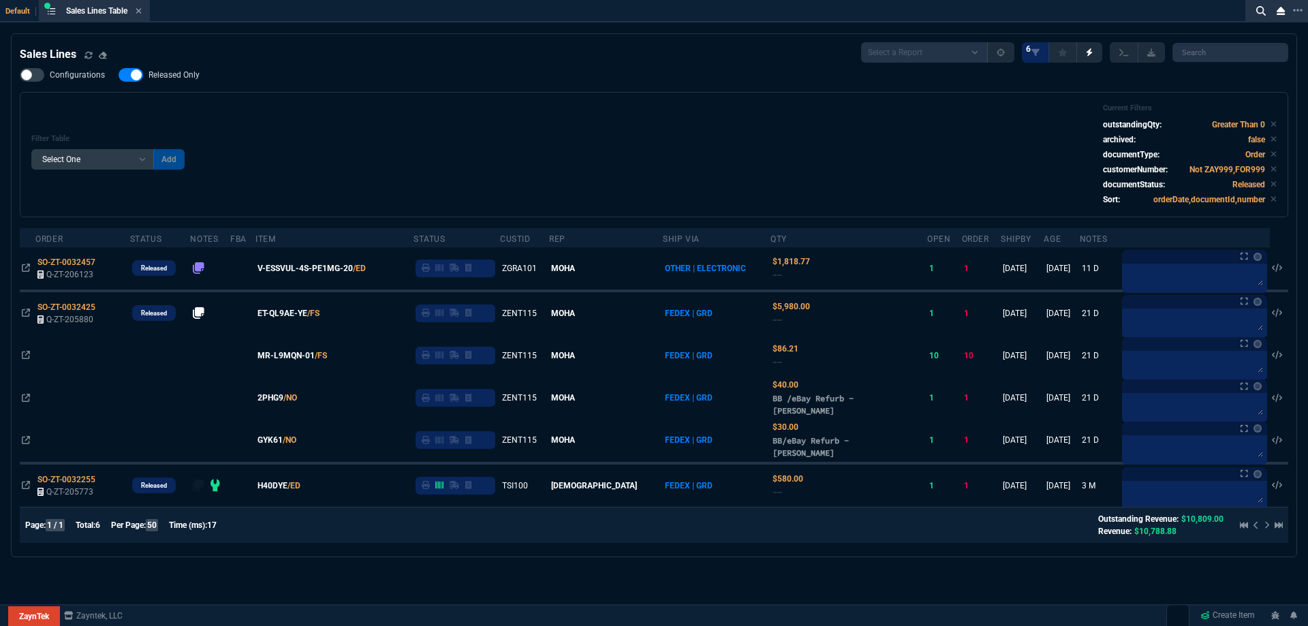
click at [138, 10] on icon at bounding box center [139, 11] width 6 height 8
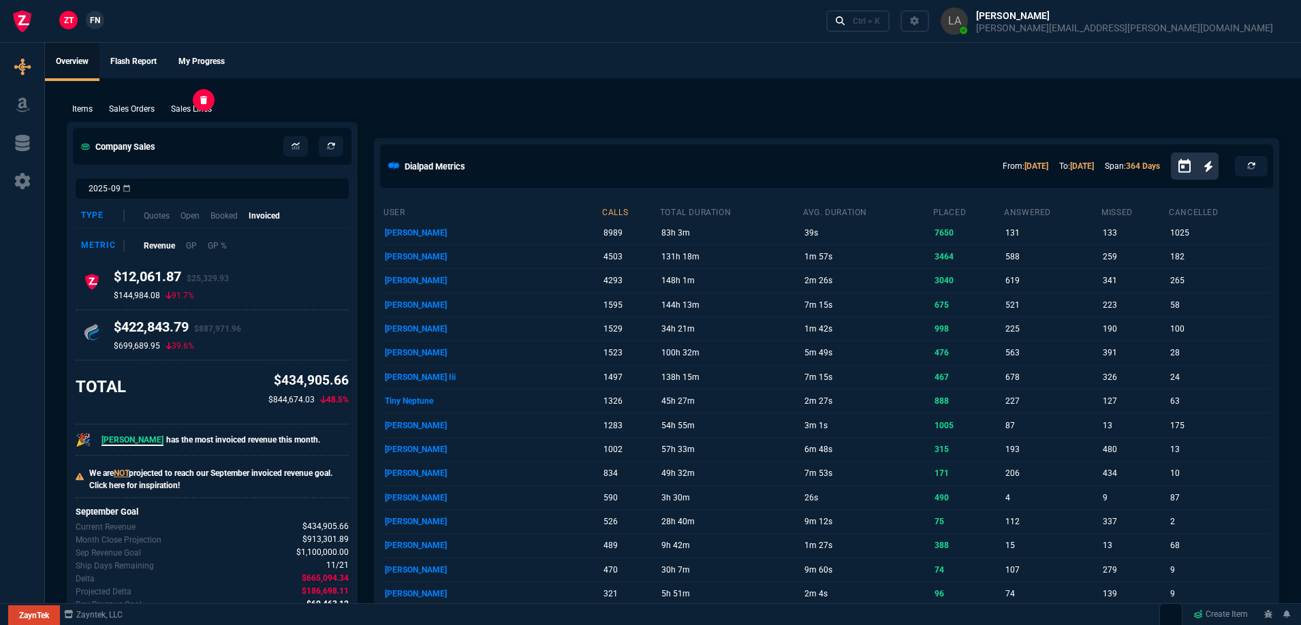
click at [207, 110] on p "Sales Lines" at bounding box center [191, 109] width 41 height 12
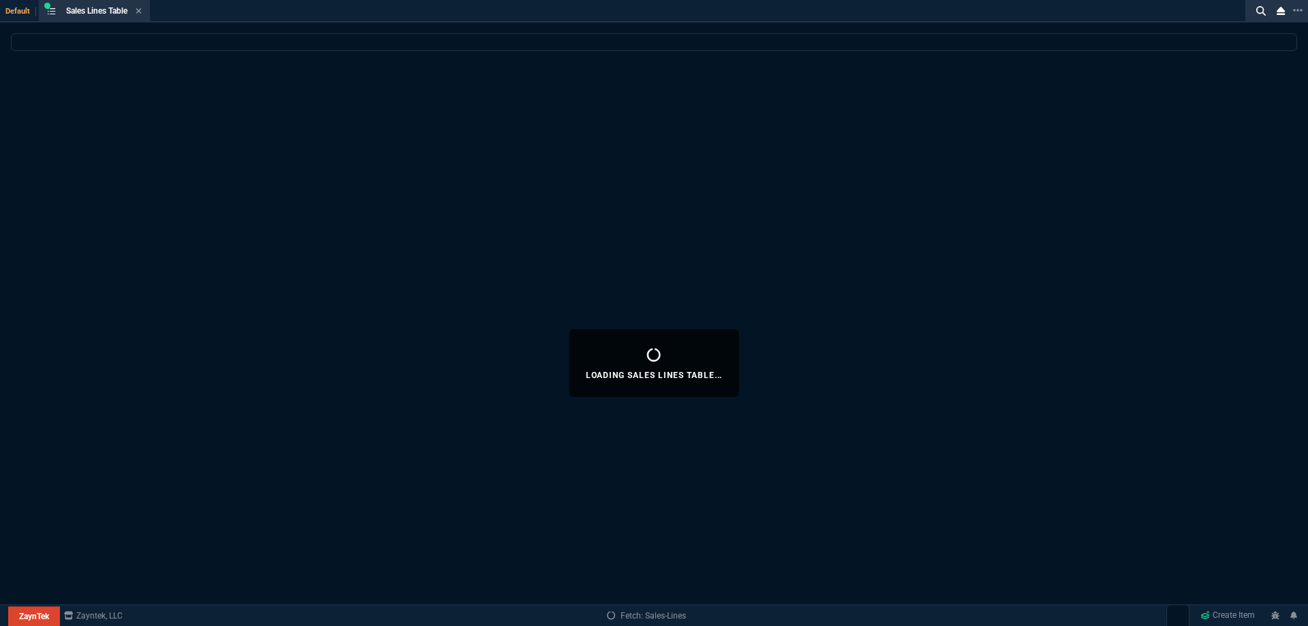
select select
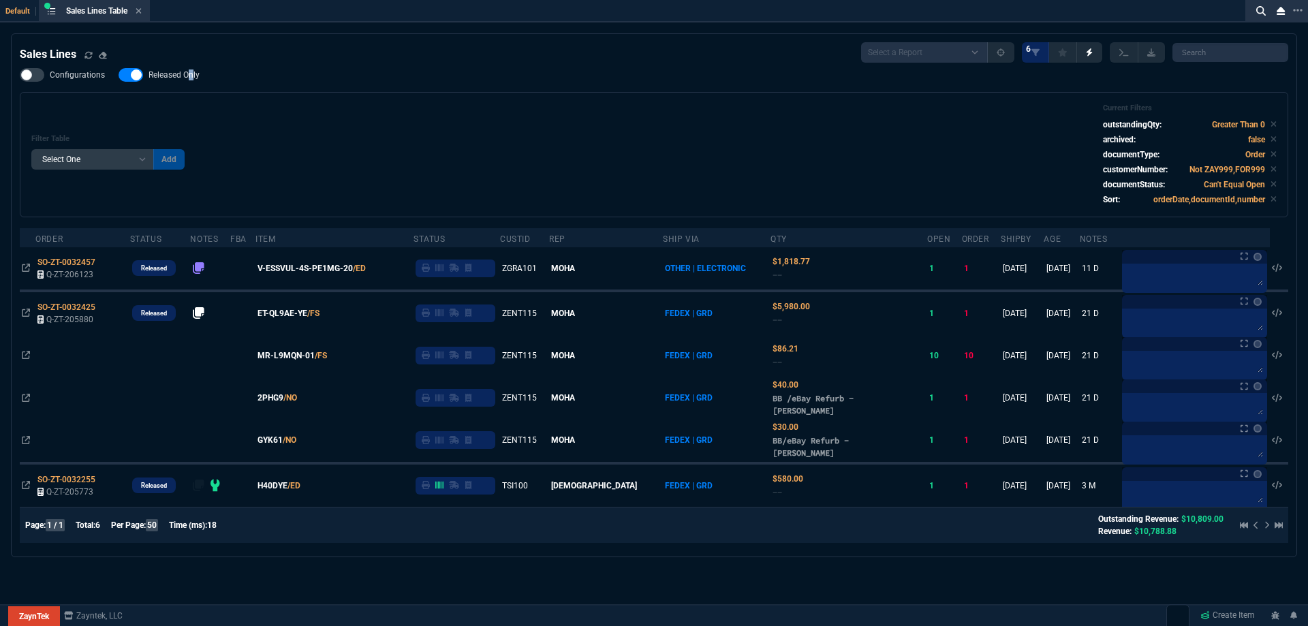
click at [189, 76] on span "Released Only" at bounding box center [174, 74] width 51 height 11
checkbox input "false"
click at [525, 128] on div "Filter Table Select One Add Filter () Age () ATS () Cond (itemVariantCode) Cust…" at bounding box center [653, 155] width 1245 height 102
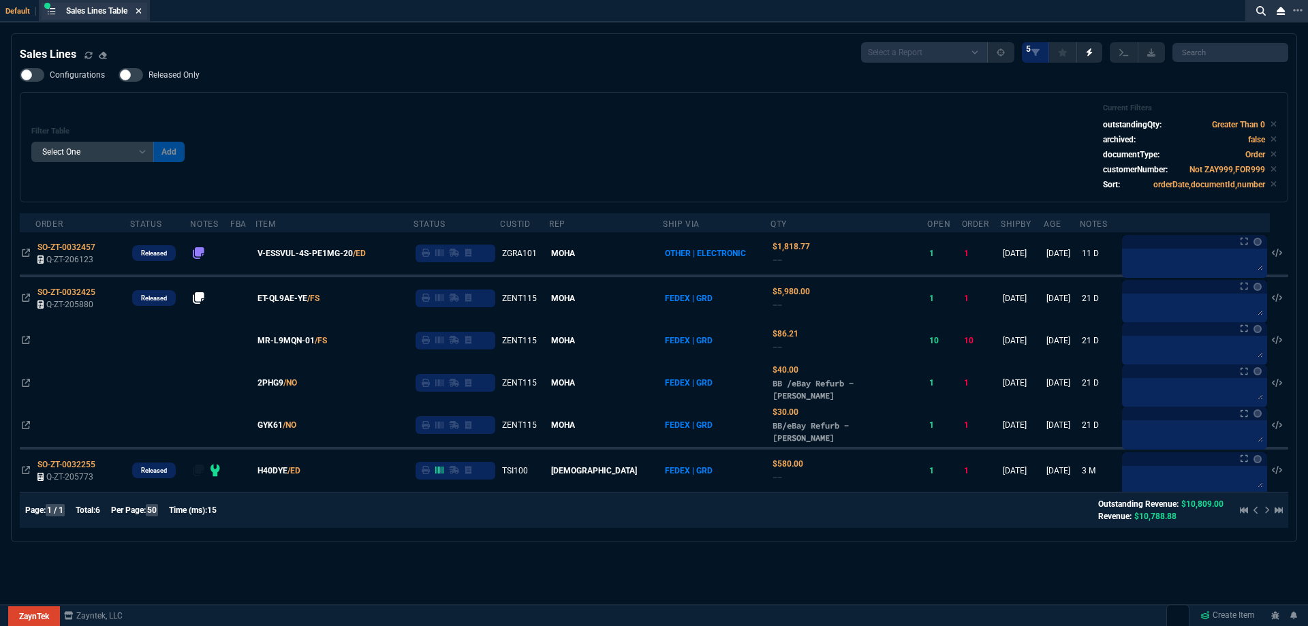
click at [139, 9] on icon at bounding box center [138, 10] width 5 height 5
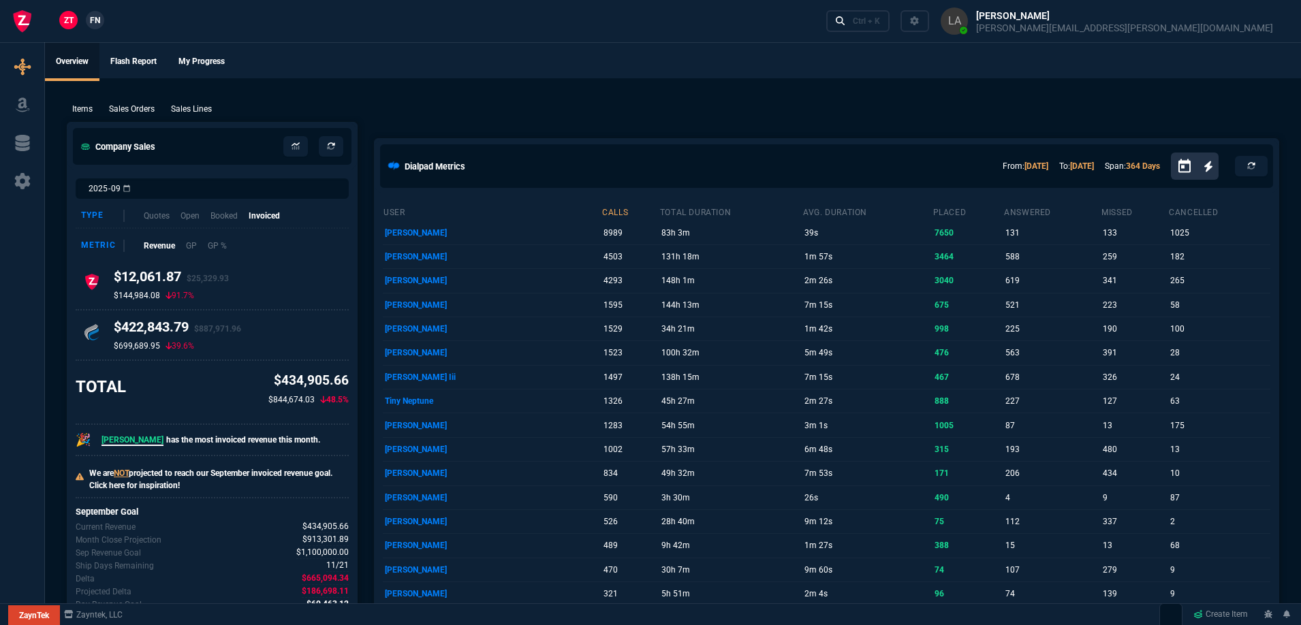
click at [95, 26] on span "FN" at bounding box center [95, 20] width 10 height 12
click at [192, 114] on p "Sales Lines" at bounding box center [191, 109] width 41 height 12
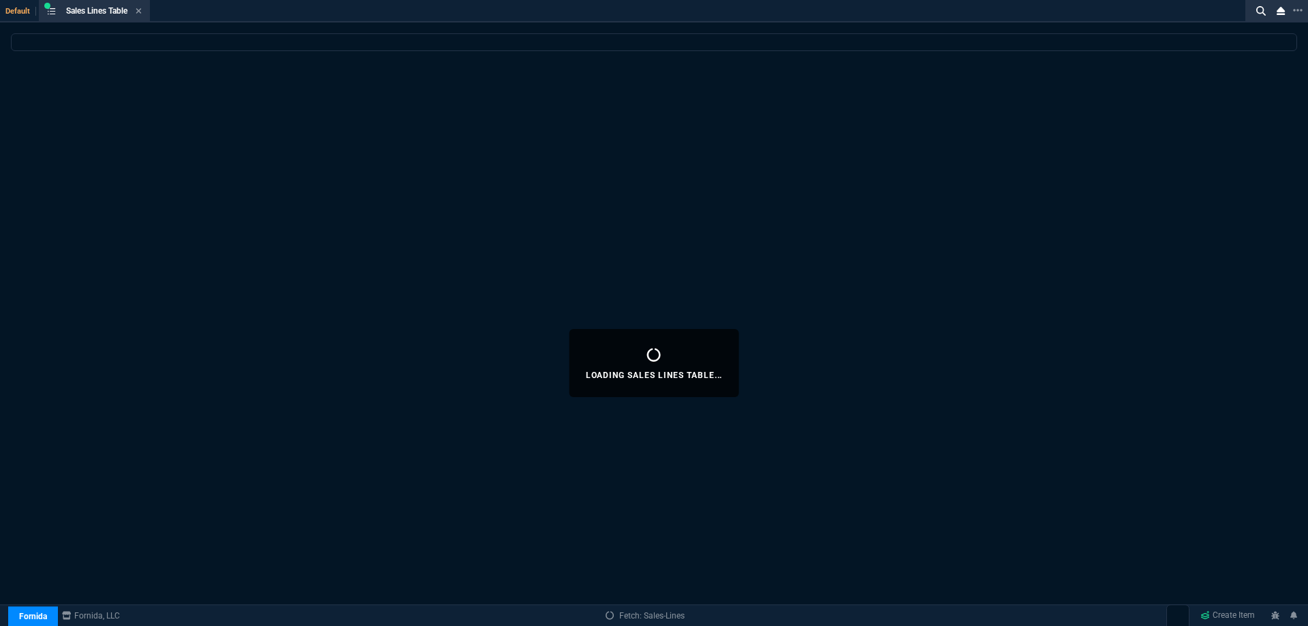
select select
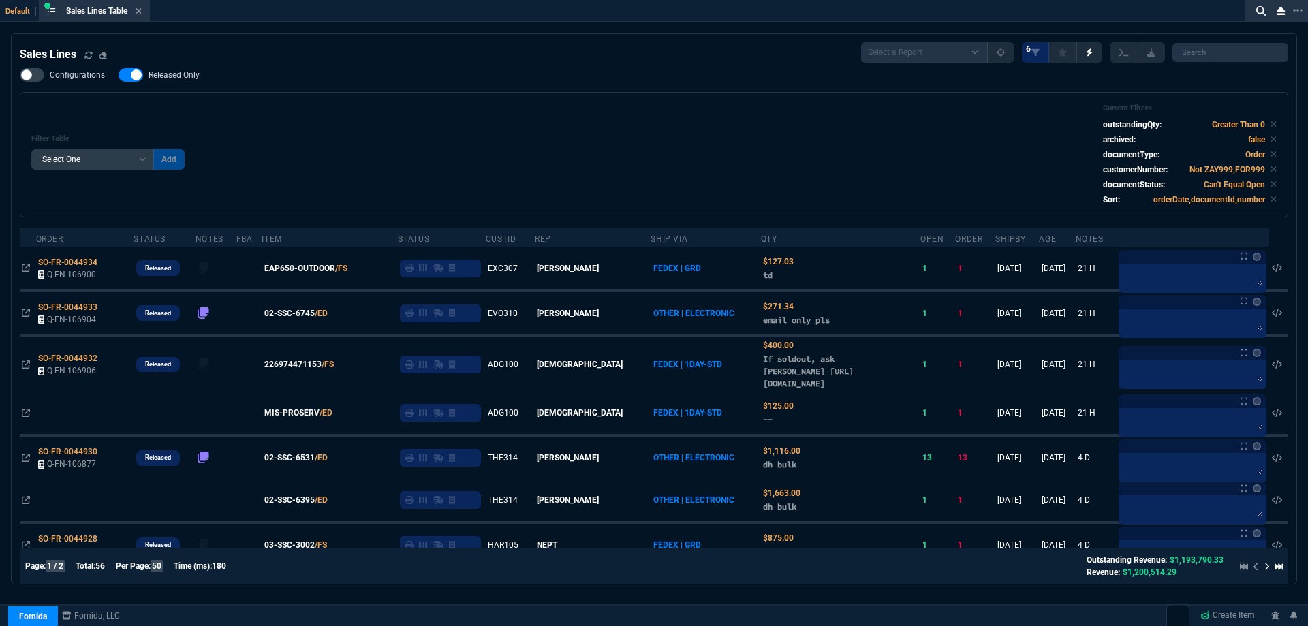
select select
click at [175, 78] on span "Released Only" at bounding box center [174, 74] width 51 height 11
click at [119, 76] on input "Released Only" at bounding box center [118, 75] width 1 height 1
checkbox input "false"
click at [442, 99] on div "Filter Table Select One Add Filter () Age () ATS () Cond (itemVariantCode) Cust…" at bounding box center [654, 154] width 1269 height 125
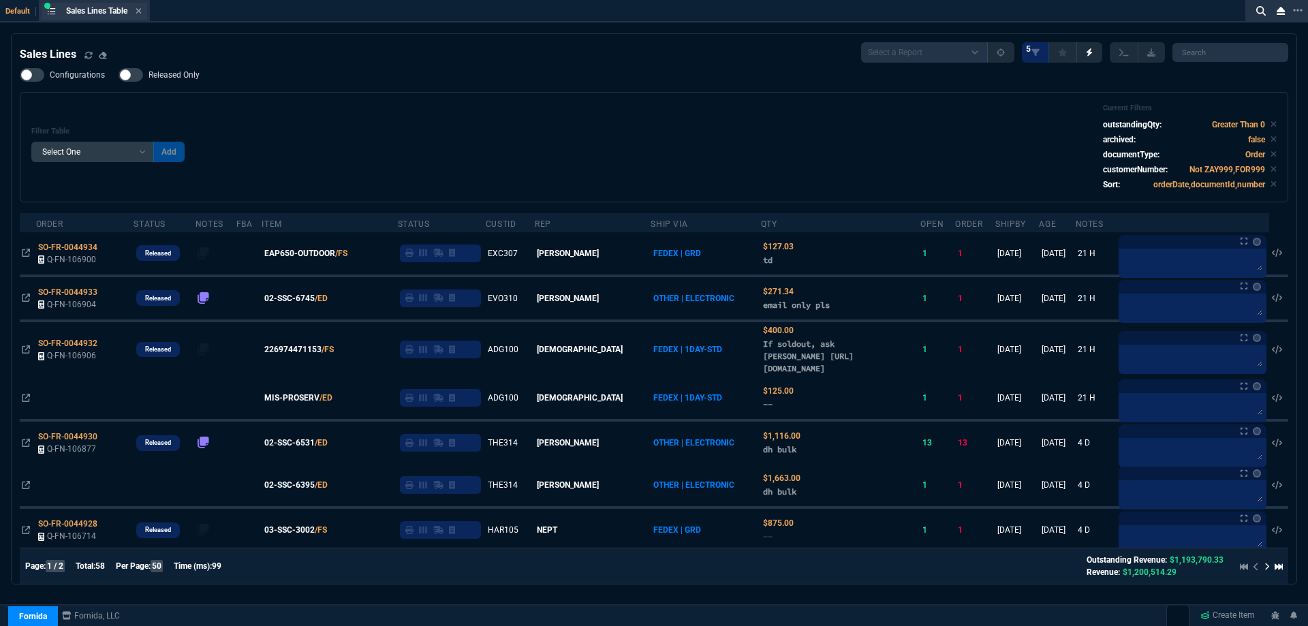
click at [139, 18] on div "Sales Lines Table Sales Line" at bounding box center [95, 11] width 106 height 17
click at [140, 17] on div "Sales Lines Table Sales Line" at bounding box center [95, 11] width 106 height 17
click at [142, 14] on icon at bounding box center [139, 11] width 6 height 8
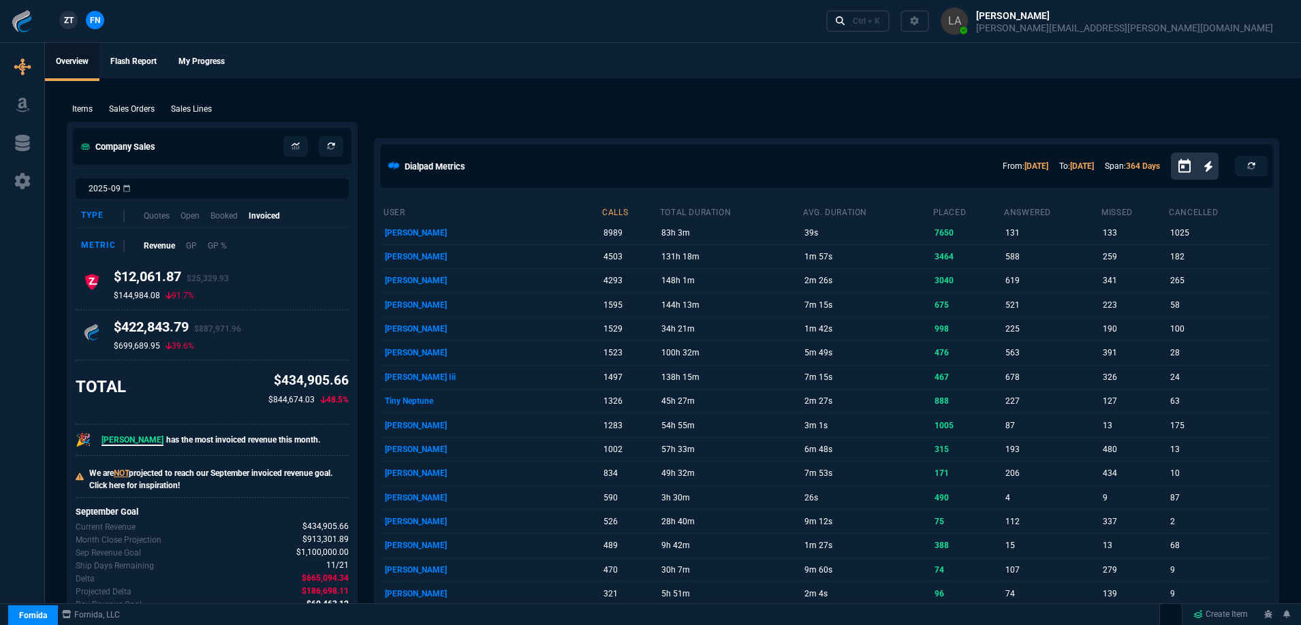
click at [69, 22] on span "ZT" at bounding box center [69, 20] width 10 height 12
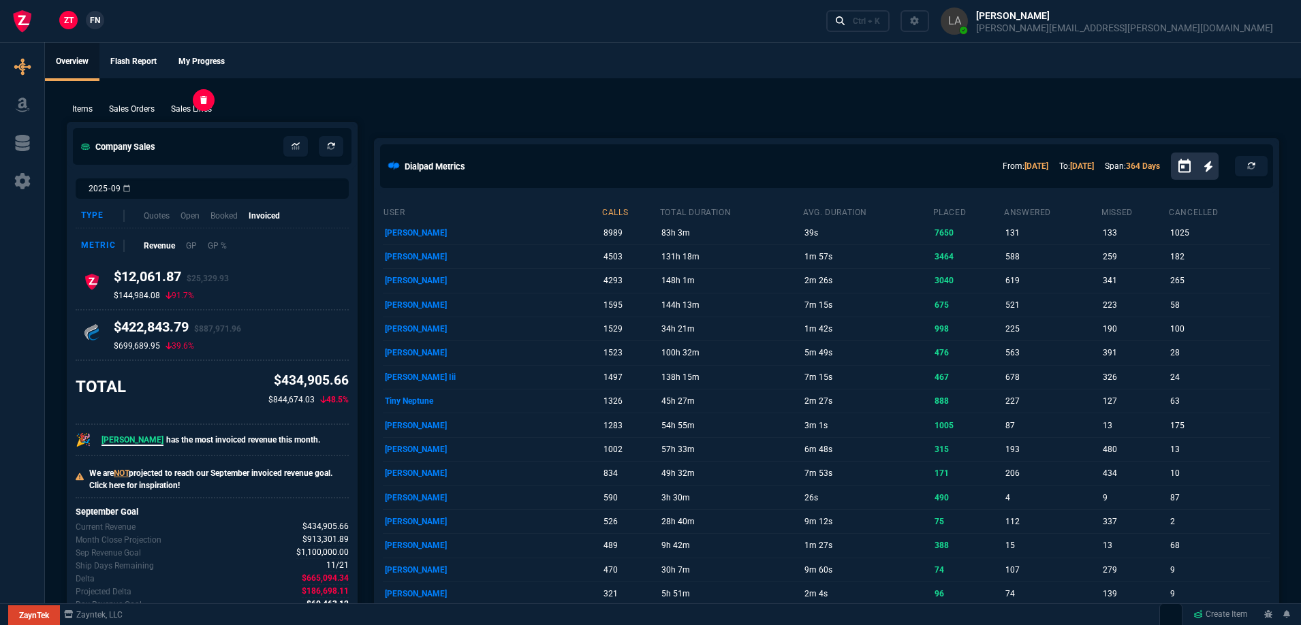
click at [189, 108] on p "Sales Lines" at bounding box center [191, 109] width 41 height 12
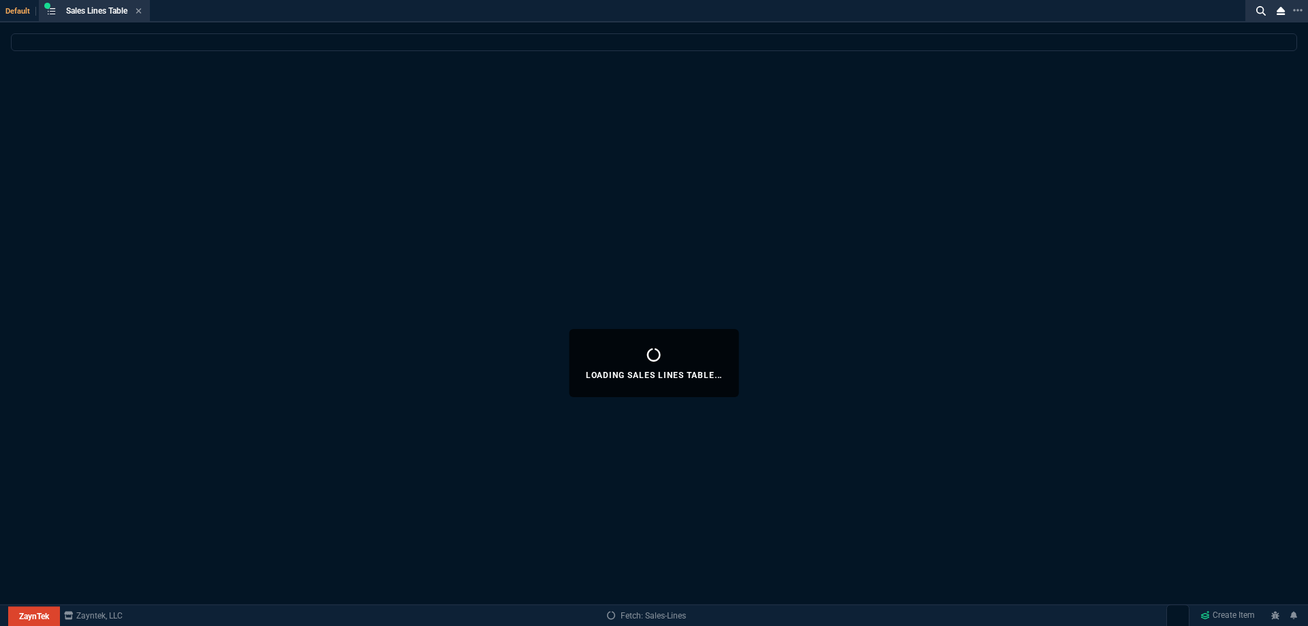
select select
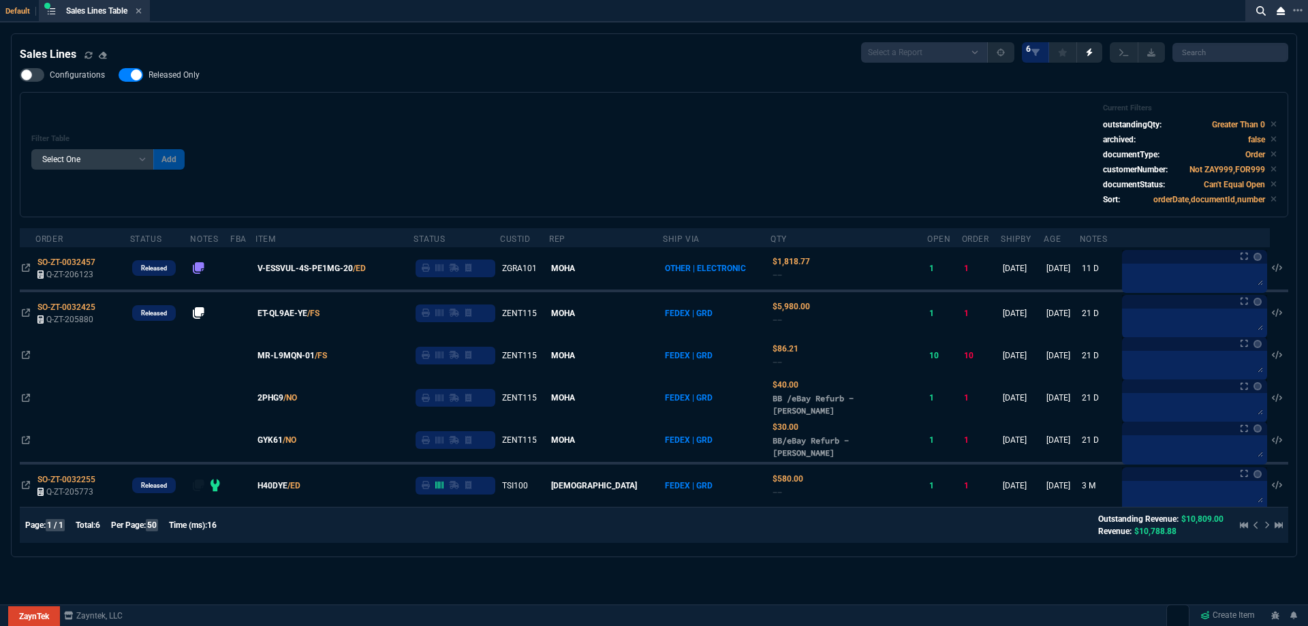
click at [170, 68] on div "Sales Lines Select a Report NEW QUERY SonicWall Sale AMZ (MTD) NEW QUERY INS100…" at bounding box center [654, 295] width 1269 height 506
click at [170, 80] on span "Released Only" at bounding box center [174, 74] width 51 height 11
click at [119, 76] on input "Released Only" at bounding box center [118, 75] width 1 height 1
checkbox input "false"
click at [456, 133] on div "Filter Table Select One Add Filter () Age () ATS () Cond (itemVariantCode) Cust…" at bounding box center [653, 155] width 1245 height 102
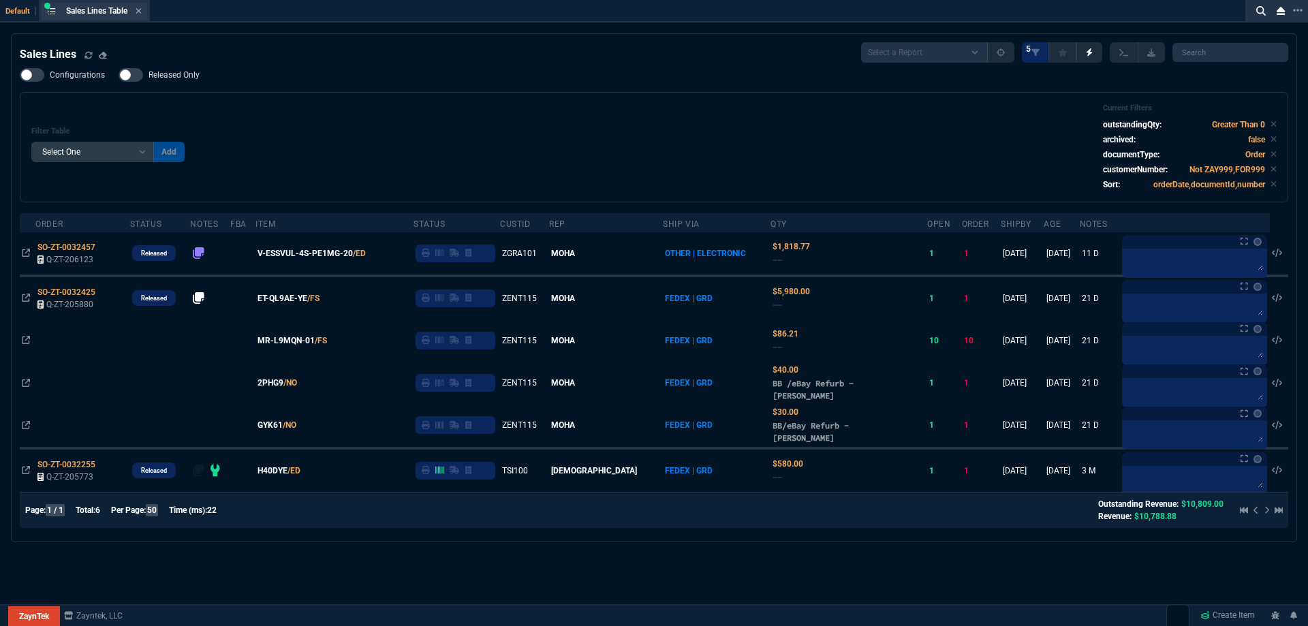
click at [136, 14] on div "Sales Lines Table Sales Line" at bounding box center [104, 11] width 76 height 12
click at [140, 10] on icon at bounding box center [138, 10] width 5 height 5
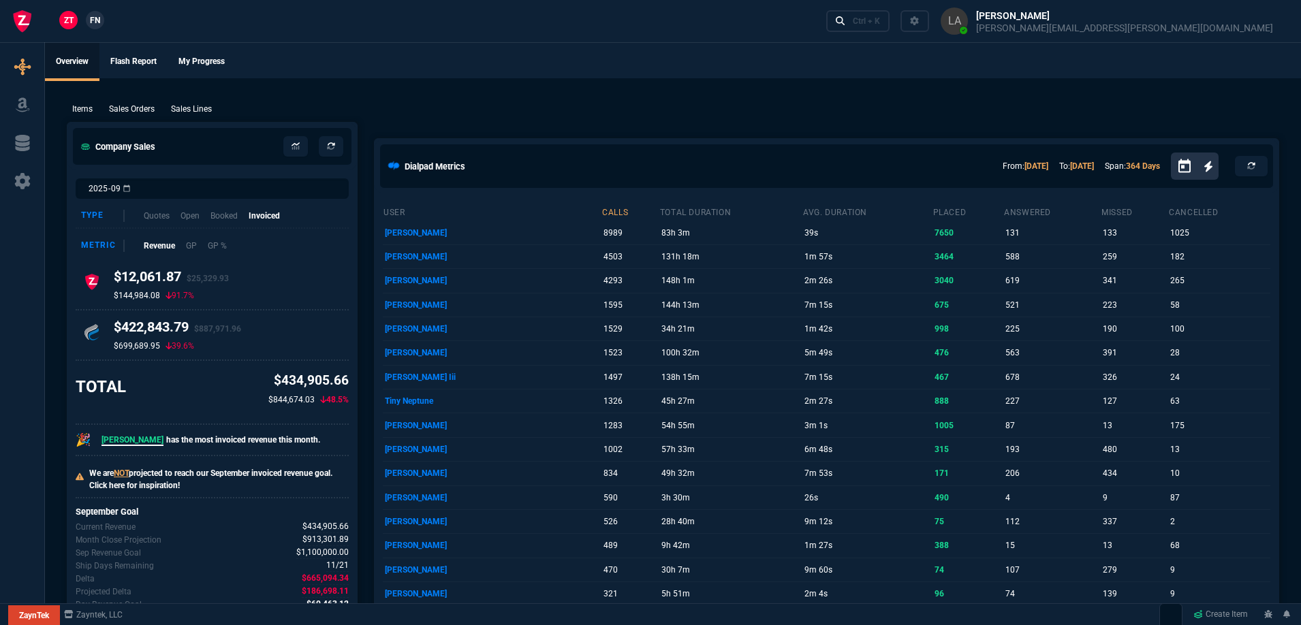
click at [93, 29] on link "FN" at bounding box center [95, 20] width 18 height 18
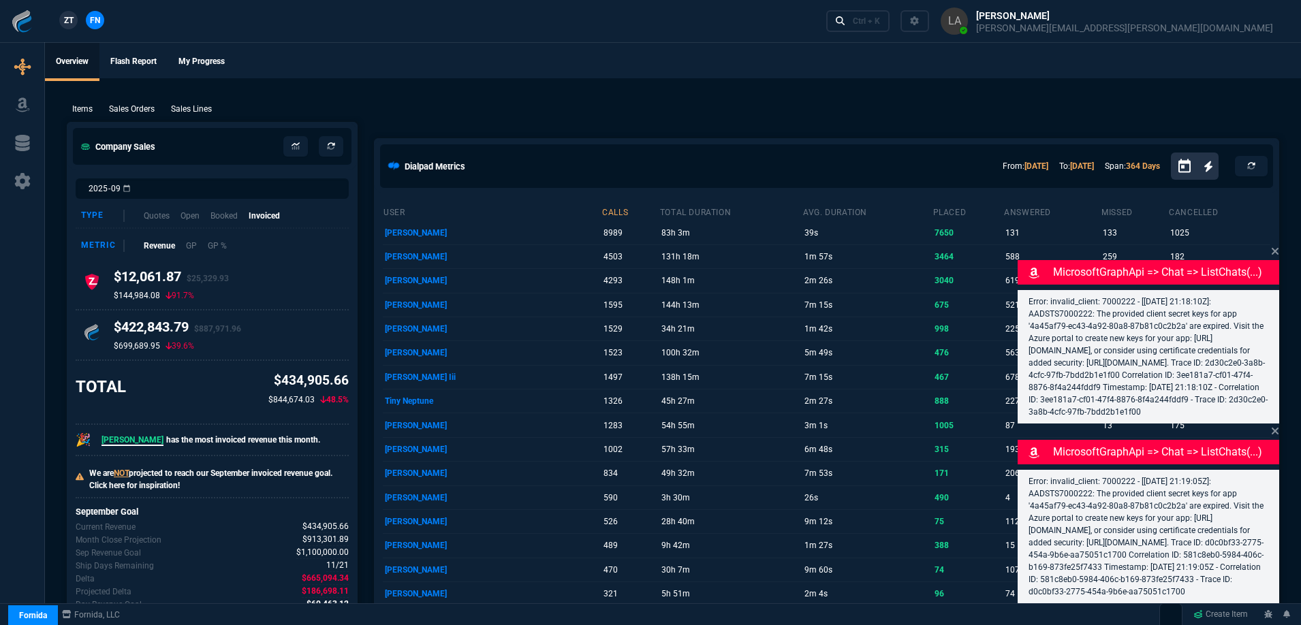
click at [196, 100] on div "Items Sales Orders Sales Lines Add Link" at bounding box center [673, 108] width 1213 height 16
click at [204, 106] on p "Sales Lines" at bounding box center [191, 109] width 41 height 12
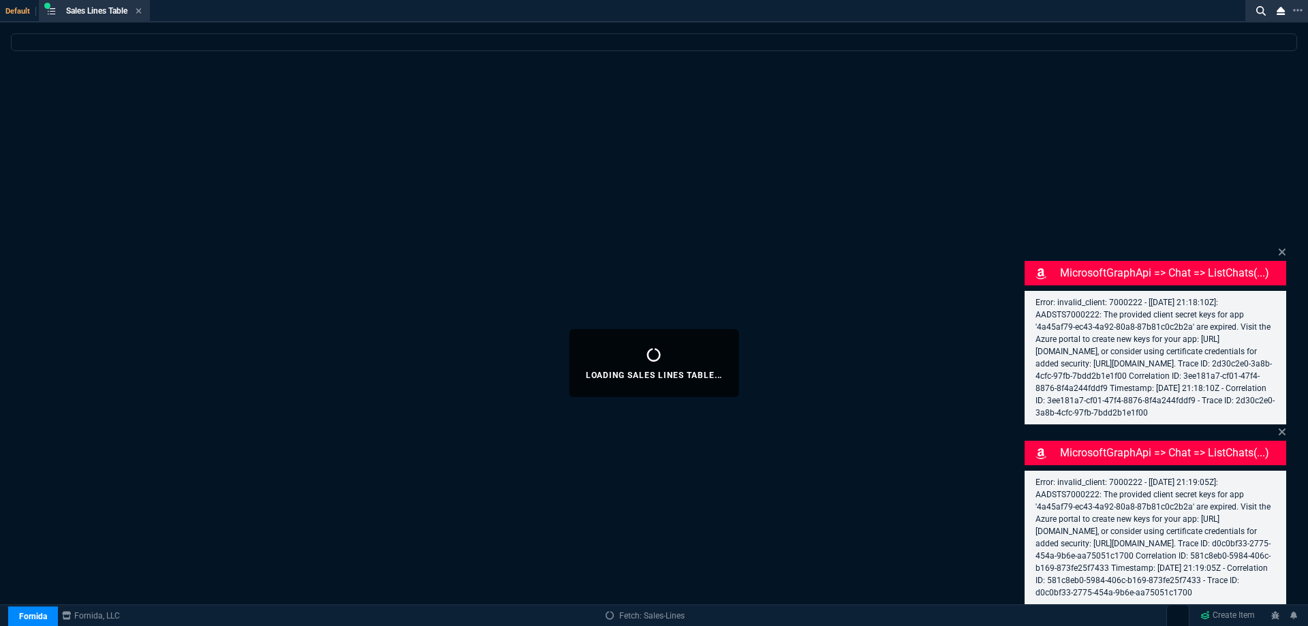
select select
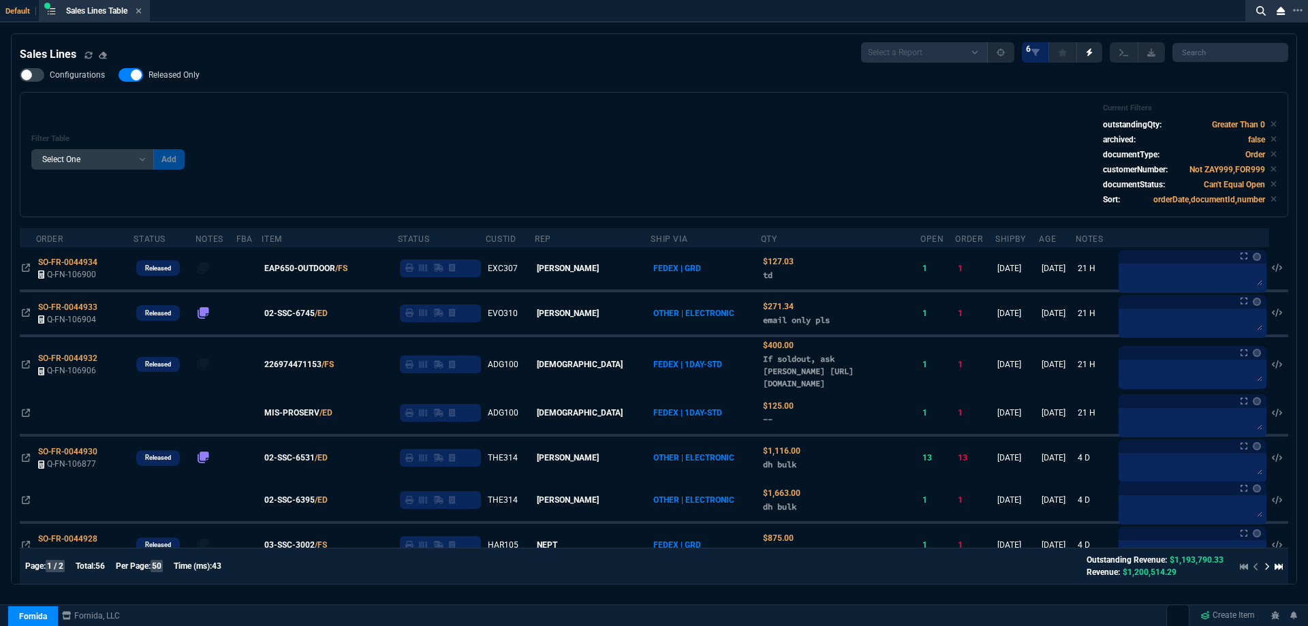
click at [185, 77] on span "Released Only" at bounding box center [174, 74] width 51 height 11
click at [119, 76] on input "Released Only" at bounding box center [118, 75] width 1 height 1
checkbox input "false"
click at [376, 115] on div "Filter Table Select One Add Filter () Age () ATS () Cond (itemVariantCode) Cust…" at bounding box center [653, 155] width 1245 height 102
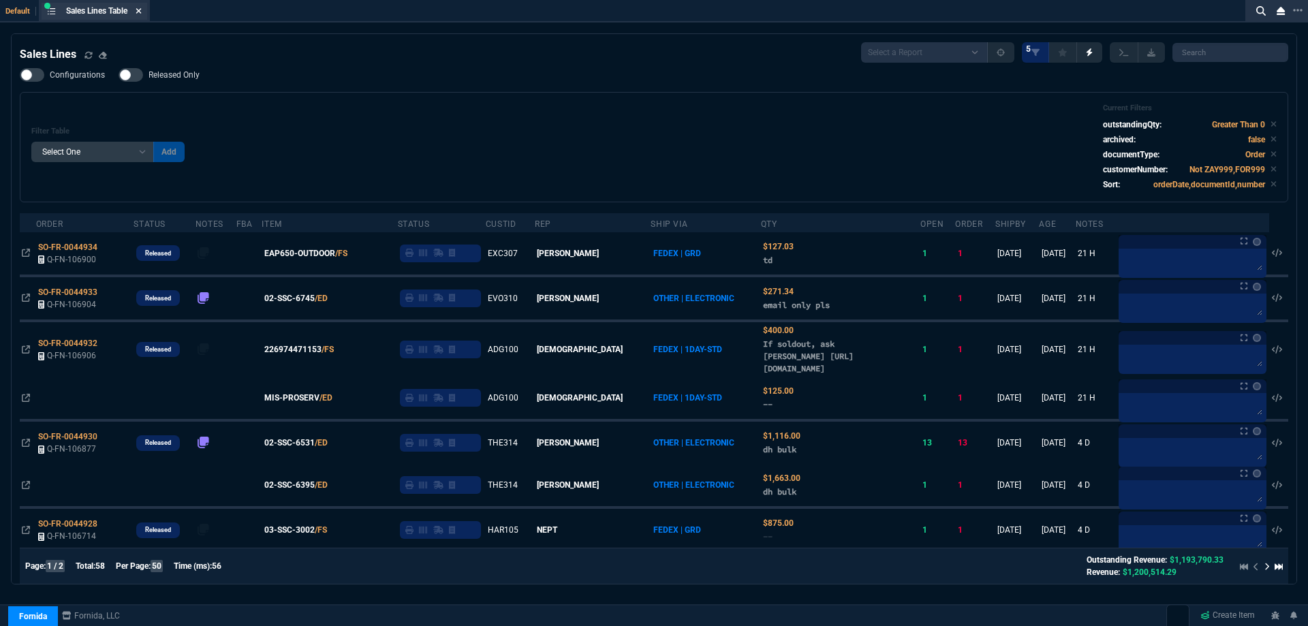
click at [140, 7] on icon at bounding box center [139, 11] width 6 height 8
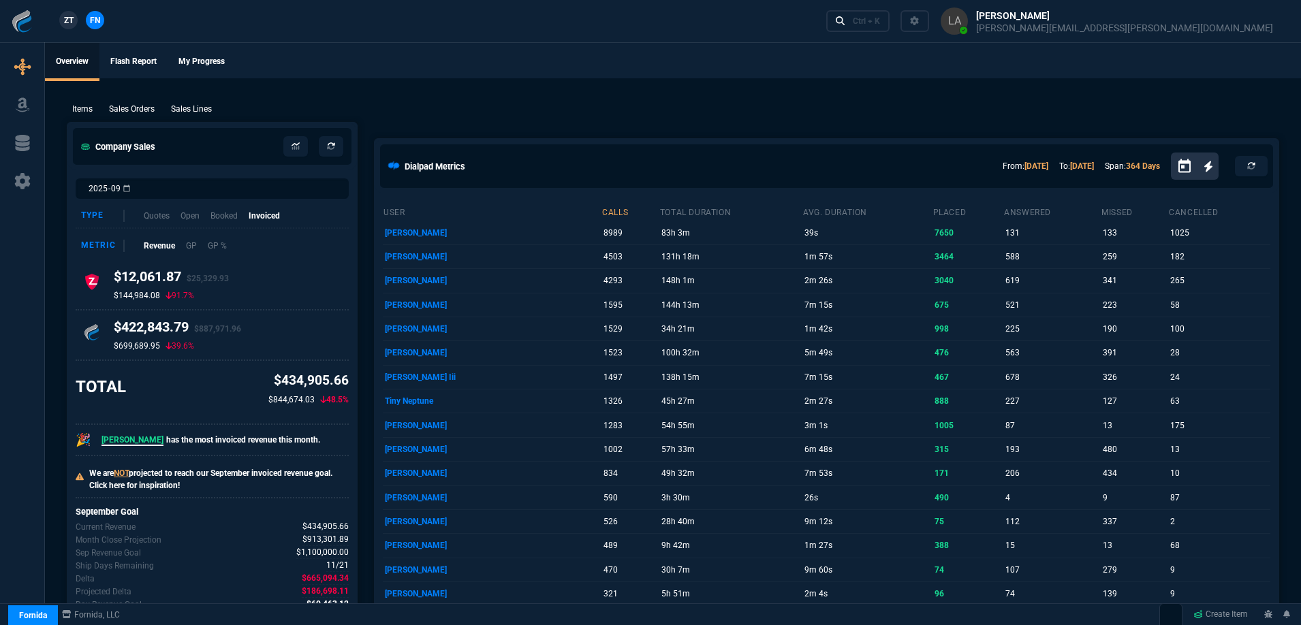
click at [64, 20] on span "ZT" at bounding box center [69, 20] width 10 height 12
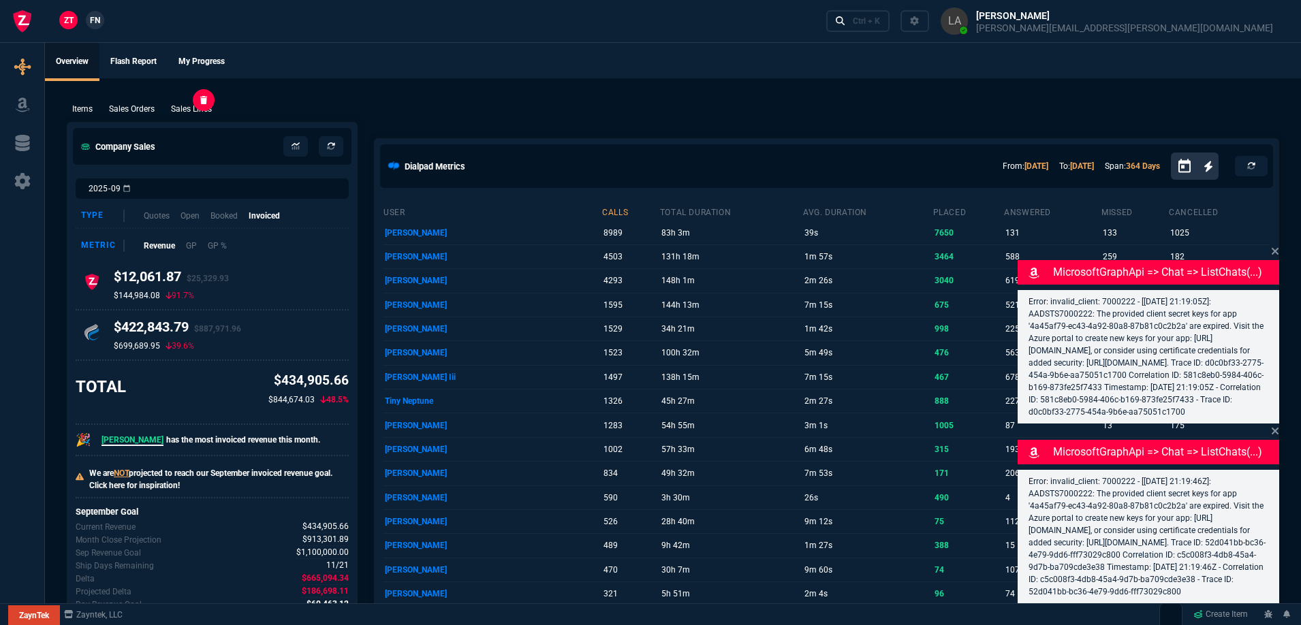
click at [187, 105] on p "Sales Lines" at bounding box center [191, 109] width 41 height 12
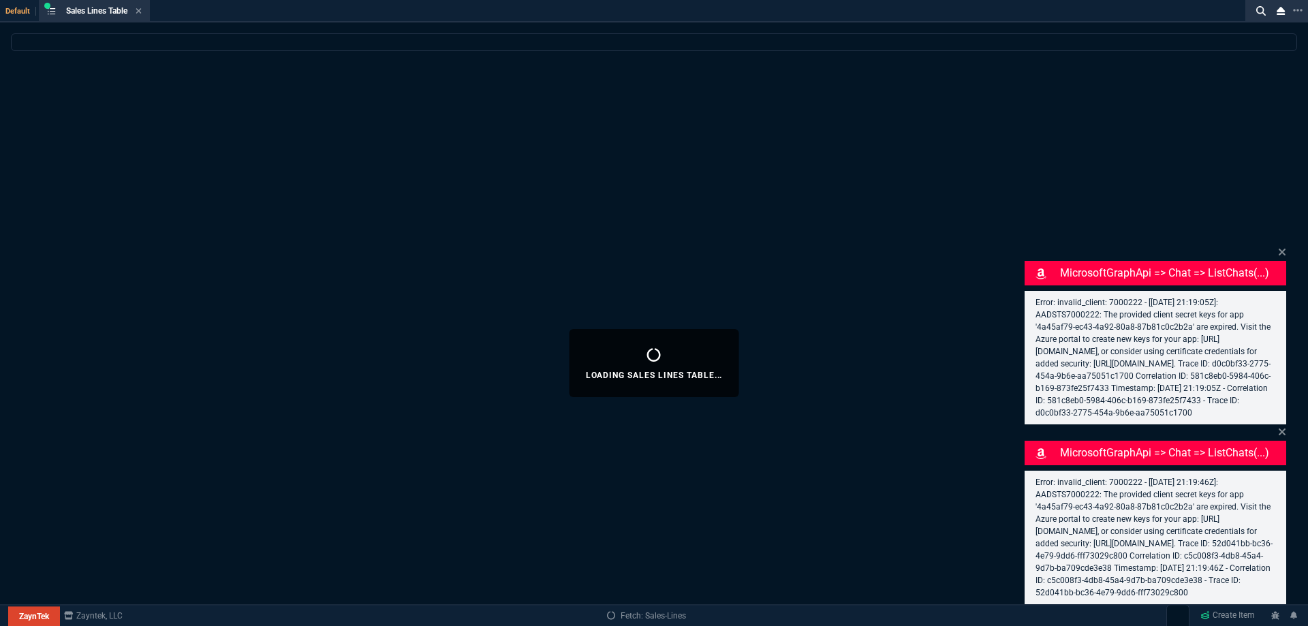
select select
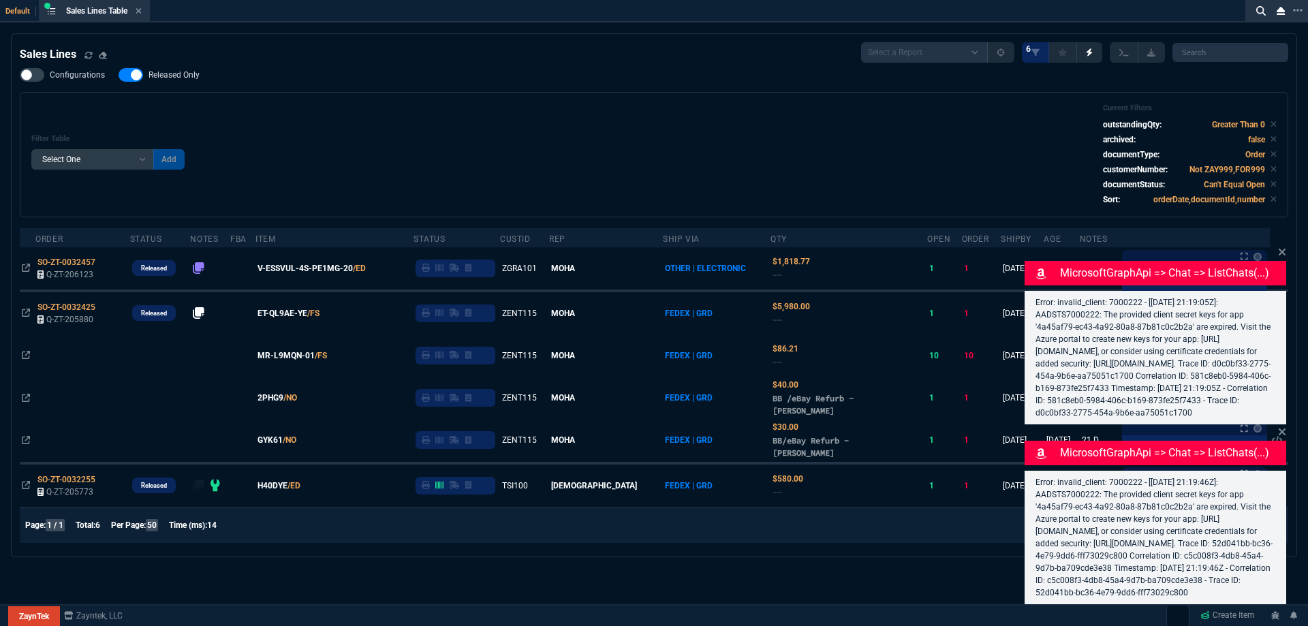
click at [169, 83] on nx-fornida-field-switch-one "Released Only" at bounding box center [166, 78] width 95 height 13
click at [191, 80] on span "Released Only" at bounding box center [174, 74] width 51 height 11
click at [119, 76] on input "Released Only" at bounding box center [118, 75] width 1 height 1
checkbox input "false"
click at [320, 98] on div "Filter Table Select One Add Filter () Age () ATS () Cond (itemVariantCode) Cust…" at bounding box center [654, 154] width 1269 height 125
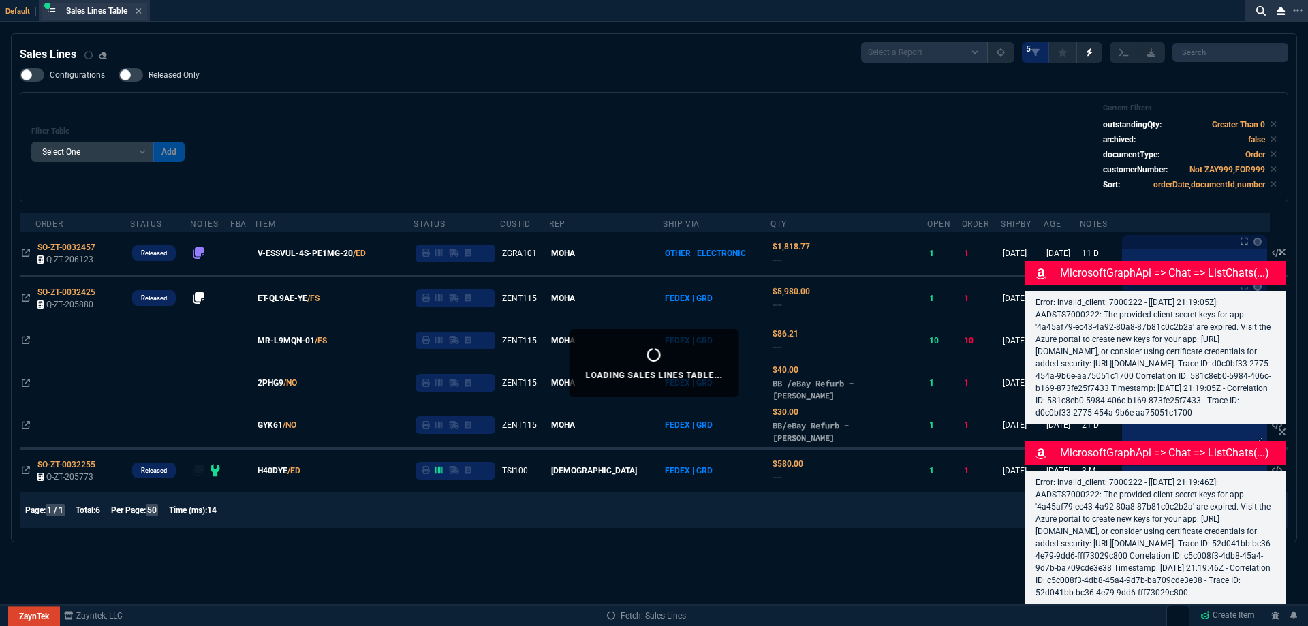
click at [136, 12] on div "Sales Lines Table Loading..." at bounding box center [104, 11] width 76 height 12
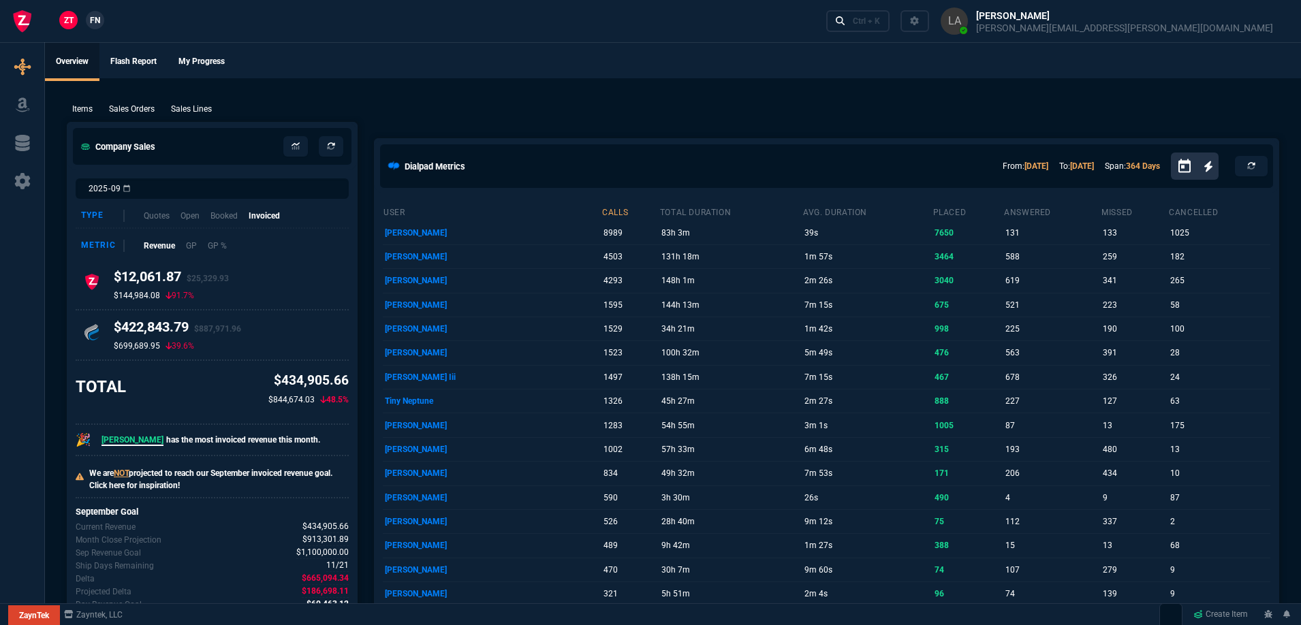
click at [84, 18] on nx-fornida-client-manager "ZT FN" at bounding box center [81, 21] width 53 height 20
click at [92, 20] on span "FN" at bounding box center [95, 20] width 10 height 12
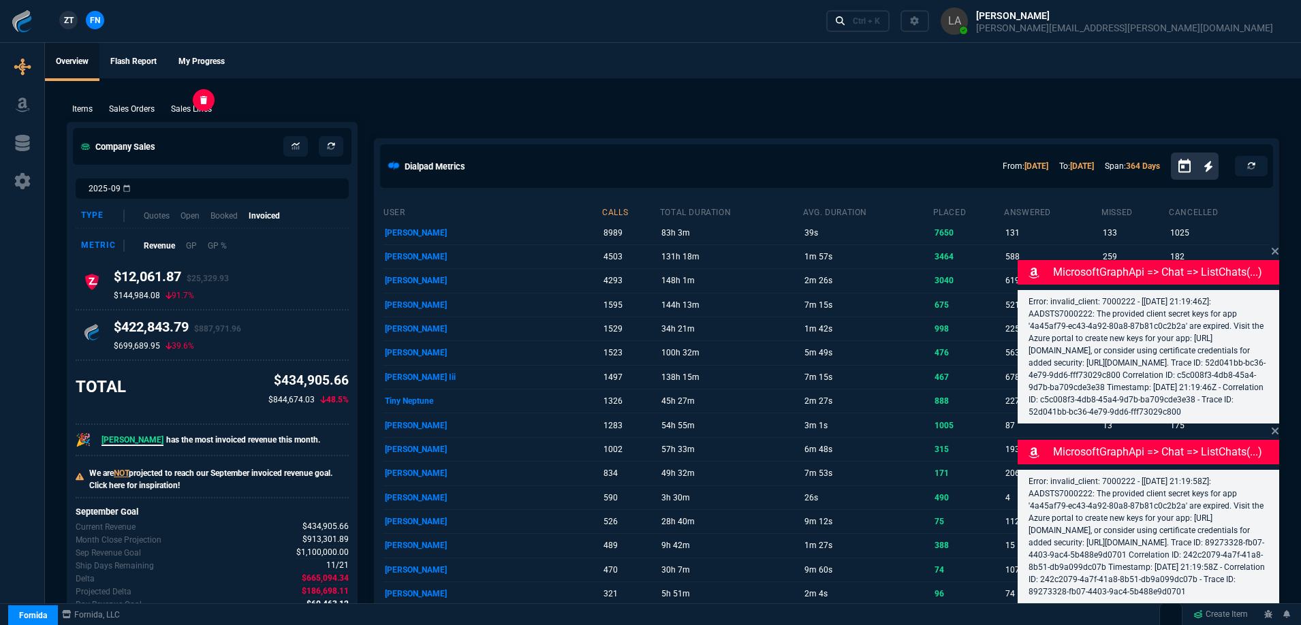
click at [202, 112] on p "Sales Lines" at bounding box center [191, 109] width 41 height 12
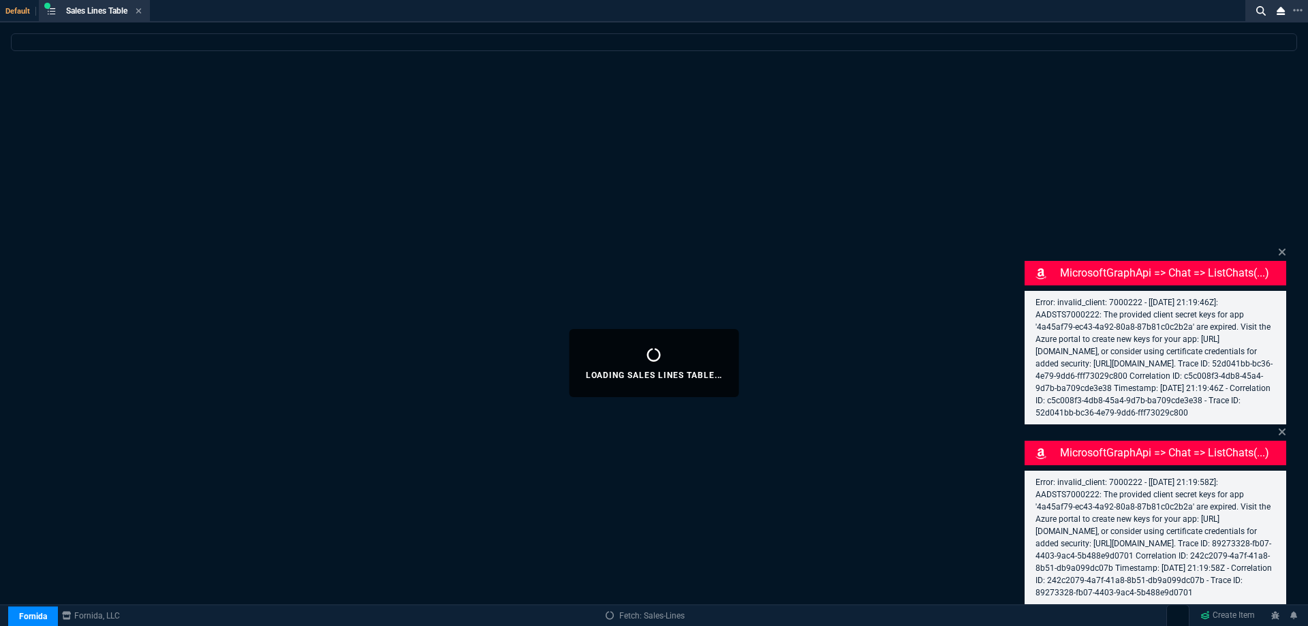
select select
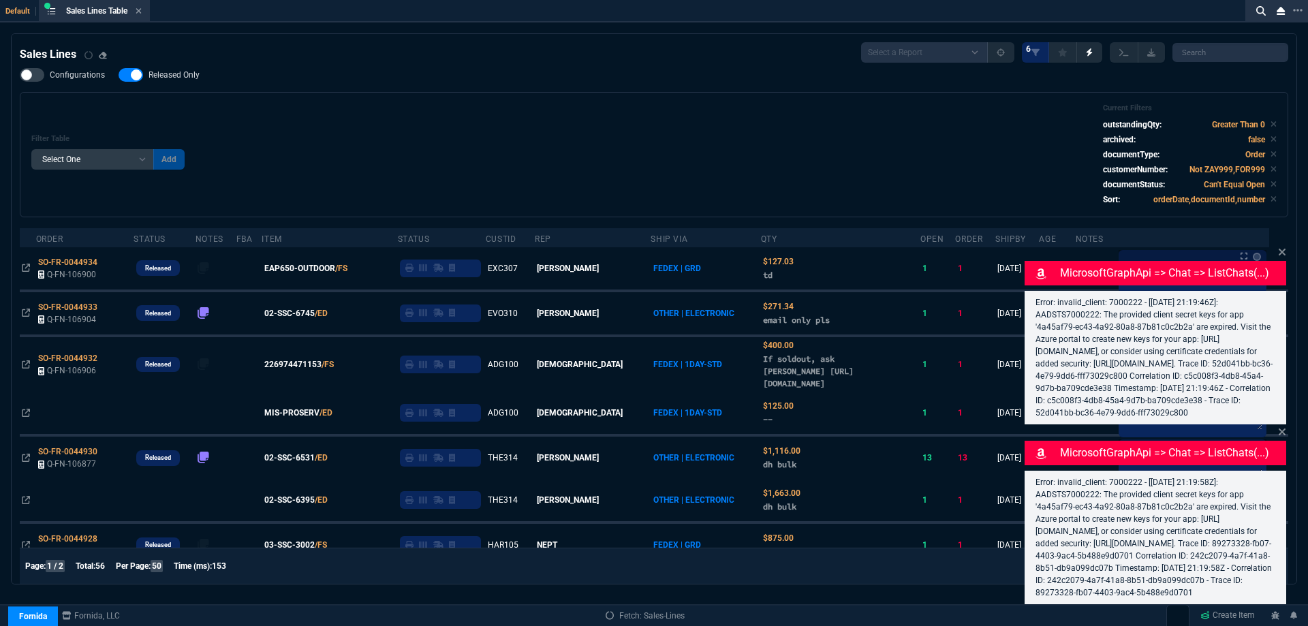
click at [189, 75] on span "Released Only" at bounding box center [174, 74] width 51 height 11
click at [119, 75] on input "Released Only" at bounding box center [118, 75] width 1 height 1
checkbox input "false"
click at [466, 110] on div "Filter Table Select One Add Filter () Age () ATS () Cond (itemVariantCode) Cust…" at bounding box center [653, 155] width 1245 height 102
